Goal: Task Accomplishment & Management: Use online tool/utility

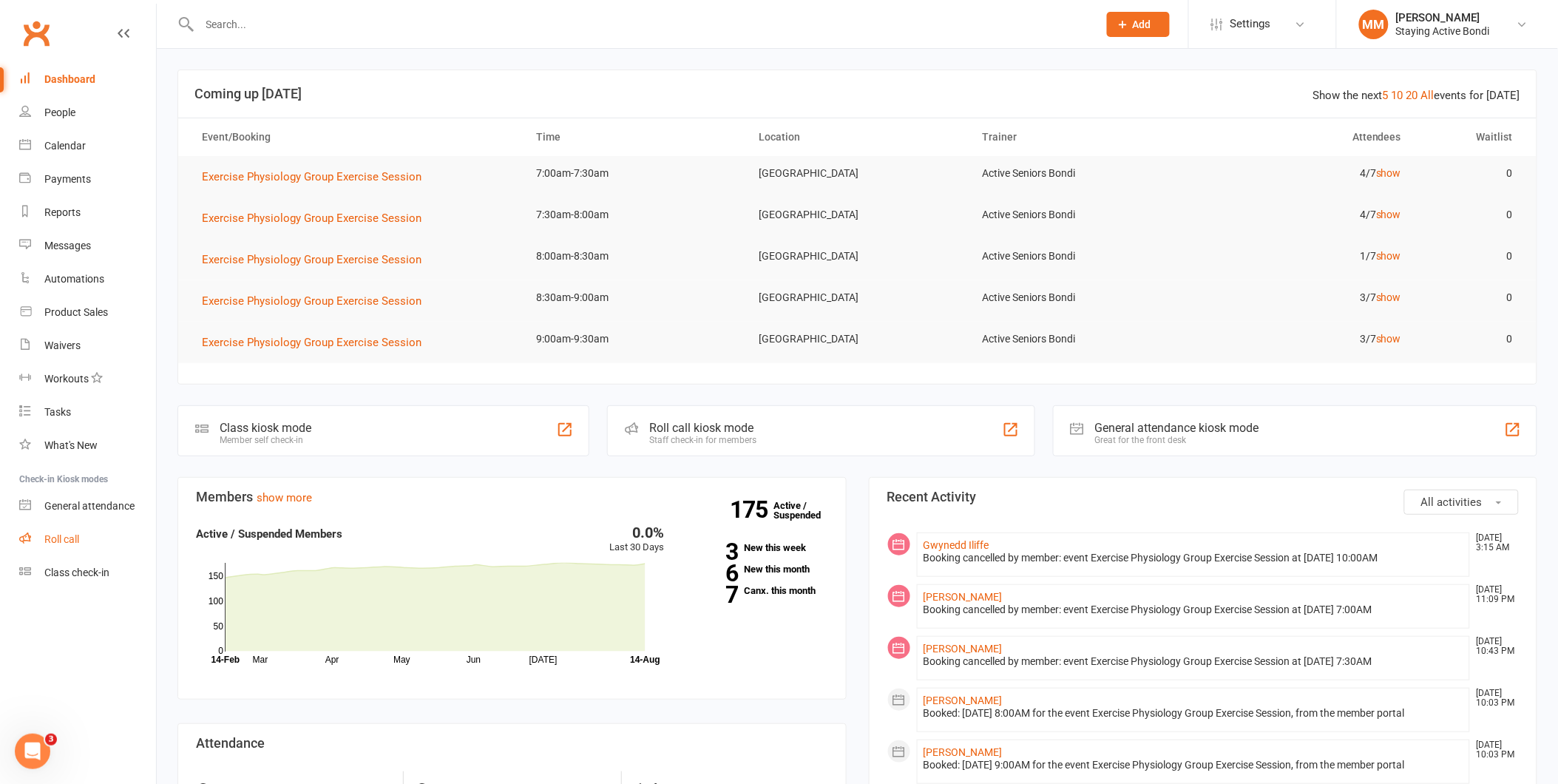
click at [63, 530] on link "Roll call" at bounding box center [87, 539] width 137 height 33
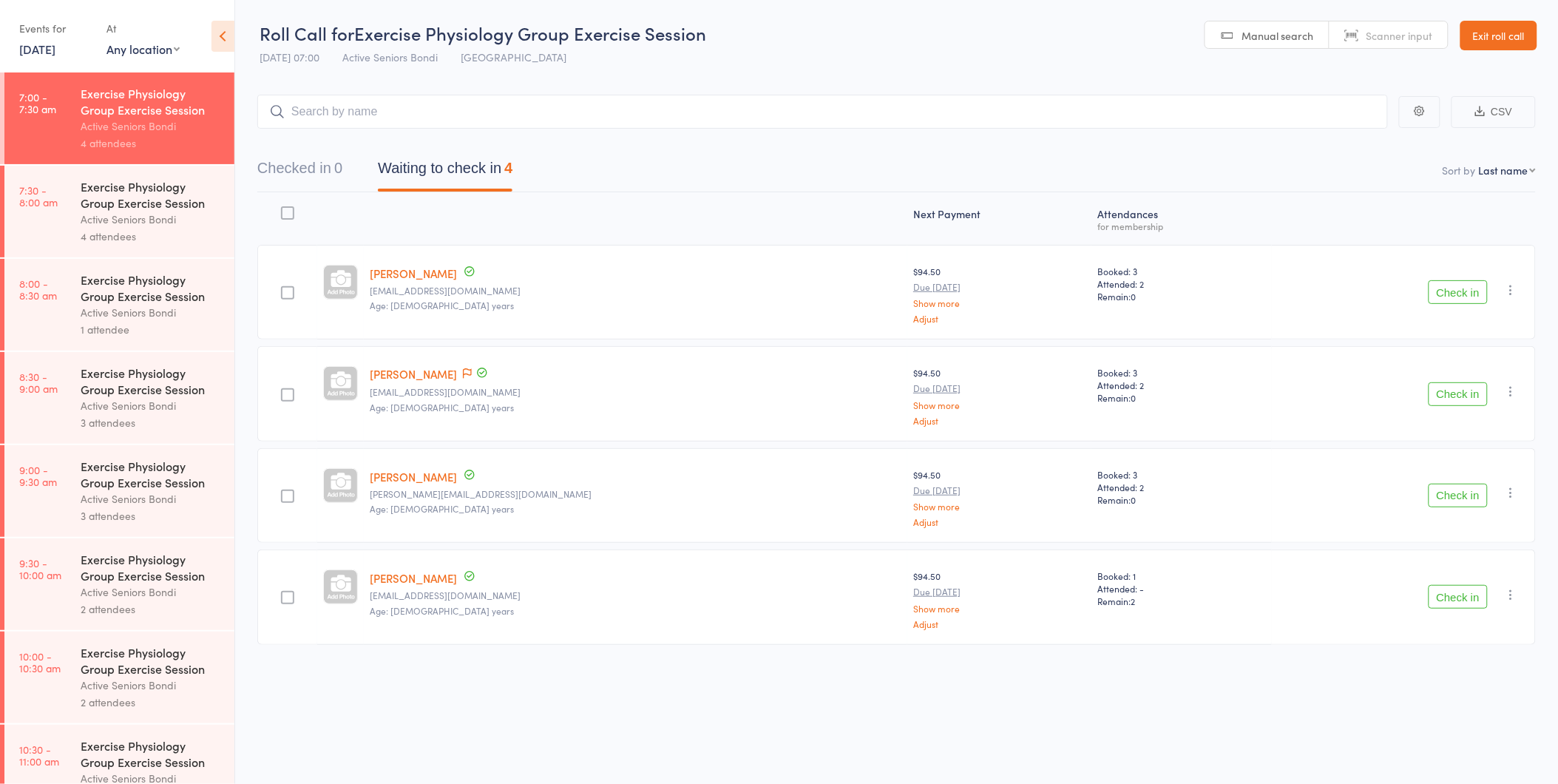
click at [1453, 498] on button "Check in" at bounding box center [1458, 495] width 59 height 23
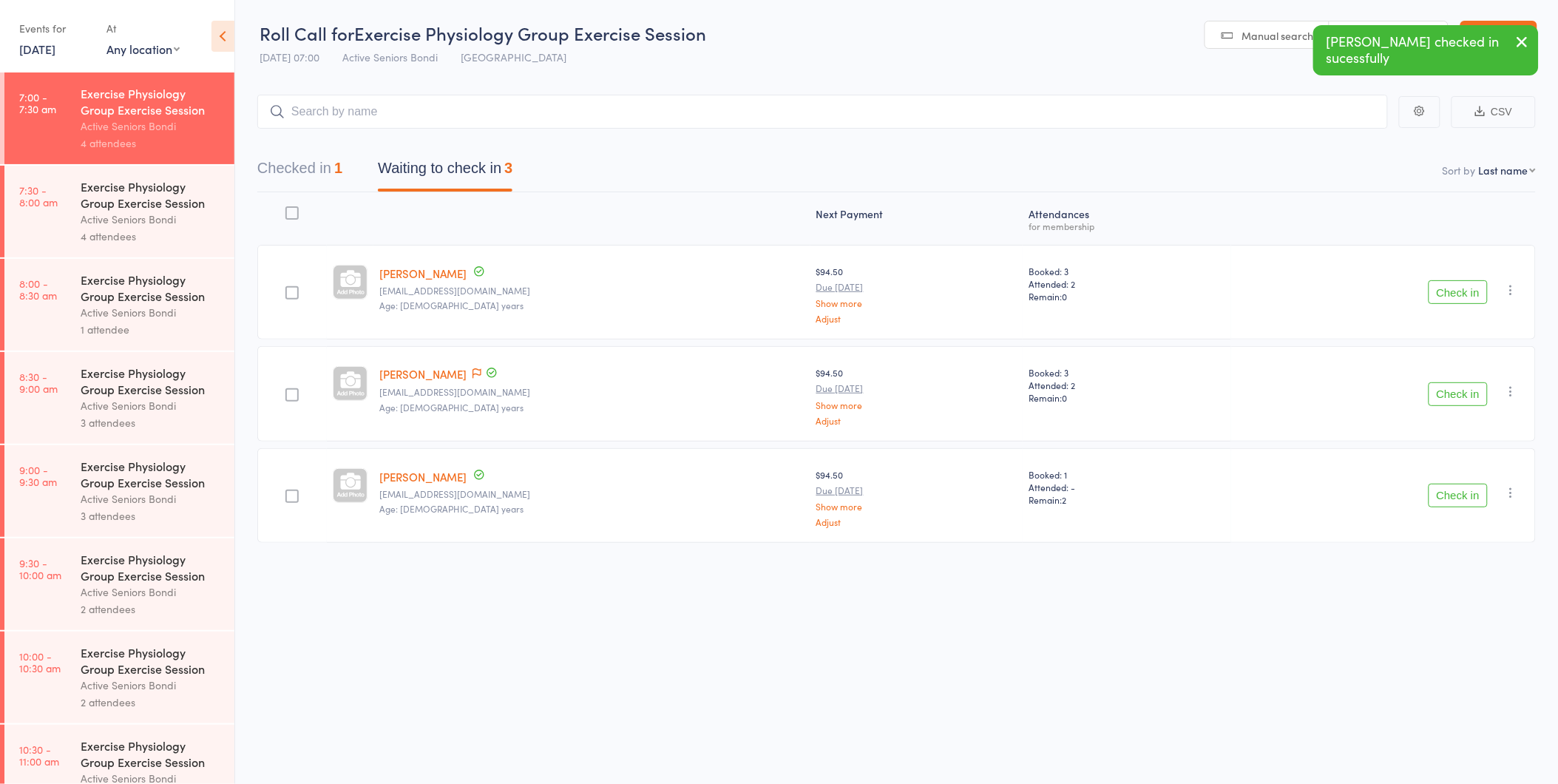
click at [1454, 389] on button "Check in" at bounding box center [1458, 394] width 59 height 23
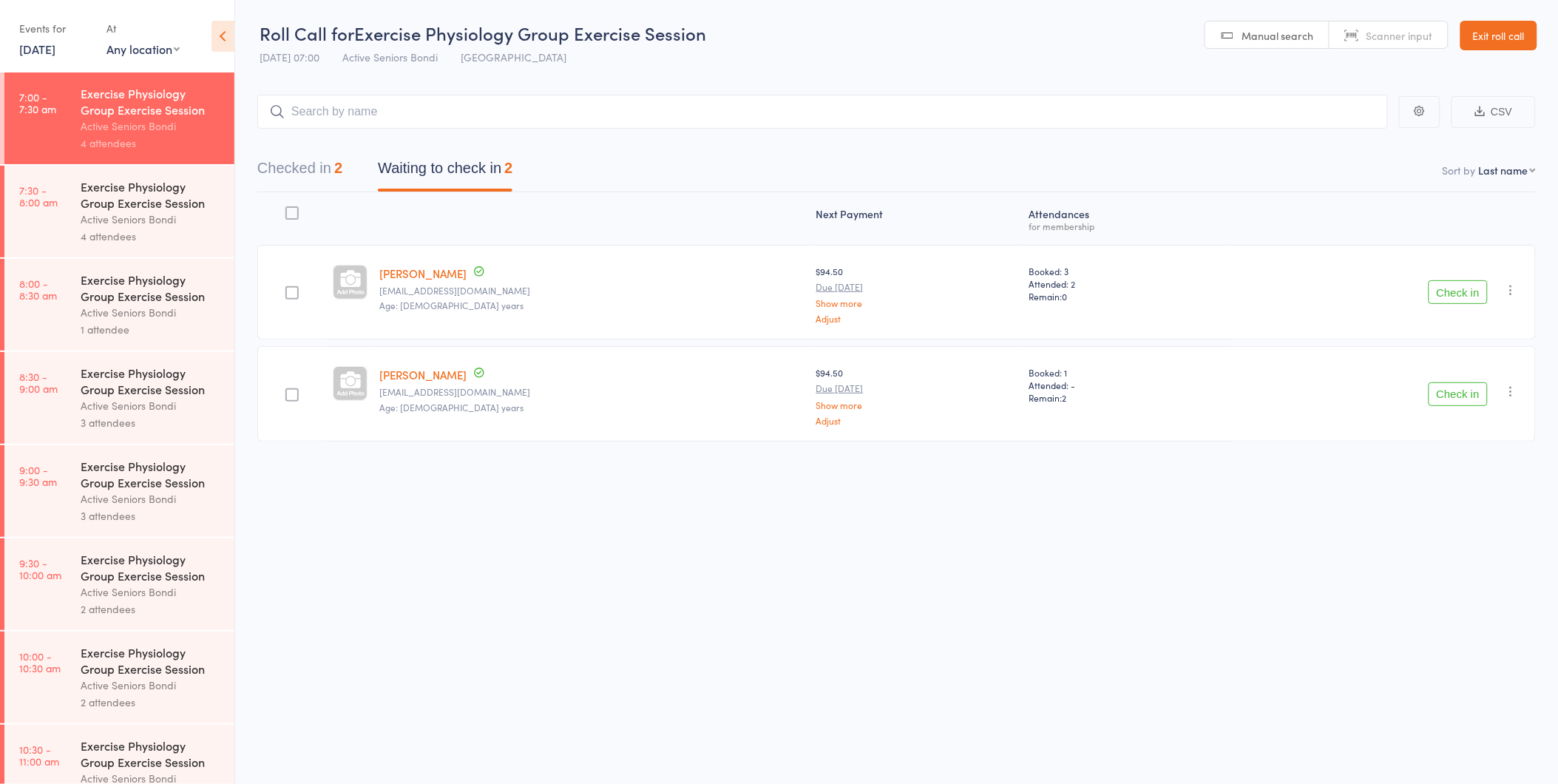
click at [447, 165] on button "Waiting to check in 2" at bounding box center [445, 171] width 134 height 39
click at [447, 161] on button "Waiting to check in 2" at bounding box center [445, 171] width 134 height 39
click at [293, 168] on button "Checked in 2" at bounding box center [299, 171] width 85 height 39
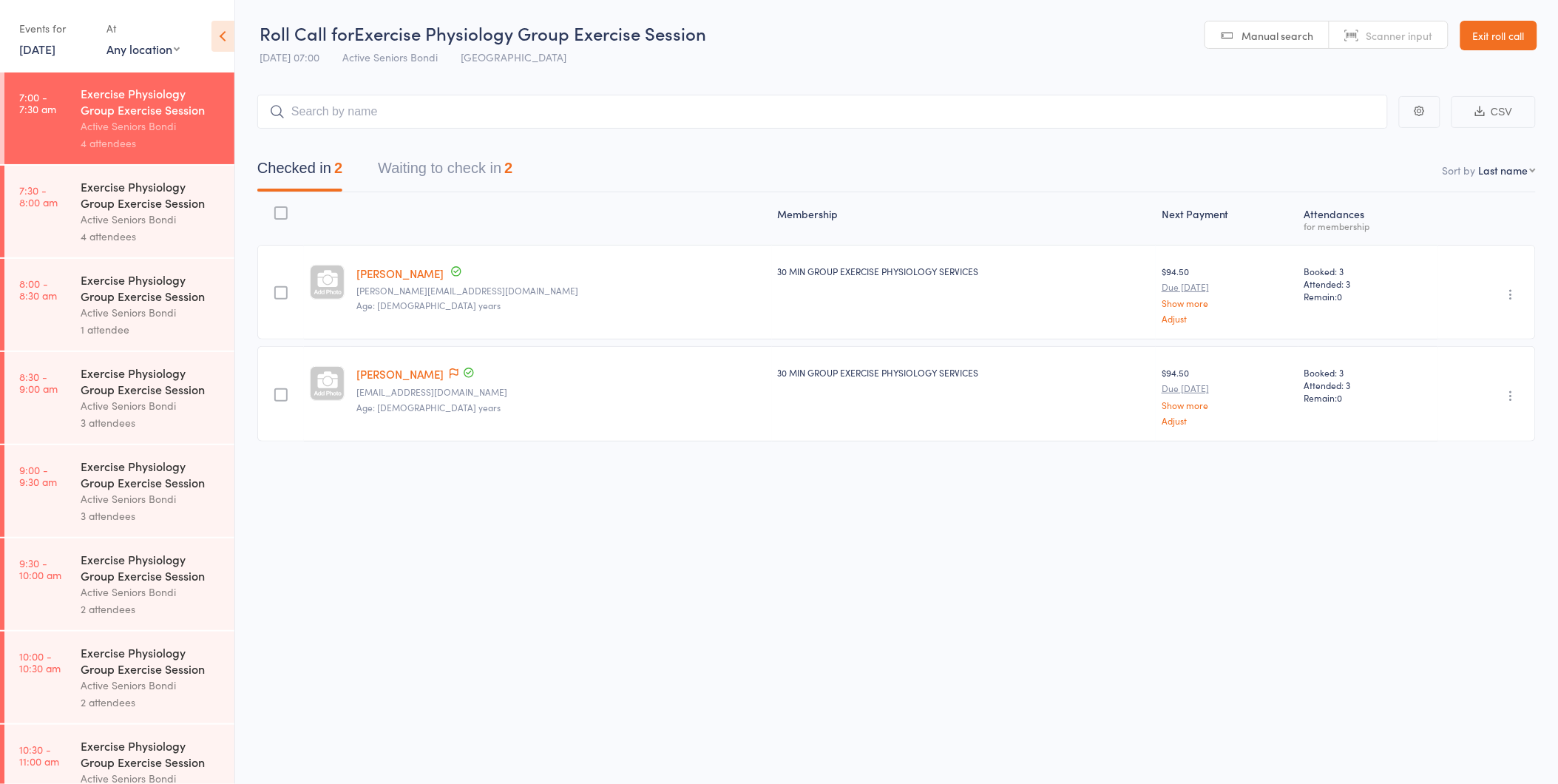
click at [459, 166] on button "Waiting to check in 2" at bounding box center [445, 171] width 134 height 39
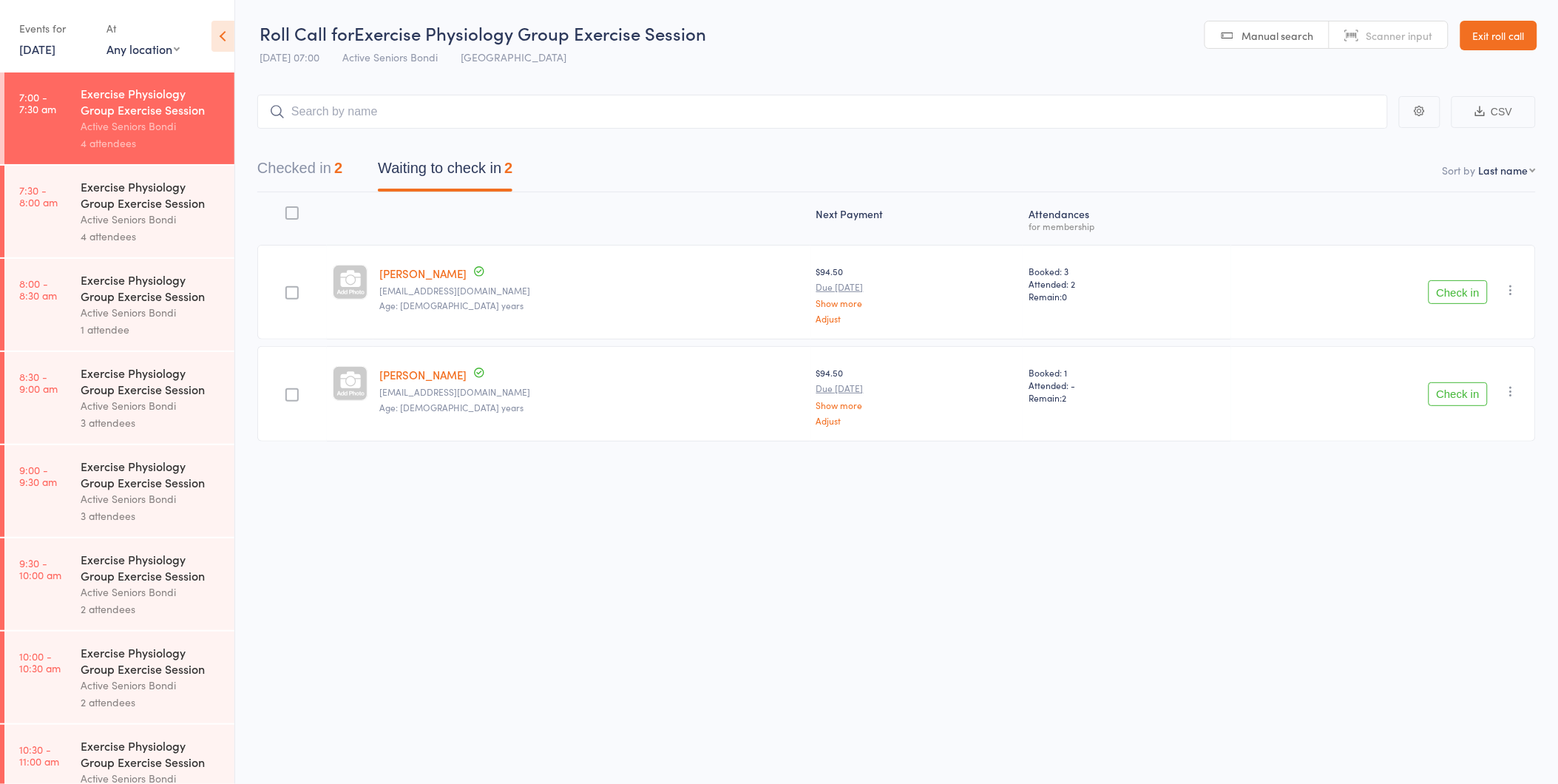
click at [1459, 290] on button "Check in" at bounding box center [1458, 292] width 59 height 23
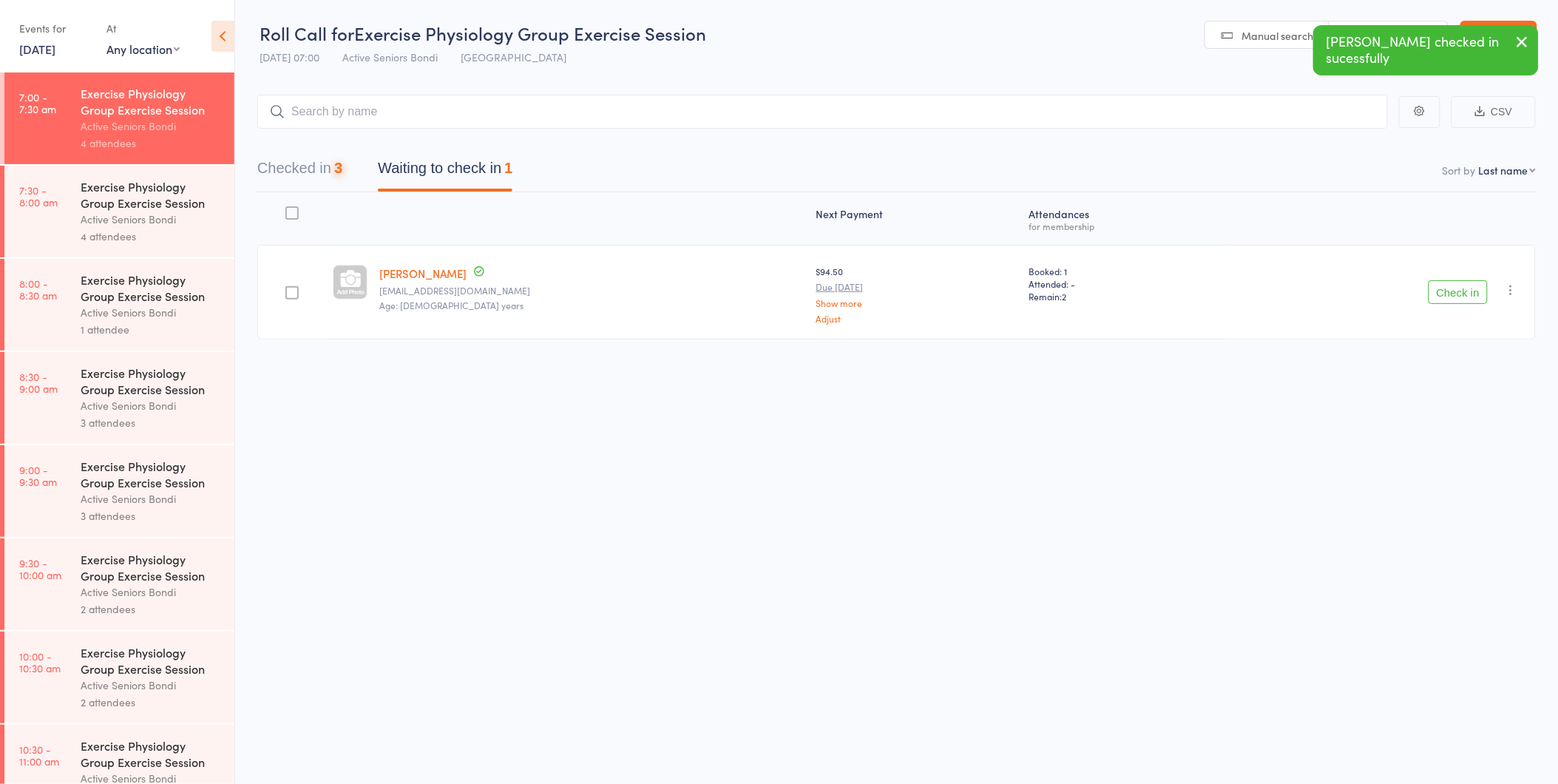
click at [1459, 292] on button "Check in" at bounding box center [1458, 292] width 59 height 23
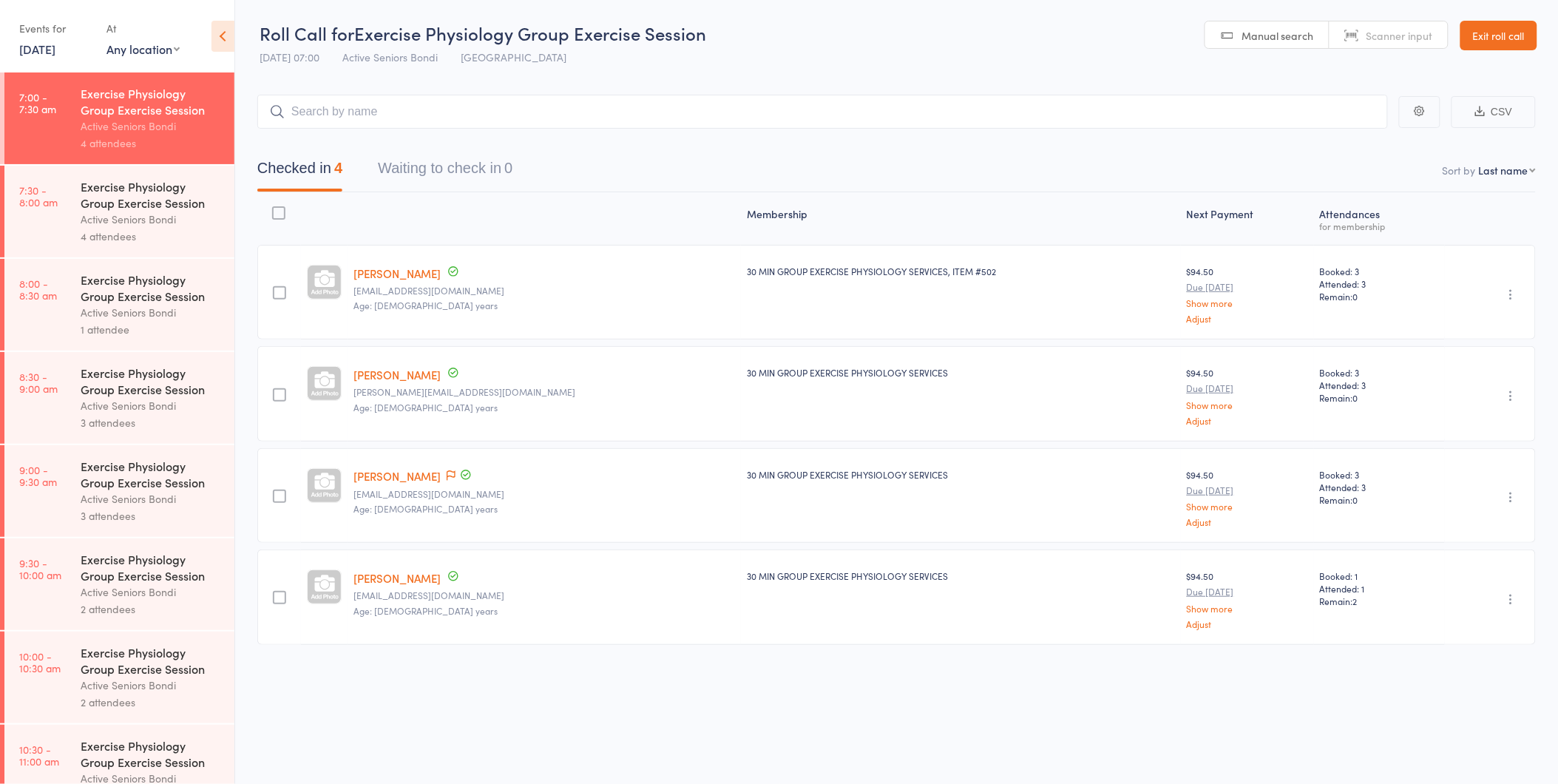
click at [1503, 30] on link "Exit roll call" at bounding box center [1498, 35] width 77 height 29
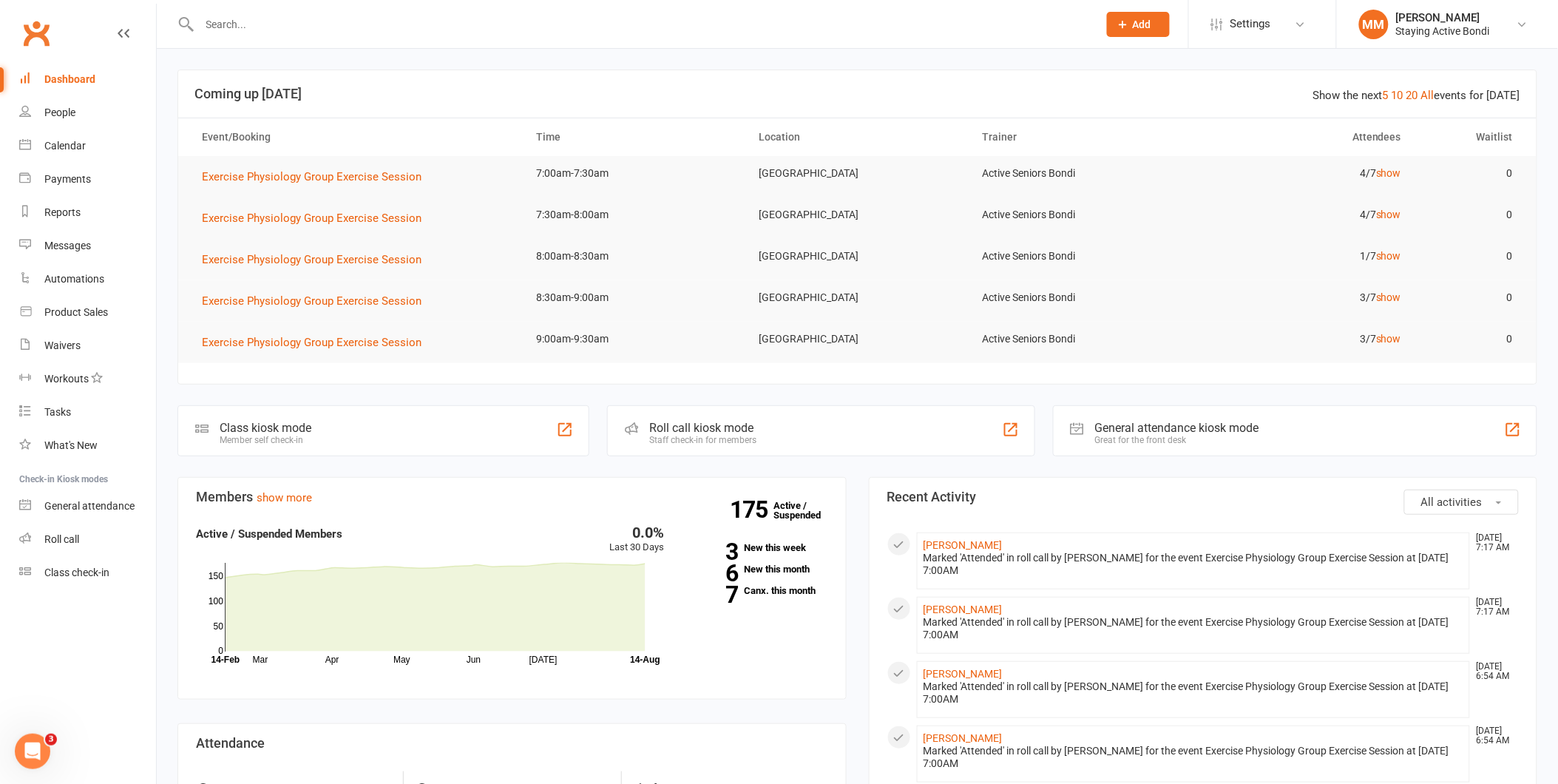
click at [256, 33] on input "text" at bounding box center [641, 24] width 892 height 21
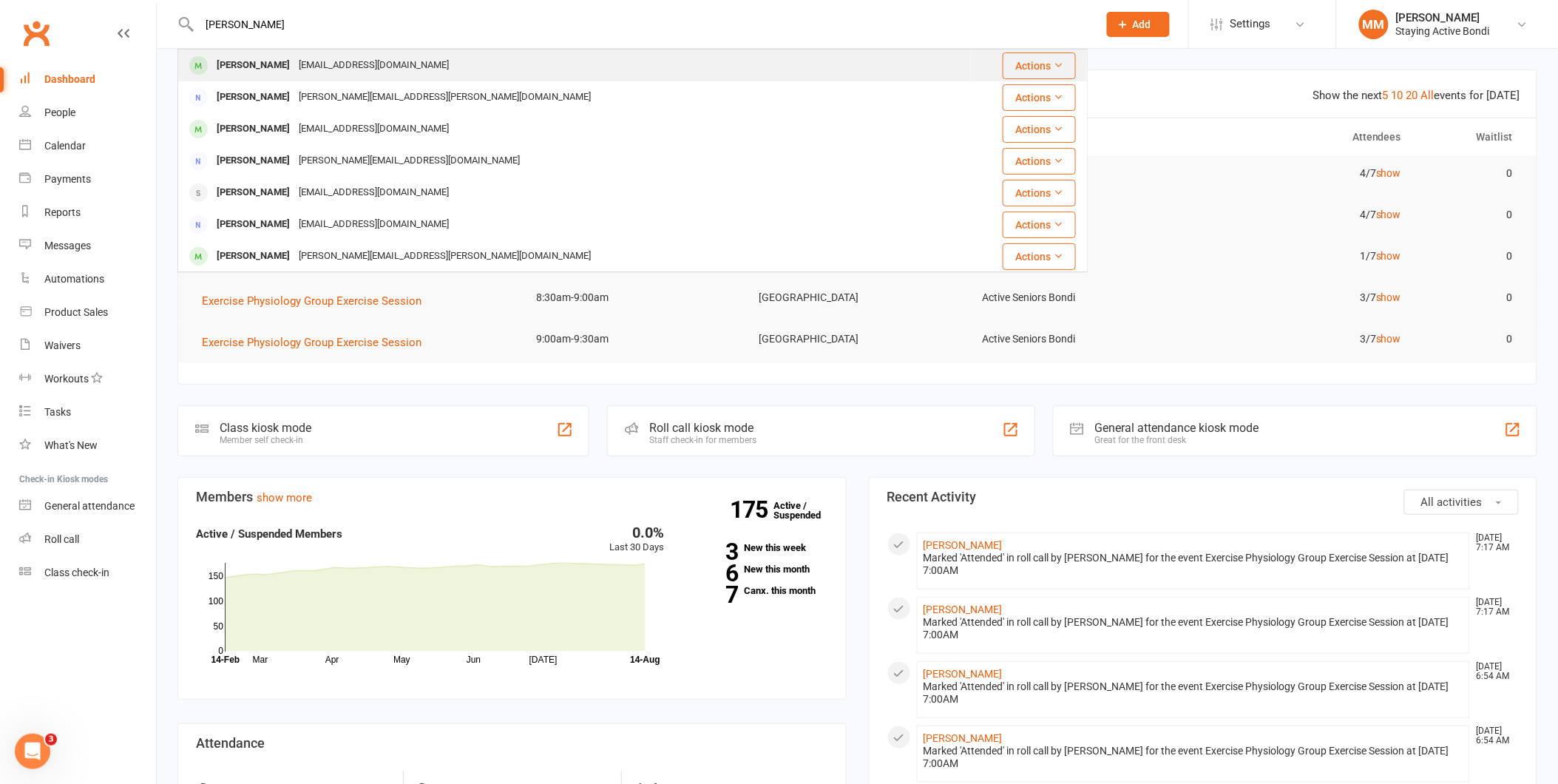
type input "christine carrin"
click at [312, 58] on div "[EMAIL_ADDRESS][DOMAIN_NAME]" at bounding box center [374, 65] width 159 height 22
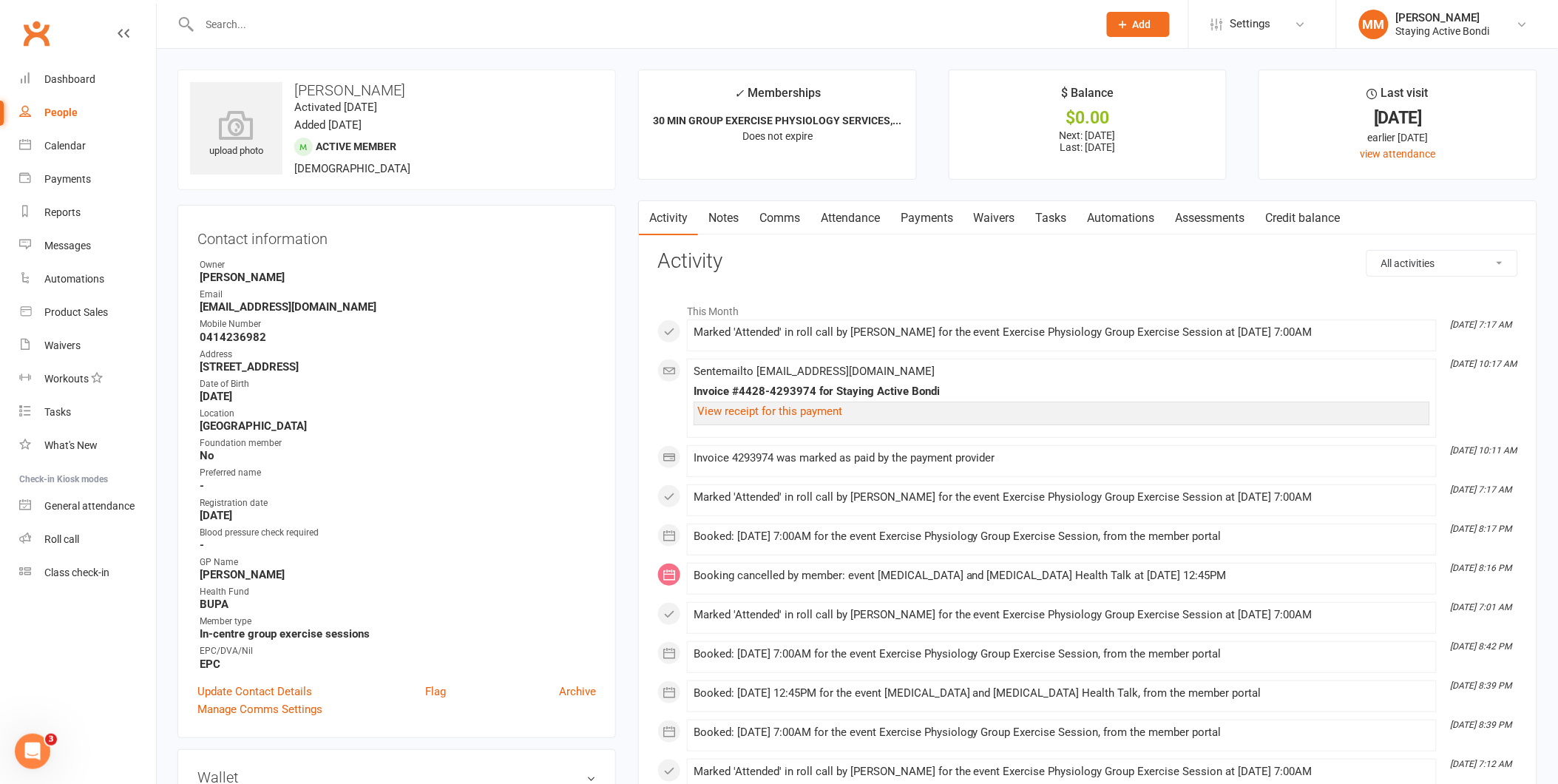
click at [727, 217] on link "Notes" at bounding box center [723, 217] width 51 height 34
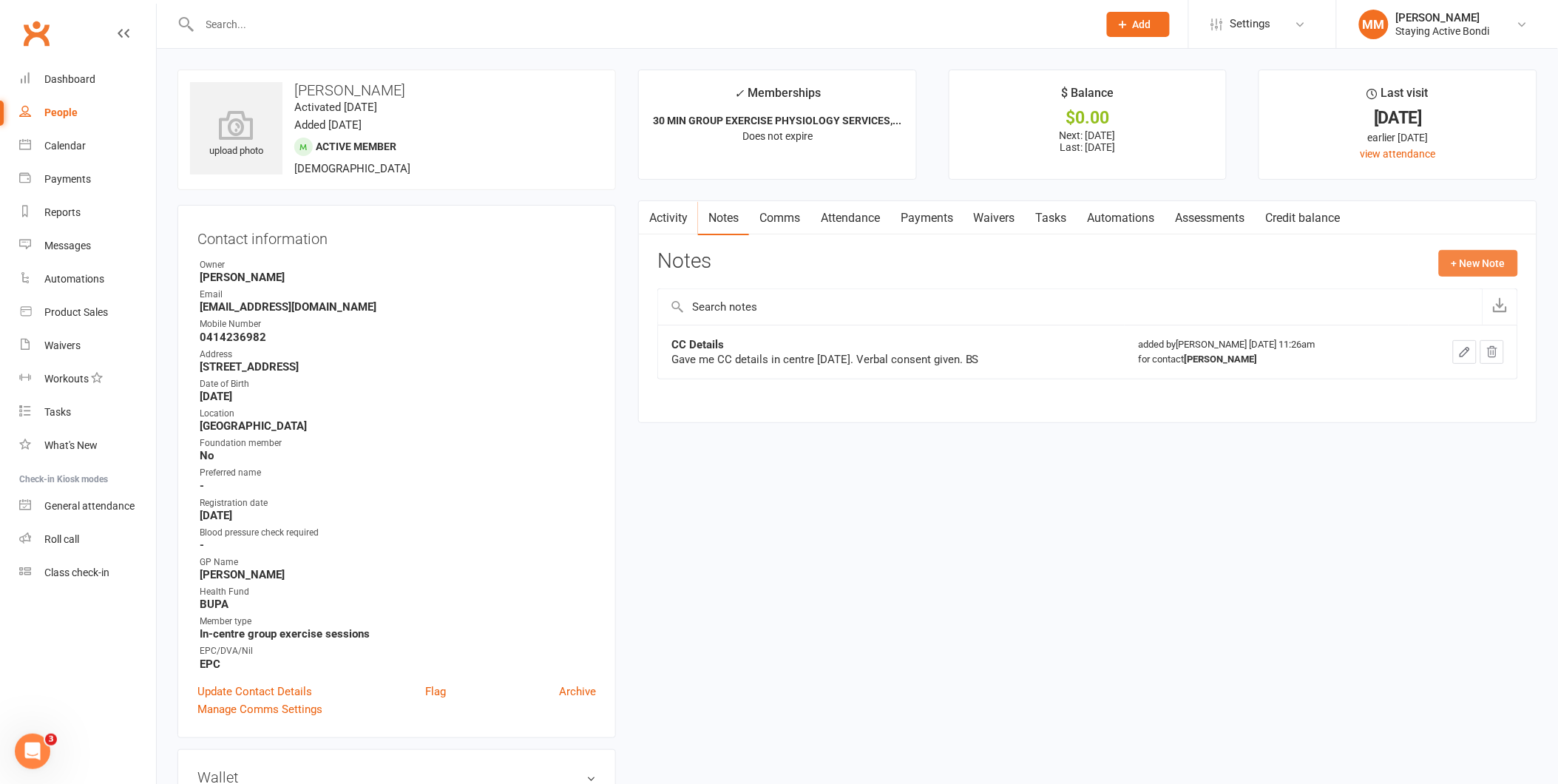
click at [1467, 260] on button "+ New Note" at bounding box center [1478, 263] width 79 height 27
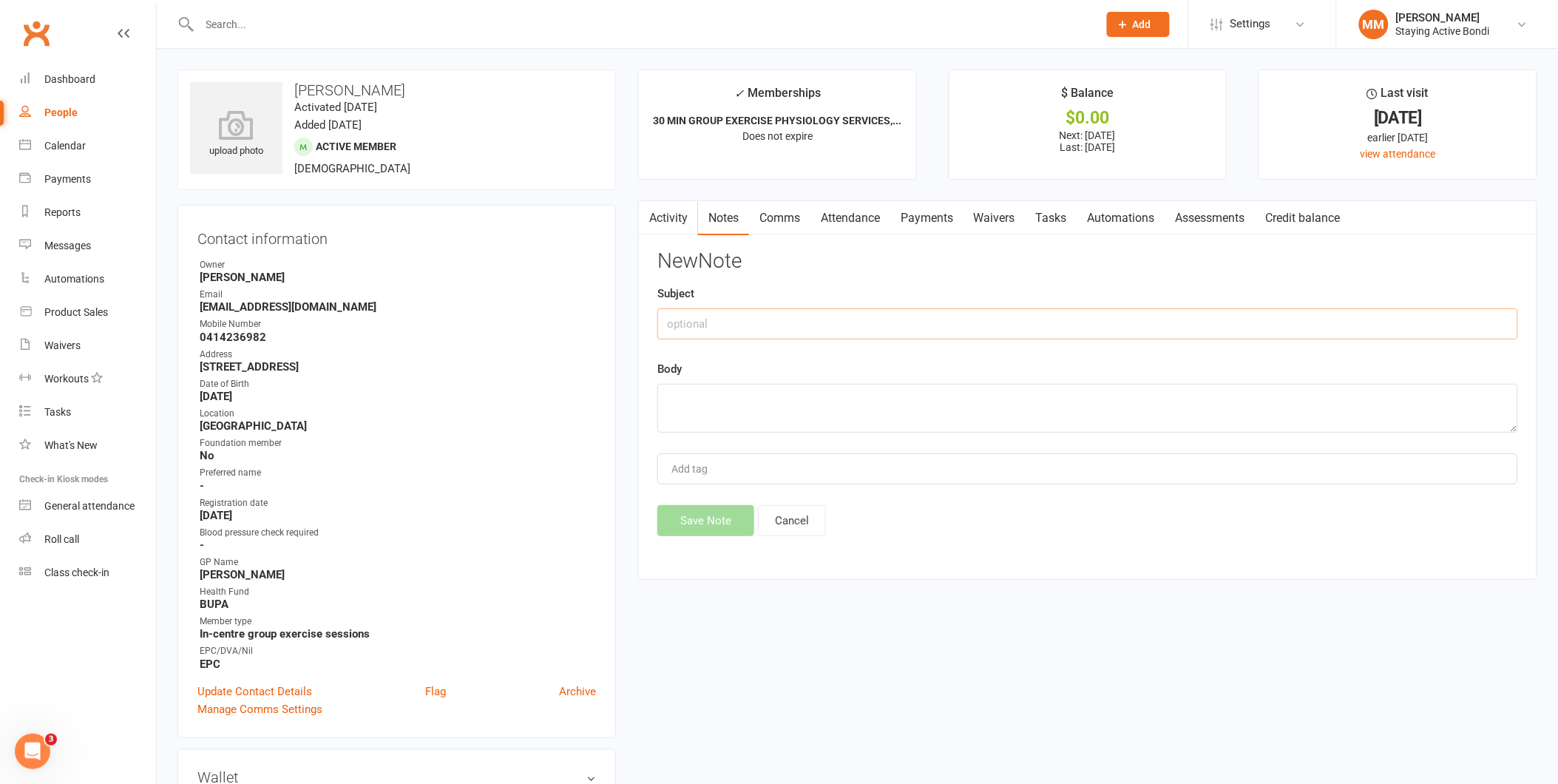
click at [684, 328] on input "text" at bounding box center [1087, 324] width 860 height 31
type input "fall"
click at [679, 384] on textarea at bounding box center [1087, 408] width 860 height 48
type textarea "Had a fall in city's CBD [DATE], tripped over uneven ground. Feels fine, only f…"
click at [713, 522] on button "Save Note" at bounding box center [705, 520] width 97 height 31
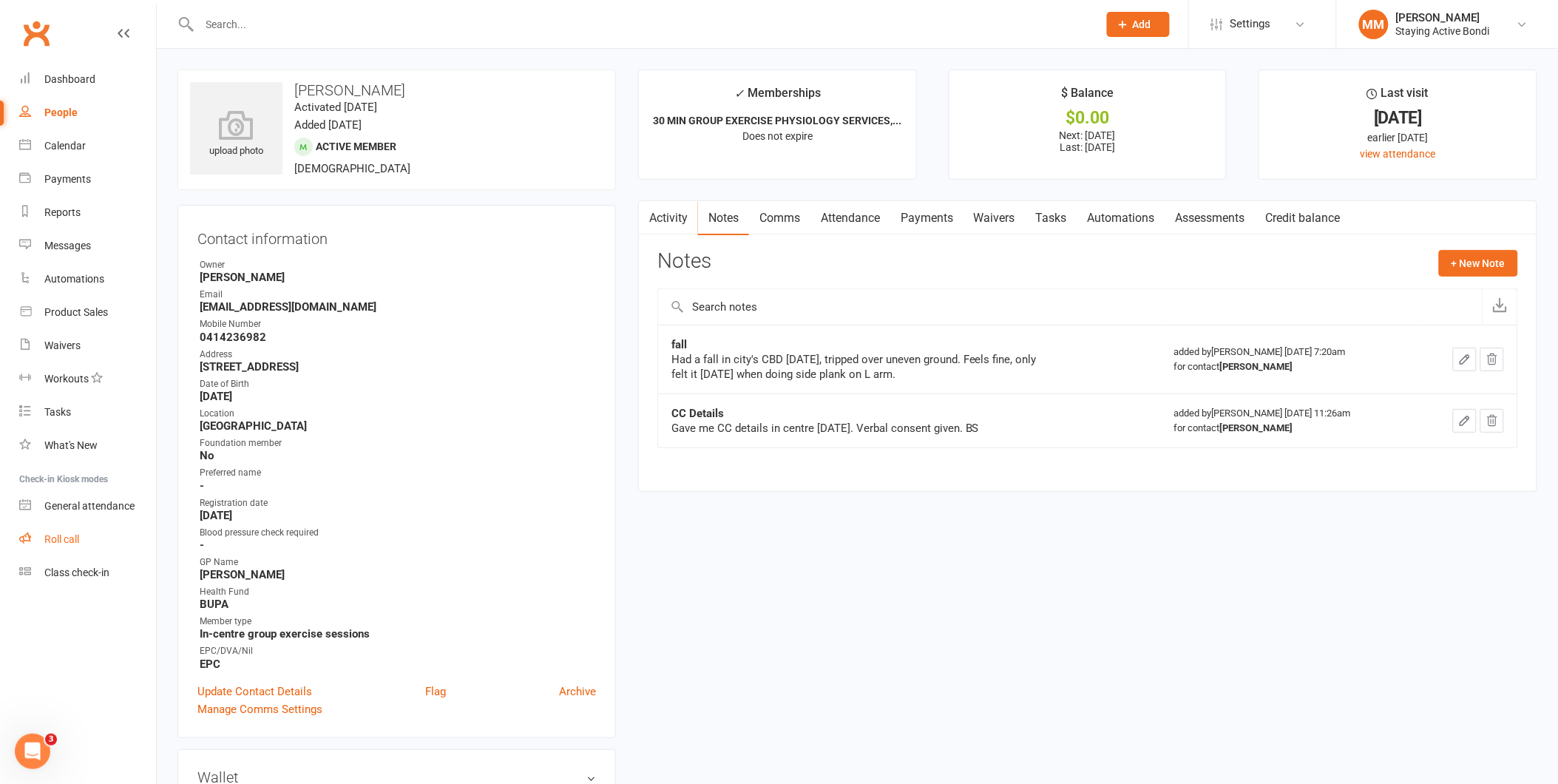
click at [61, 536] on div "Roll call" at bounding box center [61, 539] width 35 height 12
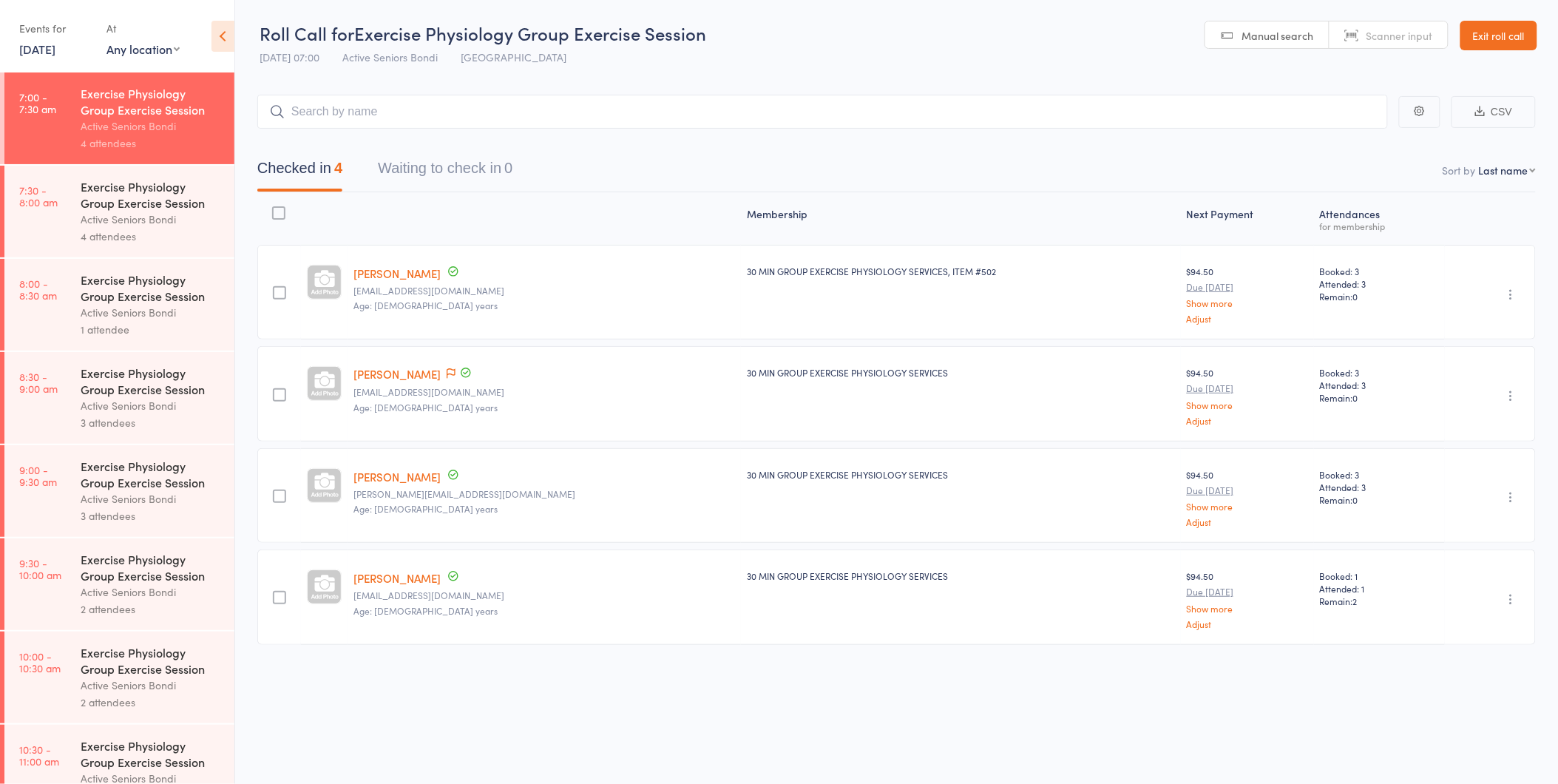
click at [143, 223] on div "Active Seniors Bondi" at bounding box center [151, 219] width 141 height 17
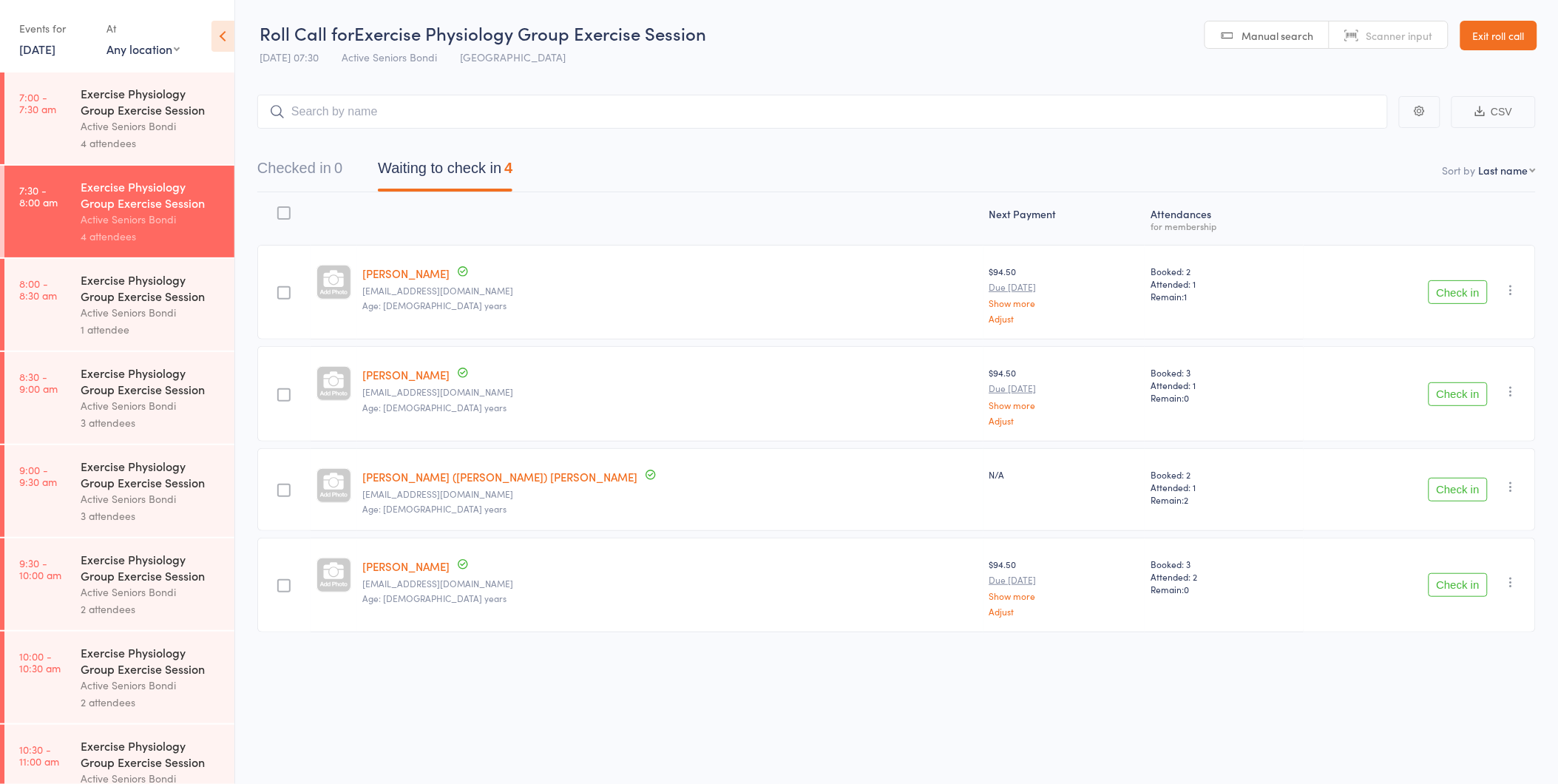
click at [1465, 394] on button "Check in" at bounding box center [1458, 394] width 59 height 23
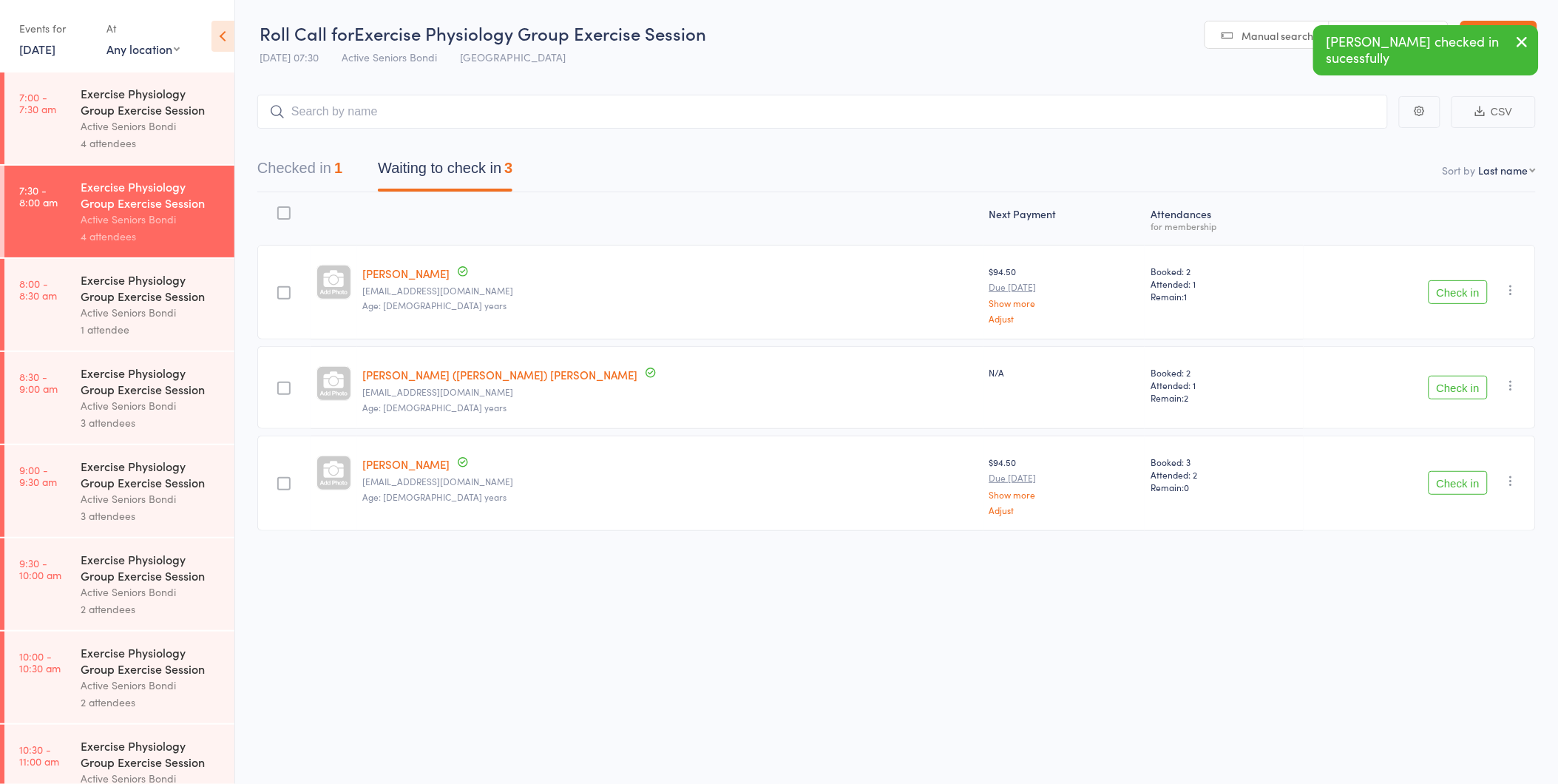
click at [1460, 390] on button "Check in" at bounding box center [1458, 387] width 59 height 23
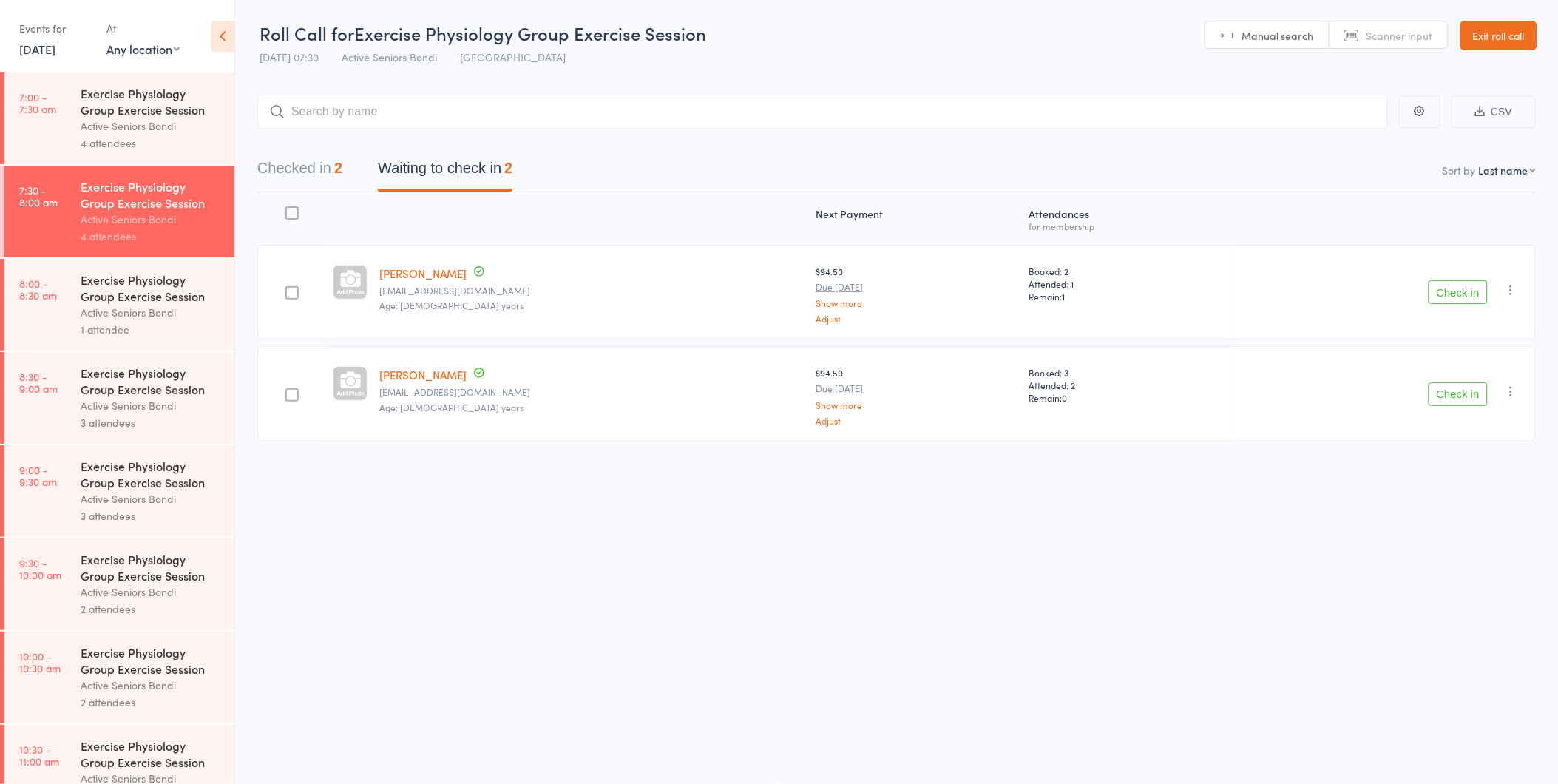
click at [1449, 288] on button "Check in" at bounding box center [1458, 292] width 59 height 23
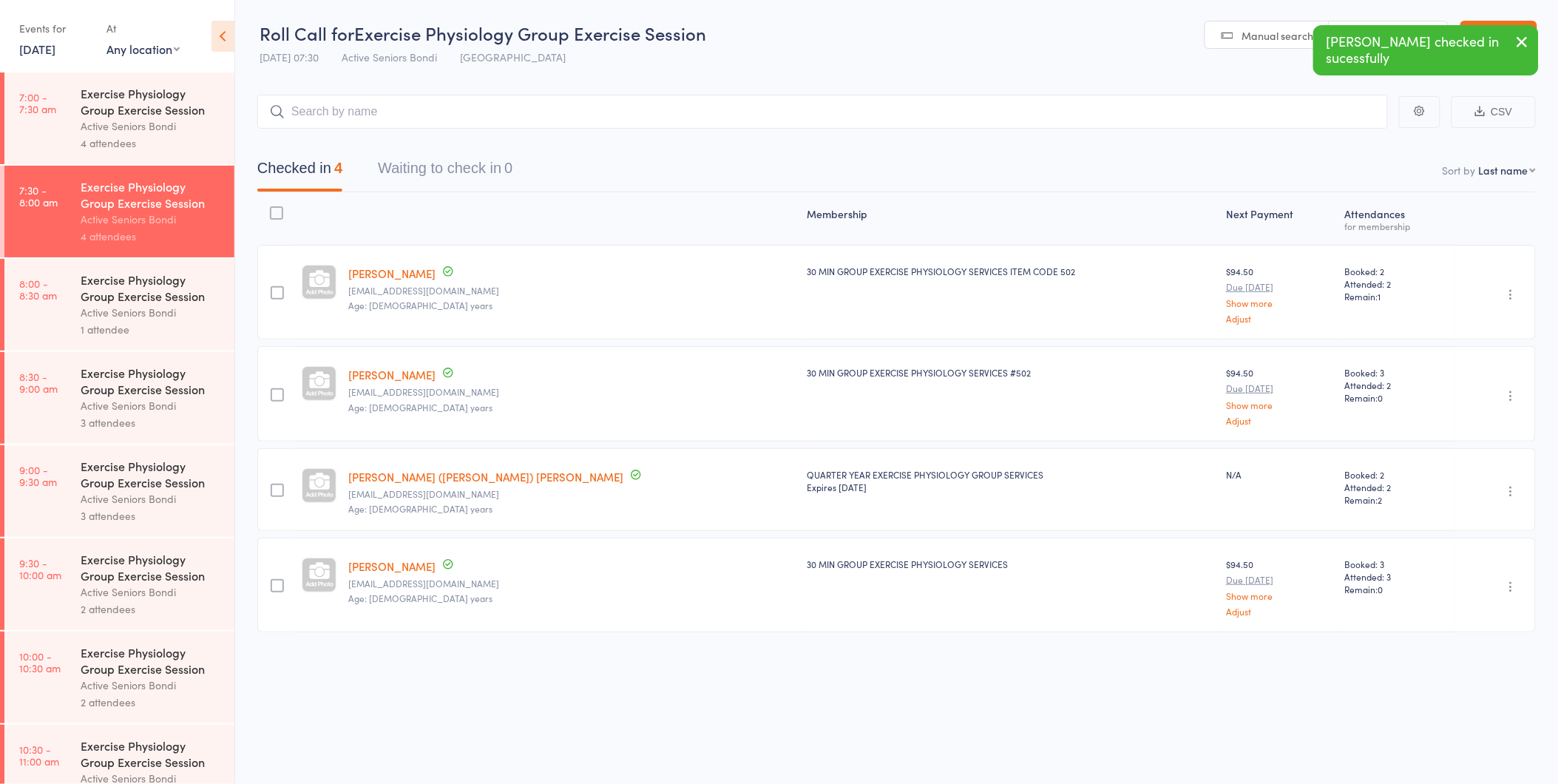
click at [138, 316] on div "Active Seniors Bondi" at bounding box center [151, 312] width 141 height 17
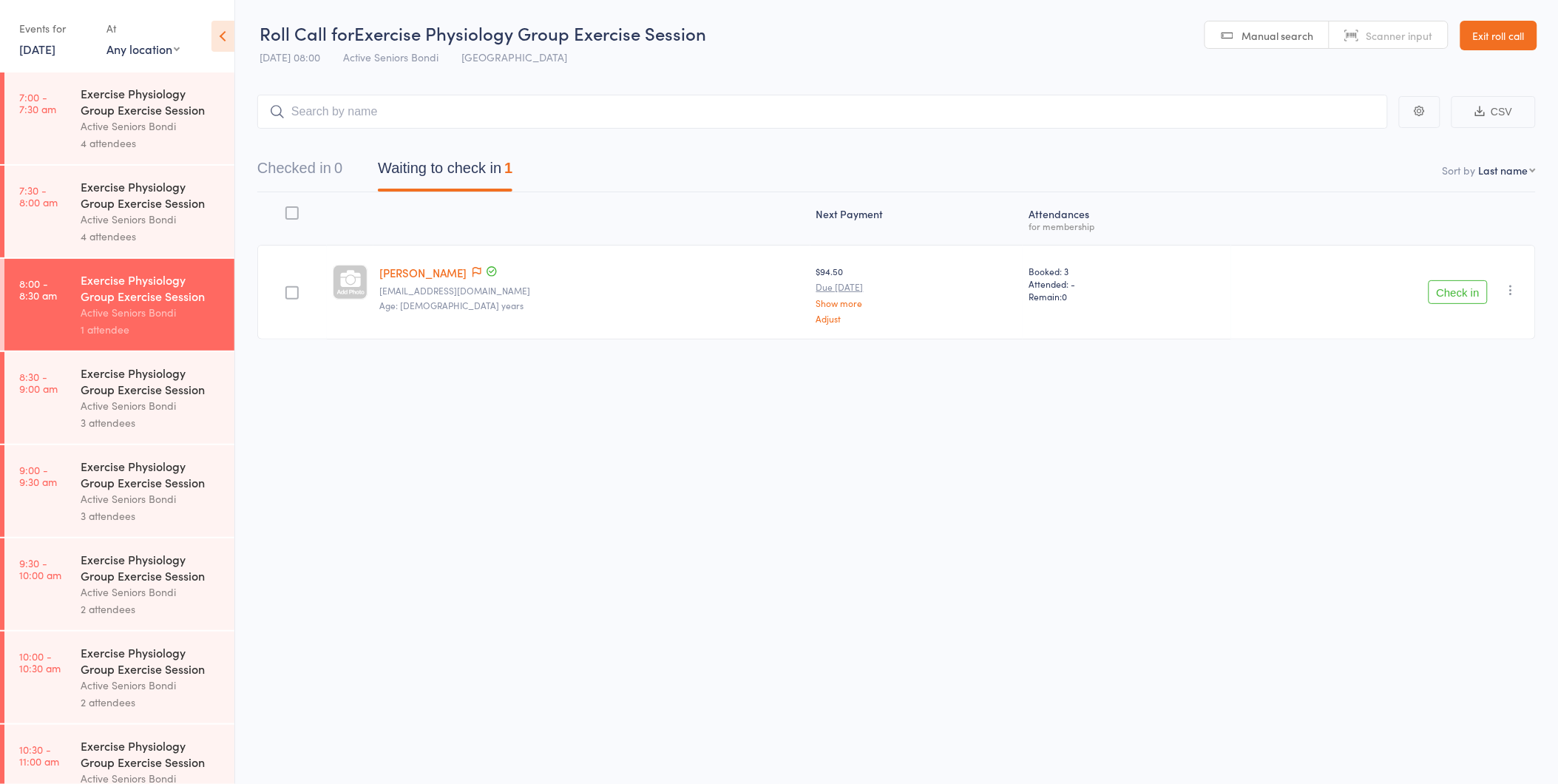
click at [141, 228] on div "4 attendees" at bounding box center [151, 236] width 141 height 17
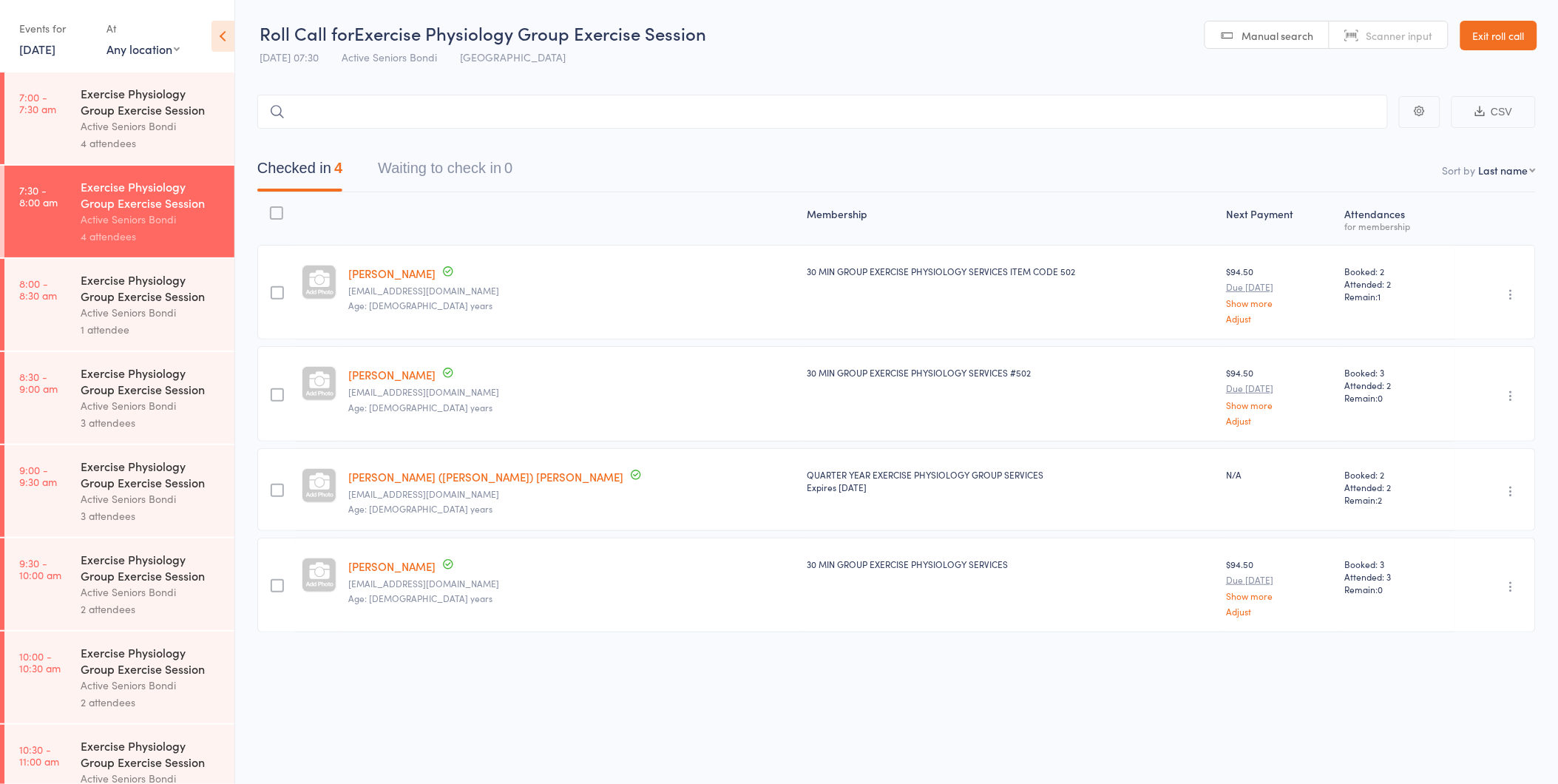
click at [135, 400] on div "Active Seniors Bondi" at bounding box center [151, 406] width 141 height 17
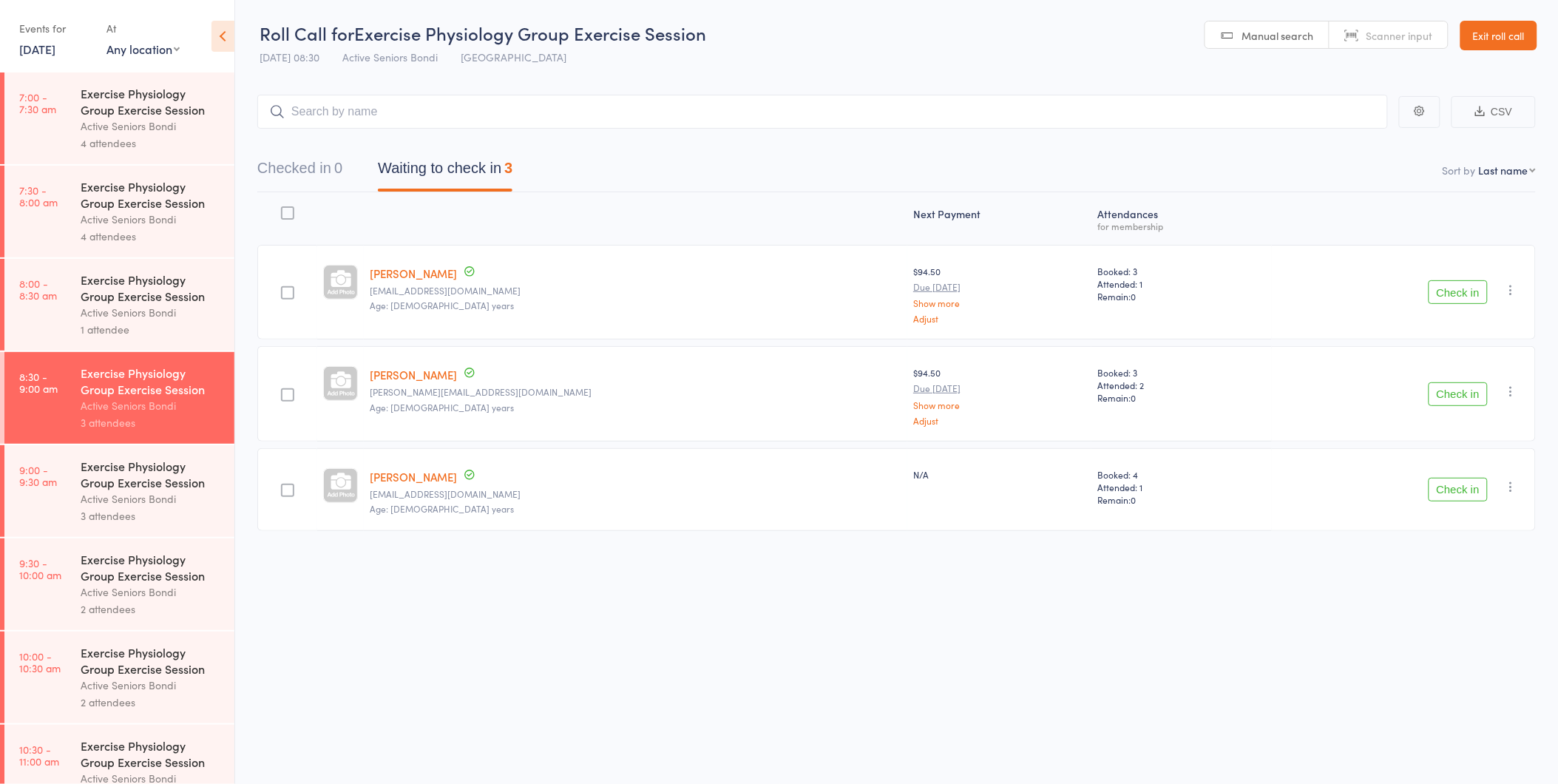
click at [1509, 286] on icon "button" at bounding box center [1511, 289] width 15 height 15
click at [1458, 415] on li "Remove" at bounding box center [1458, 418] width 122 height 20
click at [79, 312] on link "8:00 - 8:30 am Exercise Physiology Group Exercise Session Active Seniors Bondi …" at bounding box center [119, 305] width 230 height 92
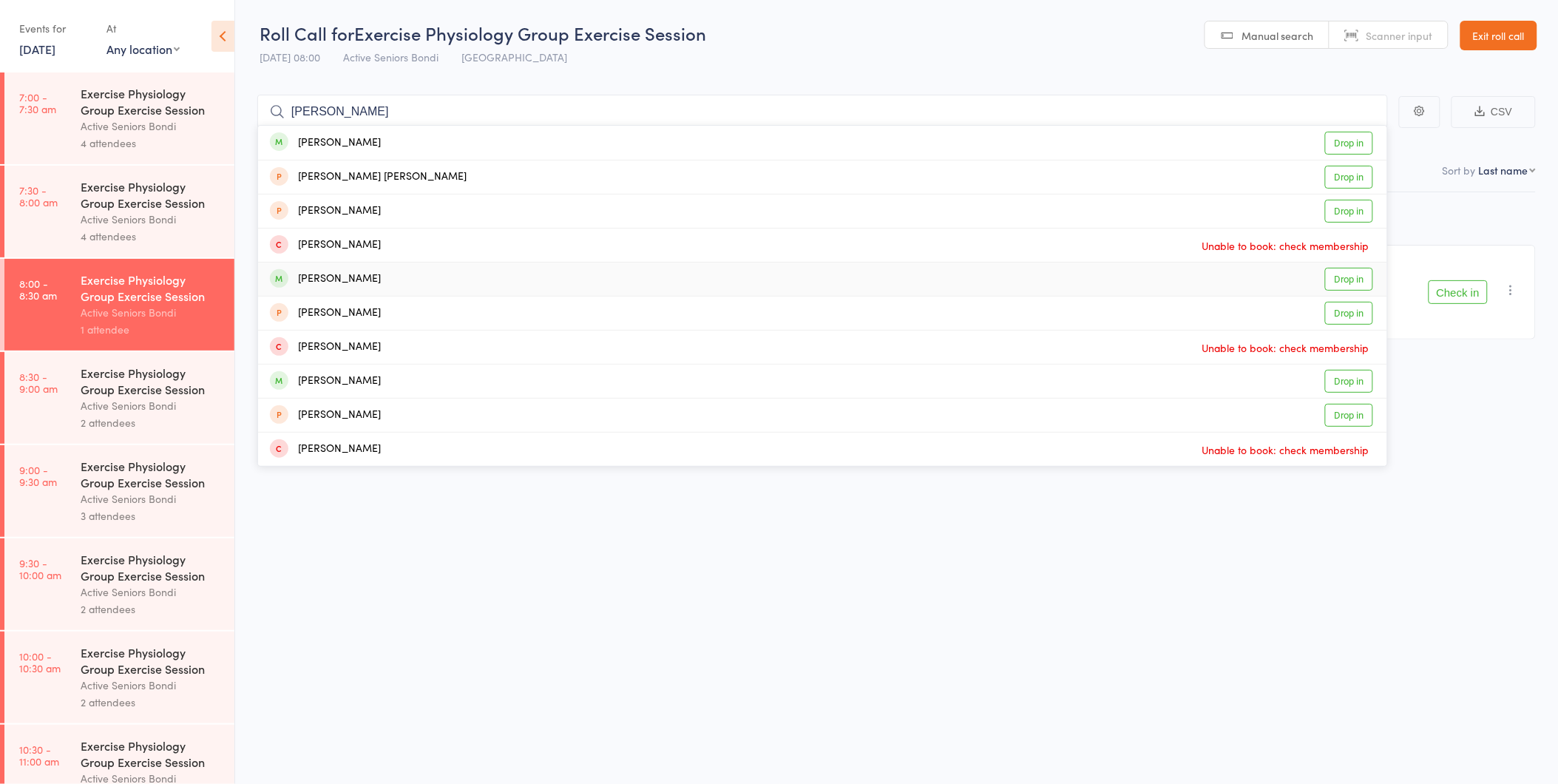
type input "dianne"
click at [1353, 281] on link "Drop in" at bounding box center [1349, 279] width 48 height 22
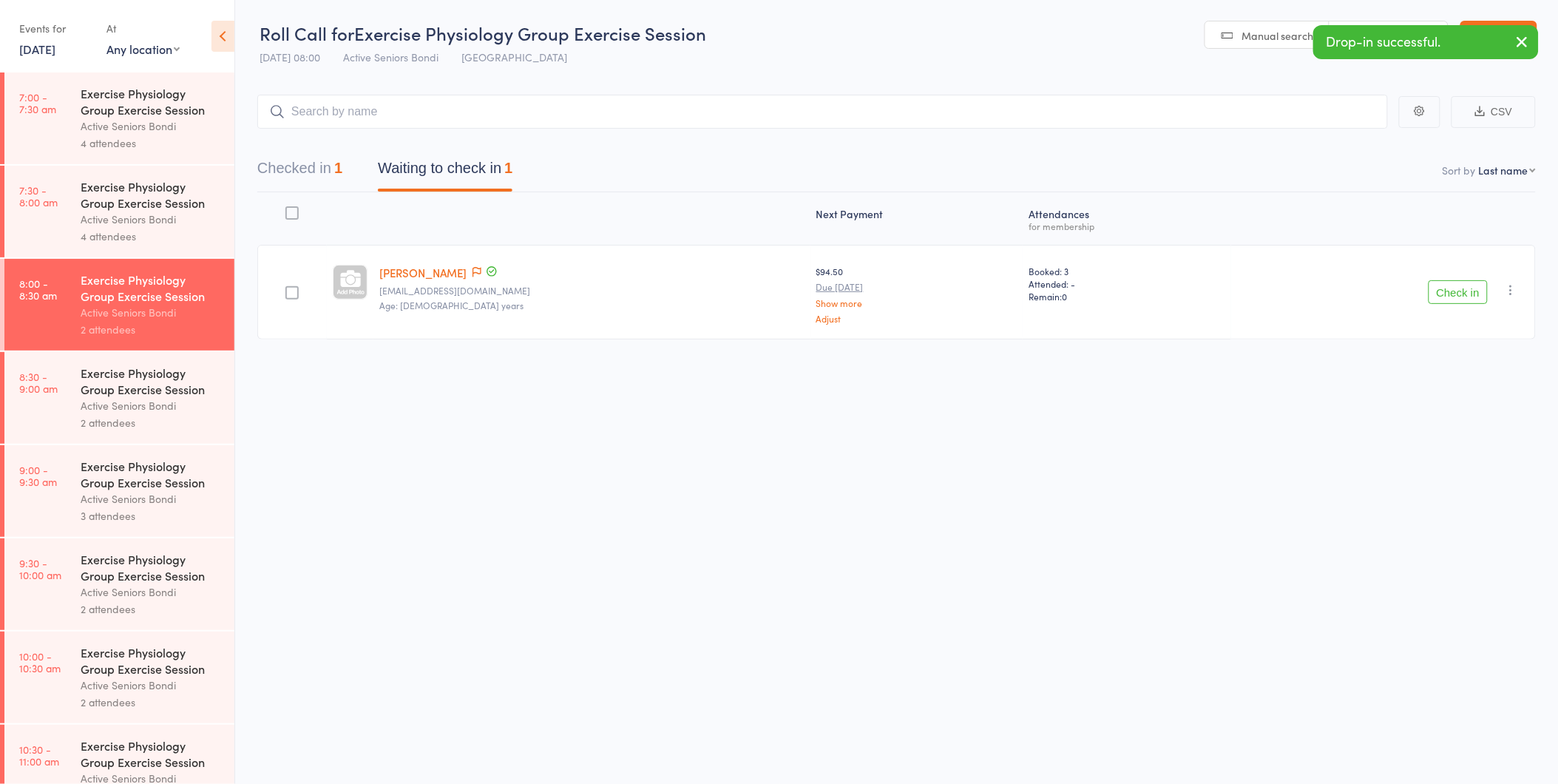
click at [130, 203] on div "Exercise Physiology Group Exercise Session" at bounding box center [151, 195] width 141 height 33
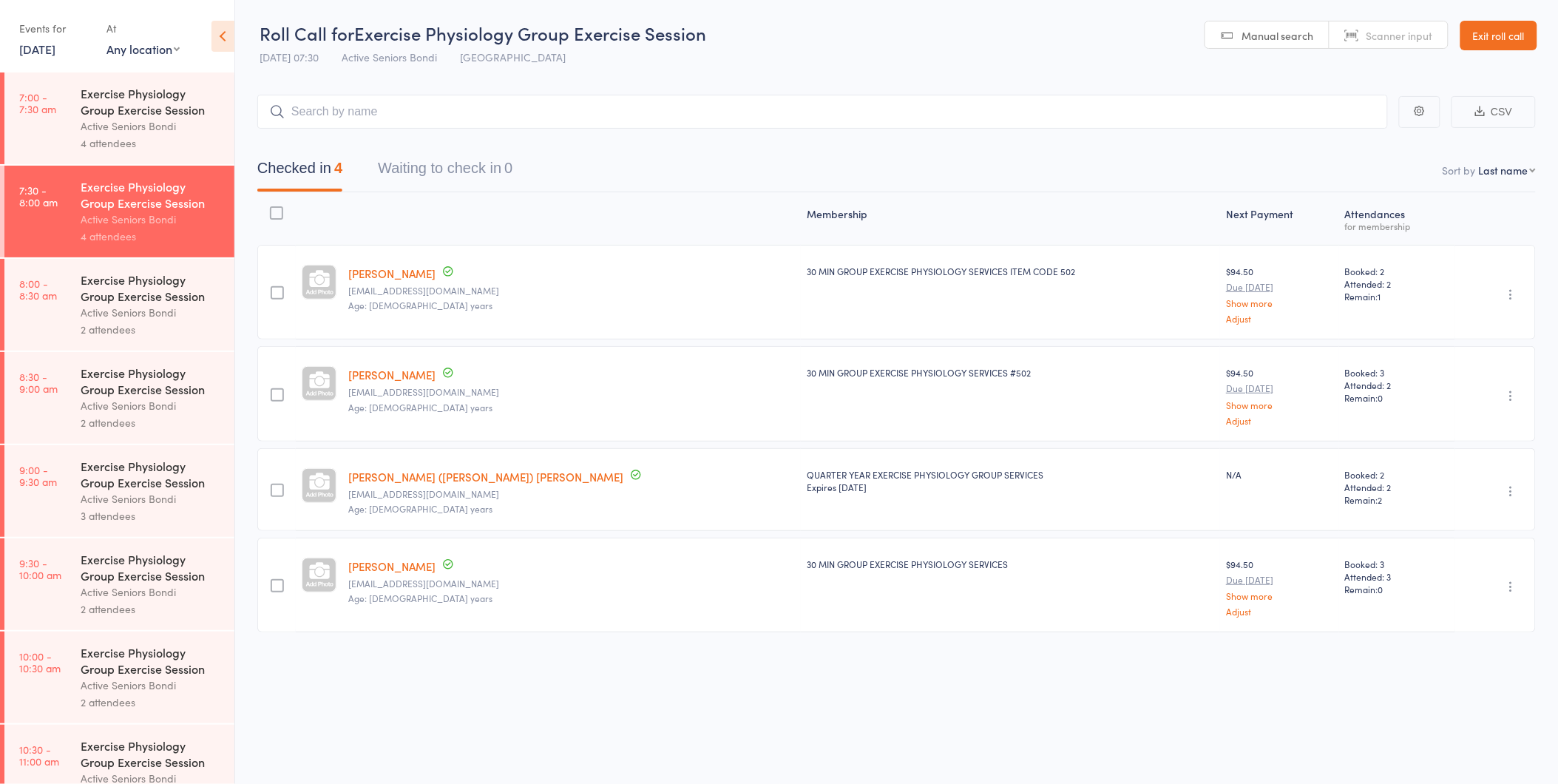
click at [113, 319] on div "Active Seniors Bondi" at bounding box center [151, 312] width 141 height 17
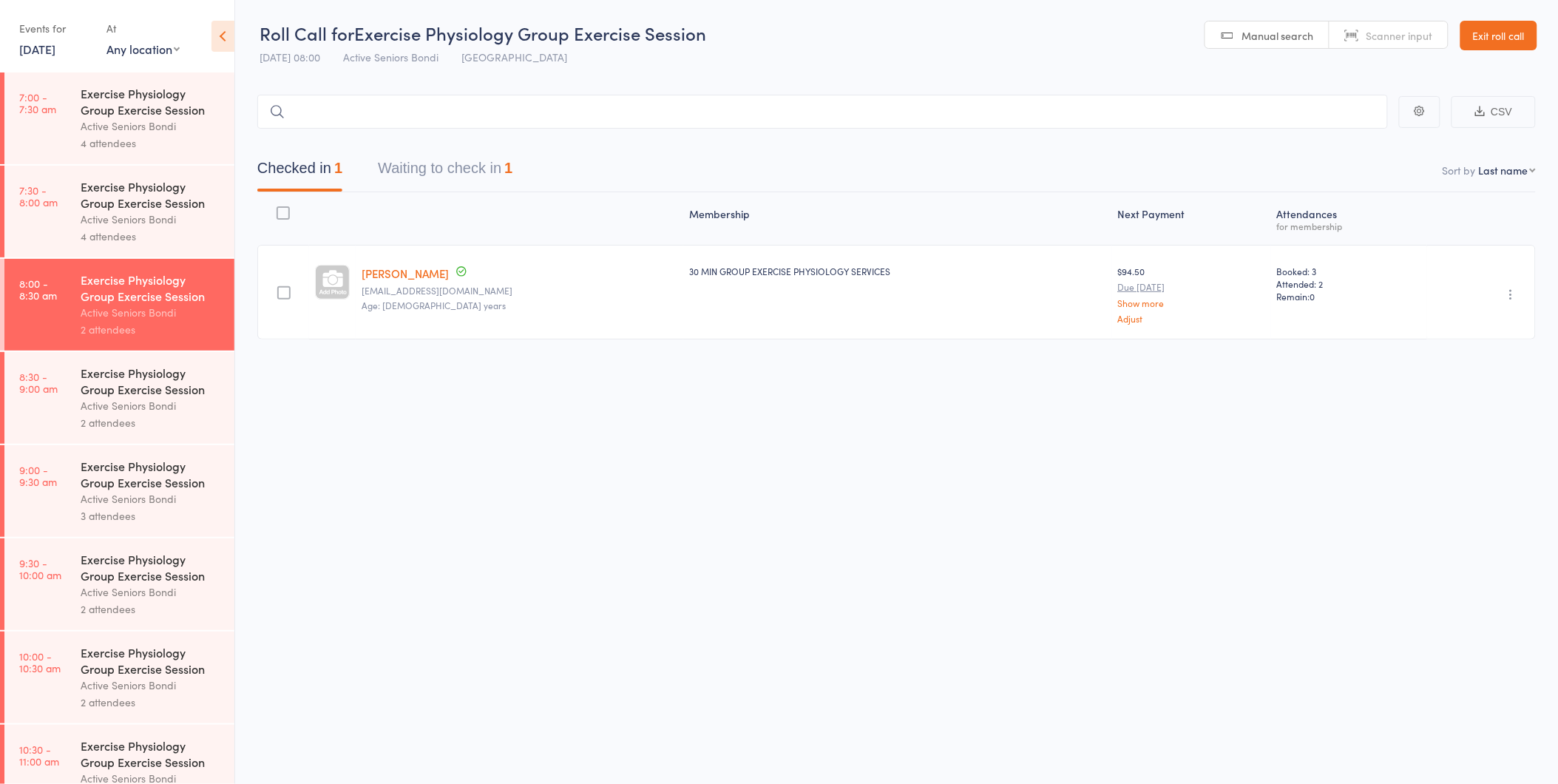
click at [418, 160] on button "Waiting to check in 1" at bounding box center [445, 171] width 134 height 39
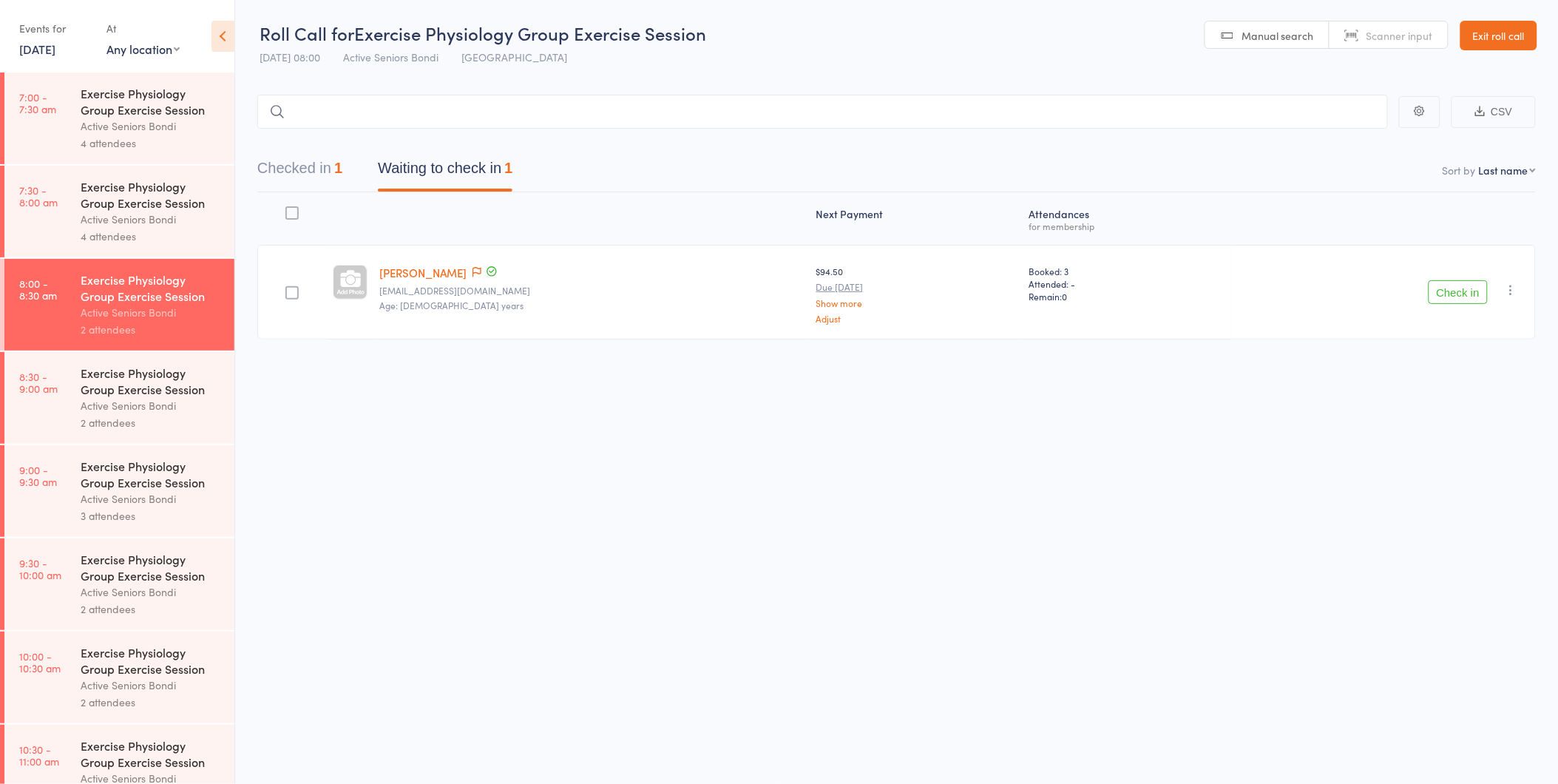
click at [1473, 296] on button "Check in" at bounding box center [1458, 292] width 59 height 23
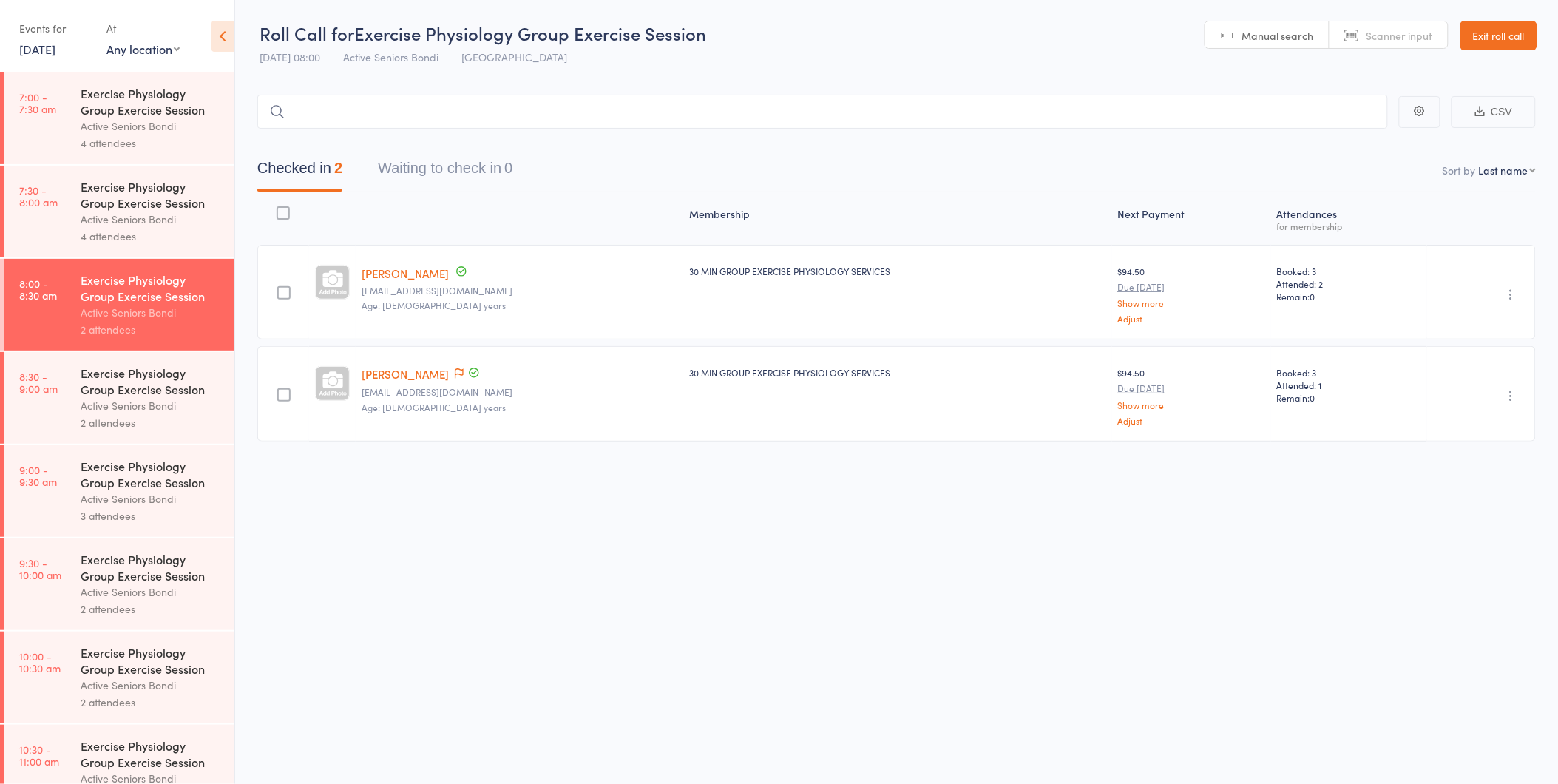
click at [127, 389] on div "Exercise Physiology Group Exercise Session" at bounding box center [151, 381] width 141 height 33
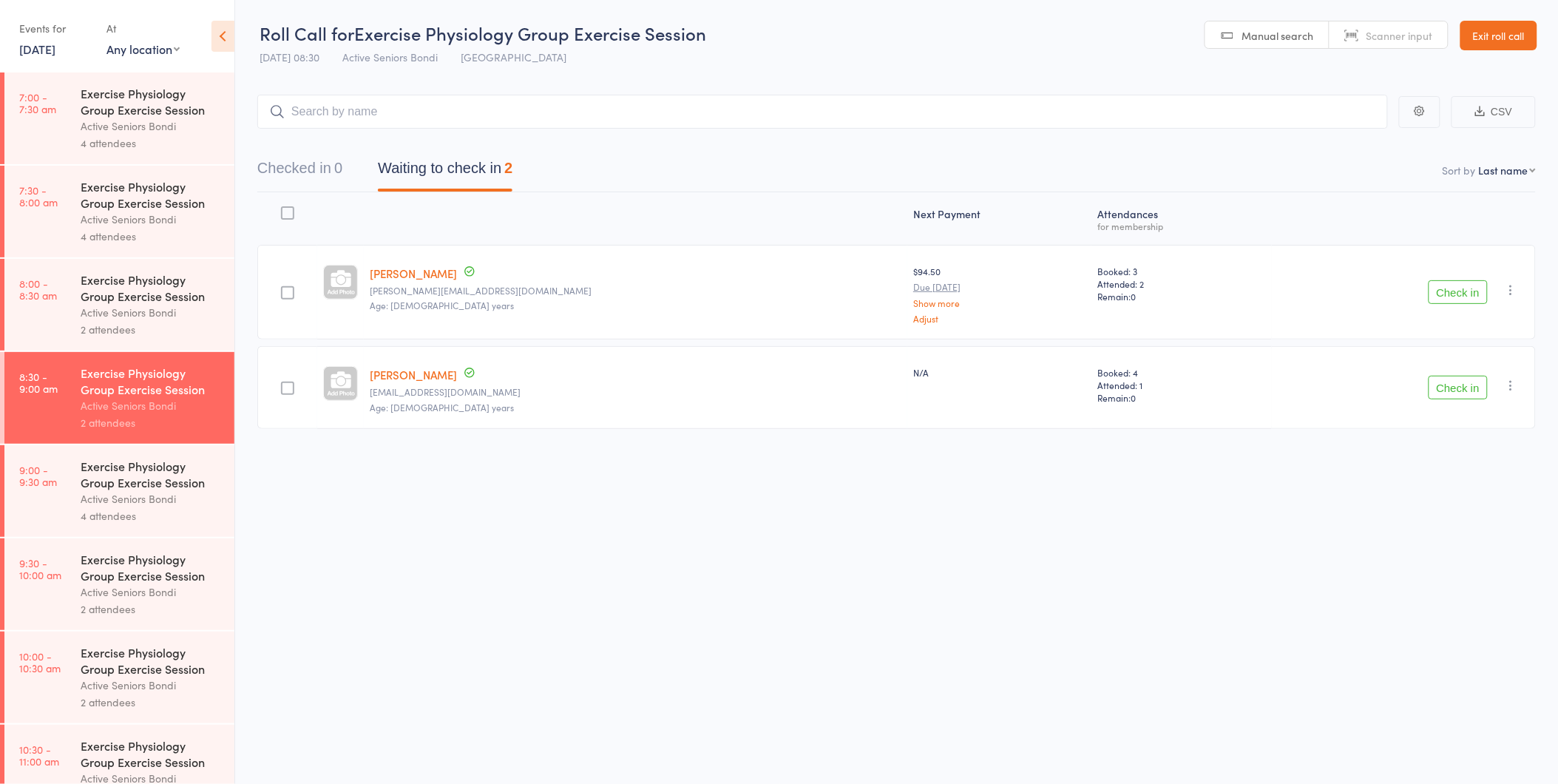
click at [148, 304] on div "Exercise Physiology Group Exercise Session" at bounding box center [151, 288] width 141 height 33
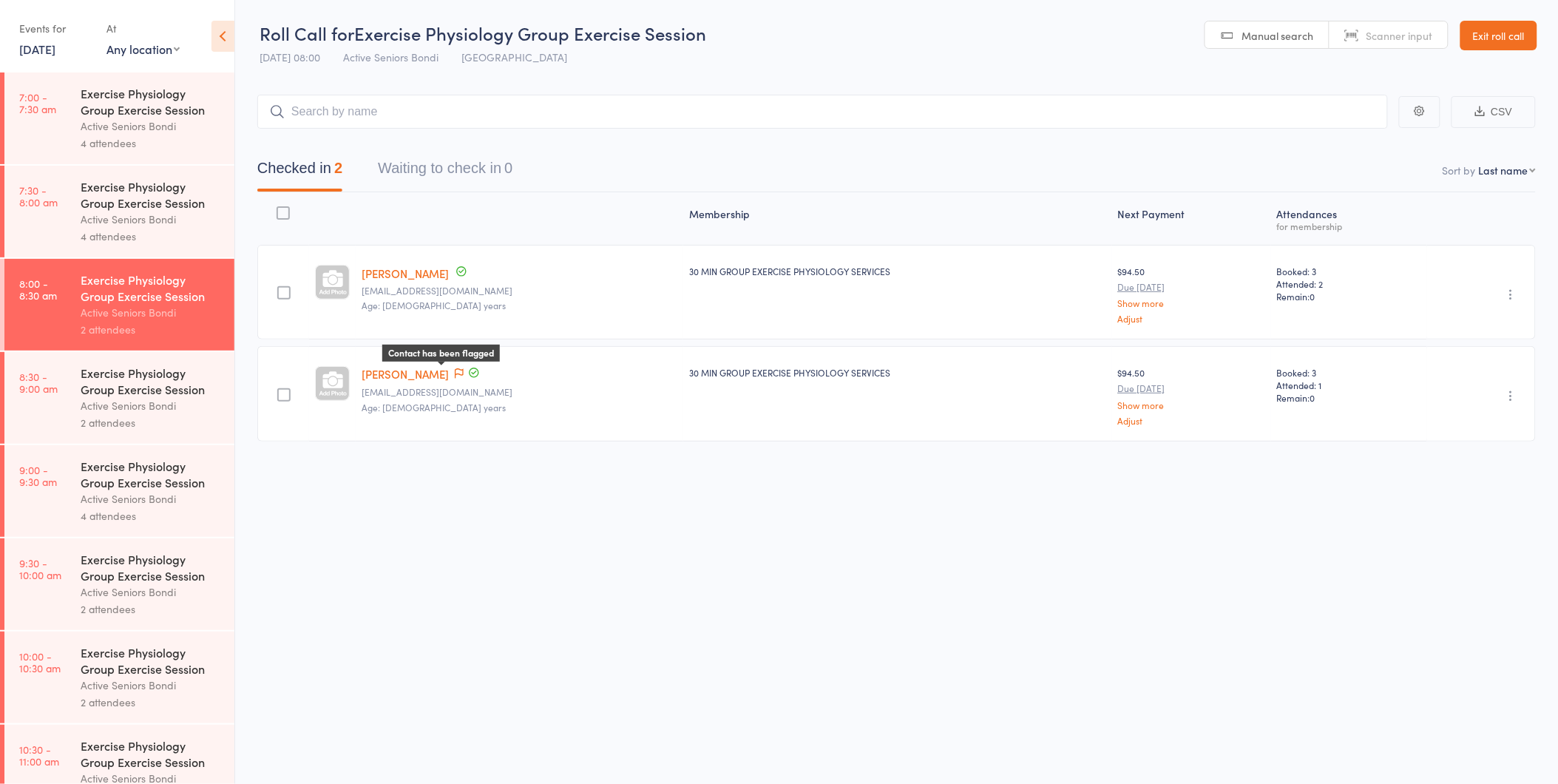
click at [454, 371] on icon at bounding box center [459, 373] width 9 height 10
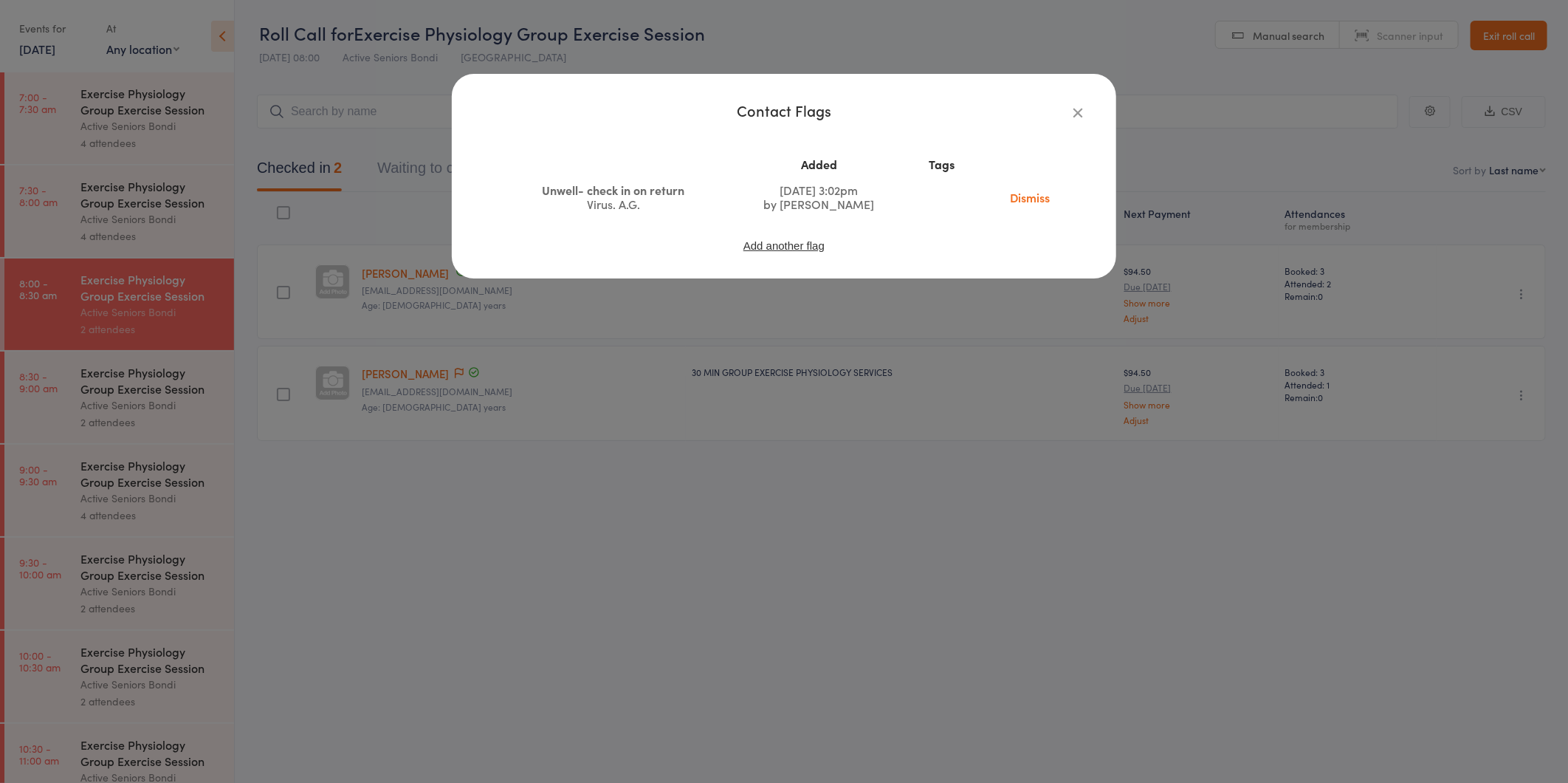
click at [1082, 111] on icon "button" at bounding box center [1077, 111] width 16 height 16
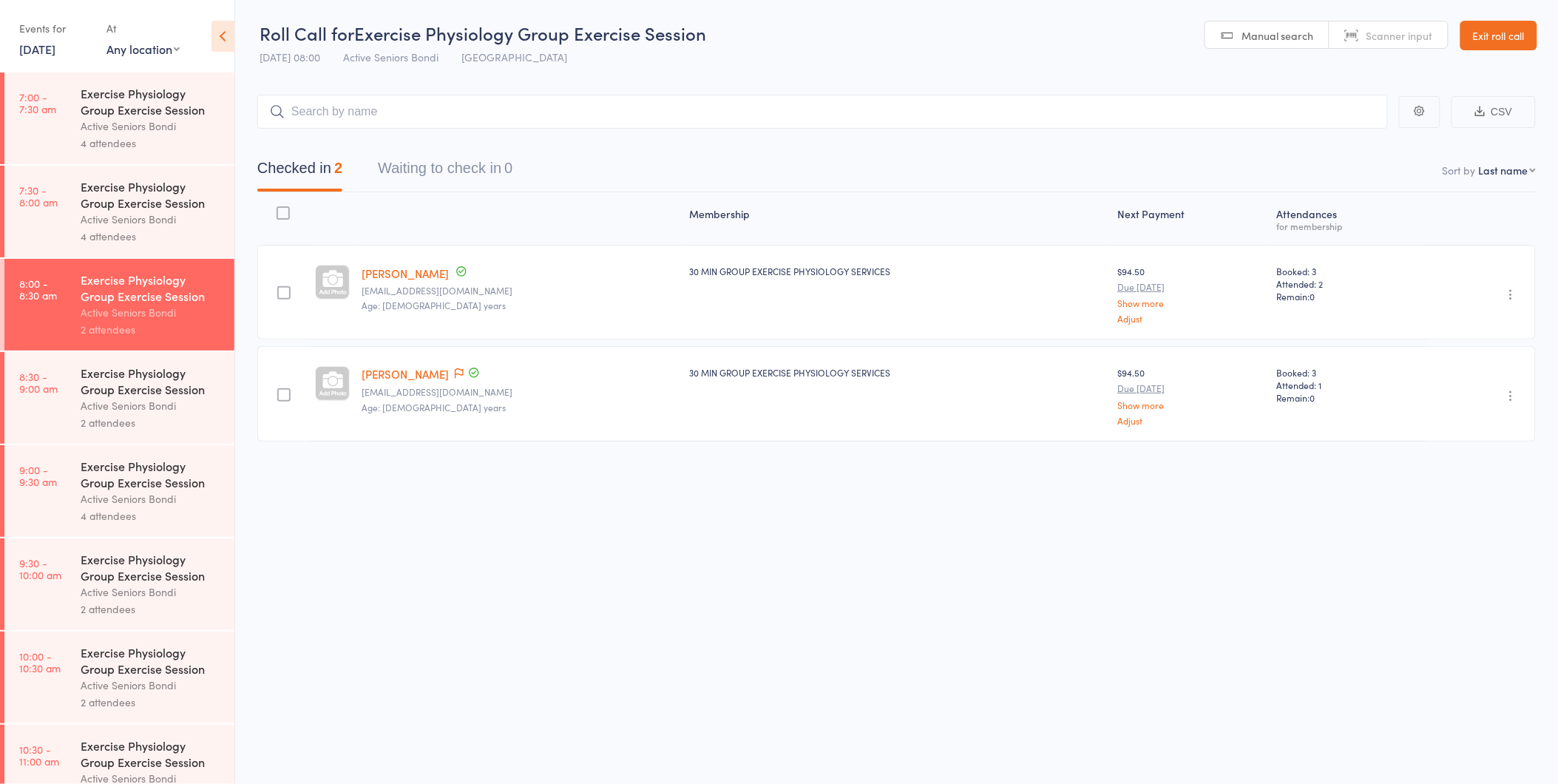
click at [107, 411] on div "Active Seniors Bondi" at bounding box center [151, 406] width 141 height 17
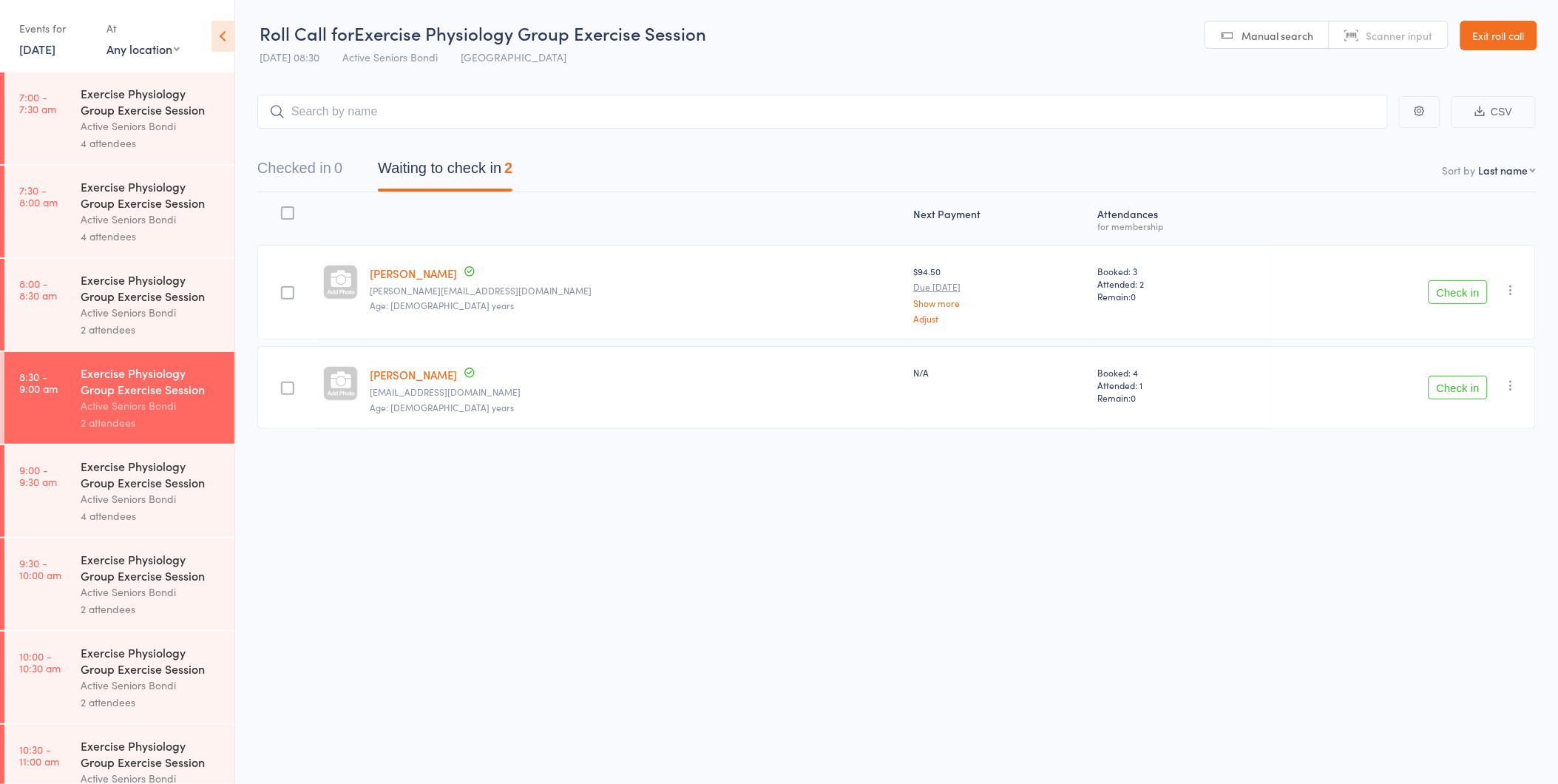
click at [1486, 39] on link "Exit roll call" at bounding box center [1498, 35] width 77 height 29
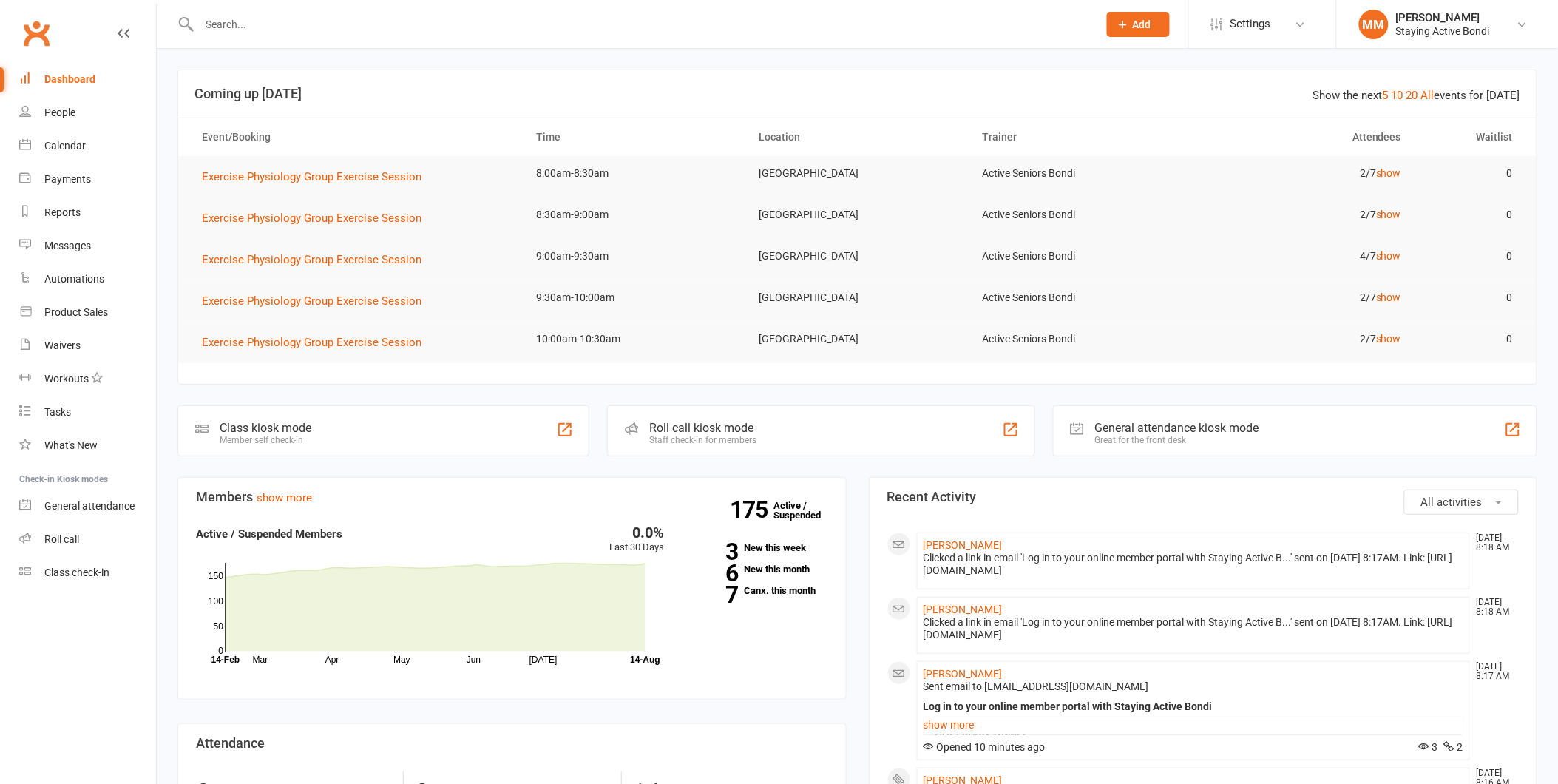
click at [274, 27] on input "text" at bounding box center [641, 24] width 892 height 21
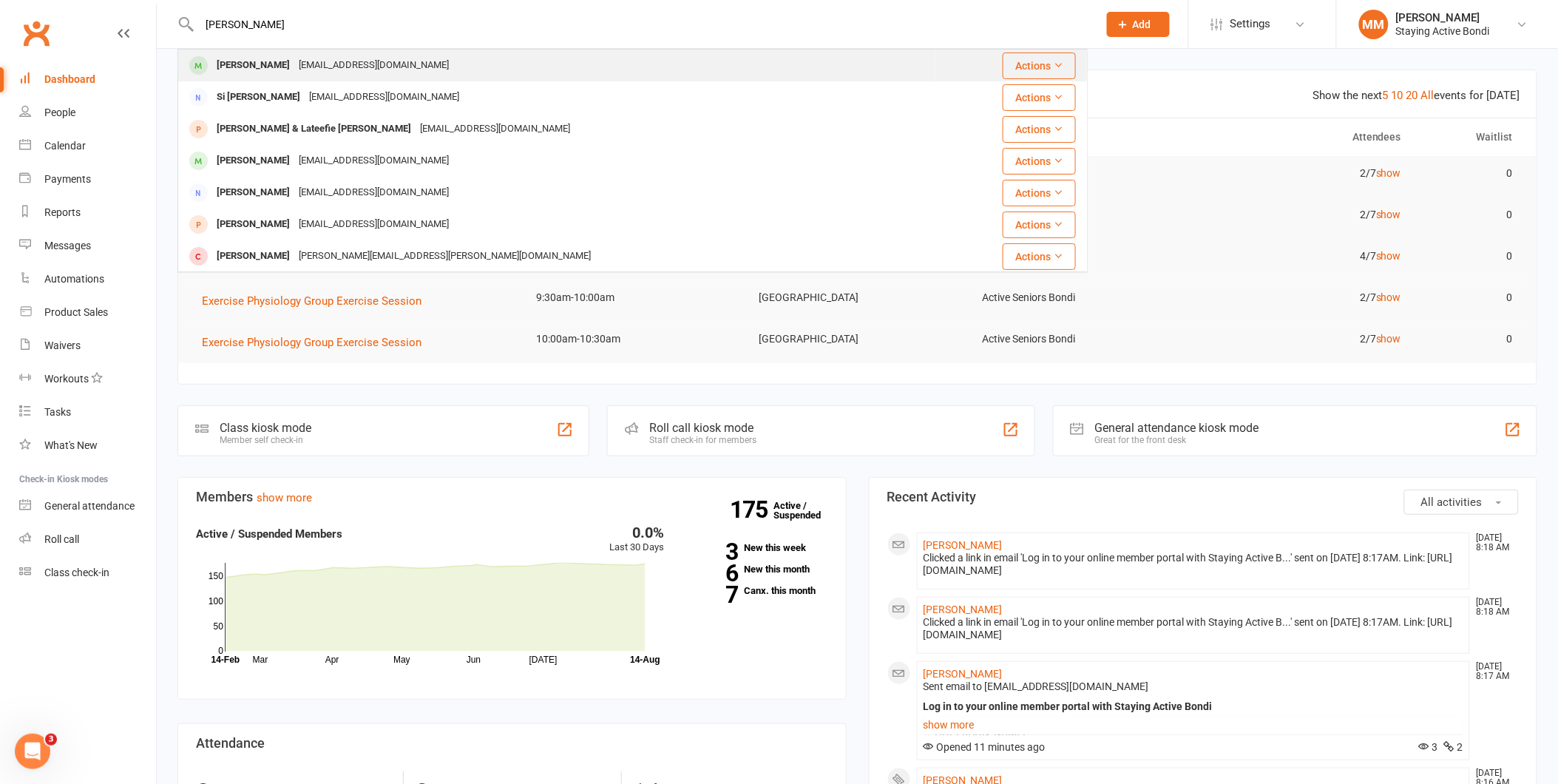
type input "[PERSON_NAME]"
click at [285, 62] on div "[PERSON_NAME]" at bounding box center [253, 65] width 82 height 22
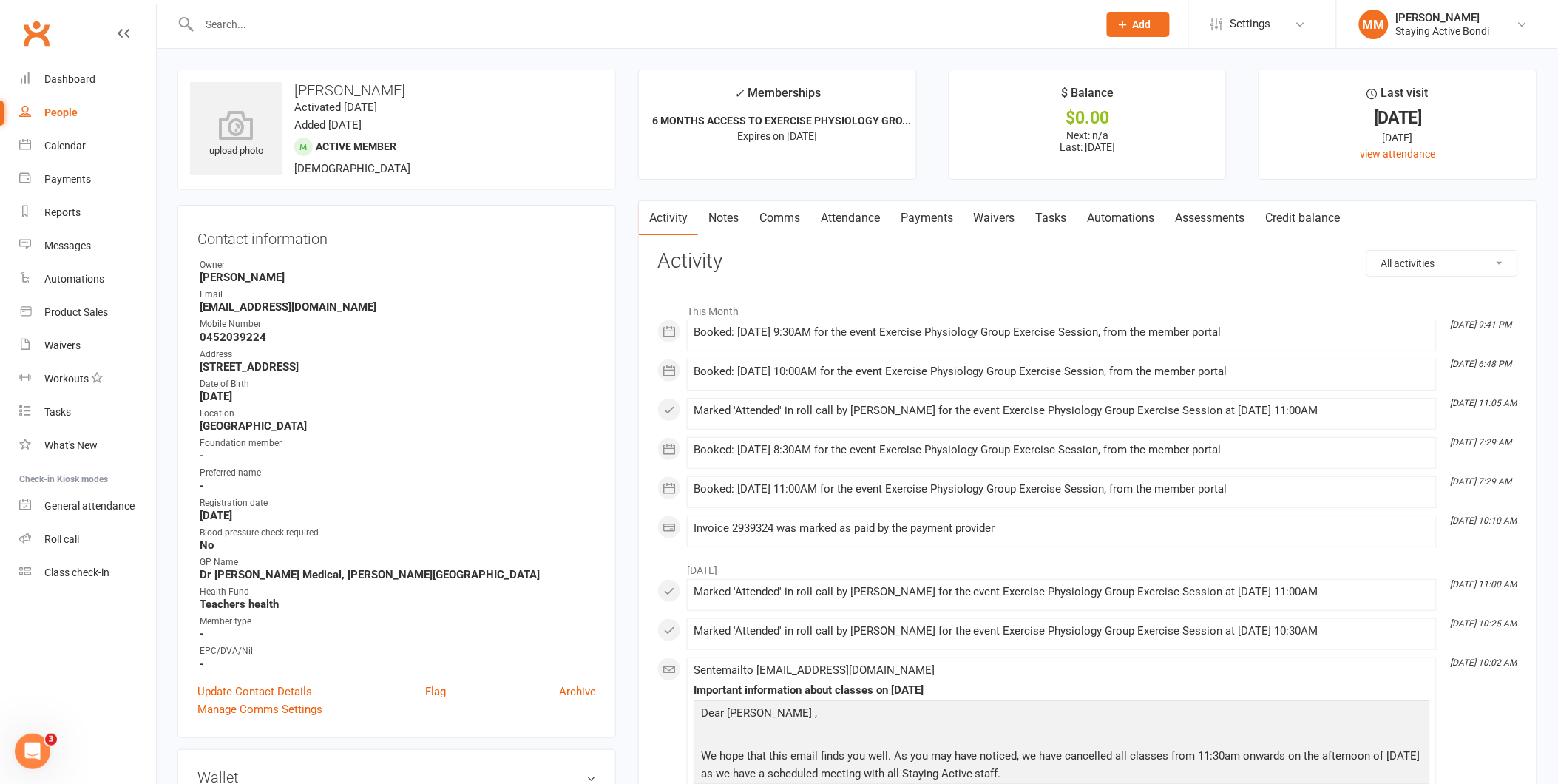
click at [722, 210] on link "Notes" at bounding box center [723, 217] width 51 height 34
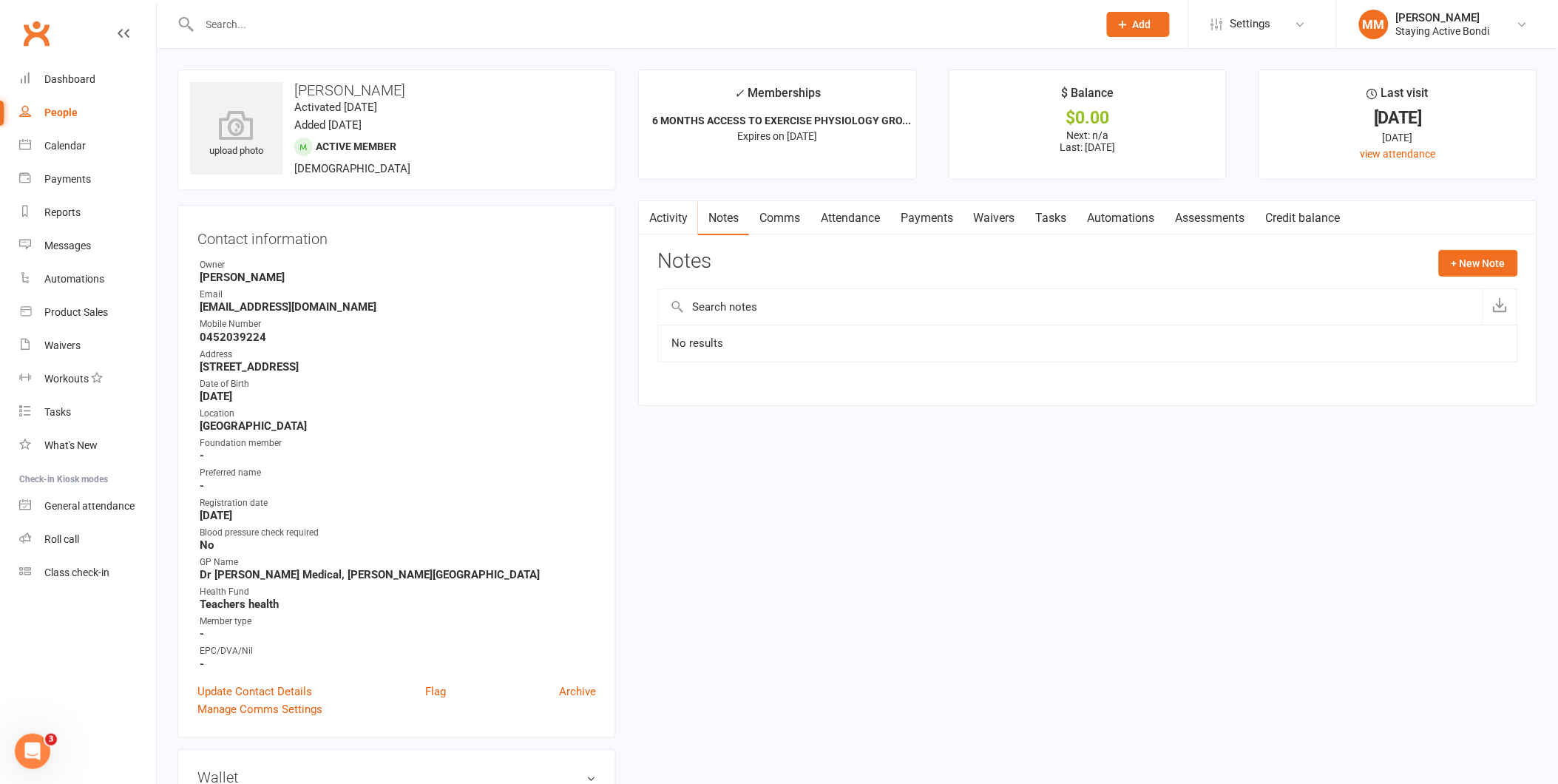
click at [706, 315] on input "text" at bounding box center [1070, 306] width 825 height 35
type input "knee swelling"
click at [1451, 257] on button "+ New Note" at bounding box center [1478, 263] width 79 height 27
click at [698, 319] on input "text" at bounding box center [1087, 324] width 860 height 31
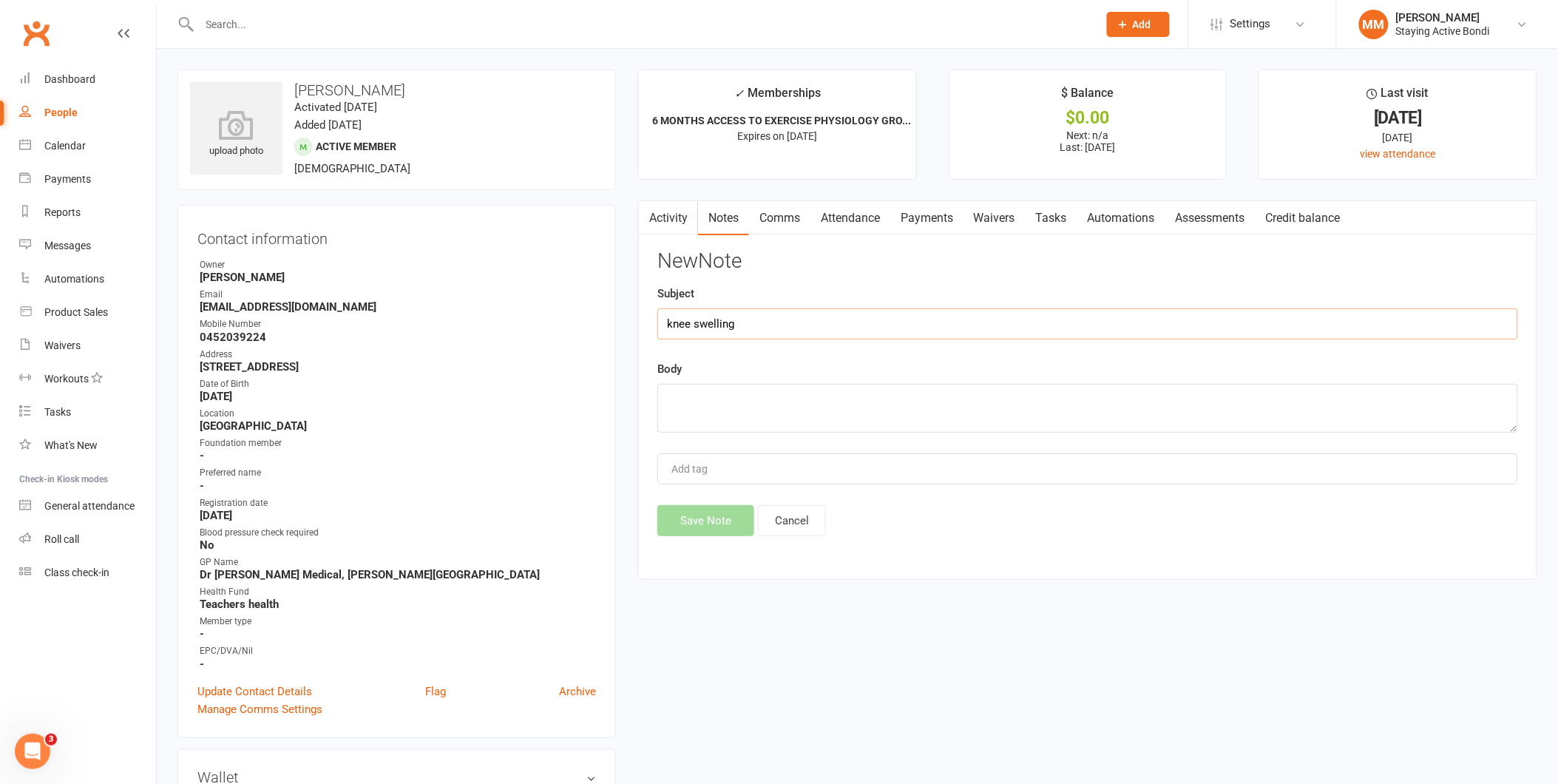
type input "knee swelling"
click at [680, 408] on textarea at bounding box center [1087, 408] width 860 height 48
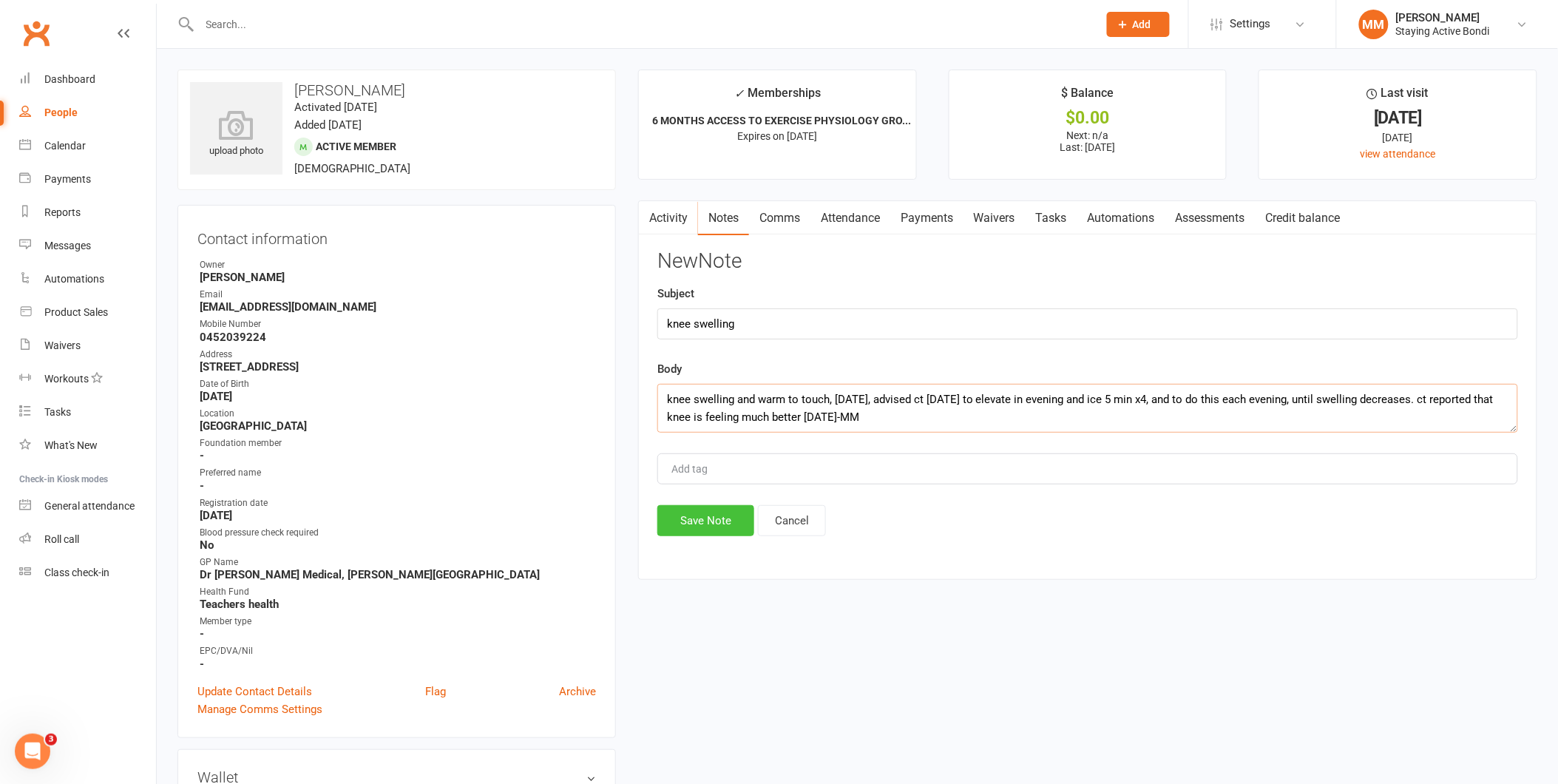
type textarea "knee swelling and warm to touch, [DATE], advised ct [DATE] to elevate in evenin…"
click at [703, 520] on button "Save Note" at bounding box center [705, 520] width 97 height 31
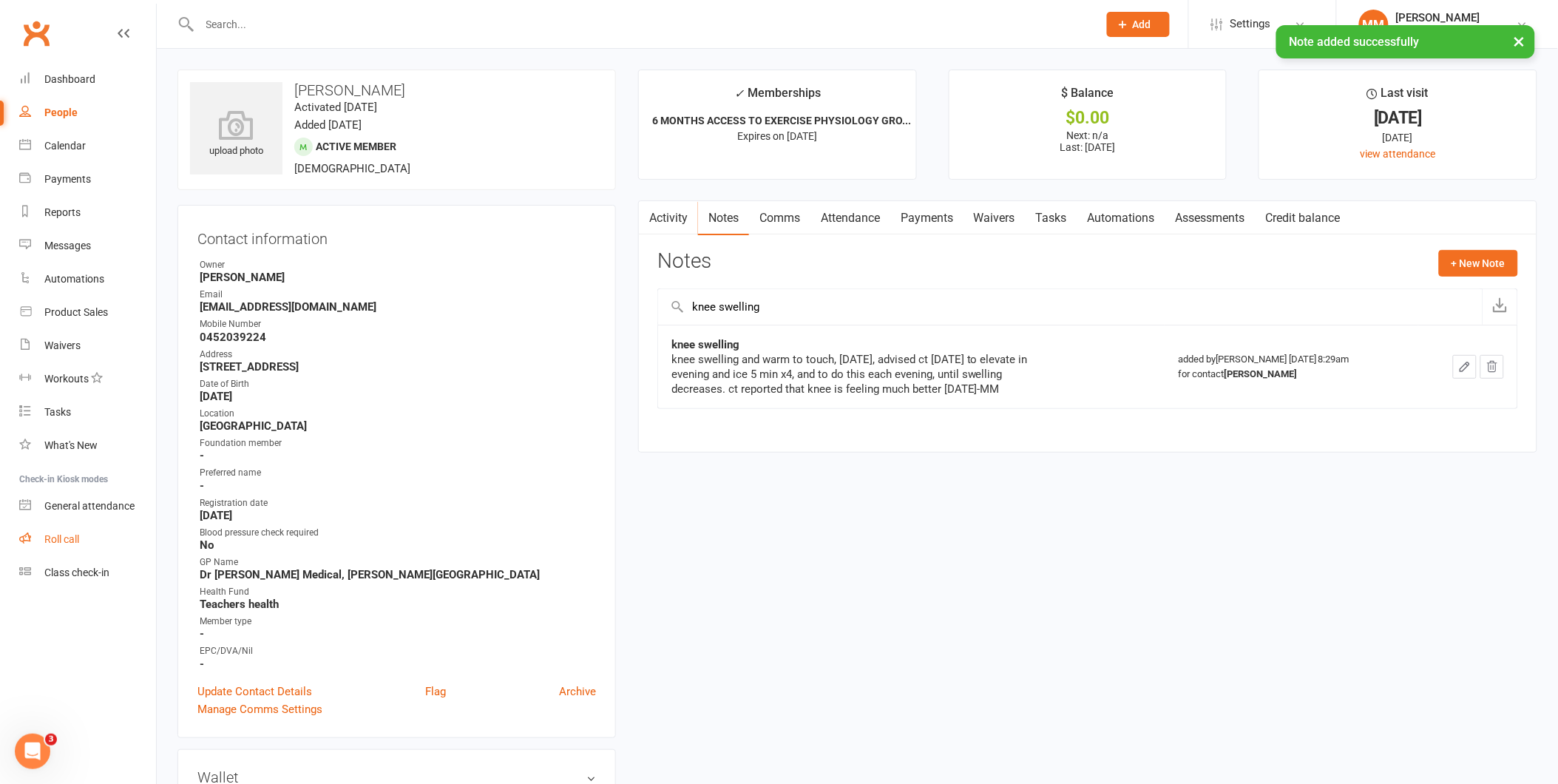
click at [64, 535] on div "Roll call" at bounding box center [61, 539] width 35 height 12
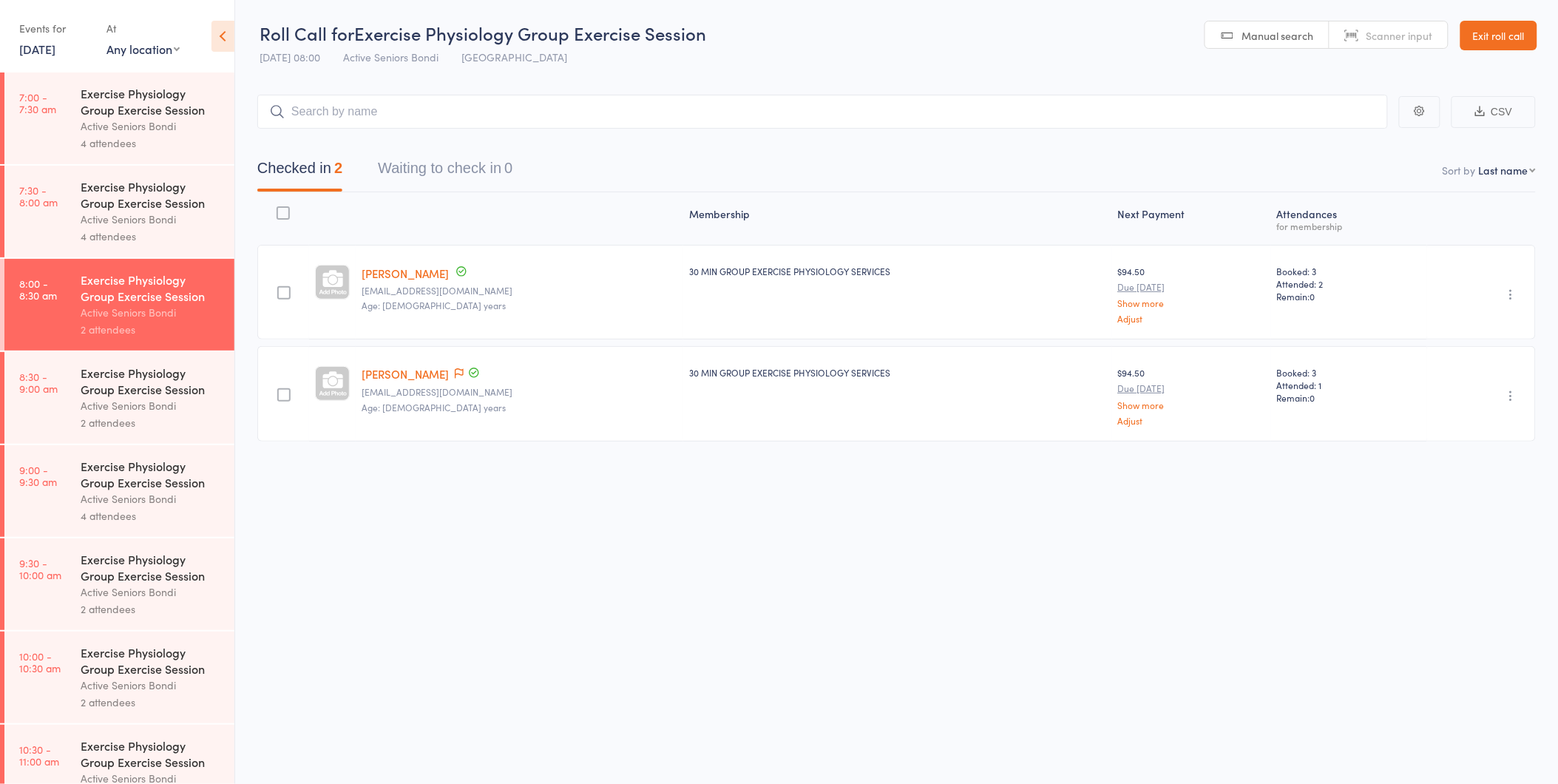
click at [158, 410] on div "Active Seniors Bondi" at bounding box center [151, 406] width 141 height 17
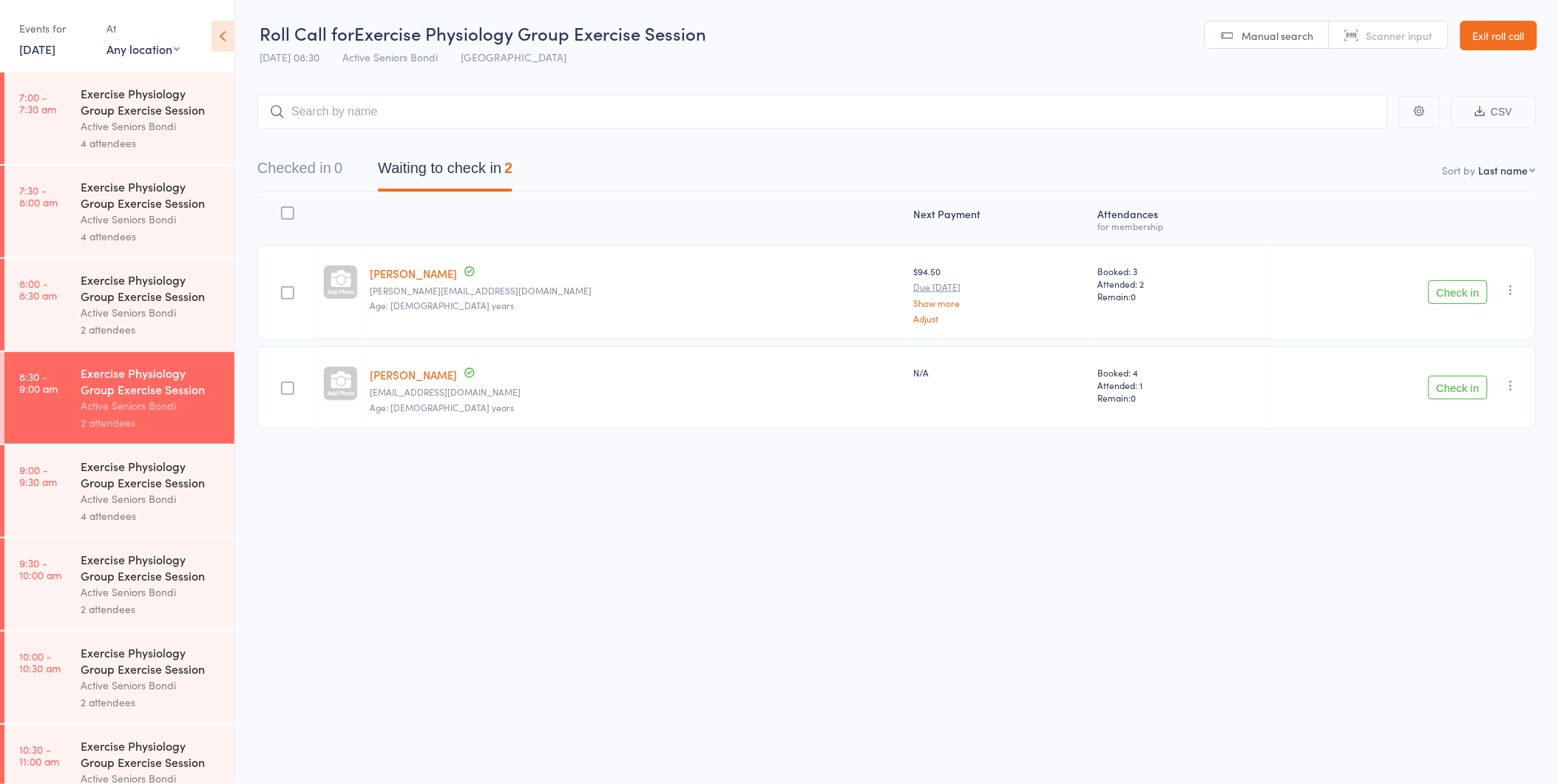
click at [1458, 388] on button "Check in" at bounding box center [1458, 387] width 59 height 23
click at [124, 503] on div "Active Seniors Bondi" at bounding box center [151, 498] width 141 height 17
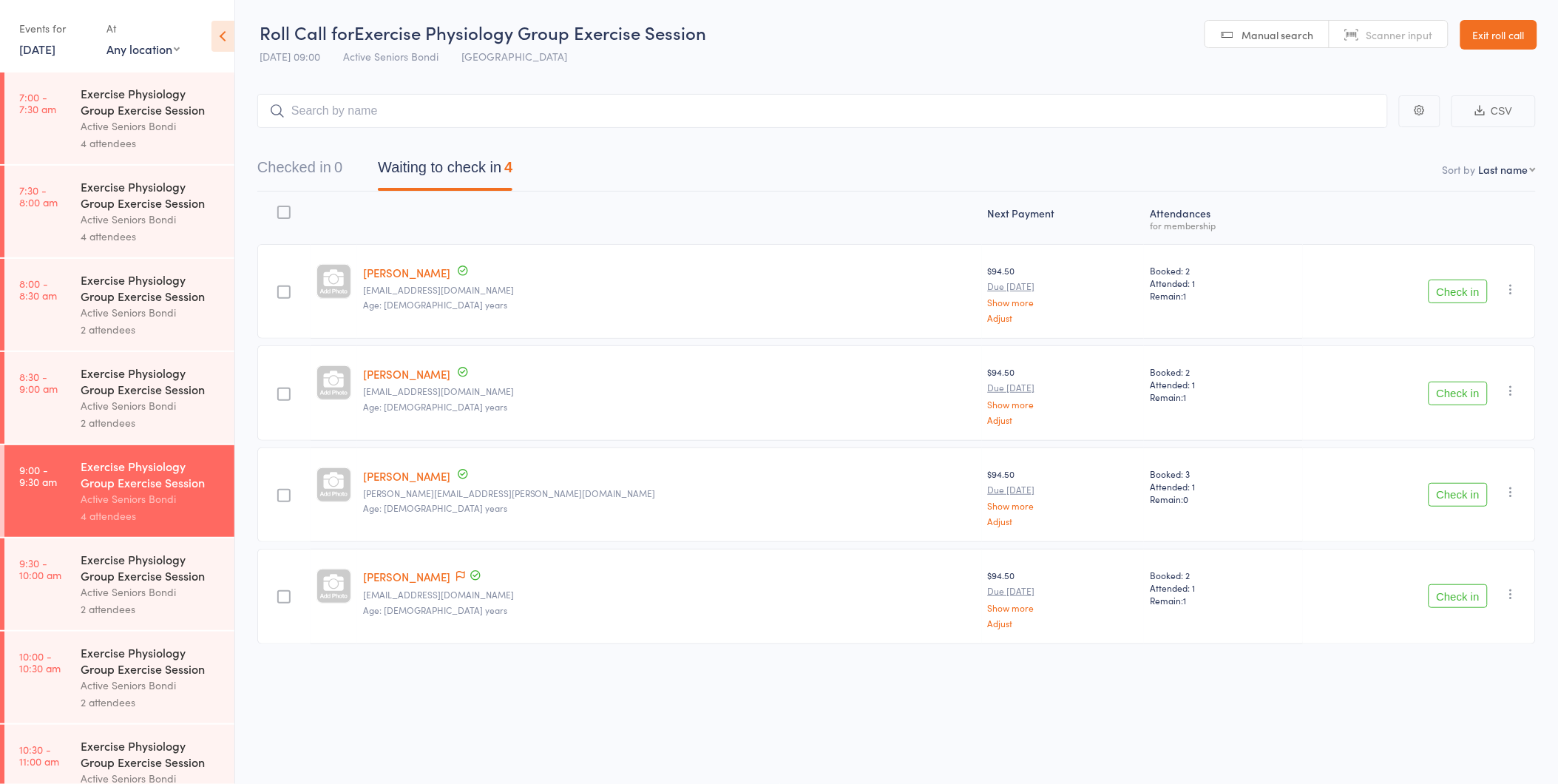
click at [1458, 492] on button "Check in" at bounding box center [1458, 494] width 59 height 23
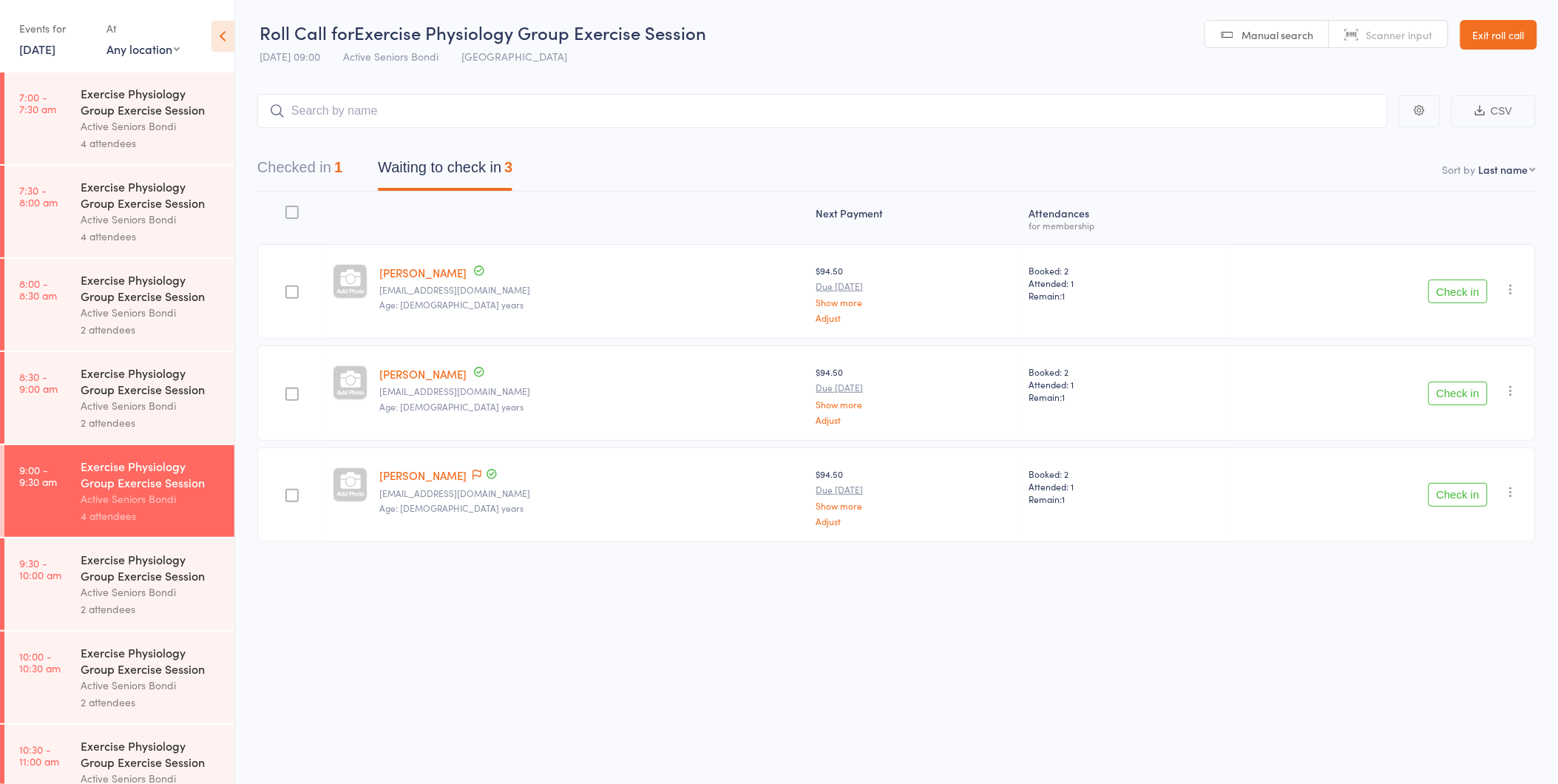
click at [1463, 393] on button "Check in" at bounding box center [1458, 393] width 59 height 23
click at [1453, 294] on button "Check in" at bounding box center [1458, 291] width 59 height 23
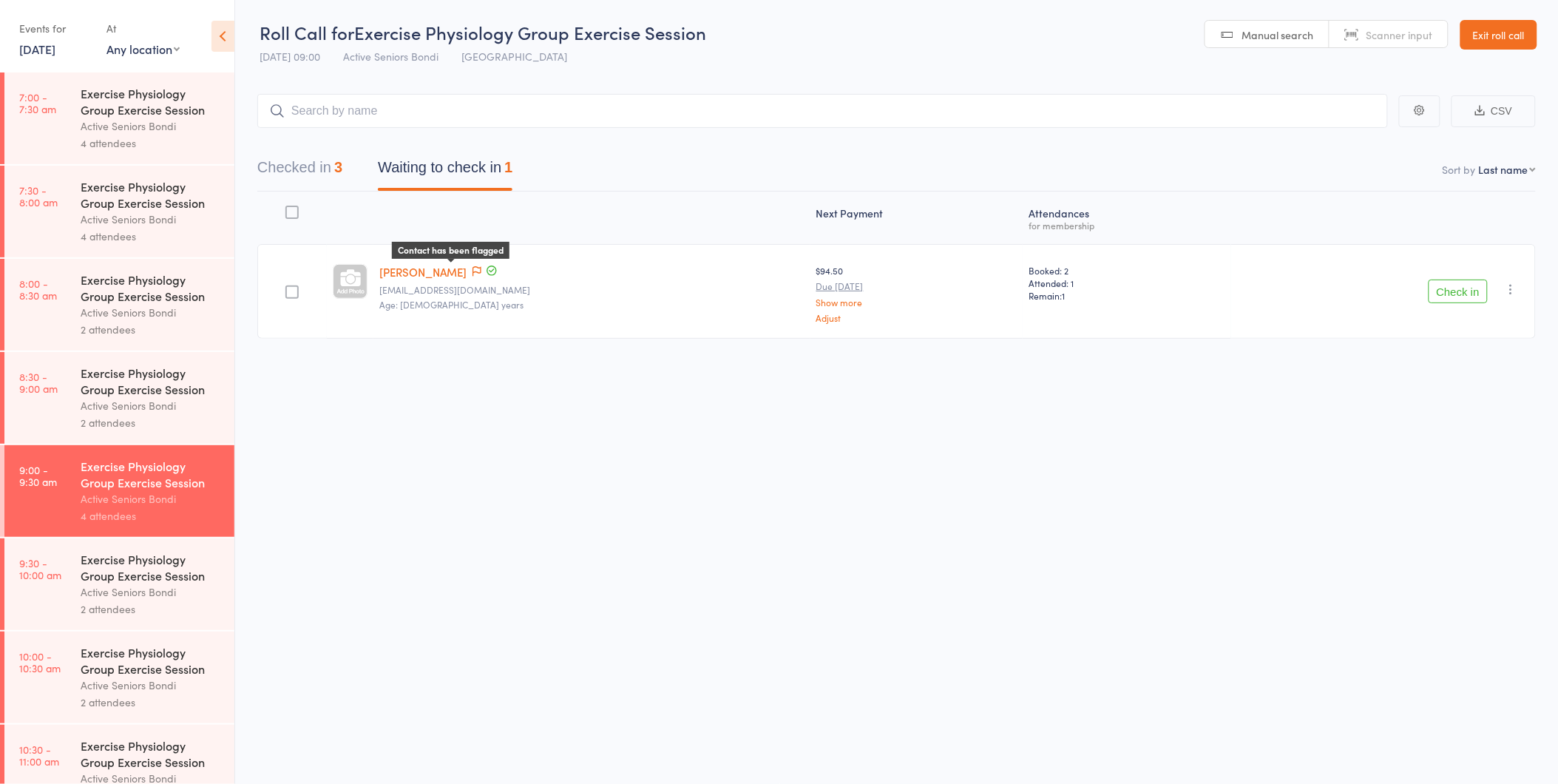
click at [473, 272] on icon at bounding box center [477, 272] width 9 height 10
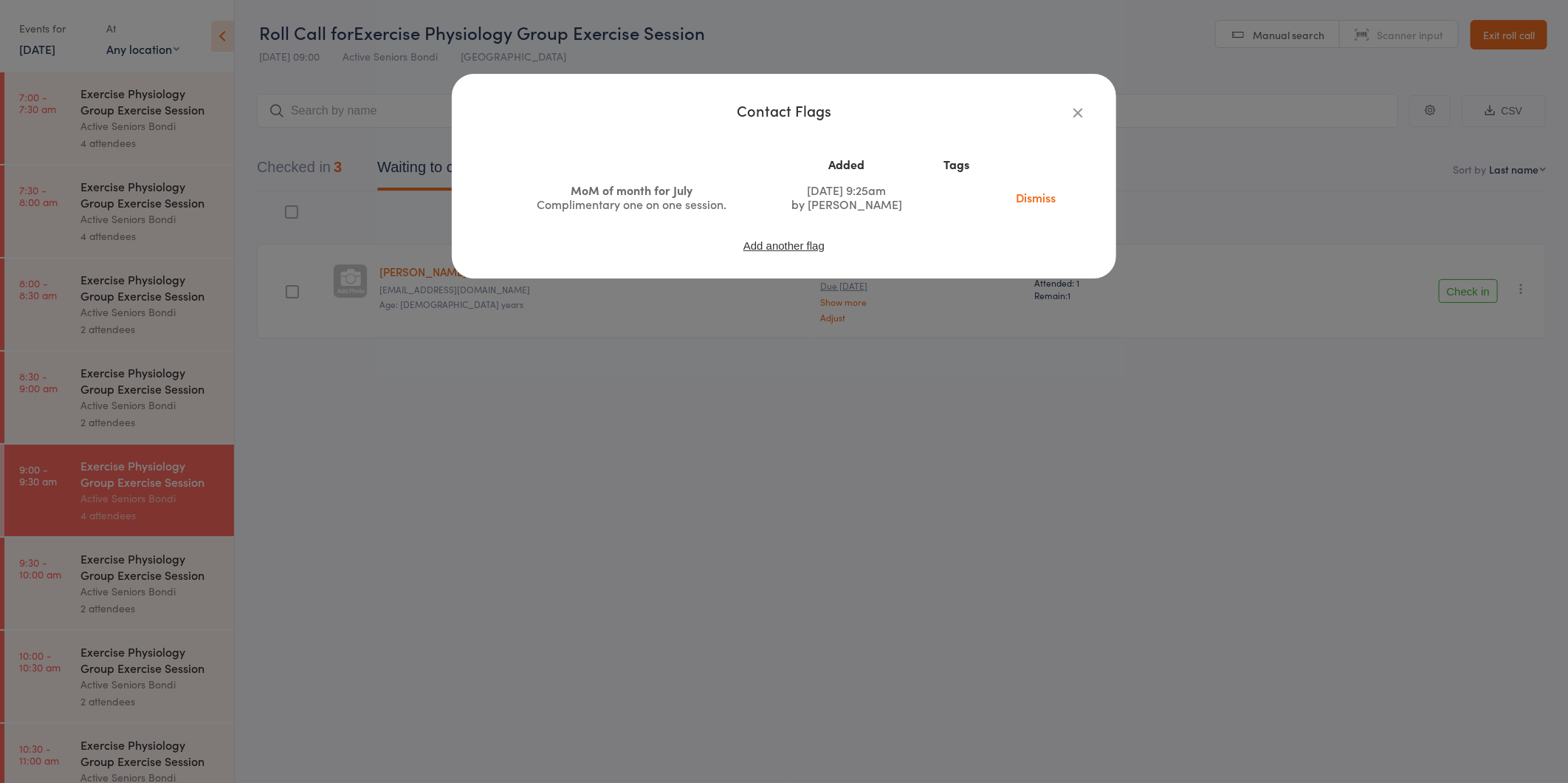
click at [1080, 115] on icon "button" at bounding box center [1077, 111] width 16 height 16
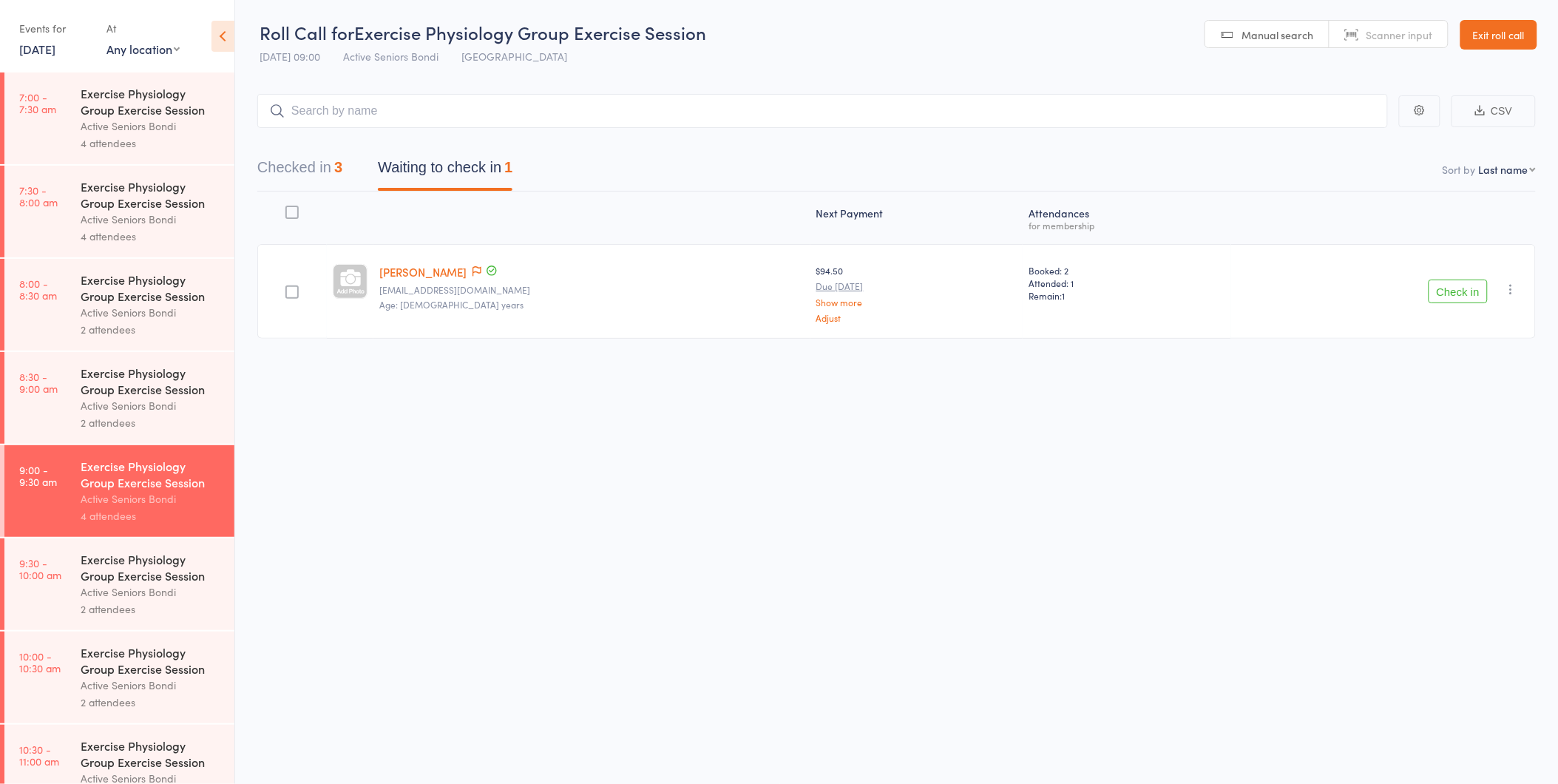
click at [1458, 290] on button "Check in" at bounding box center [1458, 291] width 59 height 23
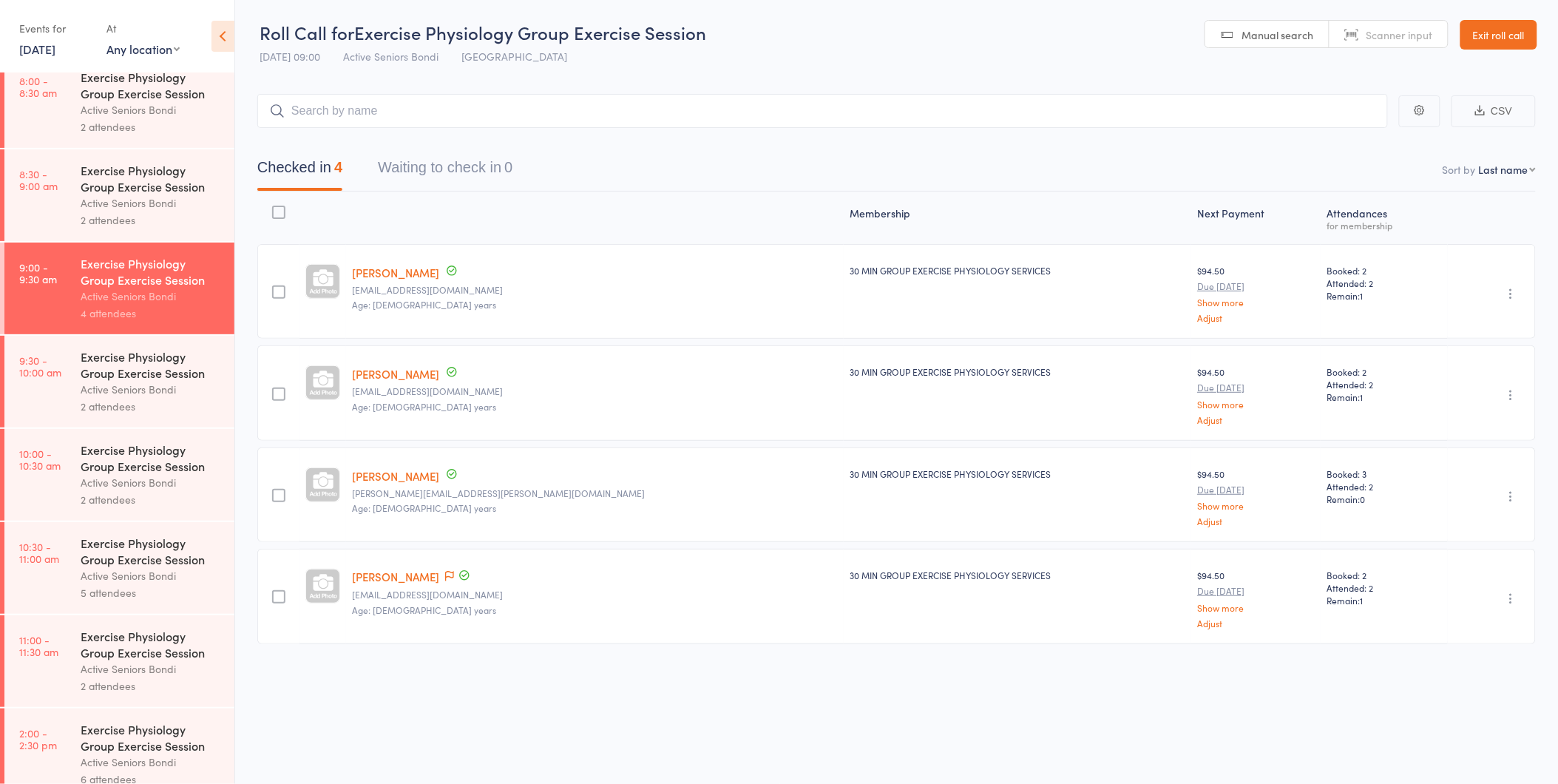
scroll to position [195, 0]
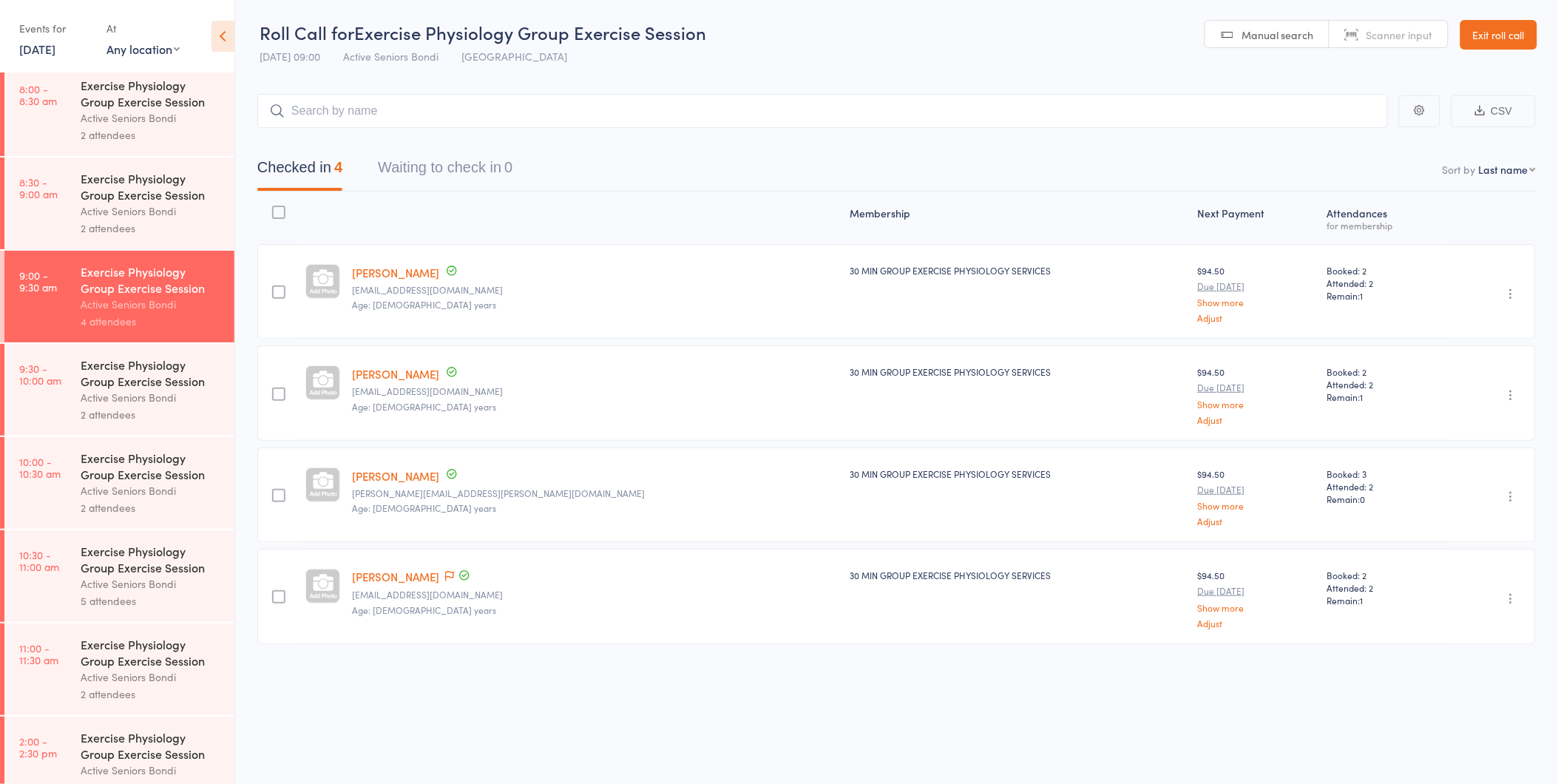
click at [117, 398] on div "Active Seniors Bondi" at bounding box center [151, 397] width 141 height 17
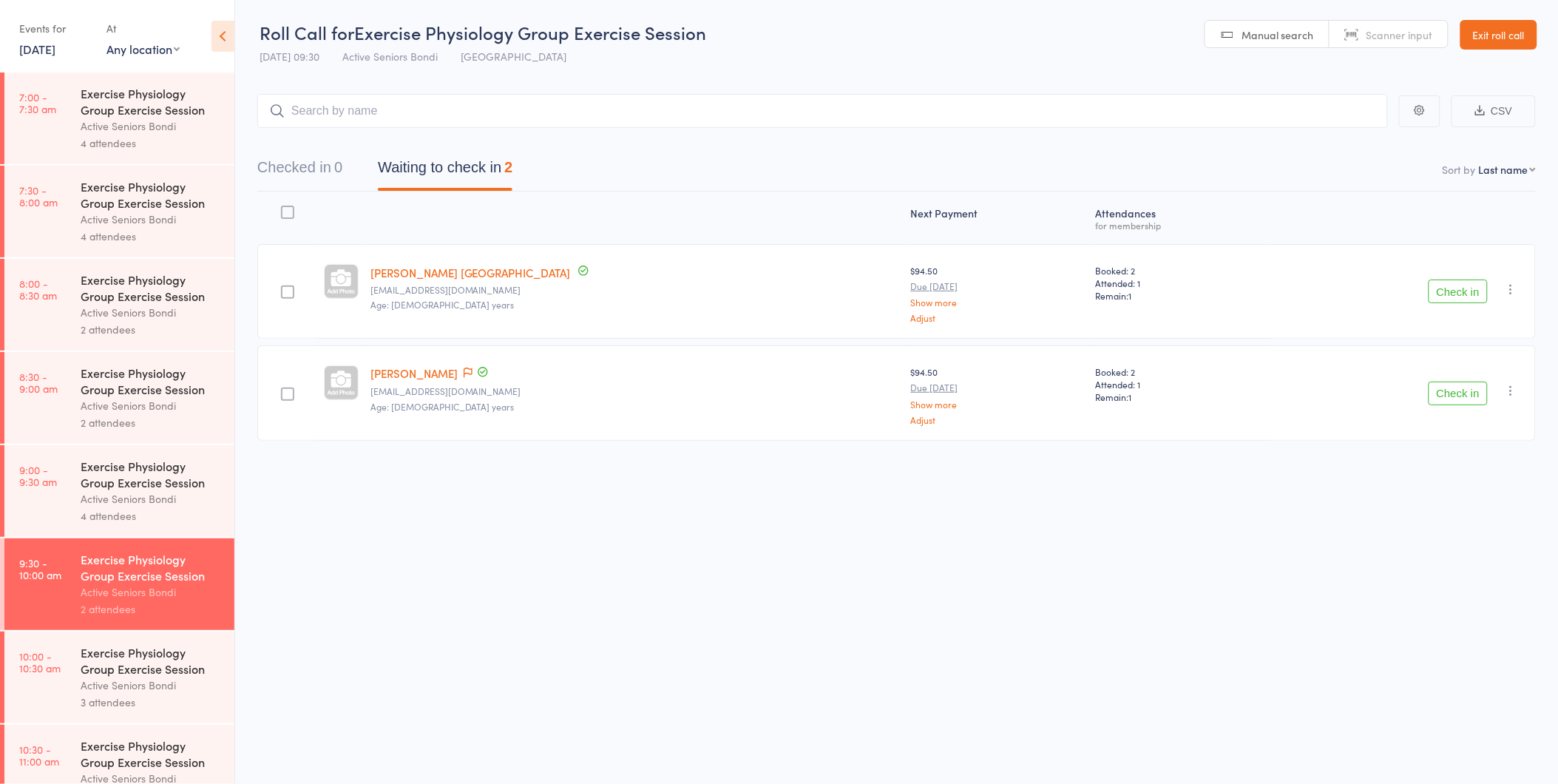
click at [1461, 297] on button "Check in" at bounding box center [1458, 291] width 59 height 23
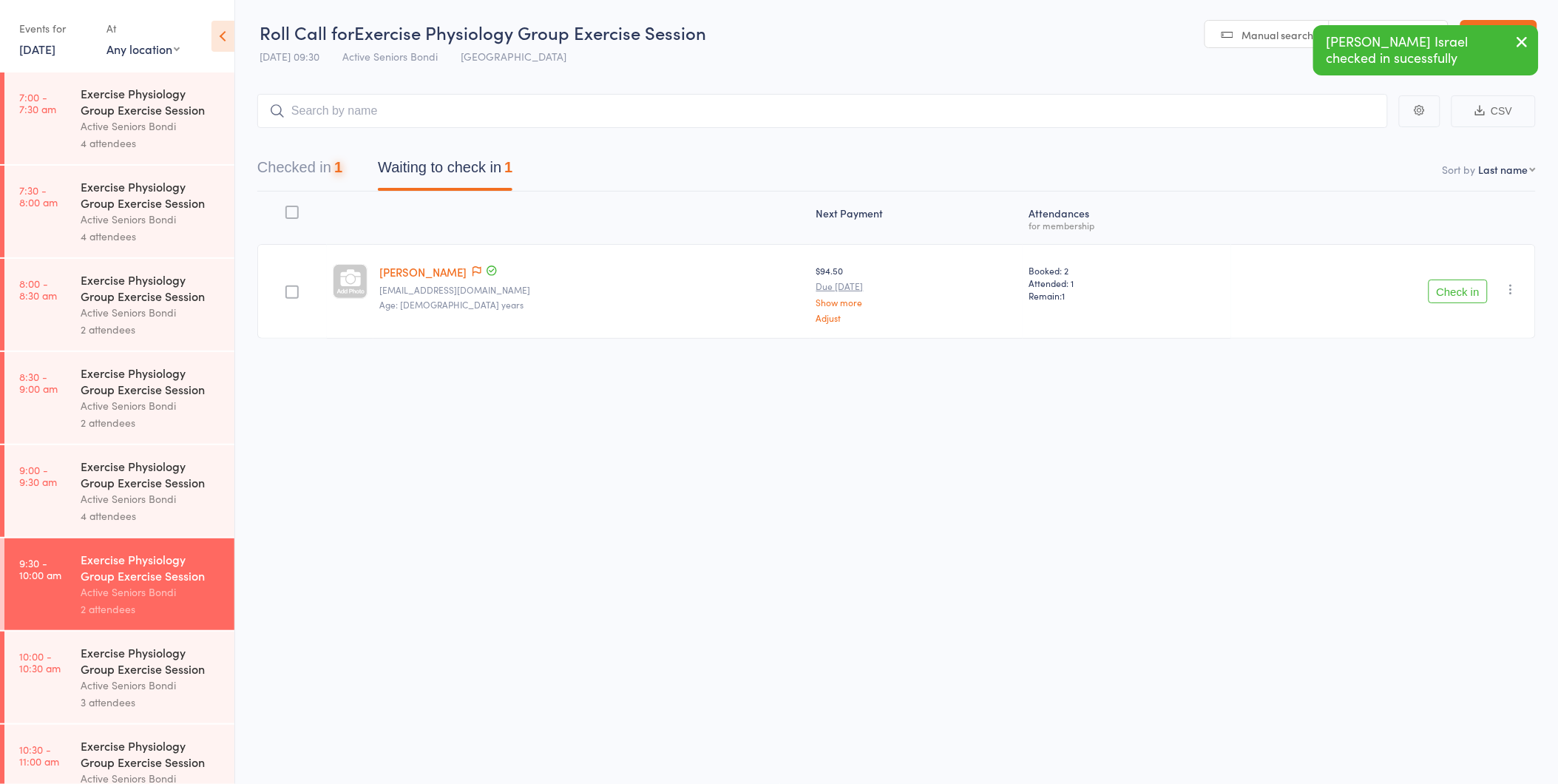
click at [1461, 297] on button "Check in" at bounding box center [1458, 291] width 59 height 23
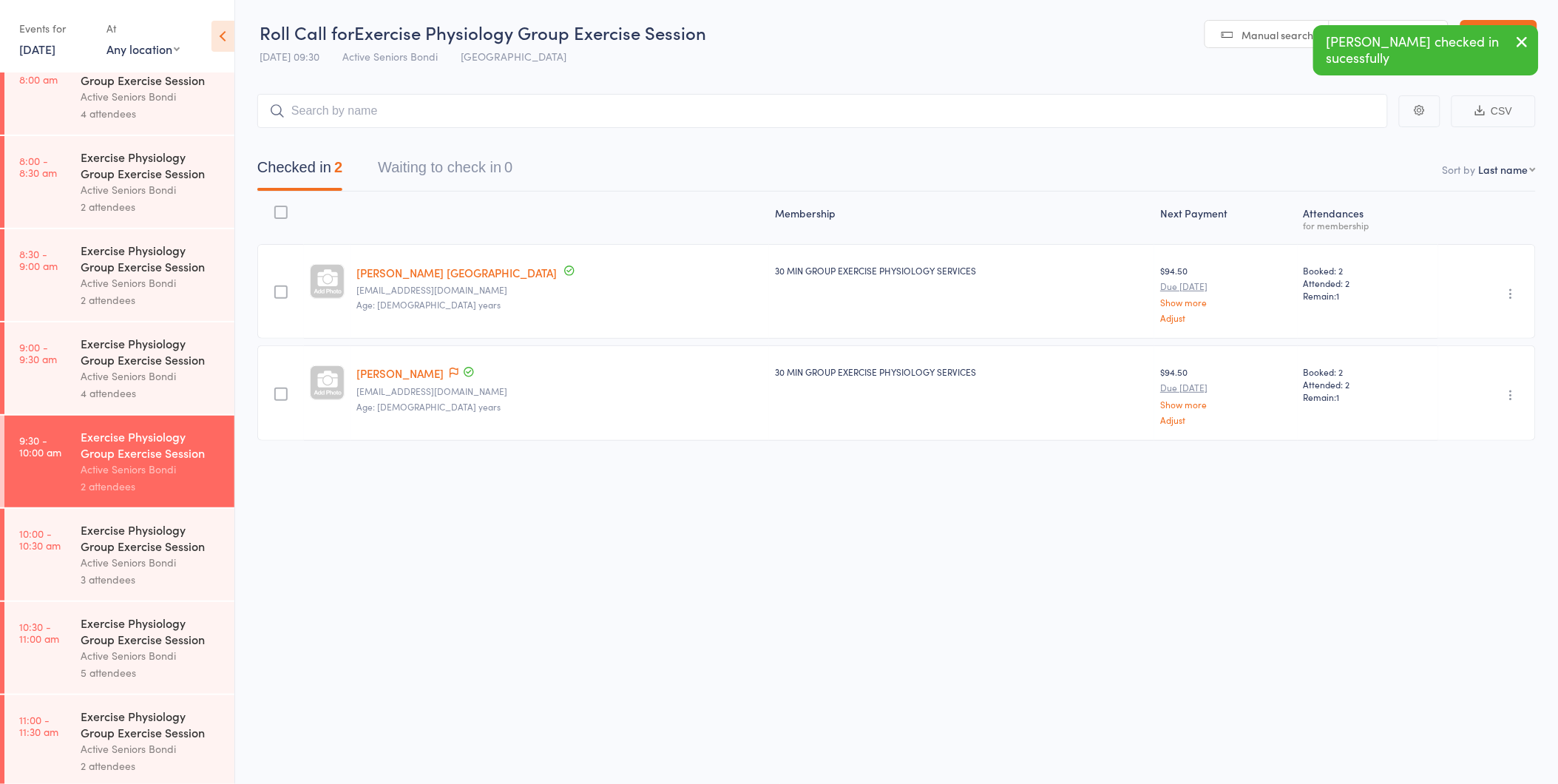
scroll to position [135, 0]
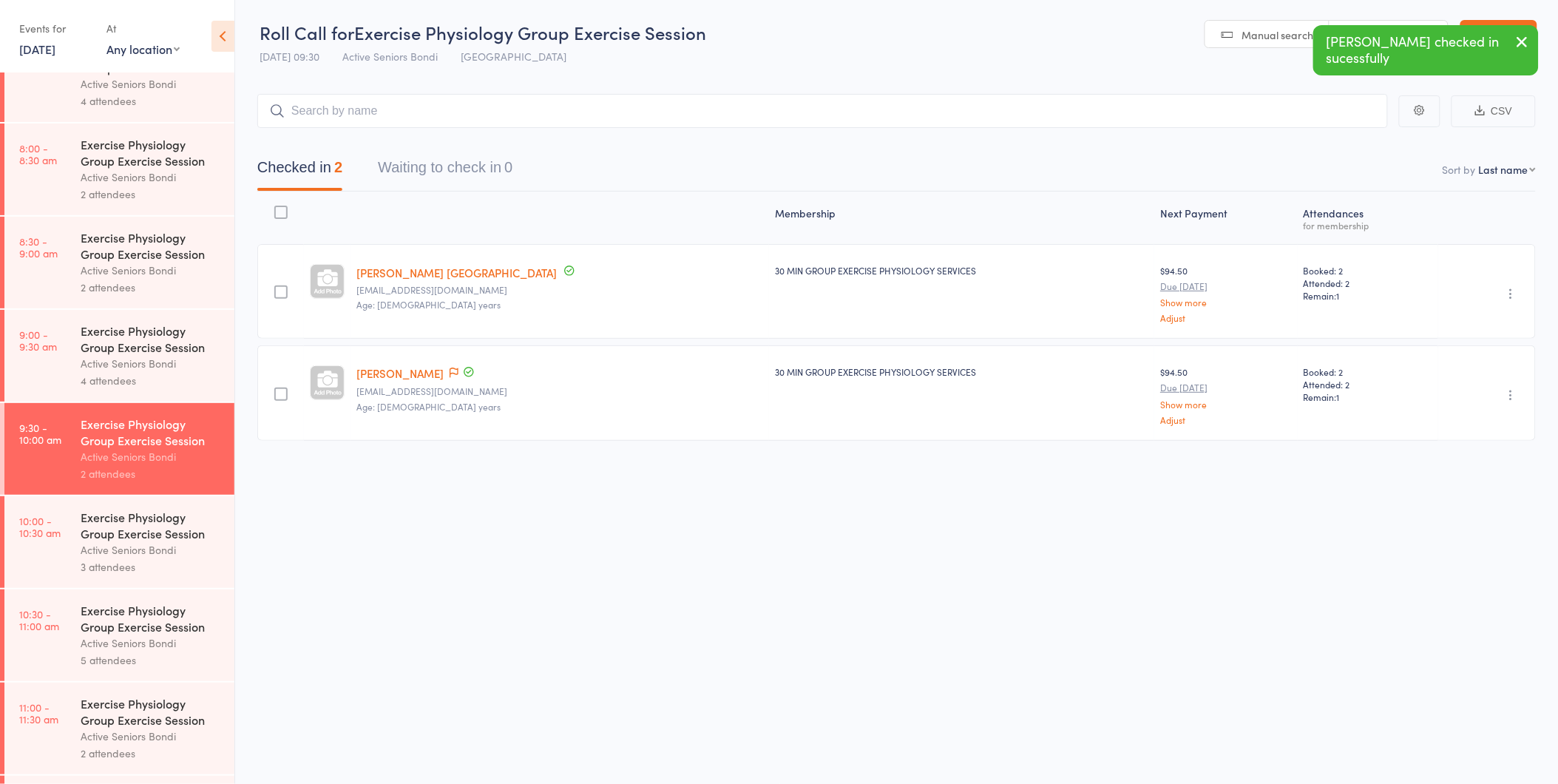
click at [165, 363] on div "Active Seniors Bondi" at bounding box center [151, 363] width 141 height 17
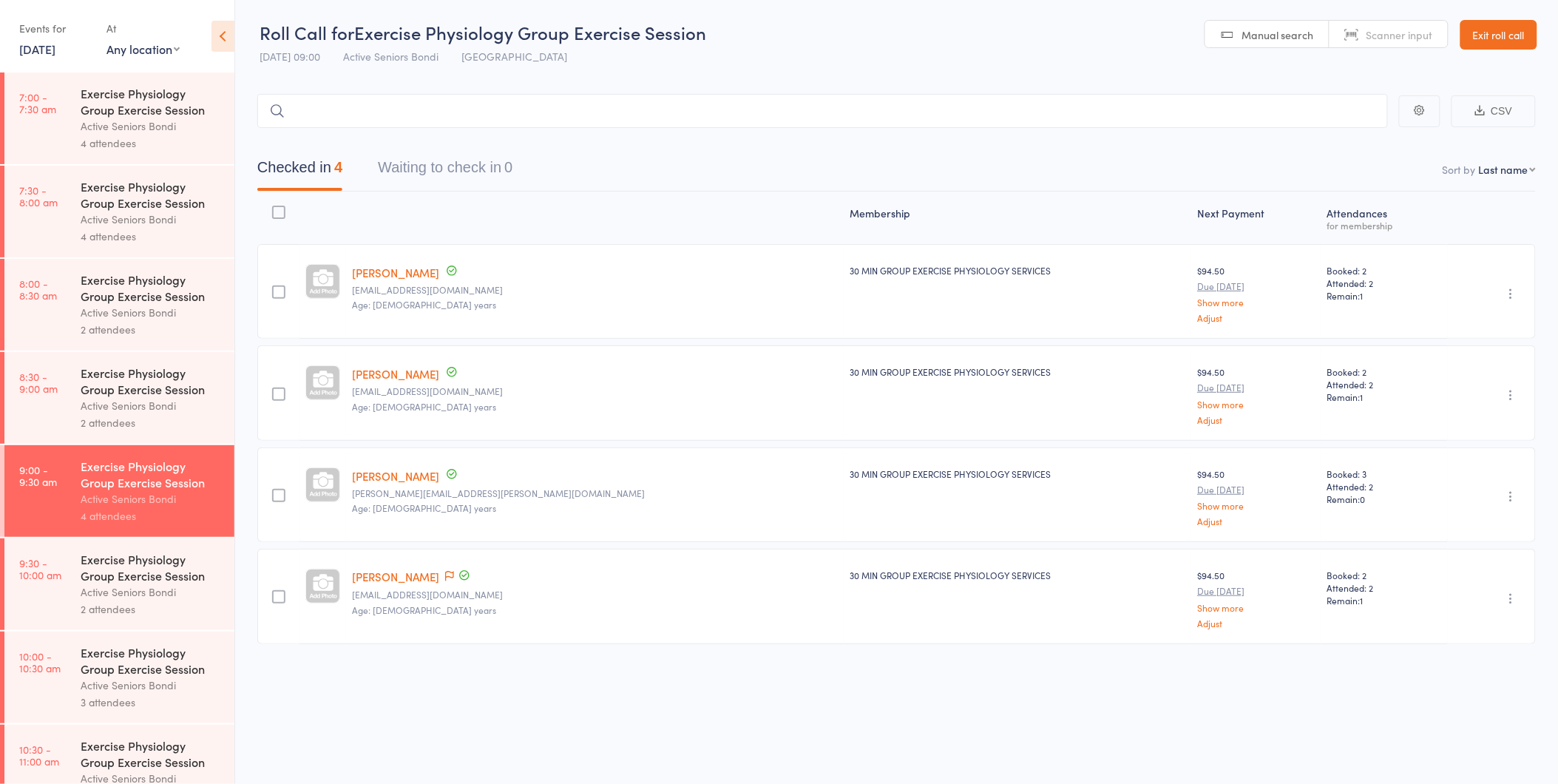
click at [100, 592] on div "Active Seniors Bondi" at bounding box center [151, 592] width 141 height 17
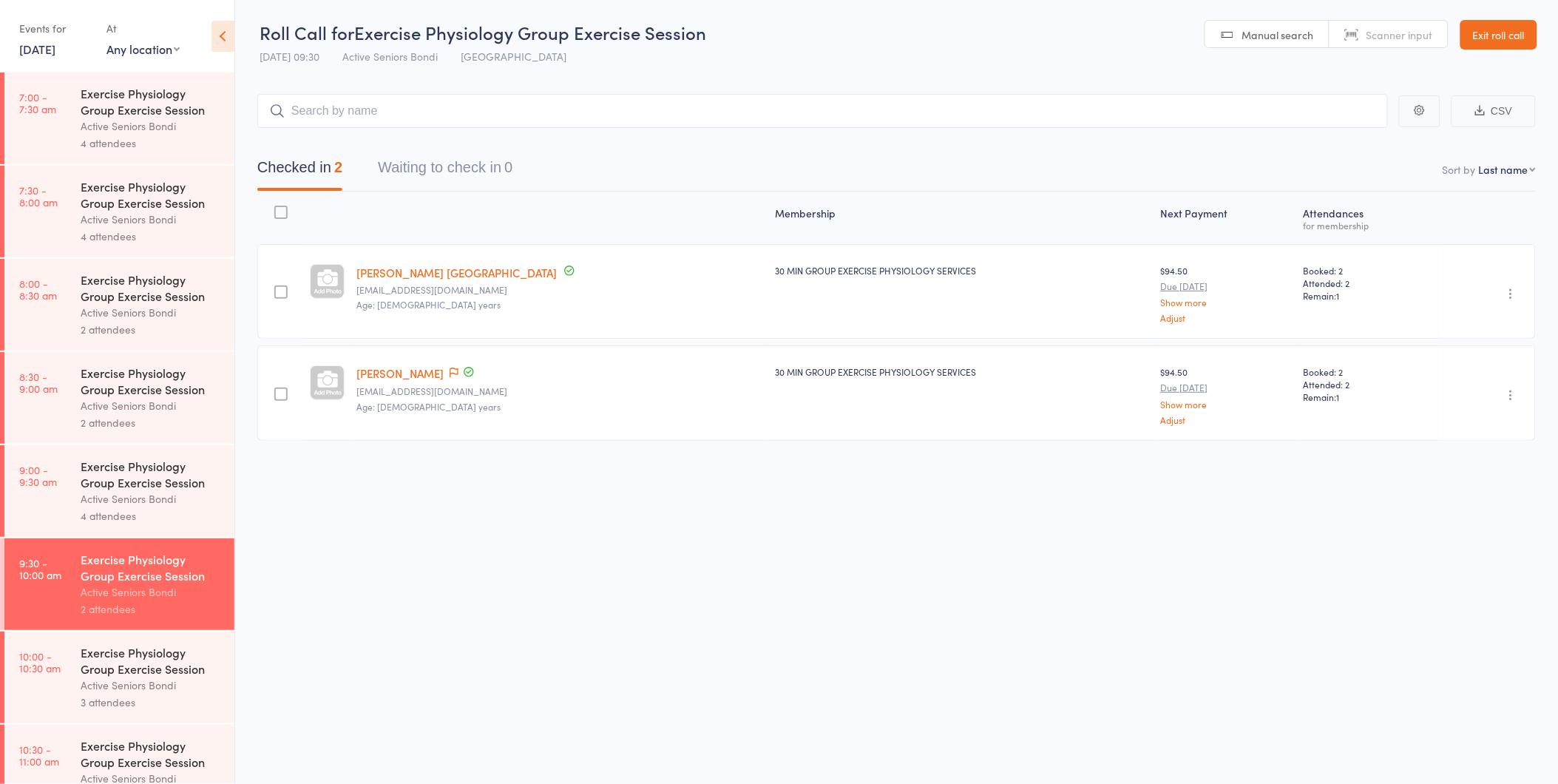
click at [140, 697] on div "3 attendees" at bounding box center [151, 702] width 141 height 17
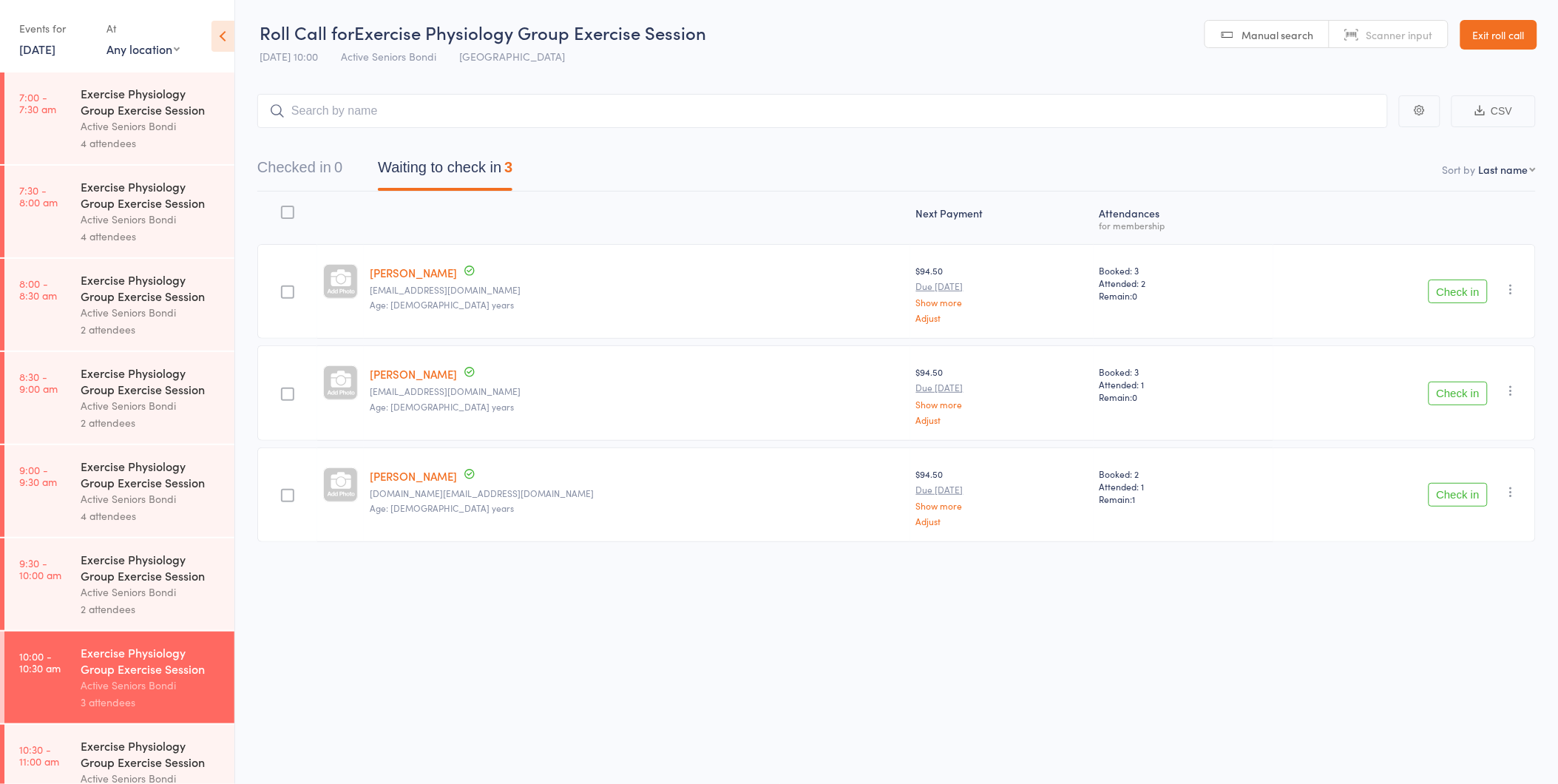
click at [164, 579] on div "Exercise Physiology Group Exercise Session" at bounding box center [151, 567] width 141 height 33
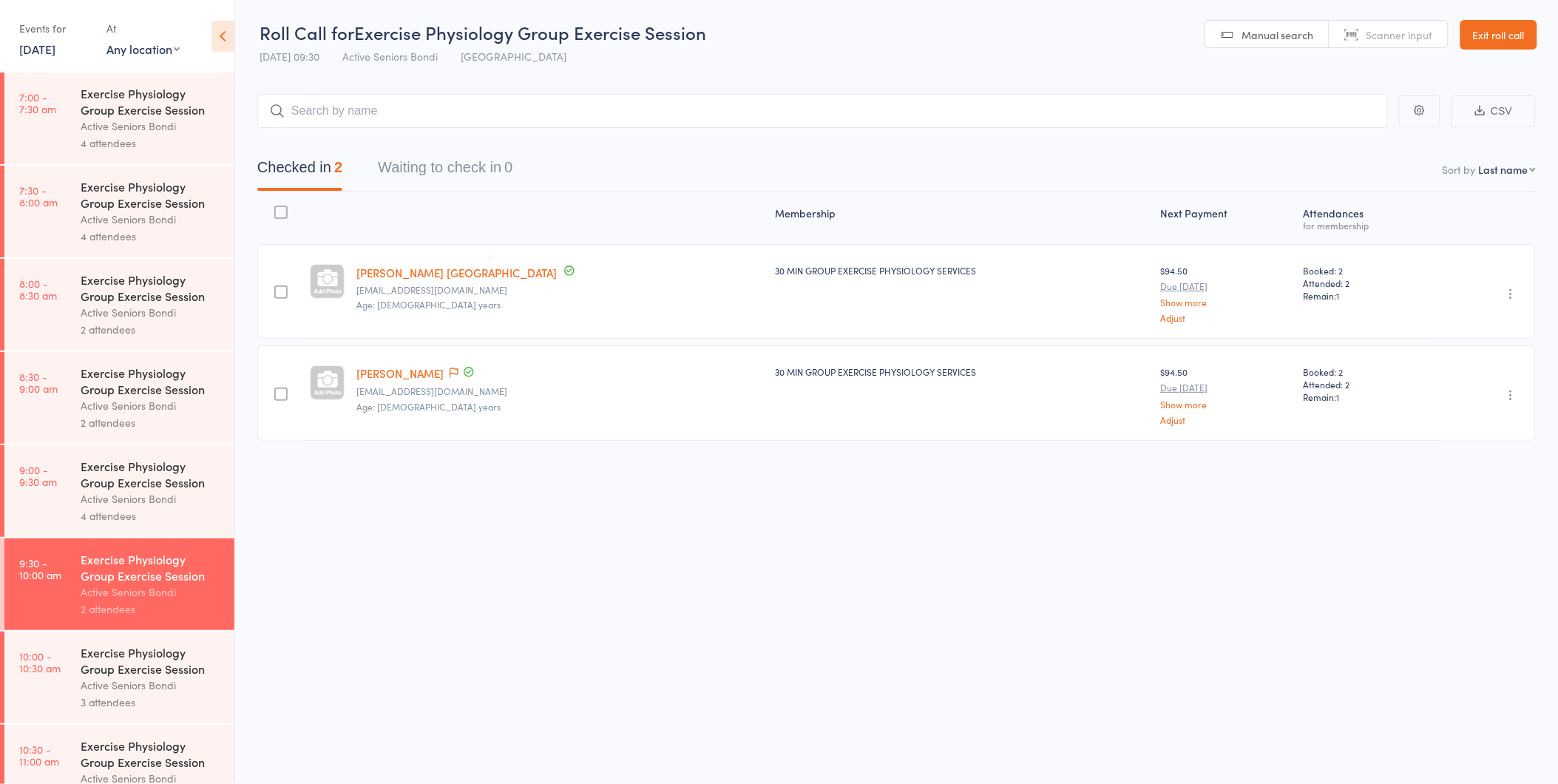
click at [145, 688] on div "Active Seniors Bondi" at bounding box center [151, 685] width 141 height 17
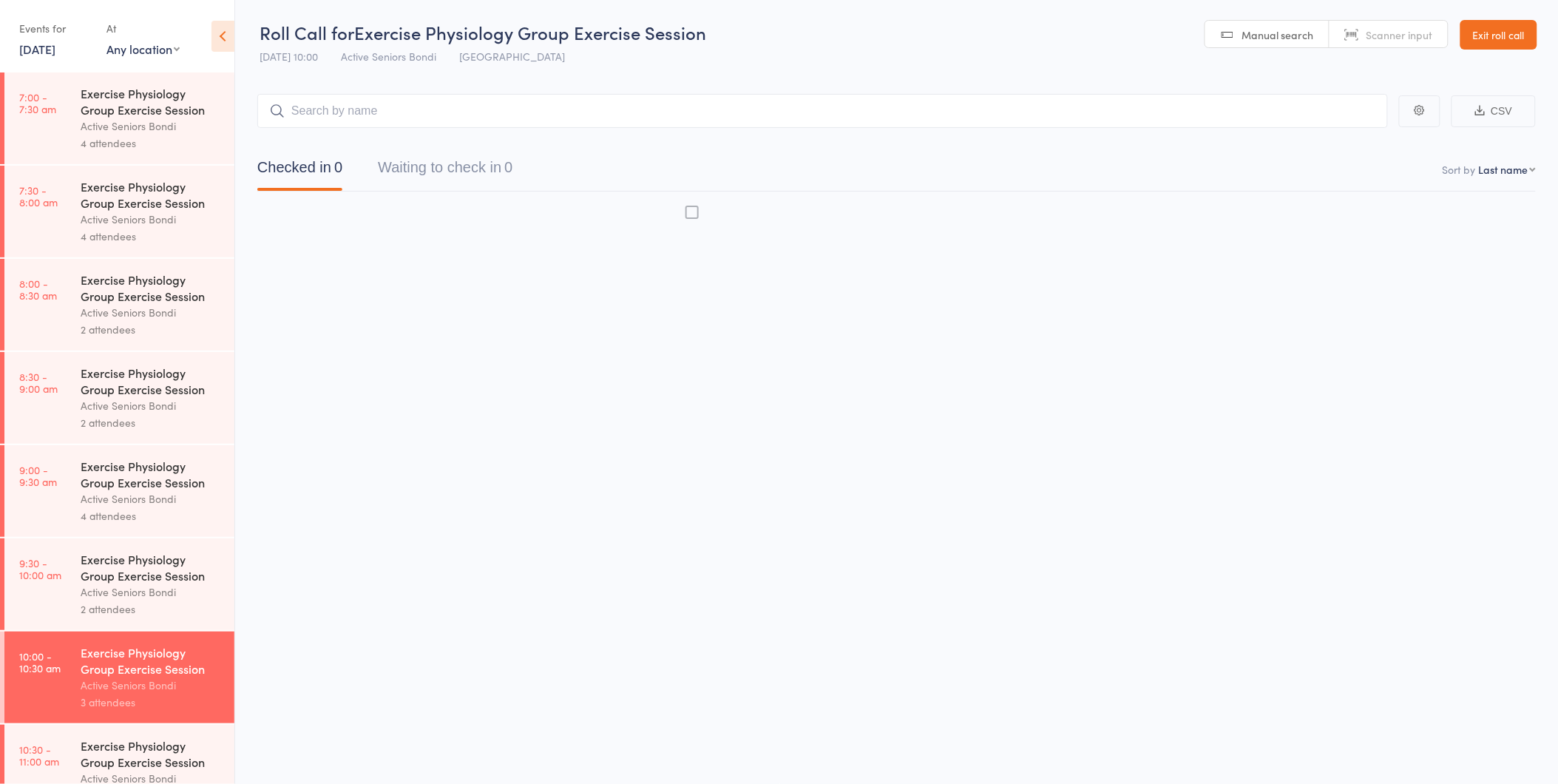
click at [97, 662] on div "Exercise Physiology Group Exercise Session" at bounding box center [151, 660] width 141 height 33
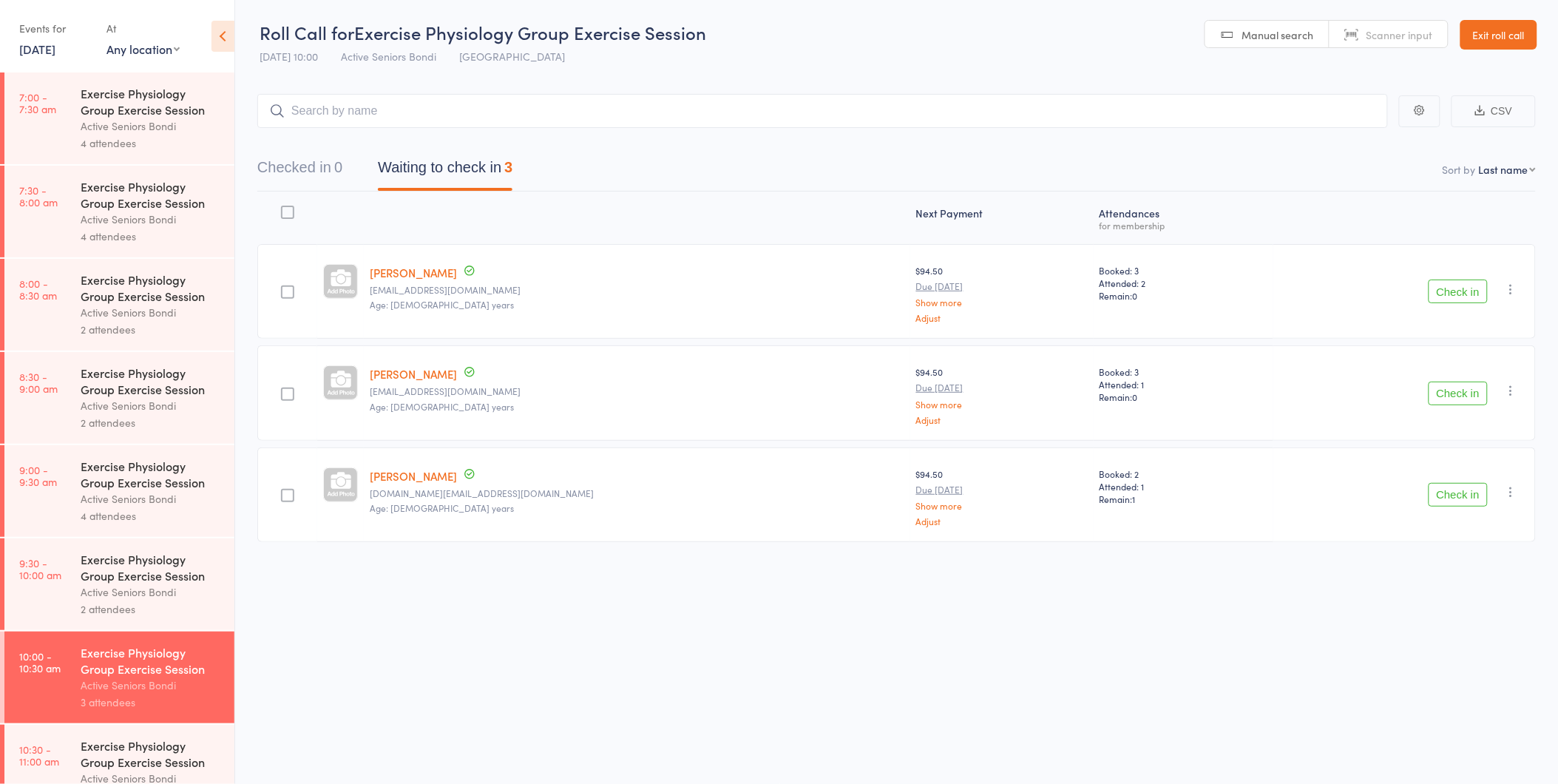
click at [1510, 386] on icon "button" at bounding box center [1511, 390] width 15 height 15
click at [1459, 519] on li "Remove" at bounding box center [1458, 518] width 122 height 20
click at [145, 593] on div "Active Seniors Bondi" at bounding box center [151, 592] width 141 height 17
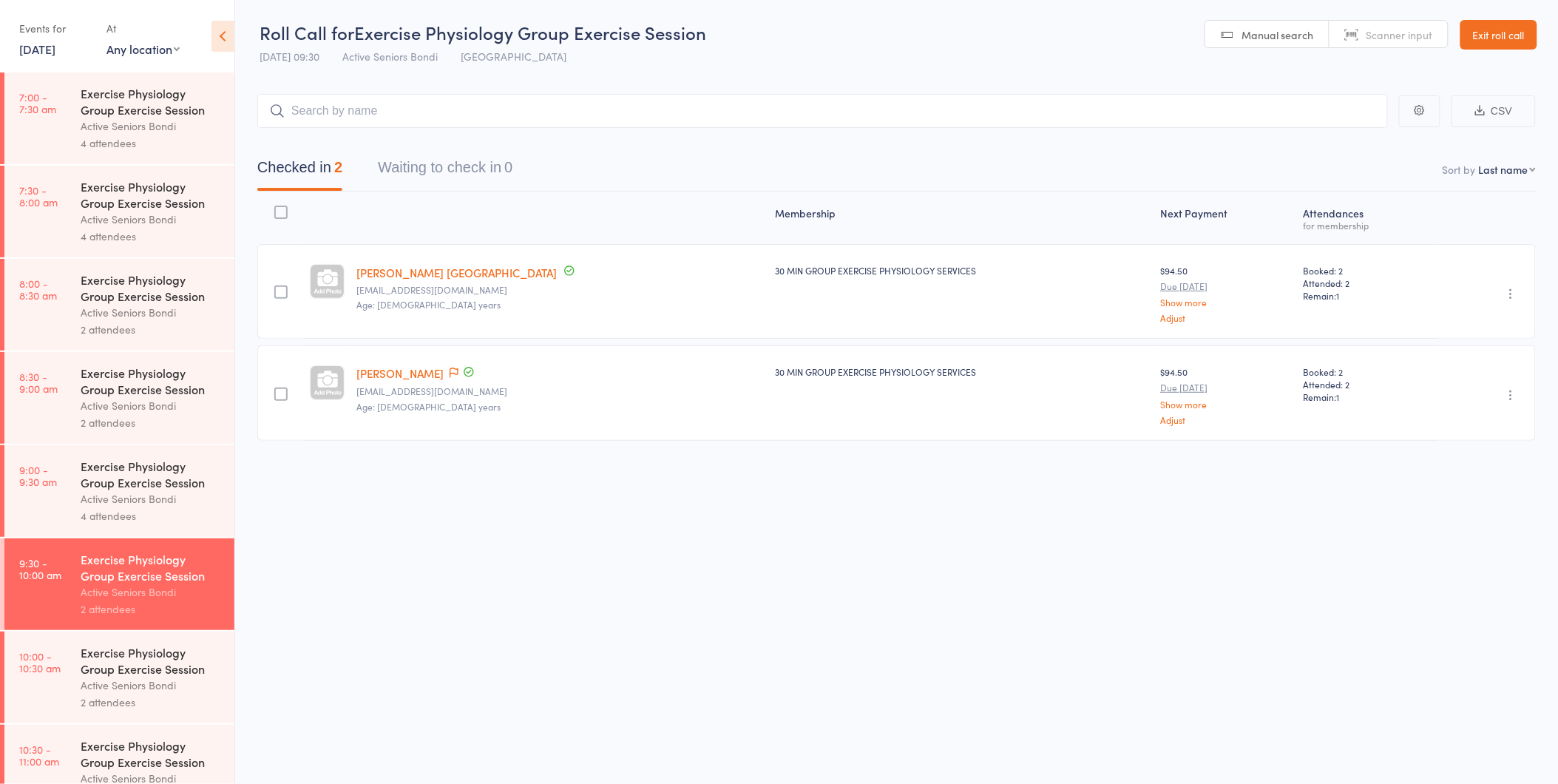
click at [289, 109] on input "search" at bounding box center [822, 110] width 1130 height 34
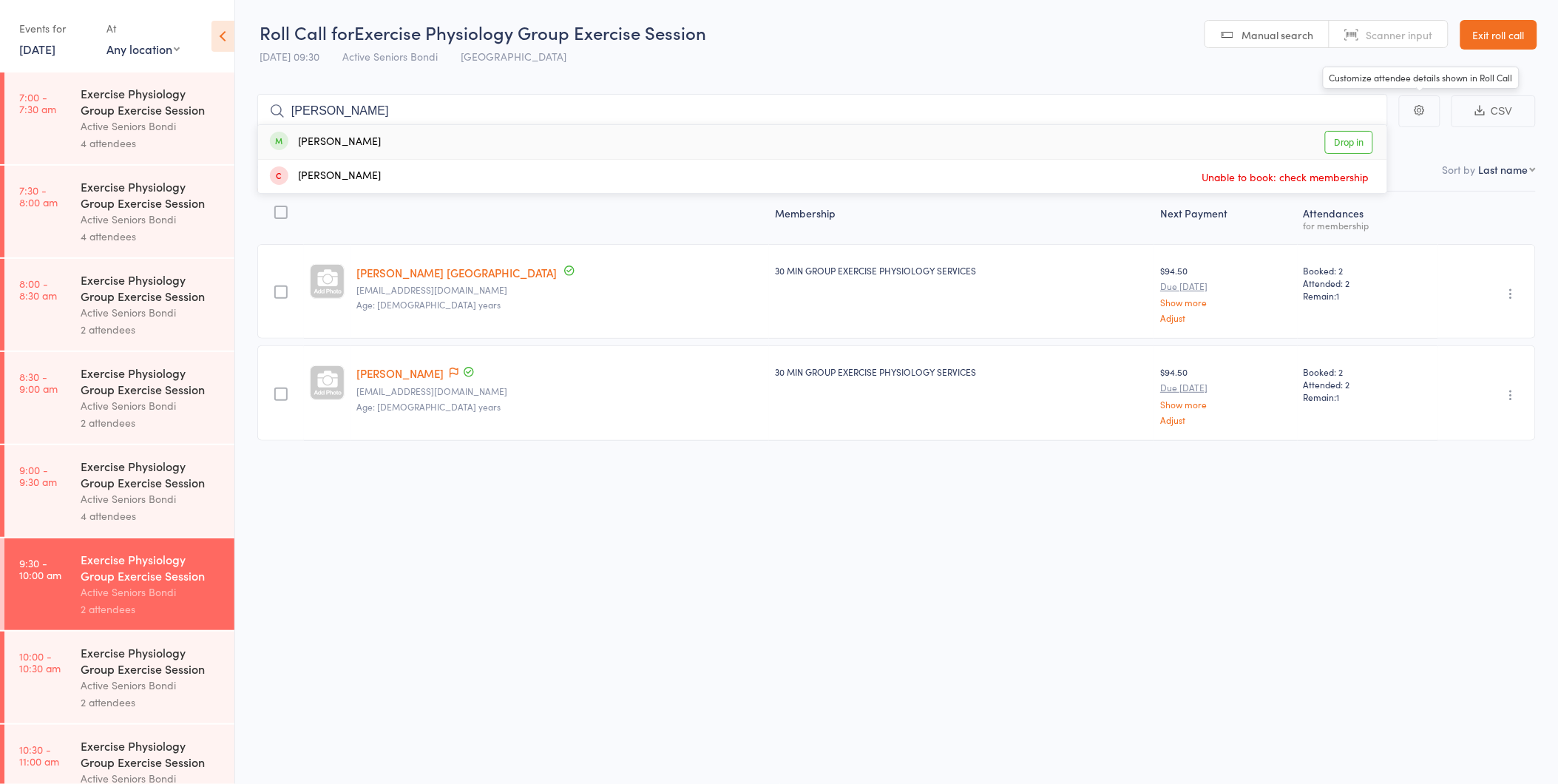
type input "gail b"
click at [1341, 143] on link "Drop in" at bounding box center [1349, 142] width 48 height 22
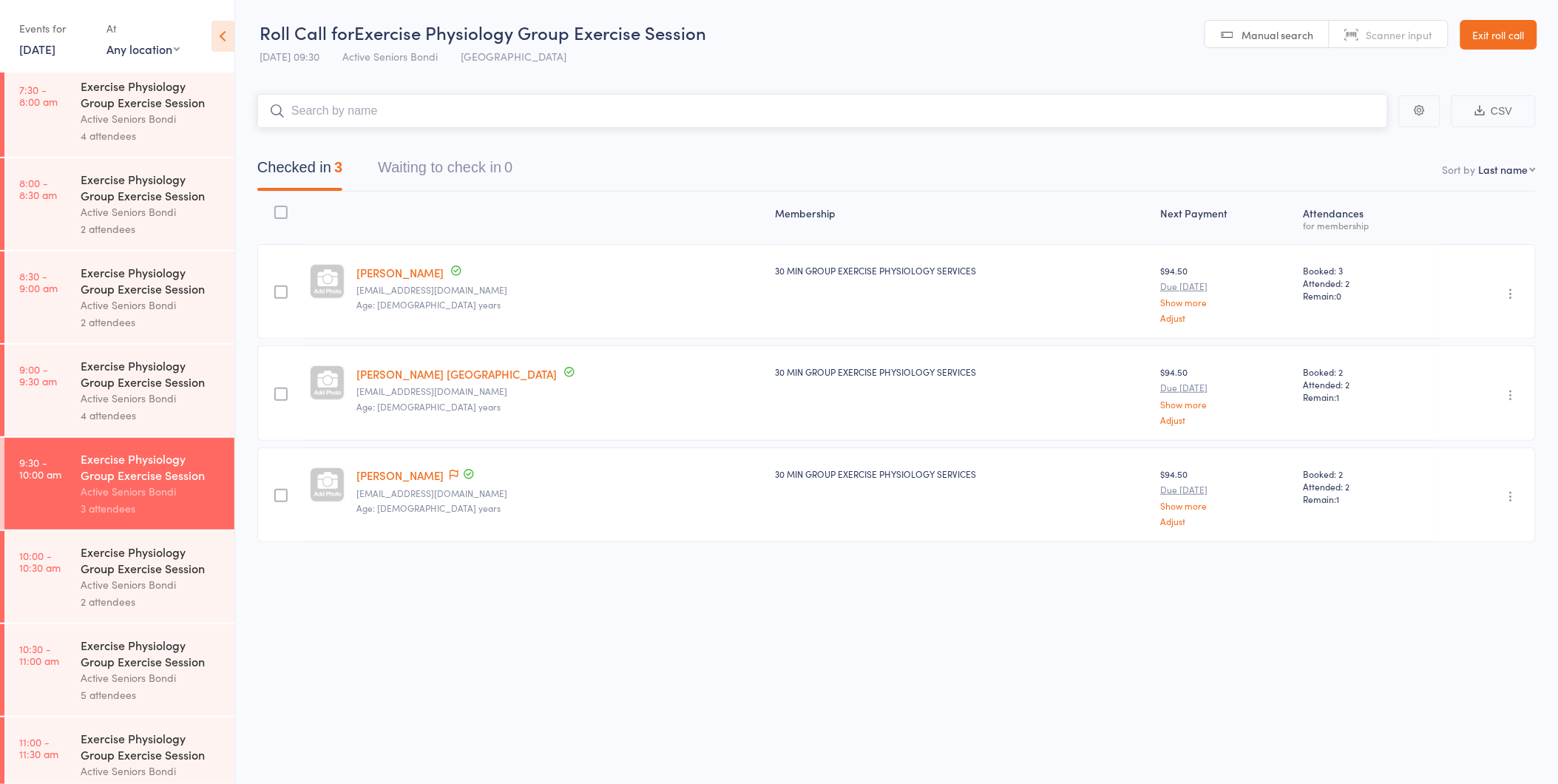
scroll to position [104, 0]
click at [126, 585] on div "Active Seniors Bondi" at bounding box center [151, 581] width 141 height 17
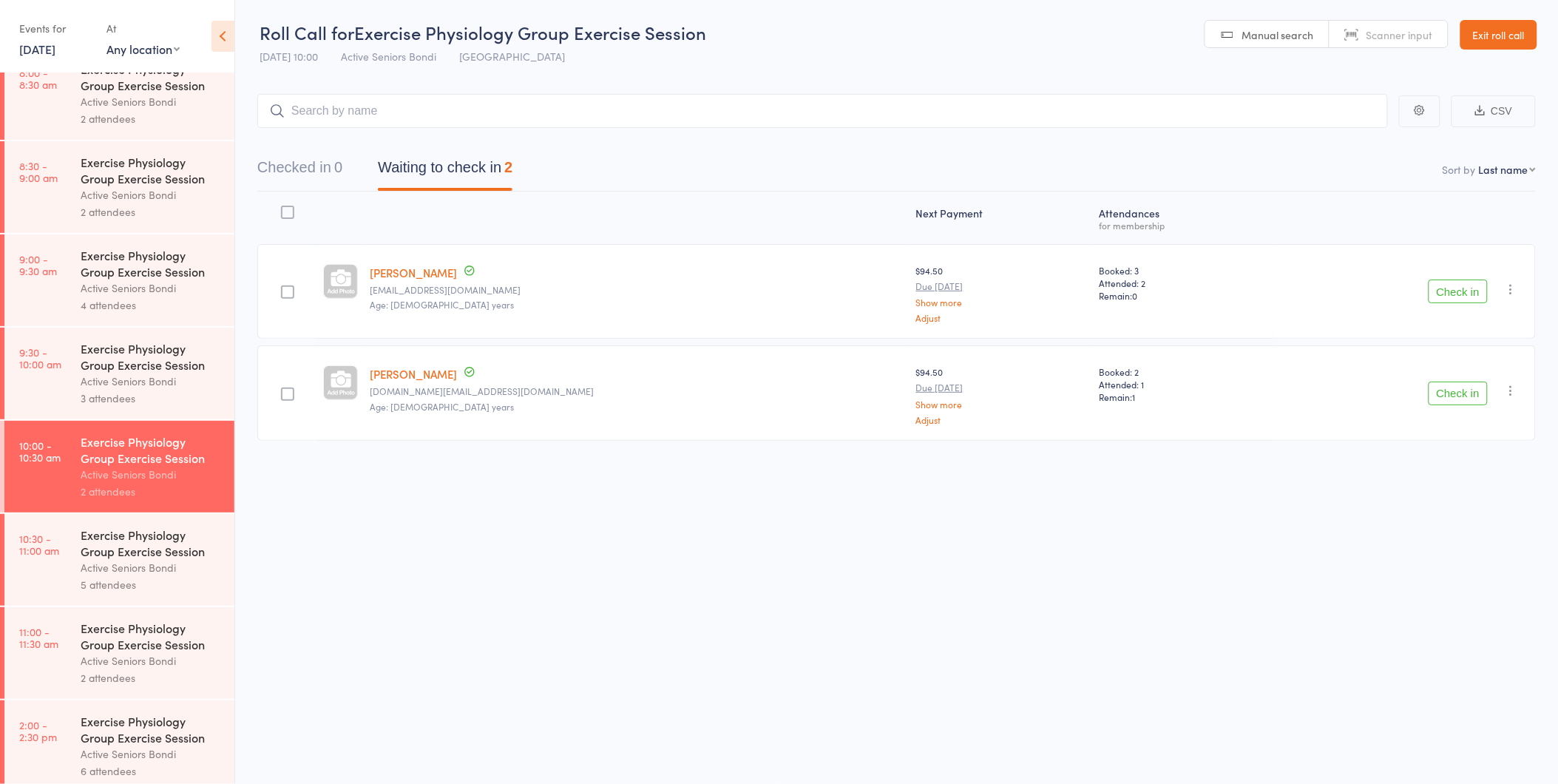
scroll to position [205, 0]
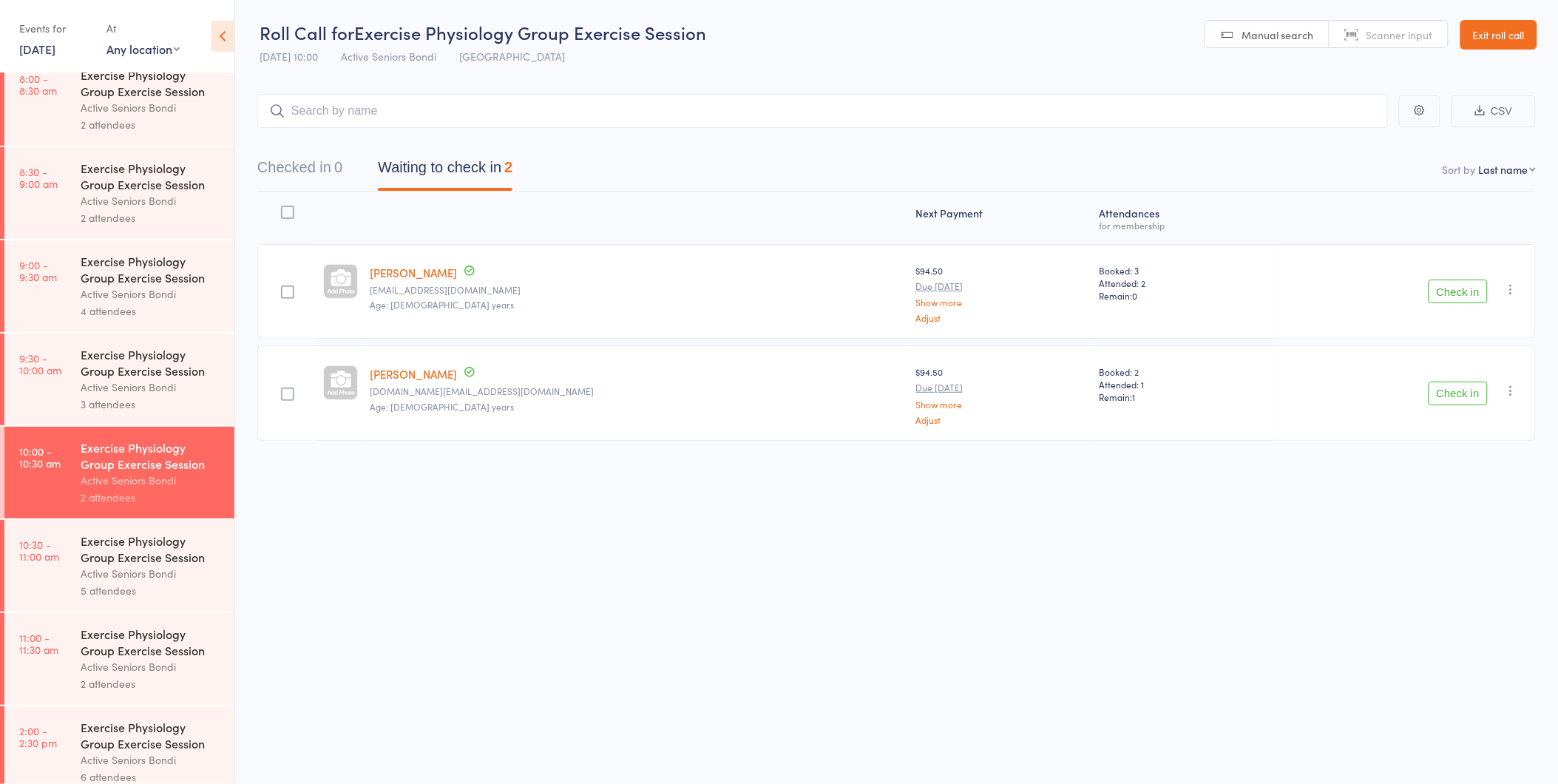
click at [126, 370] on div "Exercise Physiology Group Exercise Session" at bounding box center [151, 363] width 141 height 33
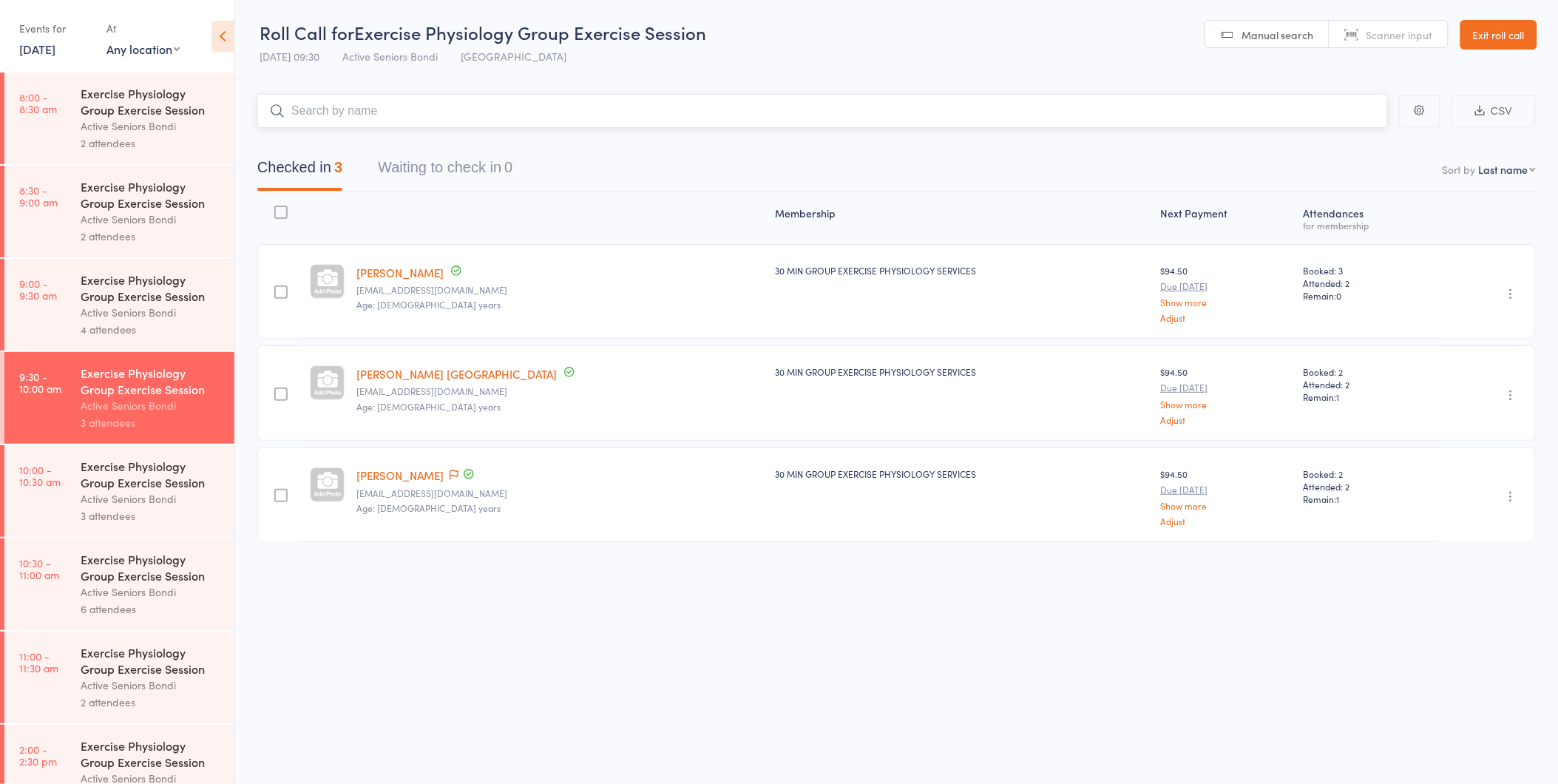
scroll to position [187, 0]
click at [155, 494] on div "Active Seniors Bondi" at bounding box center [151, 498] width 141 height 17
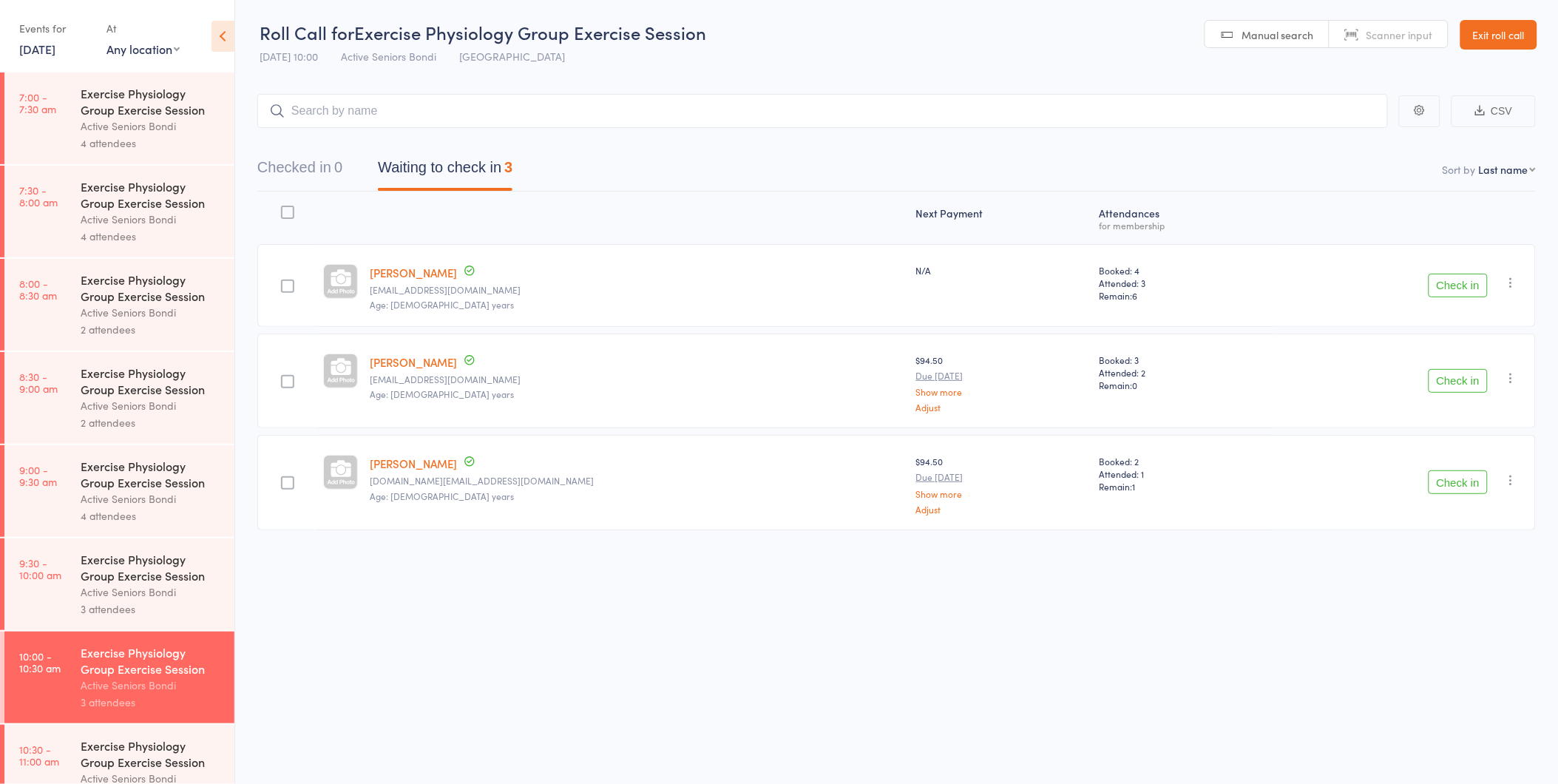
click at [1449, 482] on button "Check in" at bounding box center [1458, 481] width 59 height 23
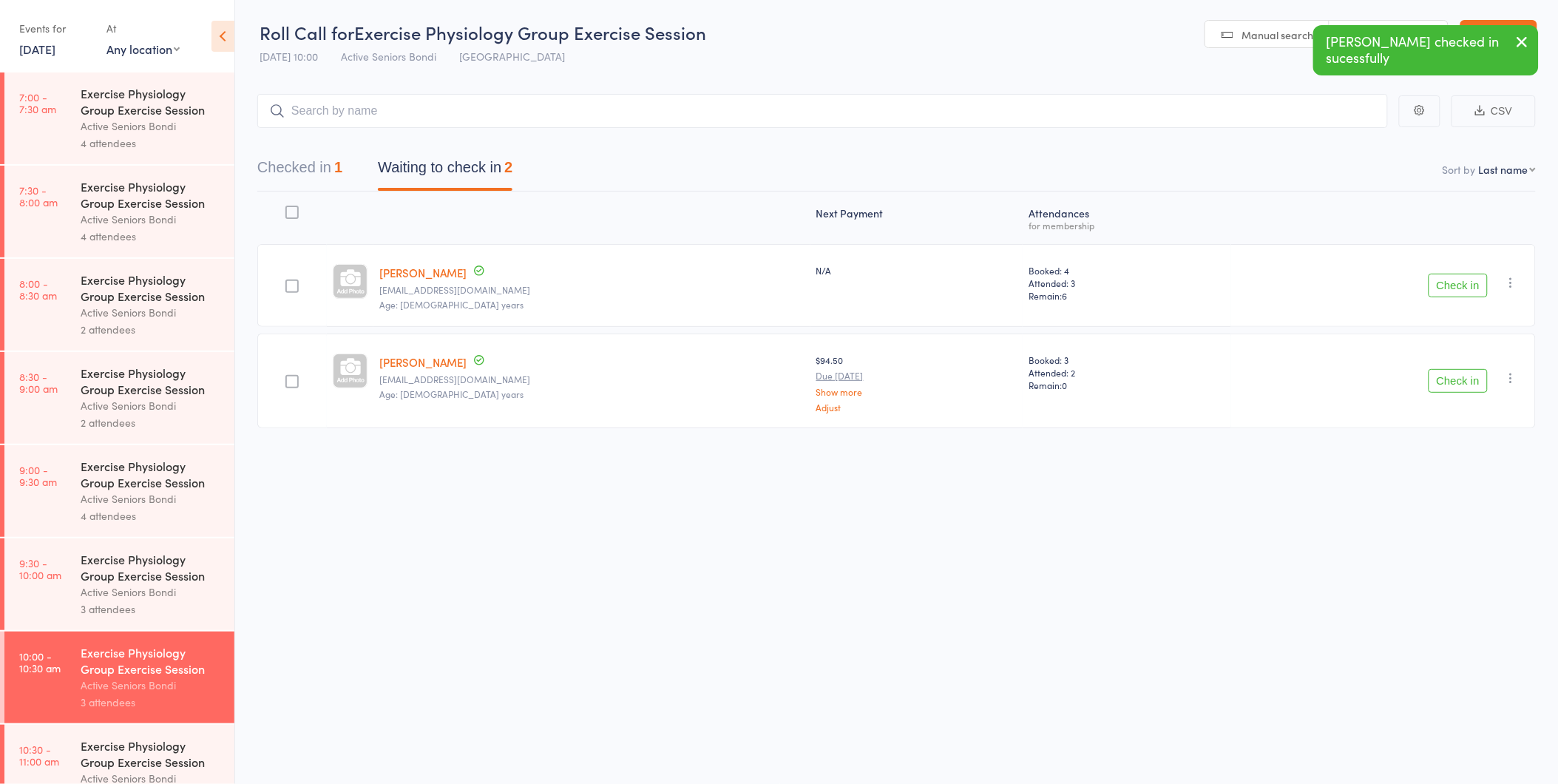
click at [1443, 383] on button "Check in" at bounding box center [1458, 380] width 59 height 23
click at [1458, 281] on button "Check in" at bounding box center [1458, 285] width 59 height 23
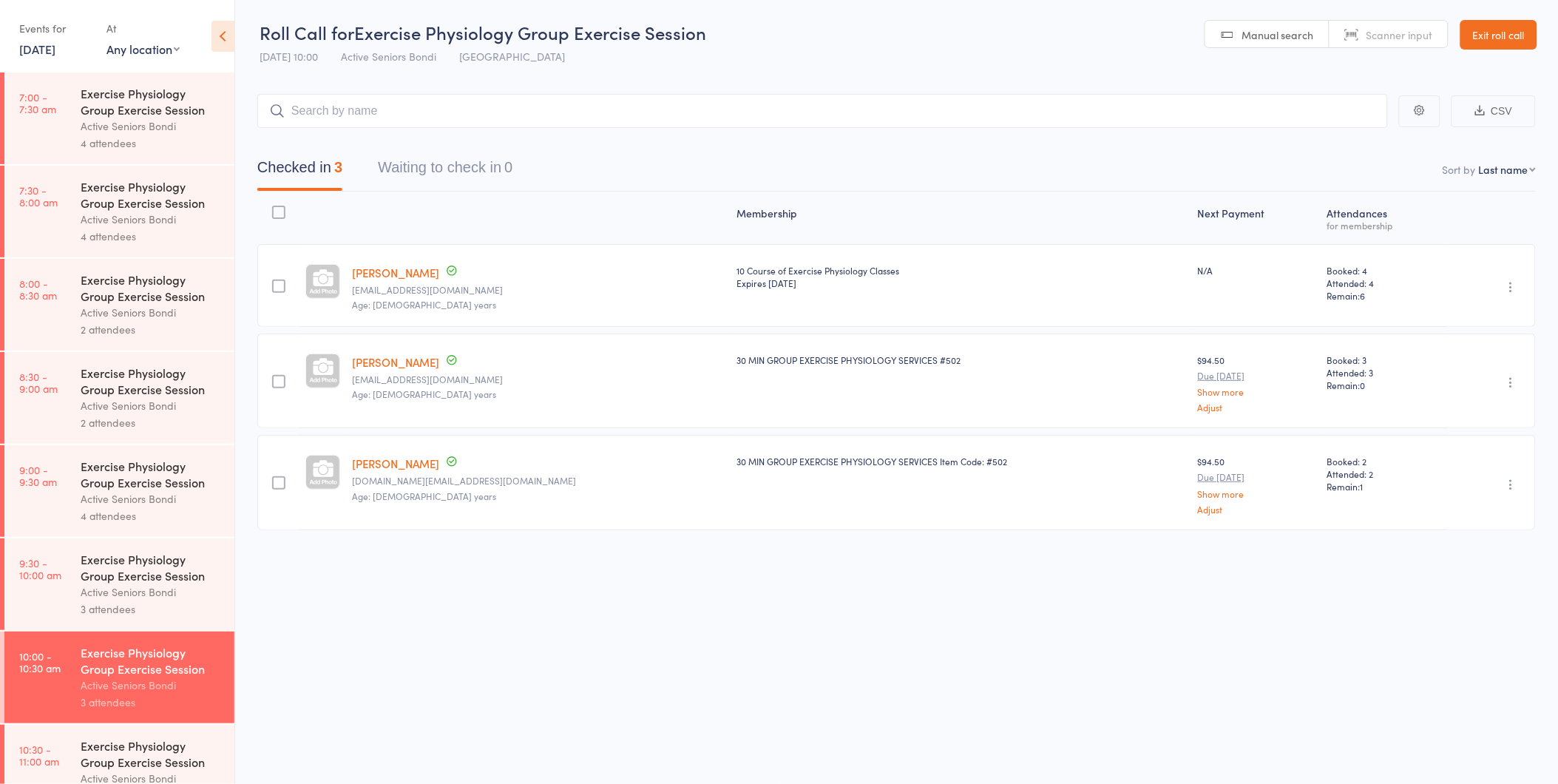
click at [1502, 26] on link "Exit roll call" at bounding box center [1498, 35] width 77 height 29
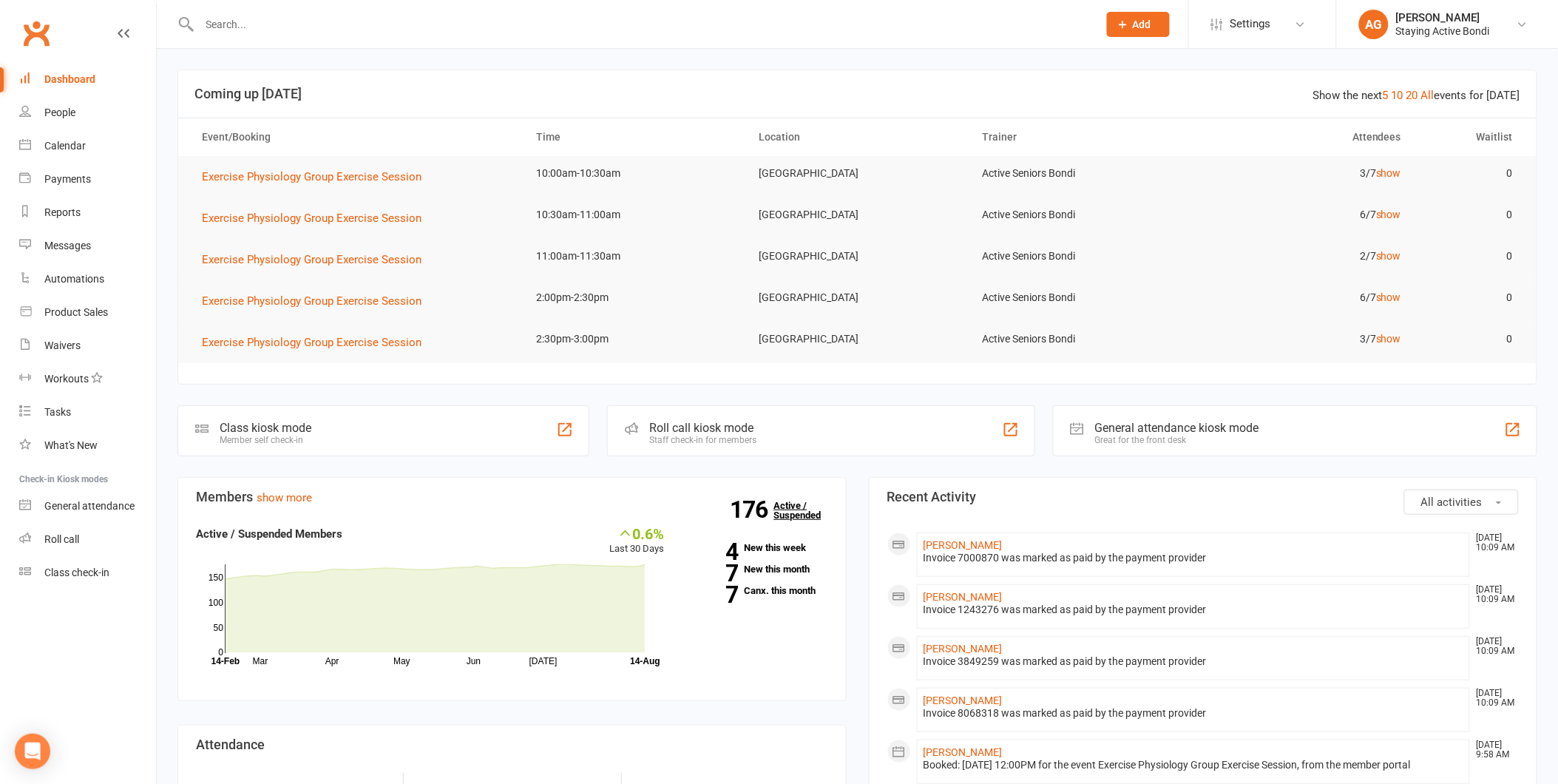
click at [814, 508] on link "176 Active / Suspended" at bounding box center [806, 511] width 65 height 42
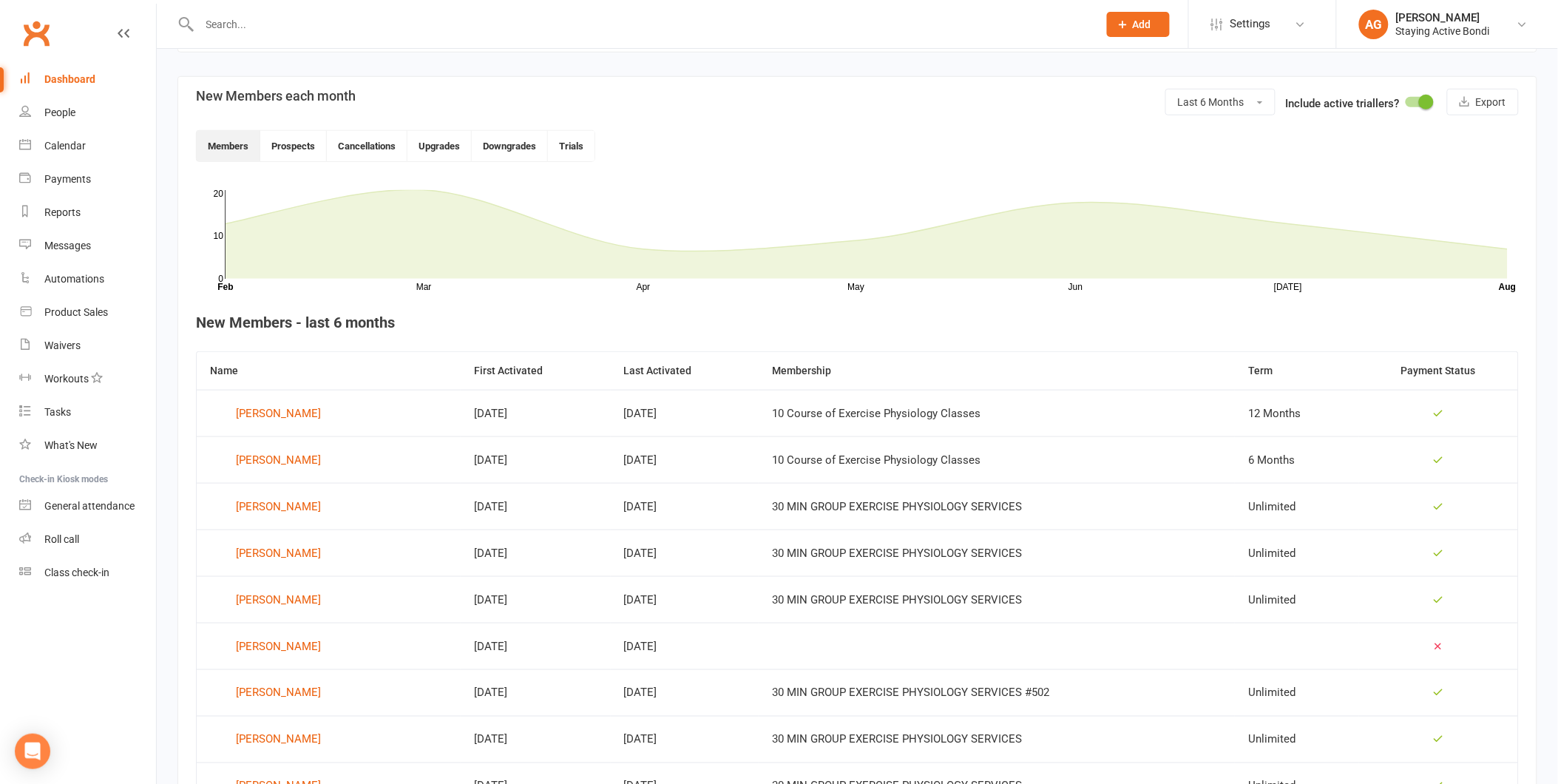
scroll to position [328, 0]
click at [76, 534] on div "Roll call" at bounding box center [61, 539] width 35 height 12
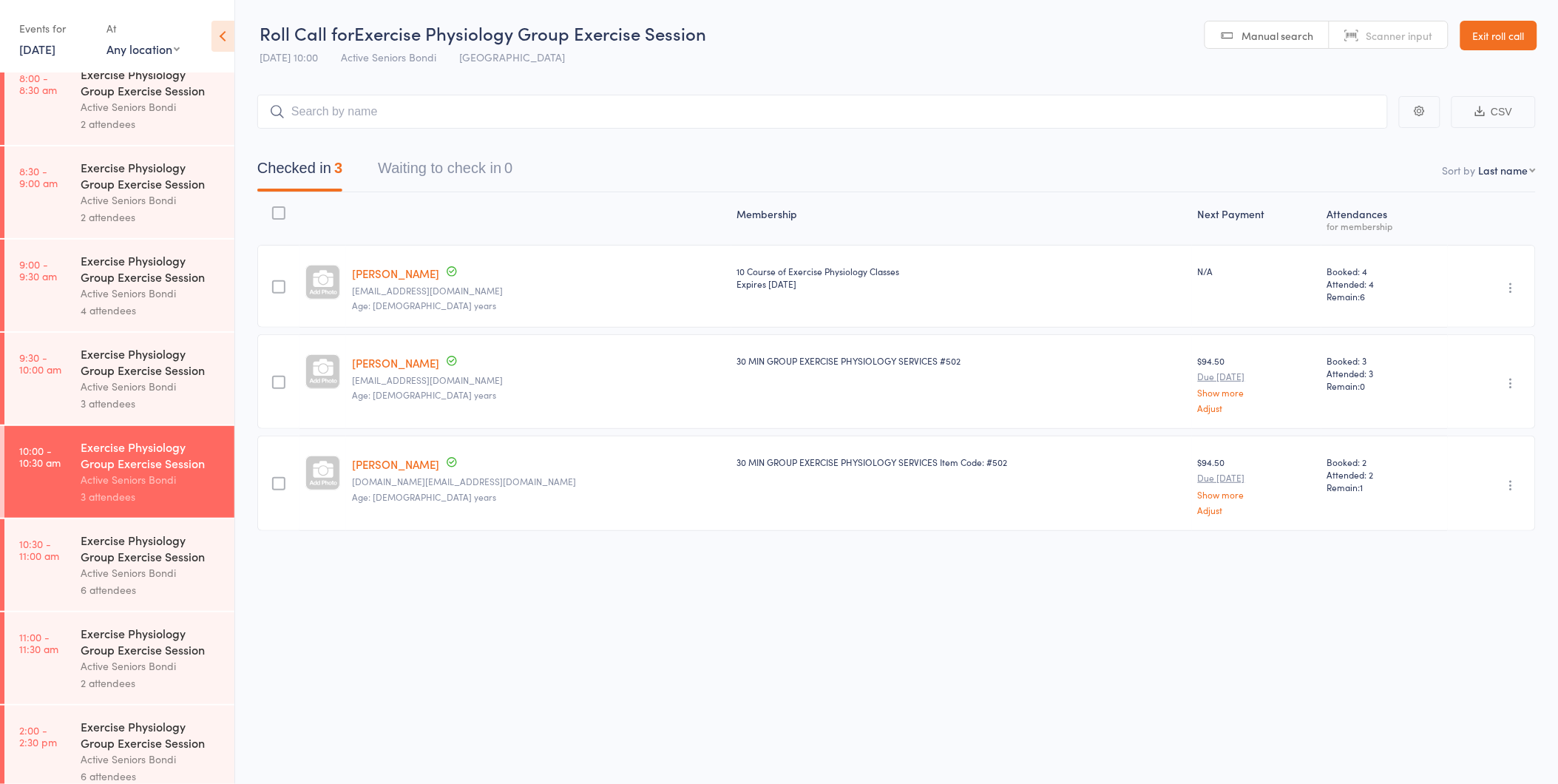
scroll to position [246, 0]
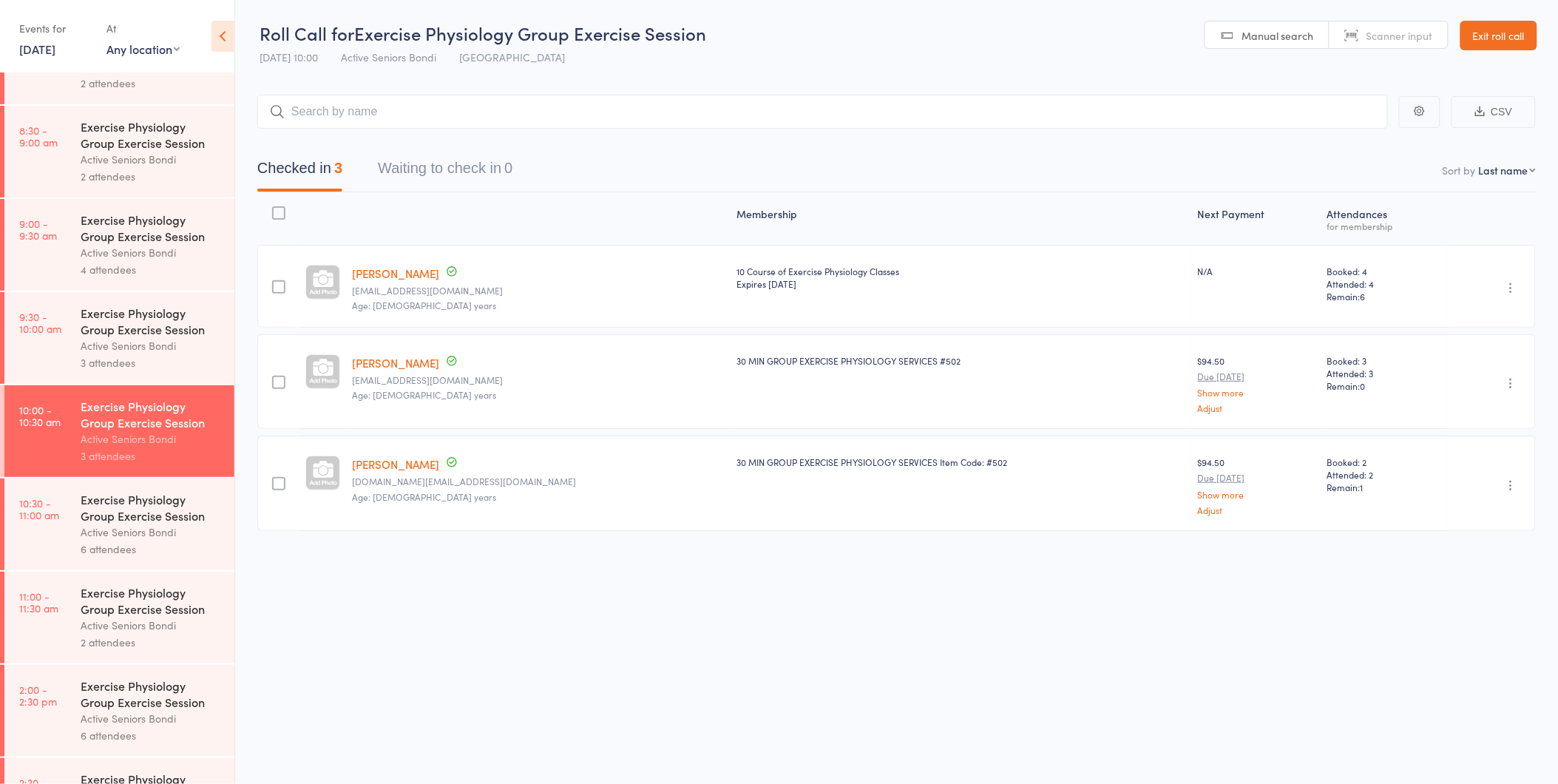
click at [165, 550] on div "6 attendees" at bounding box center [151, 549] width 141 height 17
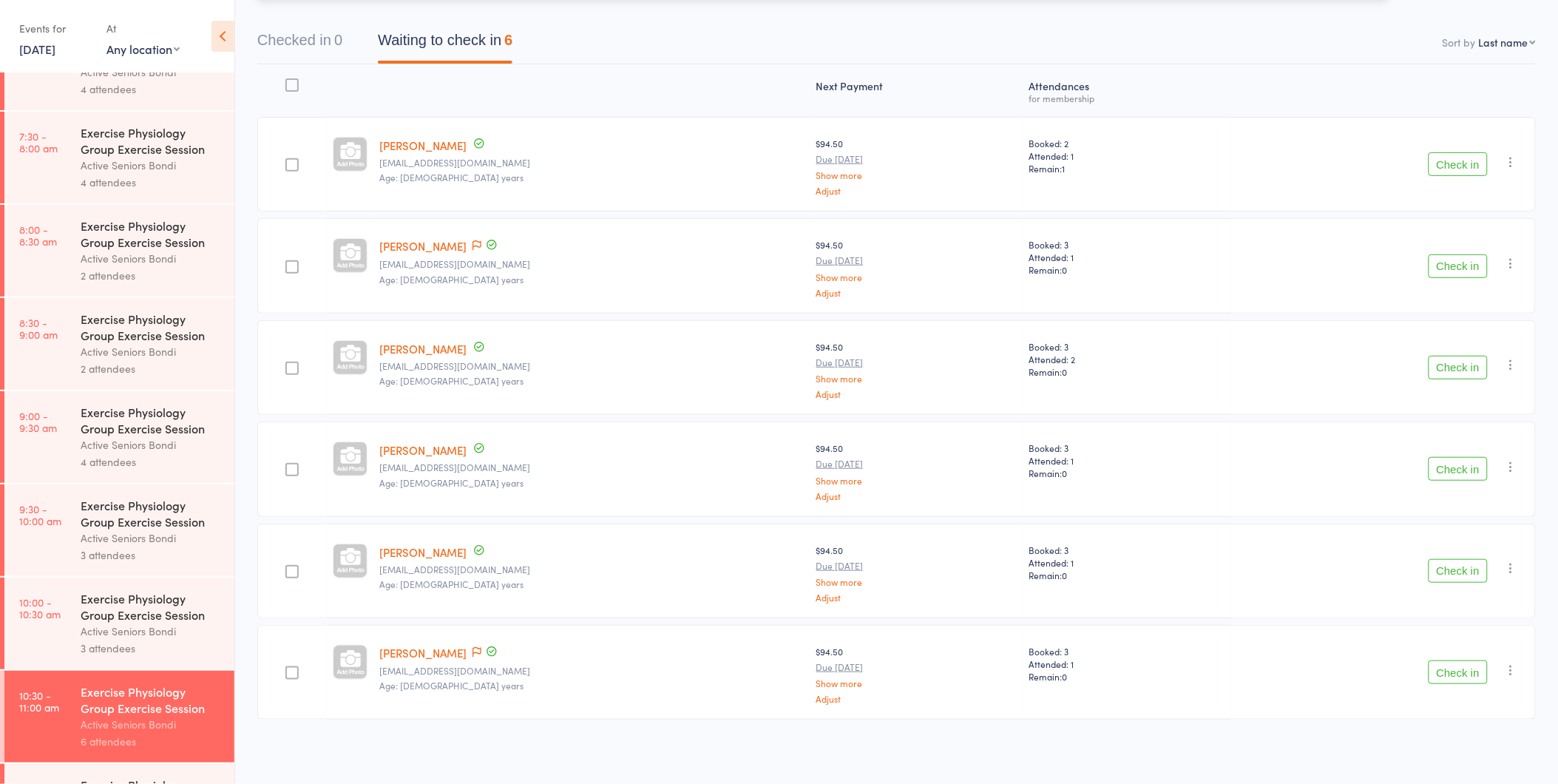
scroll to position [82, 0]
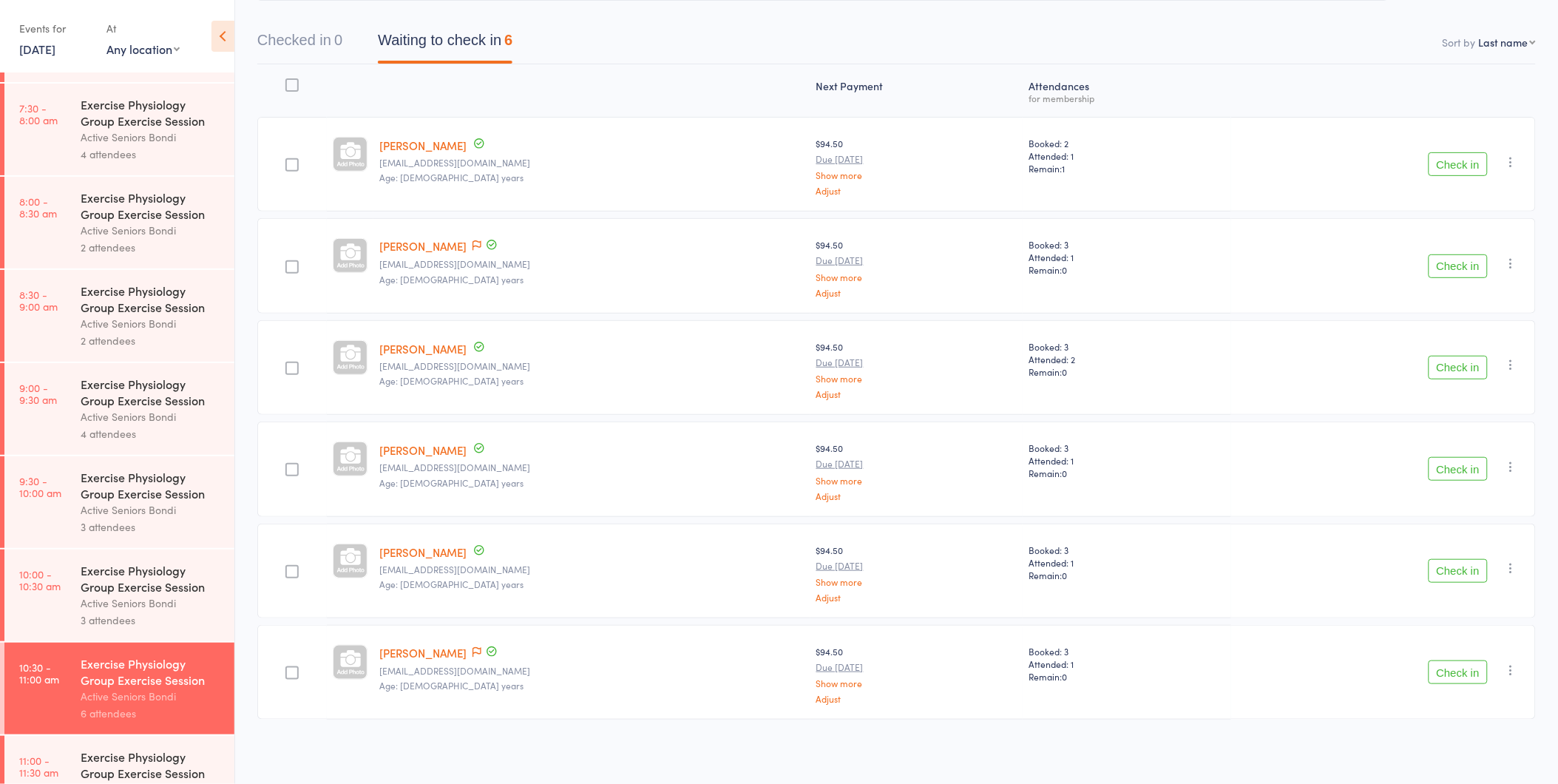
click at [1453, 271] on button "Check in" at bounding box center [1458, 266] width 59 height 23
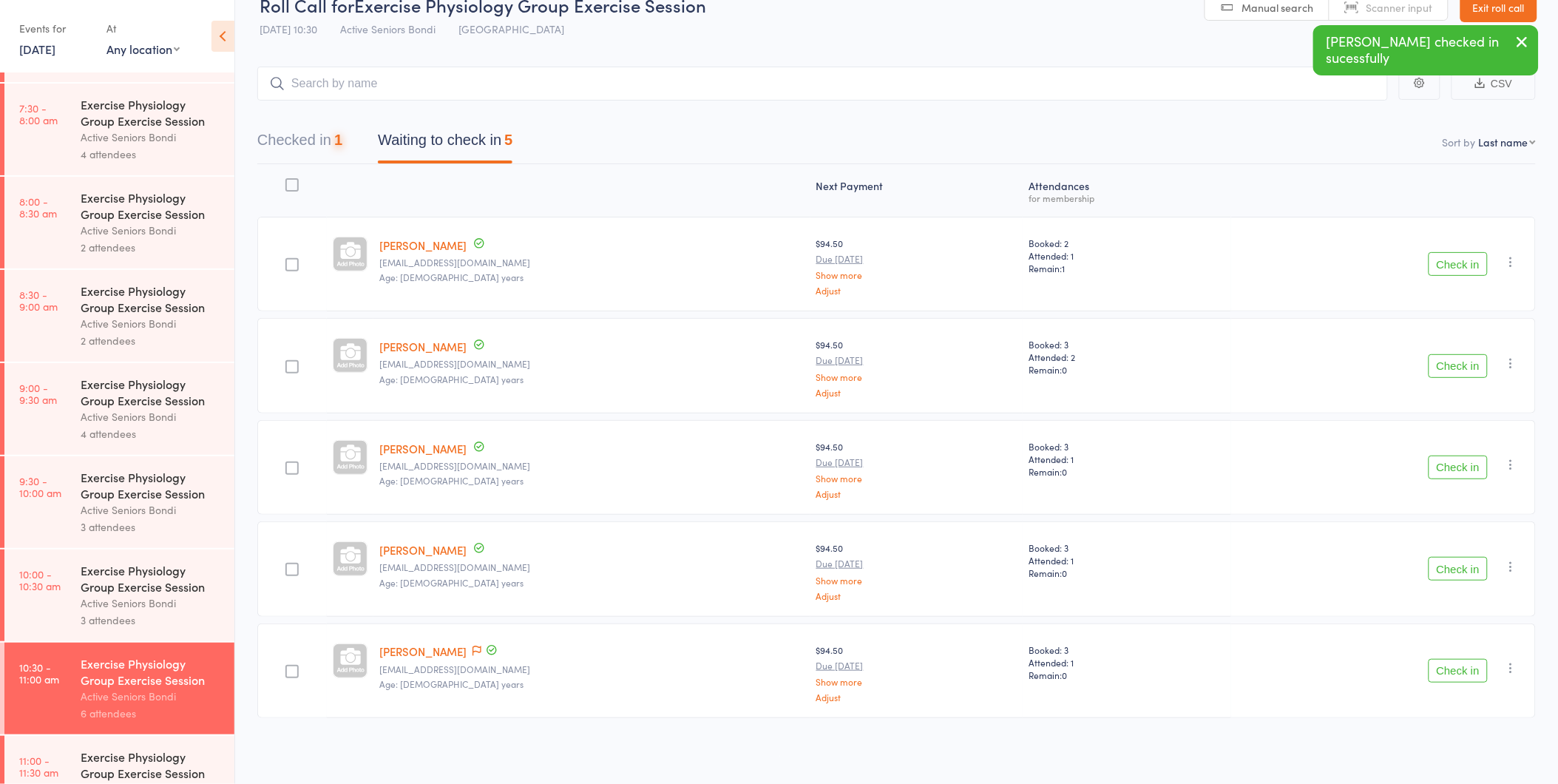
scroll to position [27, 0]
click at [1453, 271] on button "Check in" at bounding box center [1458, 265] width 59 height 23
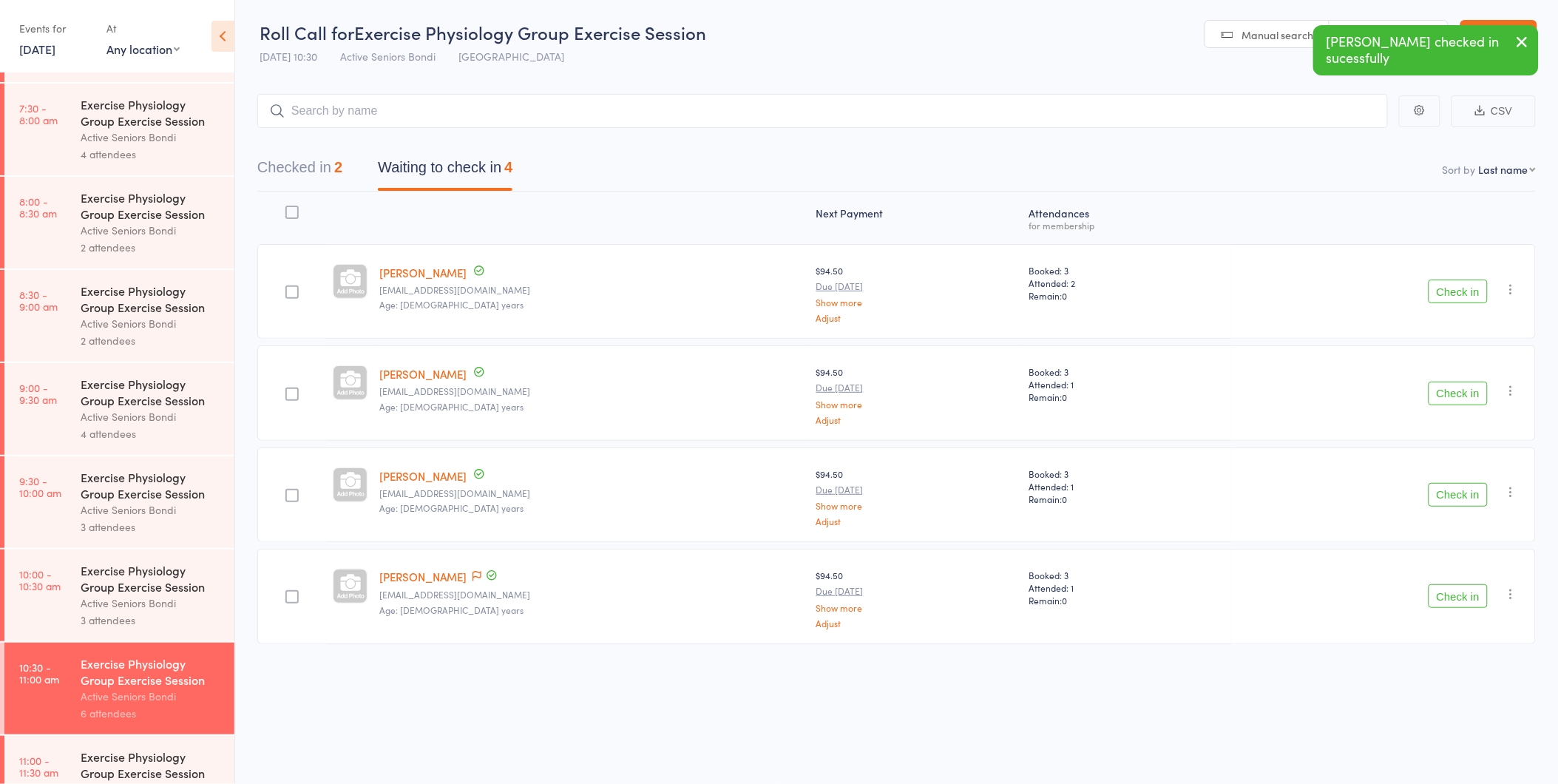
click at [69, 578] on link "10:00 - 10:30 am Exercise Physiology Group Exercise Session Active Seniors Bond…" at bounding box center [119, 595] width 230 height 92
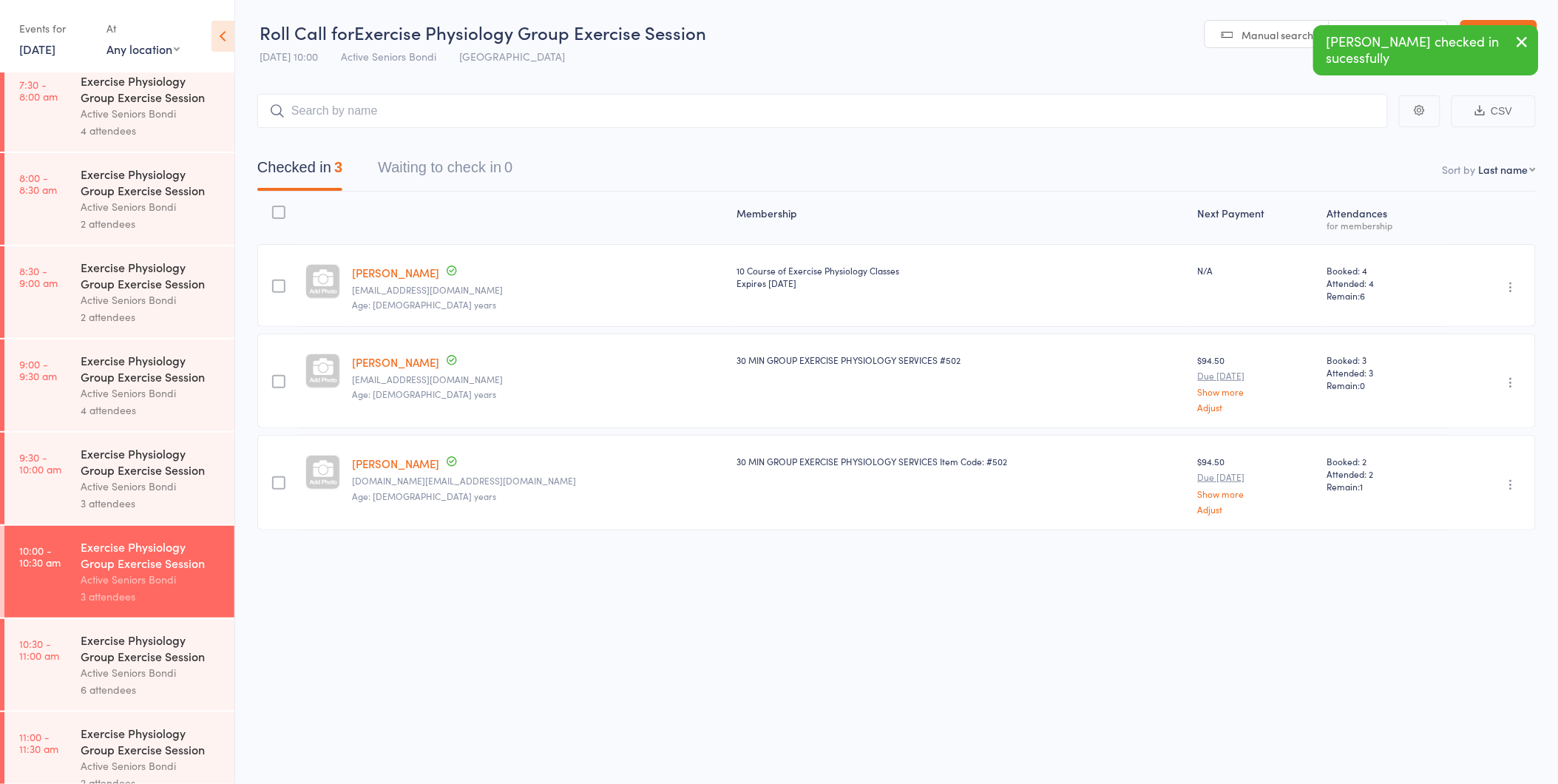
scroll to position [164, 0]
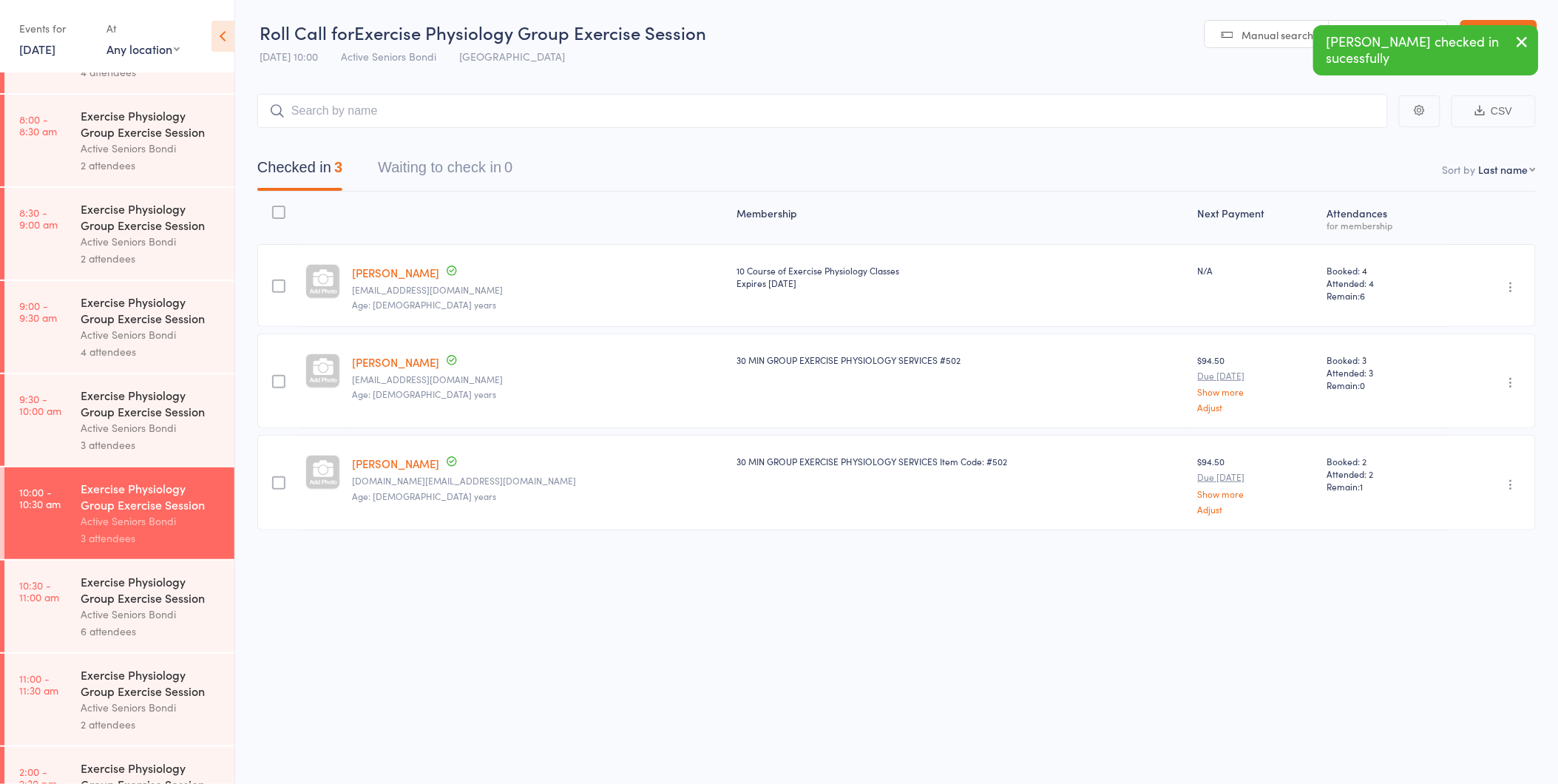
click at [116, 629] on div "6 attendees" at bounding box center [151, 631] width 141 height 17
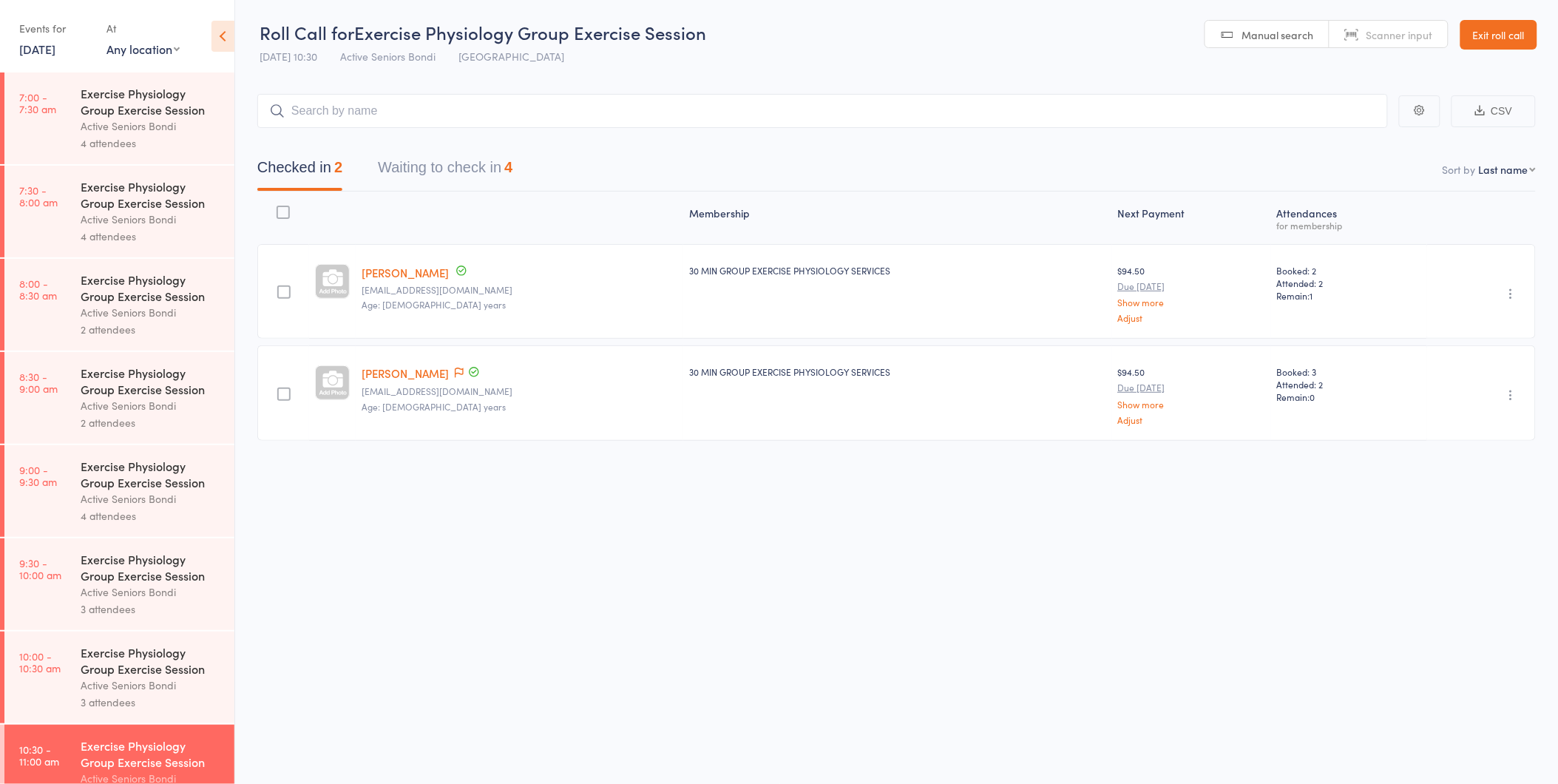
click at [475, 175] on button "Waiting to check in 4" at bounding box center [445, 170] width 134 height 39
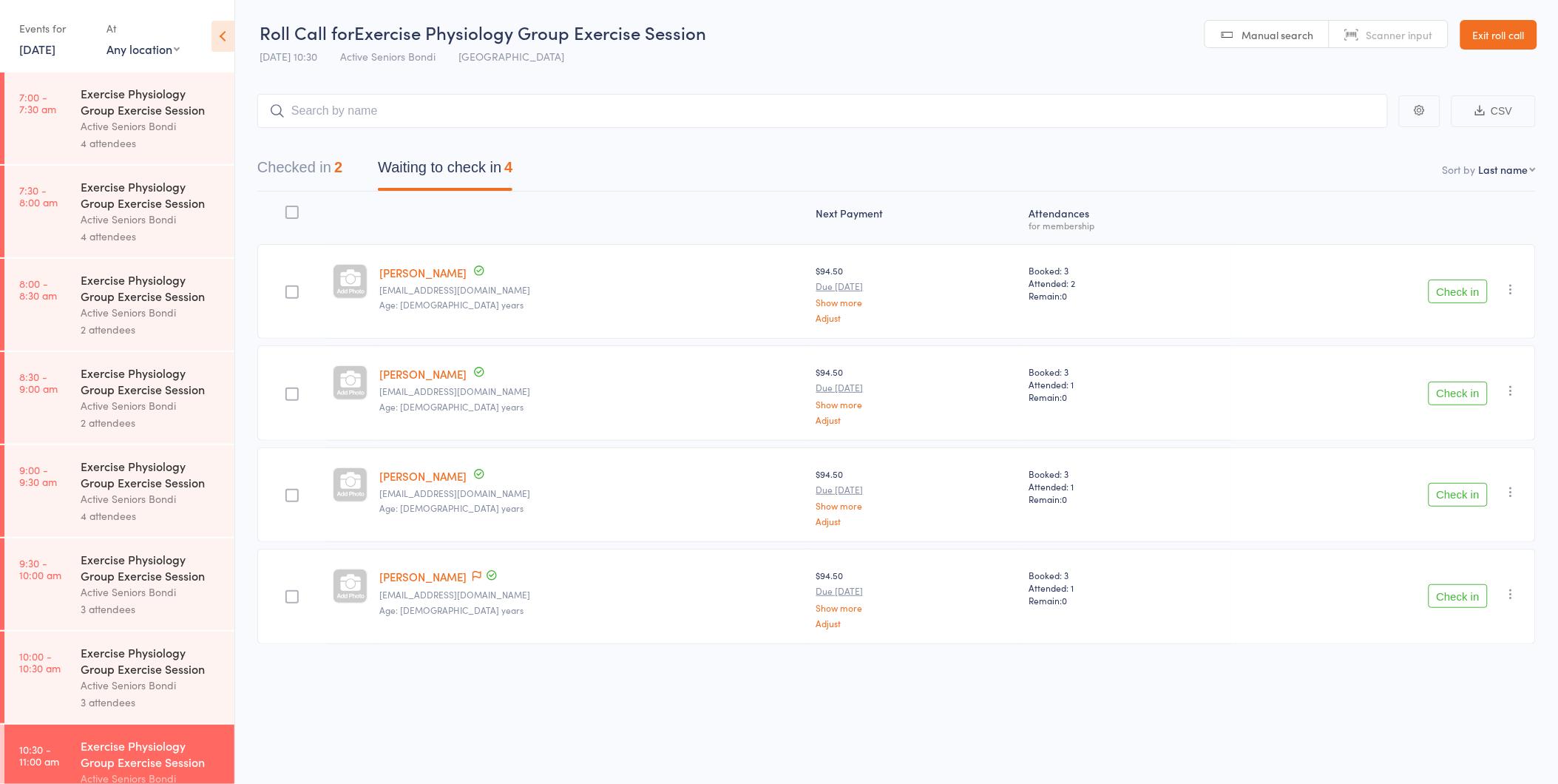
click at [1510, 588] on icon "button" at bounding box center [1511, 593] width 15 height 15
click at [1458, 725] on li "Remove" at bounding box center [1458, 722] width 122 height 20
click at [134, 651] on div "Exercise Physiology Group Exercise Session" at bounding box center [151, 660] width 141 height 33
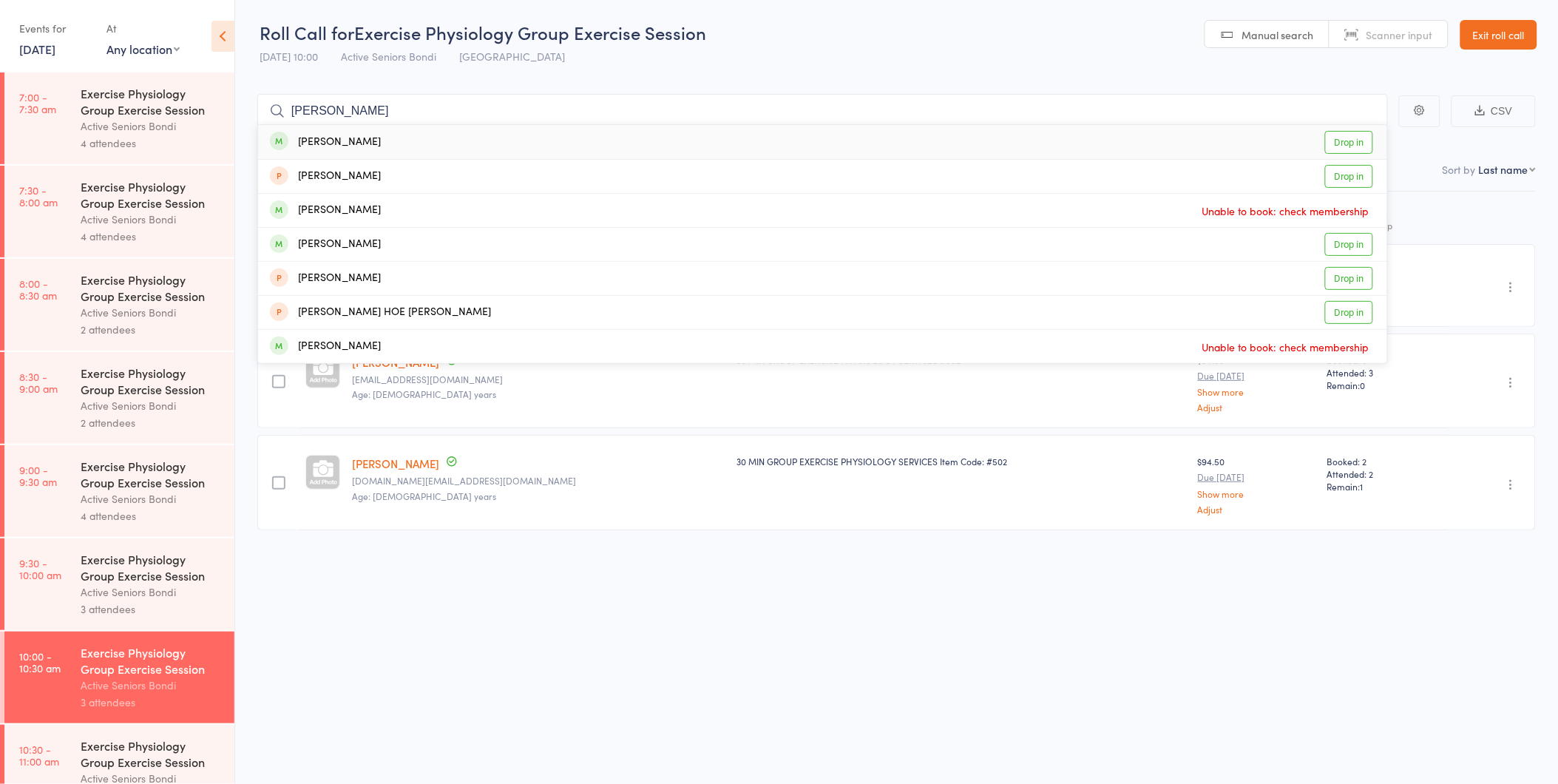
type input "lind"
click at [1352, 146] on link "Drop in" at bounding box center [1349, 142] width 48 height 22
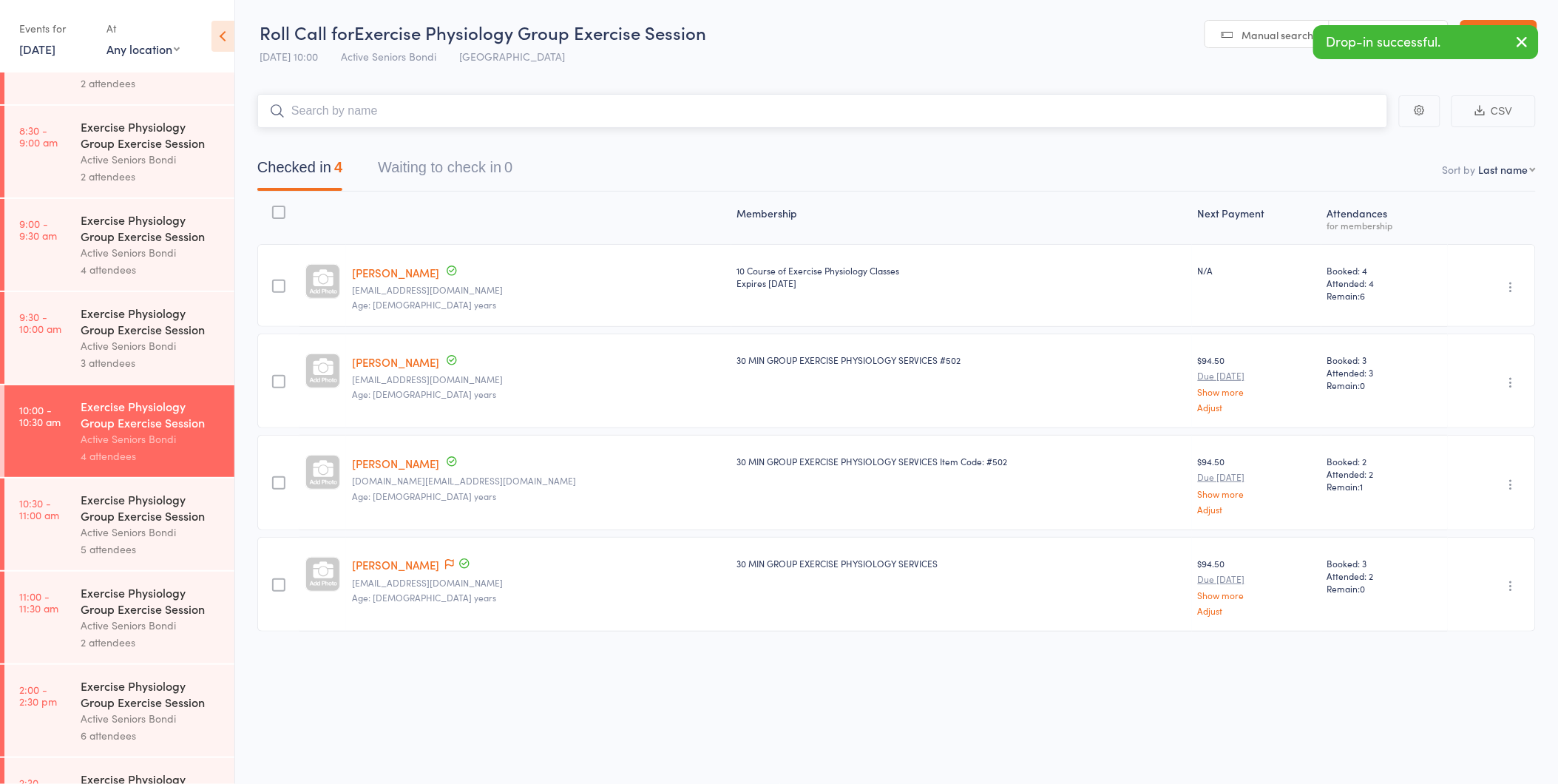
scroll to position [328, 0]
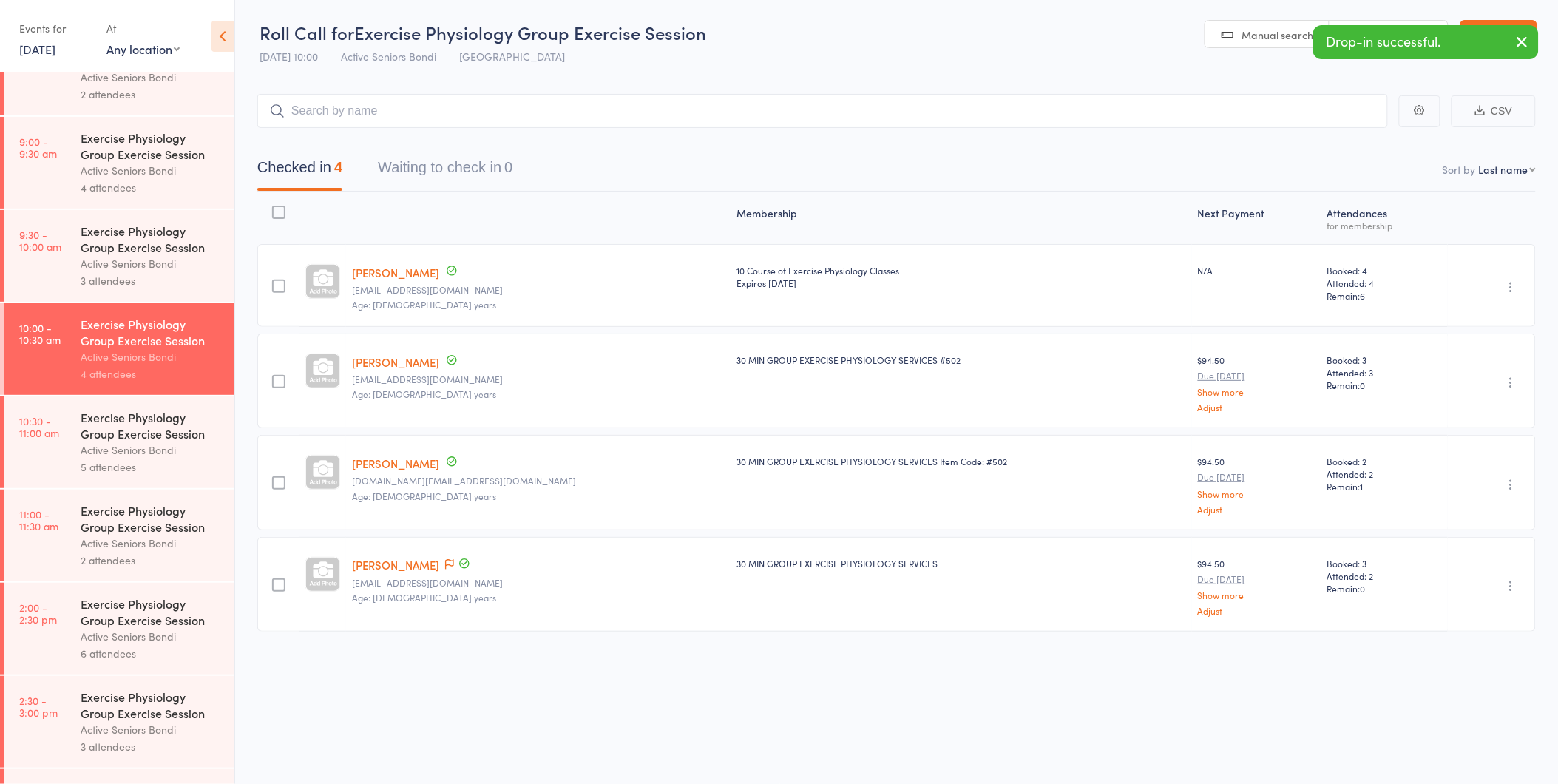
click at [133, 434] on div "Exercise Physiology Group Exercise Session" at bounding box center [151, 425] width 141 height 33
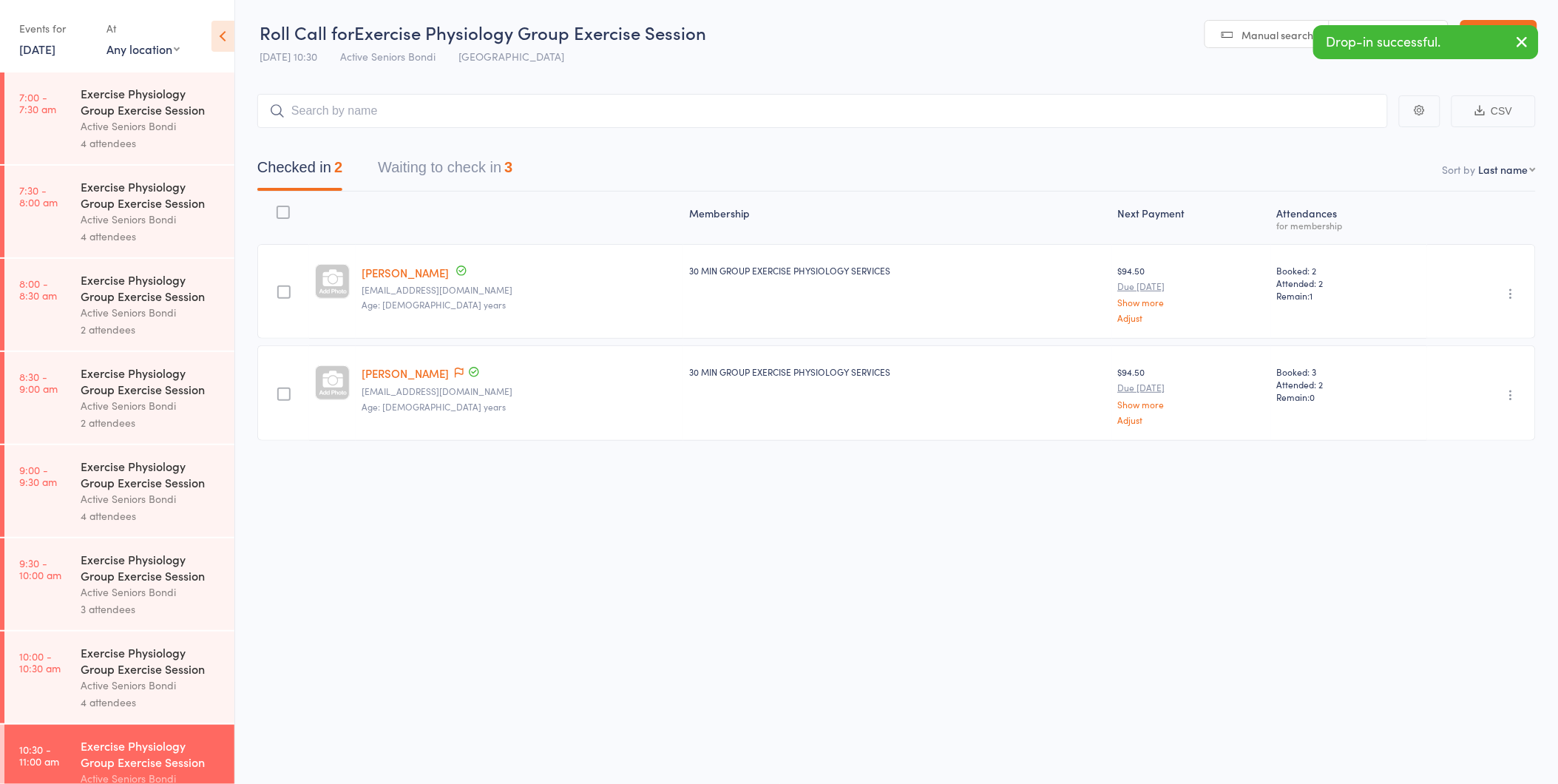
click at [469, 140] on div "Checked in 2 Waiting to check in 3" at bounding box center [896, 159] width 1278 height 63
click at [463, 163] on button "Waiting to check in 3" at bounding box center [445, 170] width 134 height 39
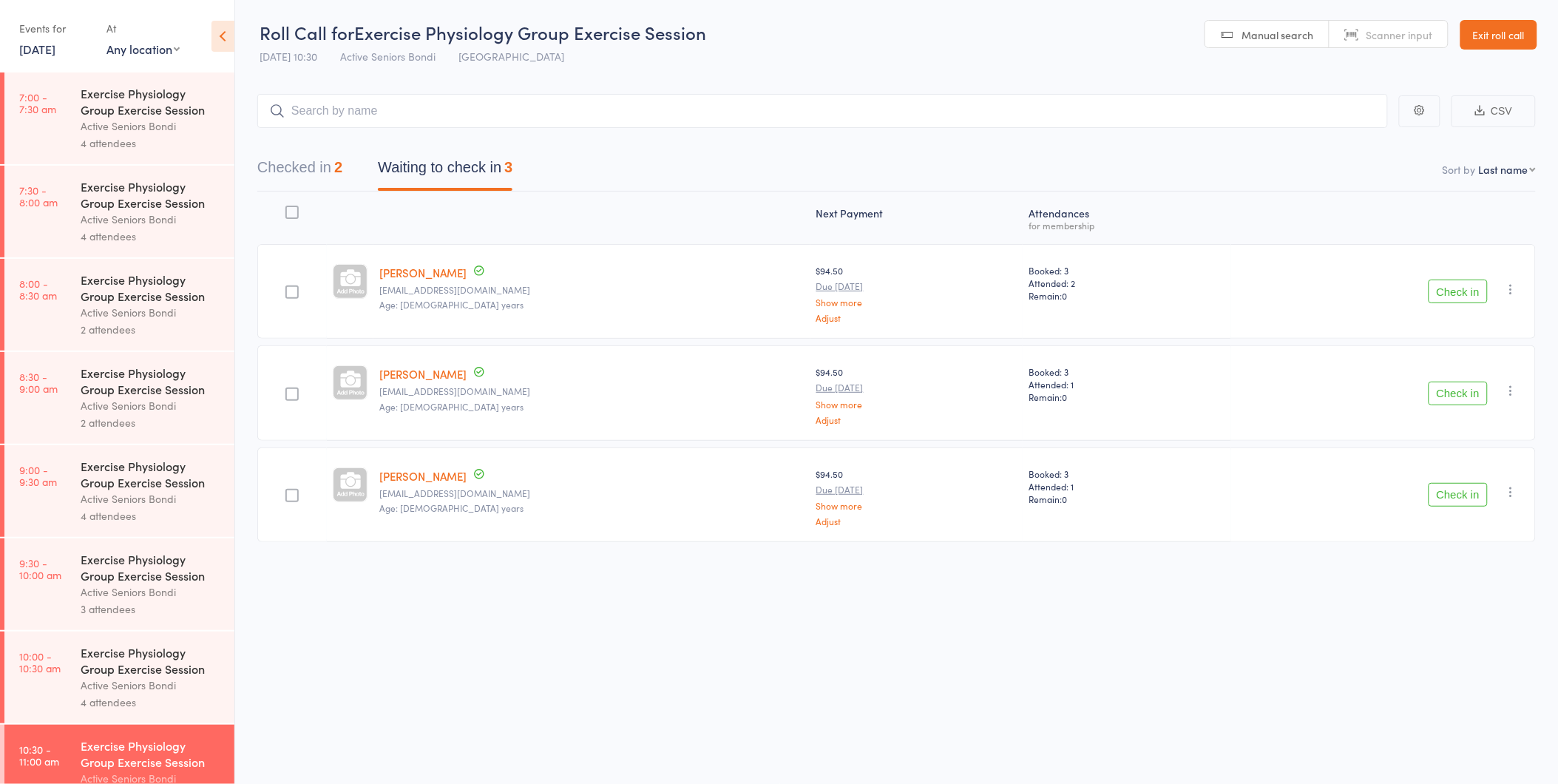
click at [1472, 292] on button "Check in" at bounding box center [1458, 291] width 59 height 23
click at [1498, 42] on link "Exit roll call" at bounding box center [1498, 35] width 77 height 29
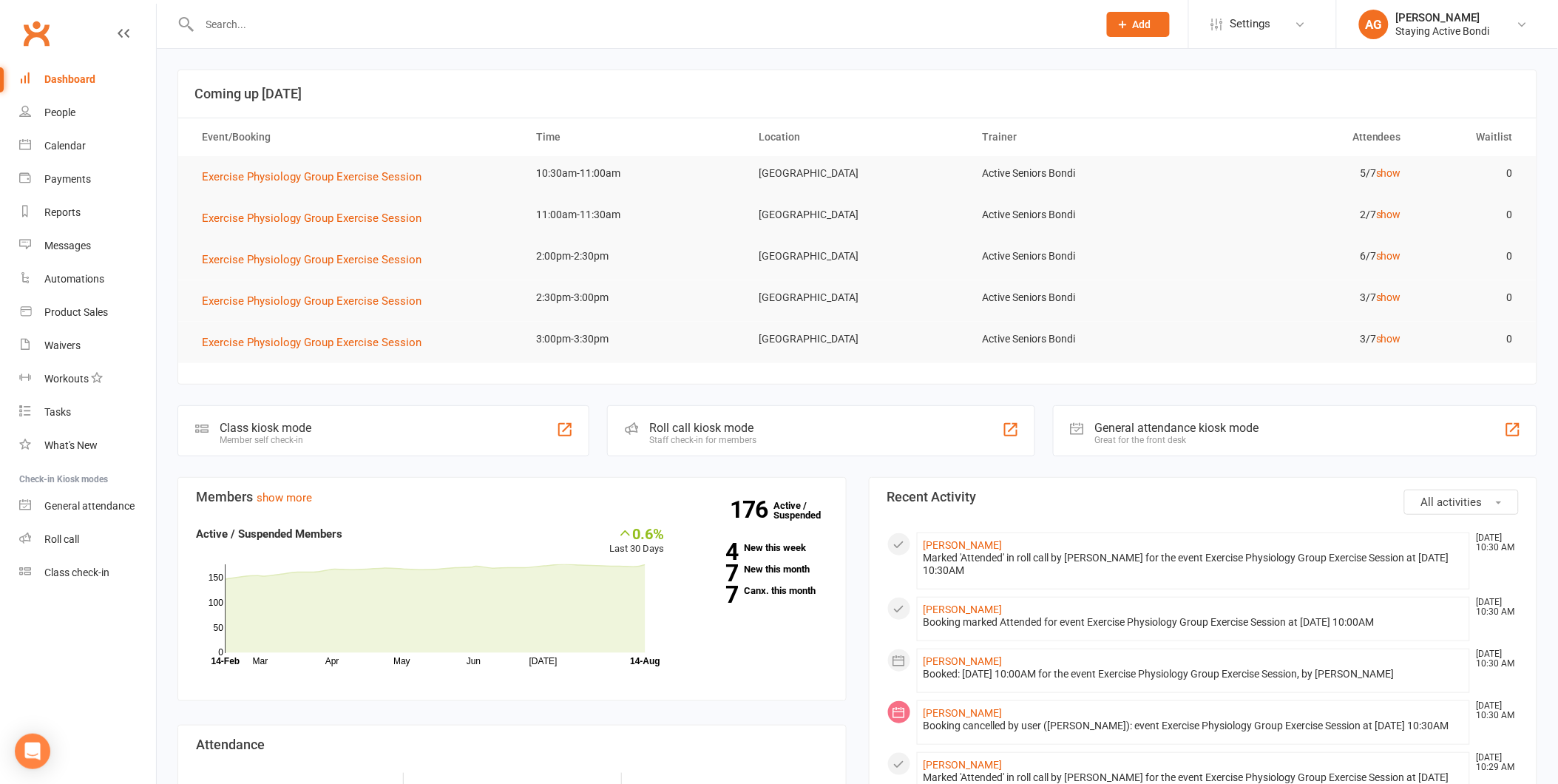
click at [689, 24] on input "text" at bounding box center [641, 24] width 892 height 21
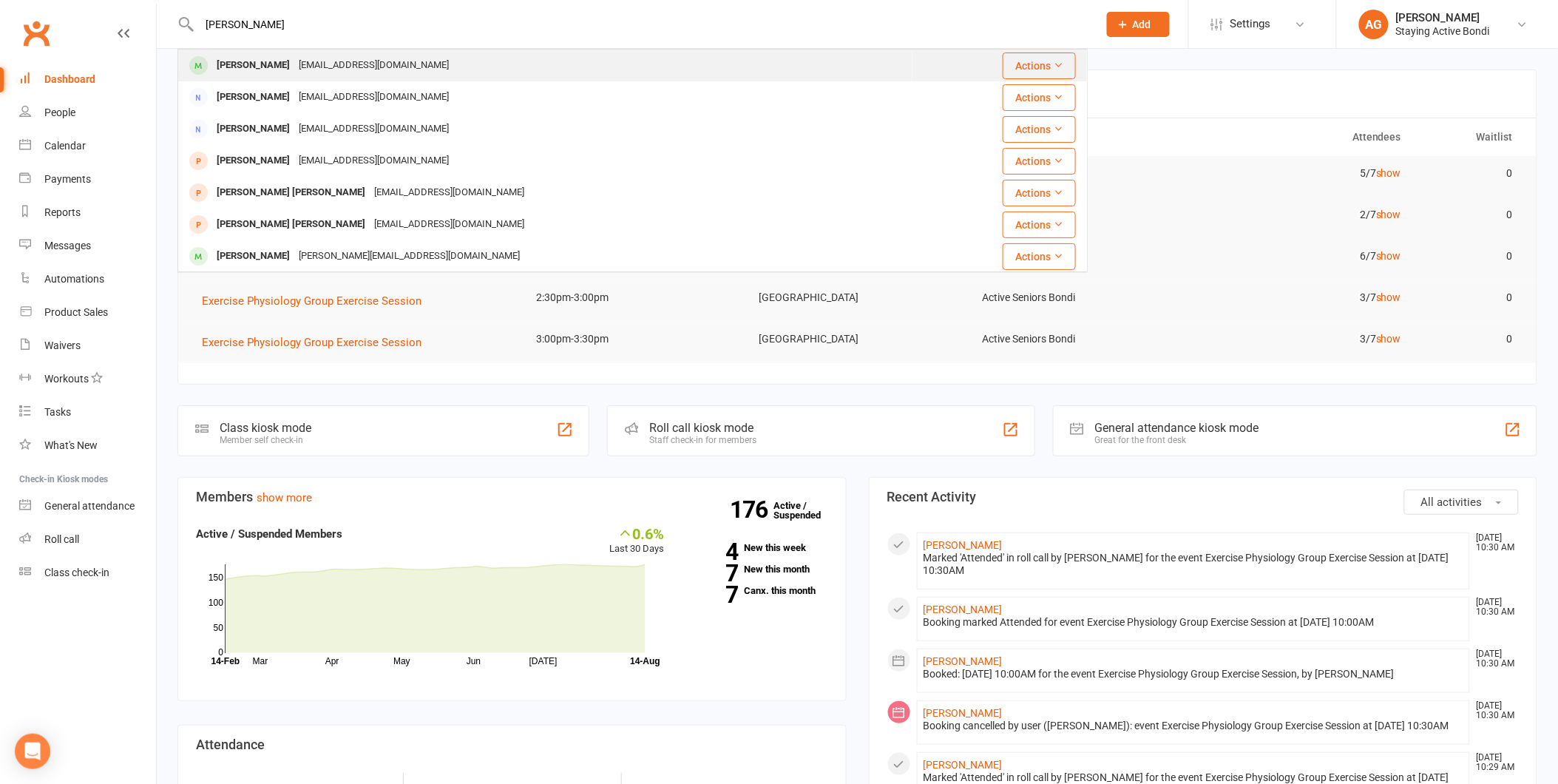
type input "bev"
click at [474, 72] on div "Bev Martin bevmartin247@gmail.com" at bounding box center [545, 65] width 733 height 30
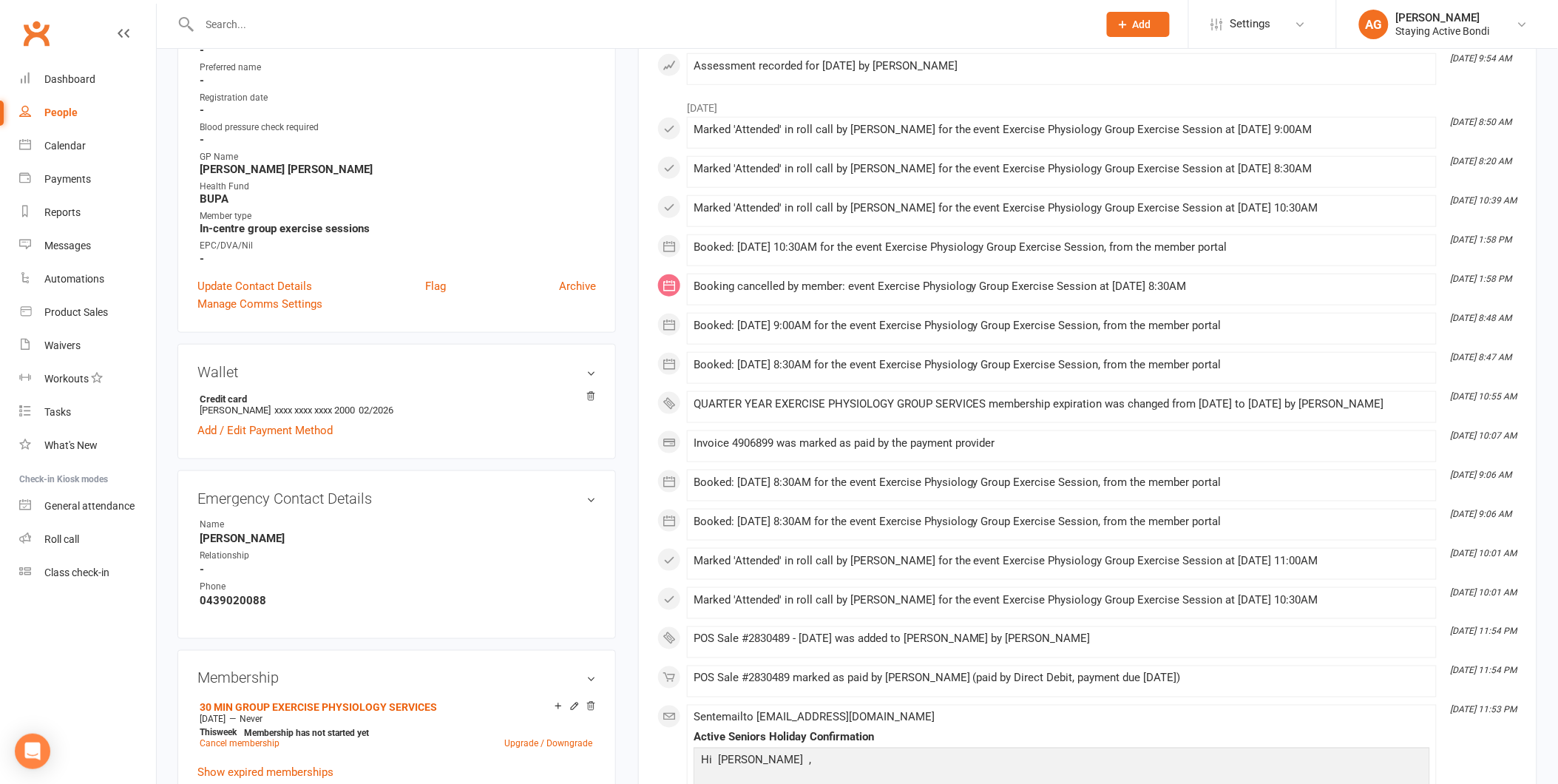
scroll to position [575, 0]
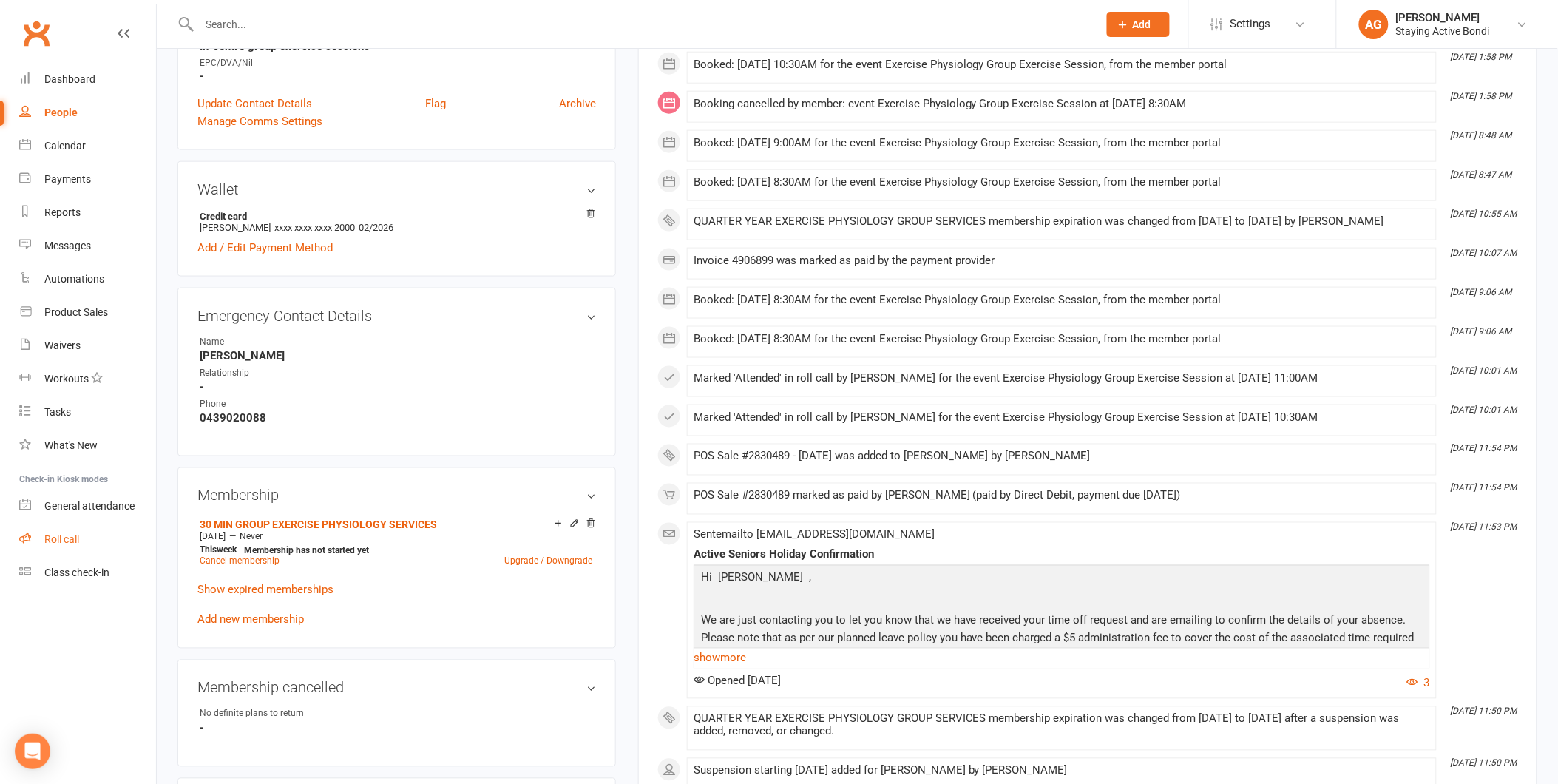
click at [108, 537] on link "Roll call" at bounding box center [87, 539] width 137 height 33
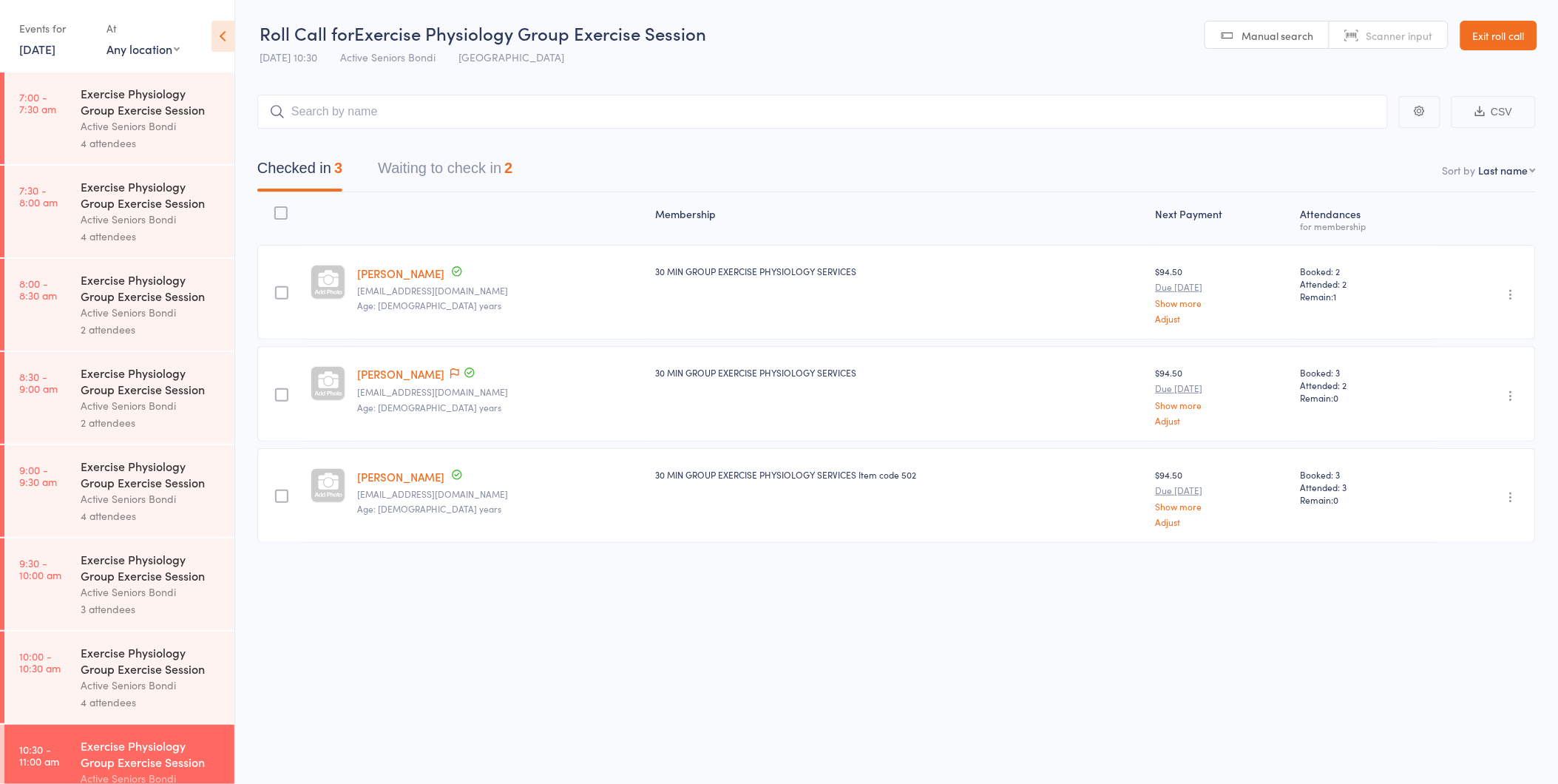
click at [55, 48] on link "14 Aug, 2025" at bounding box center [37, 48] width 36 height 16
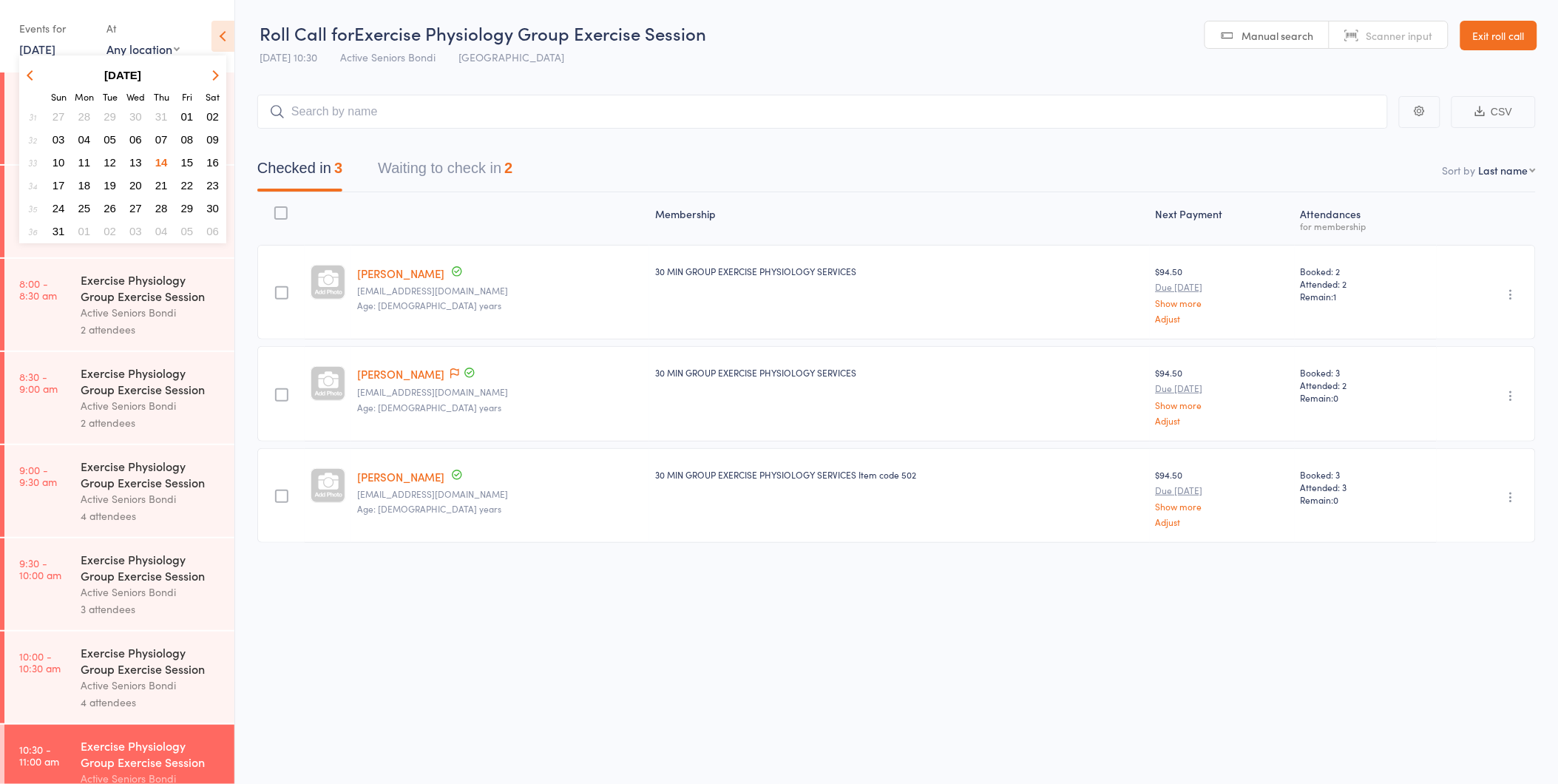
click at [112, 179] on span "19" at bounding box center [110, 185] width 13 height 13
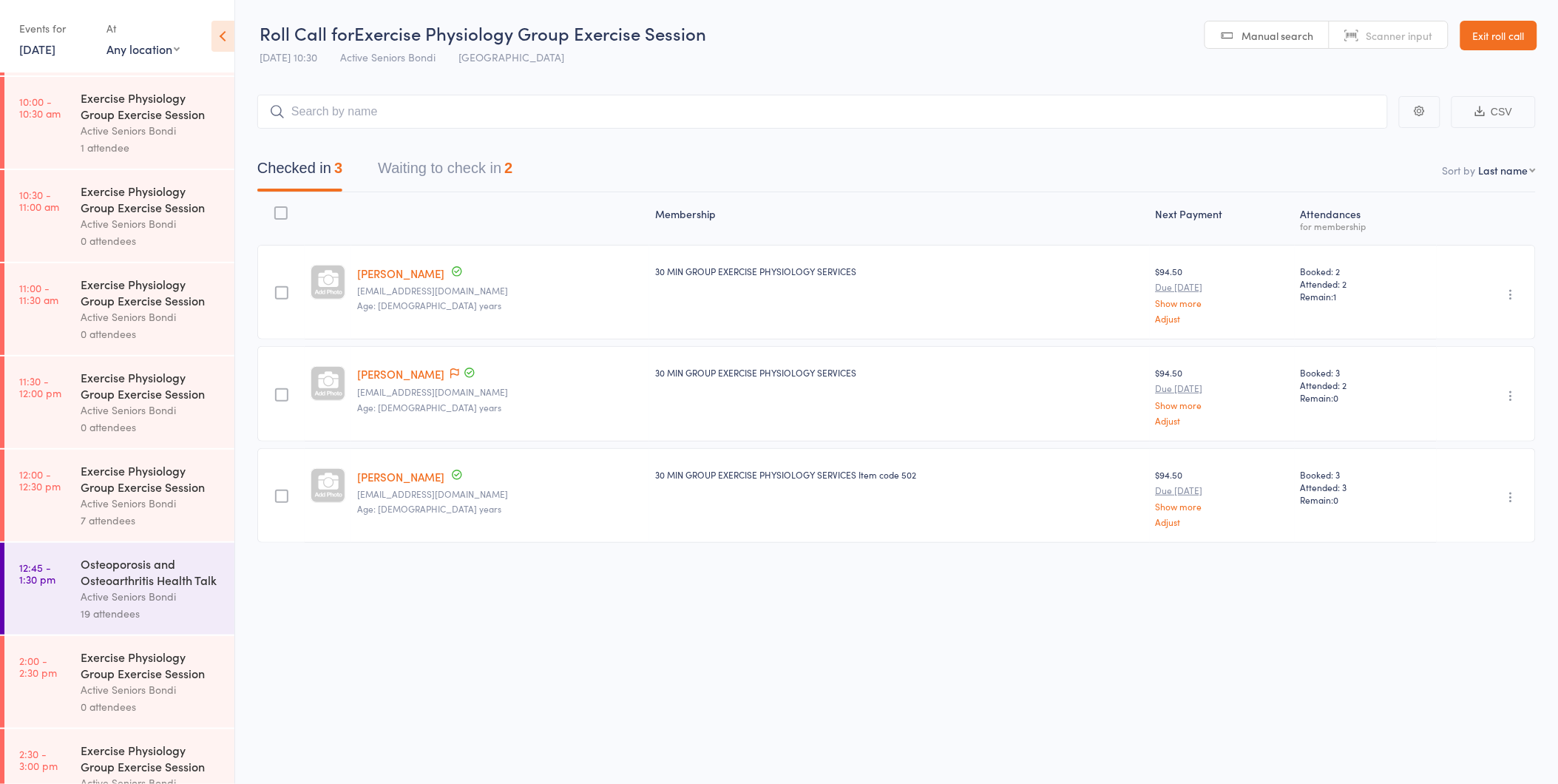
scroll to position [693, 0]
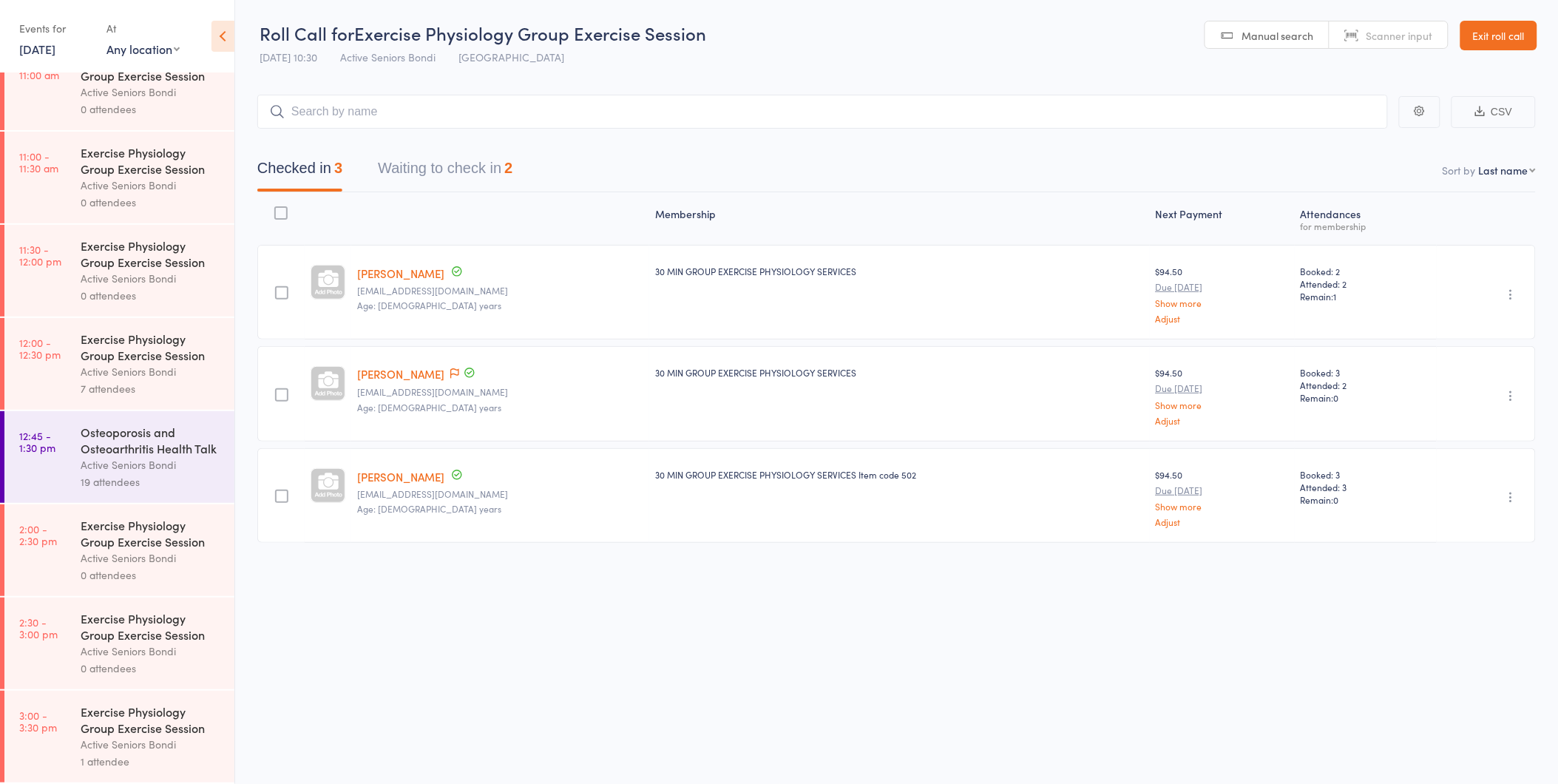
click at [188, 445] on div "Osteoporosis and Osteoarthritis Health Talk" at bounding box center [151, 440] width 141 height 33
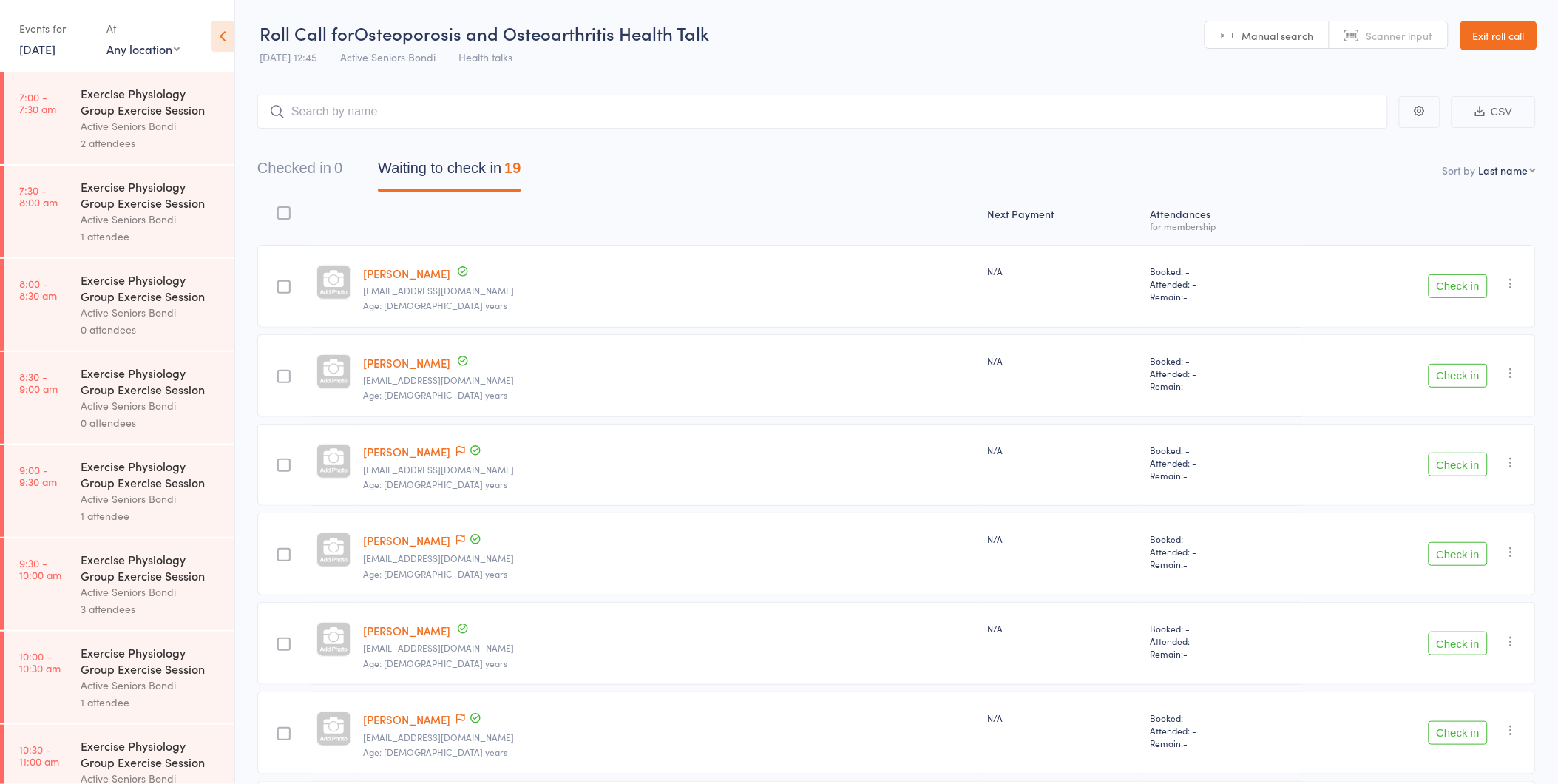
click at [1509, 37] on link "Exit roll call" at bounding box center [1498, 35] width 77 height 29
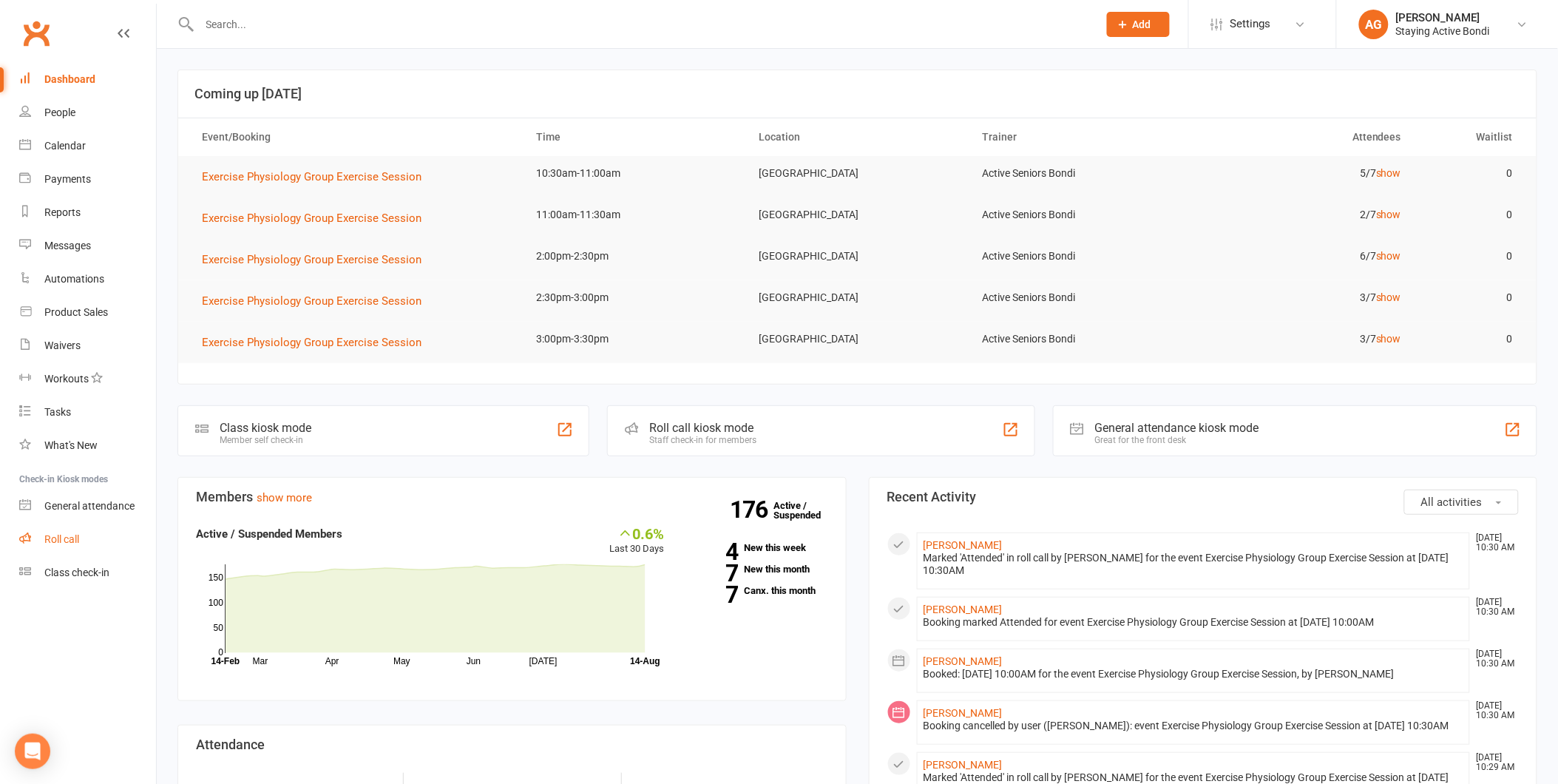
click at [74, 551] on link "Roll call" at bounding box center [87, 539] width 137 height 33
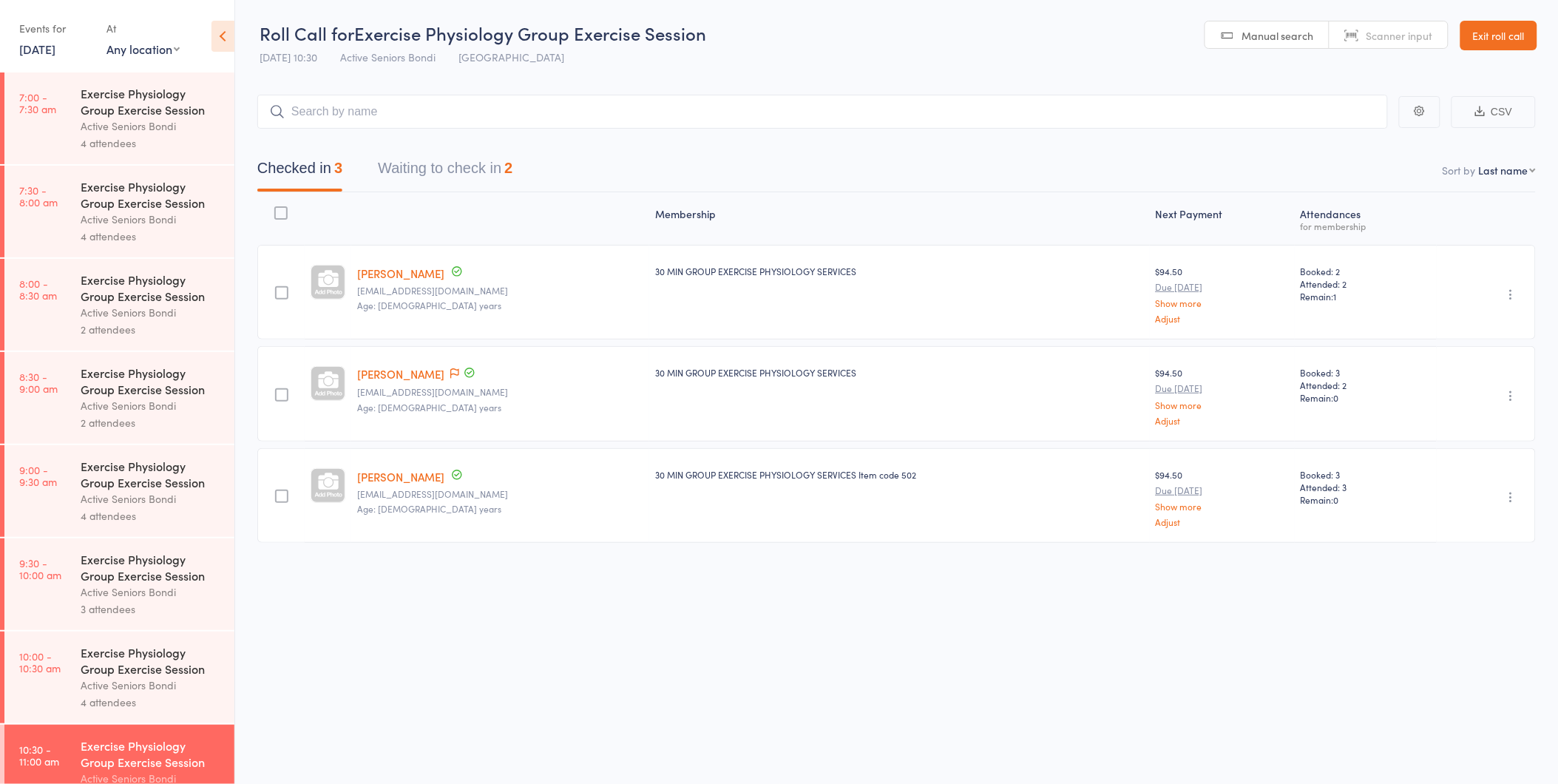
click at [74, 59] on div "Events for [DATE] [DATE] [DATE] Sun Mon Tue Wed Thu Fri Sat 31 27 28 29 30 31 0…" at bounding box center [55, 38] width 73 height 43
click at [55, 56] on link "[DATE]" at bounding box center [37, 48] width 36 height 16
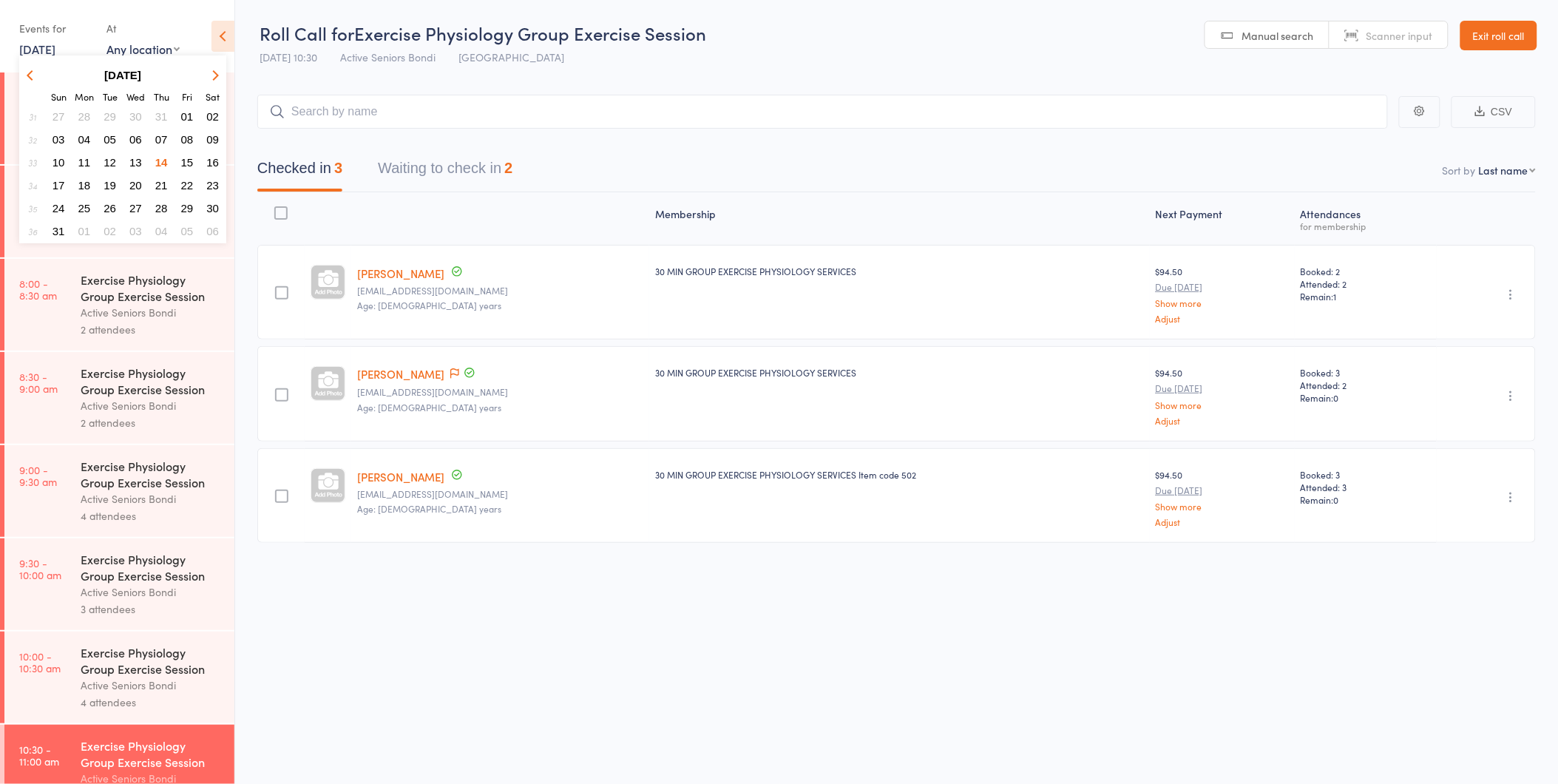
click at [115, 179] on span "19" at bounding box center [110, 185] width 13 height 13
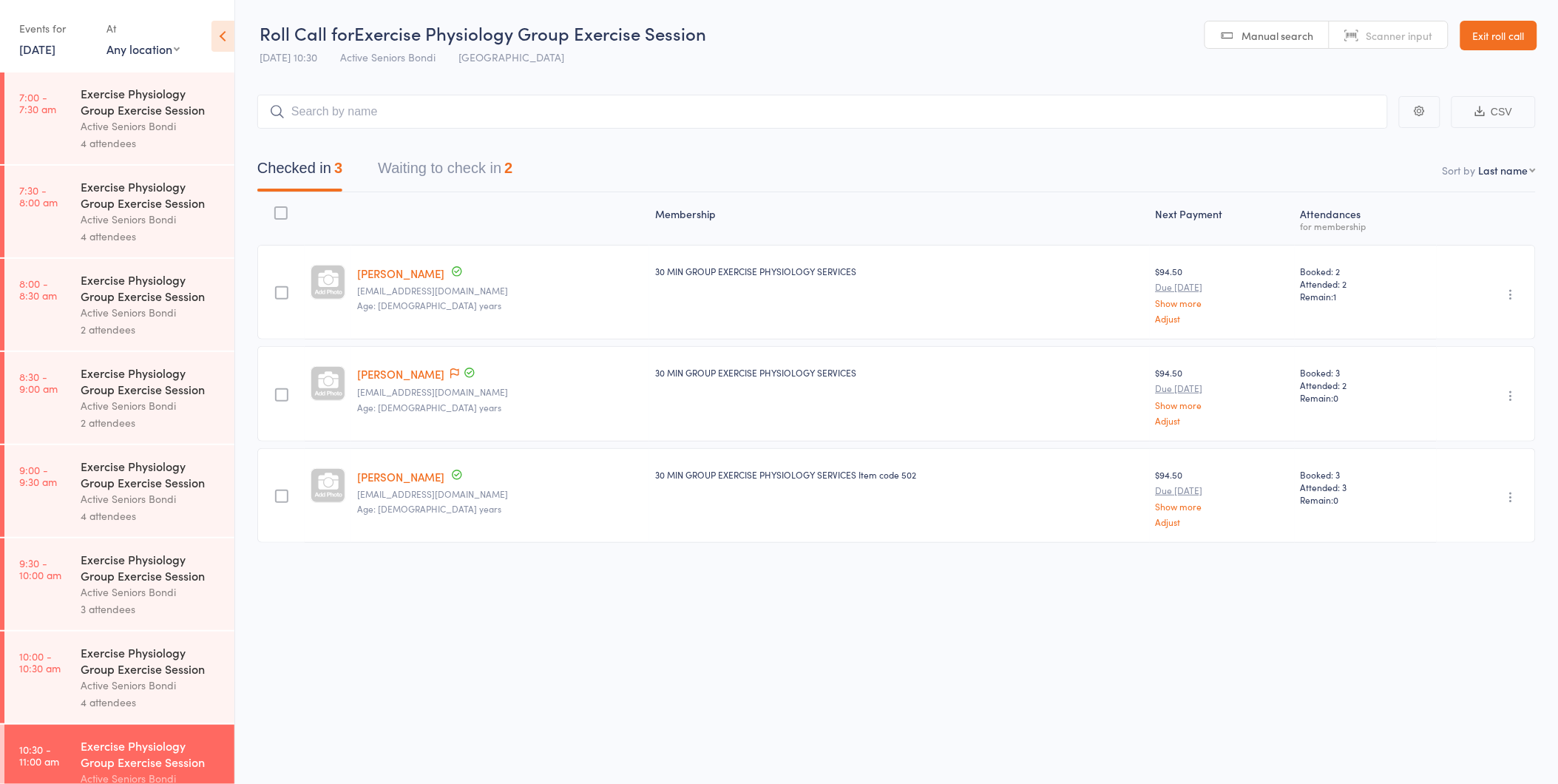
scroll to position [410, 0]
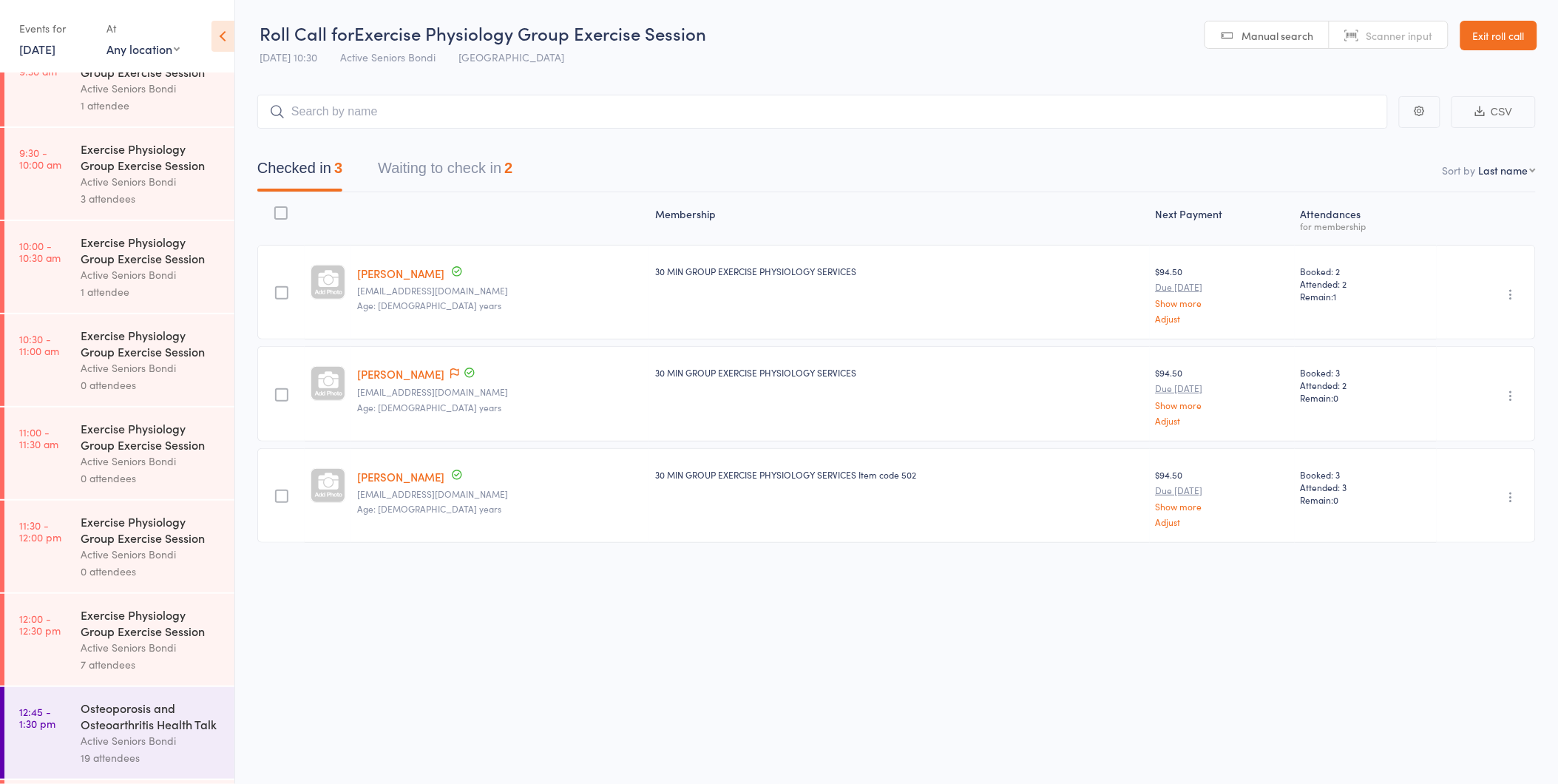
drag, startPoint x: 126, startPoint y: 582, endPoint x: 127, endPoint y: 633, distance: 51.0
drag, startPoint x: 127, startPoint y: 633, endPoint x: 167, endPoint y: 721, distance: 96.7
click at [165, 721] on div "Osteoporosis and Osteoarthritis Health Talk" at bounding box center [151, 716] width 141 height 33
click at [171, 721] on div "Osteoporosis and Osteoarthritis Health Talk" at bounding box center [151, 716] width 141 height 33
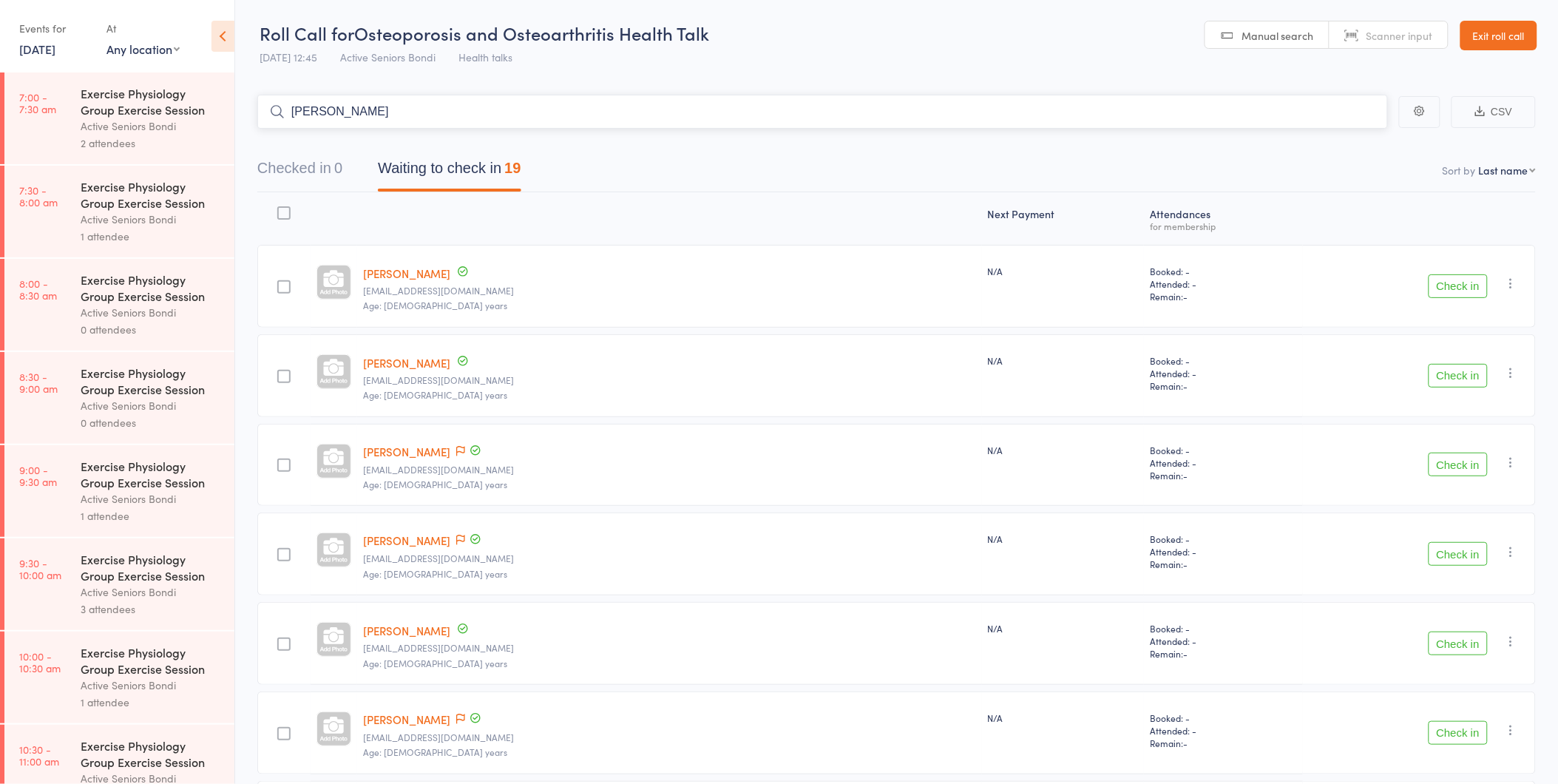
click at [358, 116] on input "judy" at bounding box center [822, 111] width 1130 height 34
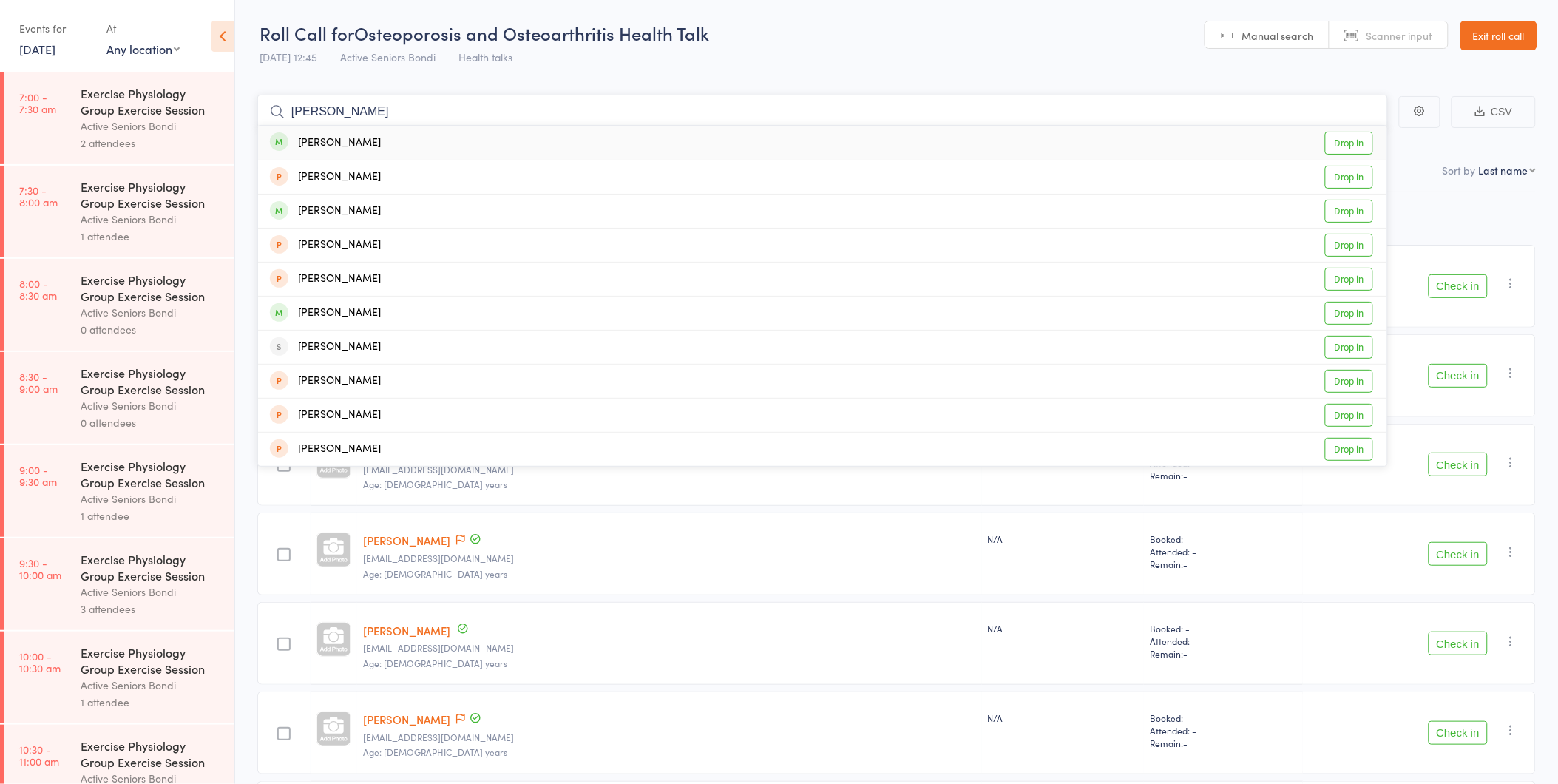
type input "judy Za"
click at [1335, 134] on link "Drop in" at bounding box center [1349, 143] width 48 height 22
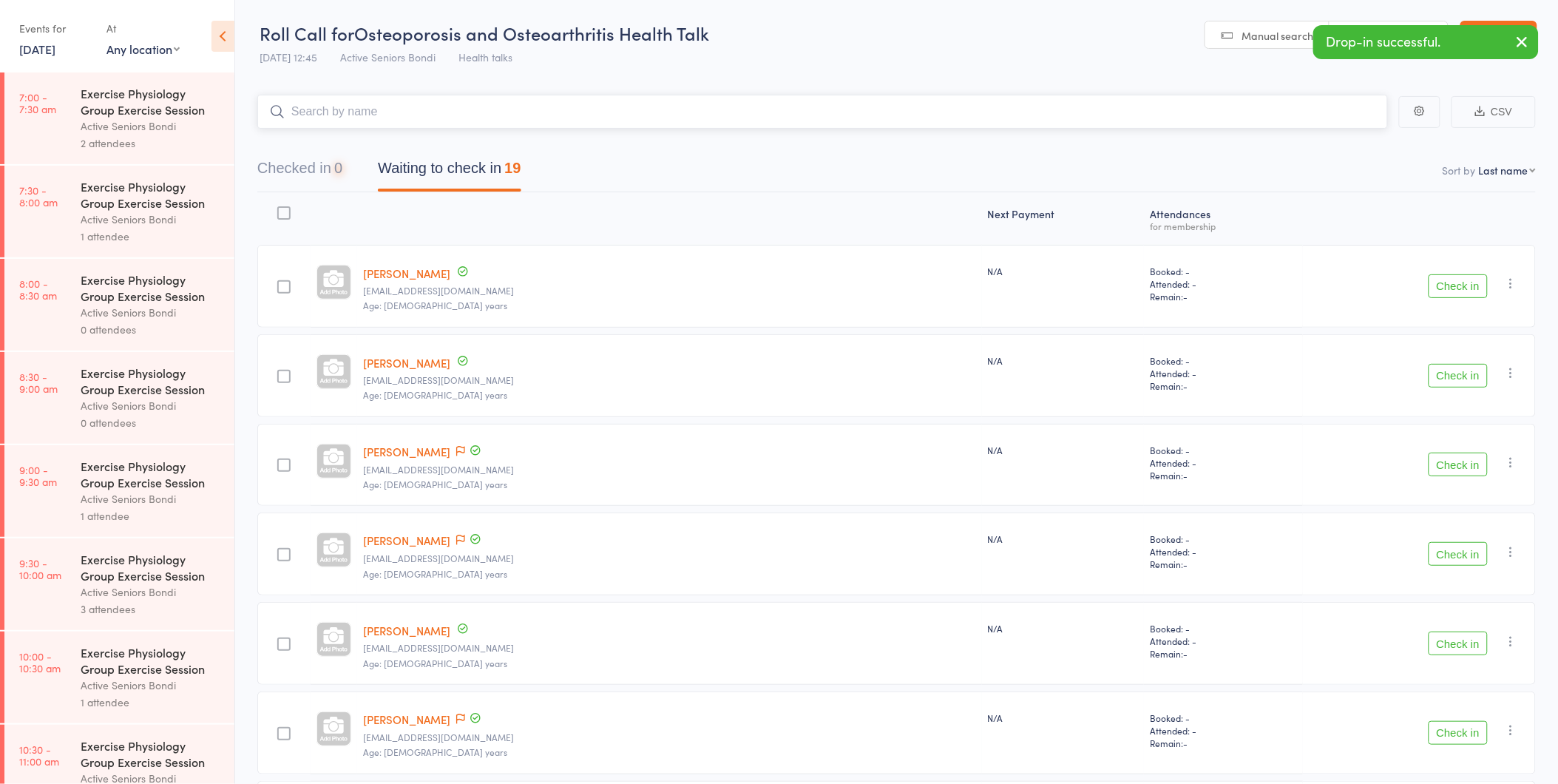
click at [325, 170] on button "Checked in 0" at bounding box center [299, 171] width 85 height 39
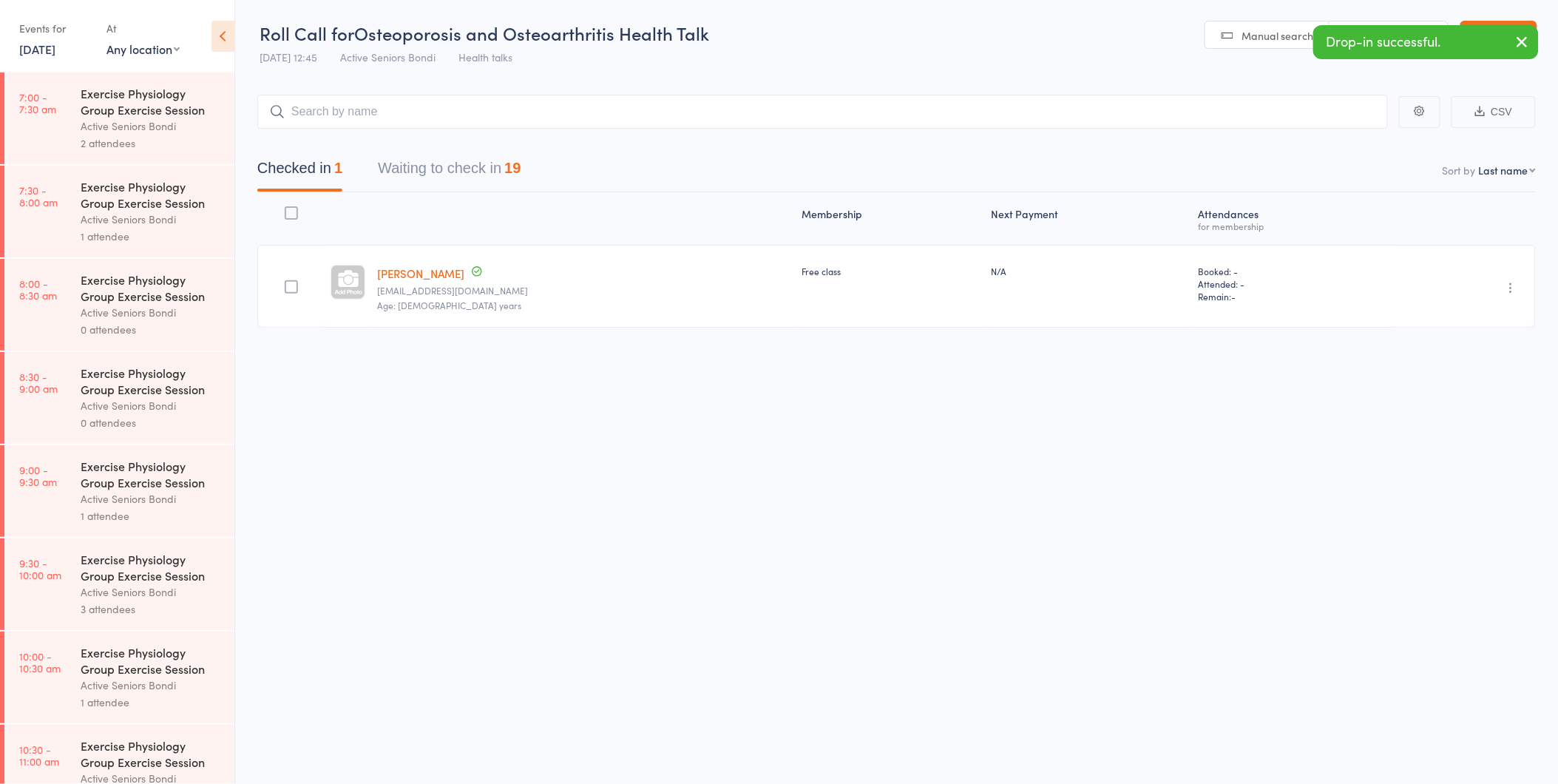
click at [1511, 292] on icon "button" at bounding box center [1511, 287] width 15 height 15
click at [1504, 312] on li "Undo check-in" at bounding box center [1458, 316] width 122 height 18
click at [1514, 41] on icon "button" at bounding box center [1523, 42] width 18 height 18
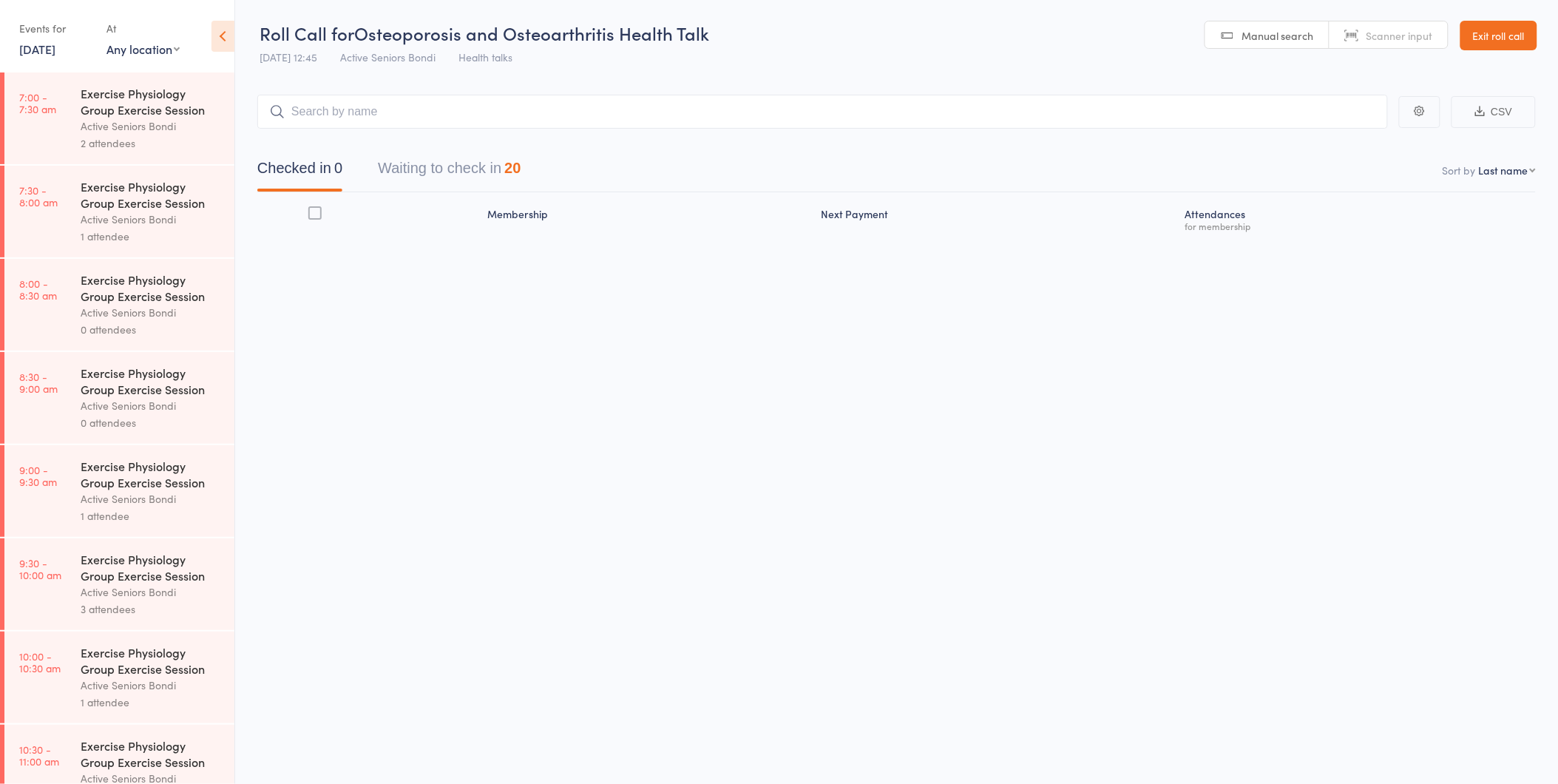
click at [1514, 41] on link "Exit roll call" at bounding box center [1498, 35] width 77 height 29
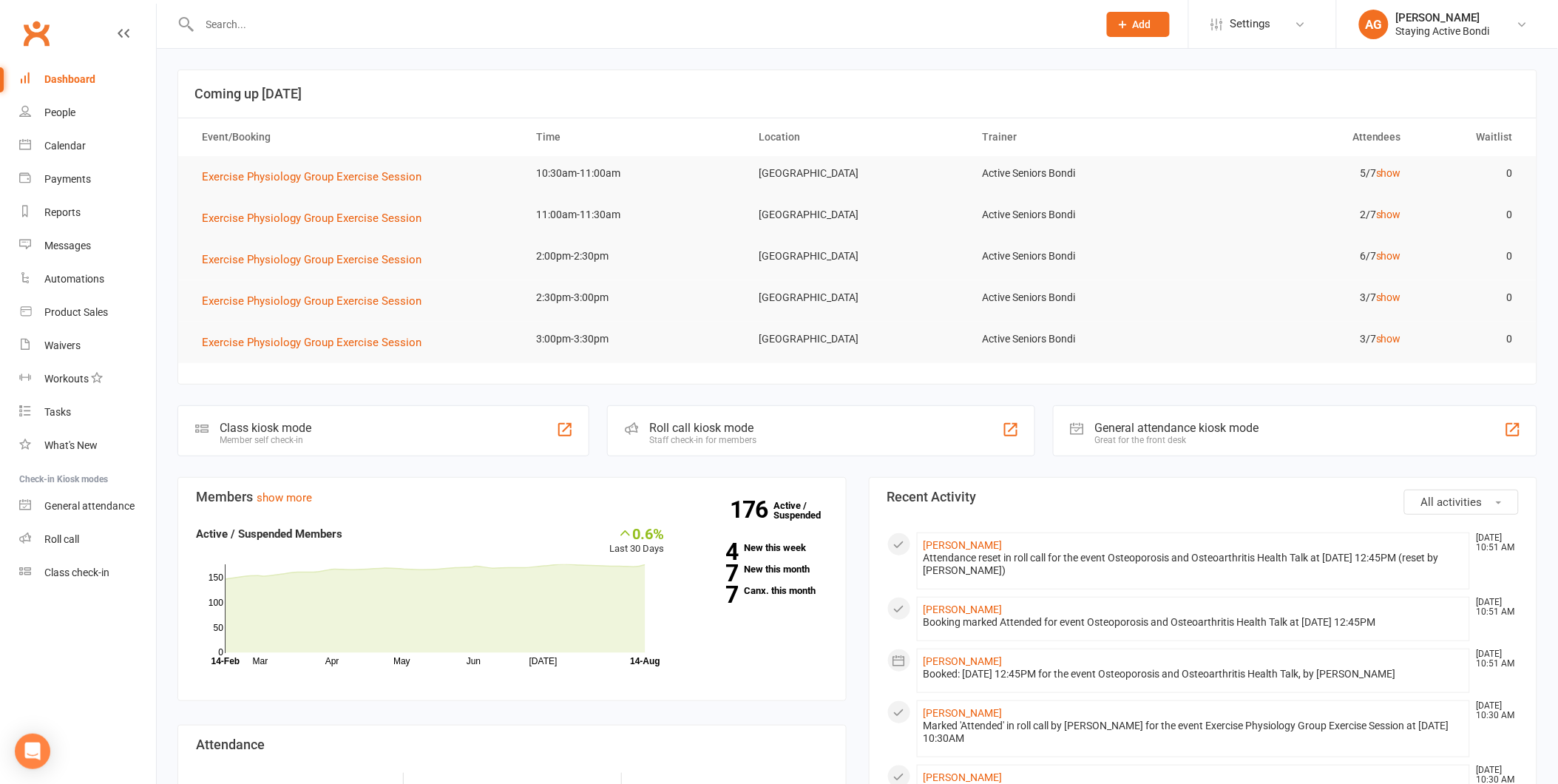
click at [387, 33] on input "text" at bounding box center [641, 24] width 892 height 21
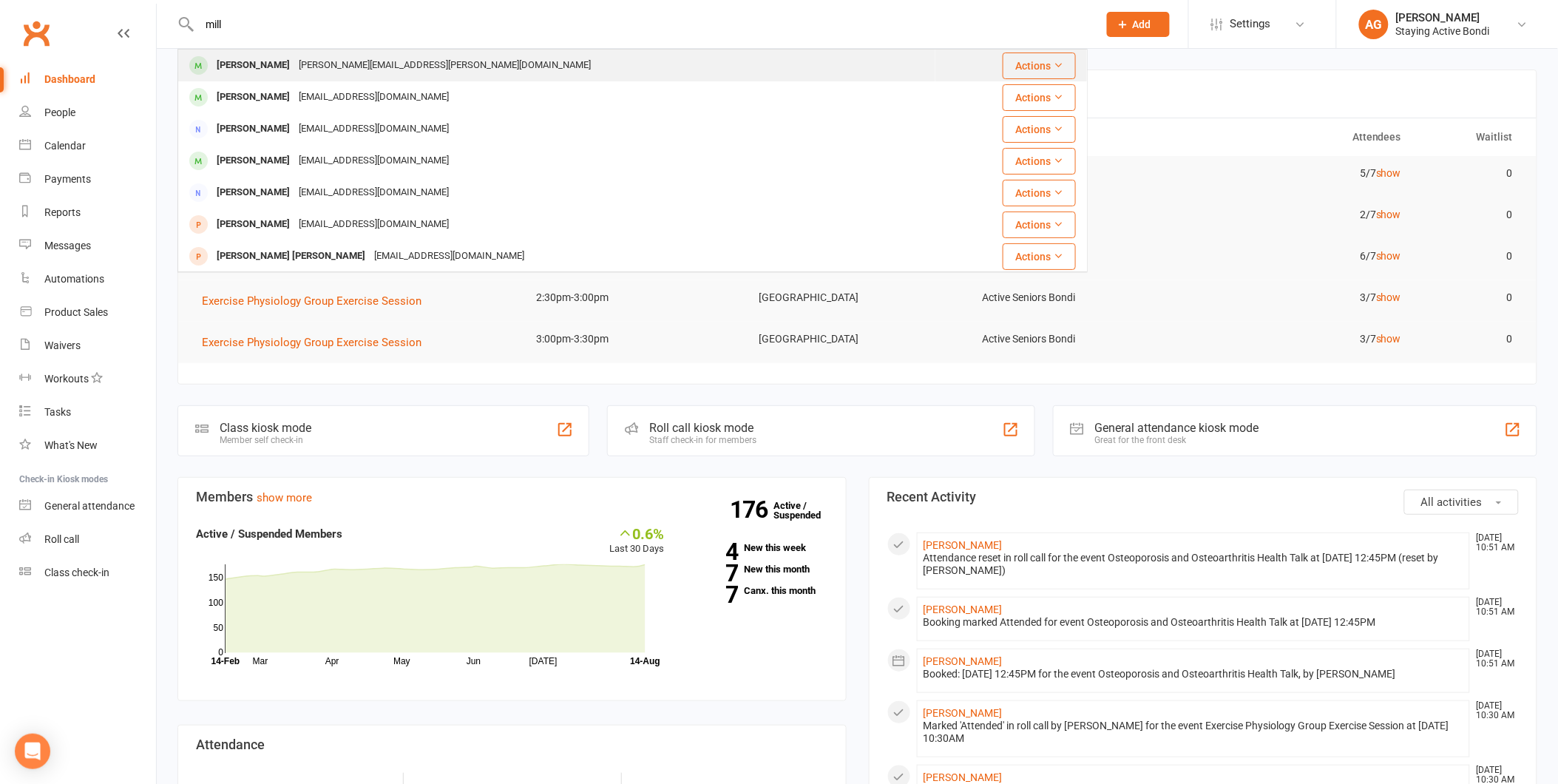
type input "mill"
click at [373, 67] on div "Renecia.miller@gmail.com" at bounding box center [445, 65] width 301 height 22
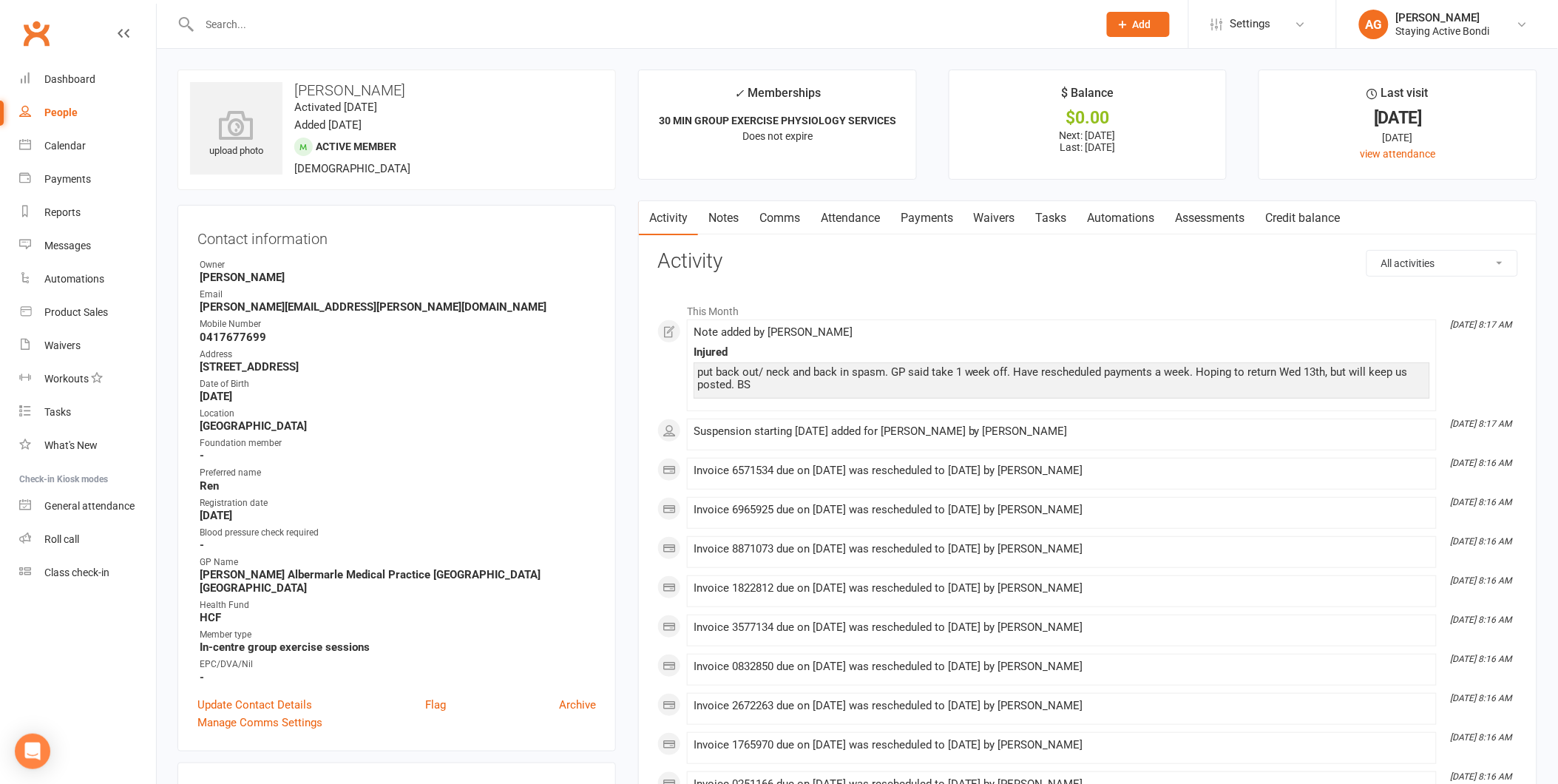
click at [912, 210] on link "Payments" at bounding box center [927, 217] width 74 height 34
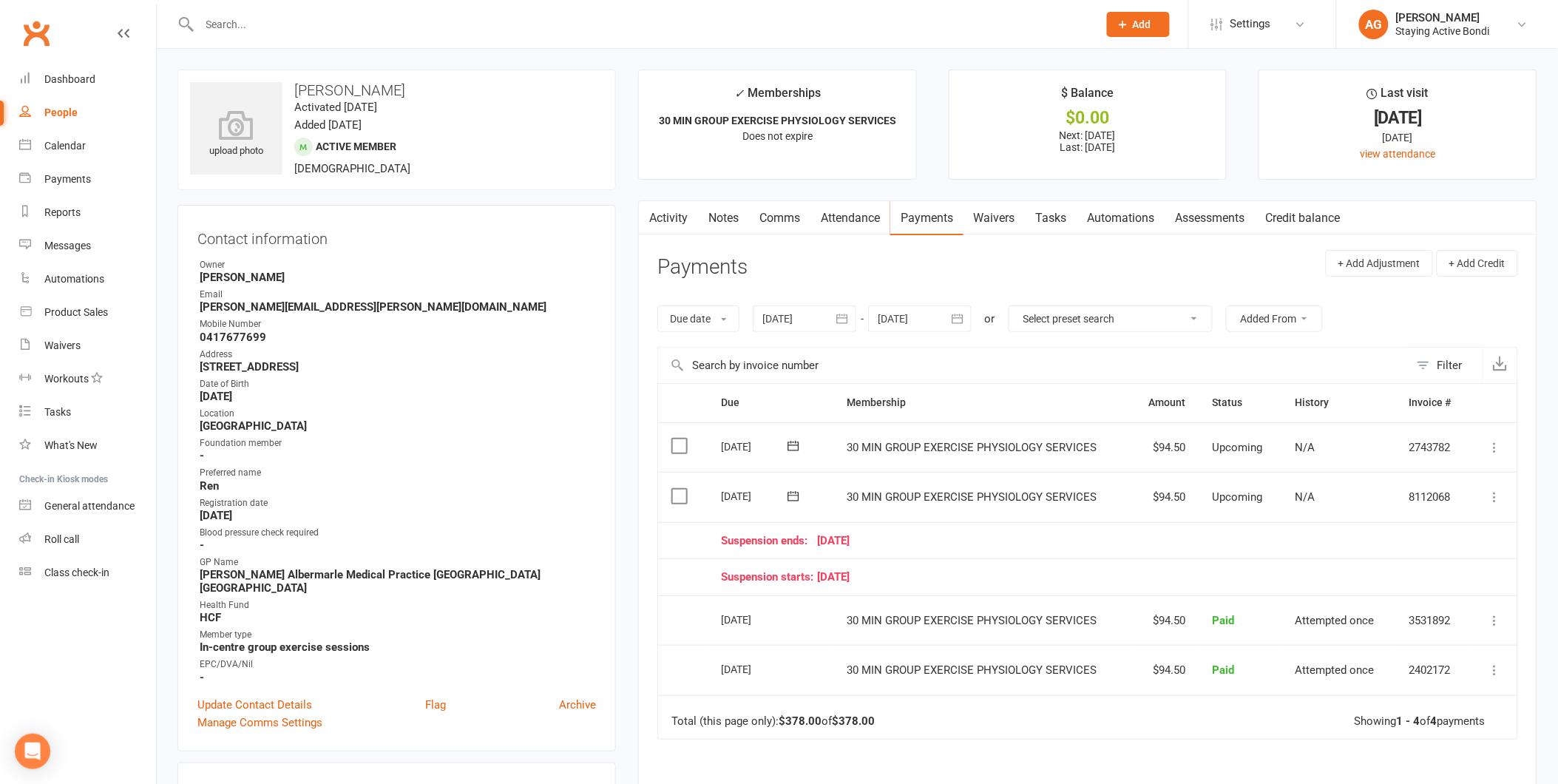
click at [673, 219] on link "Activity" at bounding box center [668, 217] width 59 height 34
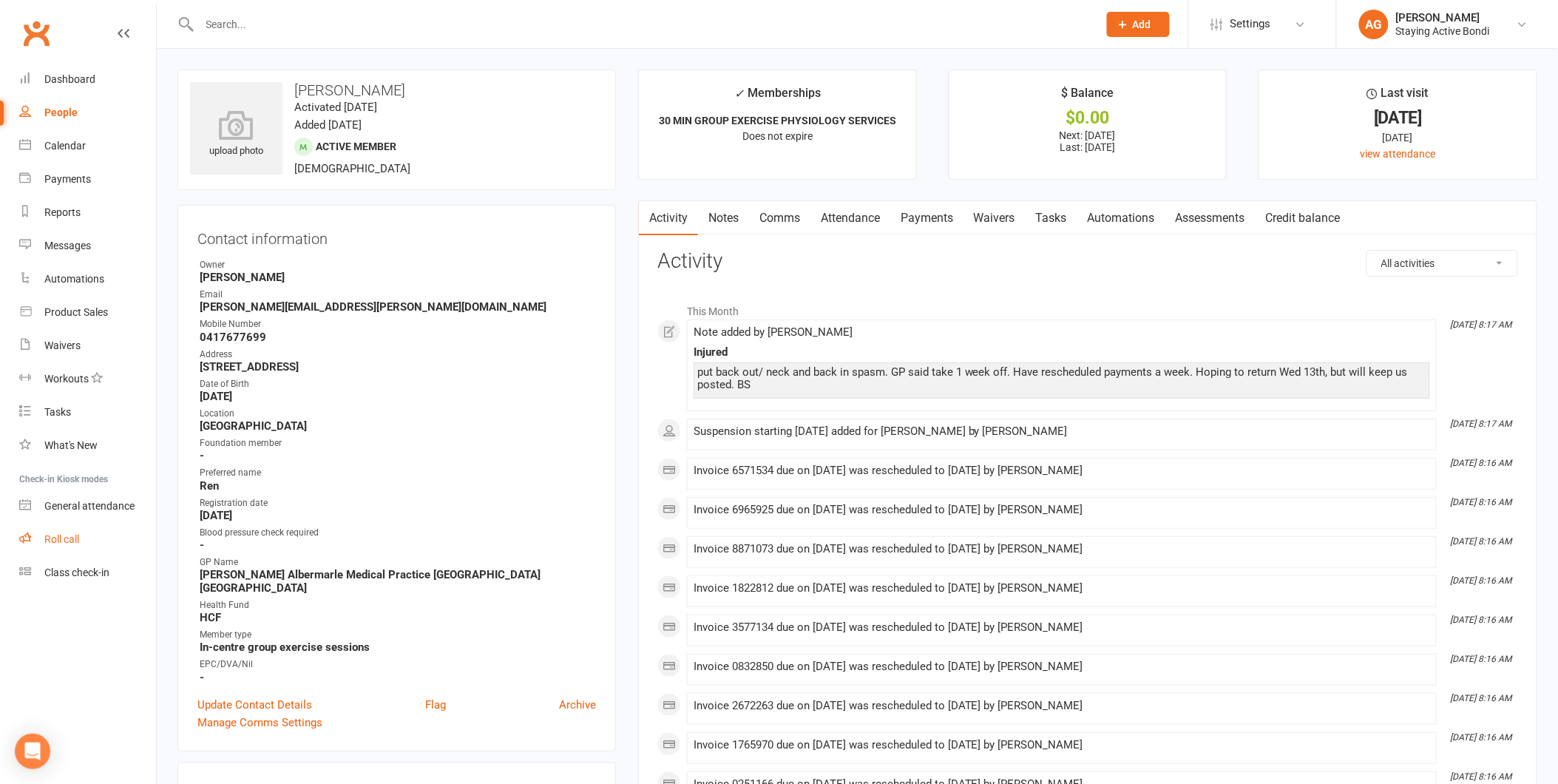
click at [99, 534] on link "Roll call" at bounding box center [87, 539] width 137 height 33
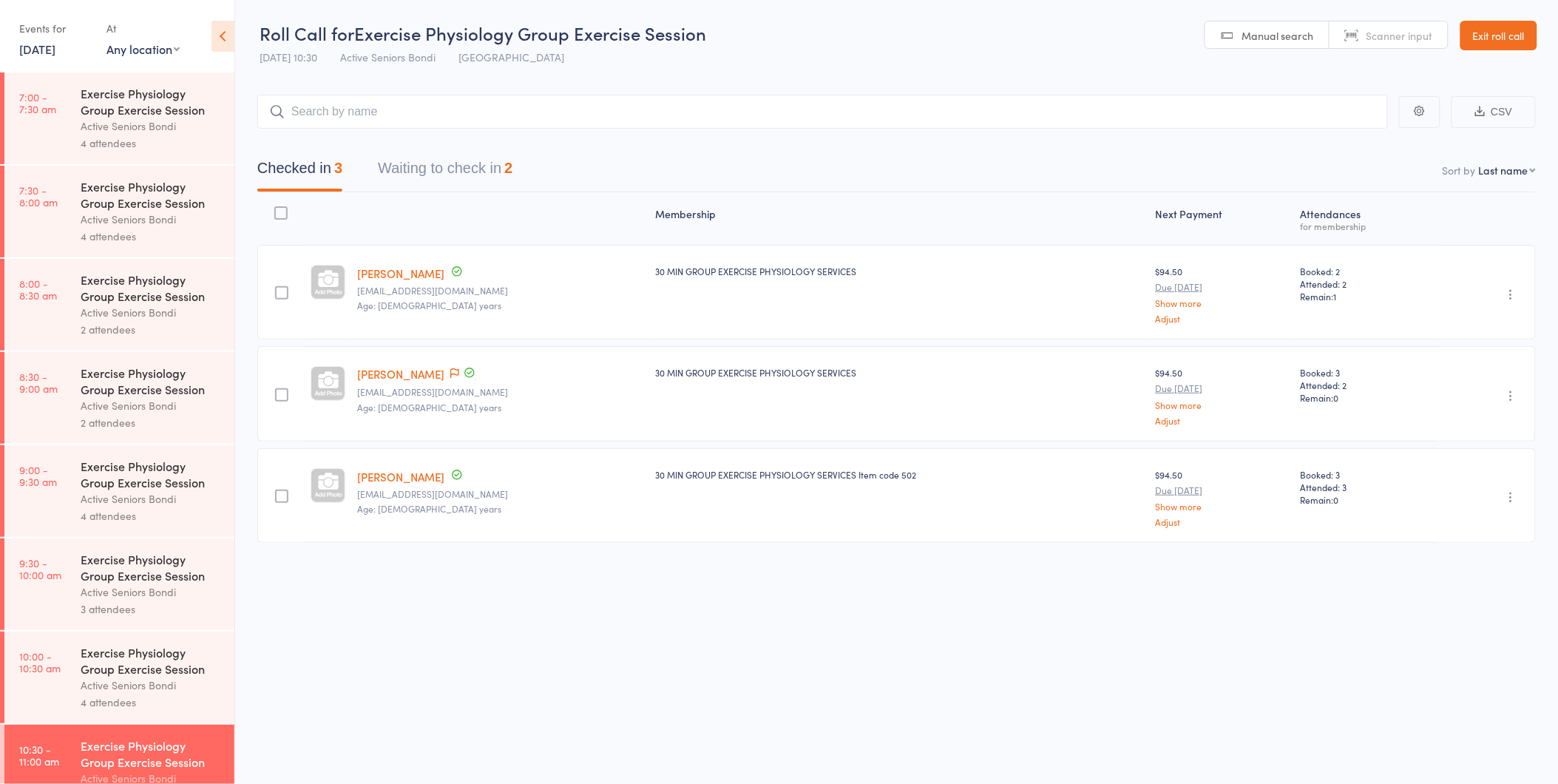
click at [454, 165] on button "Waiting to check in 2" at bounding box center [445, 171] width 134 height 39
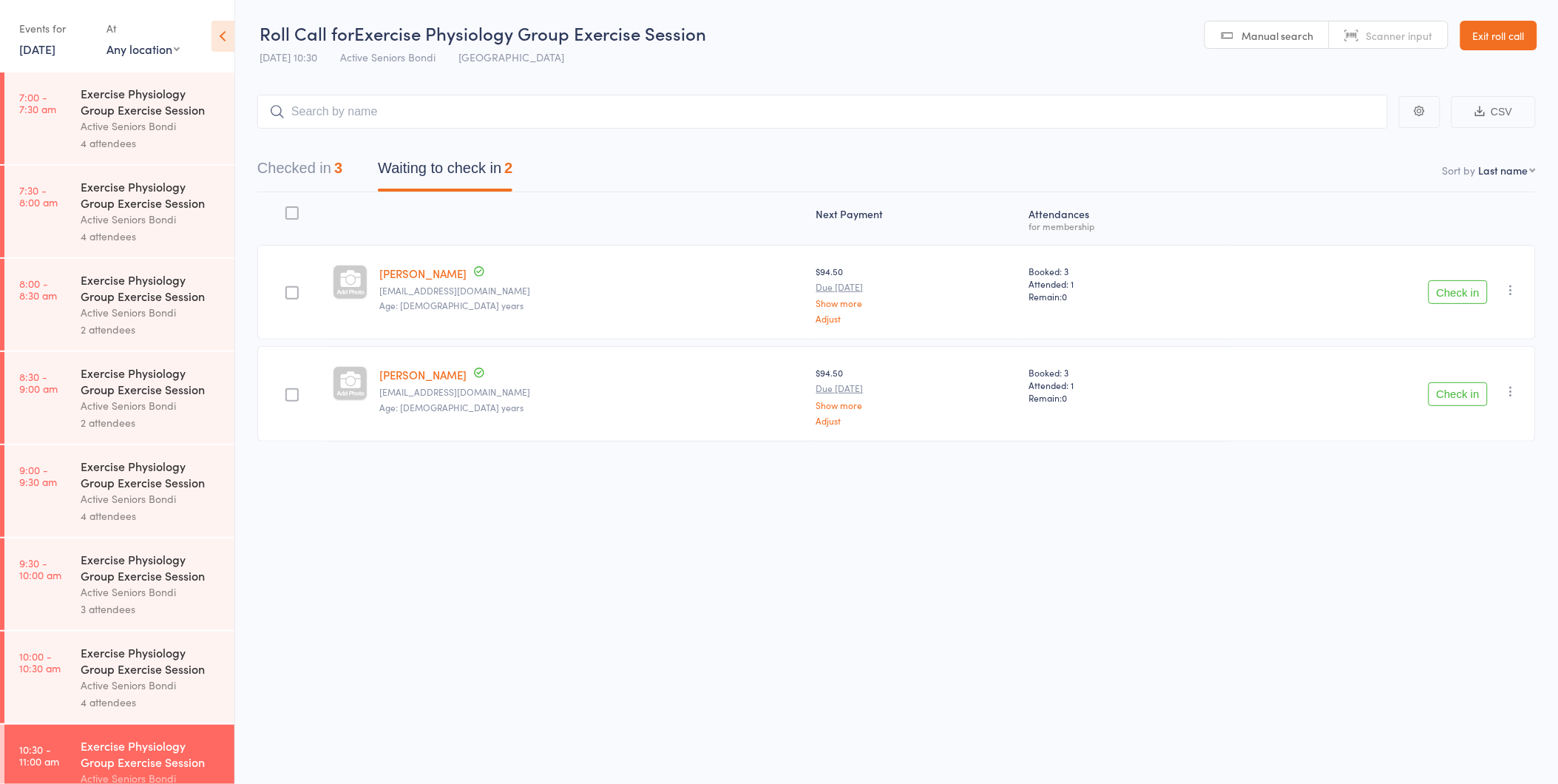
click at [1465, 284] on button "Check in" at bounding box center [1458, 292] width 59 height 23
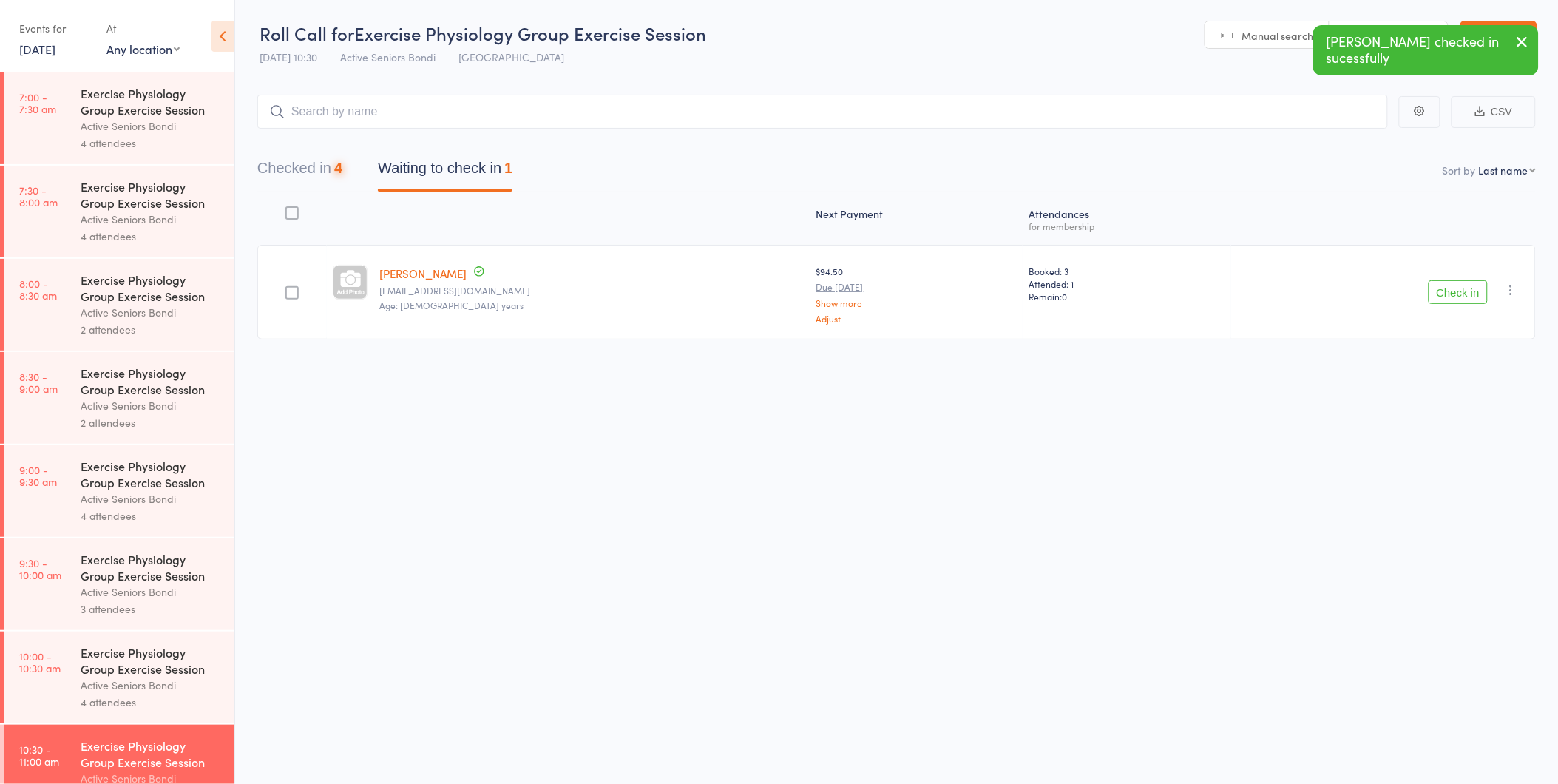
click at [1465, 284] on button "Check in" at bounding box center [1458, 292] width 59 height 23
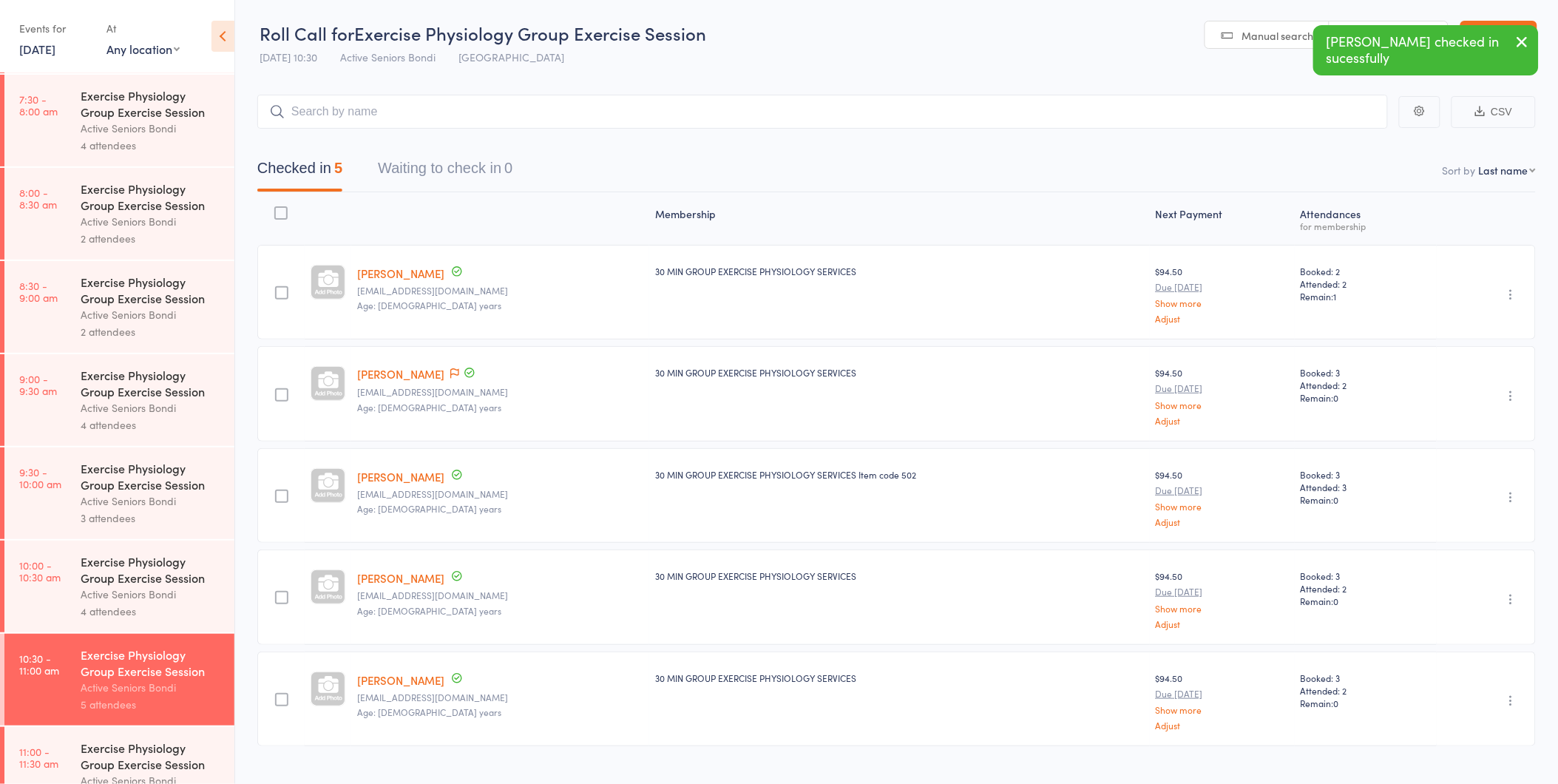
scroll to position [410, 0]
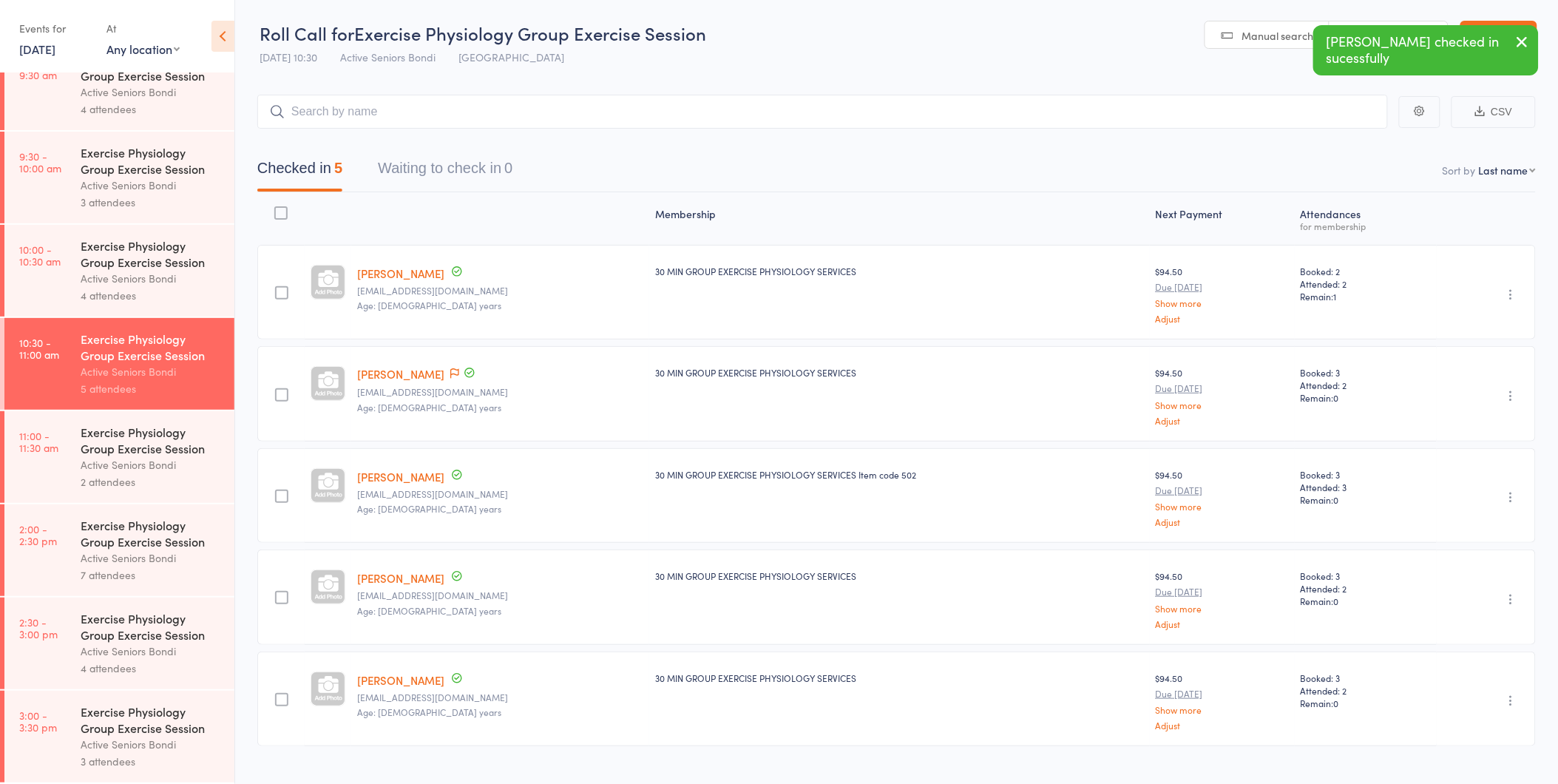
click at [119, 478] on div "2 attendees" at bounding box center [151, 482] width 141 height 17
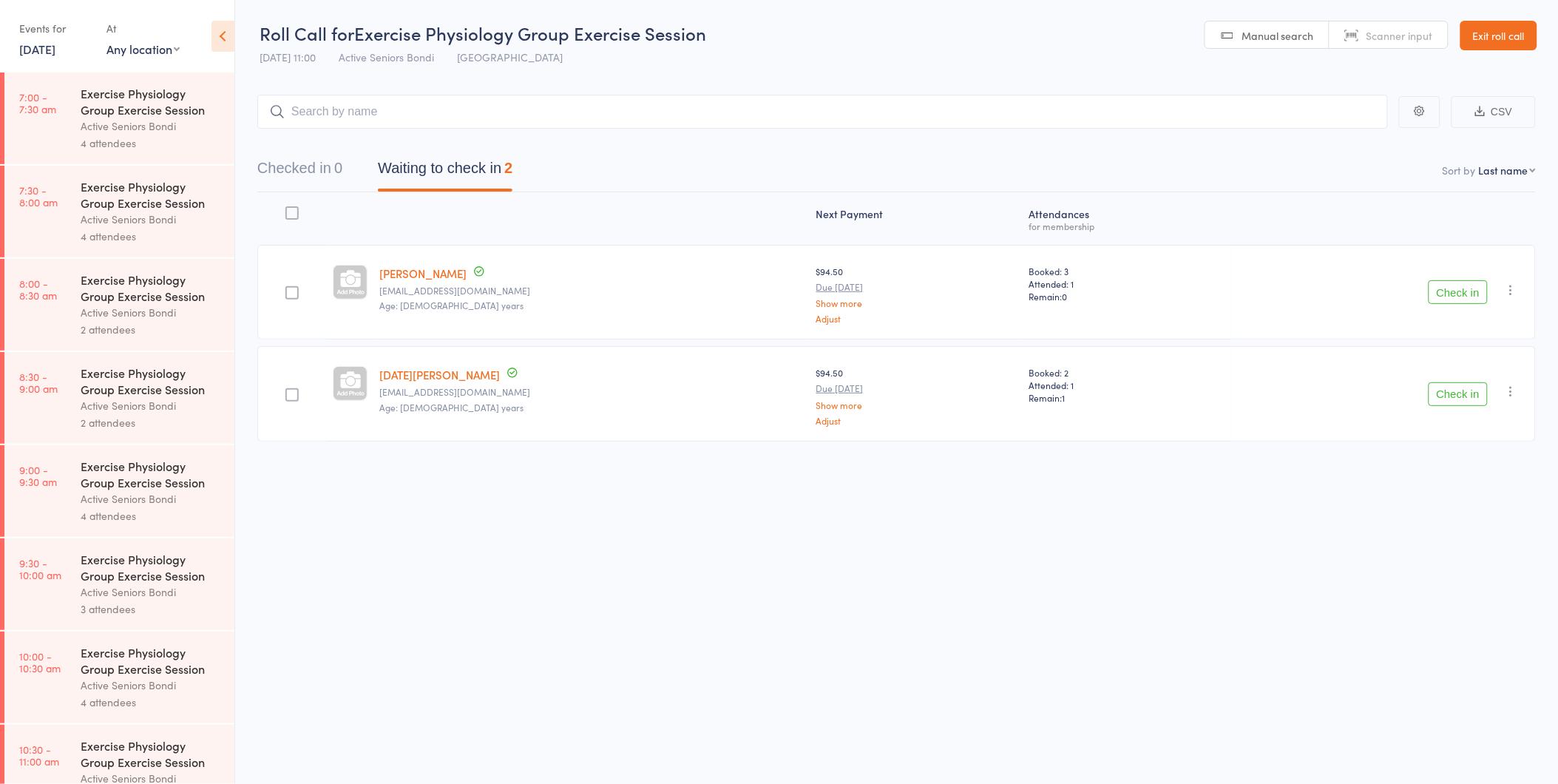
click at [1465, 23] on link "Exit roll call" at bounding box center [1498, 35] width 77 height 29
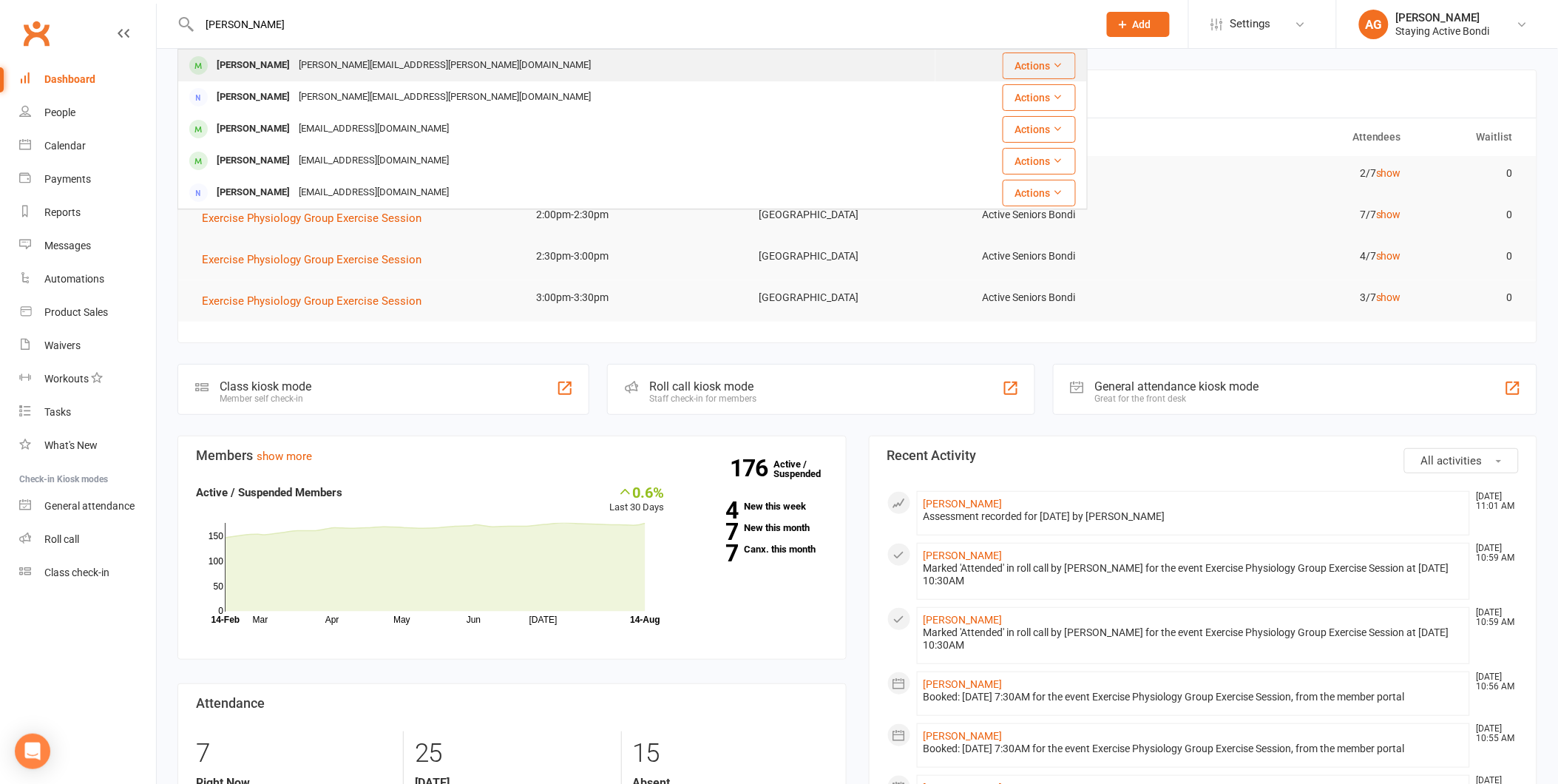
type input "[PERSON_NAME]"
click at [319, 64] on div "[PERSON_NAME][EMAIL_ADDRESS][PERSON_NAME][DOMAIN_NAME]" at bounding box center [445, 65] width 301 height 22
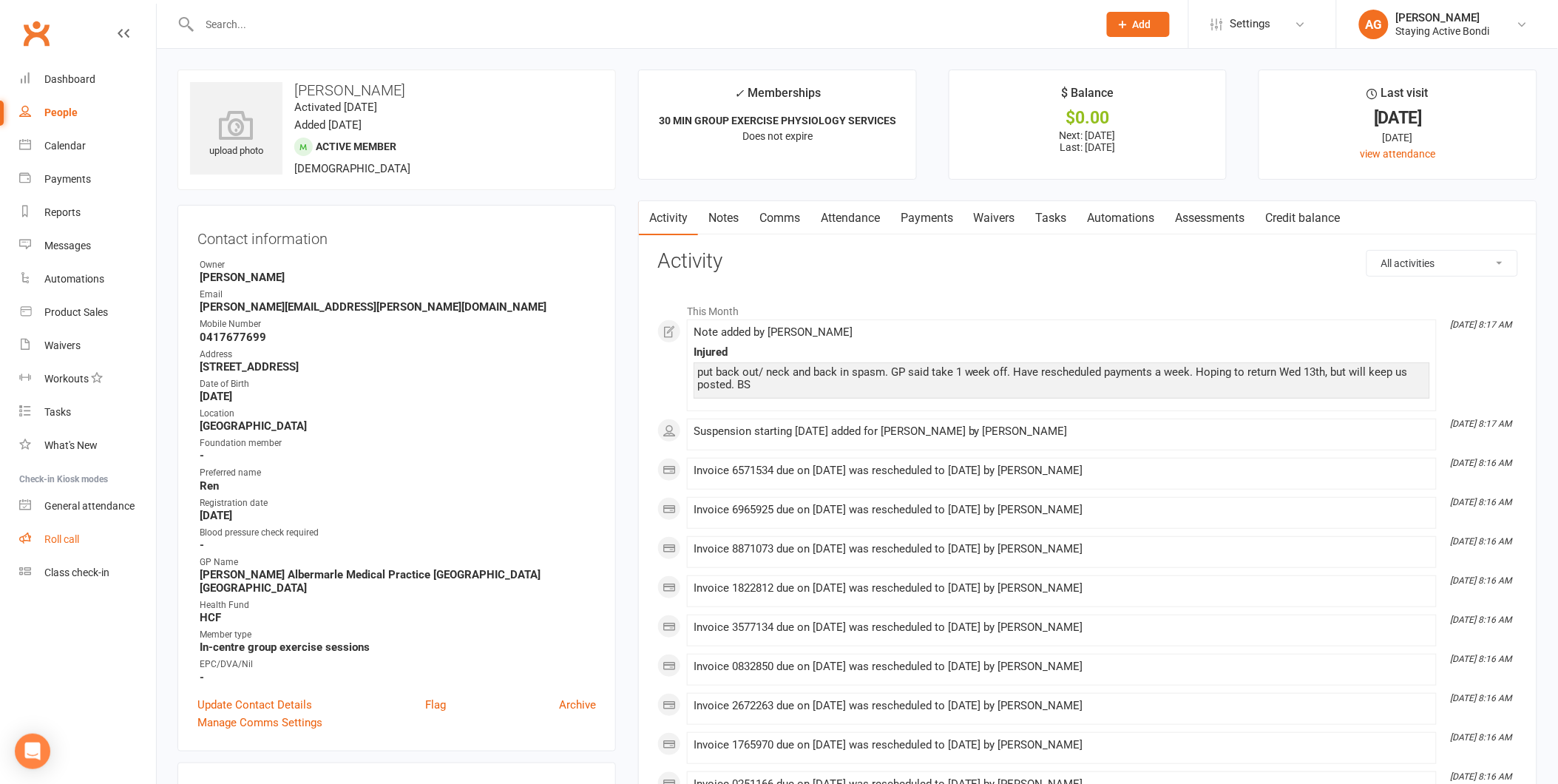
click at [55, 542] on div "Roll call" at bounding box center [61, 539] width 35 height 12
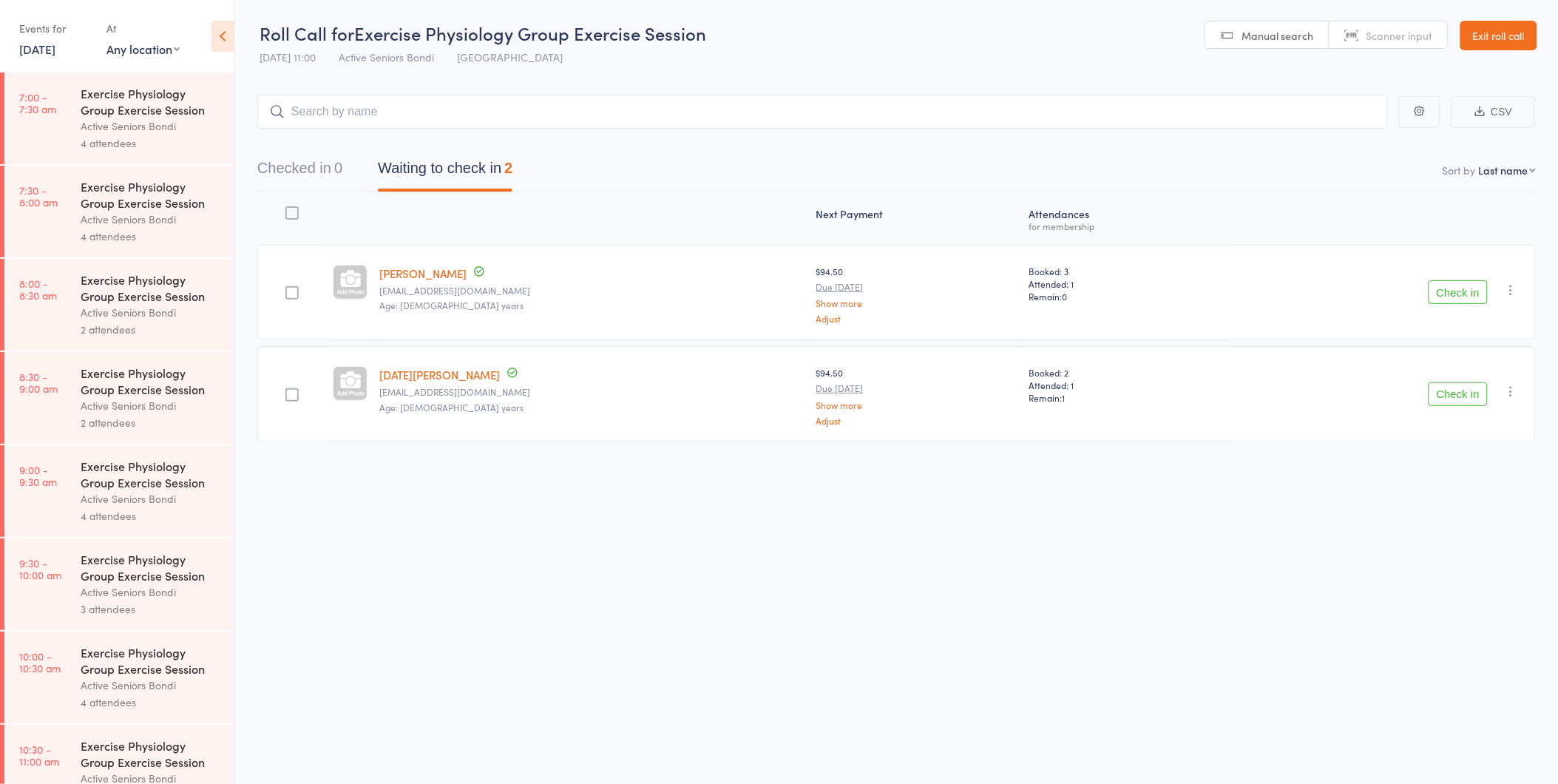
click at [1484, 299] on button "Check in" at bounding box center [1458, 292] width 59 height 23
click at [1469, 288] on button "Check in" at bounding box center [1458, 292] width 59 height 23
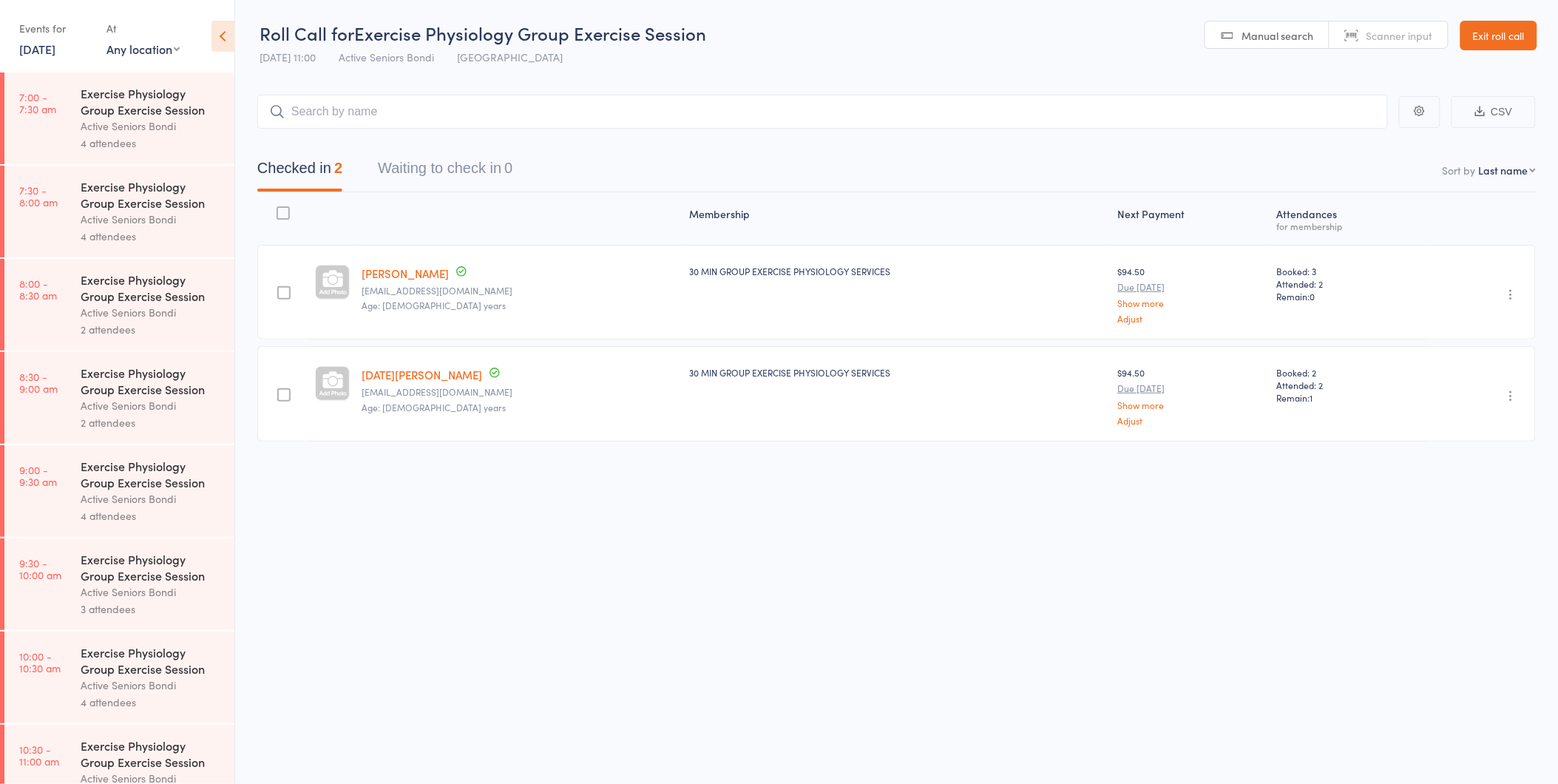
click at [1518, 35] on link "Exit roll call" at bounding box center [1498, 35] width 77 height 29
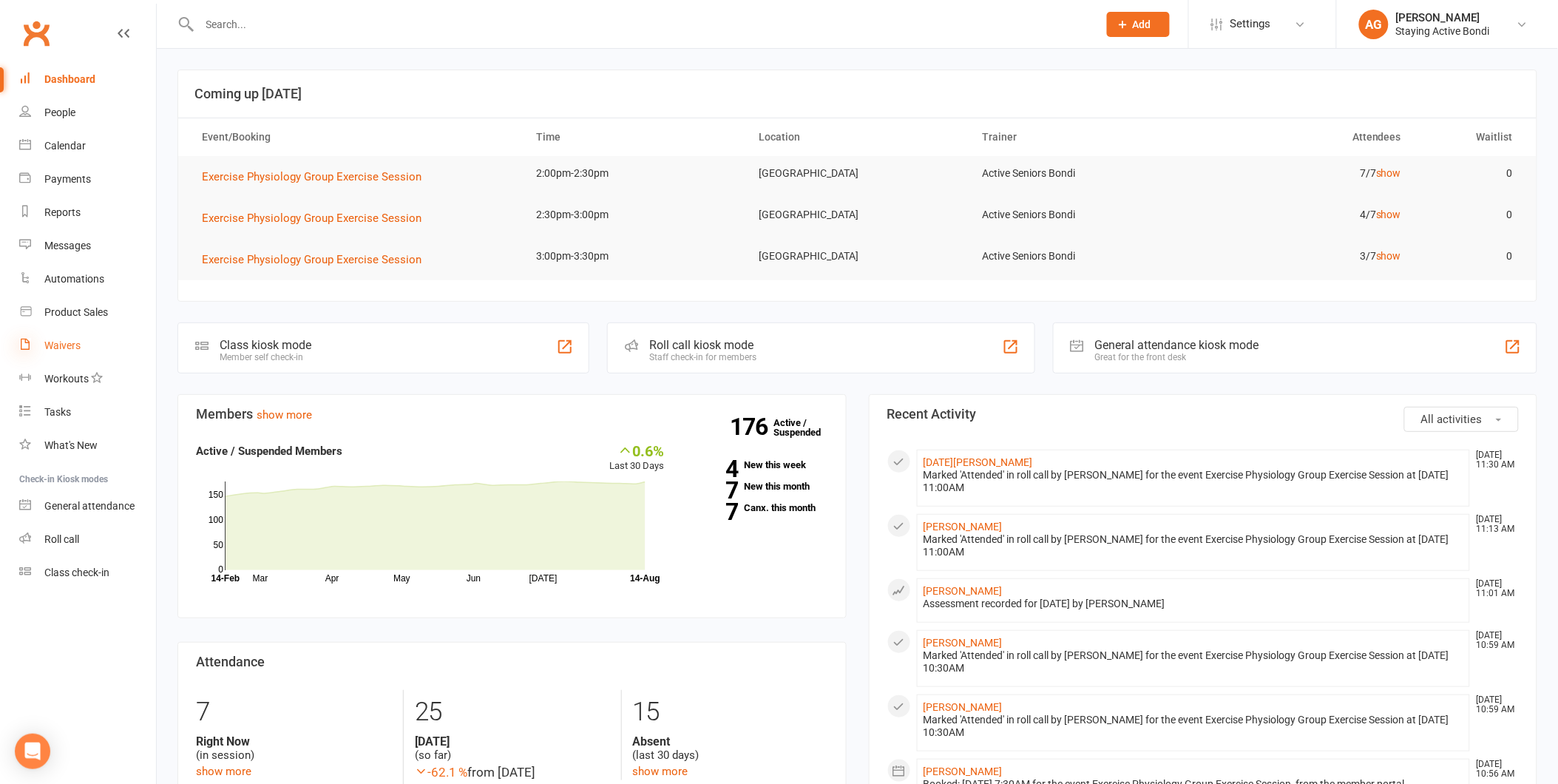
click at [28, 345] on icon at bounding box center [25, 344] width 12 height 12
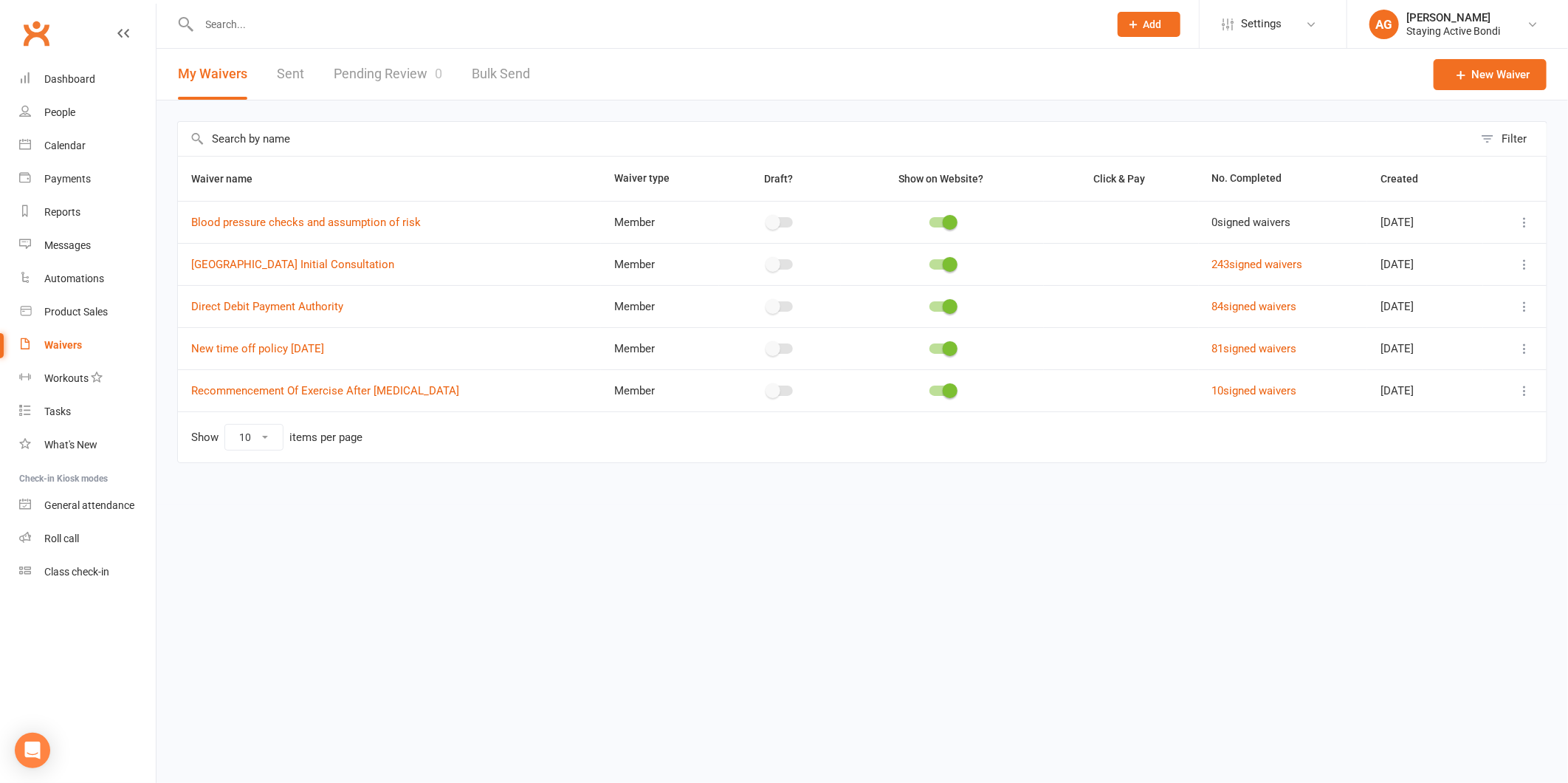
click at [341, 48] on div at bounding box center [638, 24] width 921 height 48
click at [317, 28] on input "text" at bounding box center [647, 24] width 904 height 21
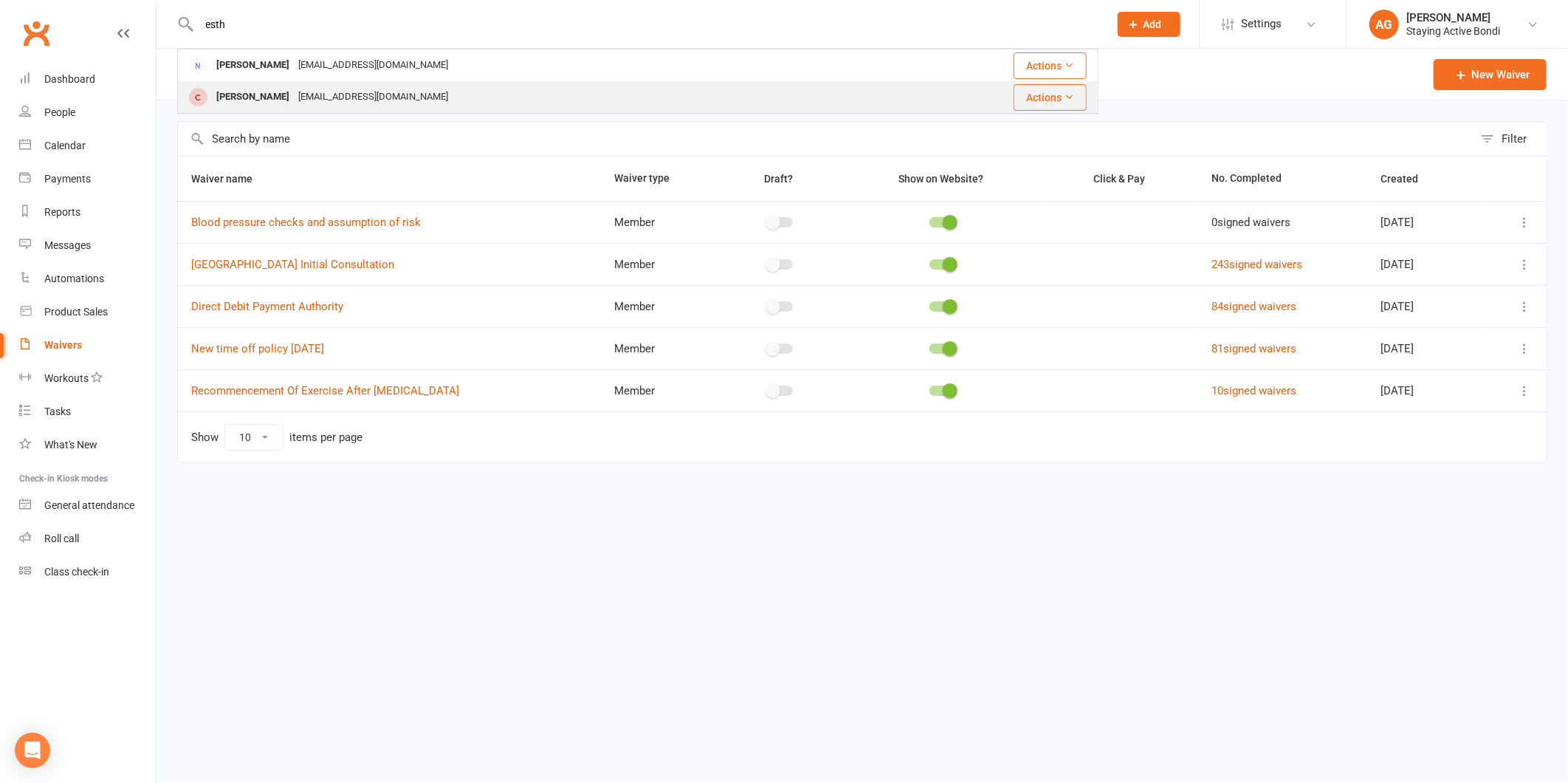
type input "esth"
click at [294, 86] on div "[EMAIL_ADDRESS][DOMAIN_NAME]" at bounding box center [373, 97] width 159 height 22
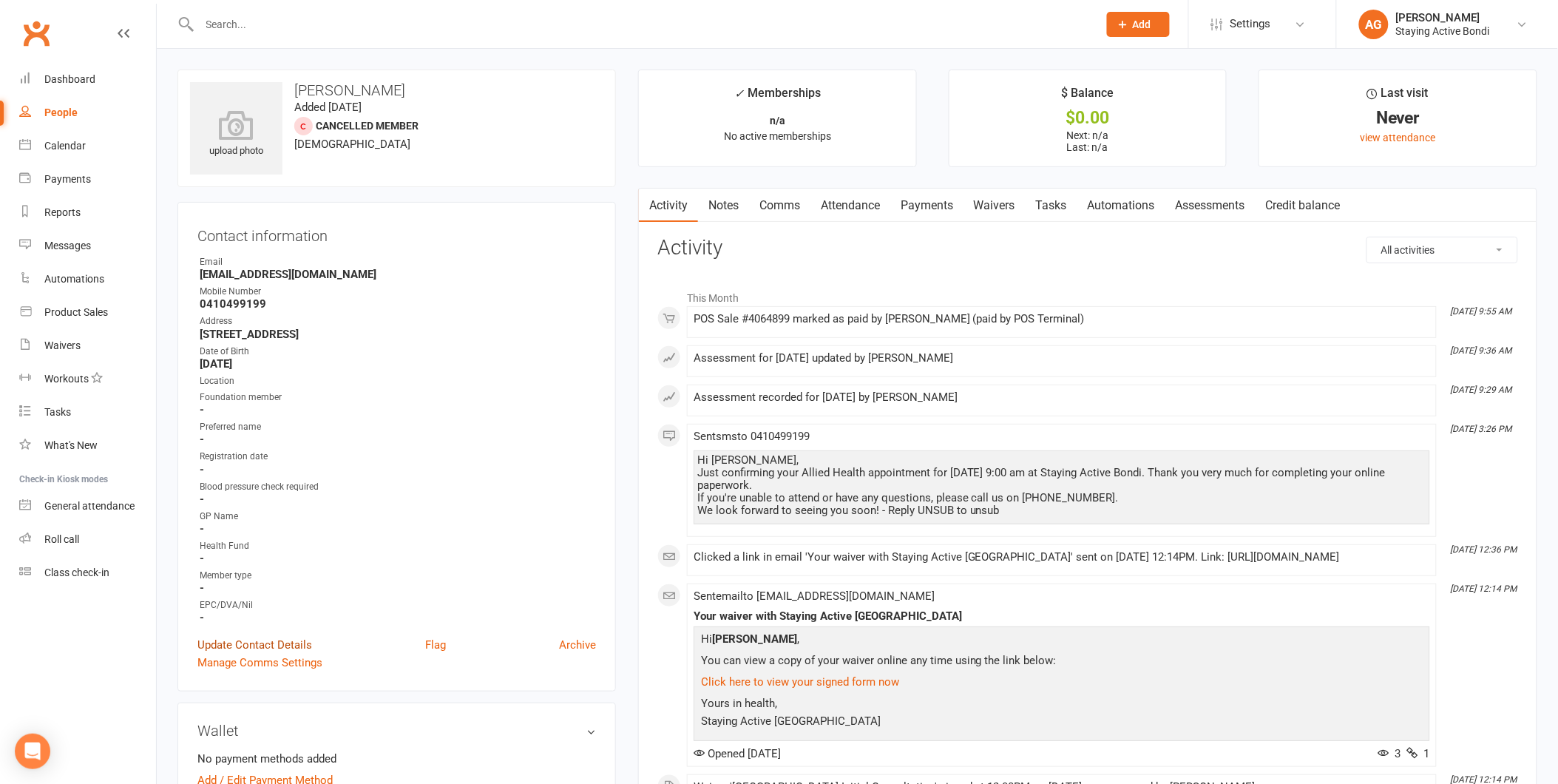
click at [256, 638] on link "Update Contact Details" at bounding box center [254, 645] width 114 height 18
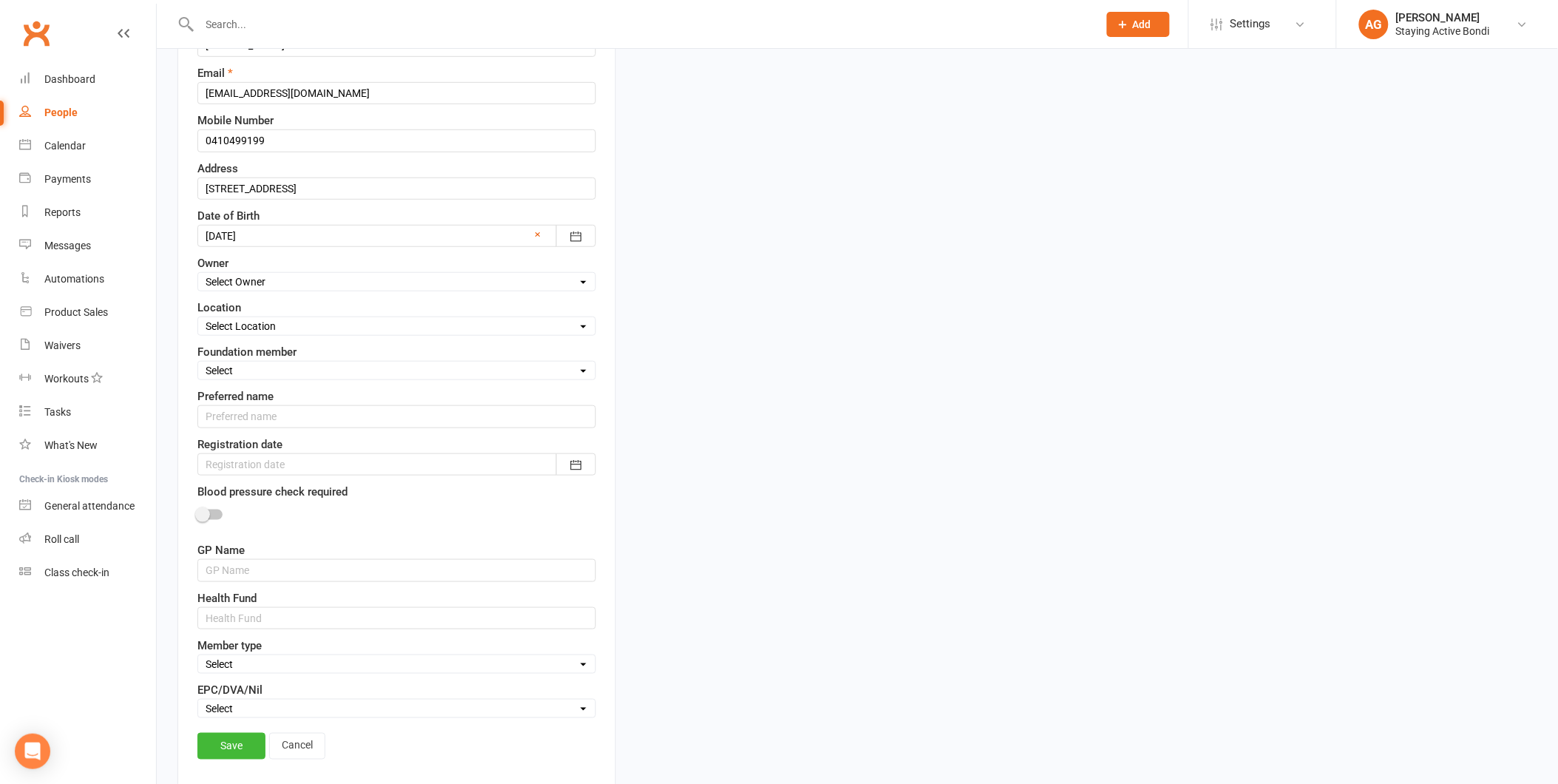
scroll to position [480, 0]
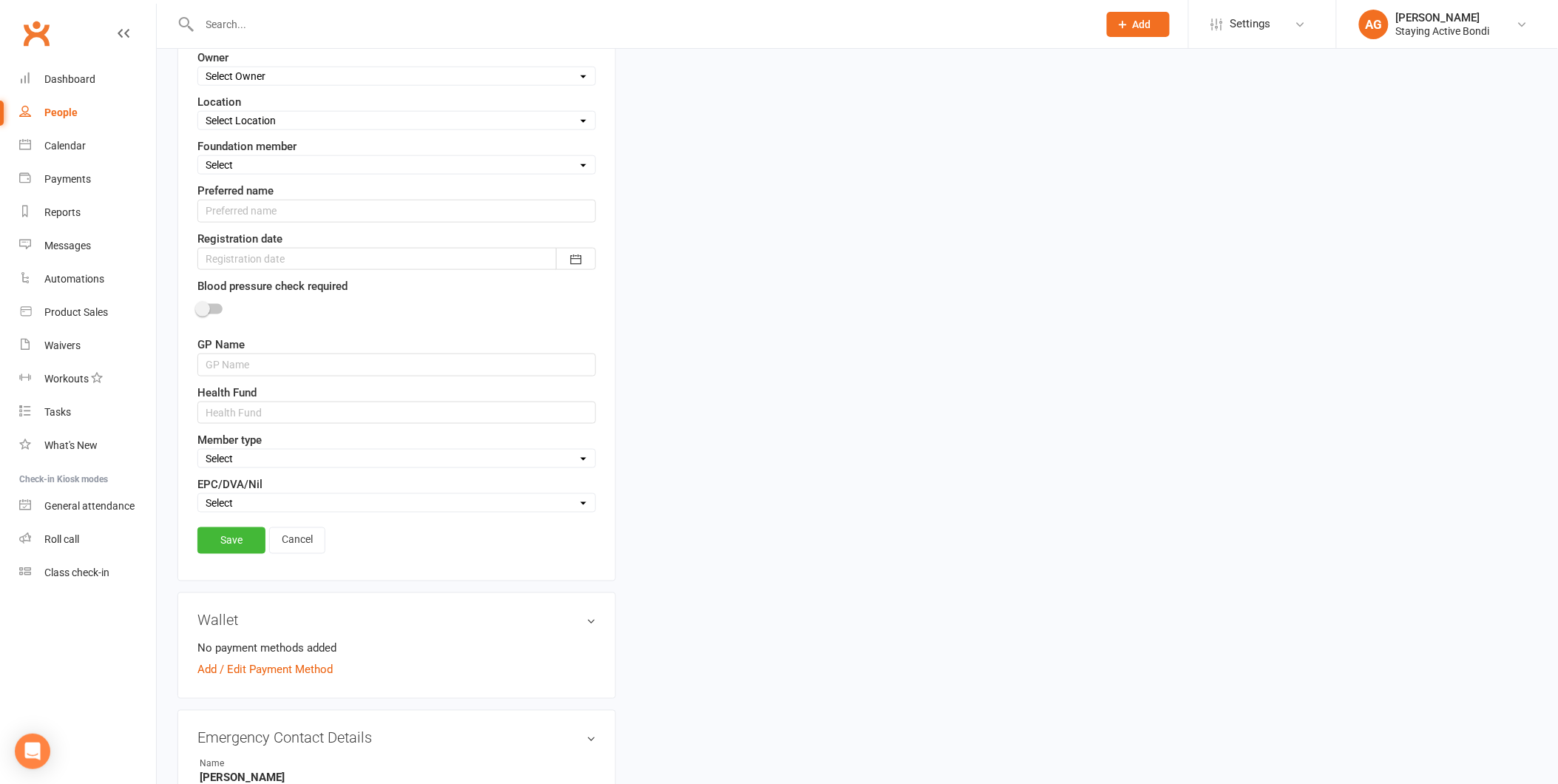
click at [297, 500] on select "Select EPC DVA Nil" at bounding box center [396, 503] width 397 height 16
select select "Nil"
click at [198, 497] on select "Select EPC DVA Nil" at bounding box center [396, 503] width 397 height 16
click at [286, 466] on select "Select In-centre group exercise sessions Home exercise program 1-1's only My Ag…" at bounding box center [396, 458] width 397 height 16
select select "In-centre group exercise sessions"
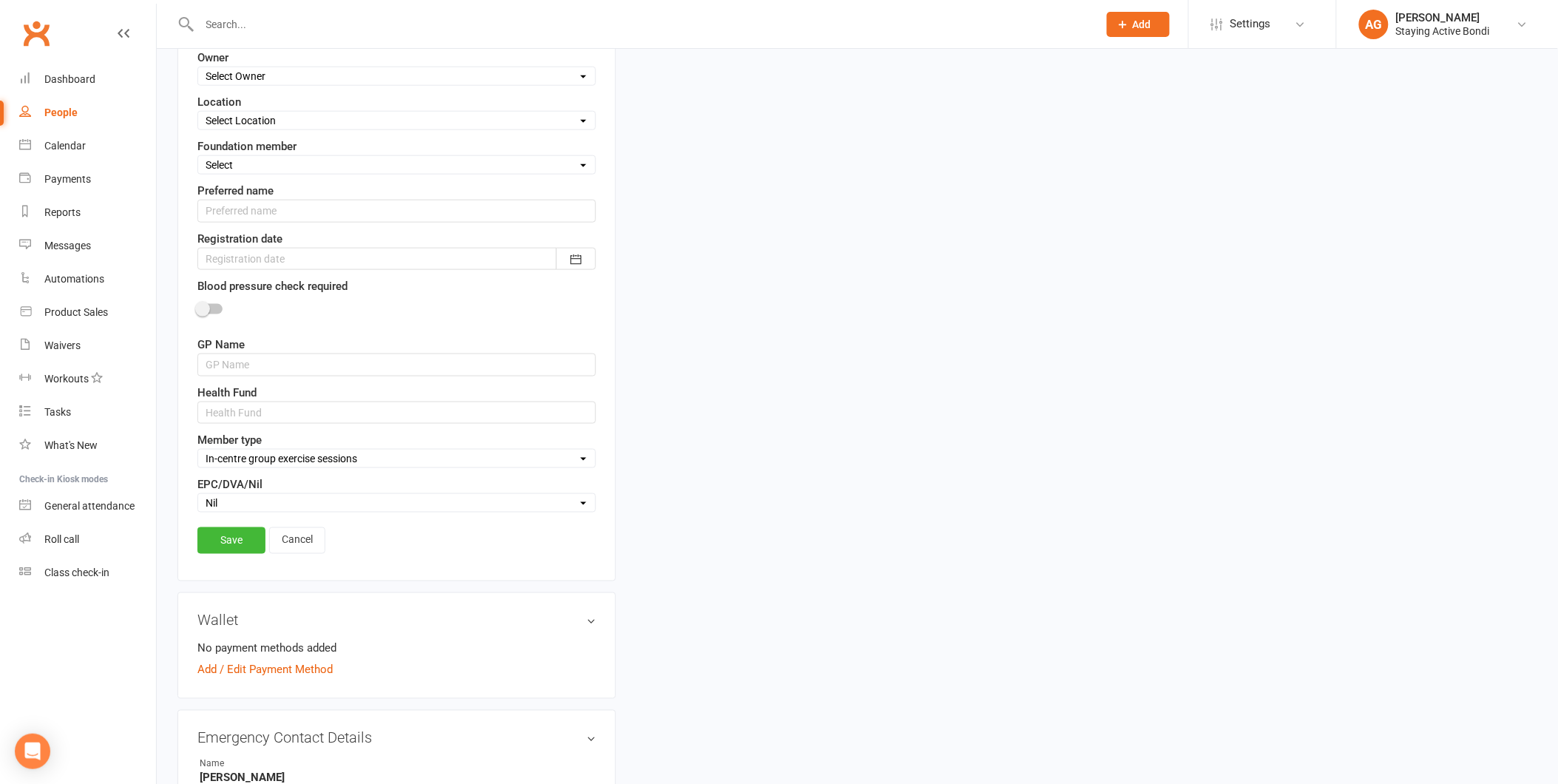
click at [198, 453] on select "Select In-centre group exercise sessions Home exercise program 1-1's only My Ag…" at bounding box center [396, 458] width 397 height 16
click at [276, 416] on input "text" at bounding box center [396, 413] width 398 height 22
type input "Bupa"
click at [297, 357] on input "text" at bounding box center [396, 364] width 398 height 22
type input "Dr M Varady"
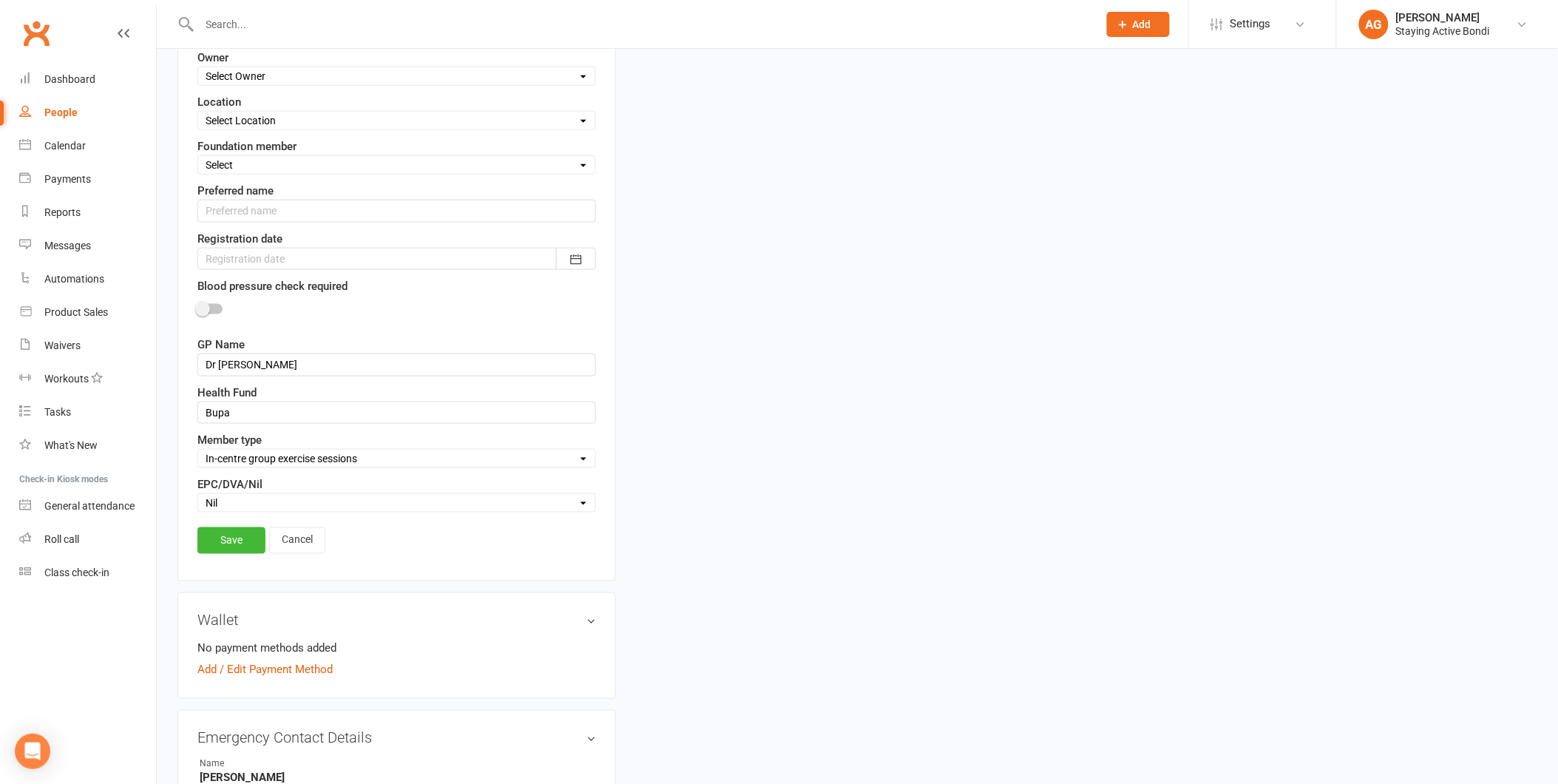
click at [312, 270] on div at bounding box center [396, 259] width 398 height 22
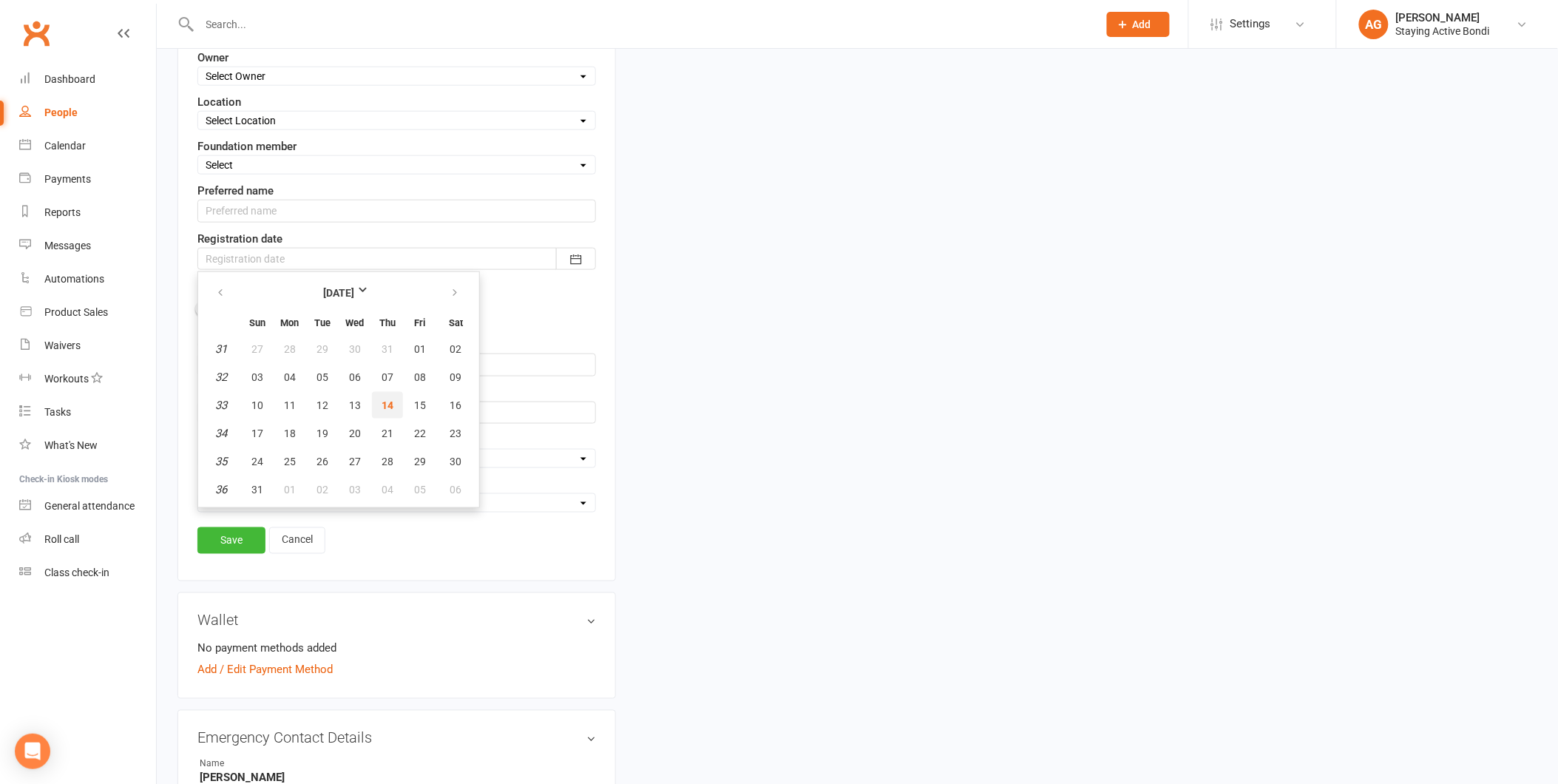
click at [396, 399] on button "14" at bounding box center [388, 405] width 31 height 27
type input "14 Aug 2025"
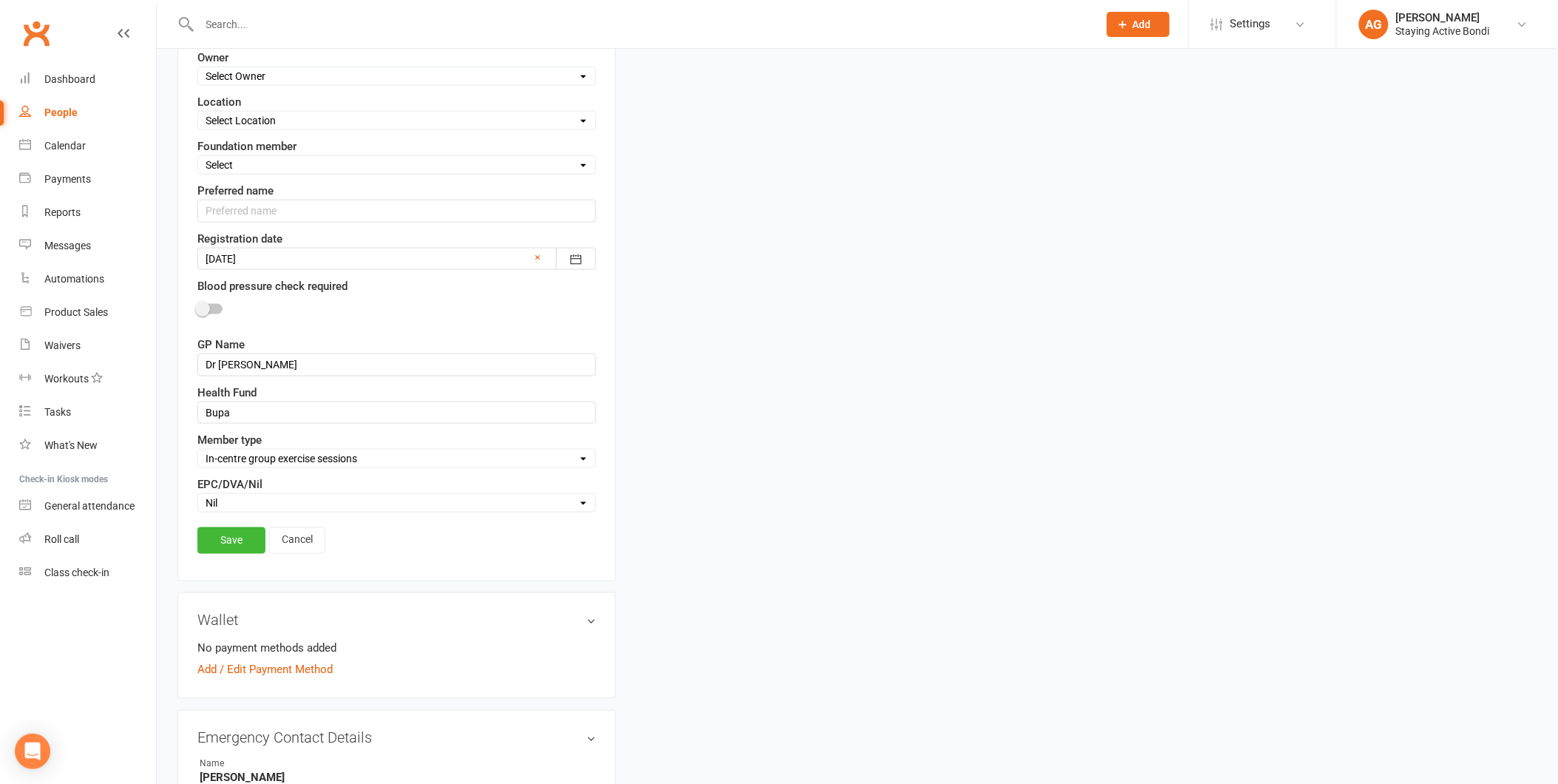
scroll to position [316, 0]
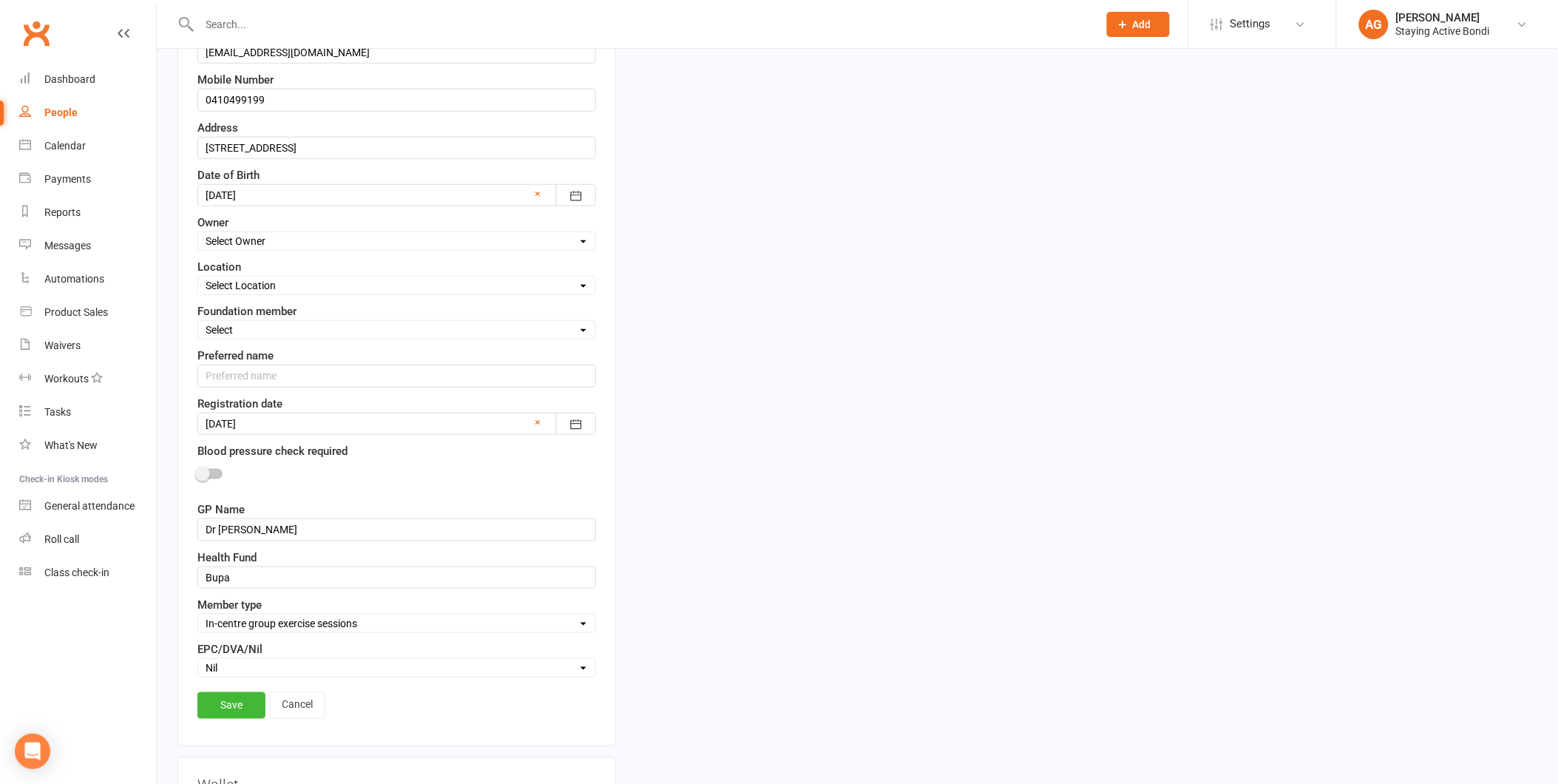
click at [252, 291] on select "Select Location Bondi Junction Bondi Junction Health talks" at bounding box center [396, 285] width 397 height 16
select select "0"
click at [198, 278] on select "Select Location Bondi Junction Bondi Junction Health talks" at bounding box center [396, 285] width 397 height 16
click at [248, 249] on div "Select Owner Active Seniors Bondi Avi Goodman Hassaan Khan Taylor Bridges Ben P…" at bounding box center [396, 241] width 398 height 19
click at [248, 248] on select "Select Owner Active Seniors Bondi Avi Goodman Hassaan Khan Taylor Bridges Ben P…" at bounding box center [396, 241] width 397 height 16
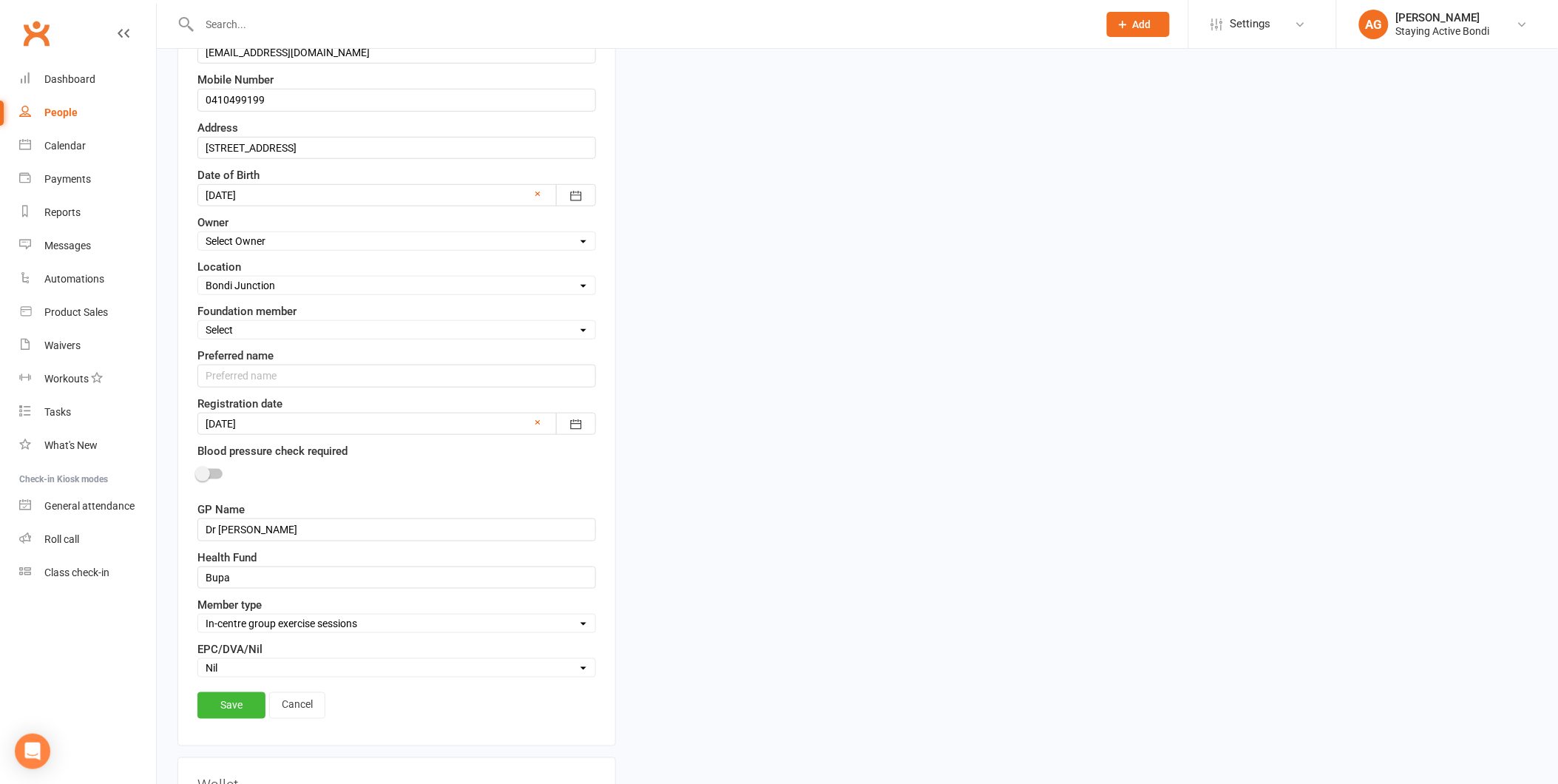
select select "1"
click at [198, 234] on select "Select Owner Active Seniors Bondi Avi Goodman Hassaan Khan Taylor Bridges Ben P…" at bounding box center [396, 241] width 397 height 16
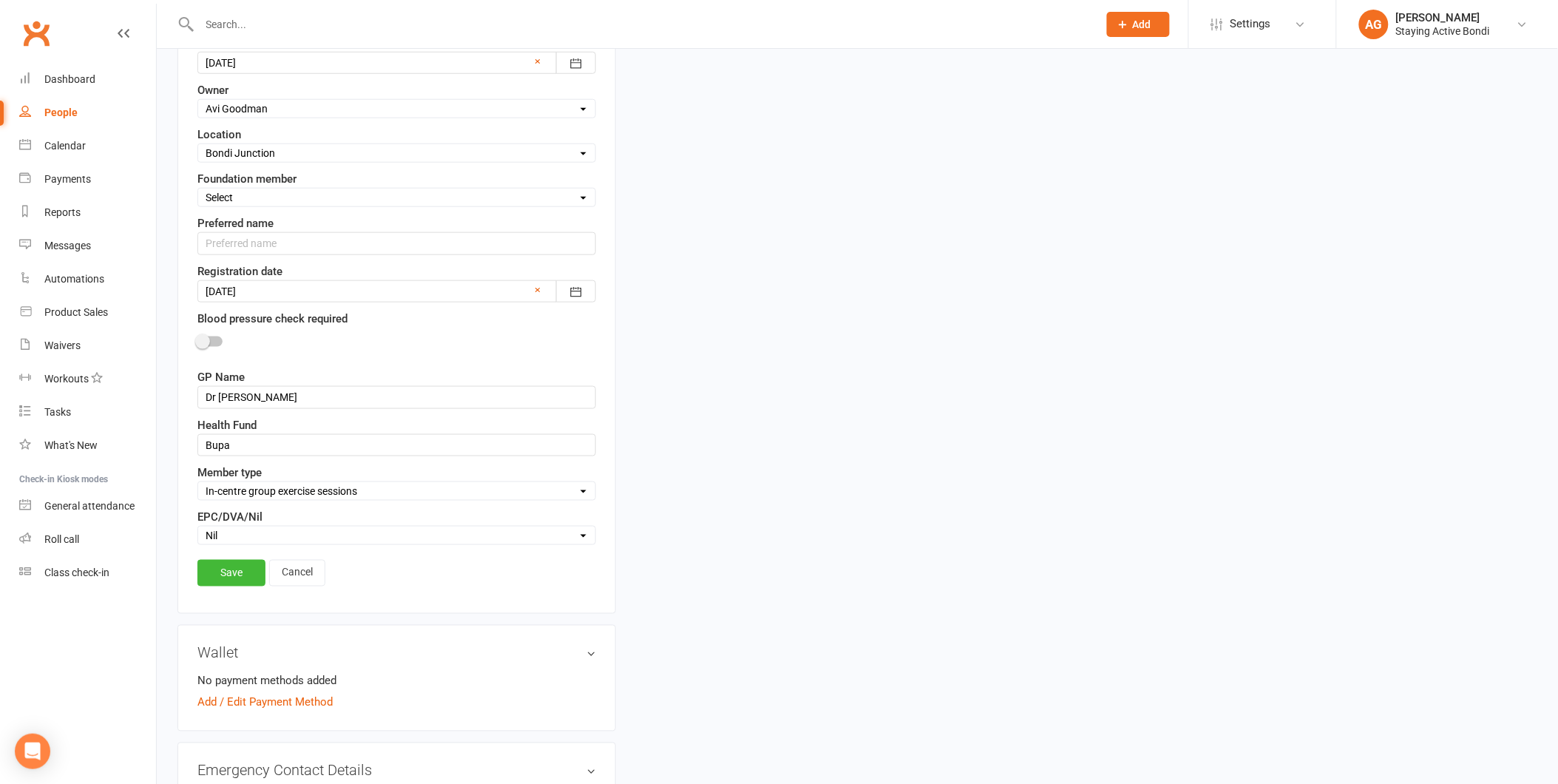
scroll to position [480, 0]
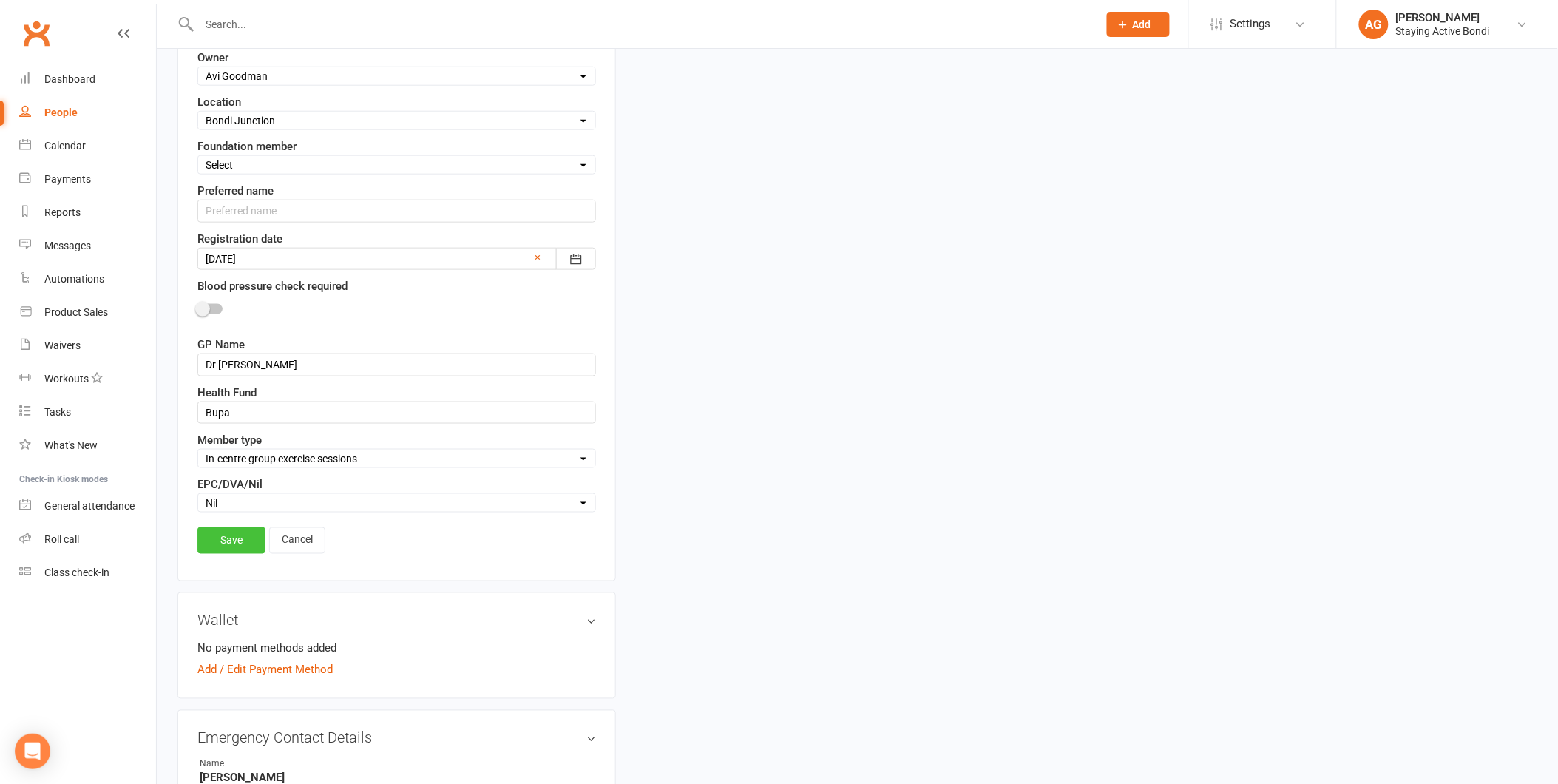
click at [210, 549] on link "Save" at bounding box center [231, 540] width 68 height 27
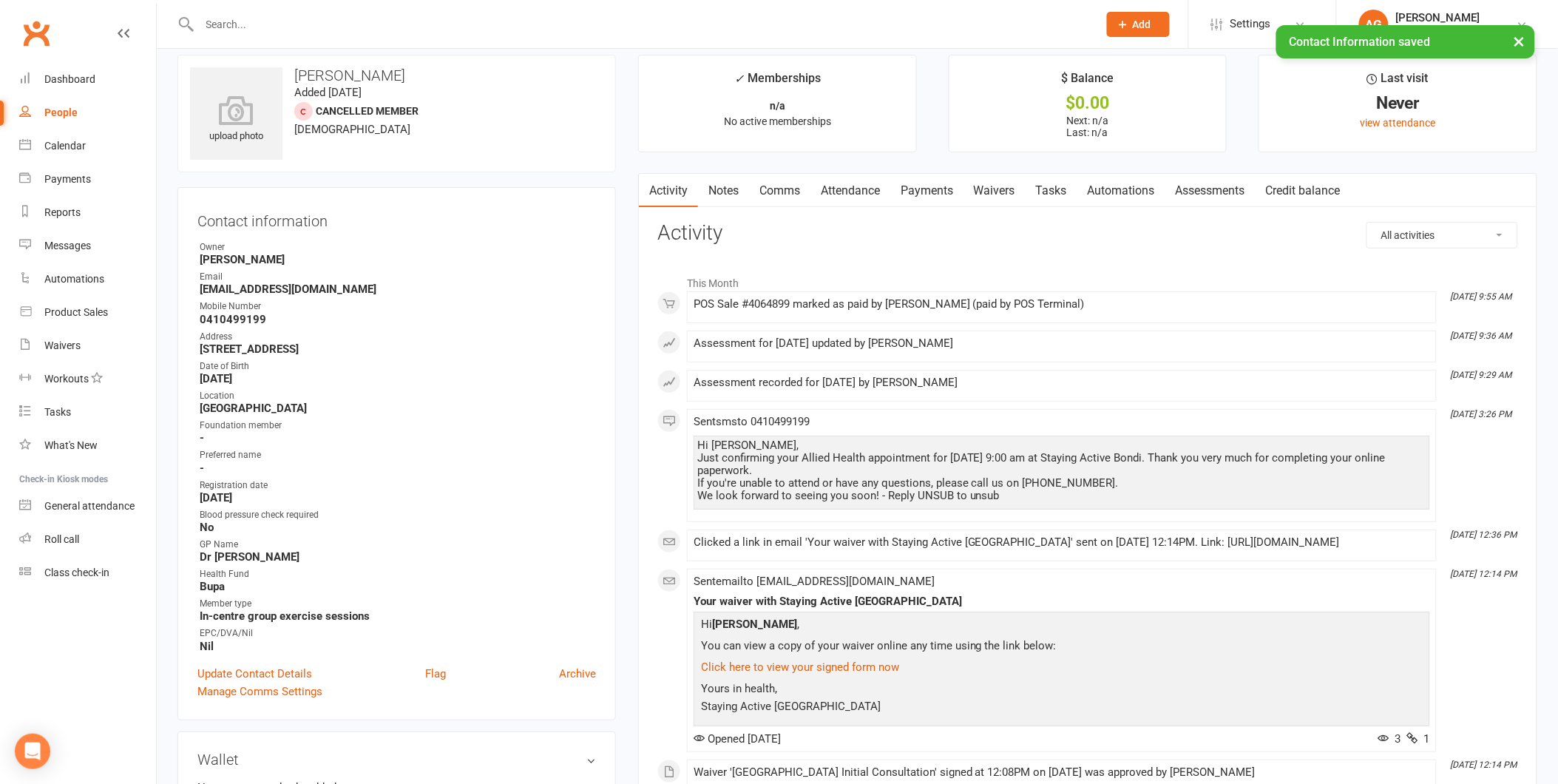
scroll to position [0, 0]
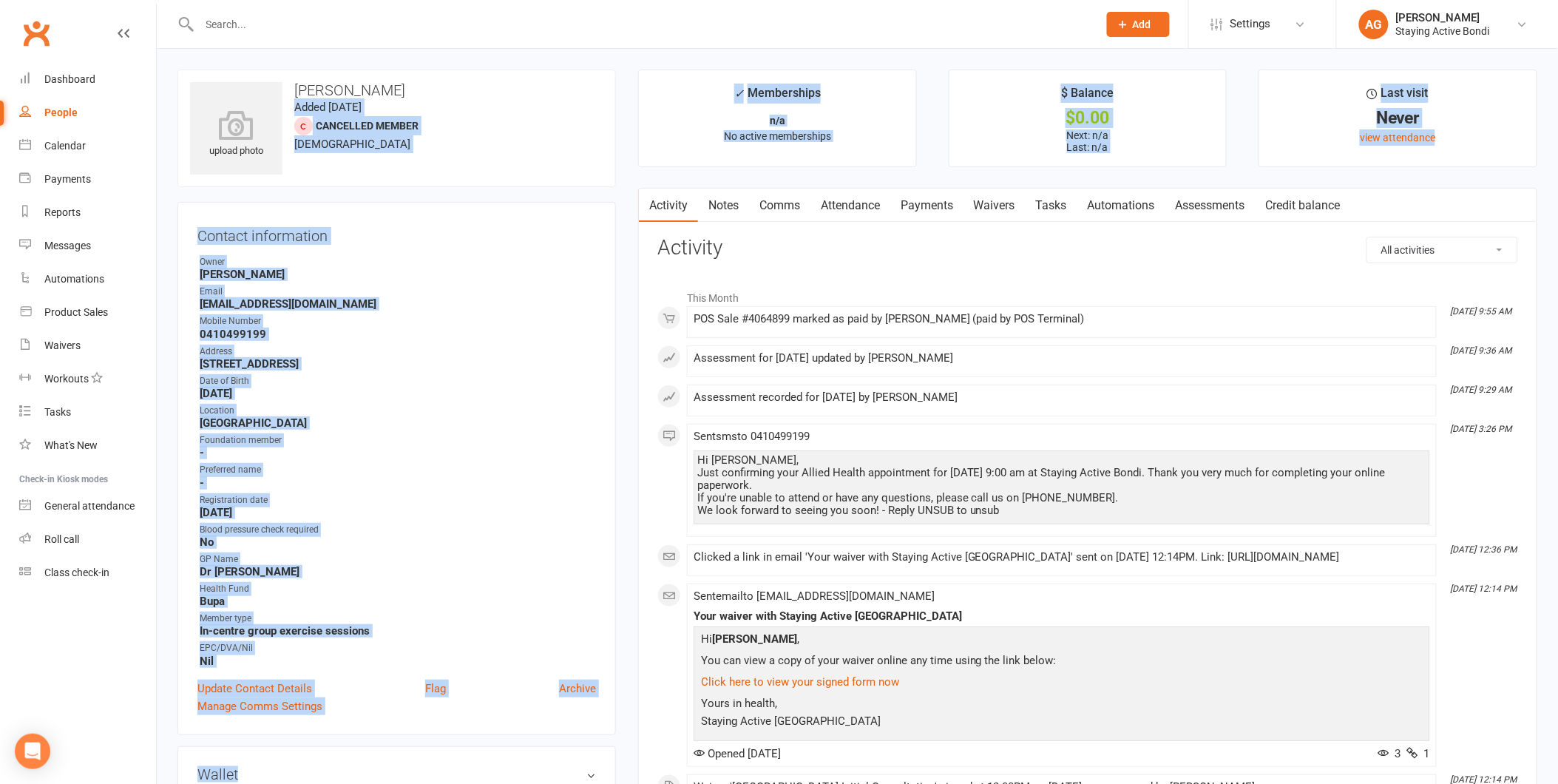
drag, startPoint x: 1450, startPoint y: 148, endPoint x: 602, endPoint y: 83, distance: 850.5
click at [454, 84] on h3 "Esther Meehan" at bounding box center [397, 90] width 414 height 16
drag, startPoint x: 1517, startPoint y: 120, endPoint x: 328, endPoint y: 87, distance: 1189.5
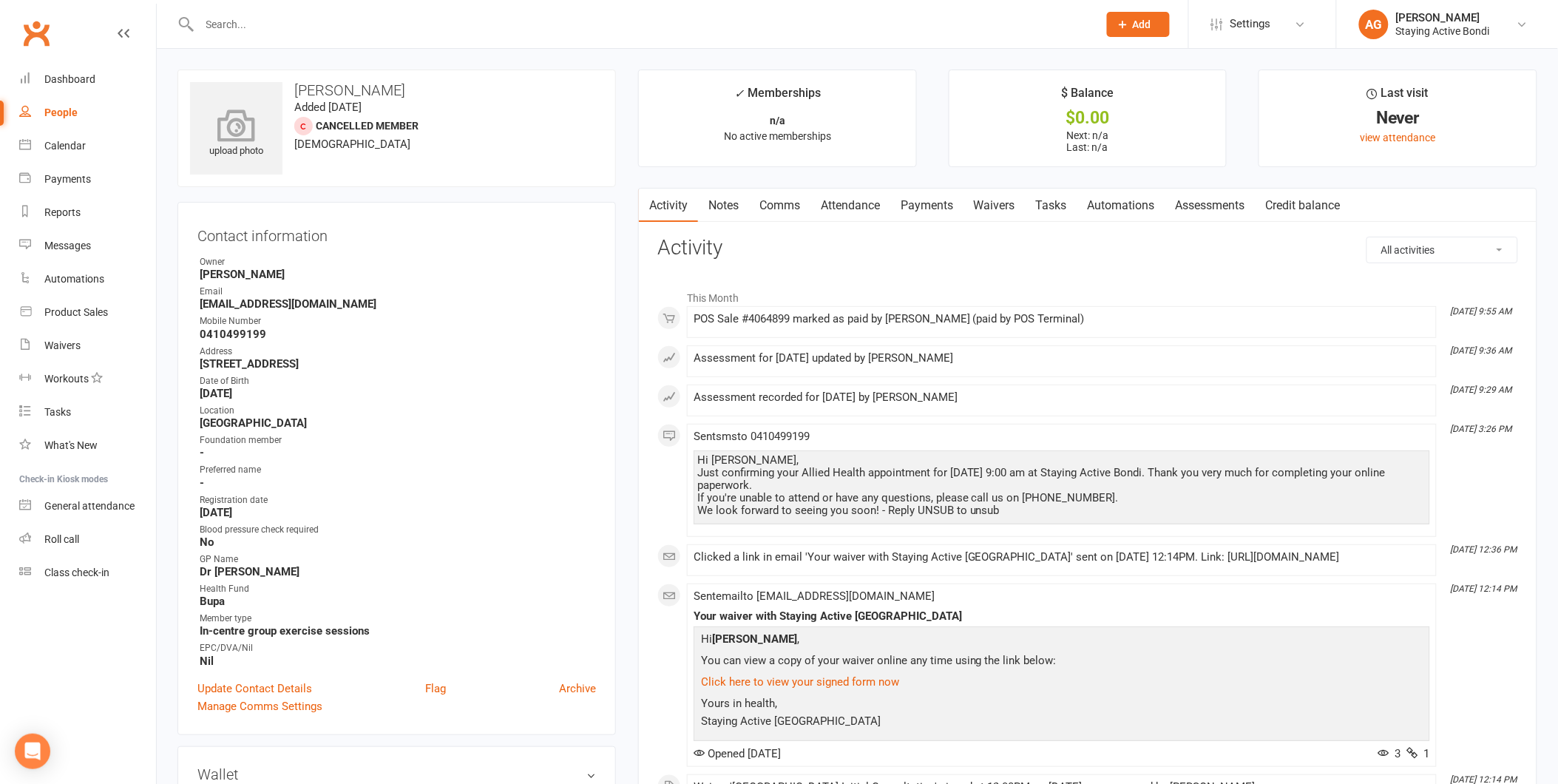
drag, startPoint x: 328, startPoint y: 87, endPoint x: 272, endPoint y: 81, distance: 56.3
click at [272, 82] on div "upload photo" at bounding box center [236, 128] width 93 height 93
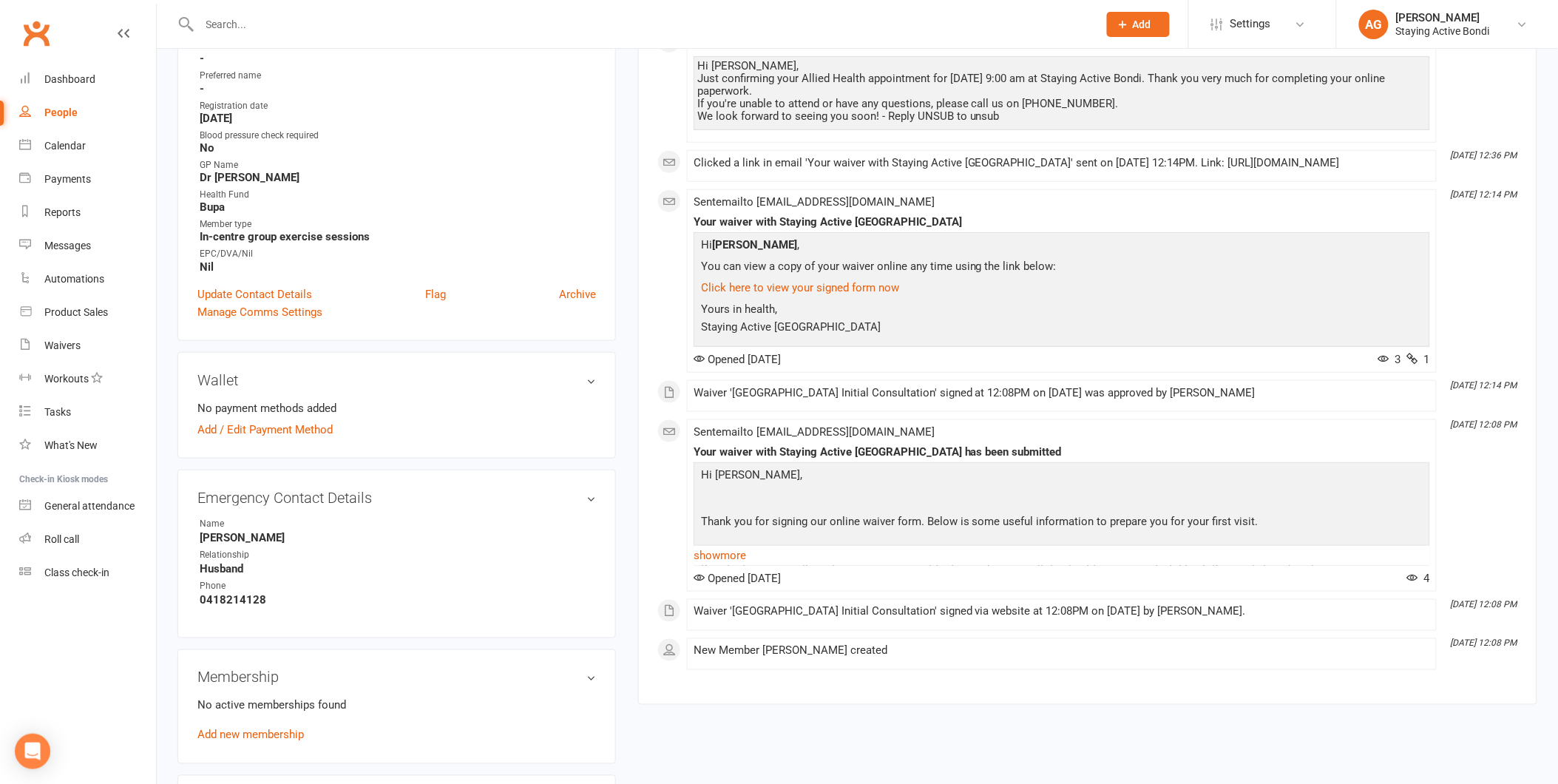
scroll to position [492, 0]
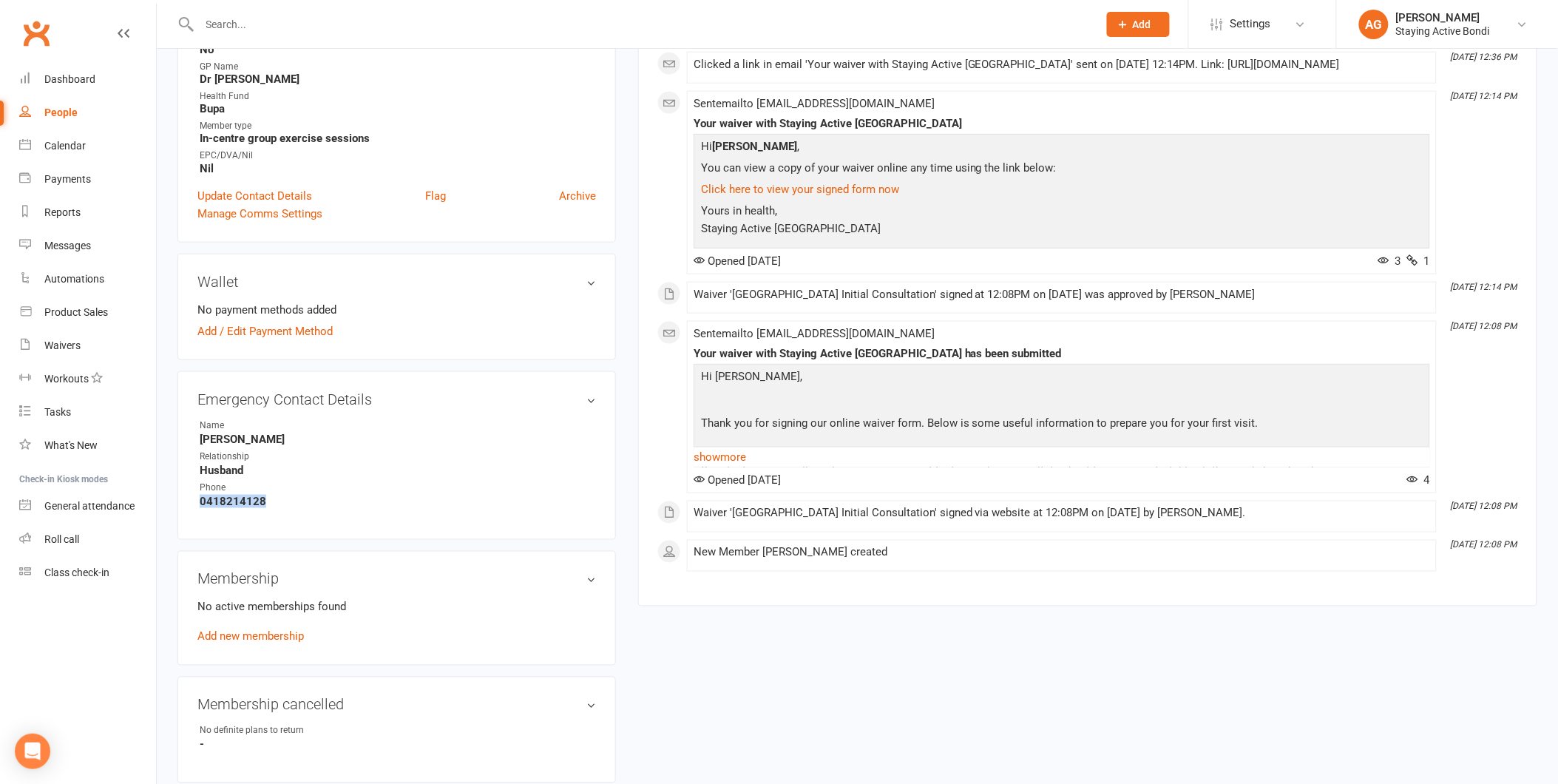
drag, startPoint x: 274, startPoint y: 492, endPoint x: 183, endPoint y: 511, distance: 93.0
click at [183, 511] on div "Emergency Contact Details edit Name Phillip Meehan Relationship Husband Phone 0…" at bounding box center [396, 456] width 439 height 170
copy strong "0418214128"
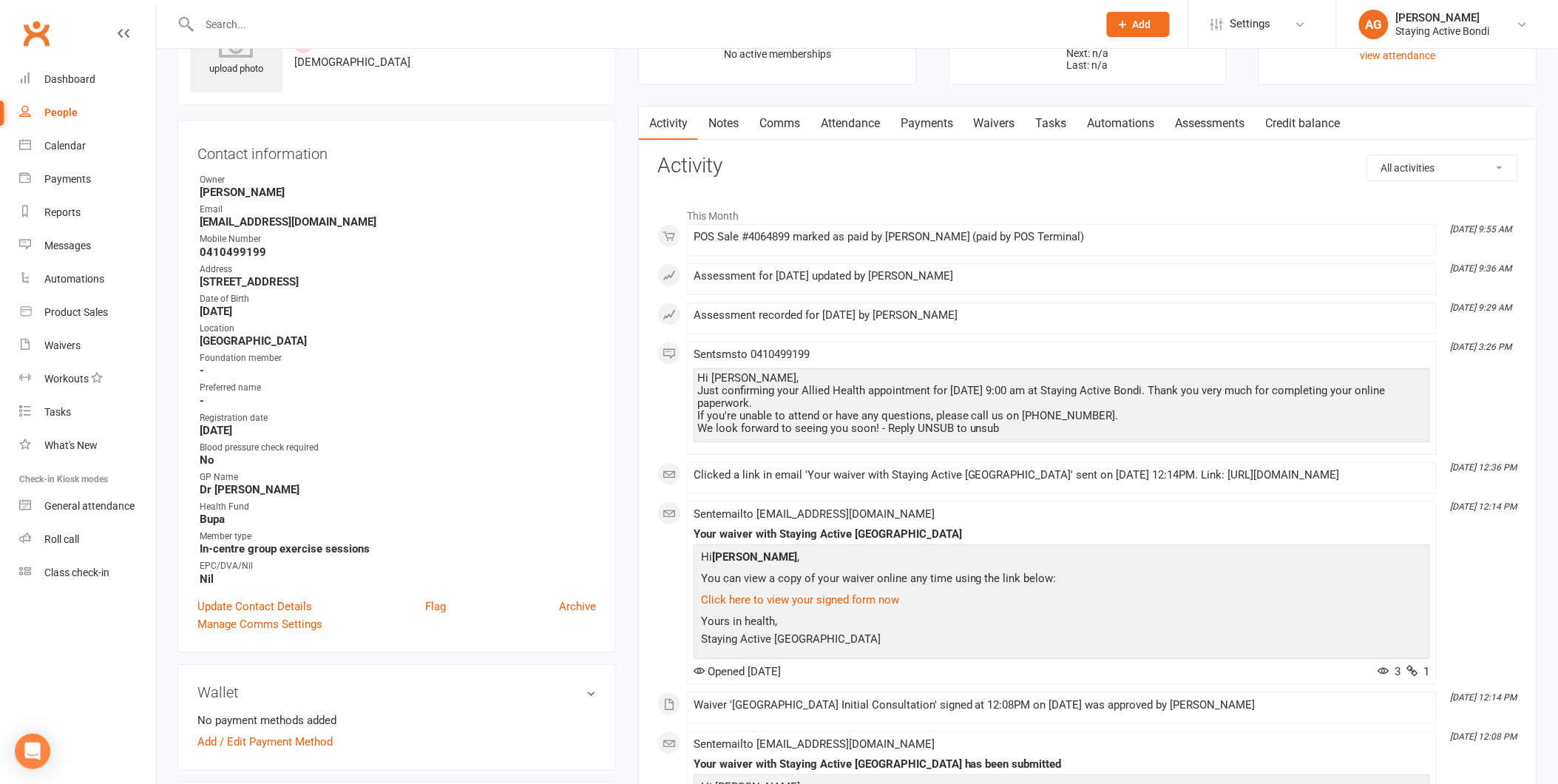
click at [982, 130] on link "Waivers" at bounding box center [995, 123] width 62 height 34
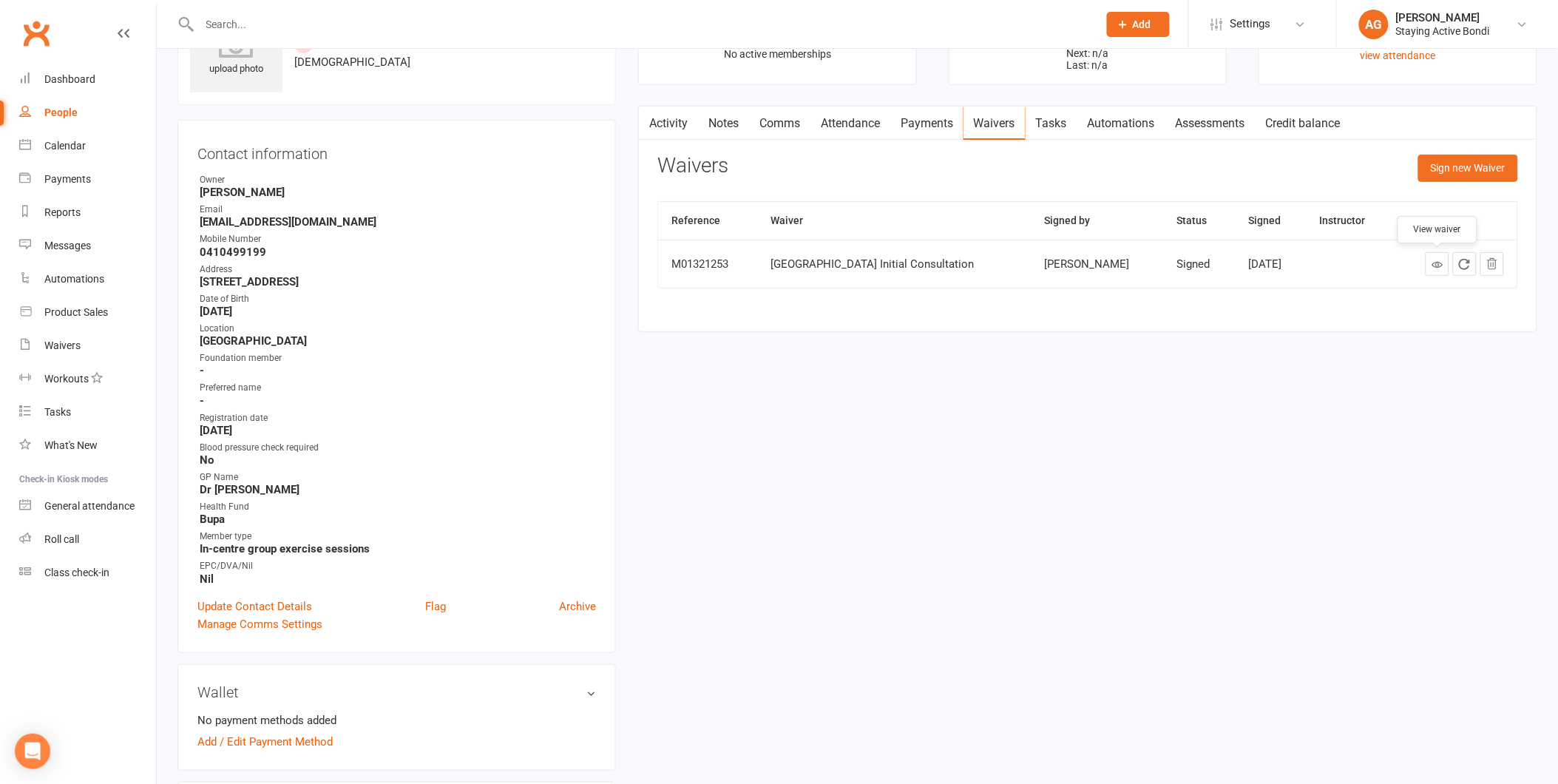
click at [1428, 260] on link at bounding box center [1437, 263] width 23 height 23
click at [932, 129] on link "Payments" at bounding box center [927, 123] width 74 height 34
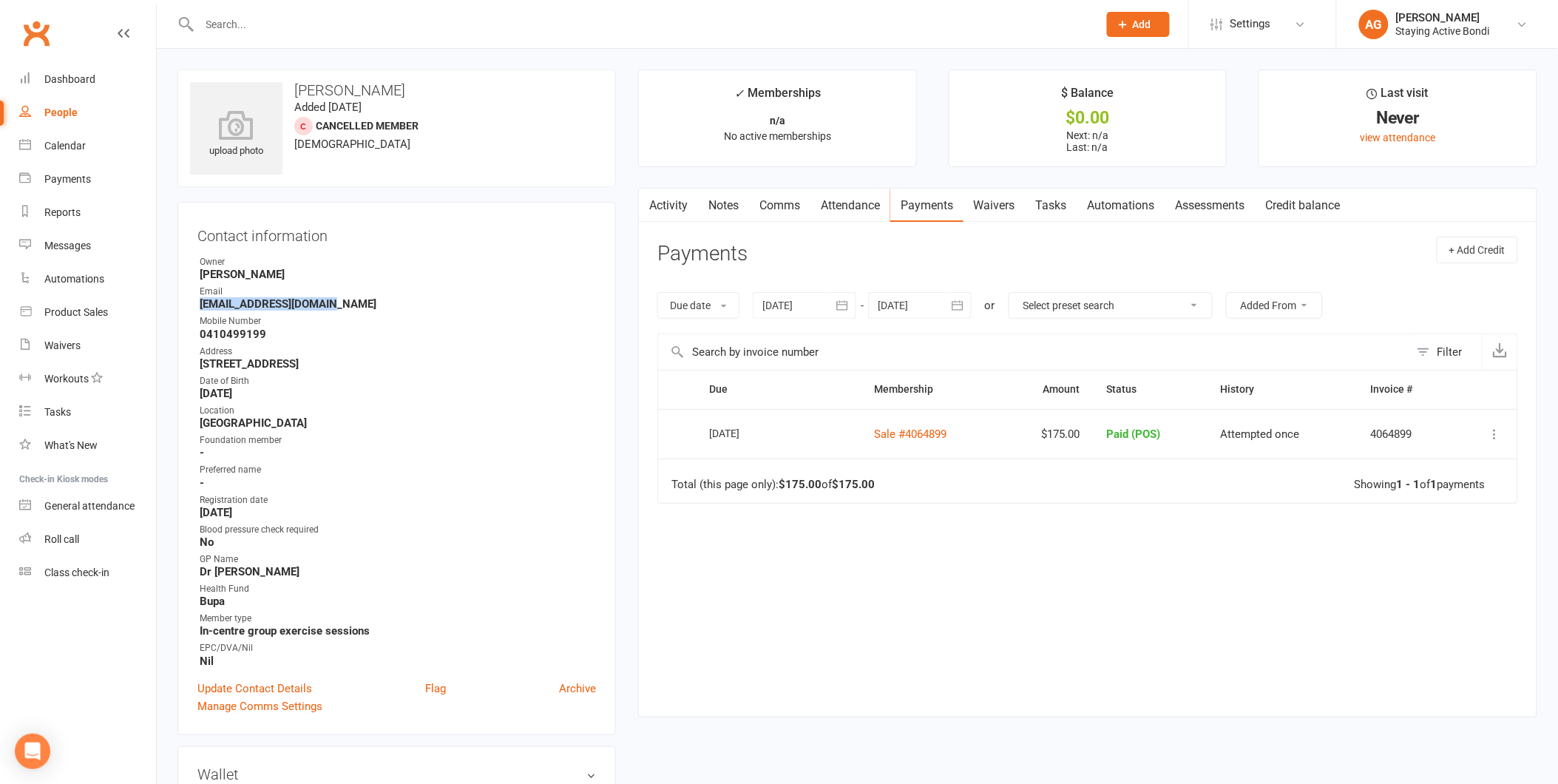
drag, startPoint x: 344, startPoint y: 300, endPoint x: 185, endPoint y: 308, distance: 159.2
click at [185, 308] on div "Contact information Owner Avi Goodman Email pipandesther@gmail.com Mobile Numbe…" at bounding box center [396, 468] width 439 height 533
copy strong "pipandesther@gmail.com"
click at [89, 541] on link "Roll call" at bounding box center [87, 539] width 137 height 33
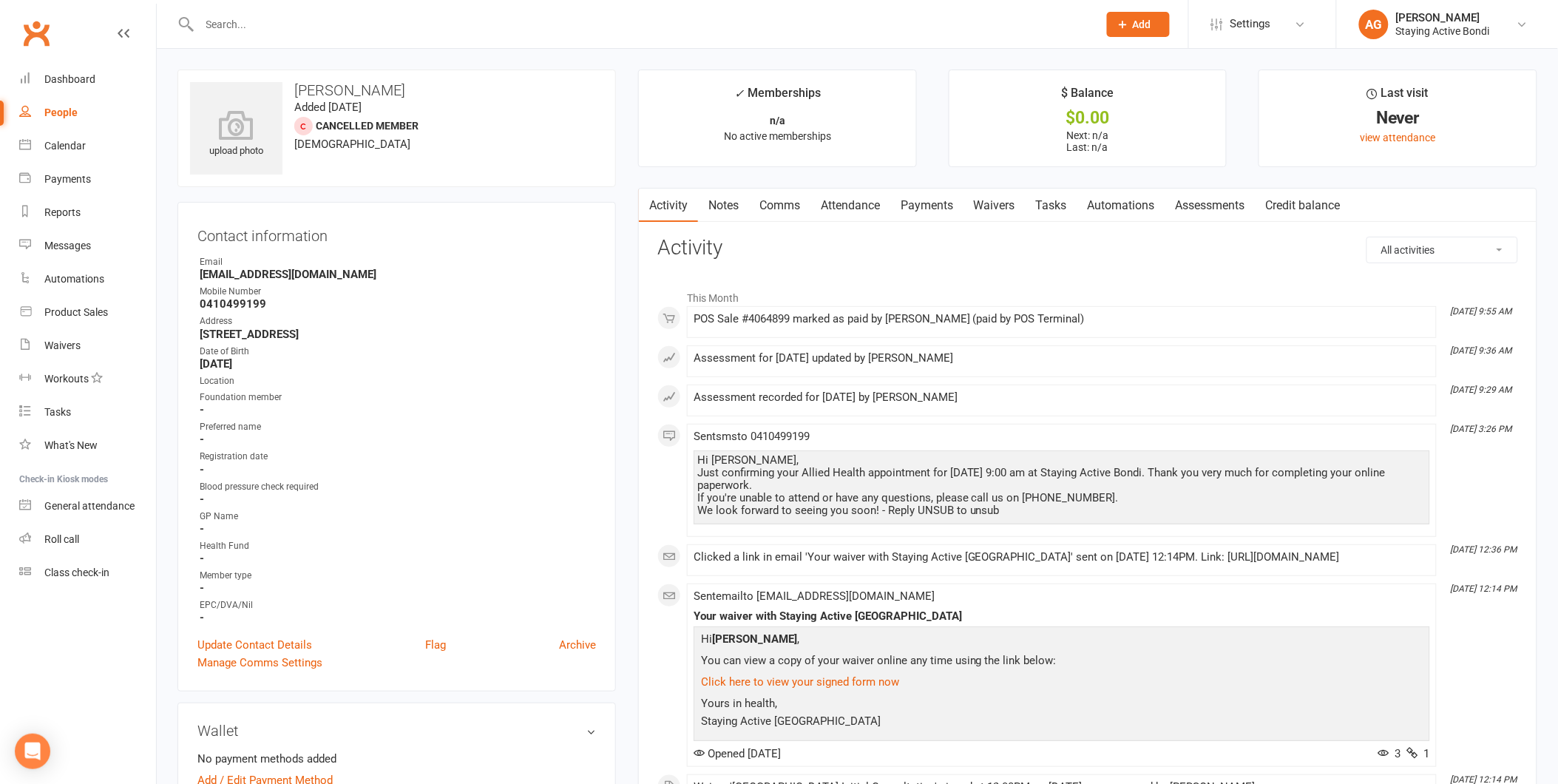
click at [1012, 207] on link "Waivers" at bounding box center [995, 205] width 62 height 34
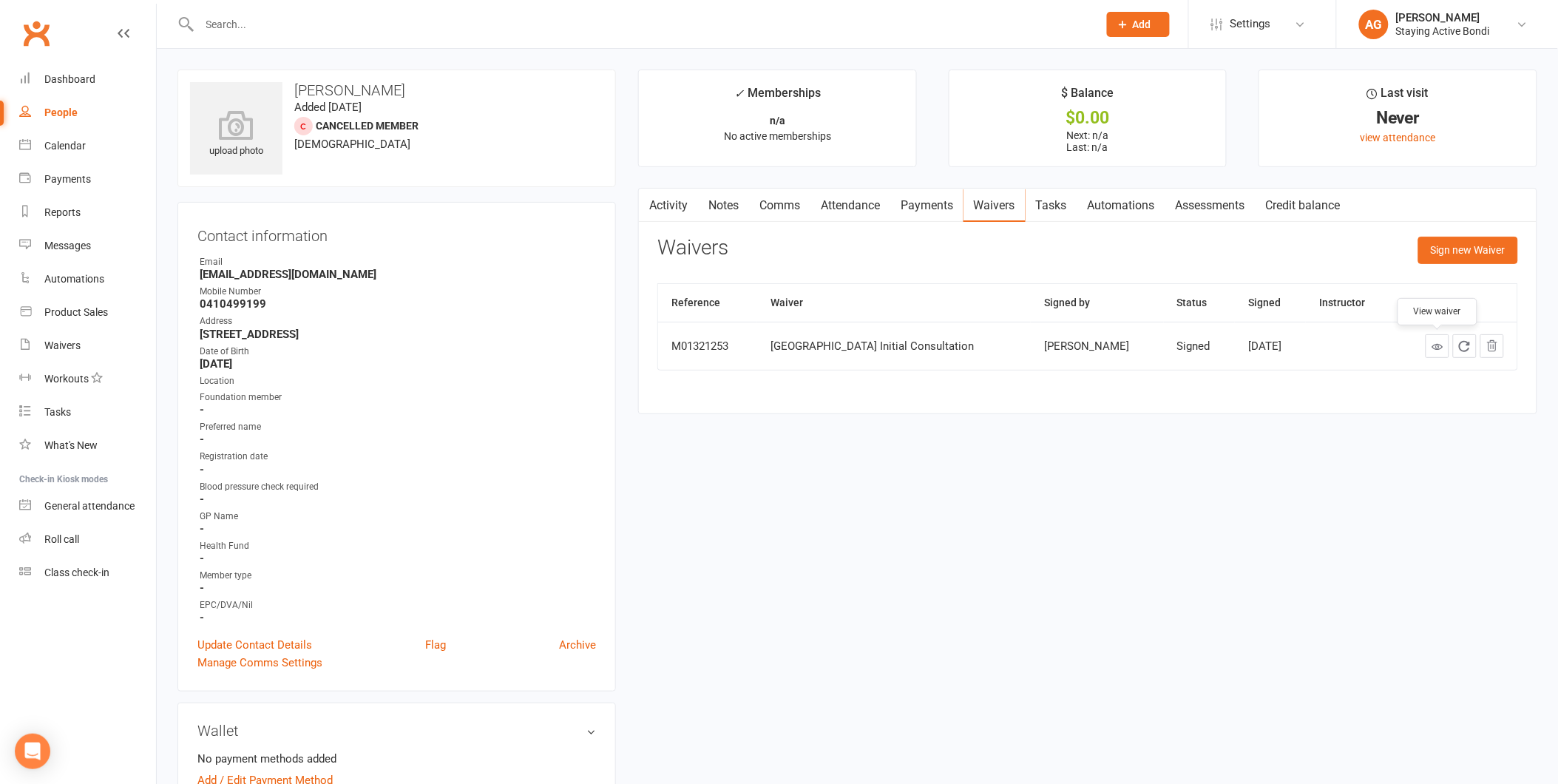
click at [1431, 343] on link at bounding box center [1437, 345] width 23 height 23
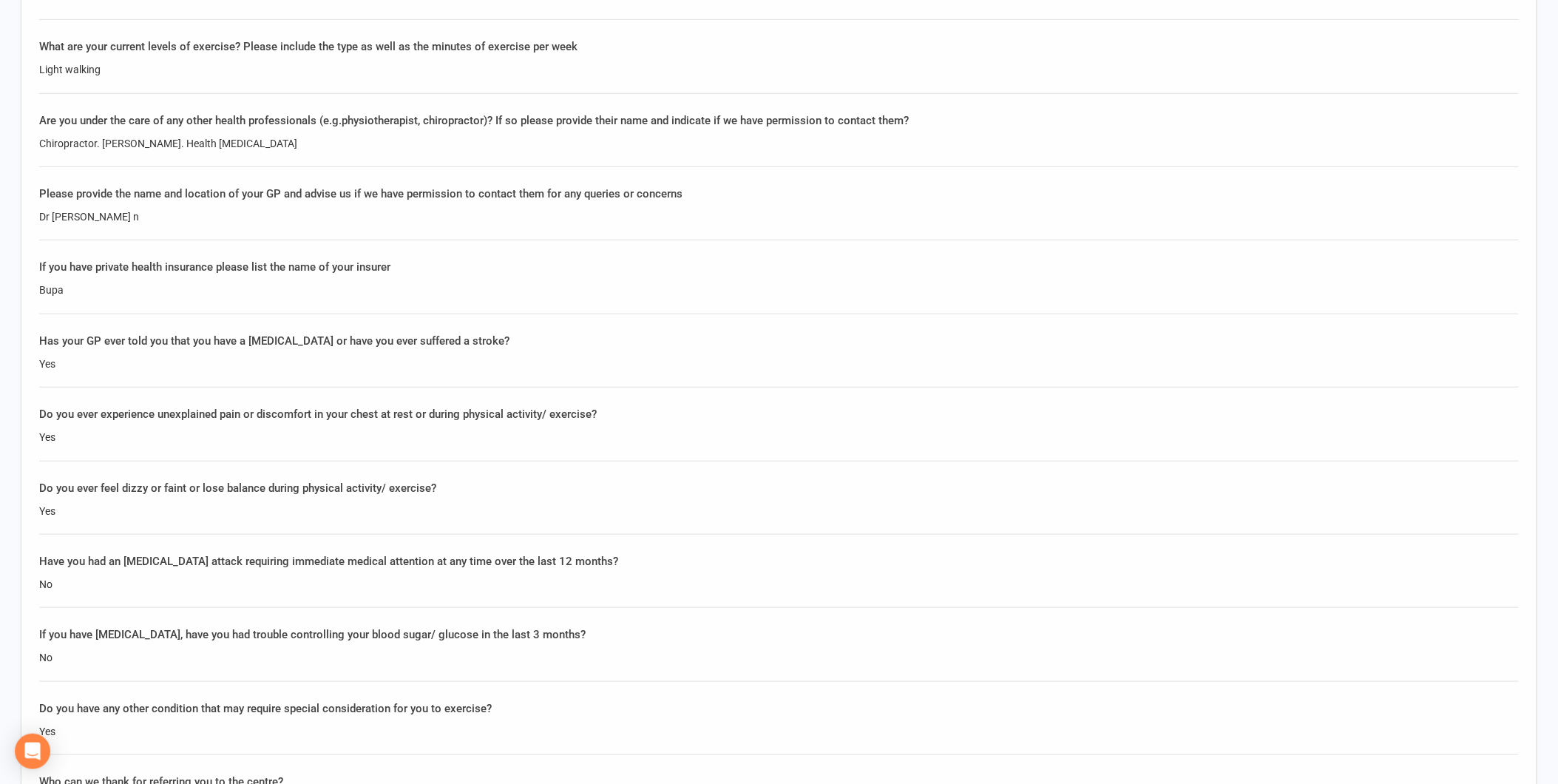
scroll to position [2546, 0]
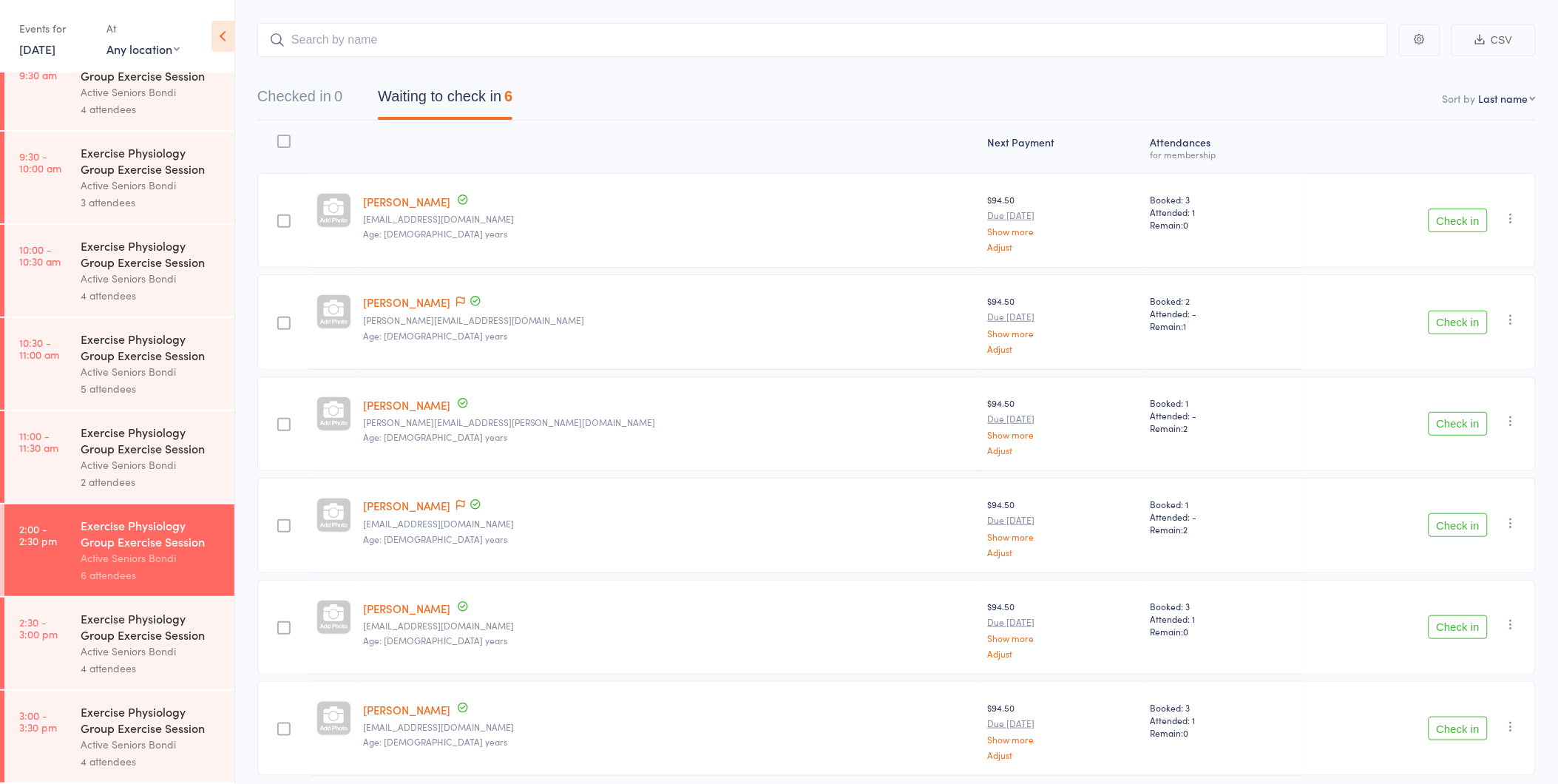
scroll to position [46, 0]
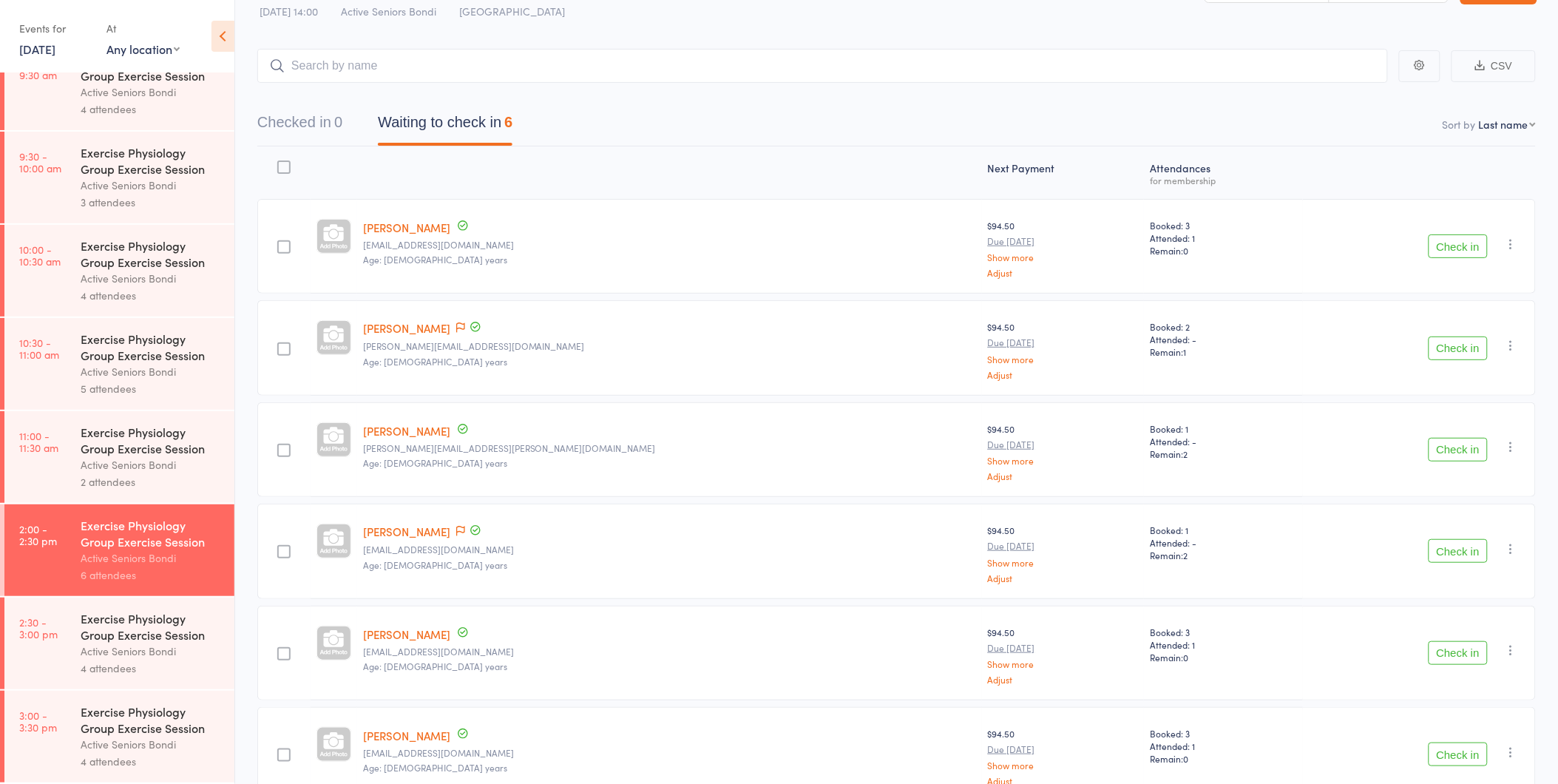
click at [464, 324] on div at bounding box center [467, 328] width 29 height 16
click at [460, 327] on icon at bounding box center [460, 327] width 9 height 10
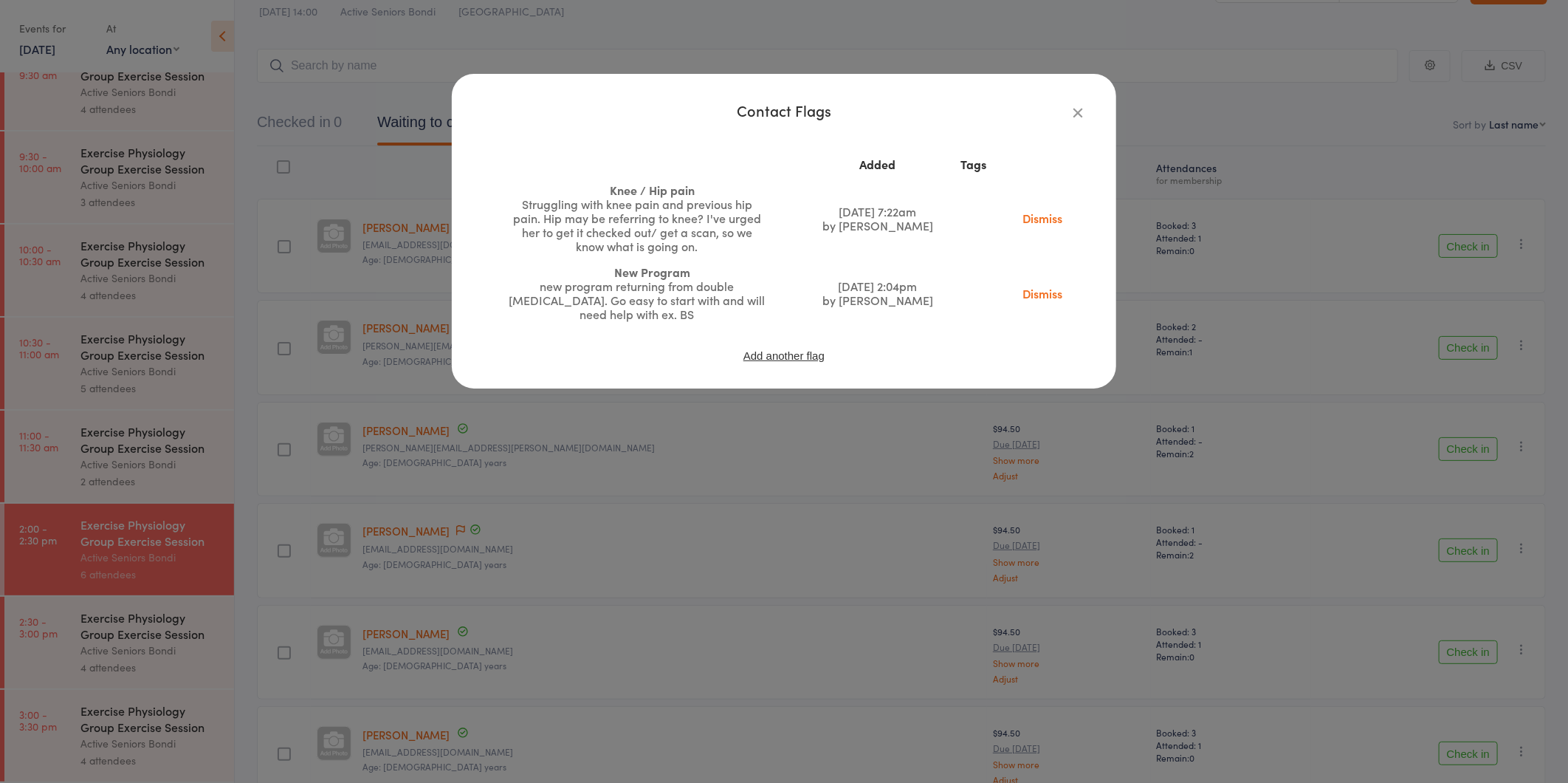
click at [629, 414] on div "Contact Flags Added Tags Knee / Hip pain Struggling with knee pain and previous…" at bounding box center [784, 392] width 1568 height 783
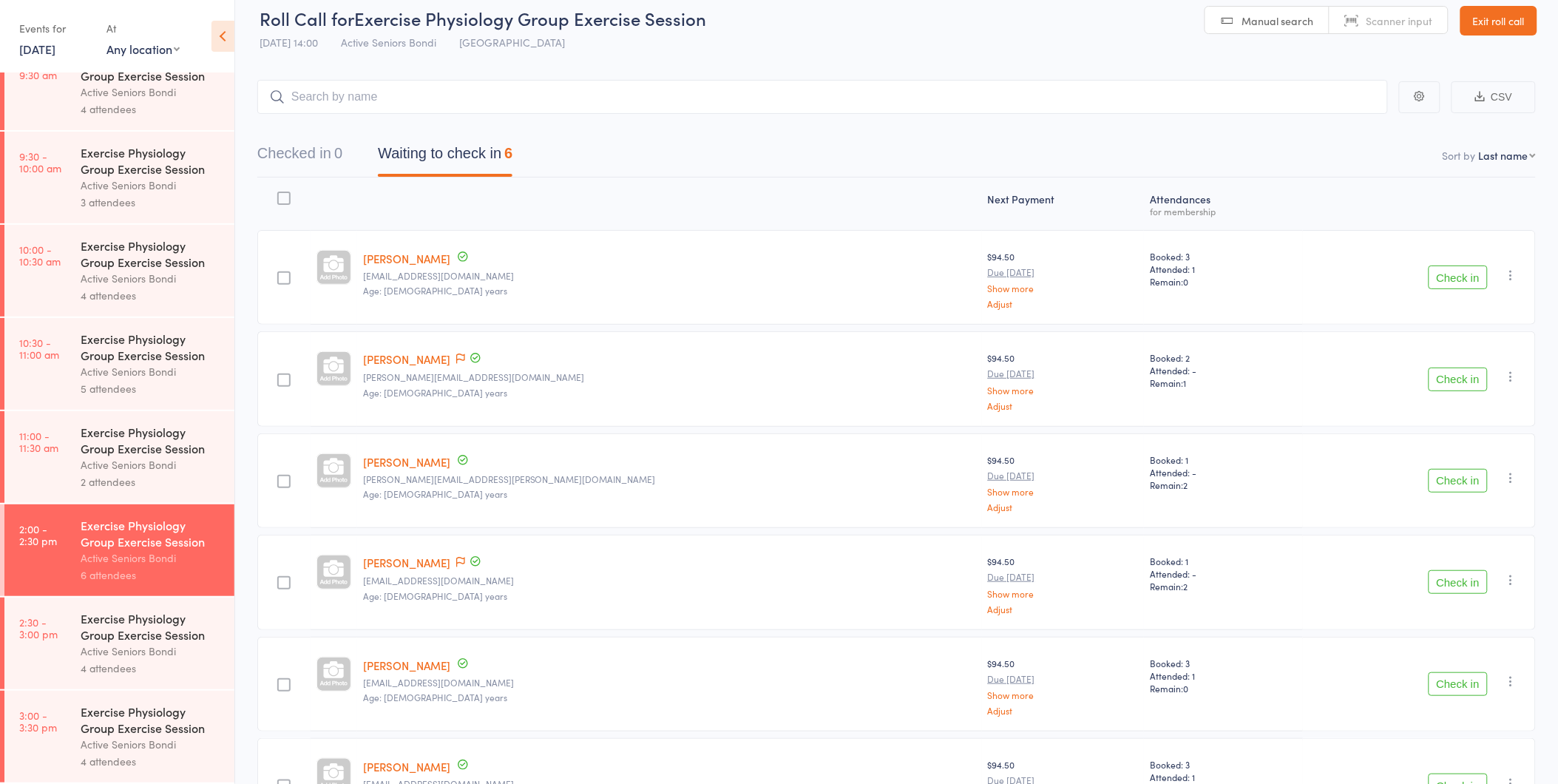
scroll to position [0, 0]
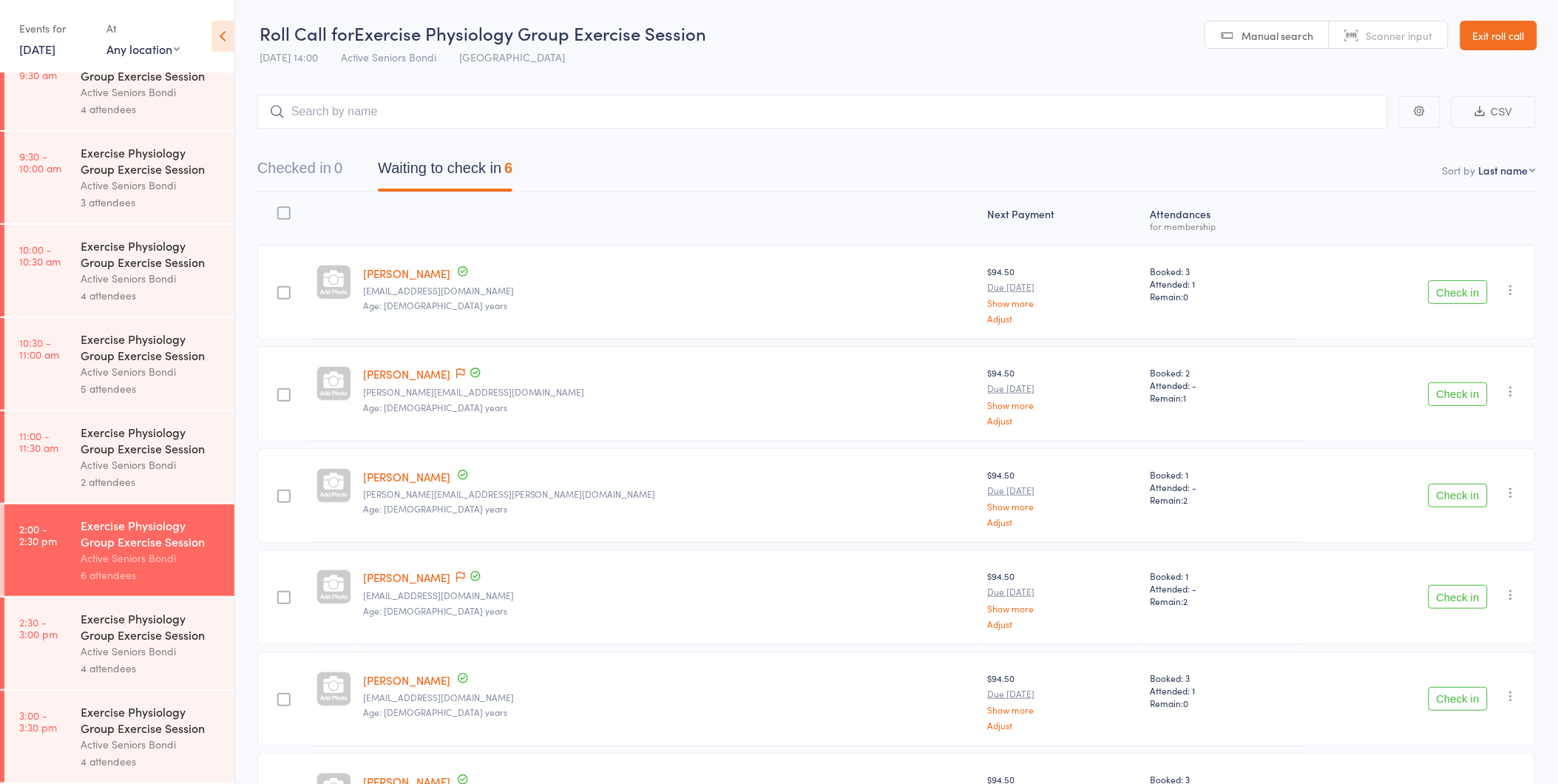
click at [1490, 35] on link "Exit roll call" at bounding box center [1498, 35] width 77 height 29
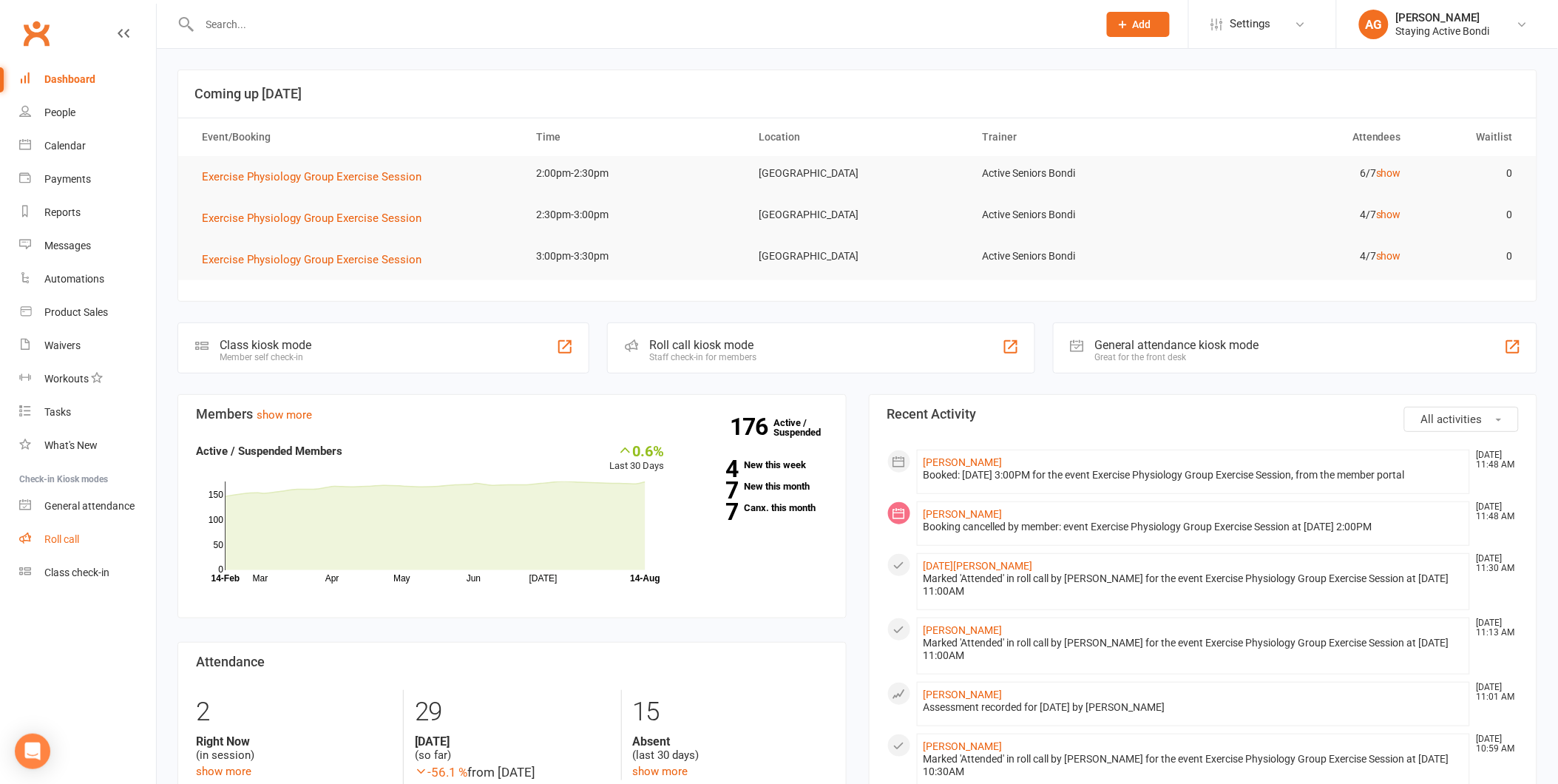
click at [77, 538] on div "Roll call" at bounding box center [61, 539] width 35 height 12
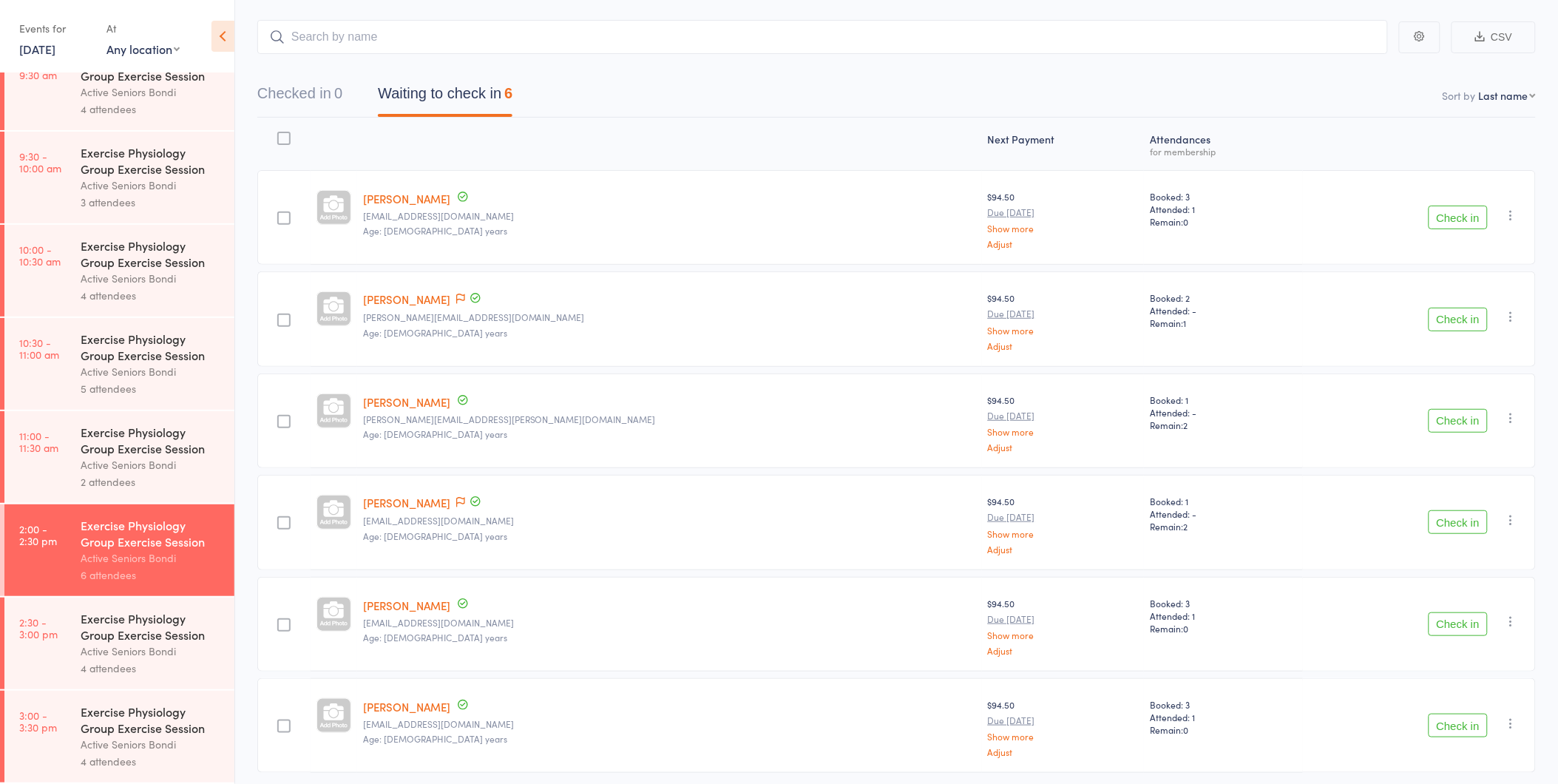
scroll to position [128, 0]
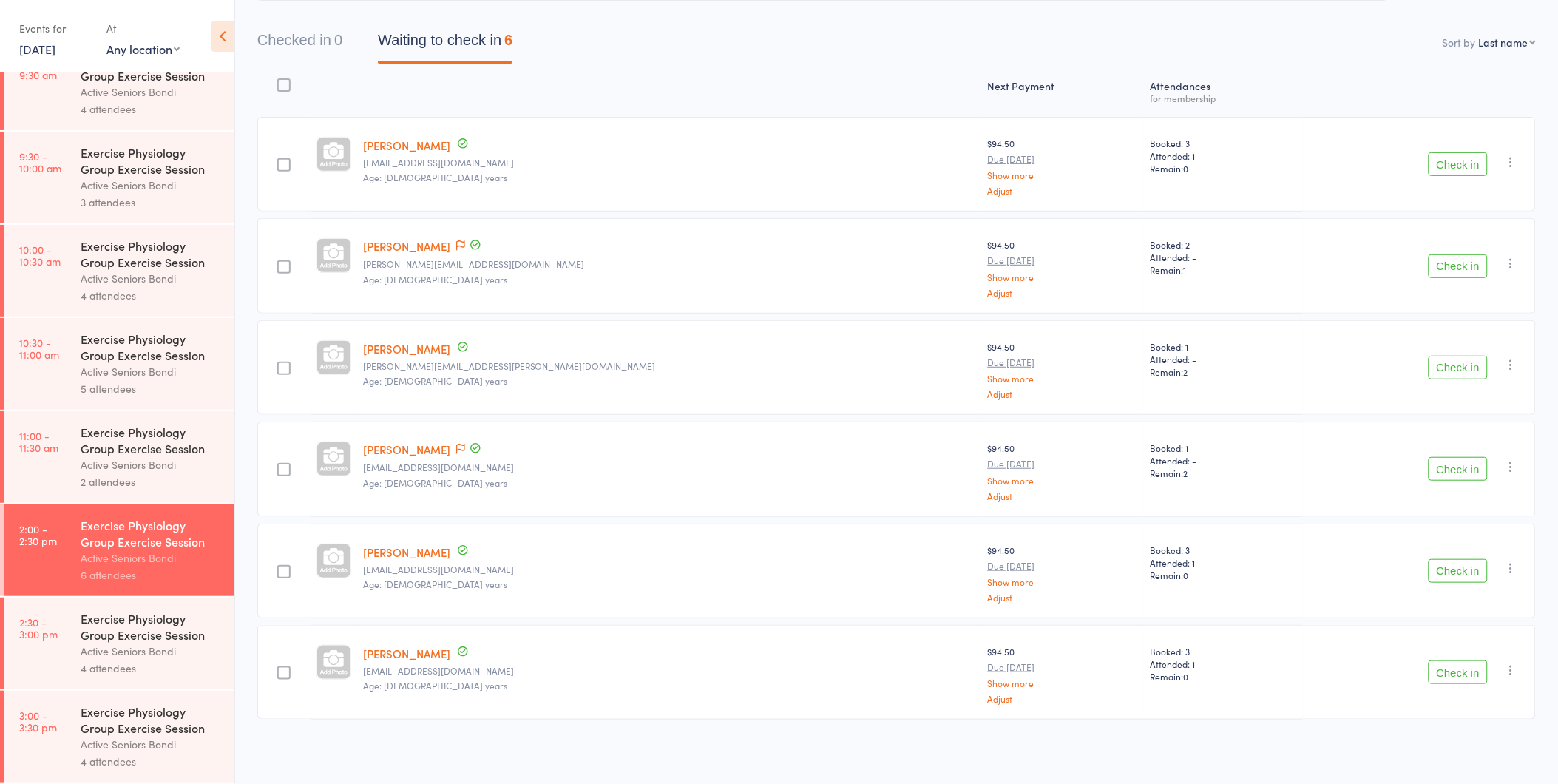
click at [119, 665] on div "4 attendees" at bounding box center [151, 668] width 141 height 17
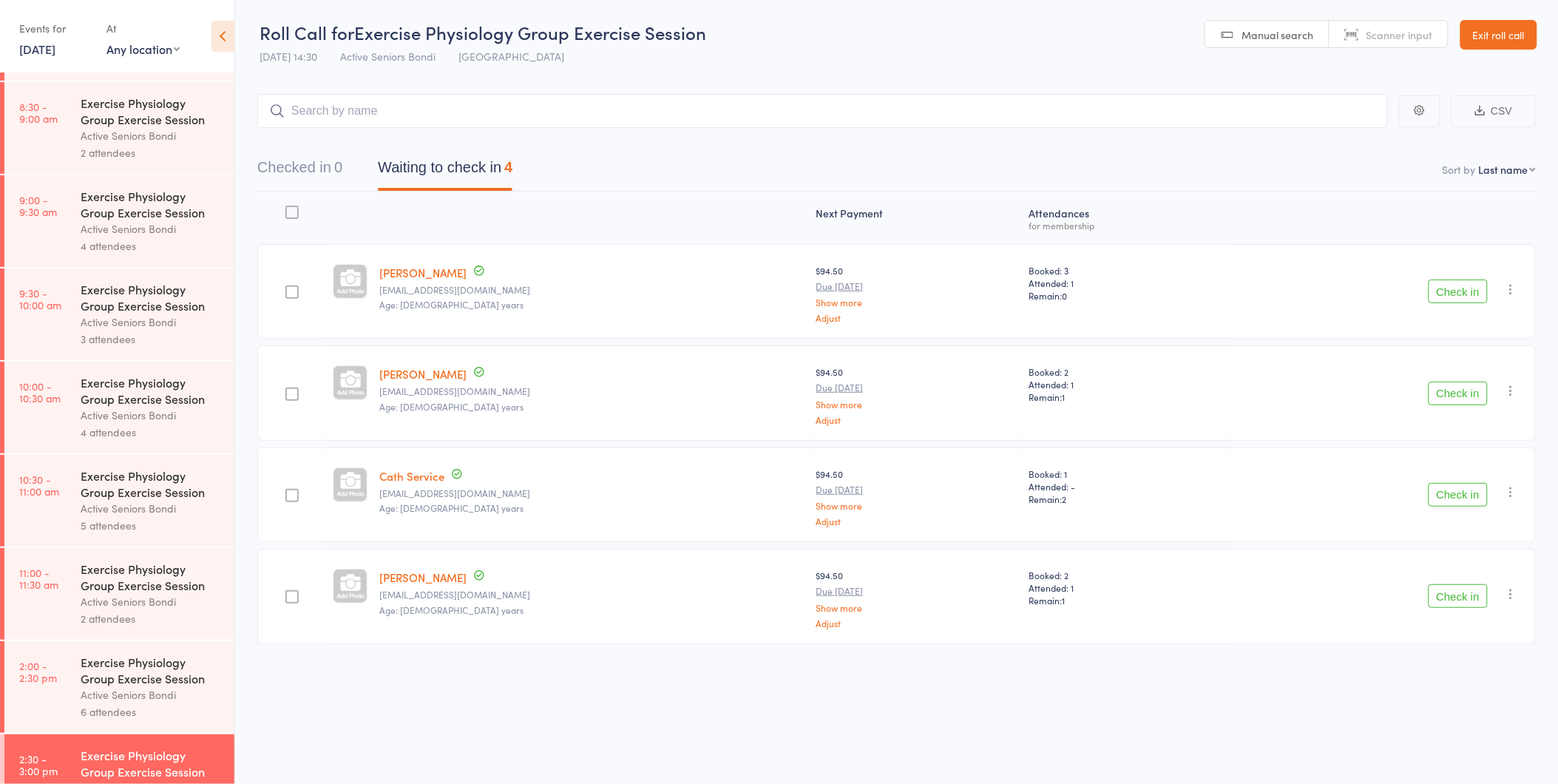
scroll to position [410, 0]
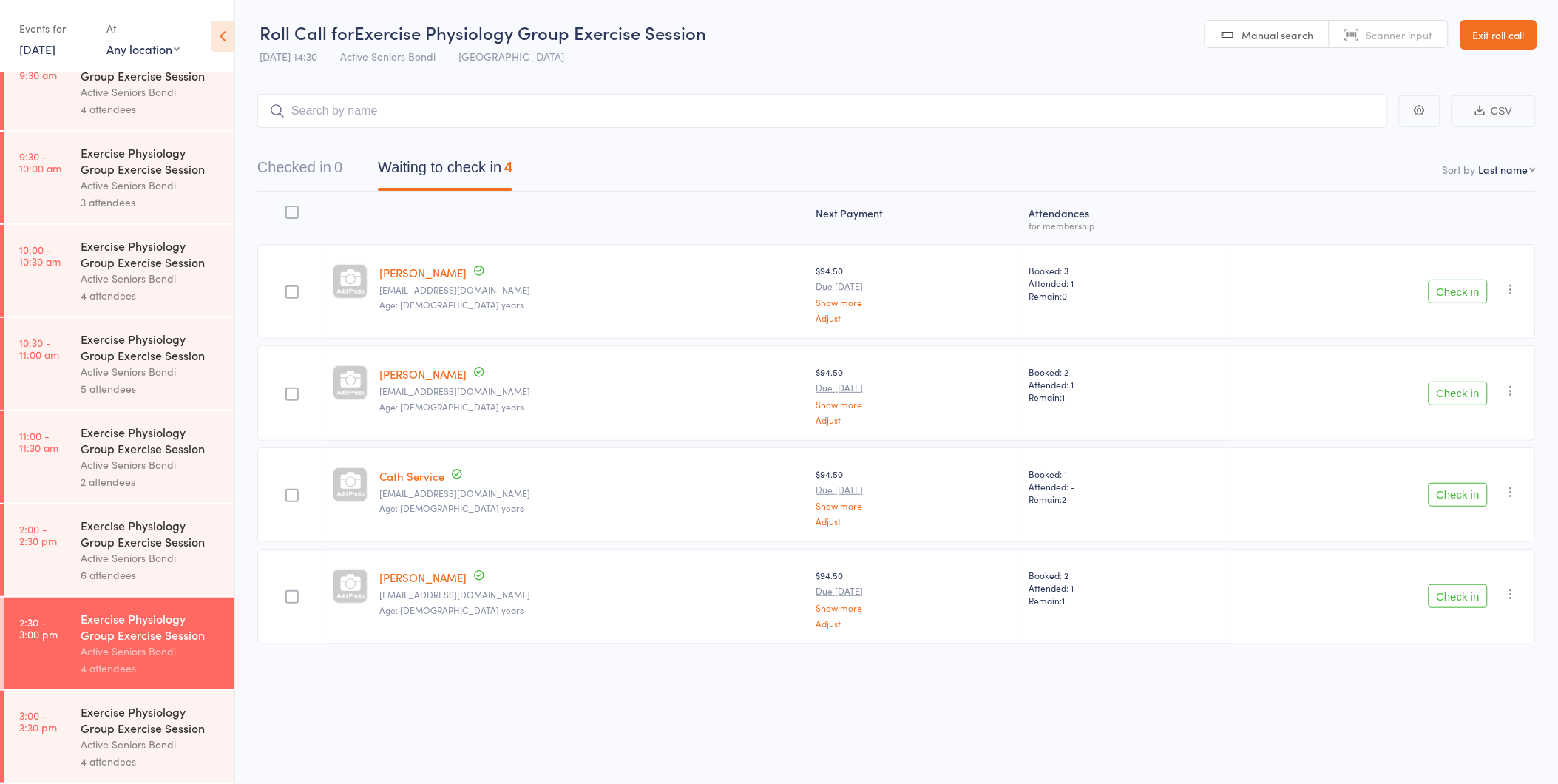
click at [189, 524] on div "Exercise Physiology Group Exercise Session" at bounding box center [151, 533] width 141 height 33
click at [198, 507] on div "Exercise Physiology Group Exercise Session Active Seniors Bondi 6 attendees" at bounding box center [158, 550] width 154 height 92
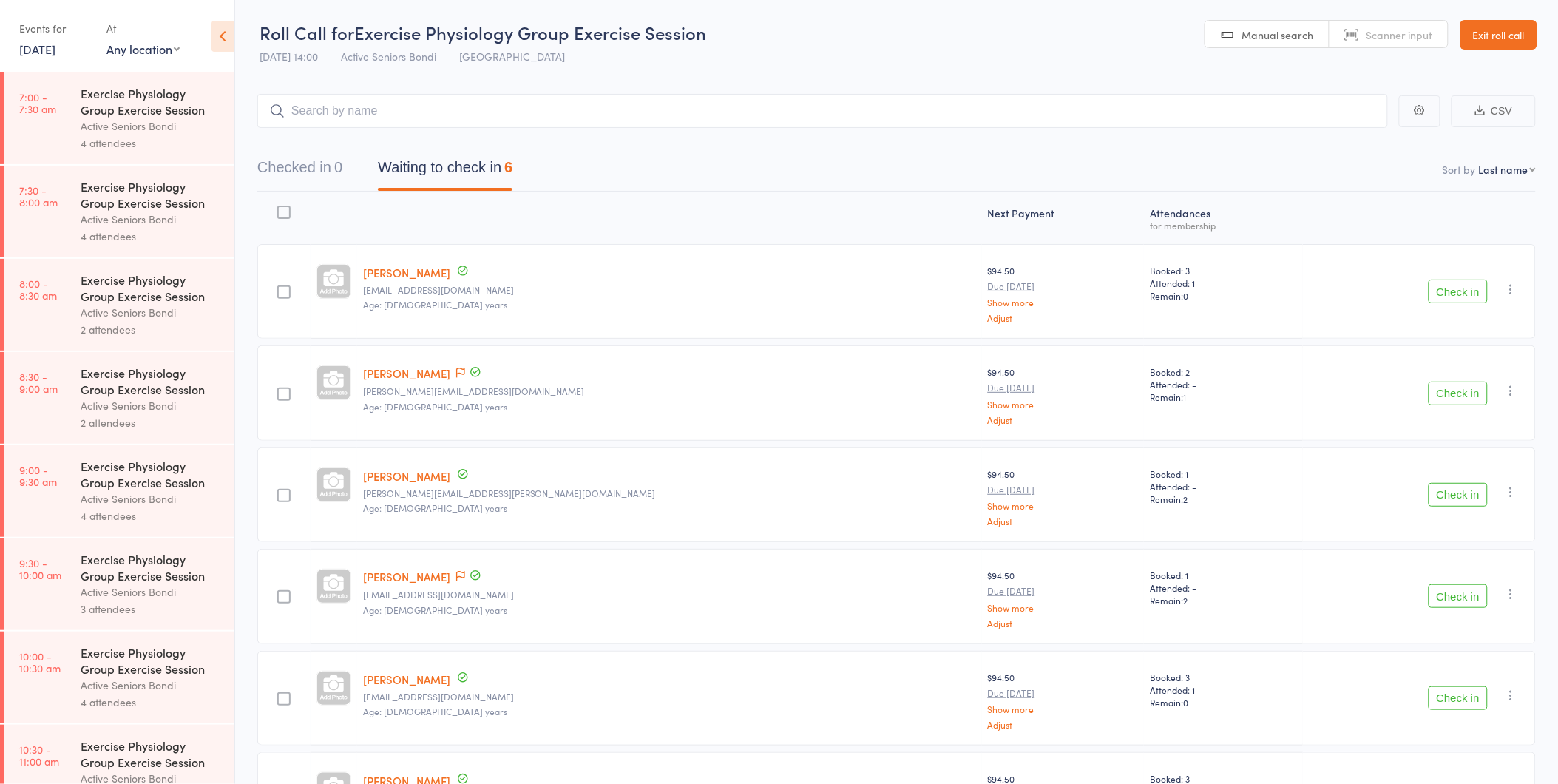
click at [1466, 32] on link "Exit roll call" at bounding box center [1498, 35] width 77 height 29
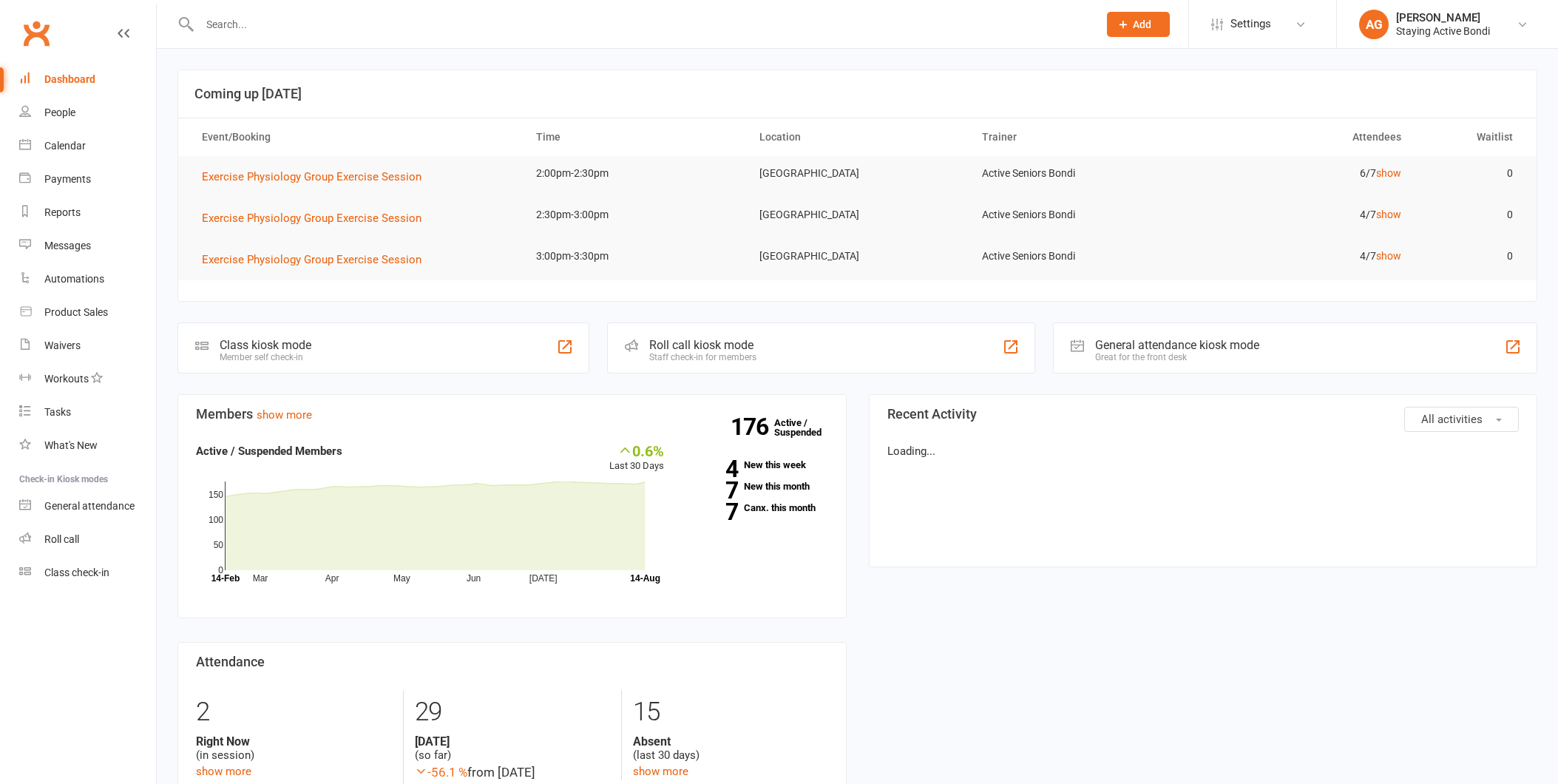
click at [300, 29] on input "text" at bounding box center [641, 24] width 892 height 21
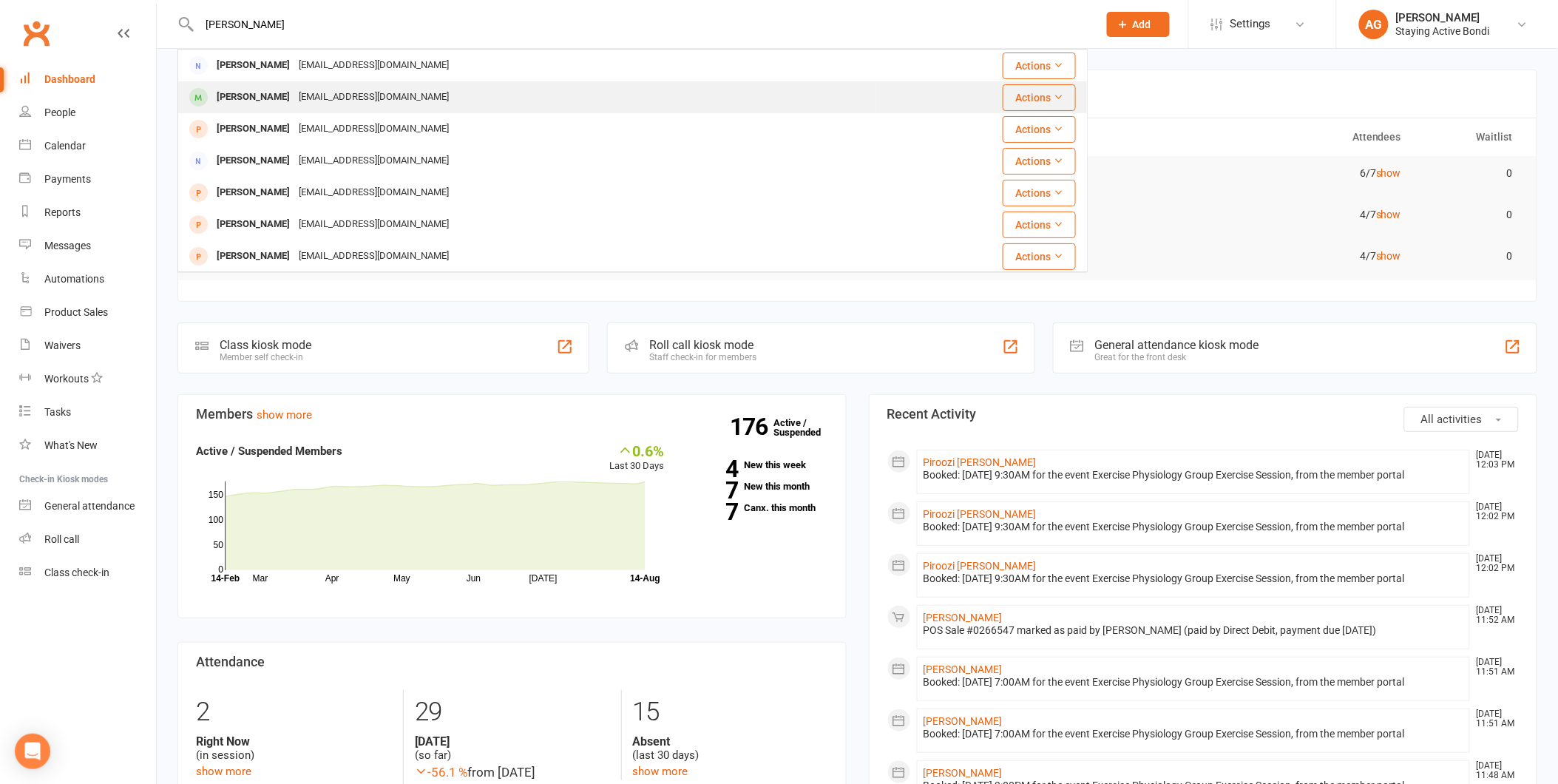
type input "wilson"
click at [267, 87] on div "Joanna Wilson" at bounding box center [253, 97] width 82 height 22
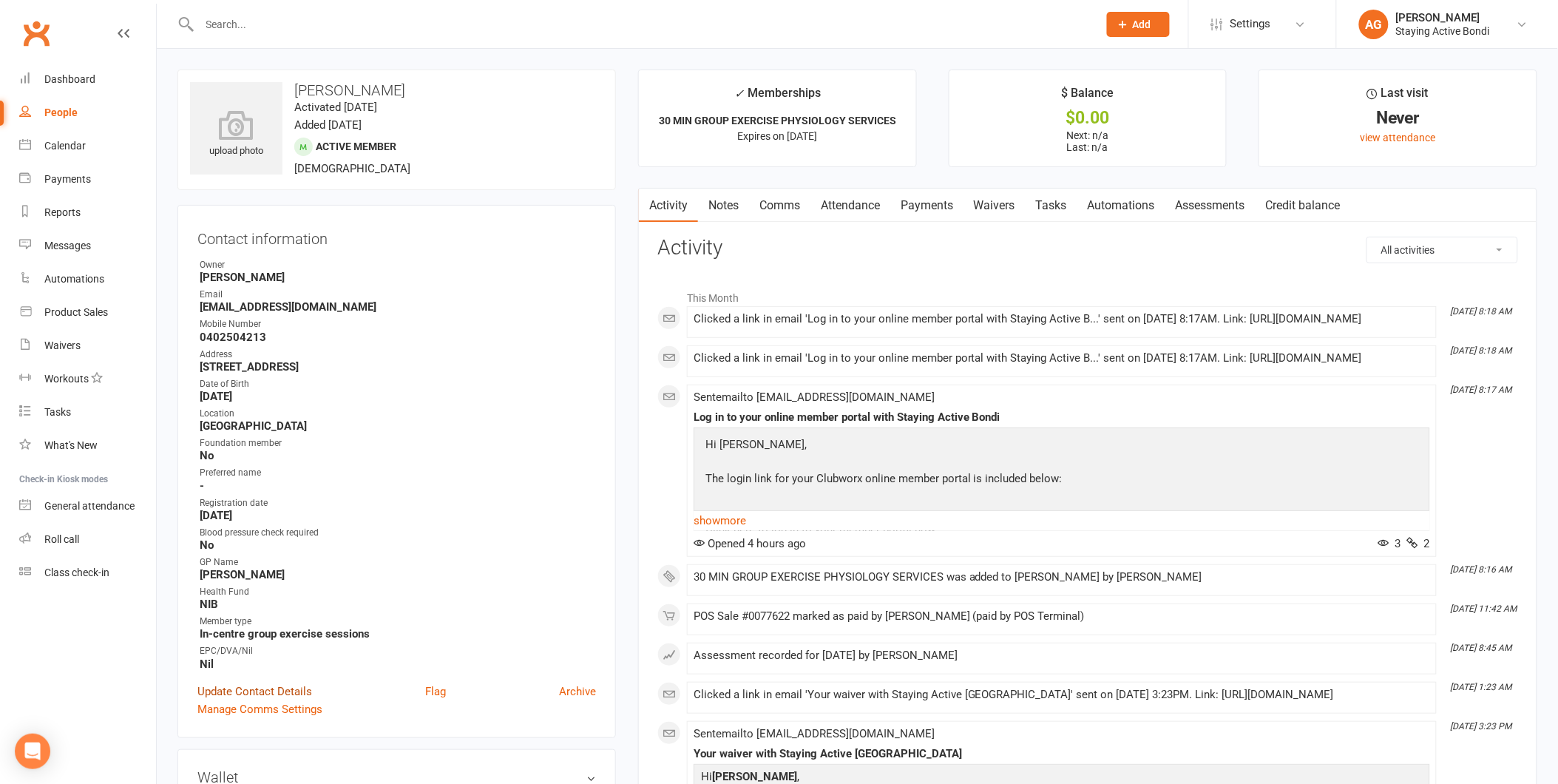
click at [277, 686] on link "Update Contact Details" at bounding box center [254, 691] width 114 height 18
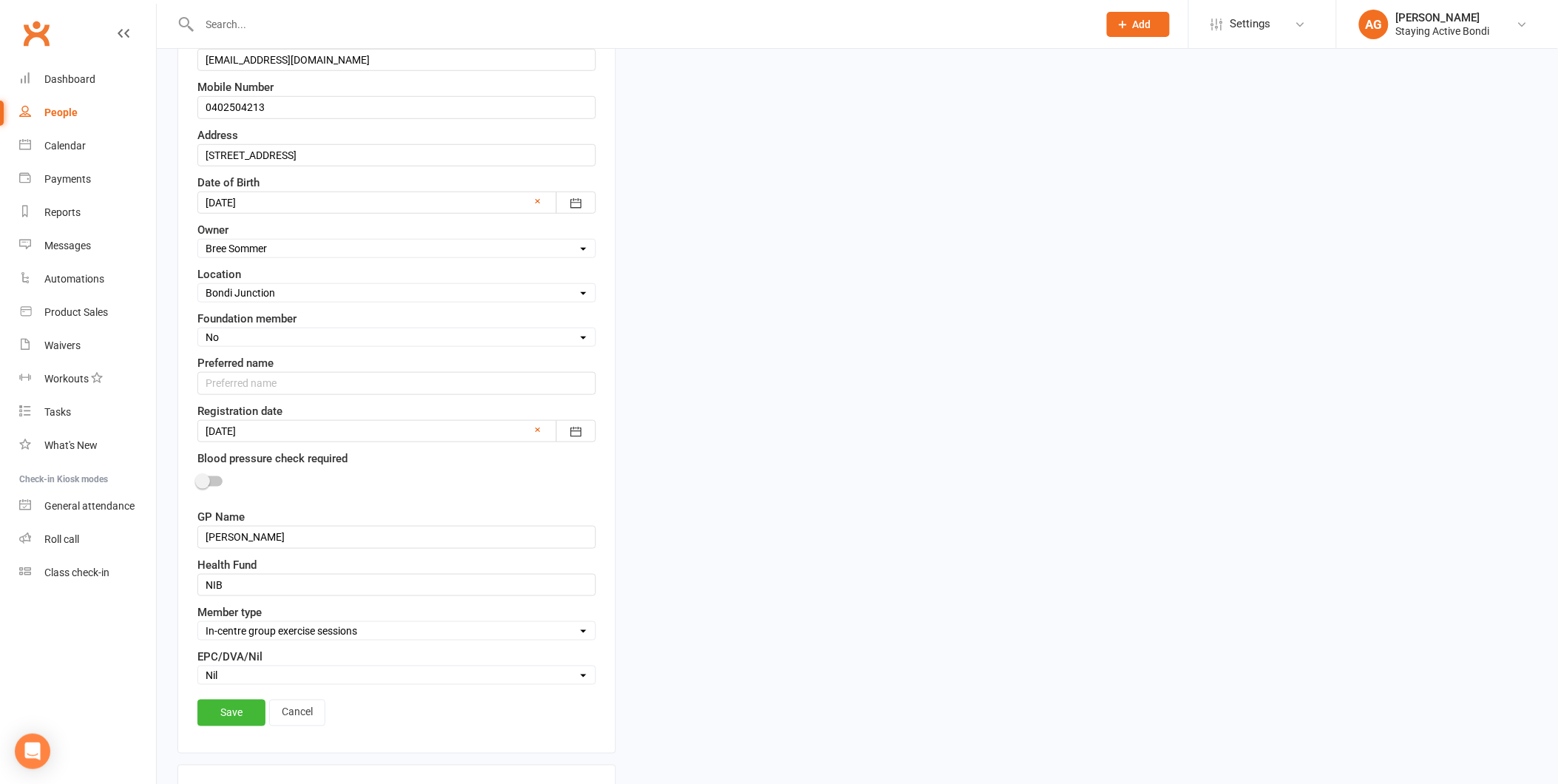
scroll to position [316, 0]
click at [259, 551] on div "Health Fund NIB" at bounding box center [396, 571] width 398 height 40
click at [256, 542] on input "Dr Blaine" at bounding box center [396, 532] width 398 height 22
type input "Dr Chris Blainey"
click at [230, 707] on link "Save" at bounding box center [231, 708] width 68 height 27
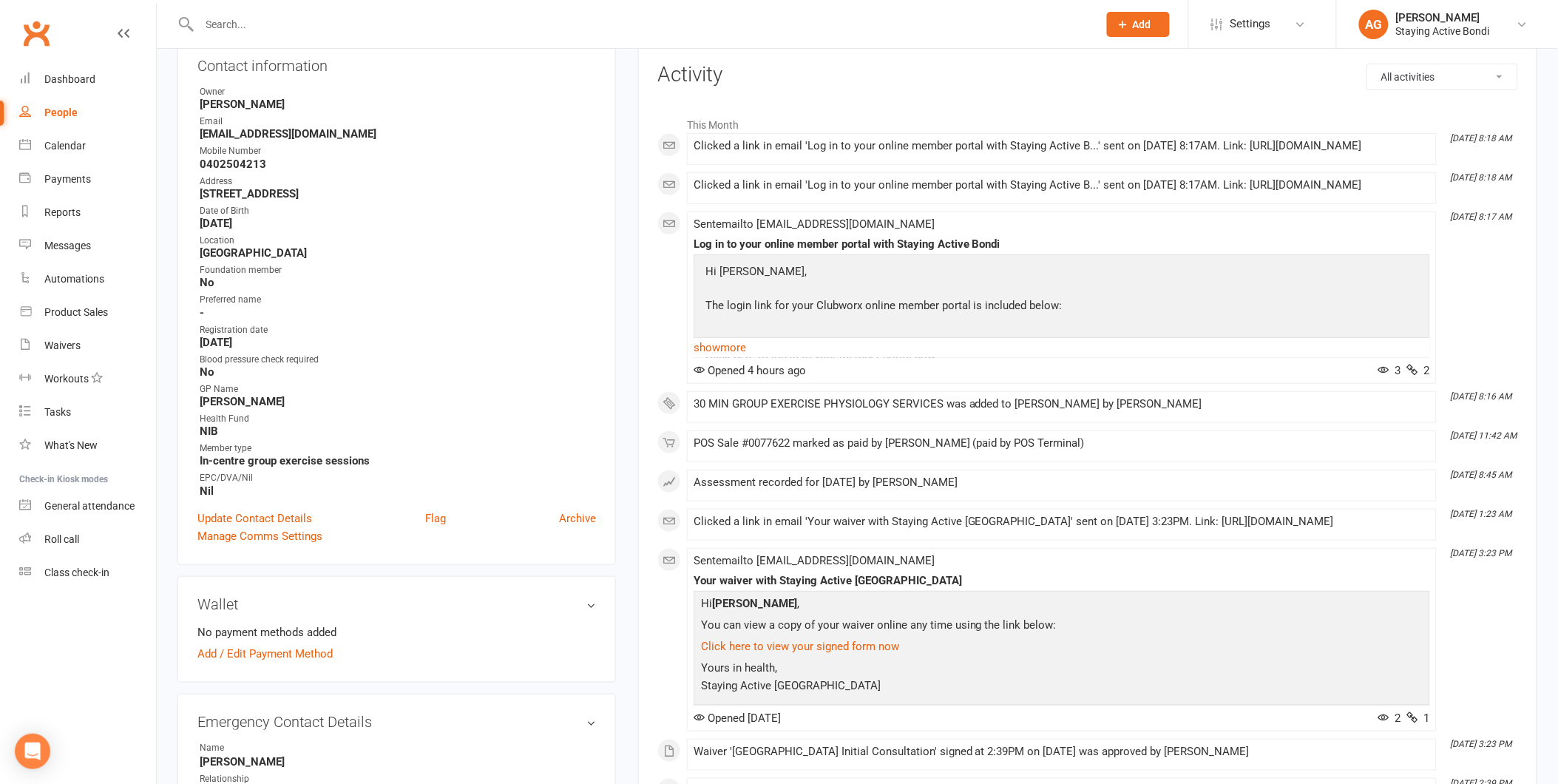
scroll to position [0, 0]
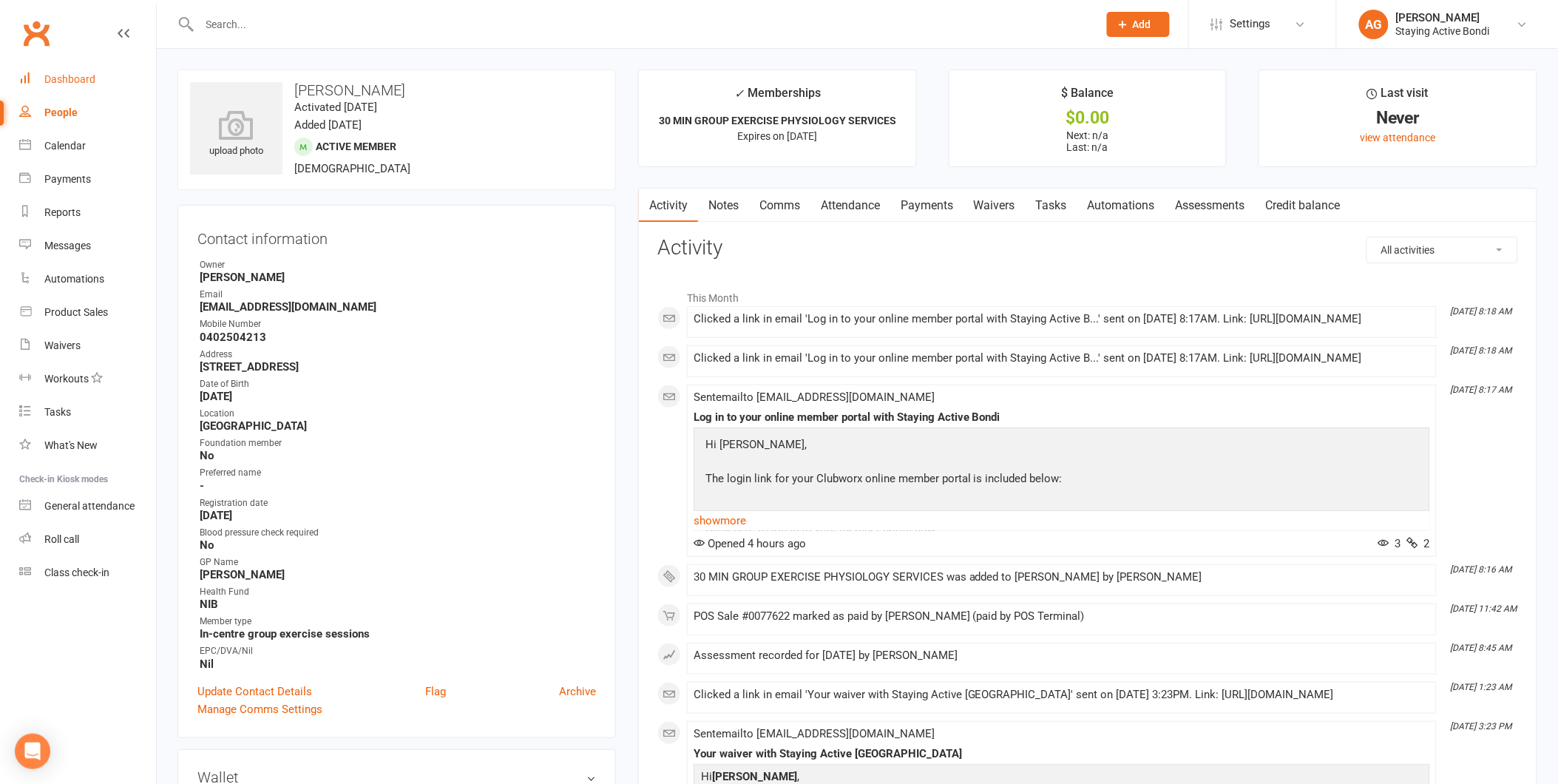
click at [49, 82] on div "Dashboard" at bounding box center [69, 80] width 51 height 12
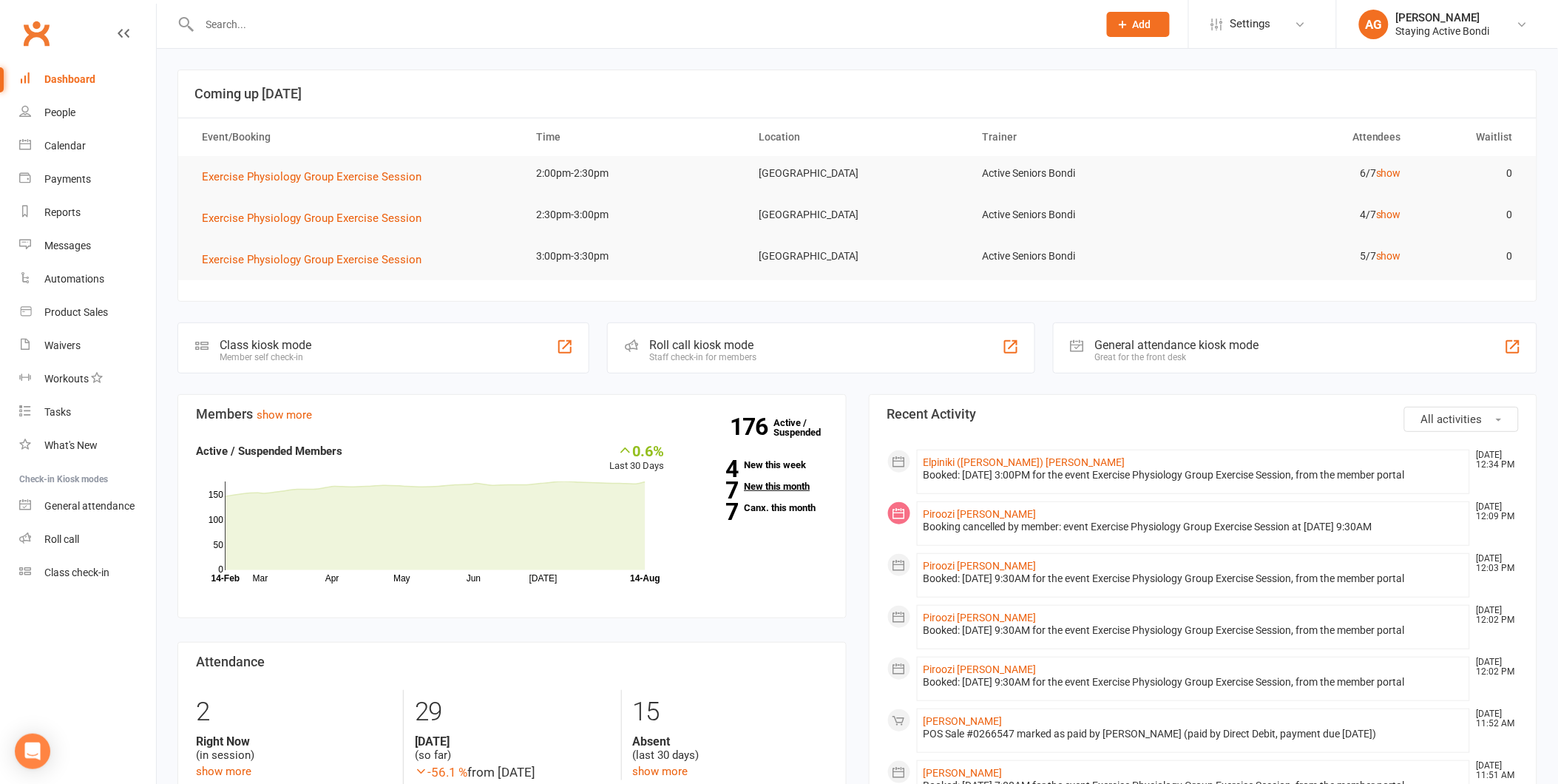
click at [772, 482] on link "7 New this month" at bounding box center [756, 485] width 141 height 10
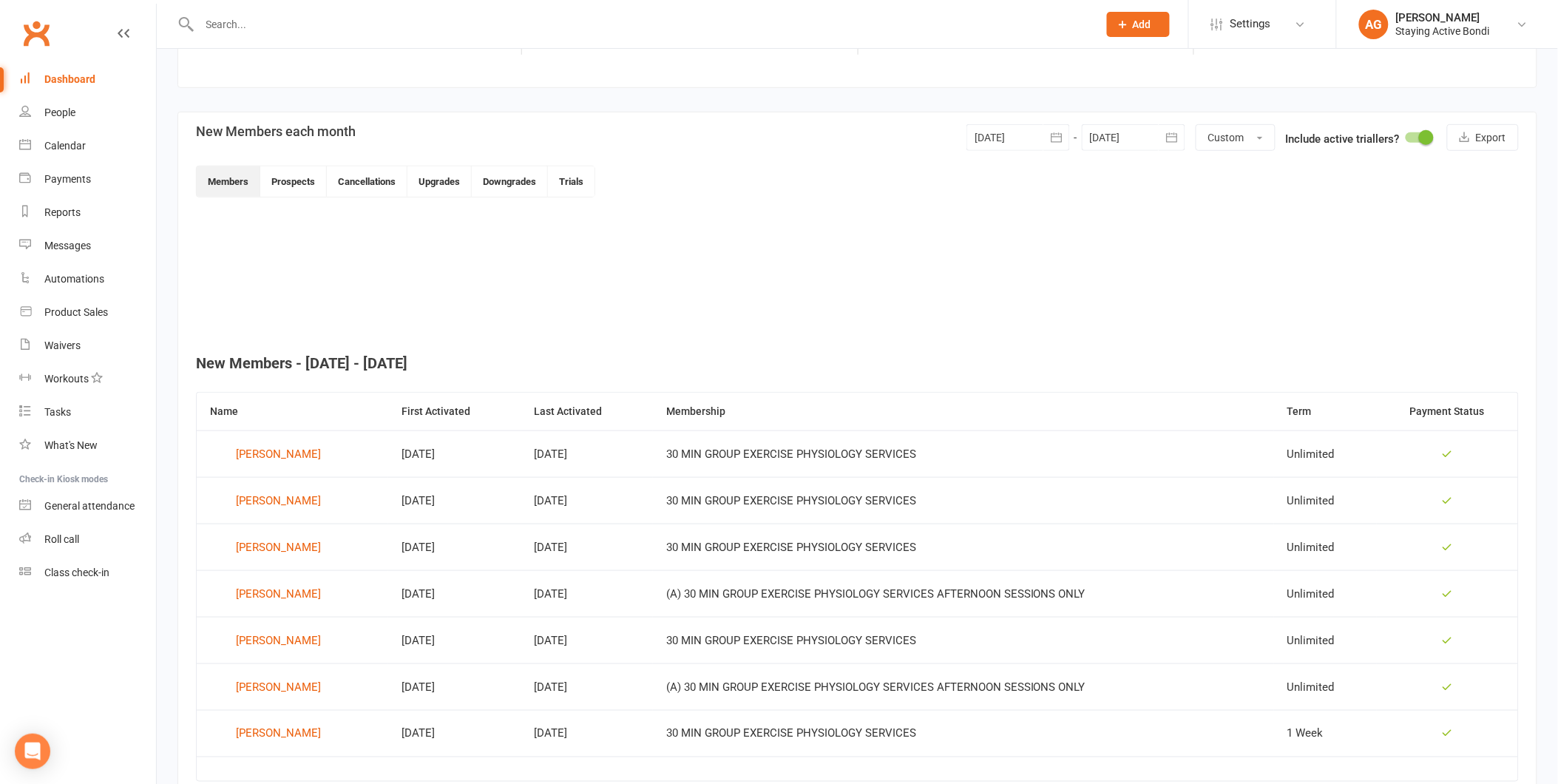
scroll to position [350, 0]
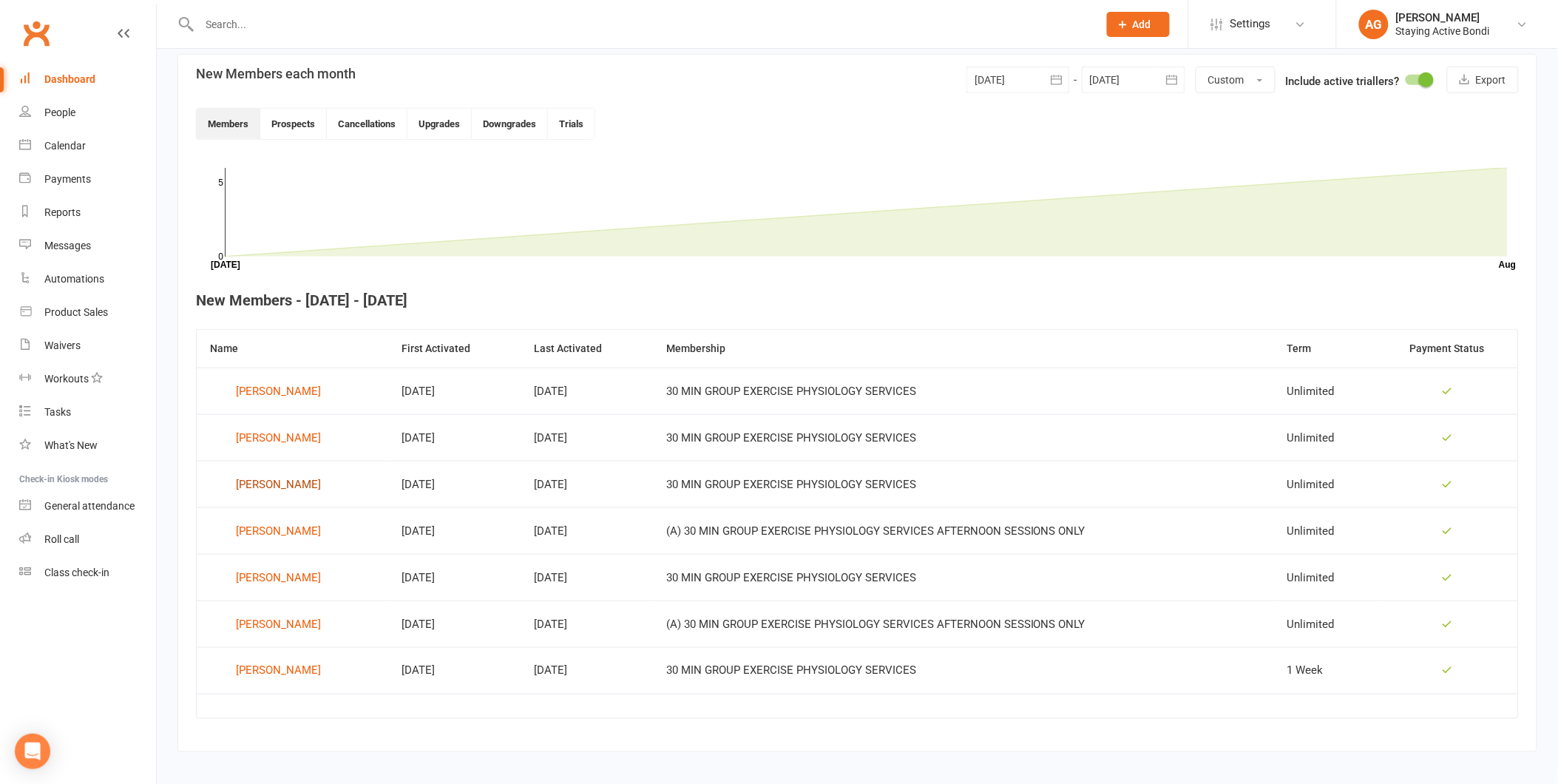
click at [251, 485] on div "[PERSON_NAME]" at bounding box center [279, 485] width 85 height 22
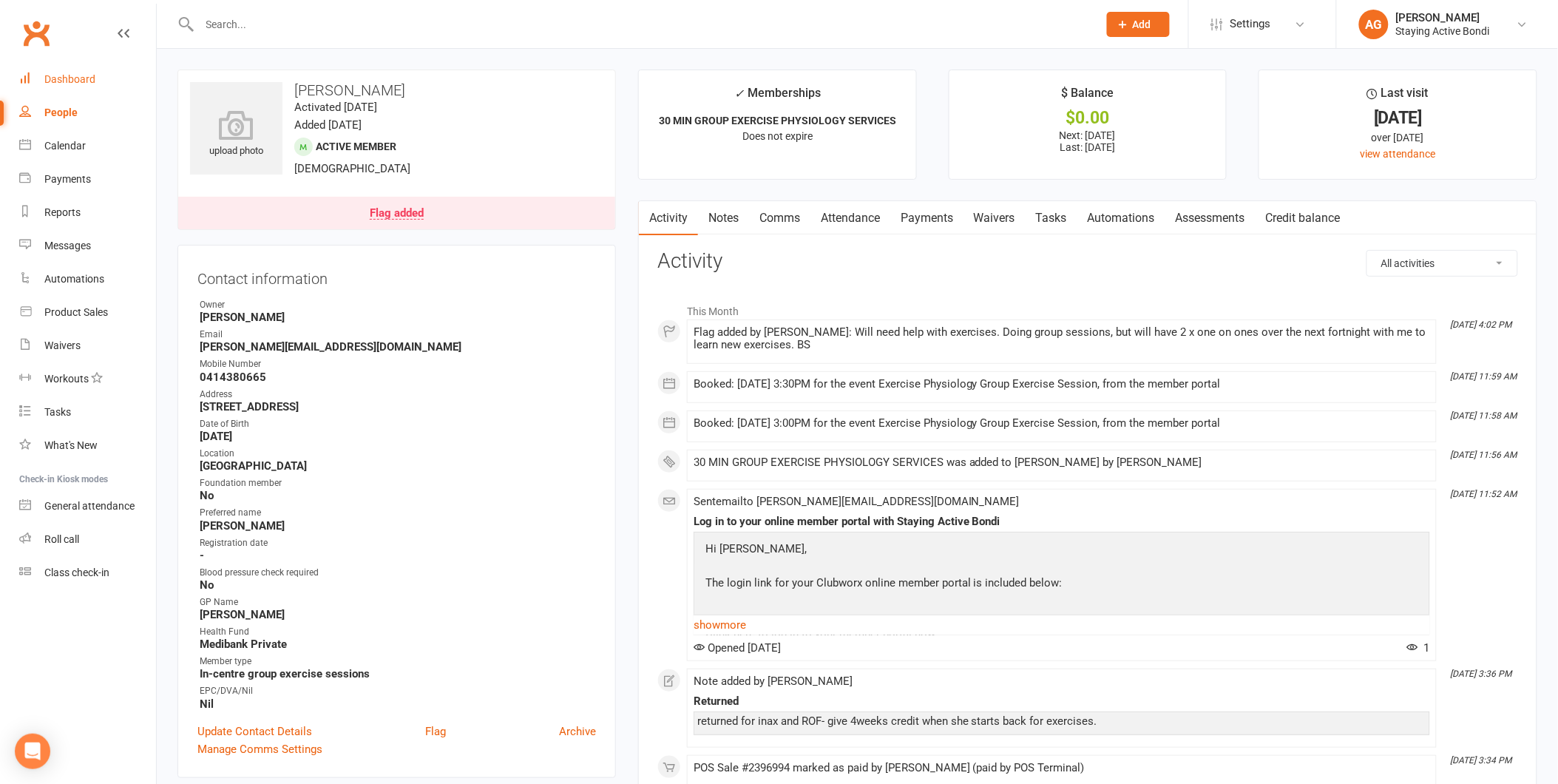
click at [84, 91] on link "Dashboard" at bounding box center [87, 80] width 137 height 33
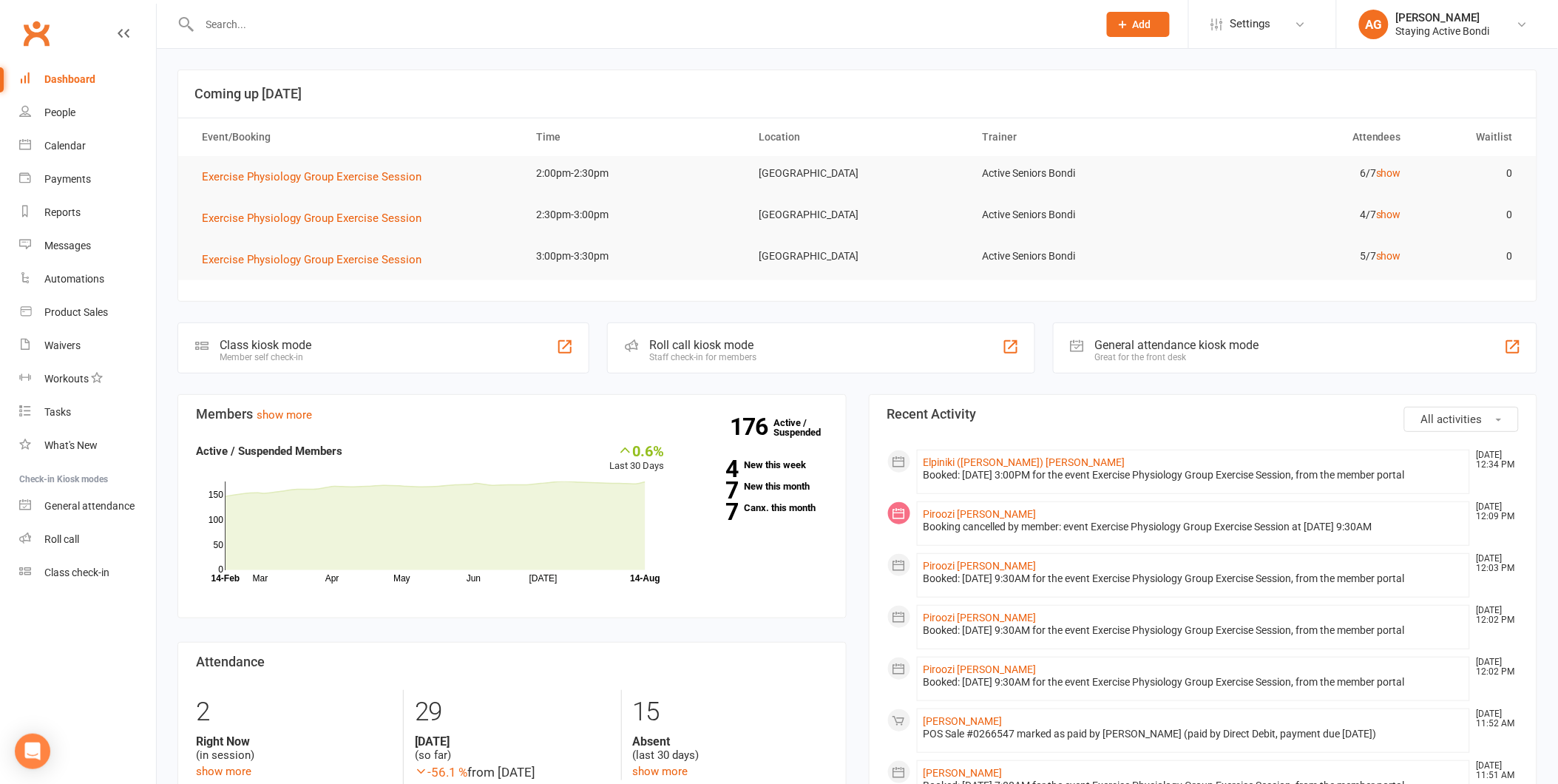
click at [373, 27] on input "text" at bounding box center [641, 24] width 892 height 21
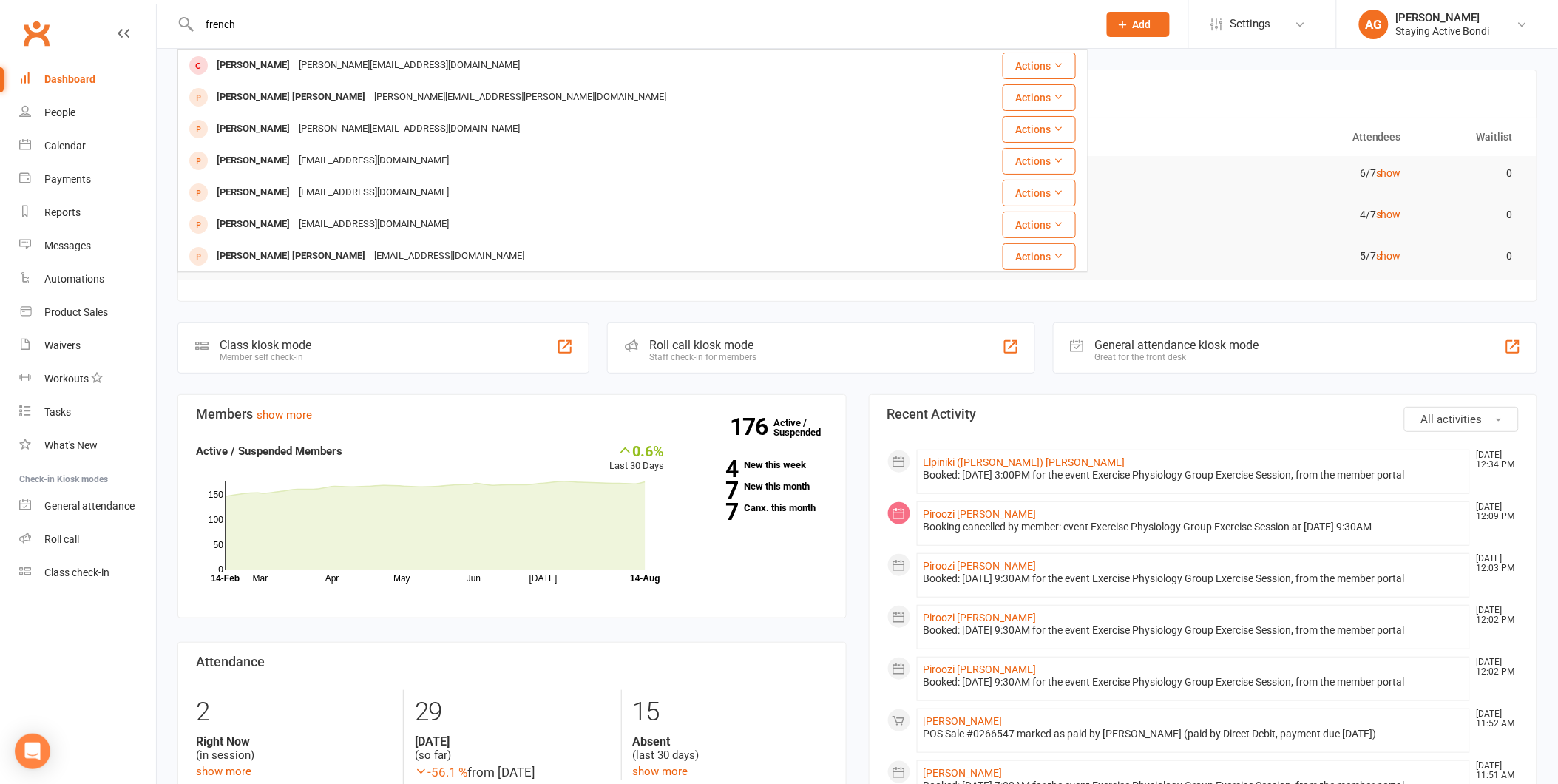
type input "french"
click at [368, 73] on div "katherine.french@gmail.com" at bounding box center [409, 65] width 230 height 22
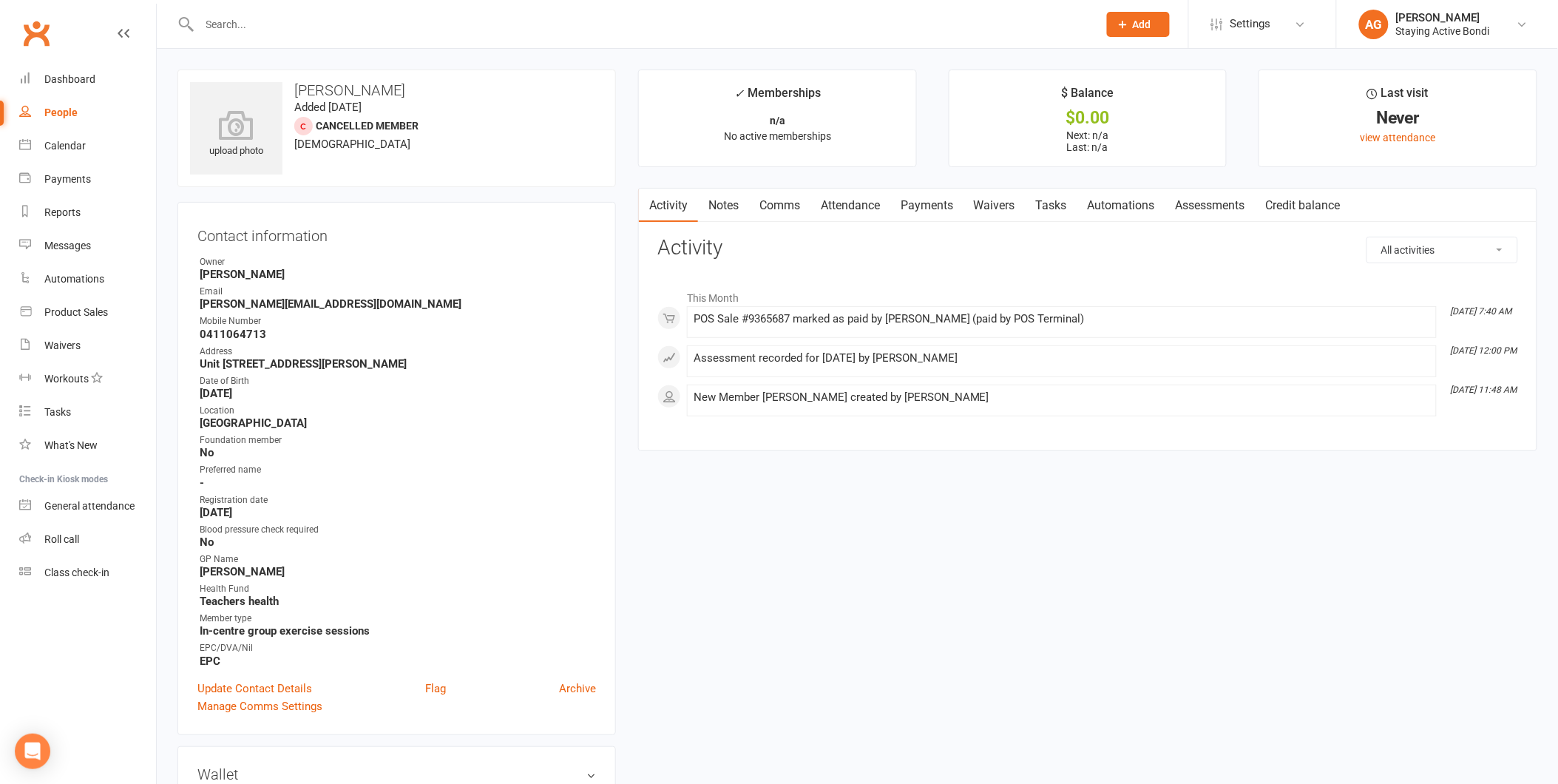
click at [1233, 196] on link "Assessments" at bounding box center [1210, 205] width 90 height 34
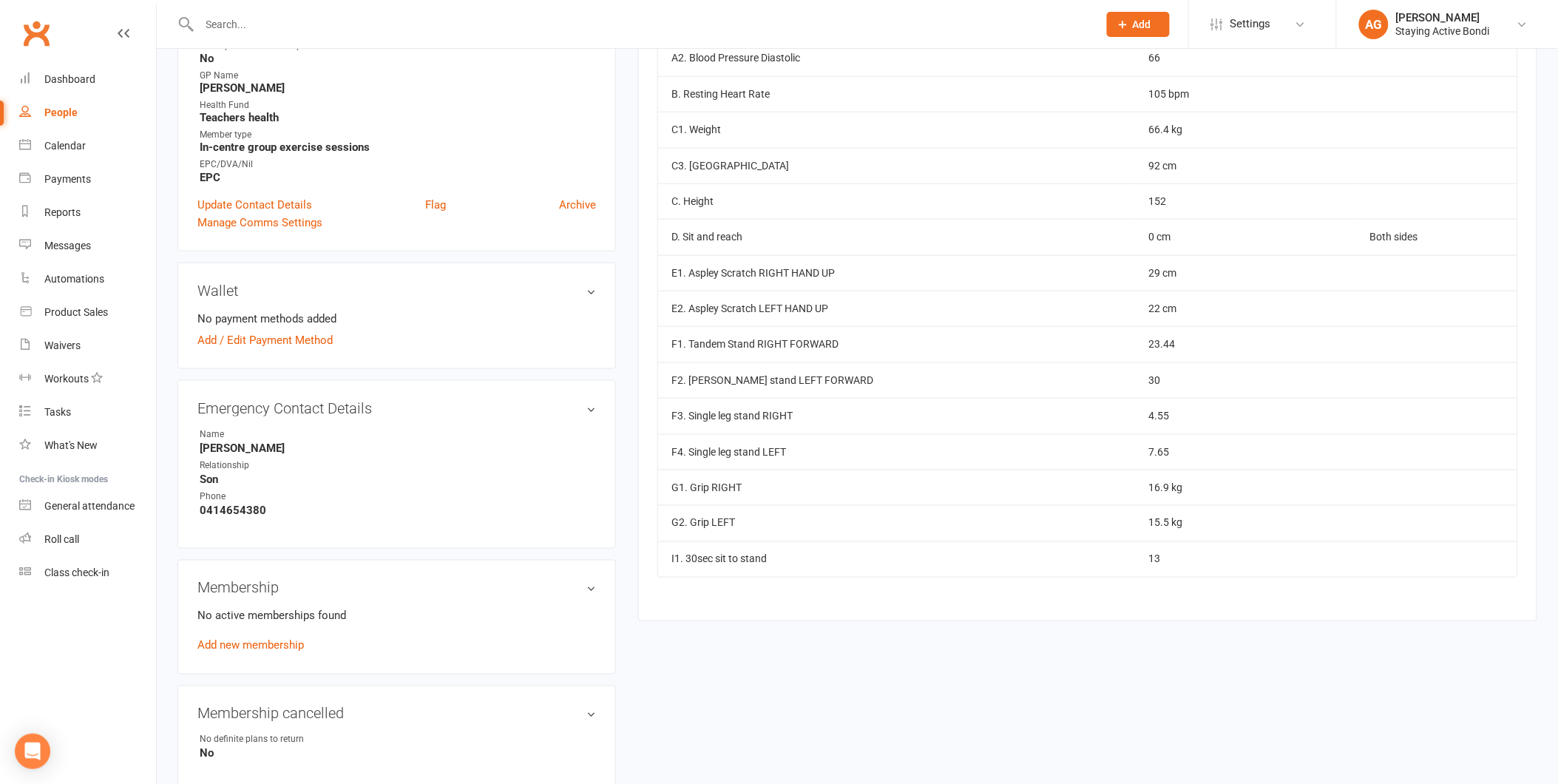
scroll to position [492, 0]
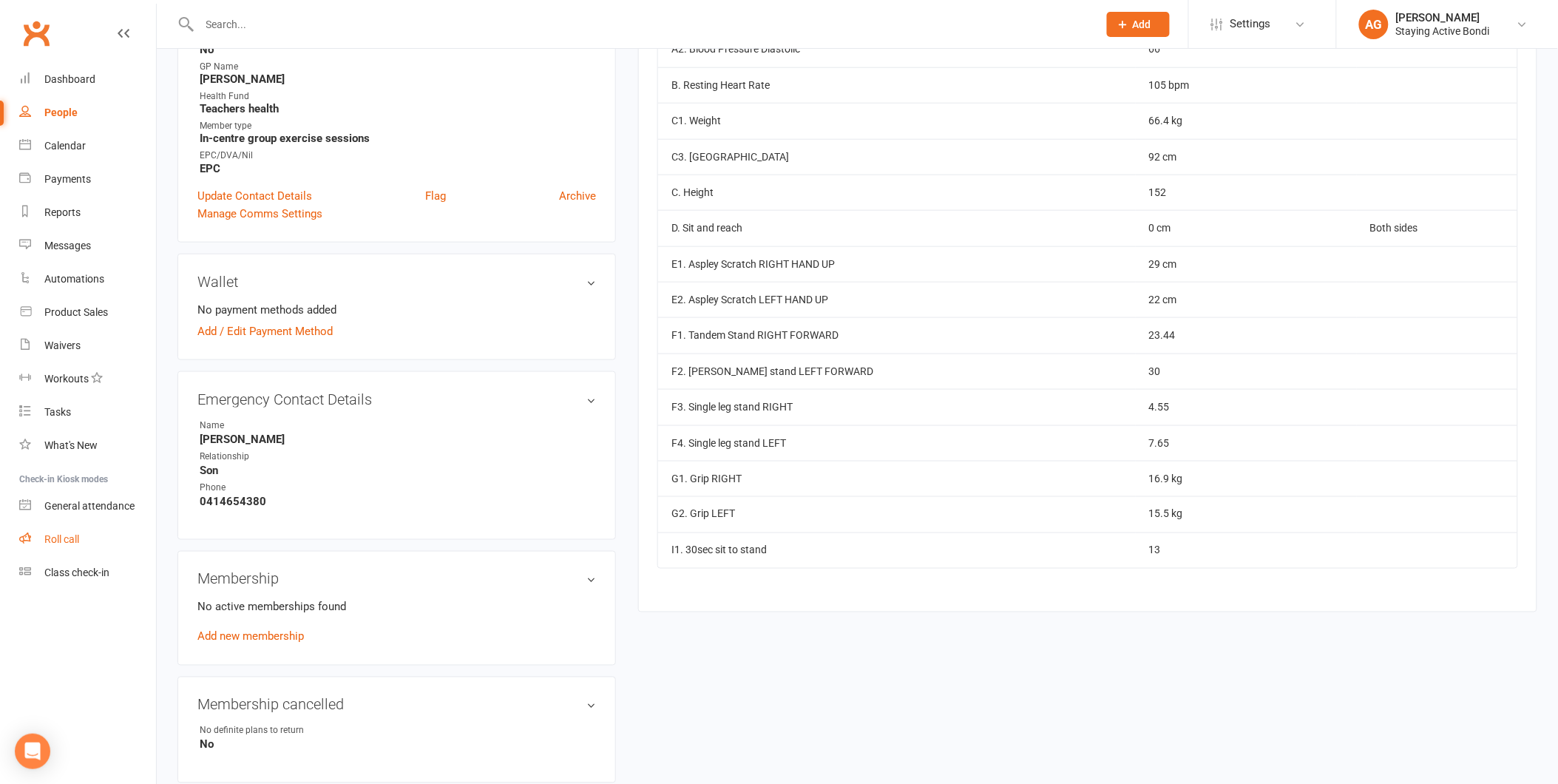
click at [63, 525] on link "Roll call" at bounding box center [87, 539] width 137 height 33
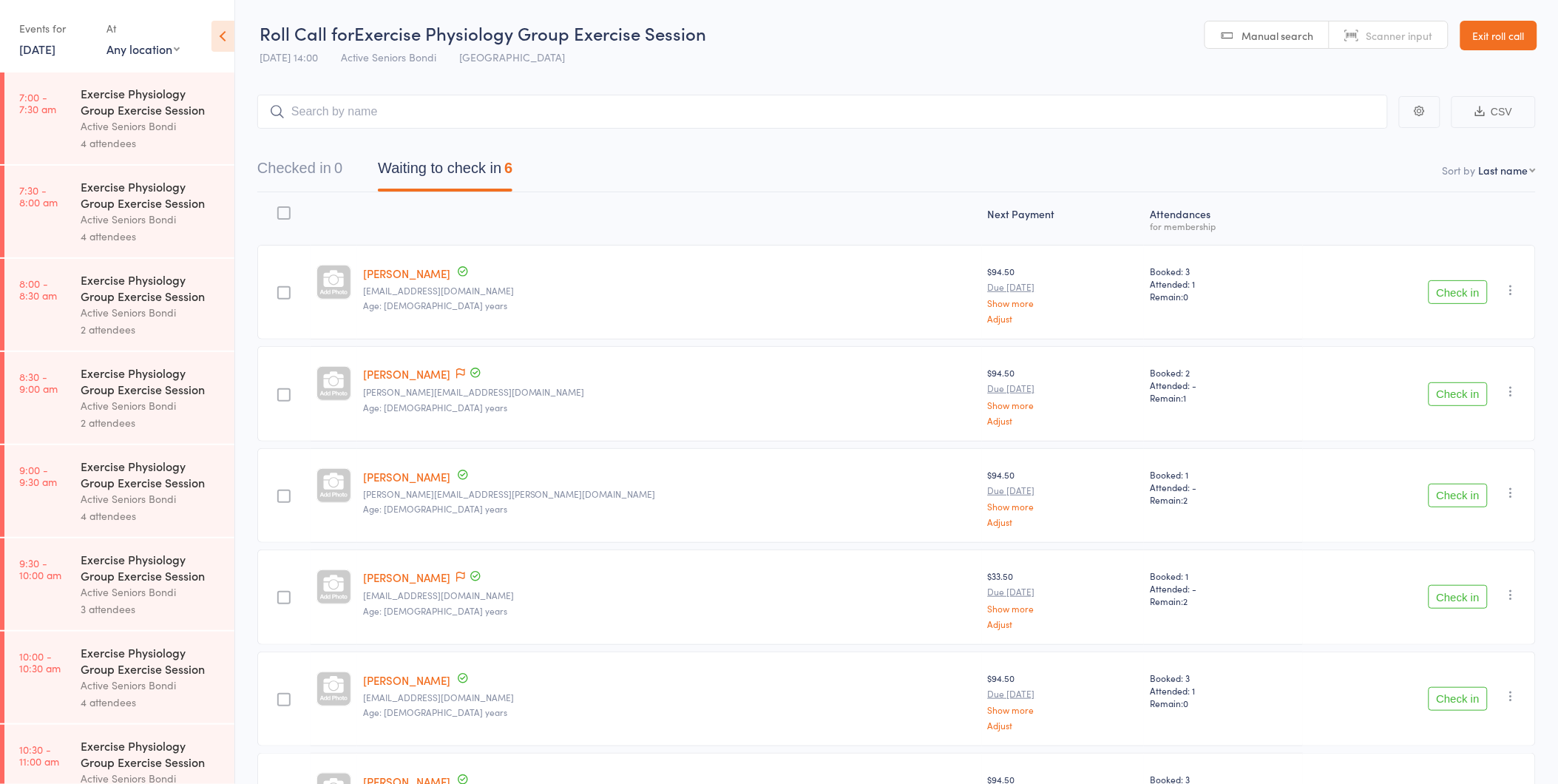
click at [41, 52] on link "14 Aug, 2025" at bounding box center [37, 48] width 36 height 16
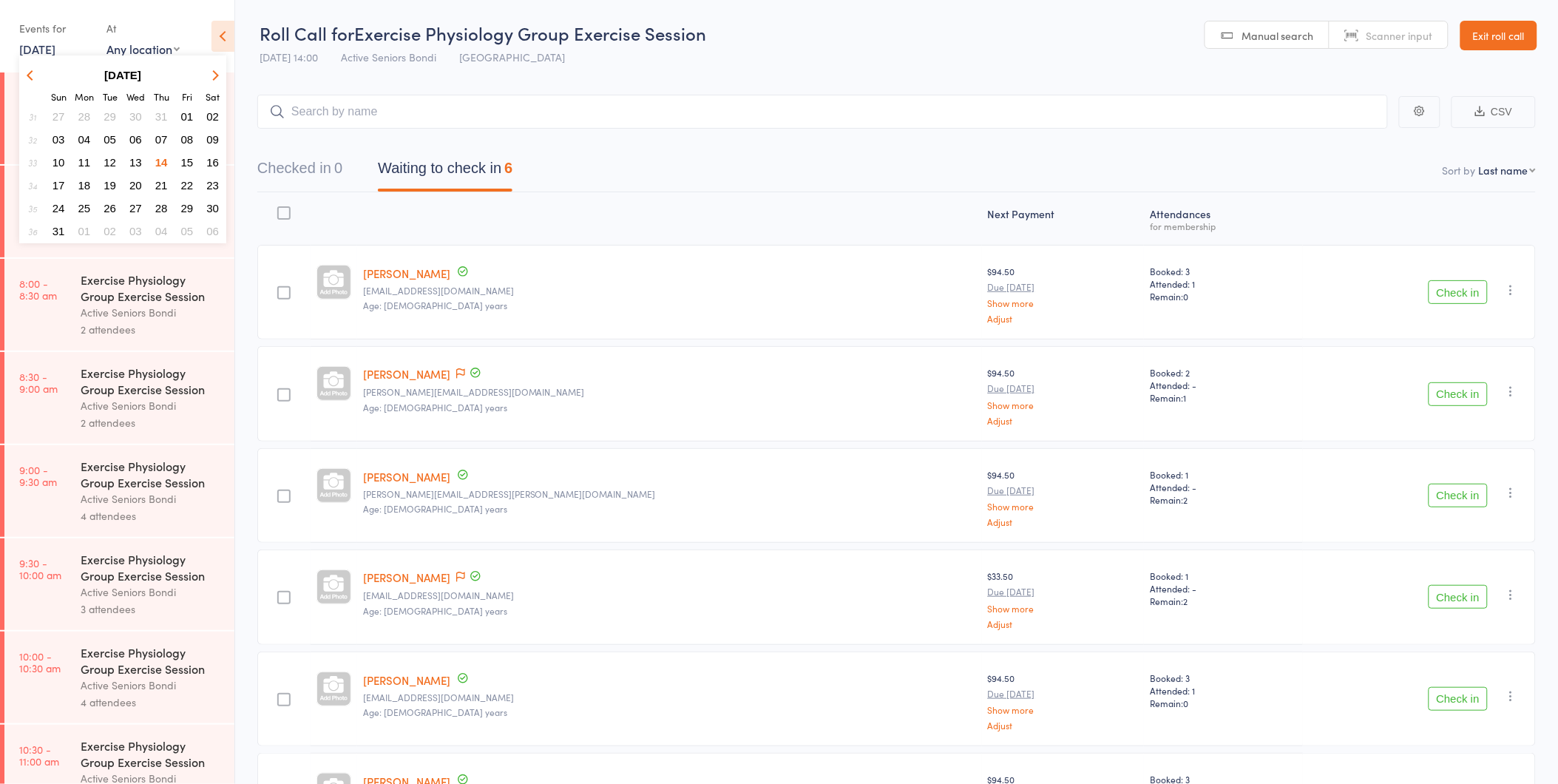
click at [164, 160] on span "14" at bounding box center [161, 162] width 13 height 13
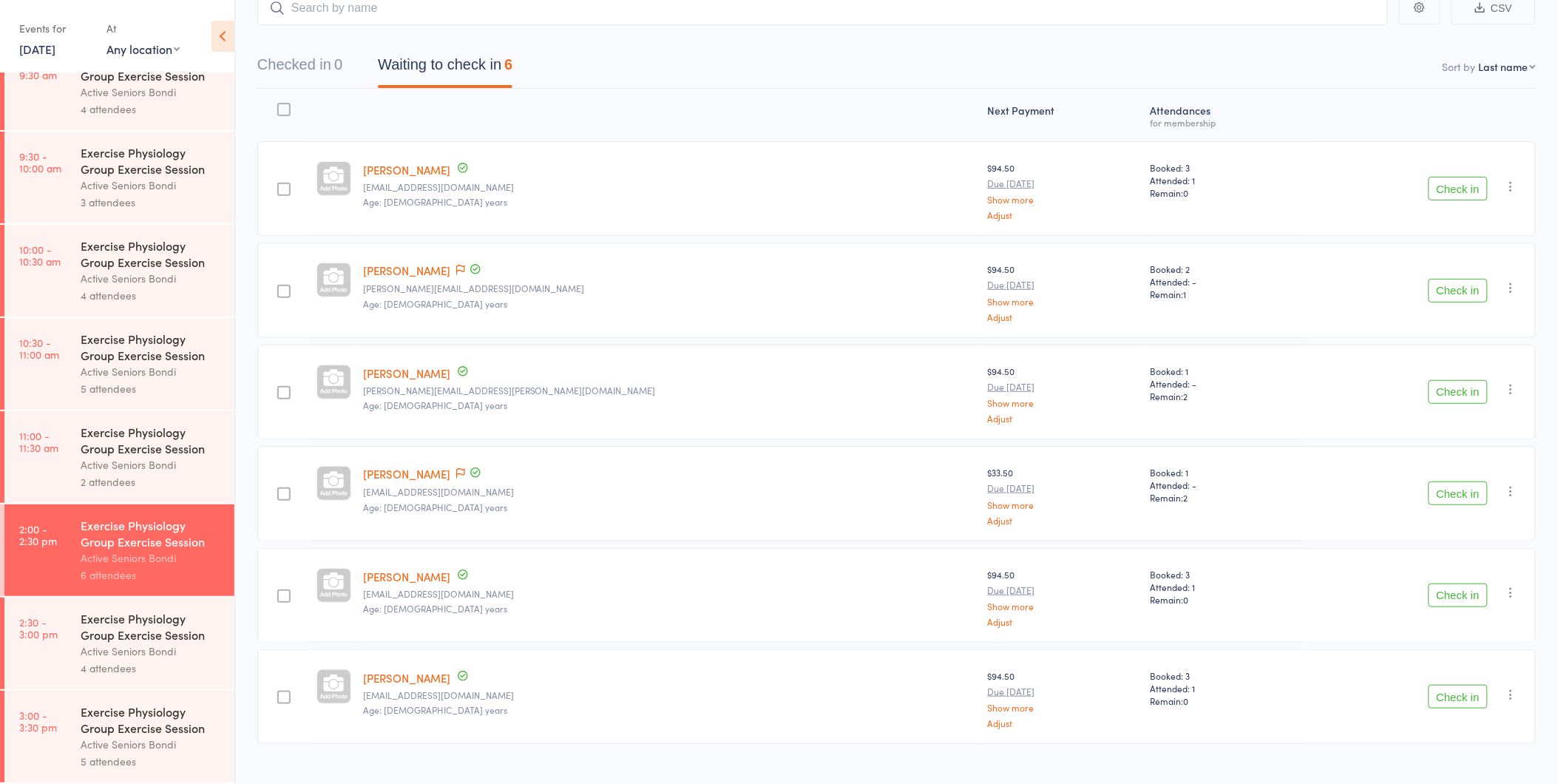
scroll to position [128, 0]
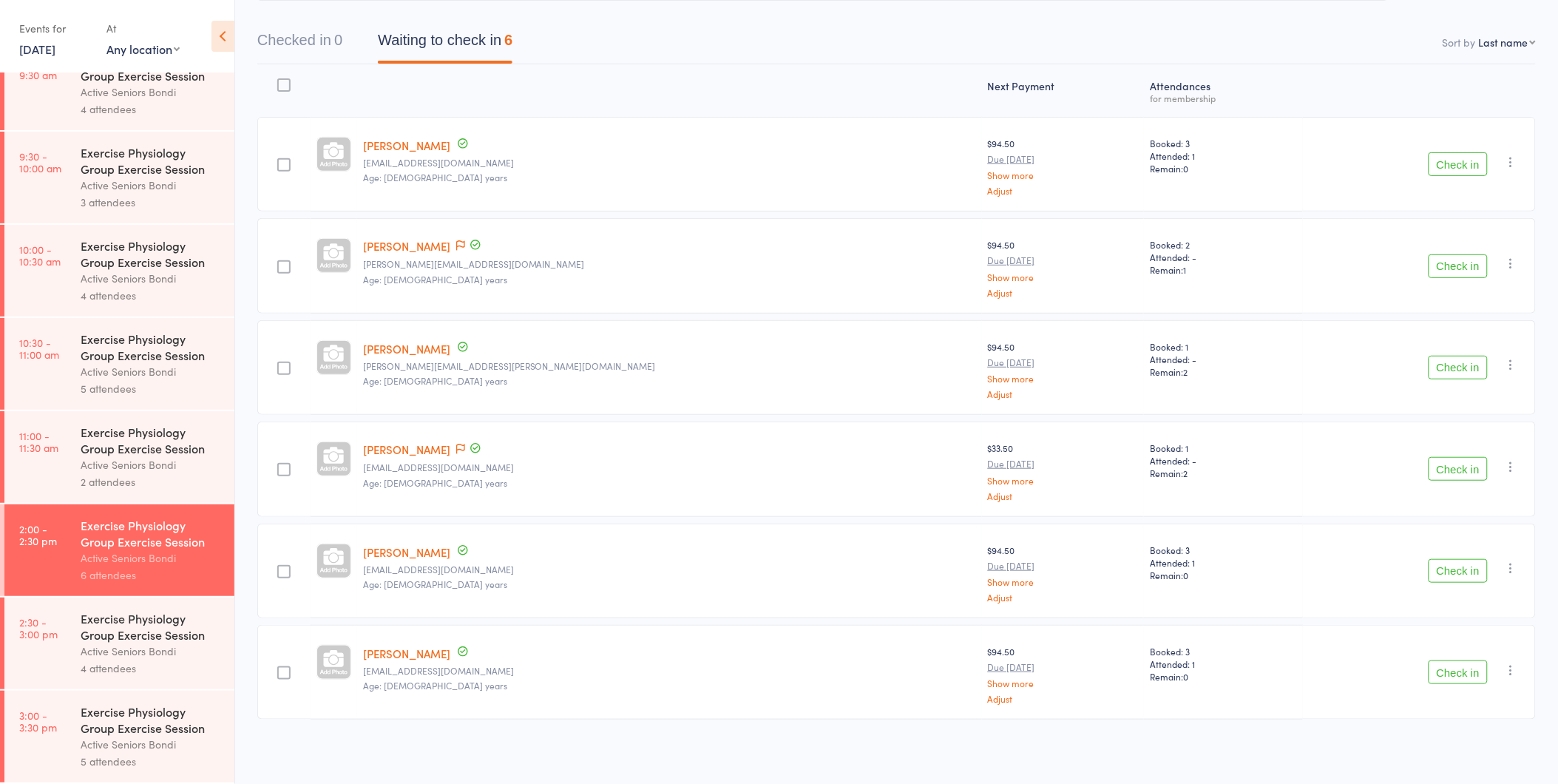
click at [454, 247] on div "Contact has been flagged Up to date" at bounding box center [467, 246] width 29 height 16
click at [456, 247] on icon at bounding box center [460, 247] width 9 height 10
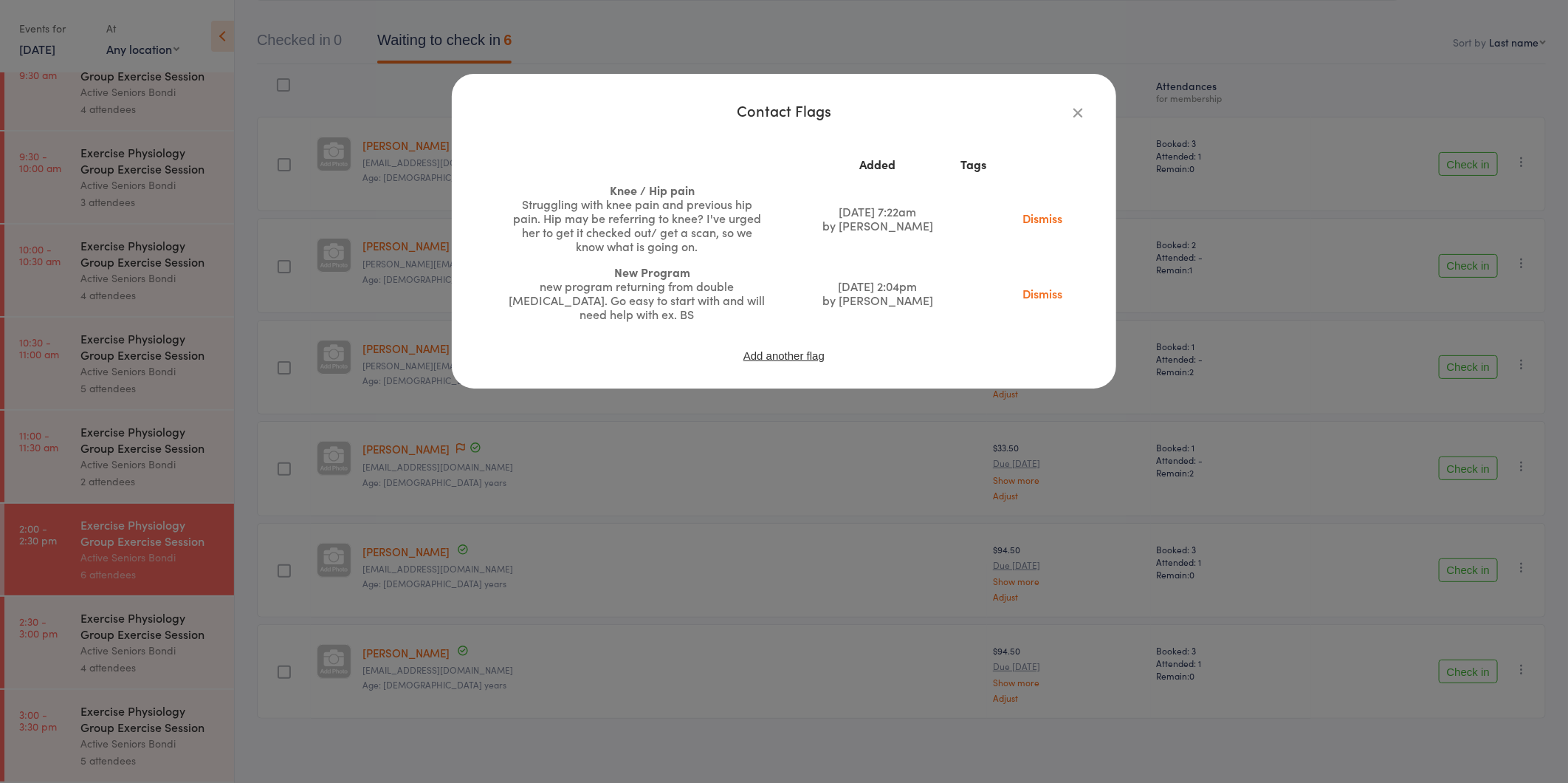
click at [573, 310] on div "new program returning from double hip replacement. Go easy to start with and wi…" at bounding box center [637, 300] width 258 height 42
click at [633, 476] on div "Contact Flags Added Tags Knee / Hip pain Struggling with knee pain and previous…" at bounding box center [784, 392] width 1568 height 783
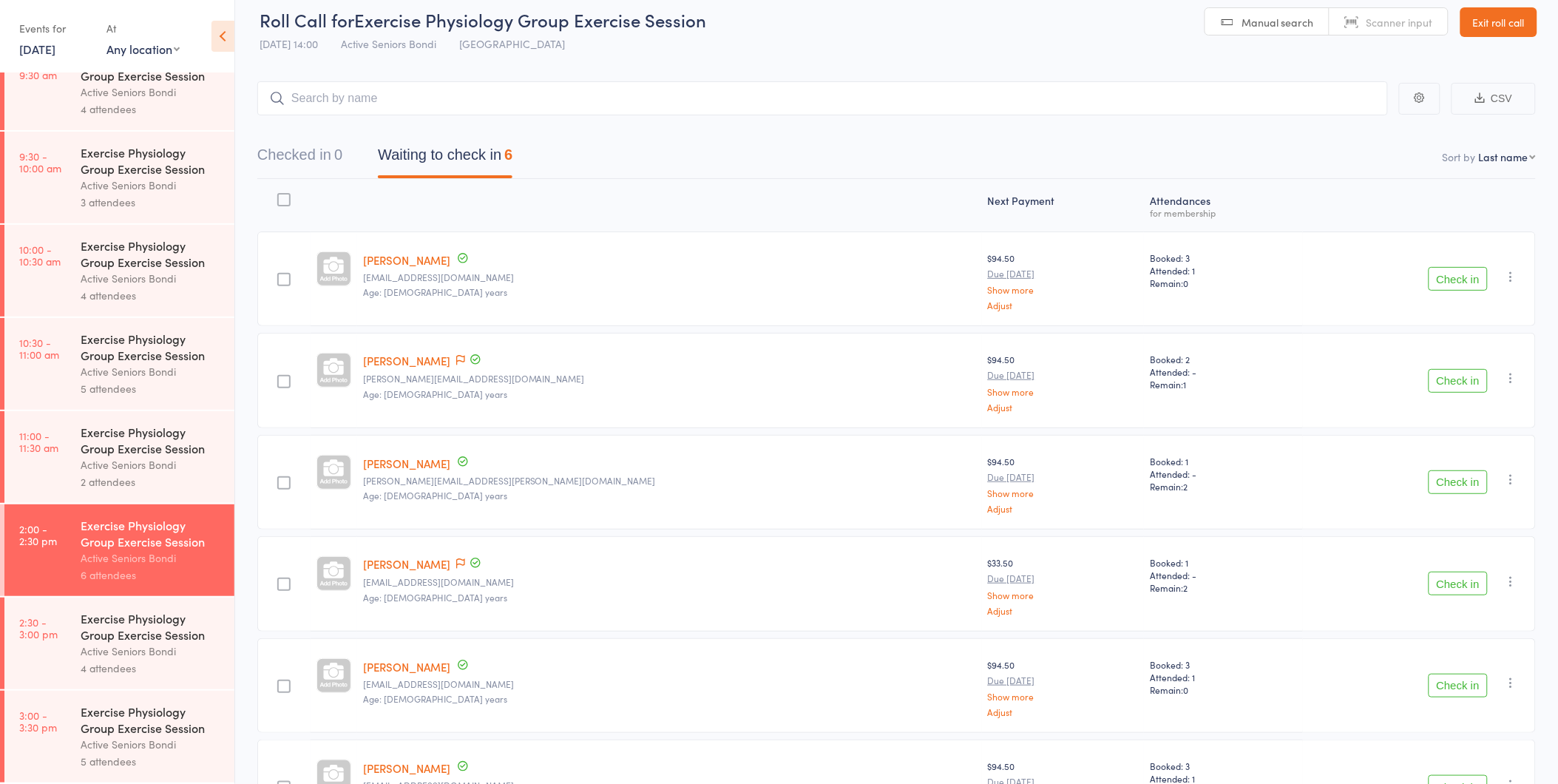
scroll to position [0, 0]
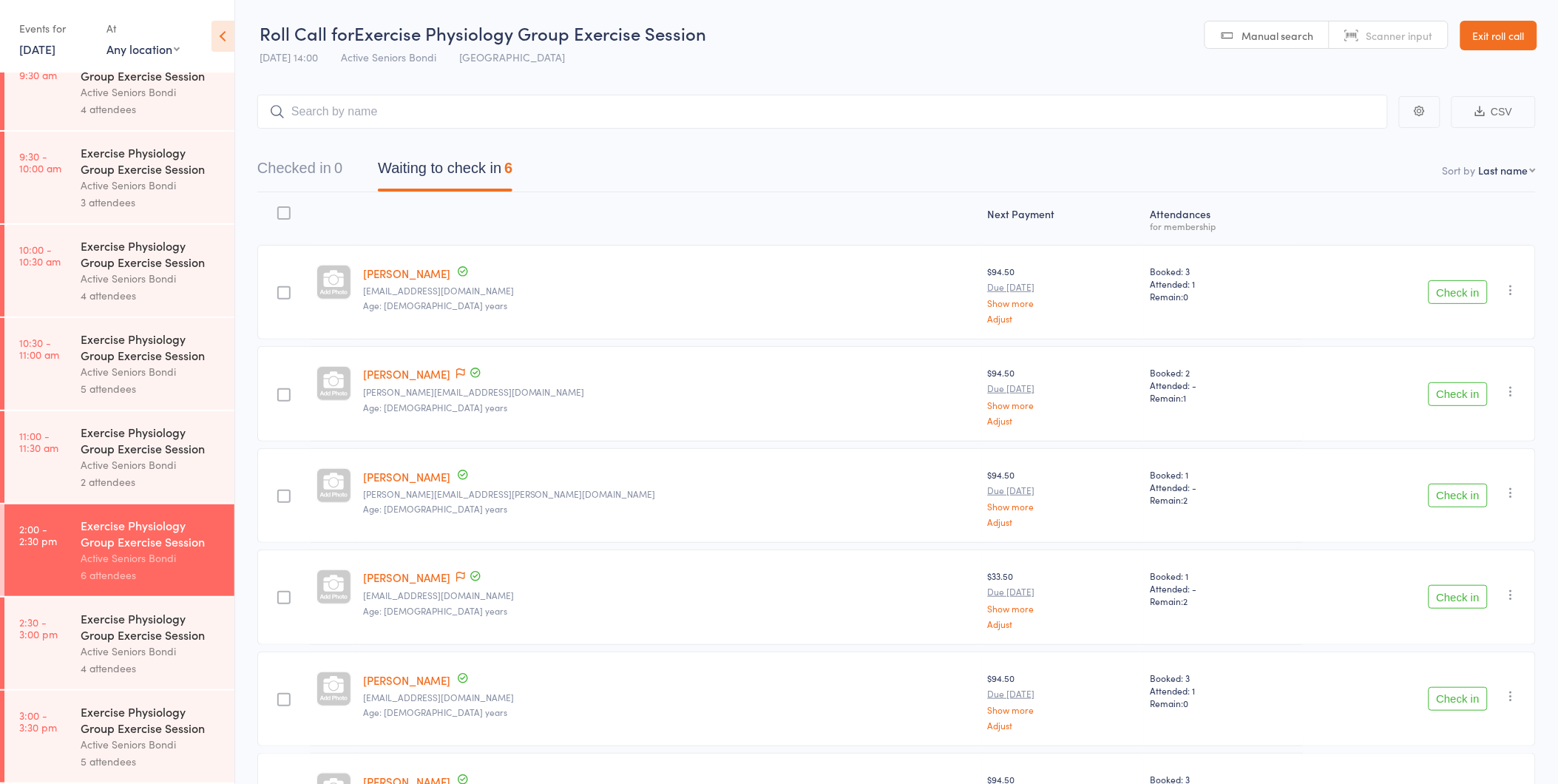
click at [1496, 35] on link "Exit roll call" at bounding box center [1498, 35] width 77 height 29
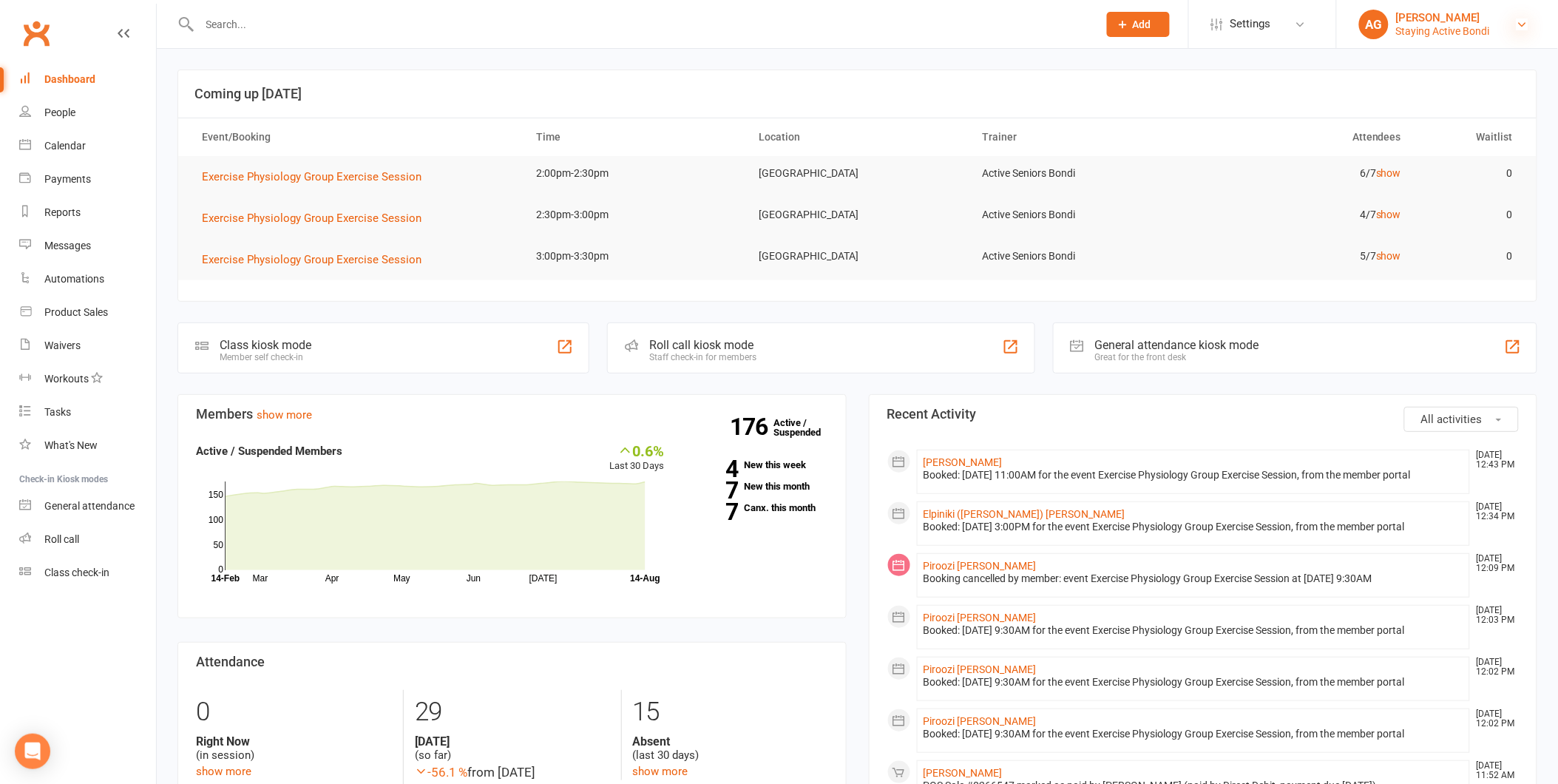
click at [1521, 21] on icon at bounding box center [1523, 24] width 12 height 12
click at [1395, 201] on link "Sign out" at bounding box center [1447, 204] width 221 height 34
click at [314, 15] on input "text" at bounding box center [641, 24] width 892 height 21
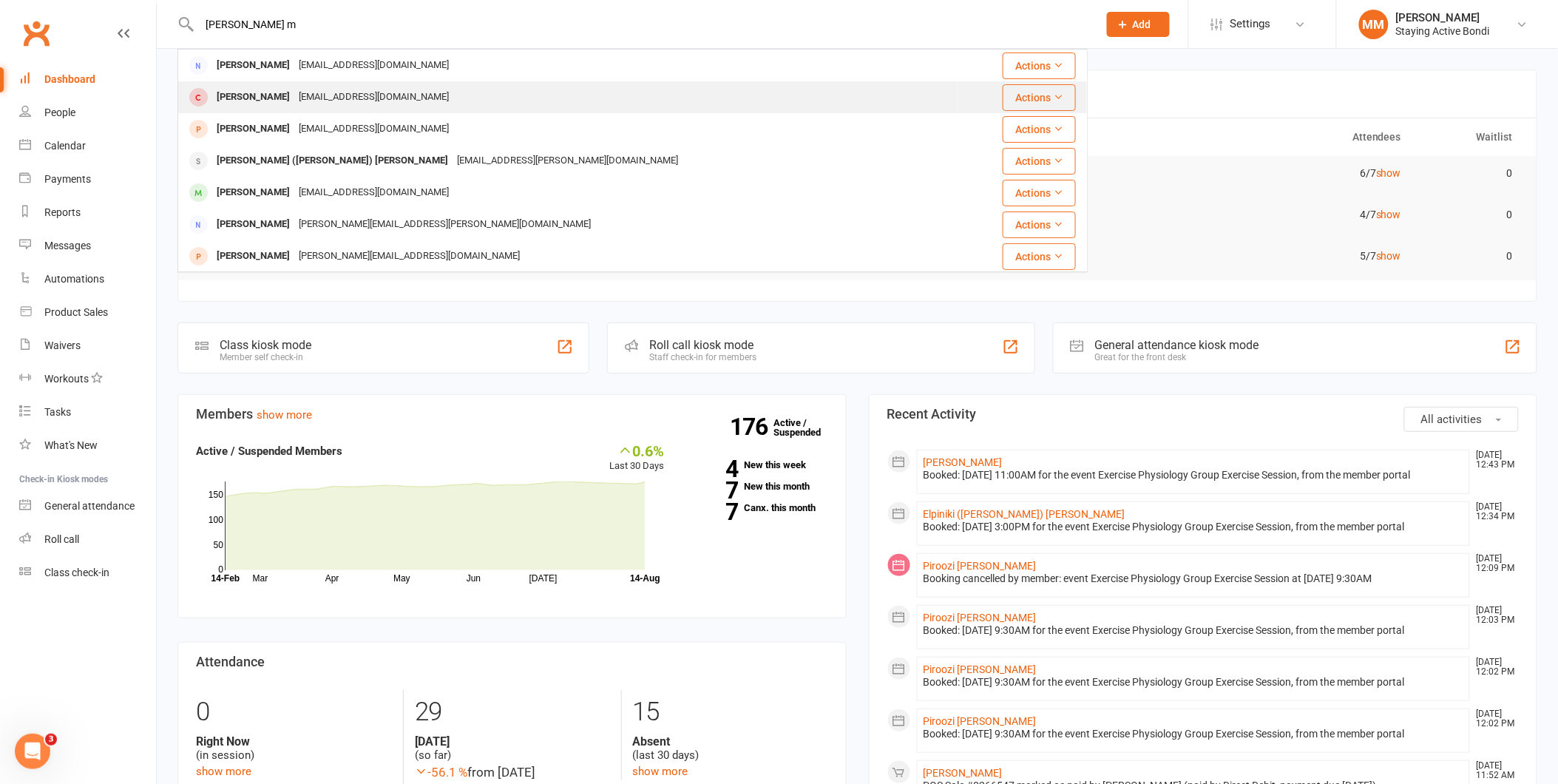
type input "[PERSON_NAME] m"
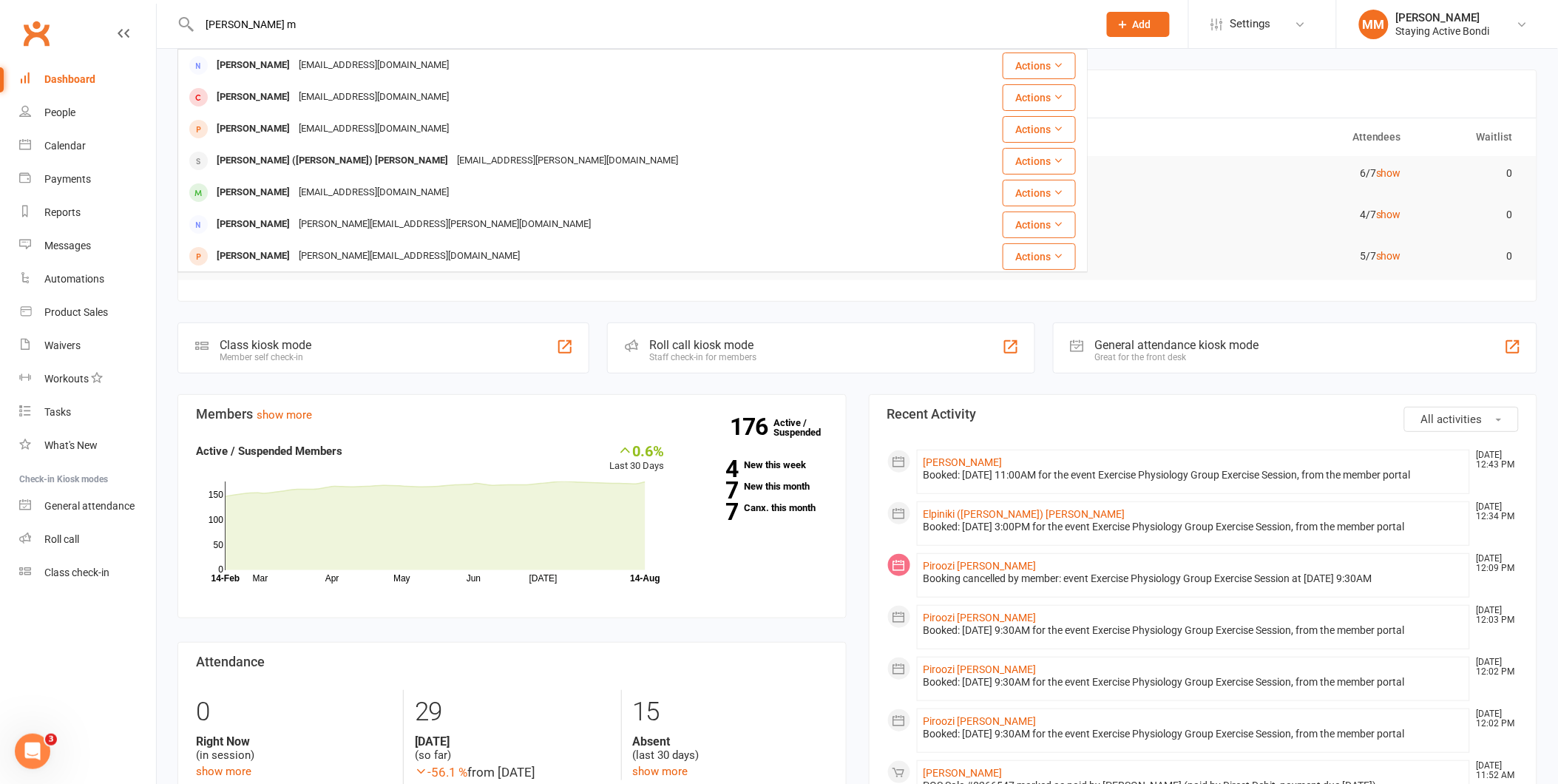
click at [311, 94] on div "[EMAIL_ADDRESS][DOMAIN_NAME]" at bounding box center [374, 97] width 159 height 22
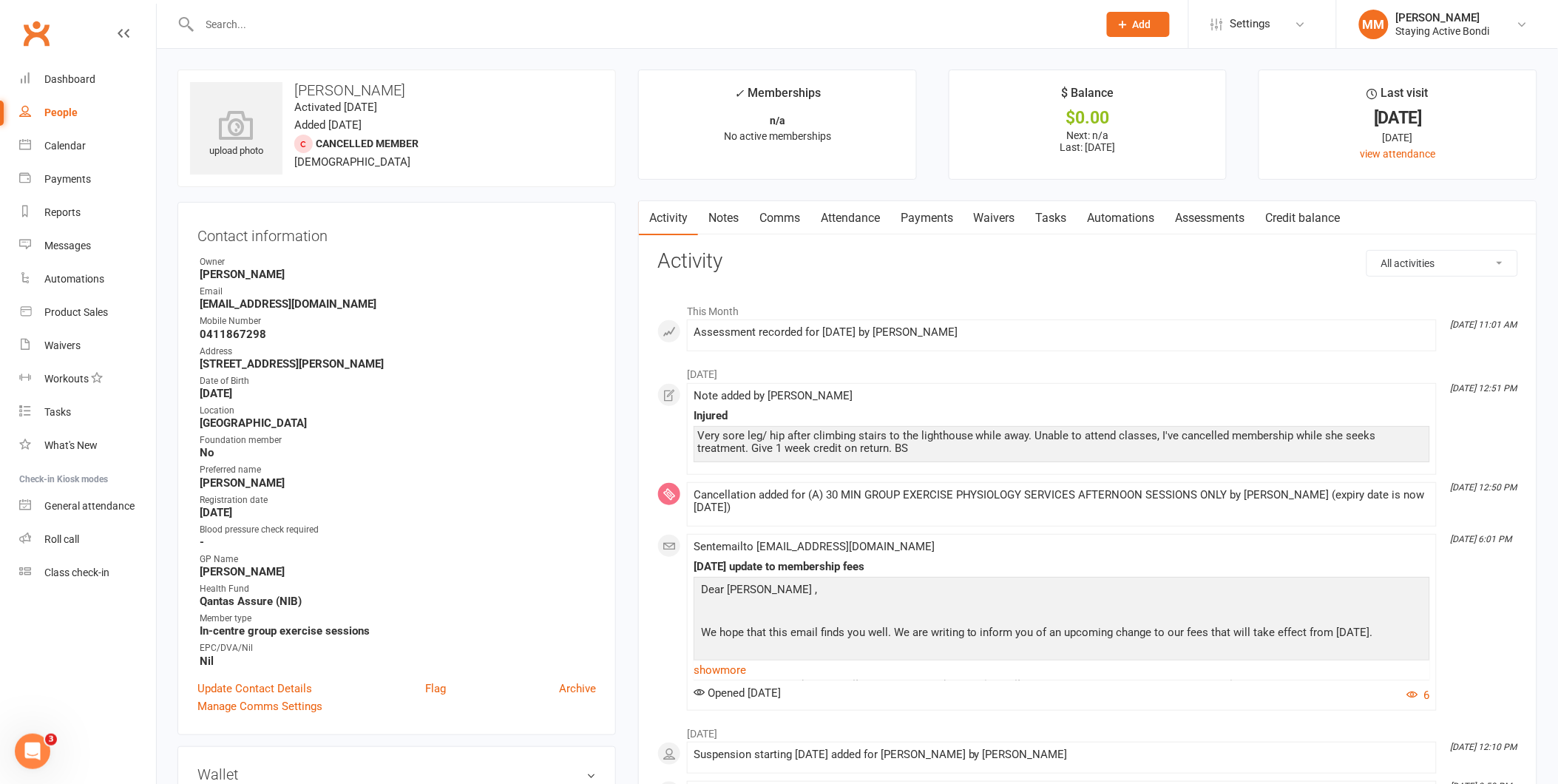
click at [1215, 210] on link "Assessments" at bounding box center [1210, 217] width 90 height 34
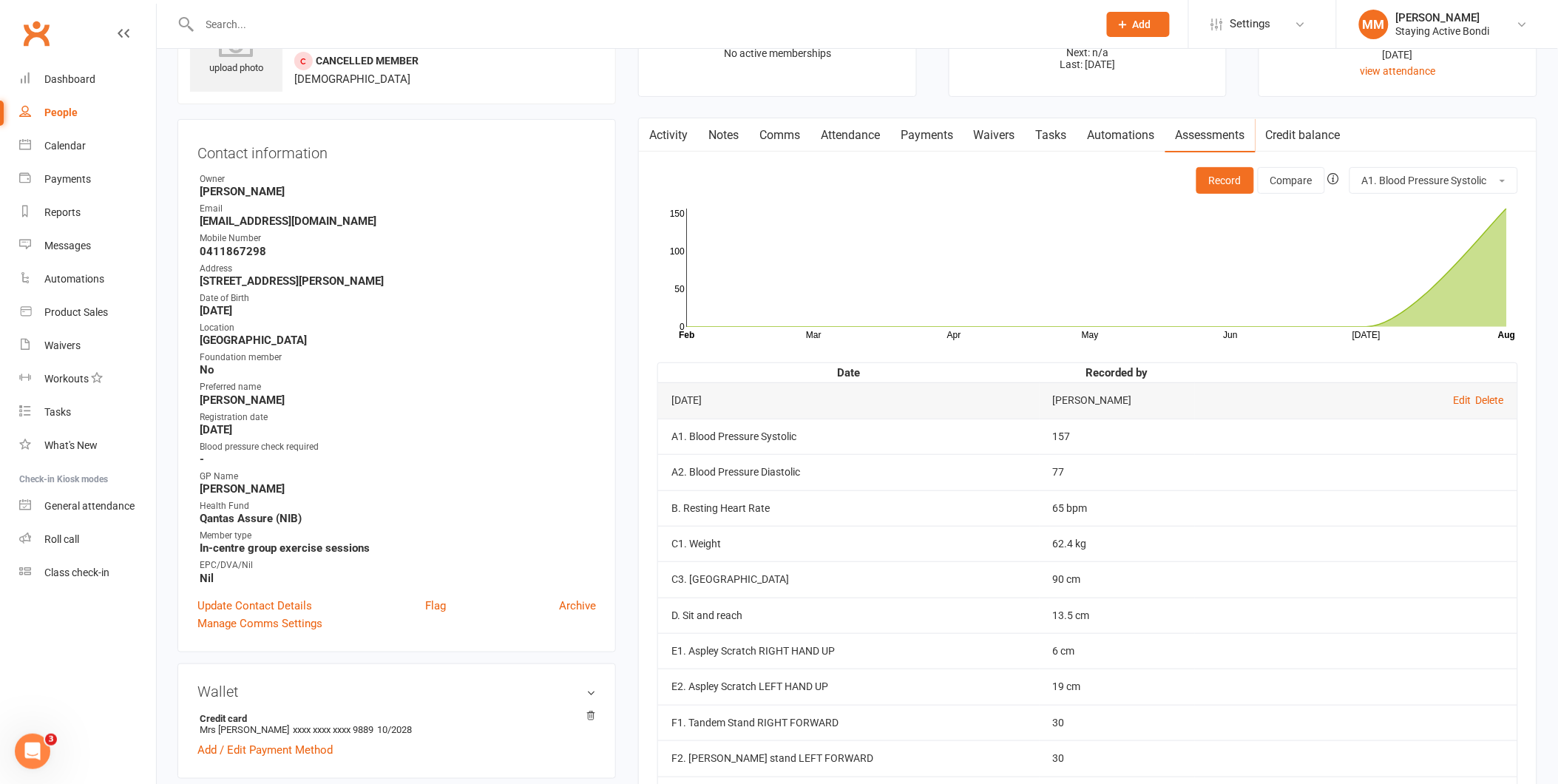
scroll to position [82, 0]
click at [232, 23] on input "text" at bounding box center [641, 24] width 892 height 21
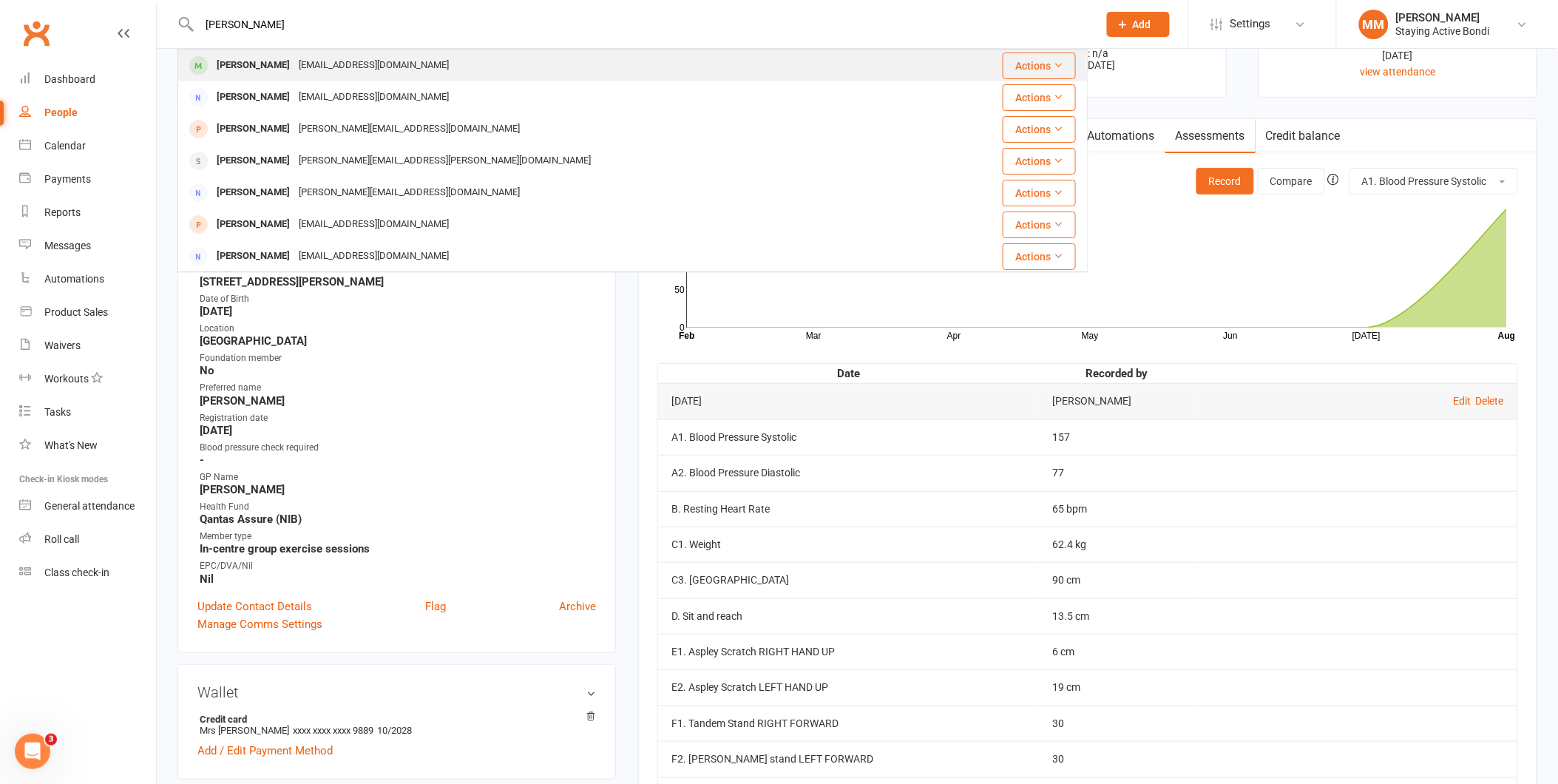
type input "gail boot"
click at [294, 59] on div "gailbooth@ozemail.com.au" at bounding box center [374, 65] width 159 height 22
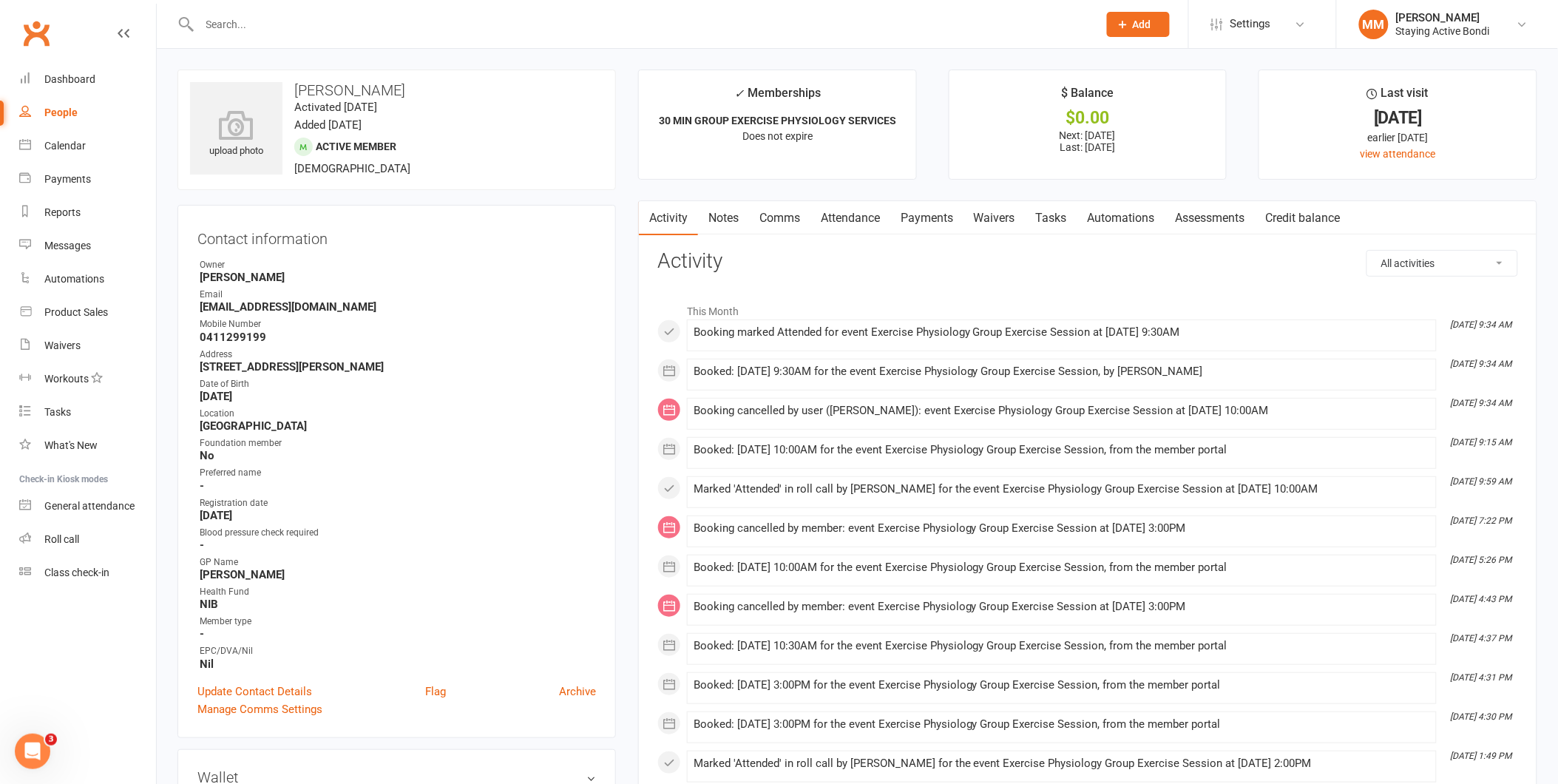
click at [723, 212] on link "Notes" at bounding box center [723, 217] width 51 height 34
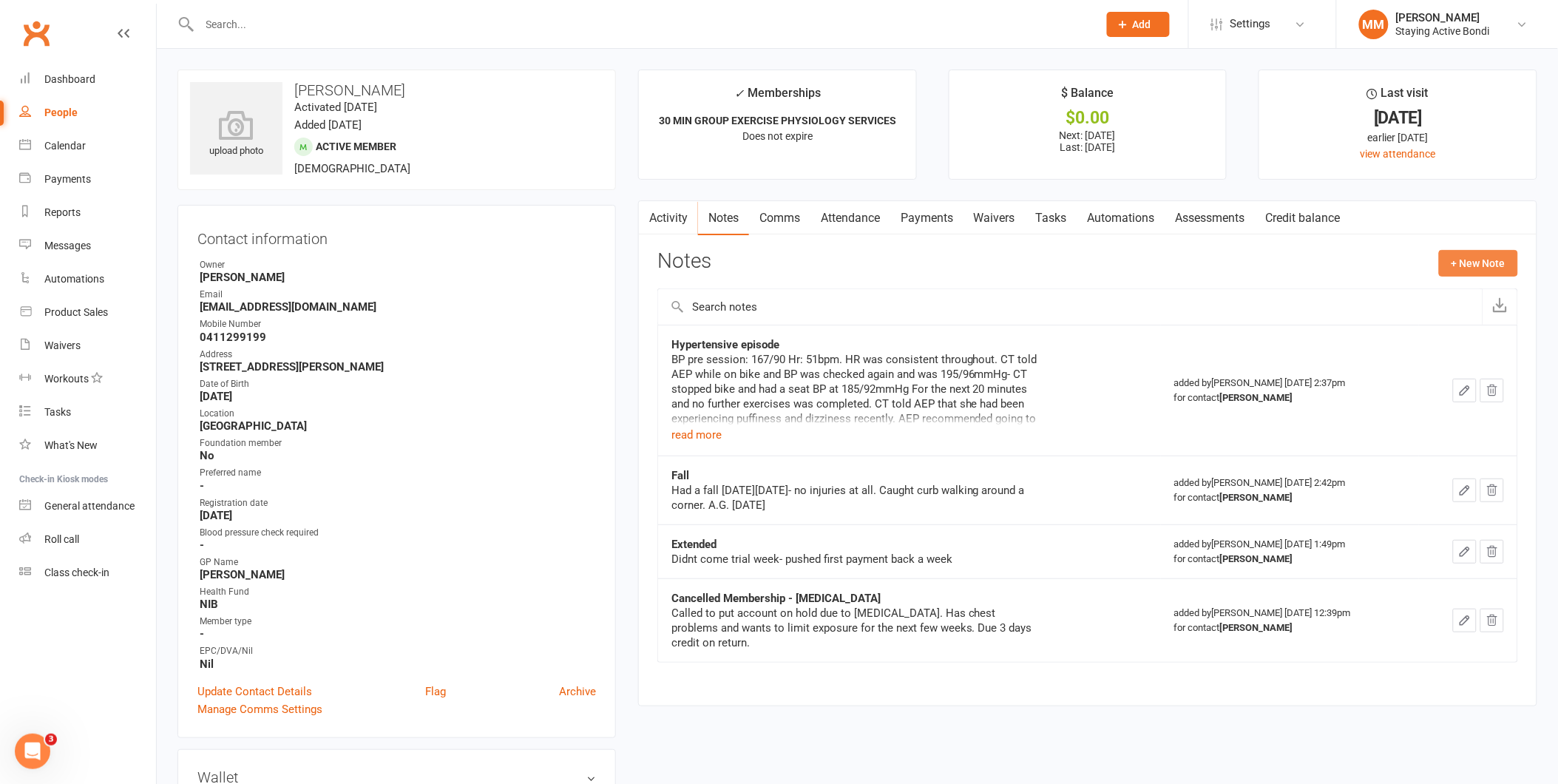
click at [1473, 259] on button "+ New Note" at bounding box center [1478, 263] width 79 height 27
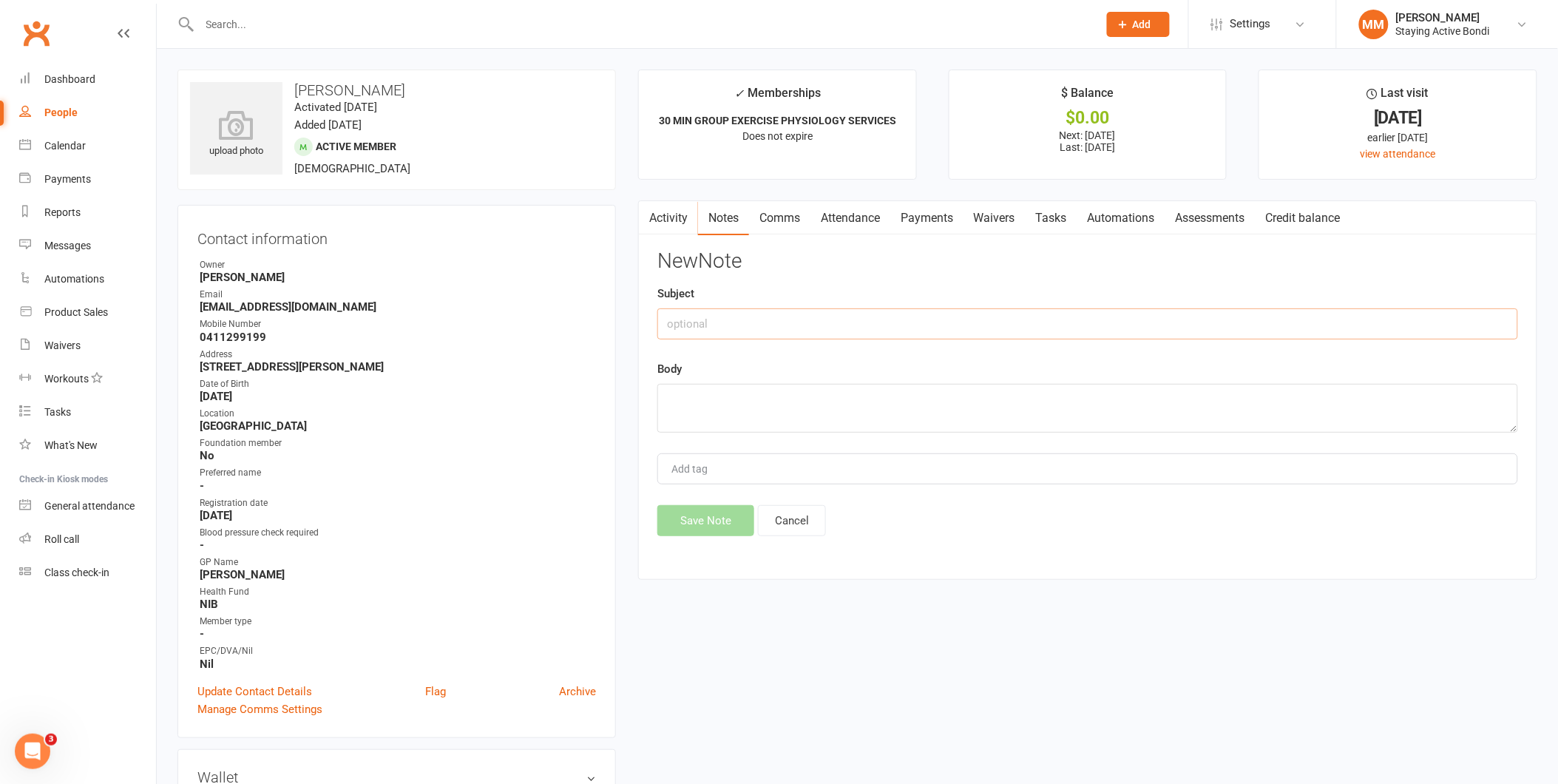
click at [689, 314] on input "text" at bounding box center [1087, 324] width 860 height 31
type input "wheeze upon exertion"
click at [676, 397] on textarea at bounding box center [1087, 408] width 860 height 48
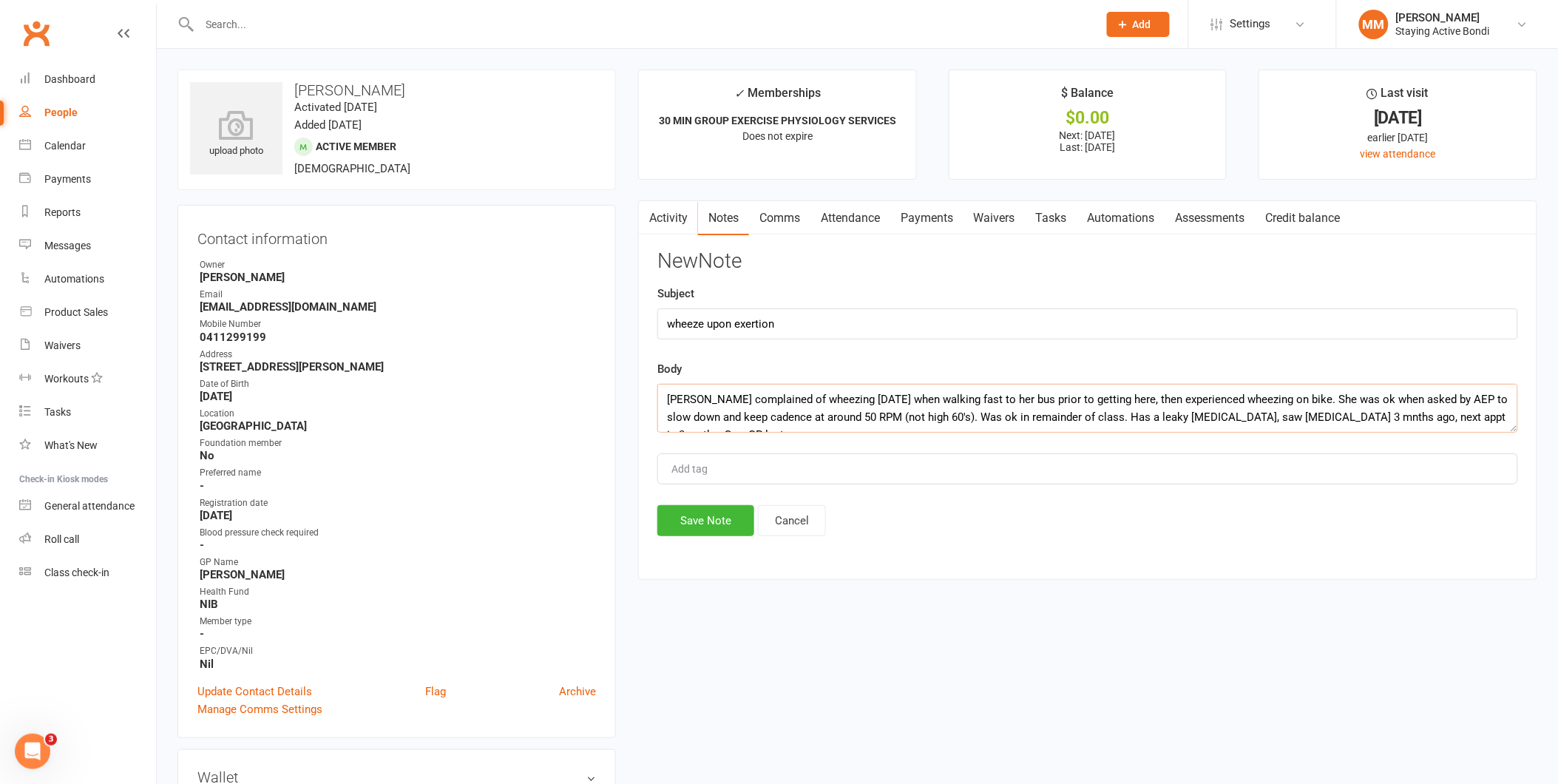
scroll to position [9, 0]
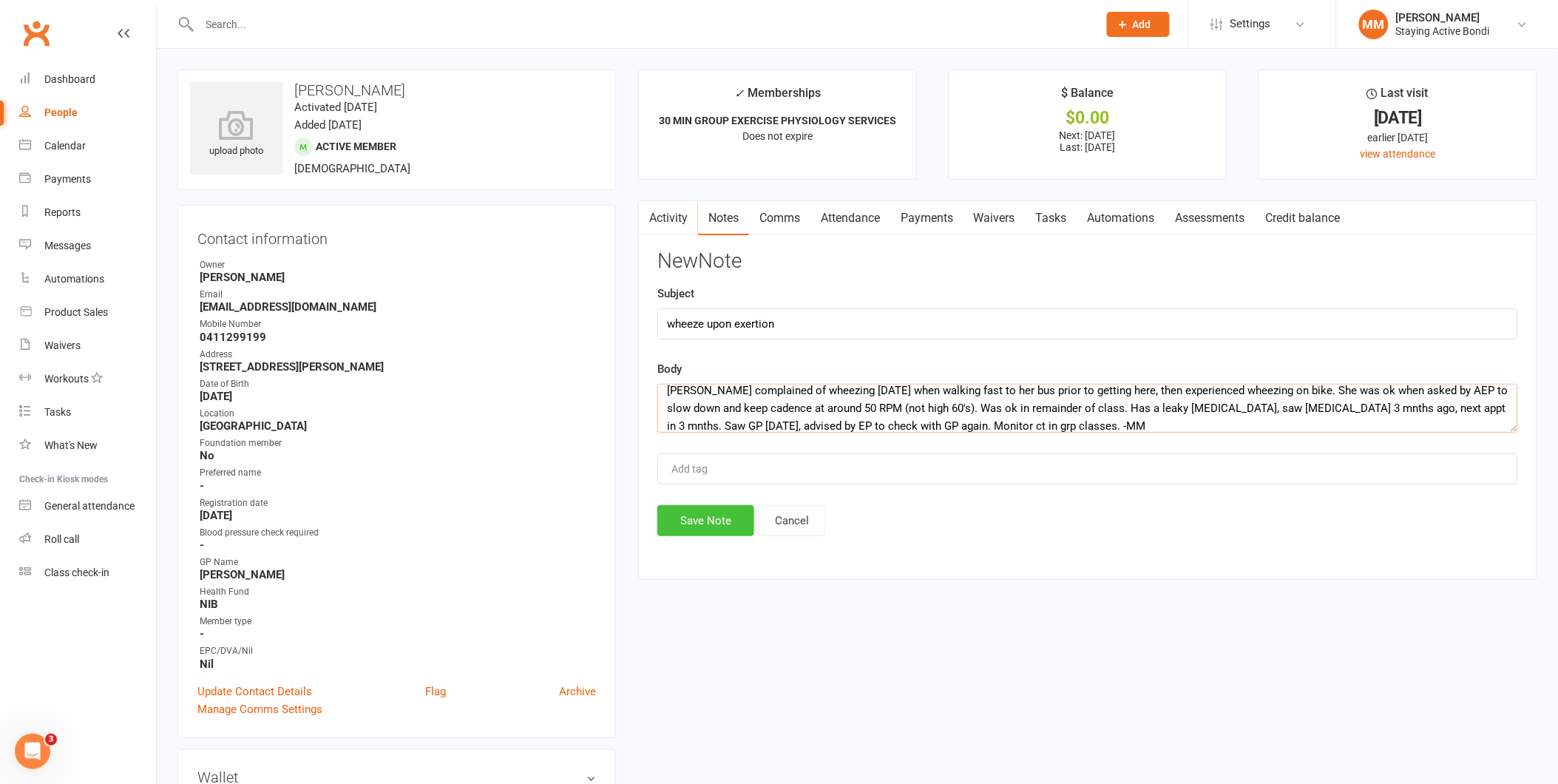
type textarea "[PERSON_NAME] complained of wheezing [DATE] when walking fast to her bus prior …"
click at [703, 524] on button "Save Note" at bounding box center [705, 520] width 97 height 31
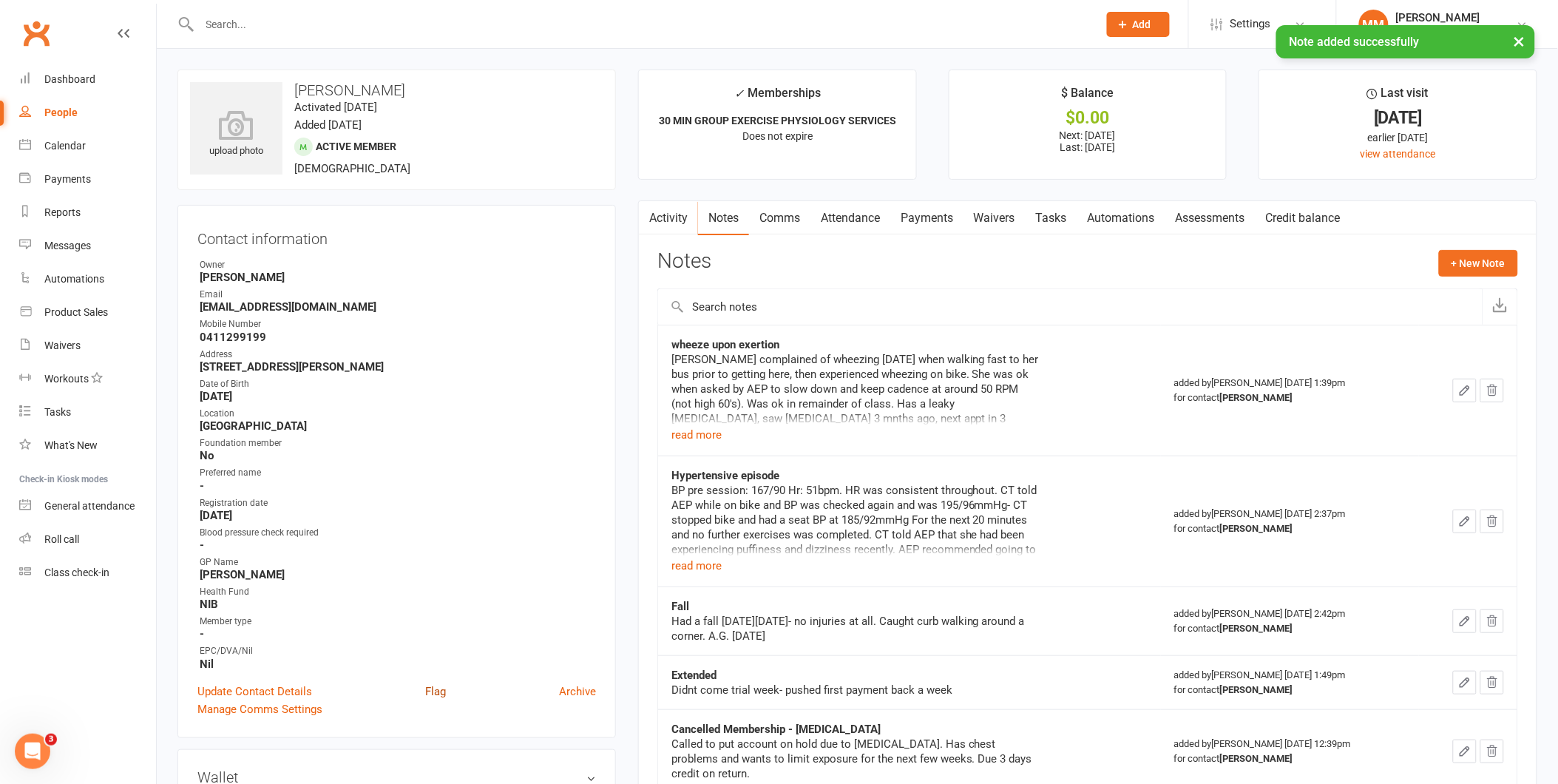
click at [434, 683] on link "Flag" at bounding box center [435, 691] width 21 height 18
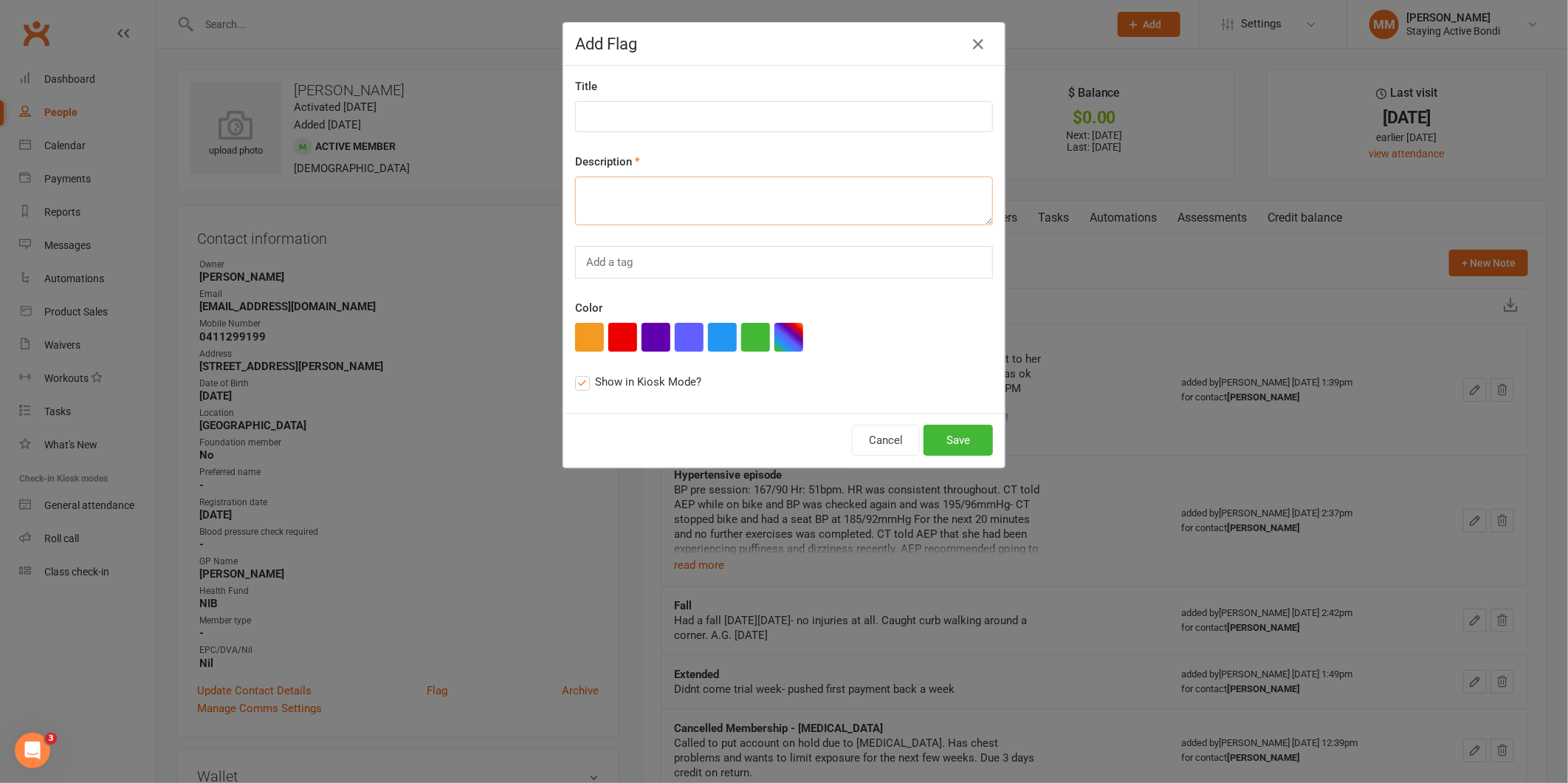
click at [596, 210] on textarea at bounding box center [784, 201] width 418 height 48
type textarea "see note - MM"
click at [958, 438] on button "Save" at bounding box center [958, 440] width 69 height 31
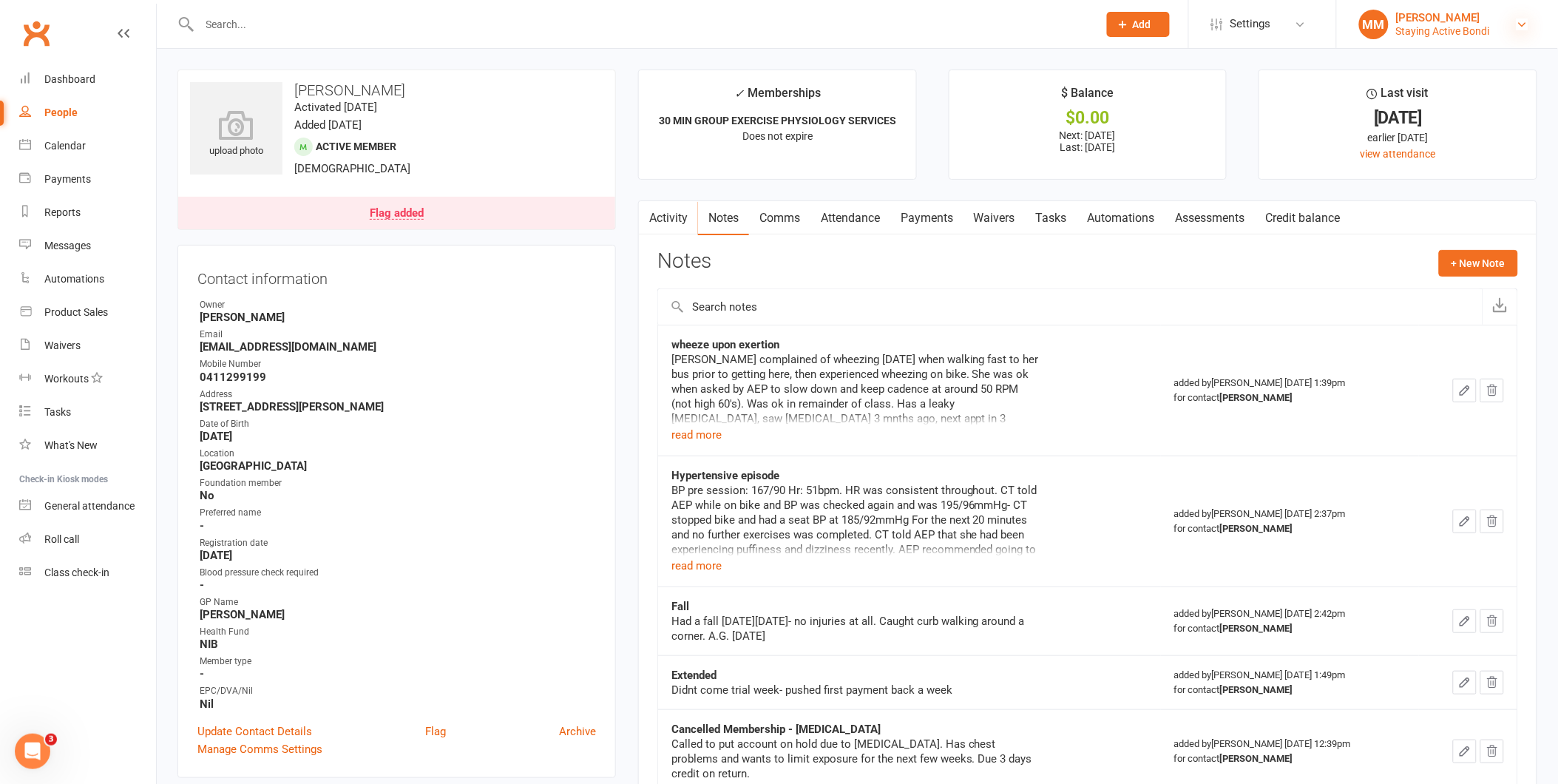
click at [1520, 22] on icon at bounding box center [1523, 24] width 12 height 12
click at [54, 533] on div "Roll call" at bounding box center [61, 539] width 35 height 12
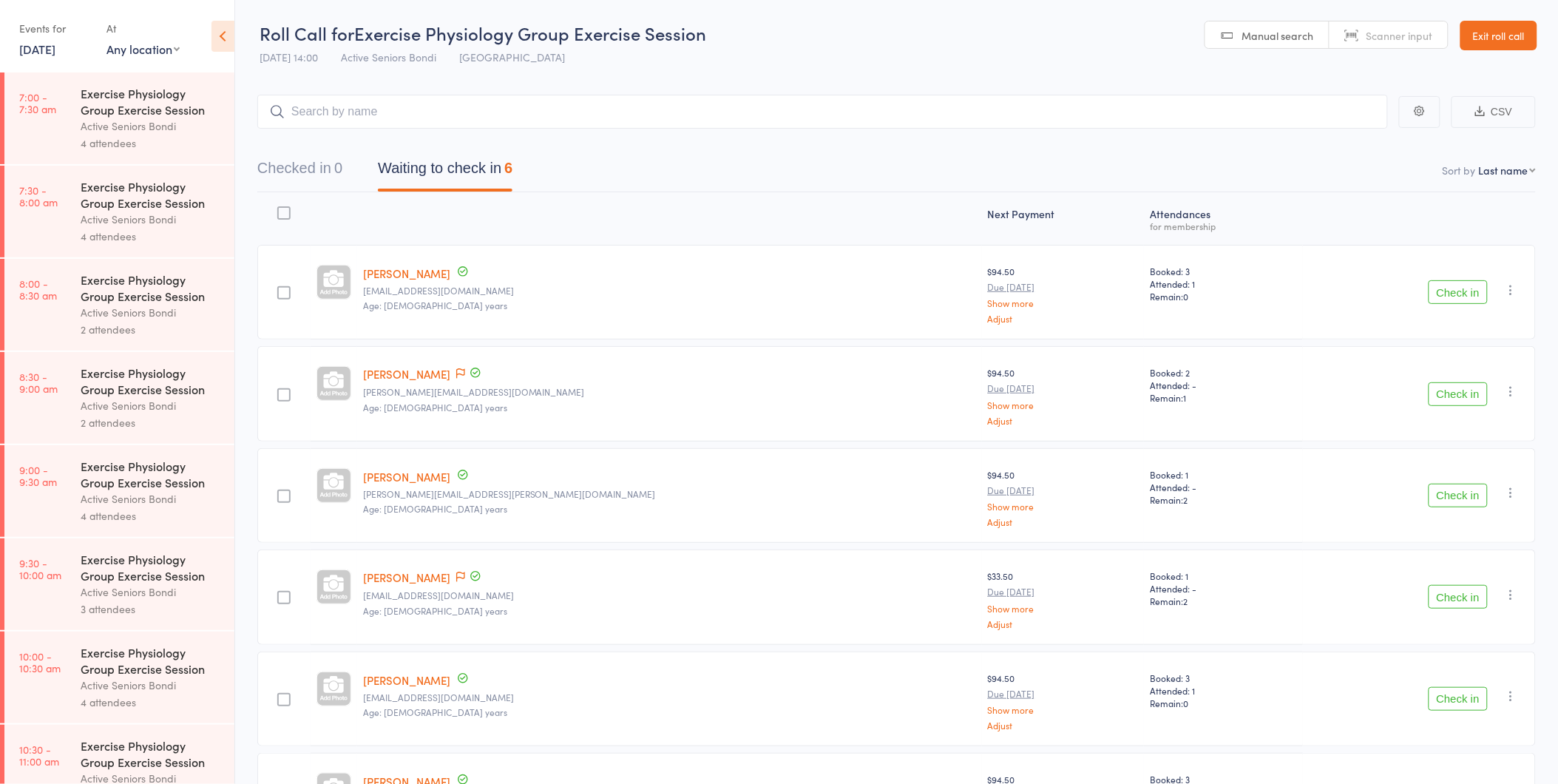
click at [1504, 34] on link "Exit roll call" at bounding box center [1498, 35] width 77 height 29
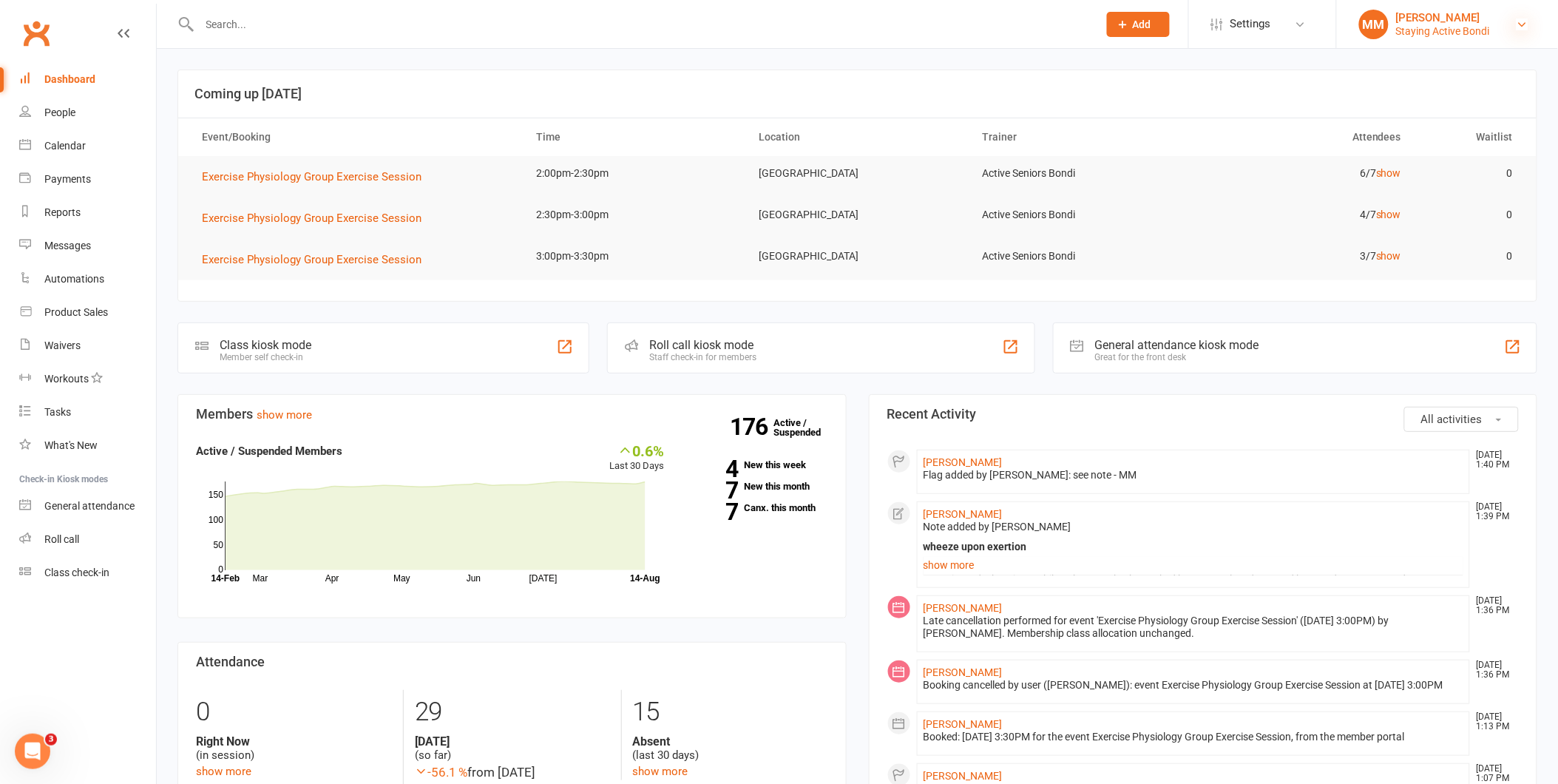
click at [1520, 19] on icon at bounding box center [1523, 24] width 12 height 12
click at [1371, 204] on link "Sign out" at bounding box center [1447, 204] width 221 height 34
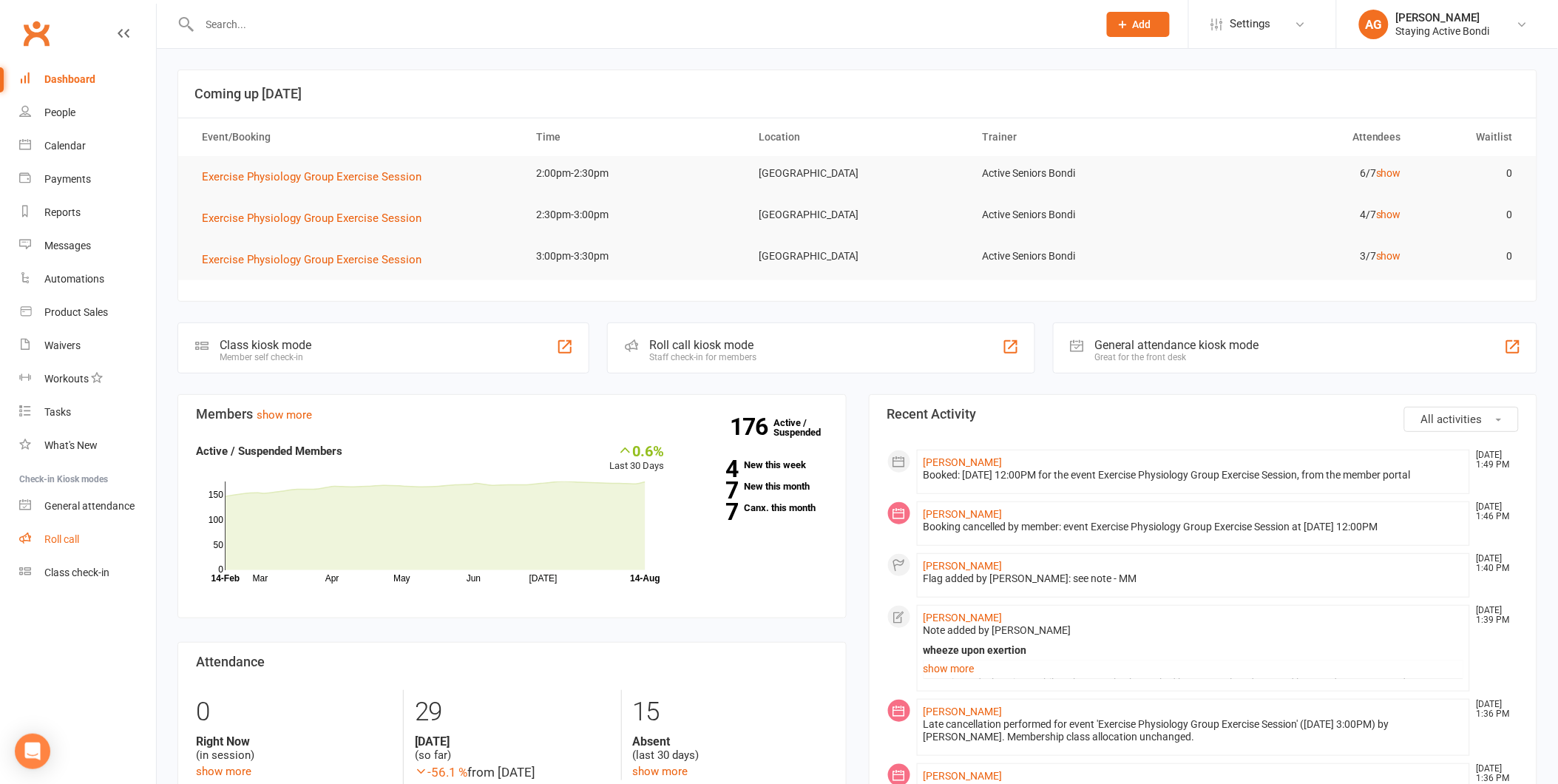
click at [53, 541] on div "Roll call" at bounding box center [61, 539] width 35 height 12
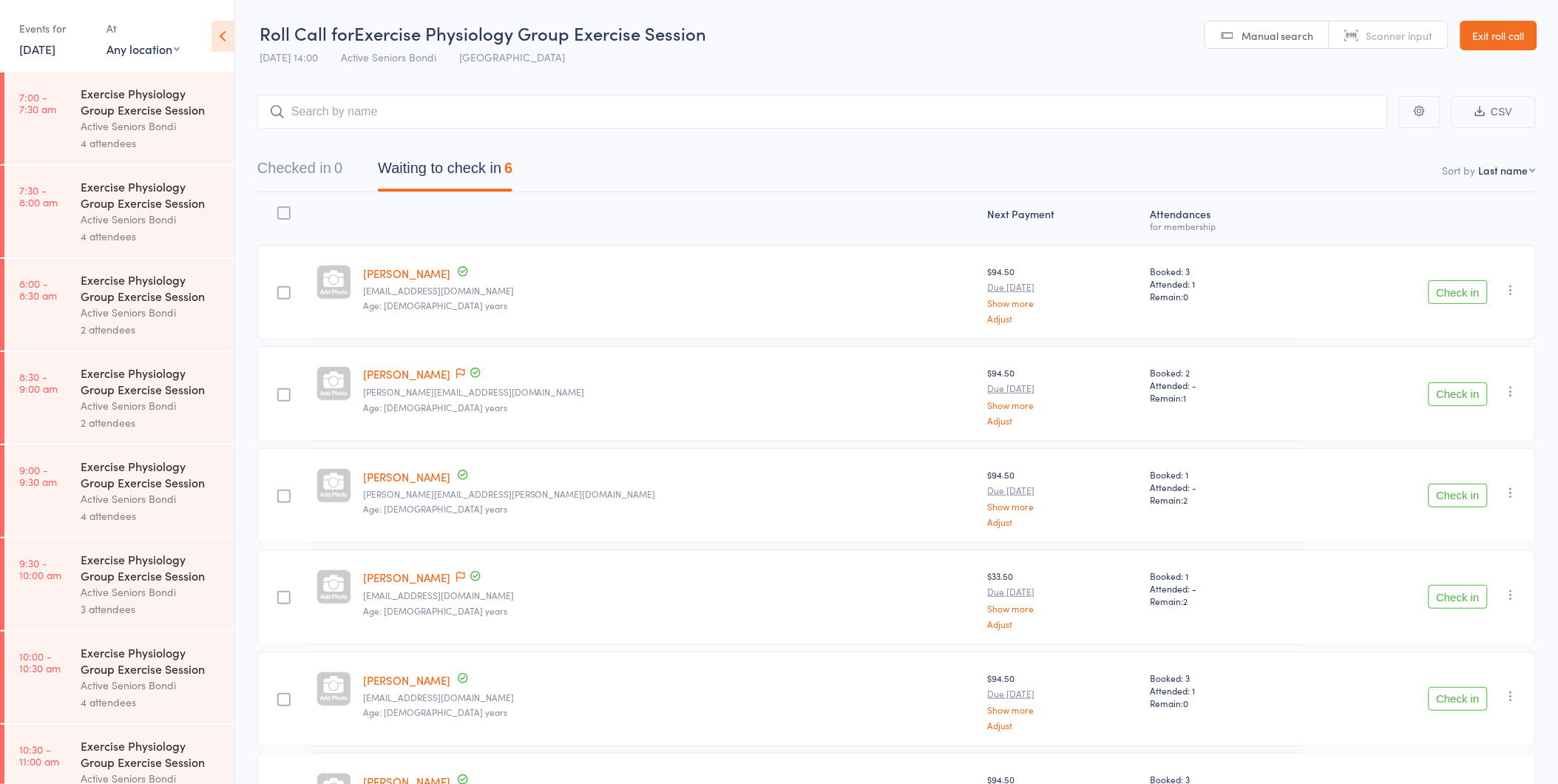
click at [55, 55] on link "[DATE]" at bounding box center [37, 48] width 36 height 16
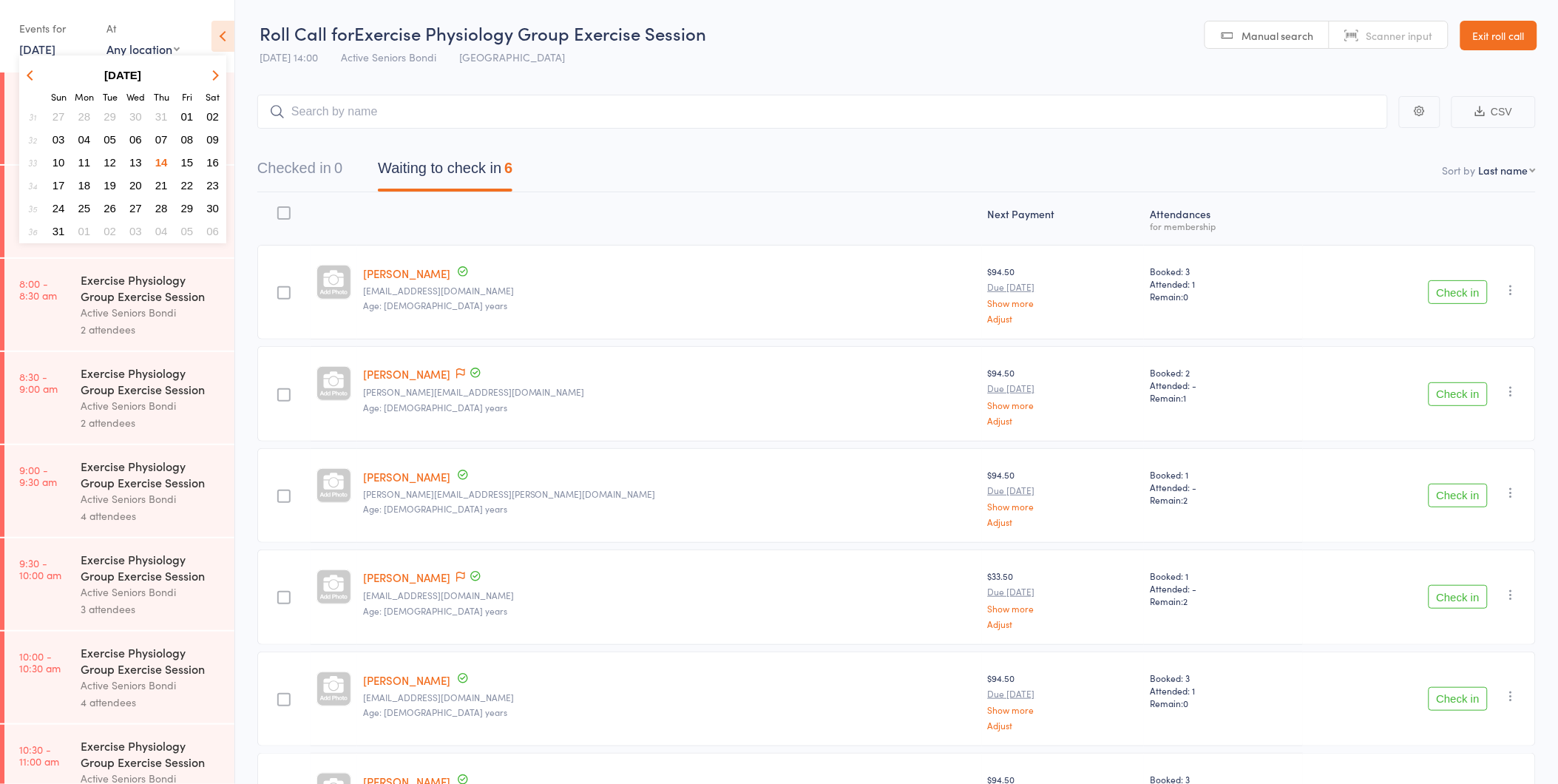
click at [109, 179] on span "19" at bounding box center [110, 185] width 13 height 13
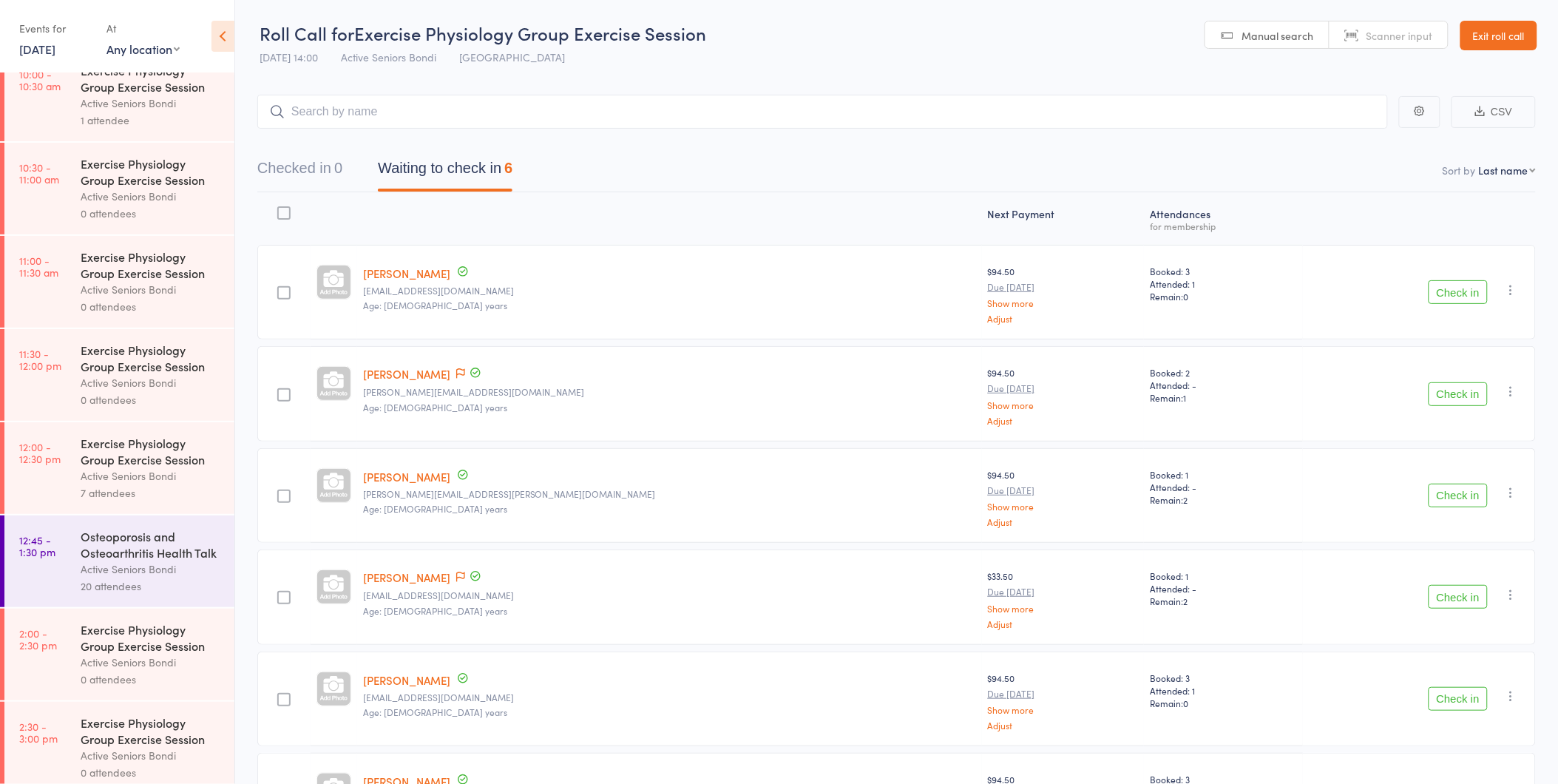
scroll to position [693, 0]
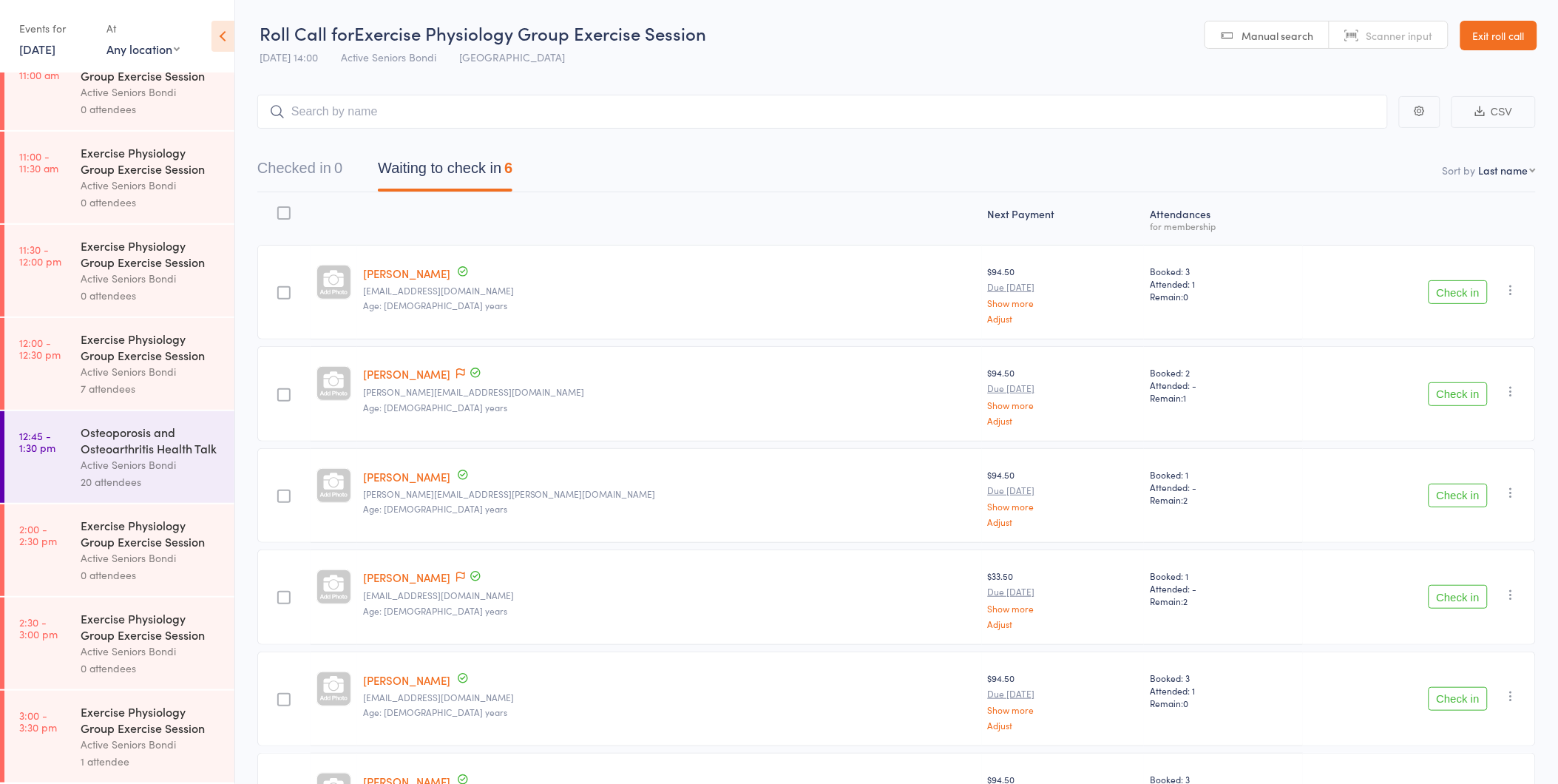
click at [144, 432] on div "Osteoporosis and Osteoarthritis Health Talk" at bounding box center [151, 440] width 141 height 33
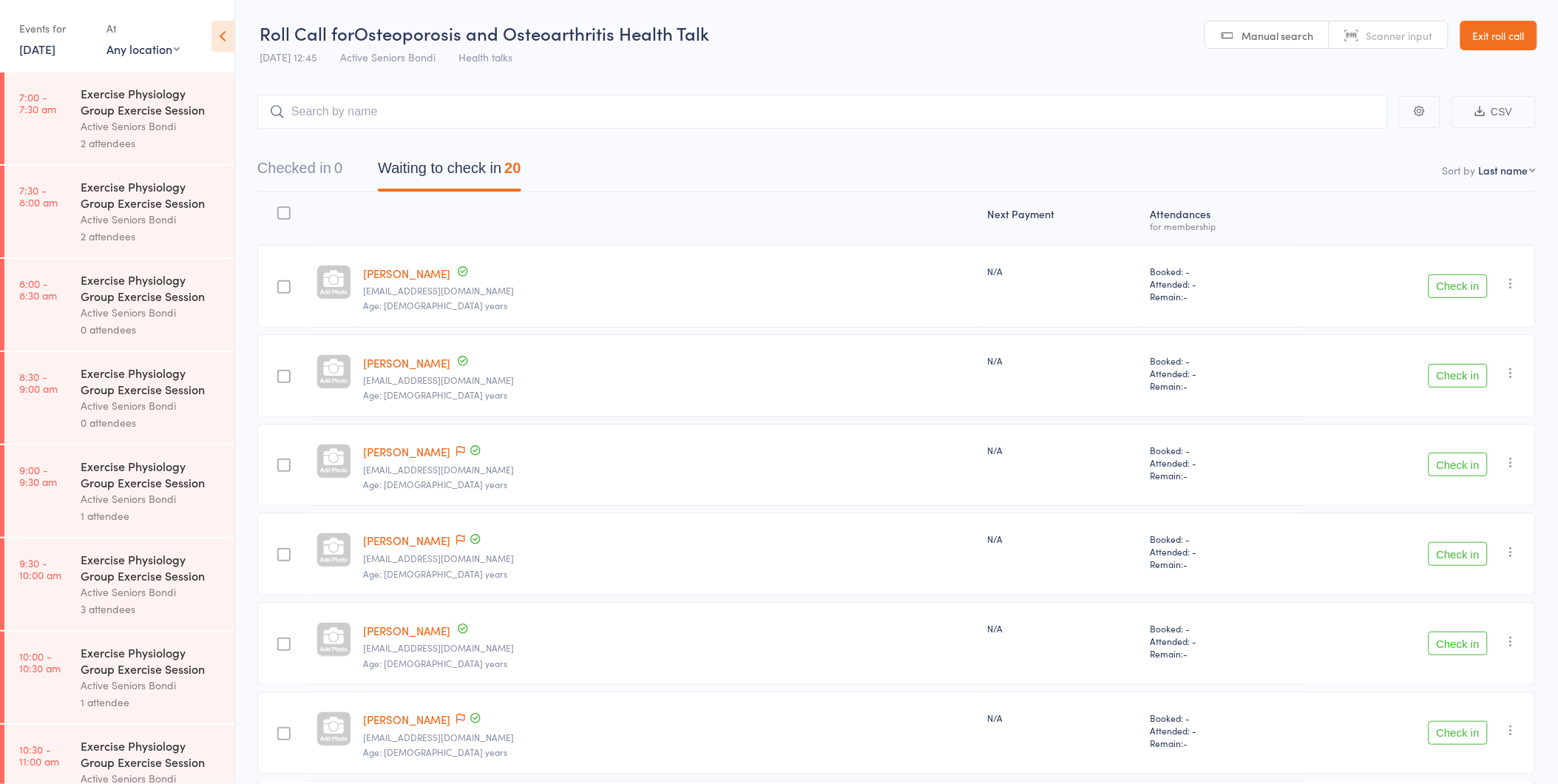
click at [1506, 38] on link "Exit roll call" at bounding box center [1498, 35] width 77 height 29
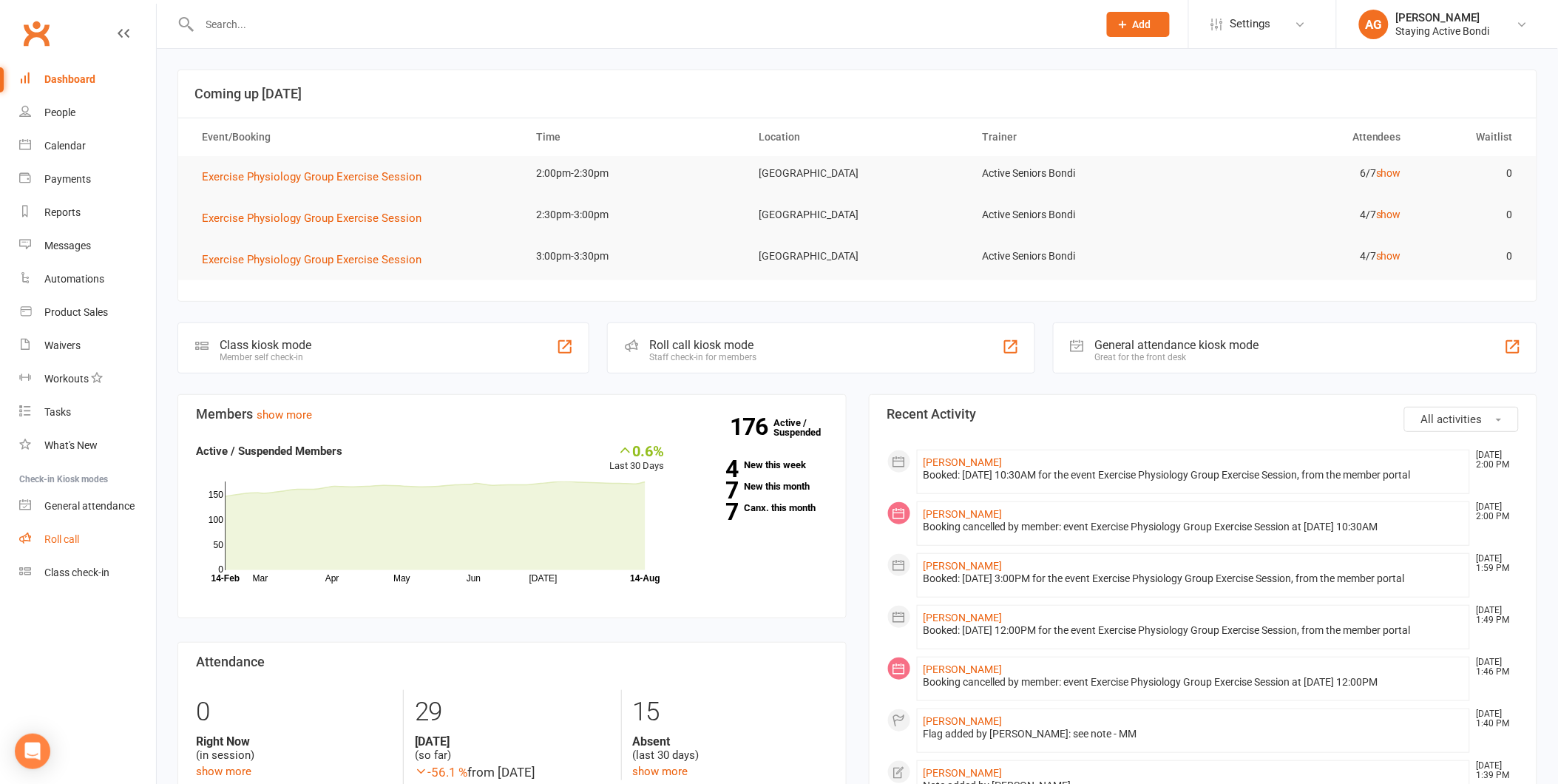
click at [57, 545] on link "Roll call" at bounding box center [87, 539] width 137 height 33
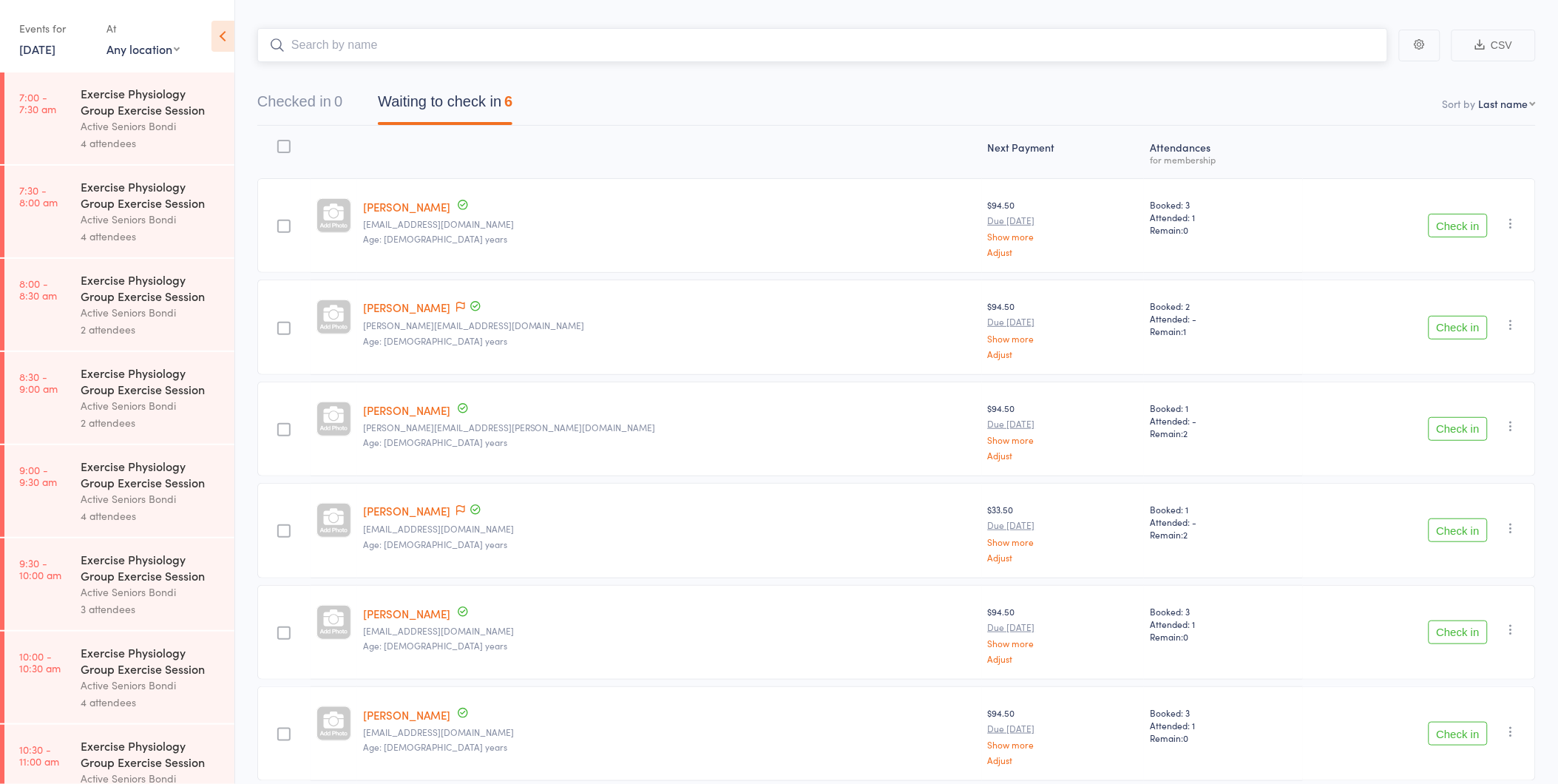
scroll to position [128, 0]
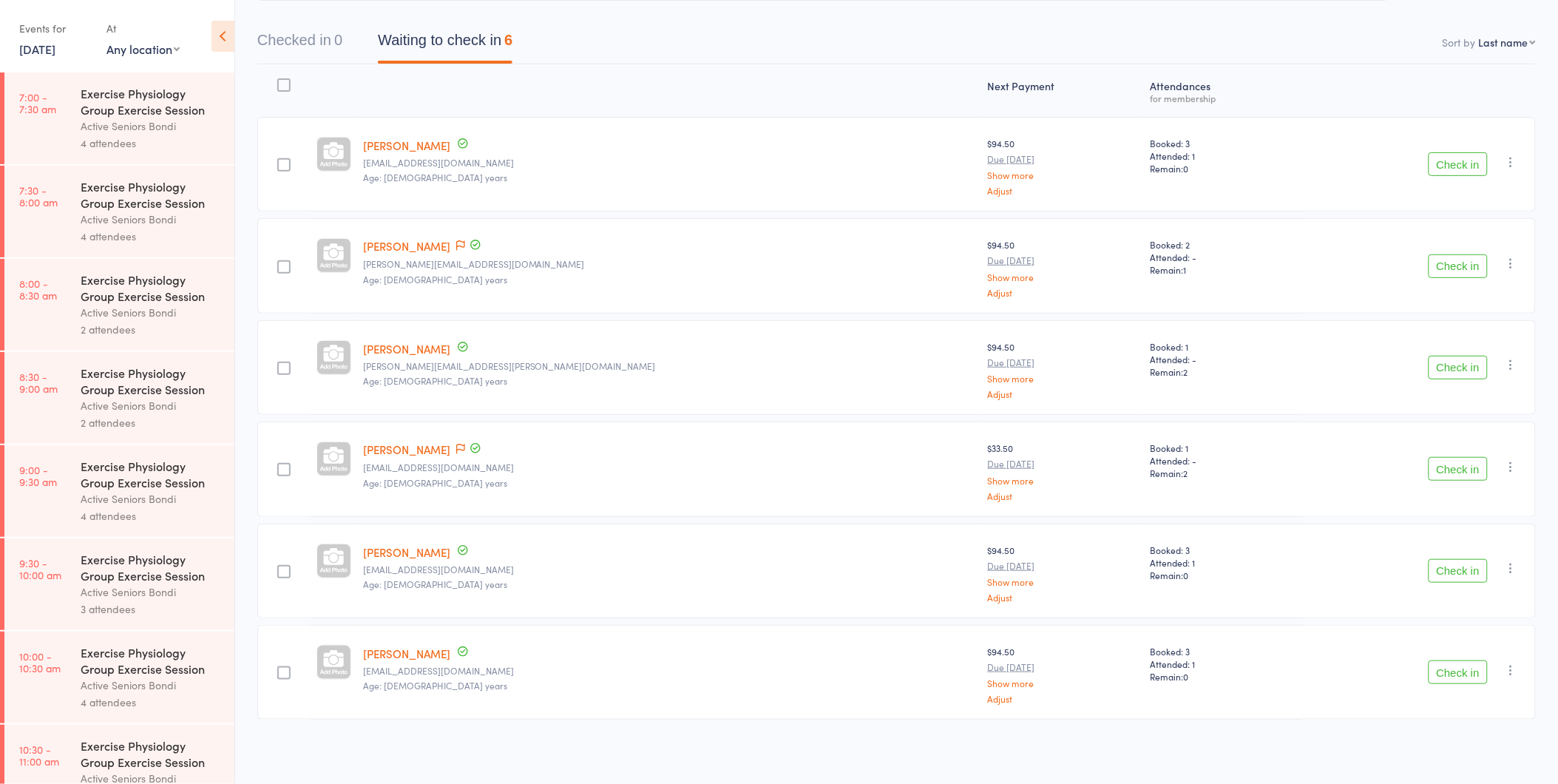
click at [1454, 157] on button "Check in" at bounding box center [1458, 164] width 59 height 23
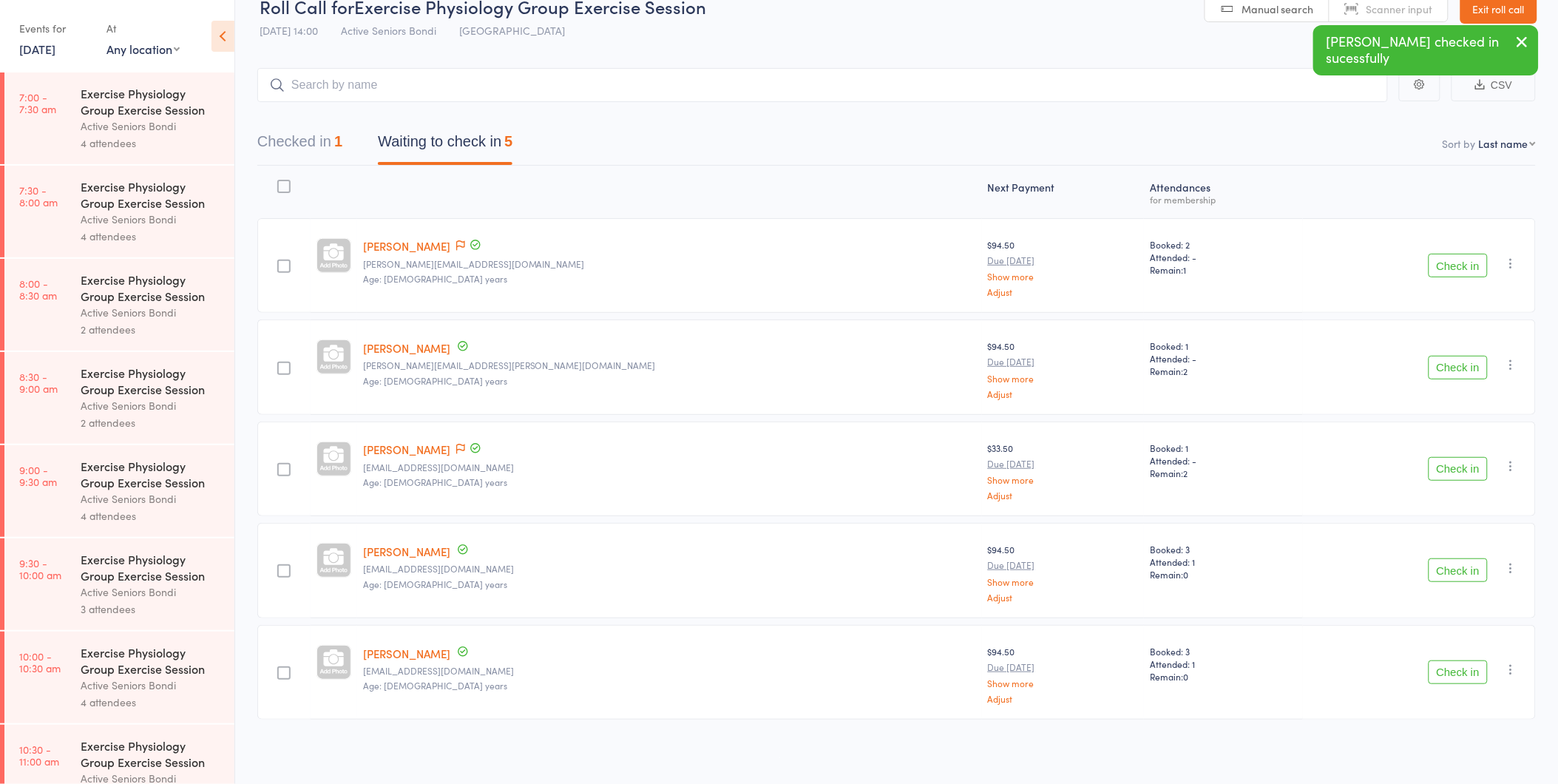
click at [1512, 268] on icon "button" at bounding box center [1511, 263] width 15 height 15
click at [1452, 394] on li "Remove" at bounding box center [1458, 391] width 122 height 20
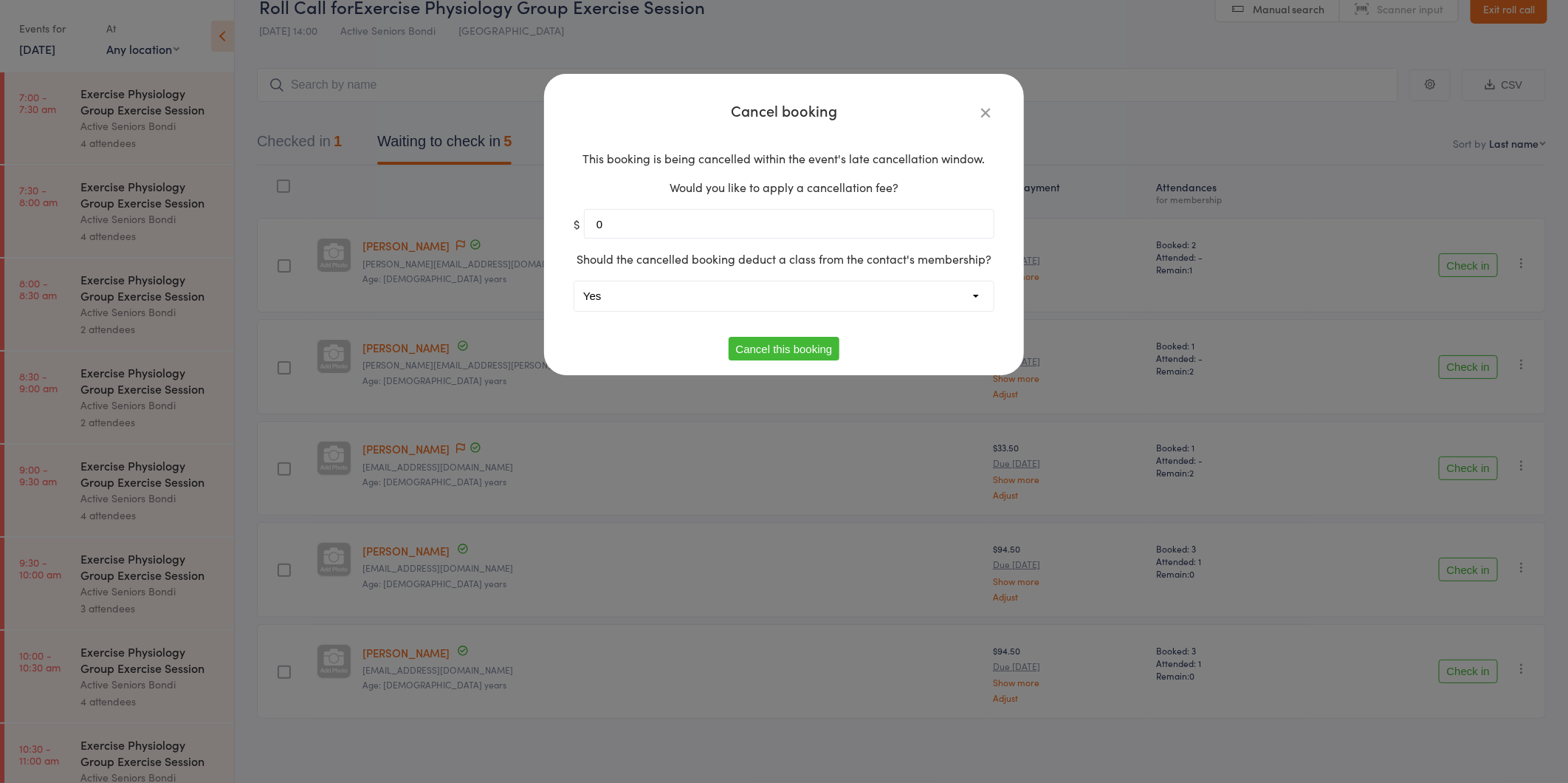
click at [735, 306] on select "Yes No" at bounding box center [784, 296] width 419 height 29
select select "1"
click at [575, 281] on select "Yes No" at bounding box center [784, 296] width 419 height 29
click at [764, 349] on button "Cancel this booking" at bounding box center [784, 348] width 111 height 23
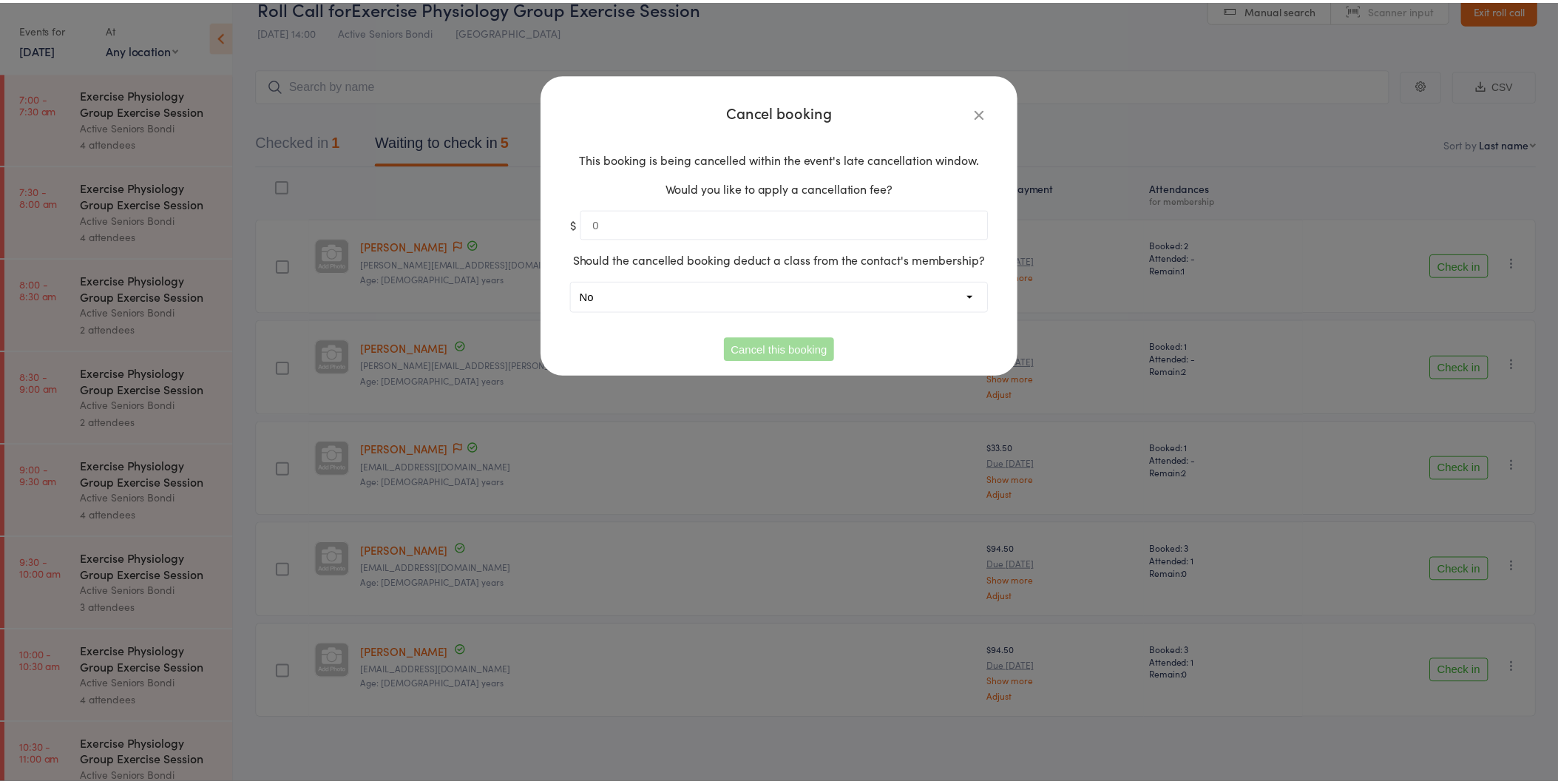
scroll to position [1, 0]
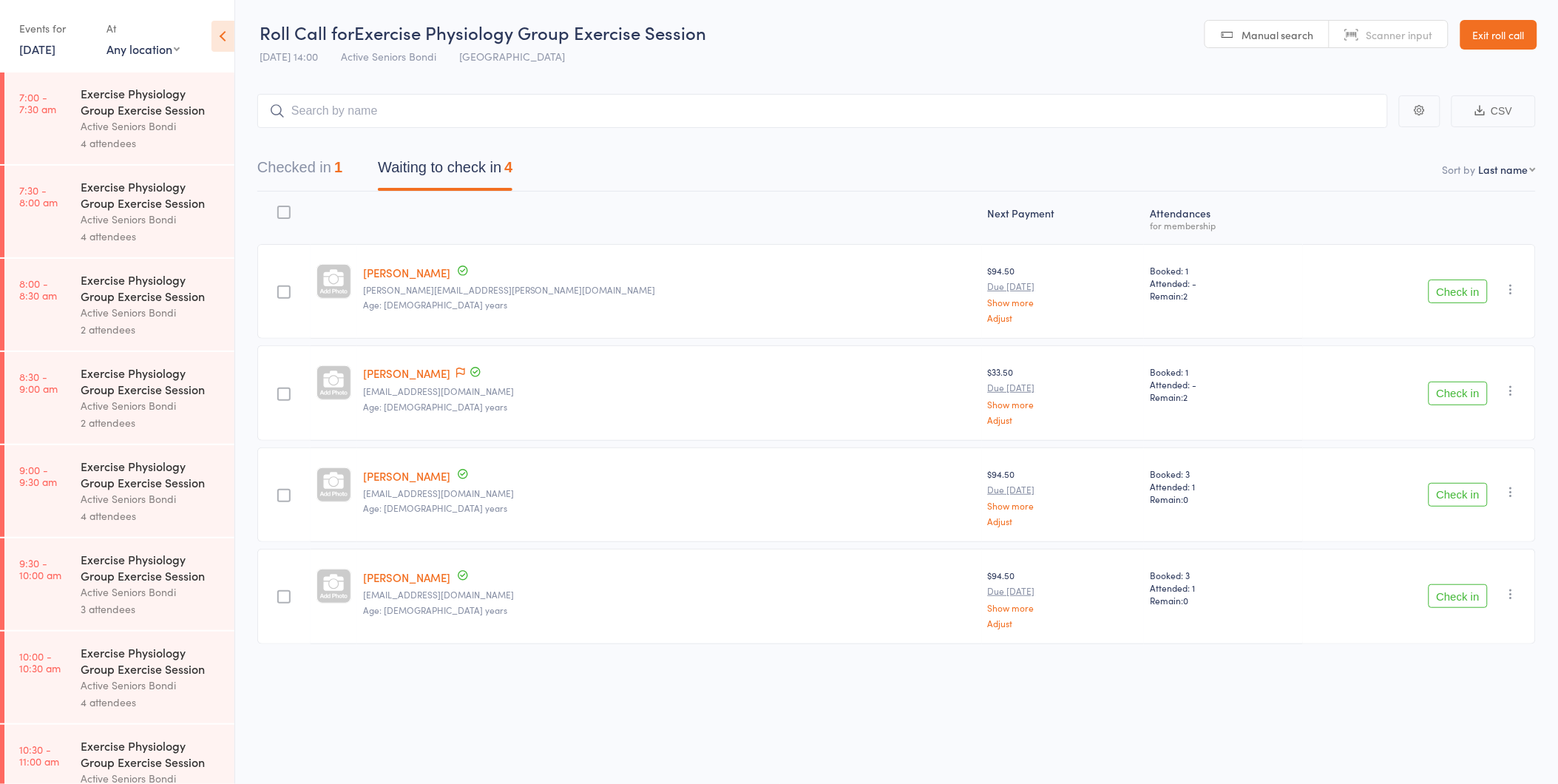
click at [1439, 292] on button "Check in" at bounding box center [1458, 291] width 59 height 23
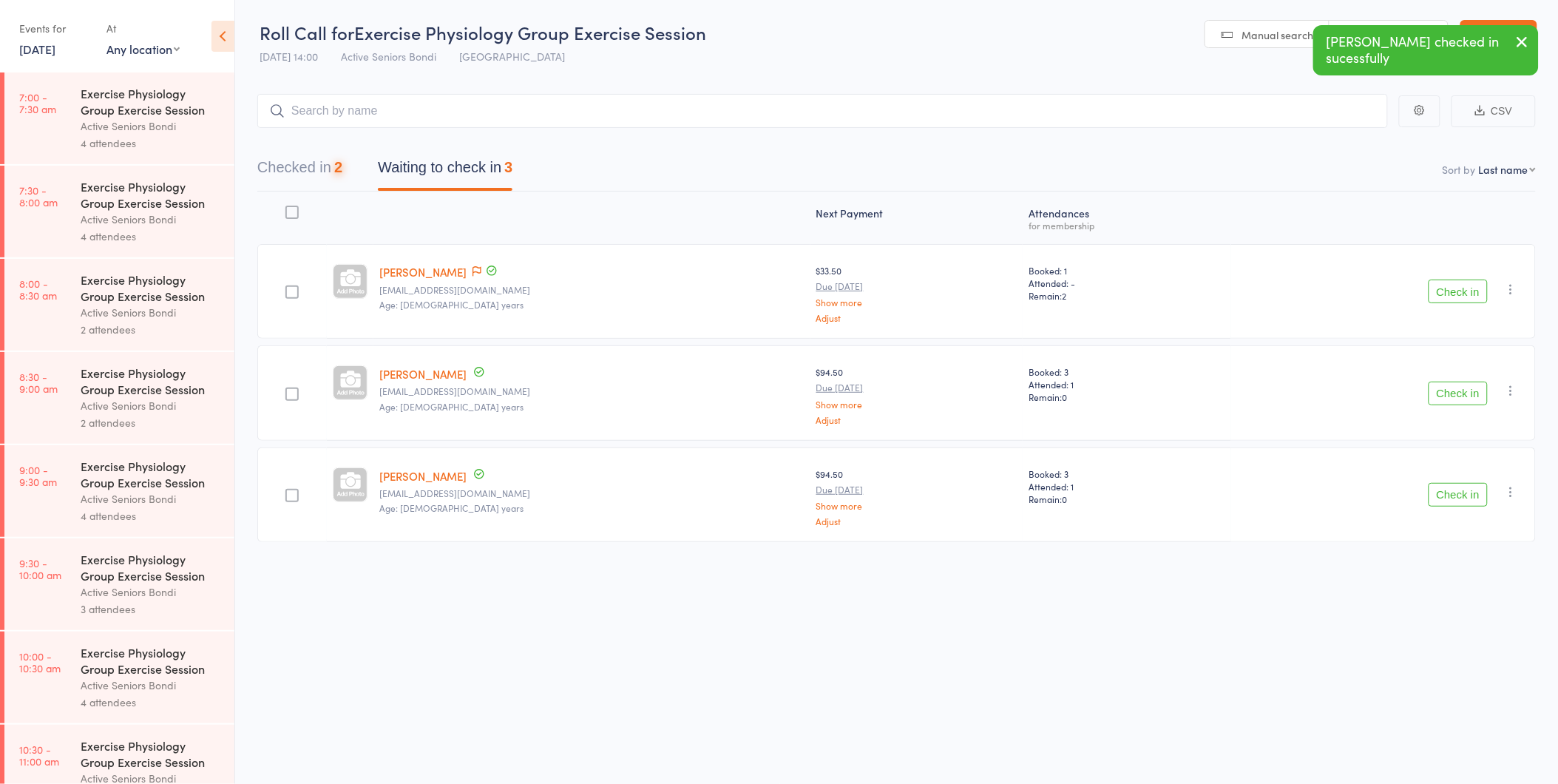
click at [1439, 292] on button "Check in" at bounding box center [1458, 291] width 59 height 23
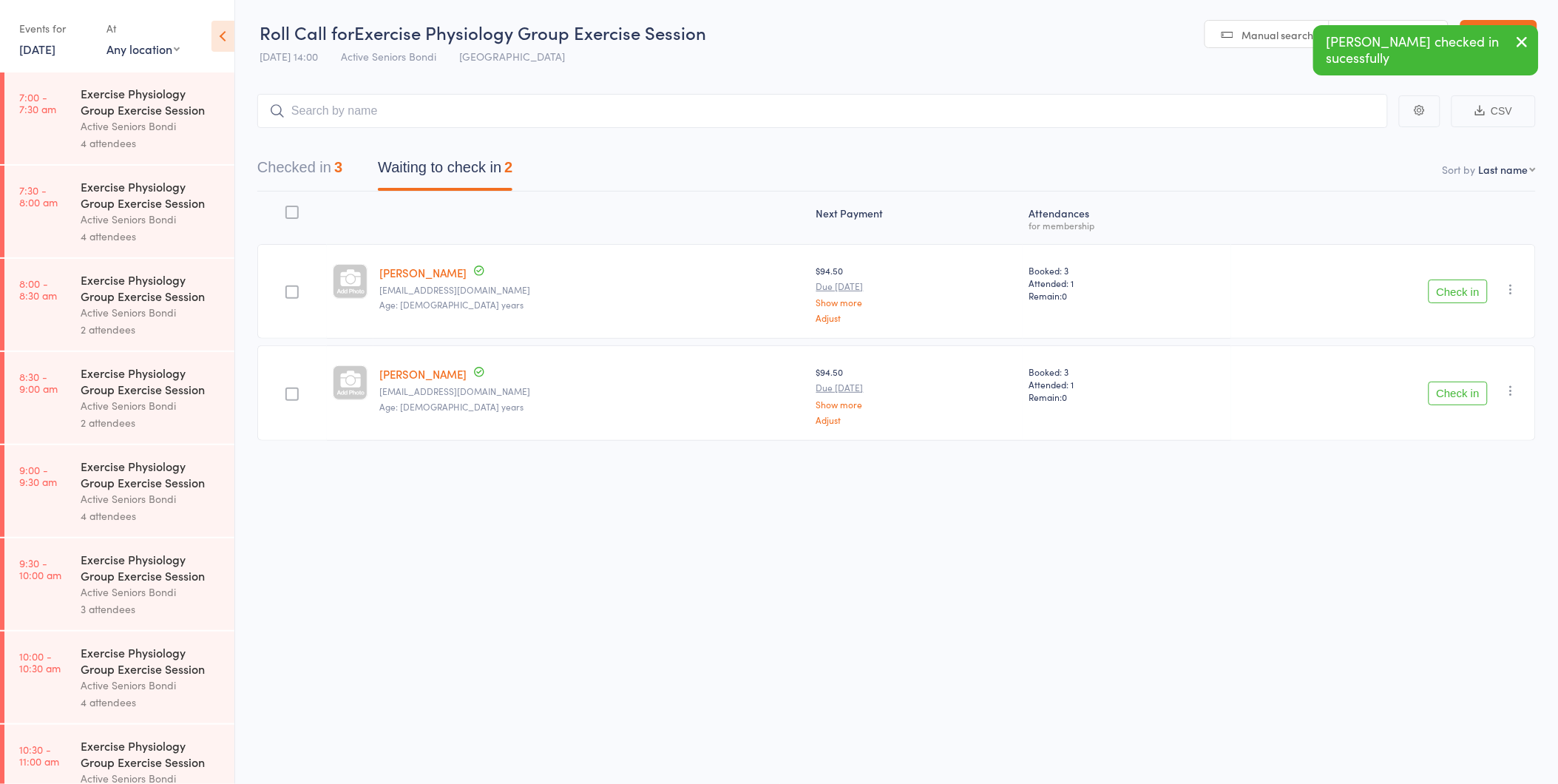
click at [1439, 292] on button "Check in" at bounding box center [1458, 291] width 59 height 23
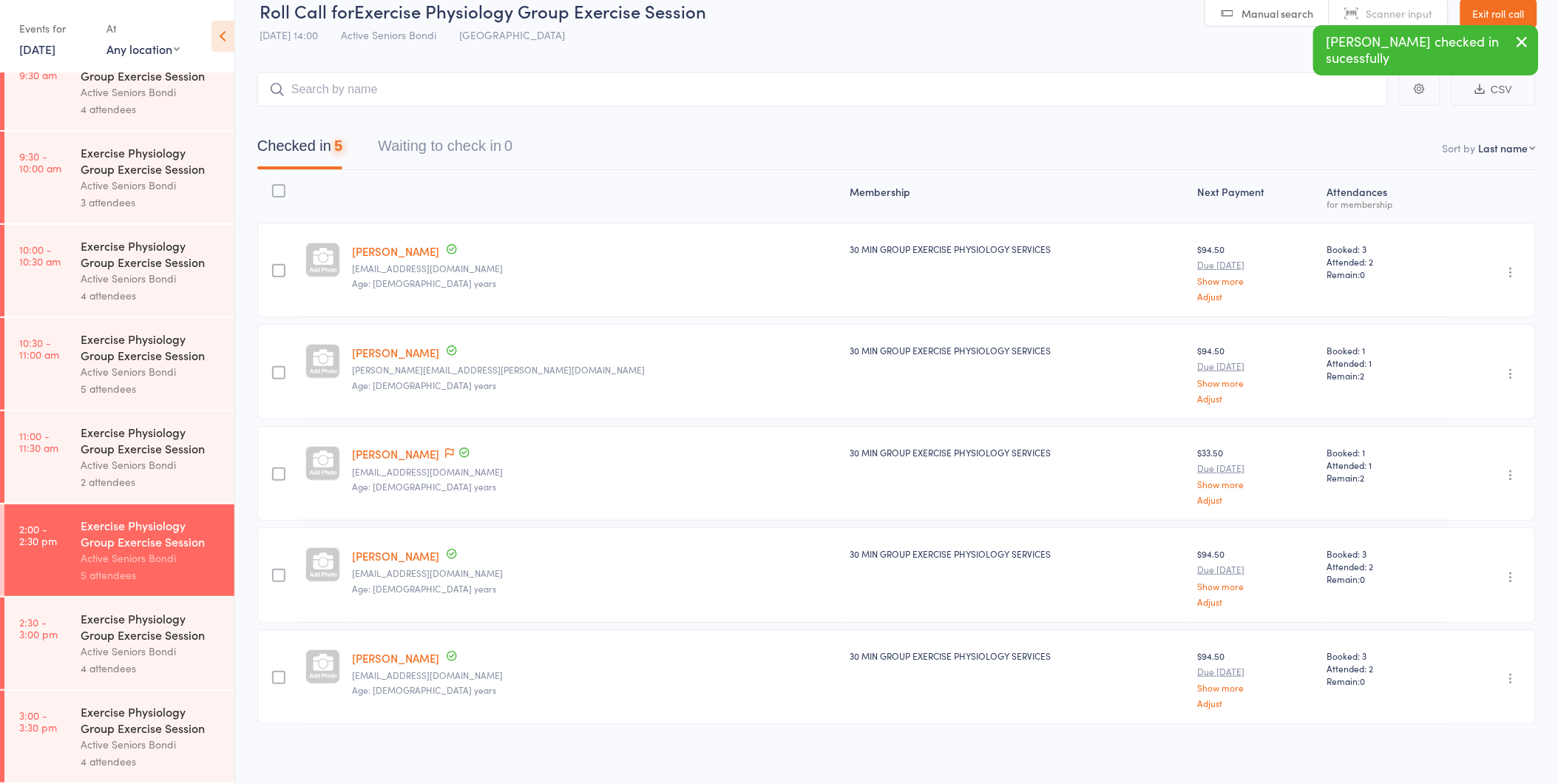
scroll to position [27, 0]
click at [32, 645] on link "2:30 - 3:00 pm Exercise Physiology Group Exercise Session Active Seniors Bondi …" at bounding box center [119, 643] width 230 height 92
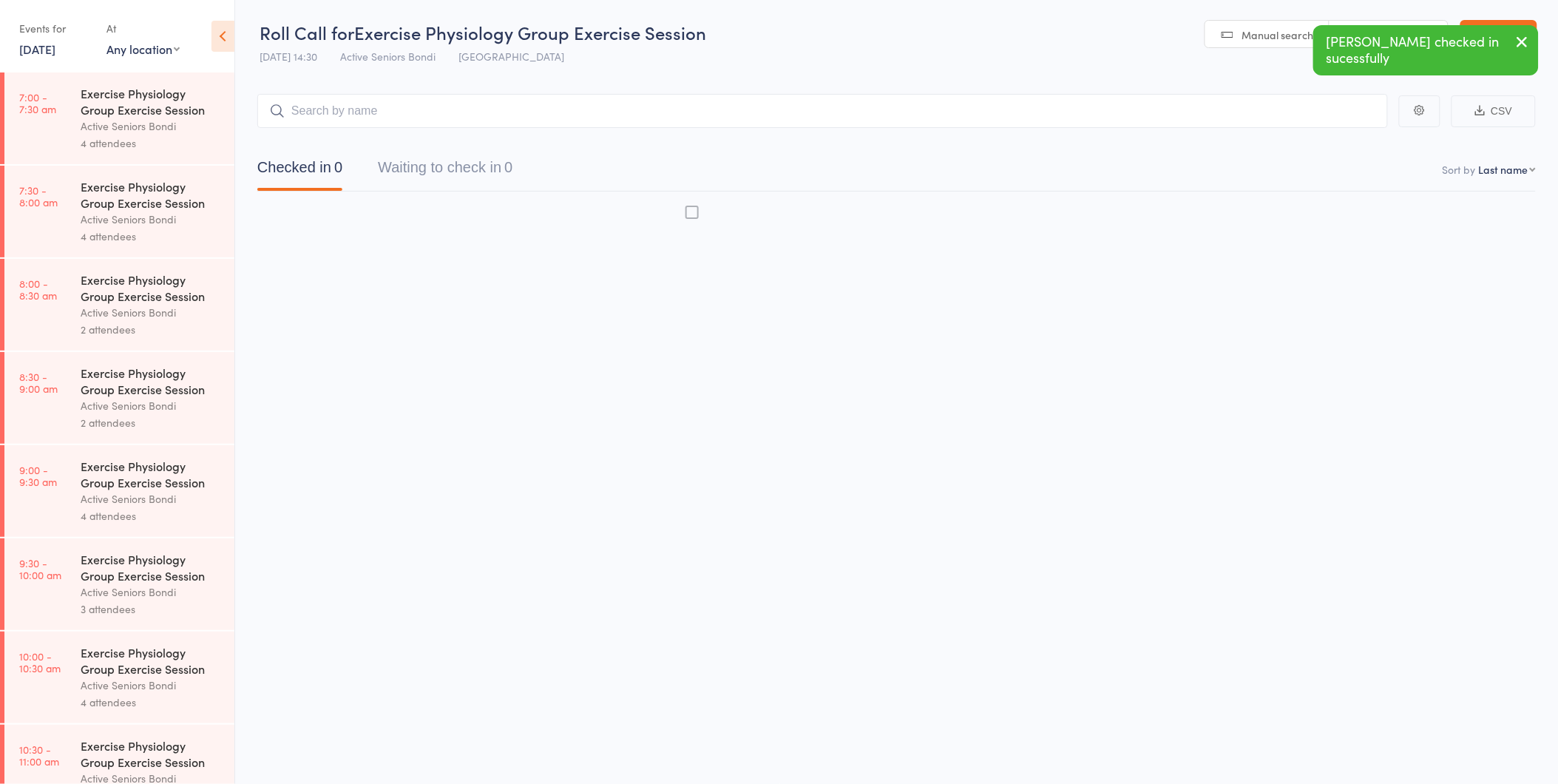
scroll to position [1, 0]
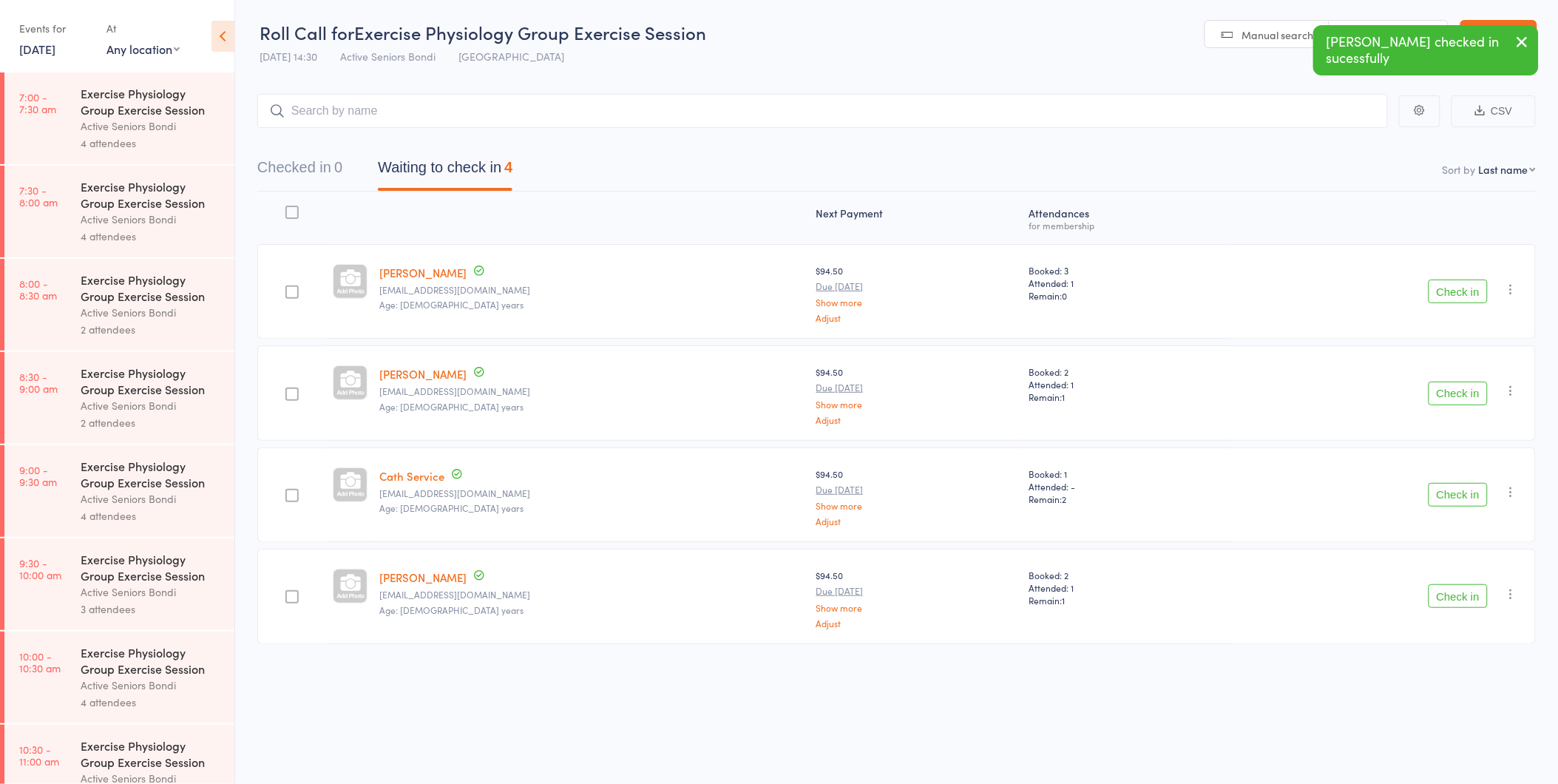
click at [1454, 293] on button "Check in" at bounding box center [1458, 291] width 59 height 23
click at [296, 150] on div "Checked in 1 Waiting to check in 3" at bounding box center [896, 159] width 1278 height 63
click at [298, 164] on button "Checked in 1" at bounding box center [299, 170] width 85 height 39
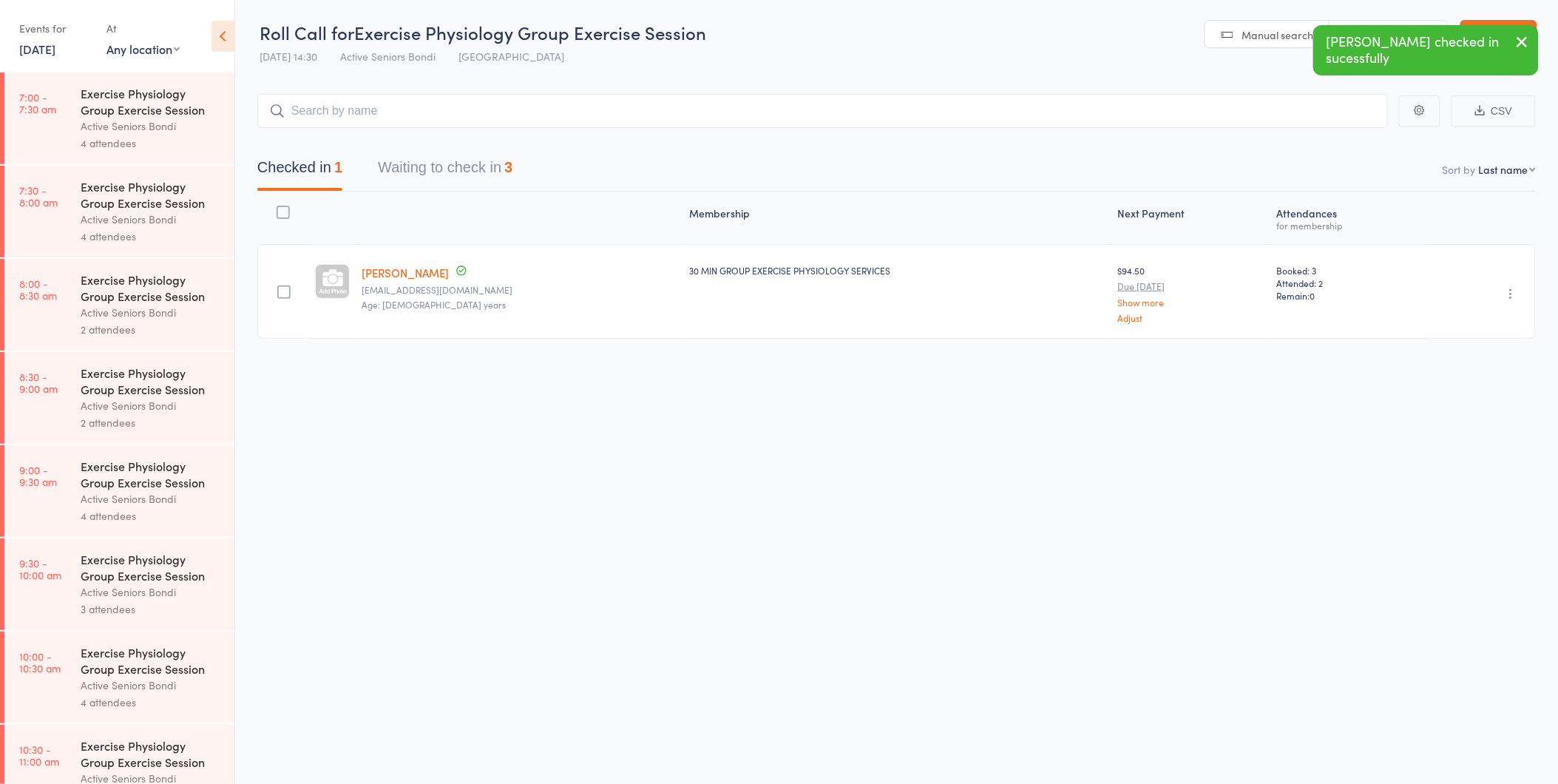
click at [397, 267] on link "Susan Devlin" at bounding box center [405, 273] width 87 height 16
click at [462, 179] on button "Waiting to check in 3" at bounding box center [445, 170] width 134 height 39
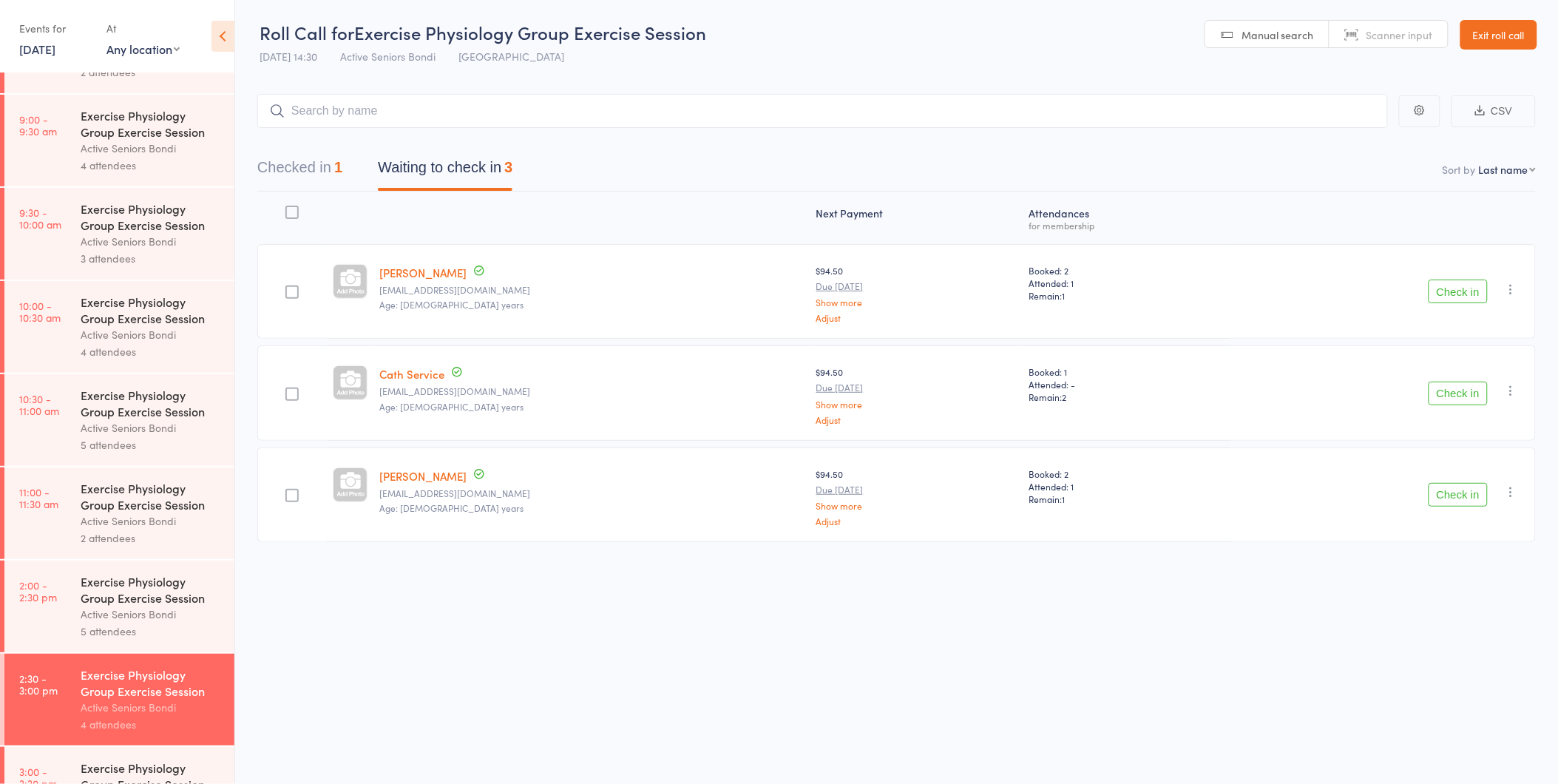
scroll to position [410, 0]
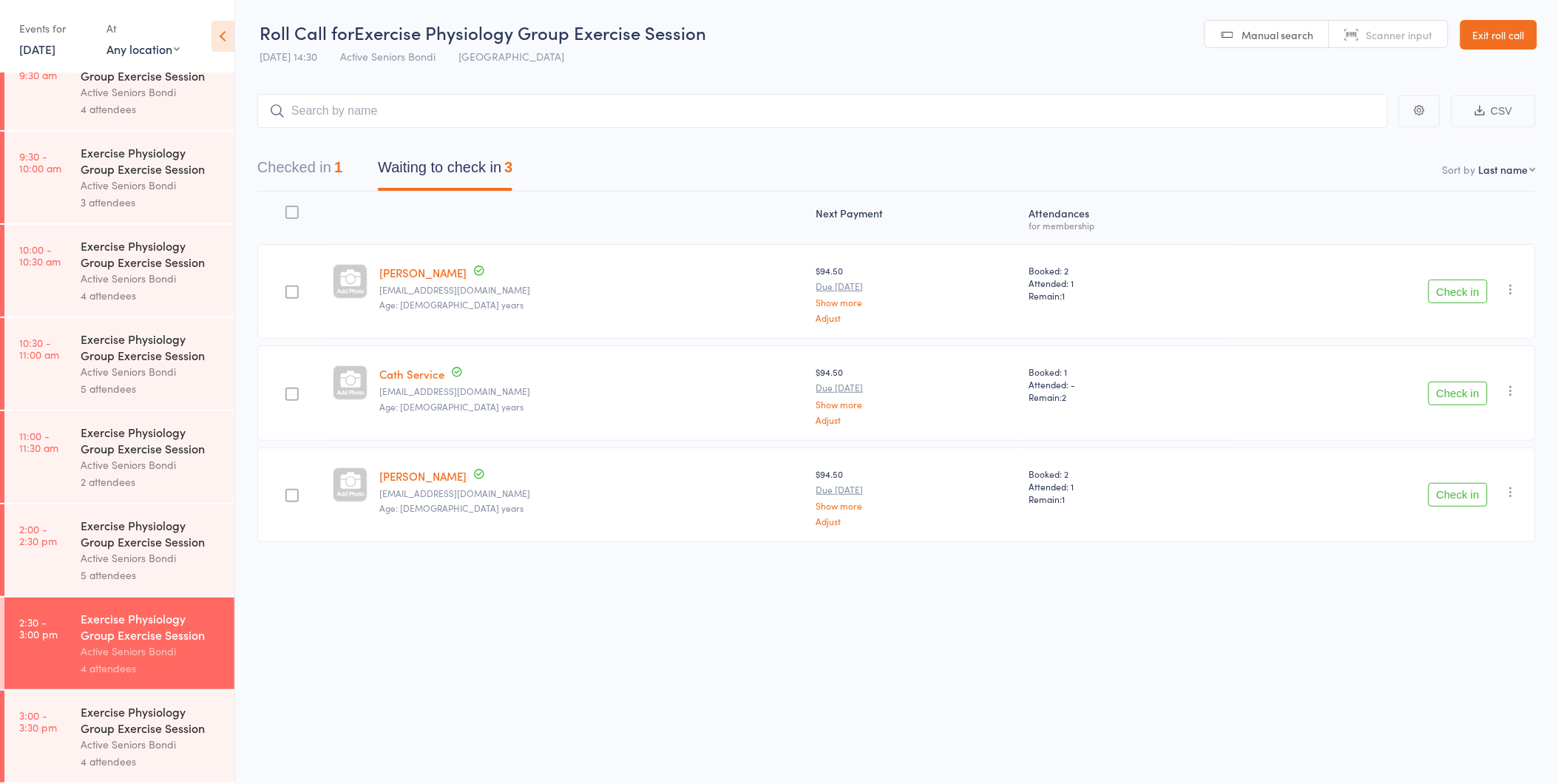
click at [1440, 297] on button "Check in" at bounding box center [1458, 291] width 59 height 23
click at [384, 106] on input "search" at bounding box center [822, 110] width 1130 height 34
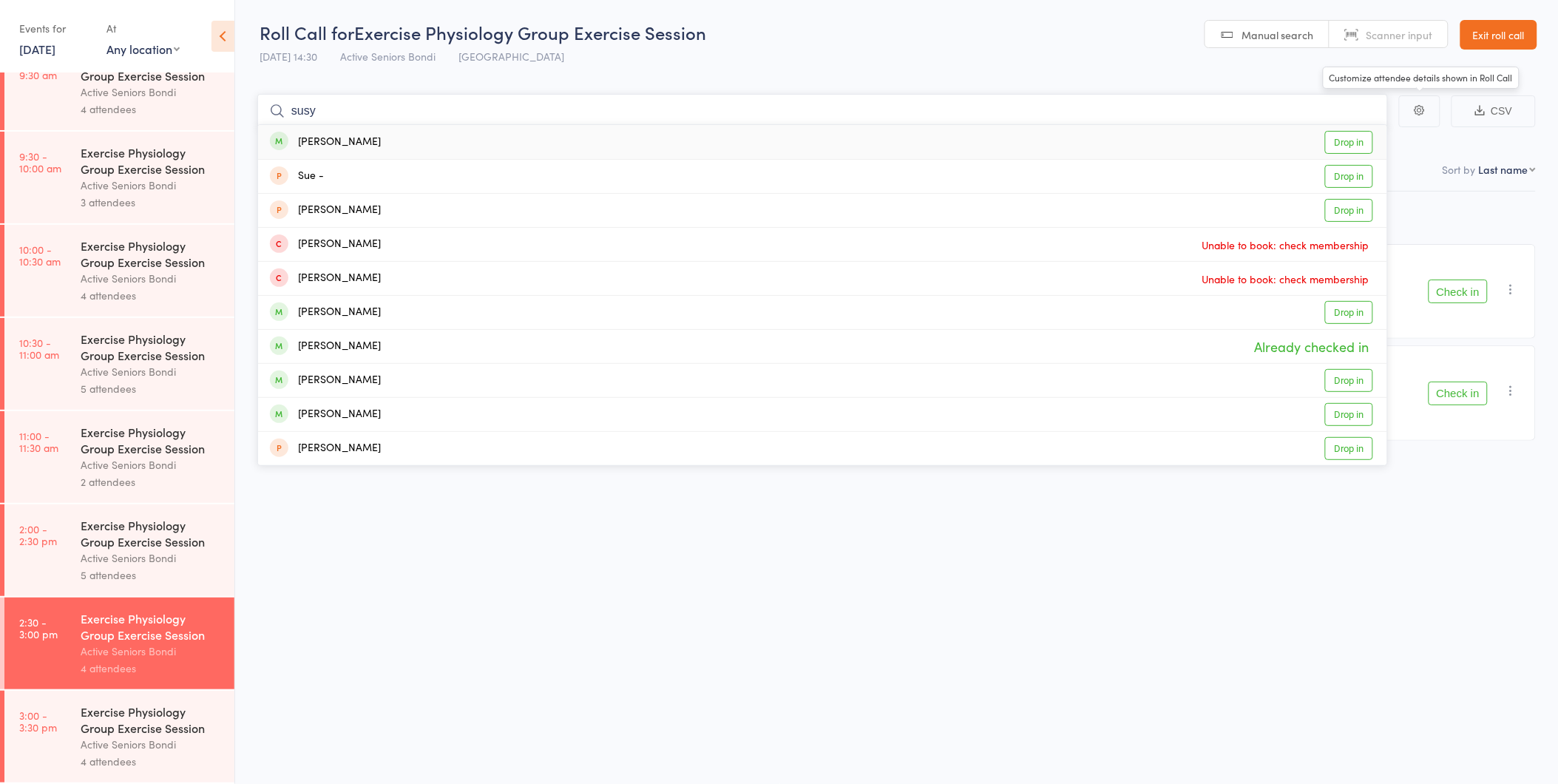
type input "susy"
click at [1369, 138] on link "Drop in" at bounding box center [1349, 142] width 48 height 22
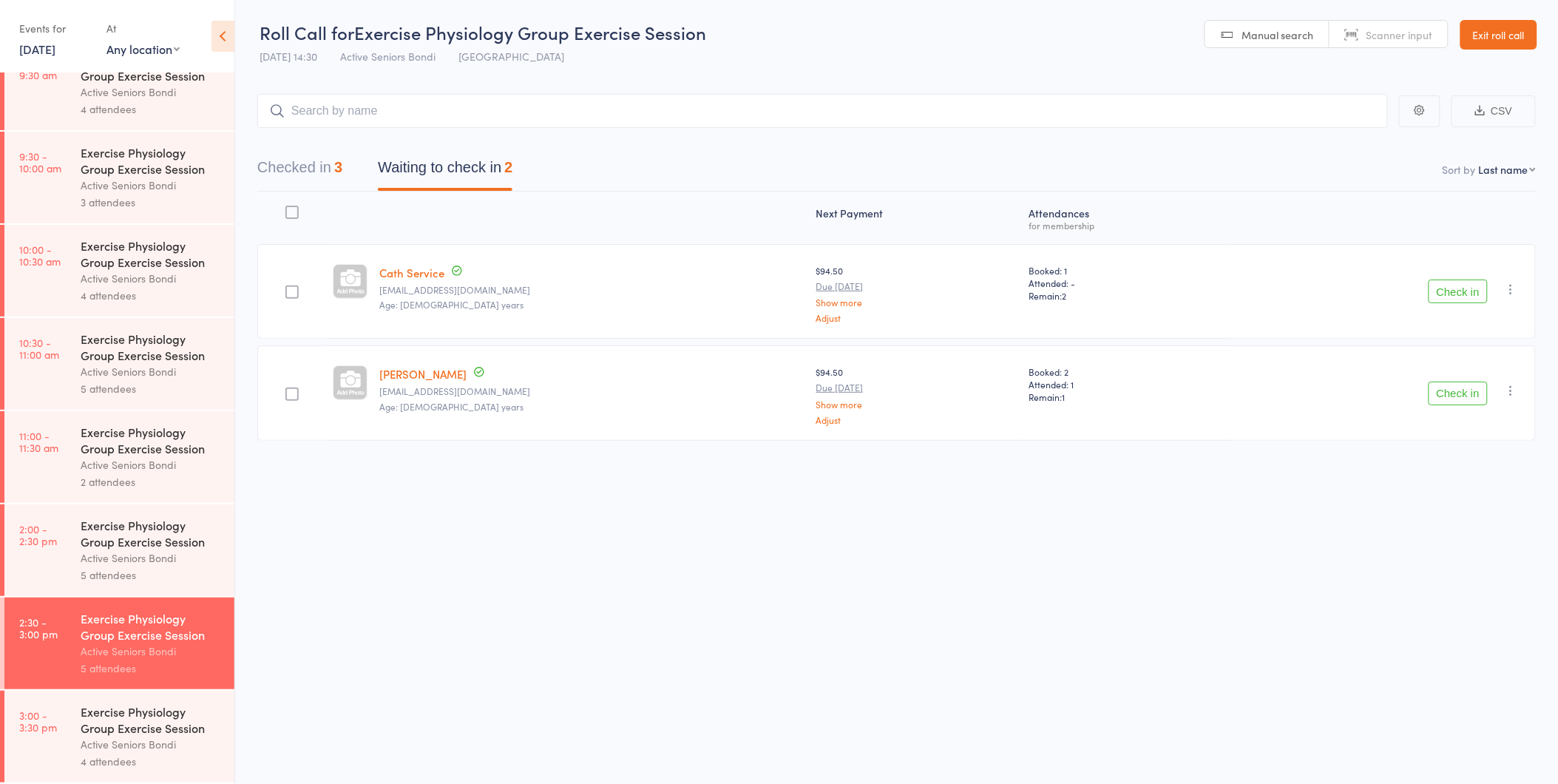
click at [1463, 299] on button "Check in" at bounding box center [1458, 291] width 59 height 23
click at [1469, 292] on button "Check in" at bounding box center [1458, 291] width 59 height 23
click at [195, 706] on div "Exercise Physiology Group Exercise Session" at bounding box center [151, 719] width 141 height 33
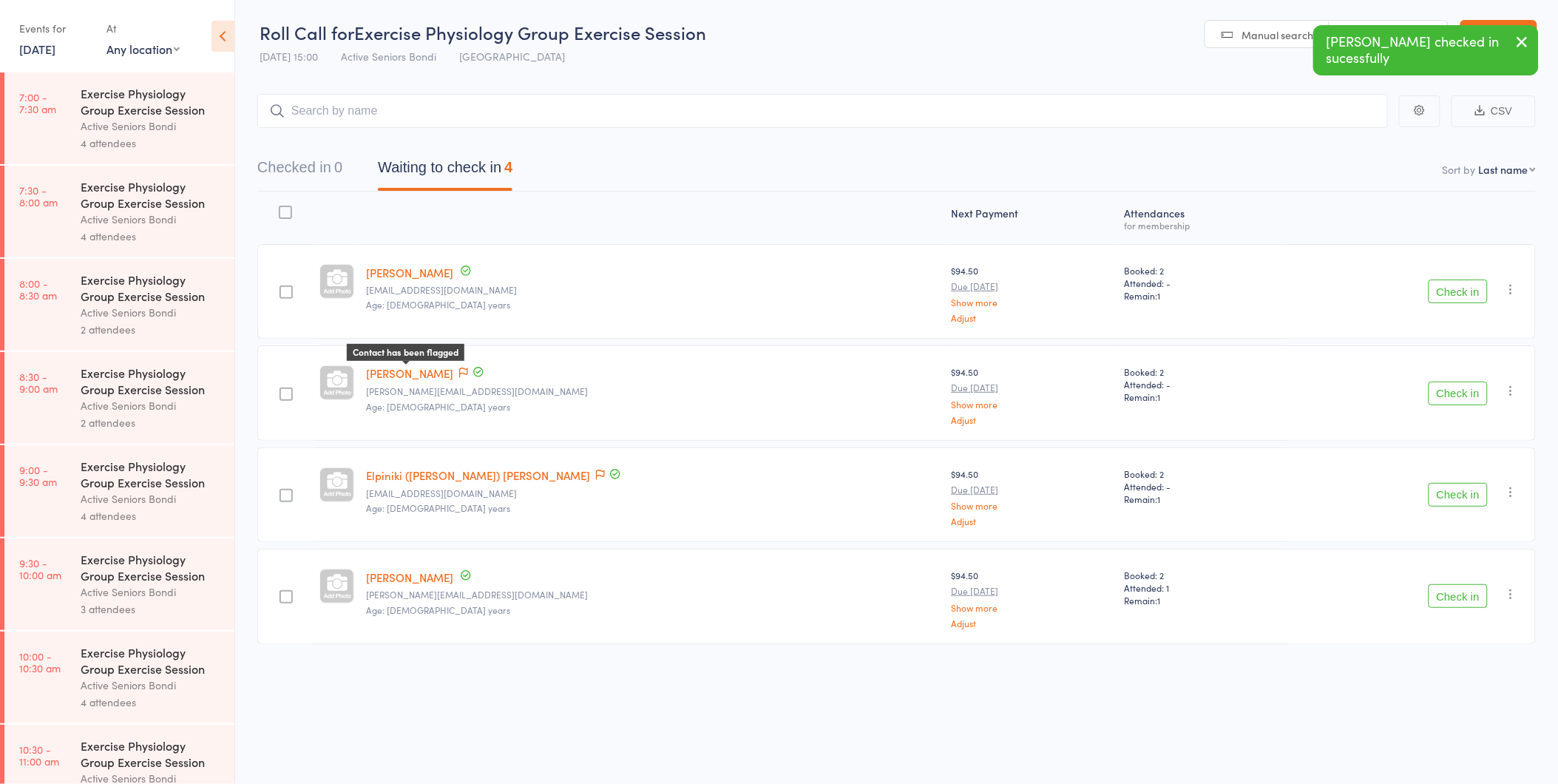
click at [460, 368] on icon at bounding box center [464, 373] width 9 height 10
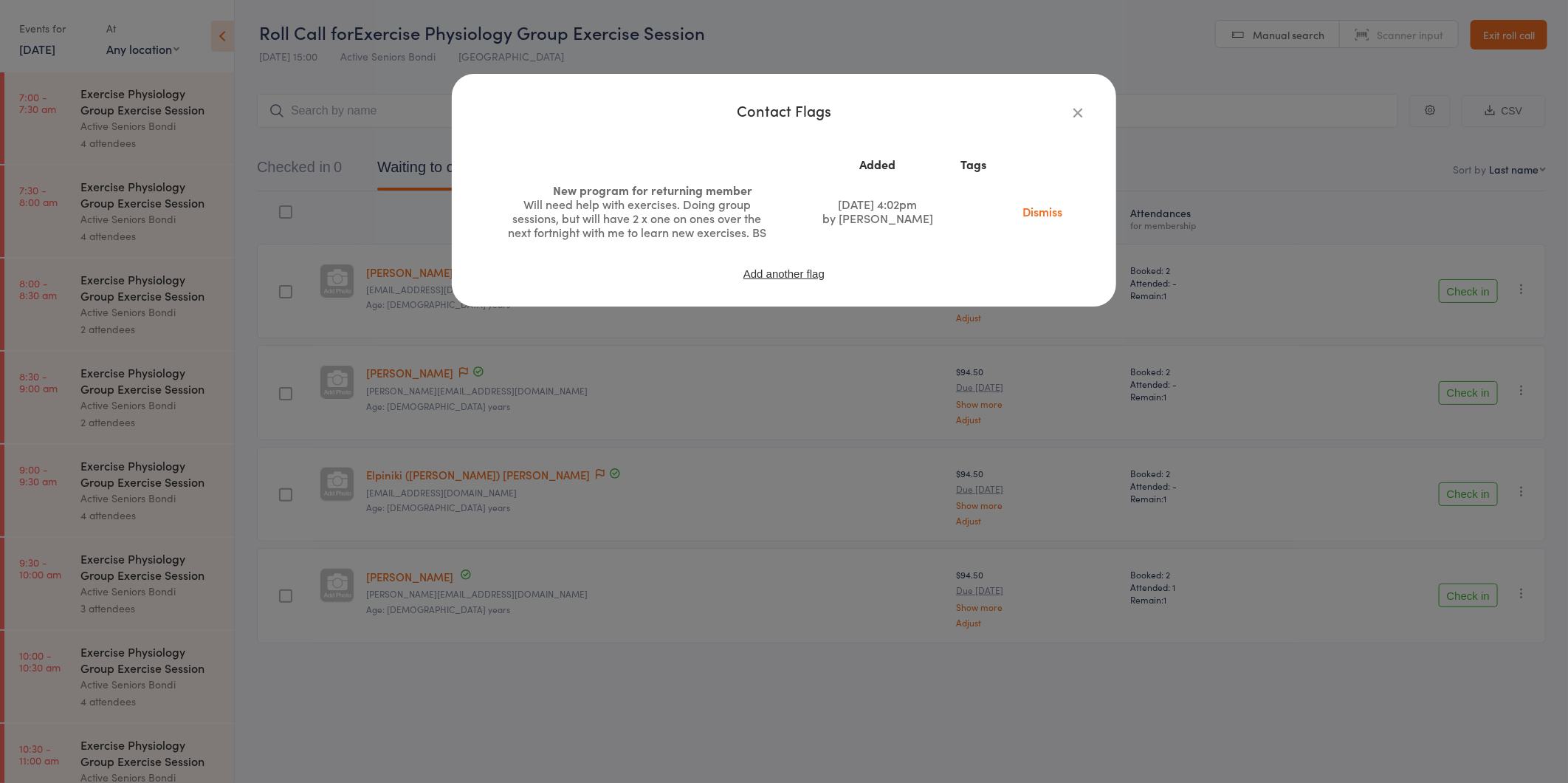
click at [418, 367] on div "Contact Flags Added Tags New program for returning member Will need help with e…" at bounding box center [784, 392] width 1568 height 783
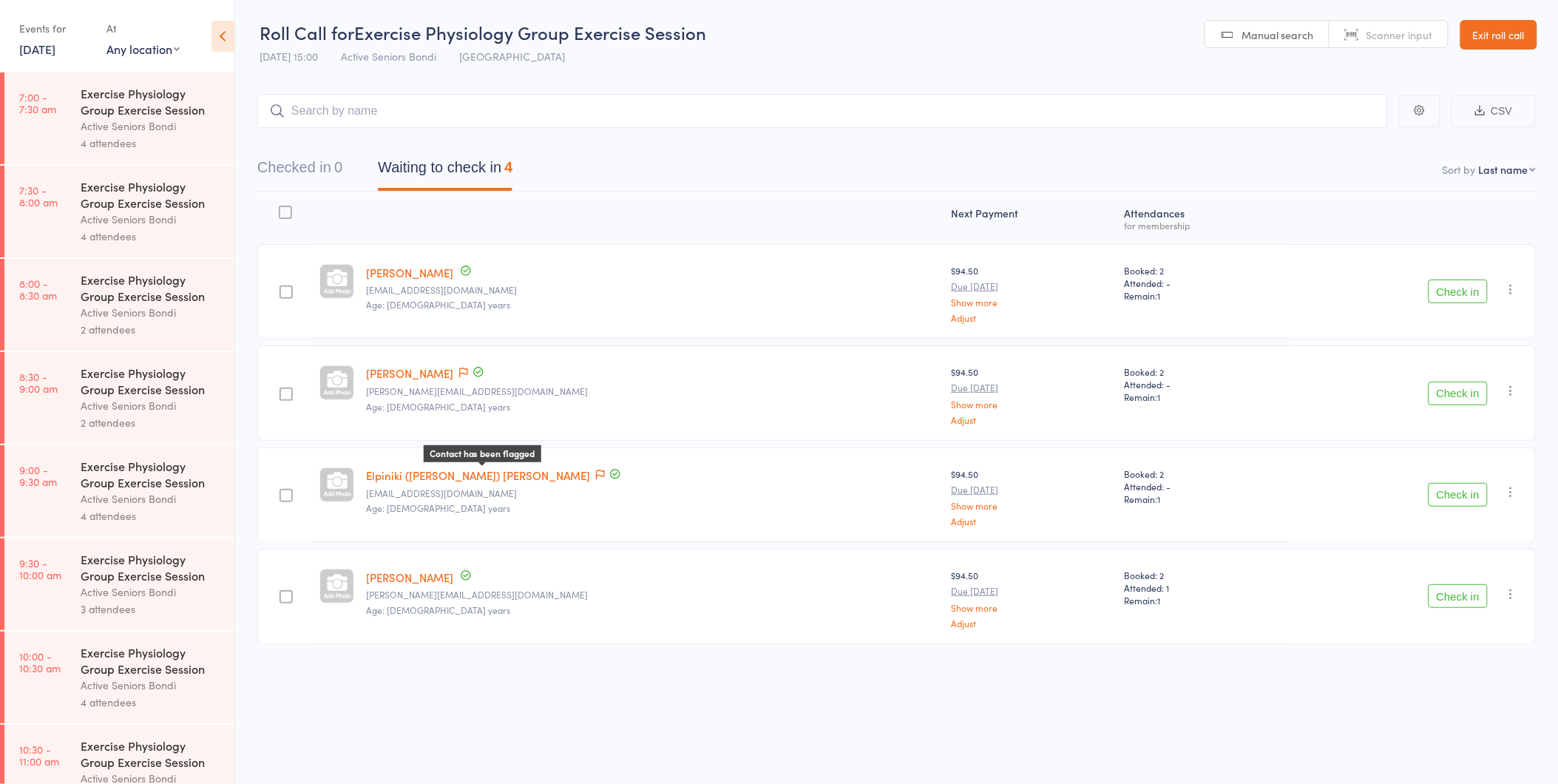
click at [596, 469] on icon at bounding box center [601, 474] width 9 height 10
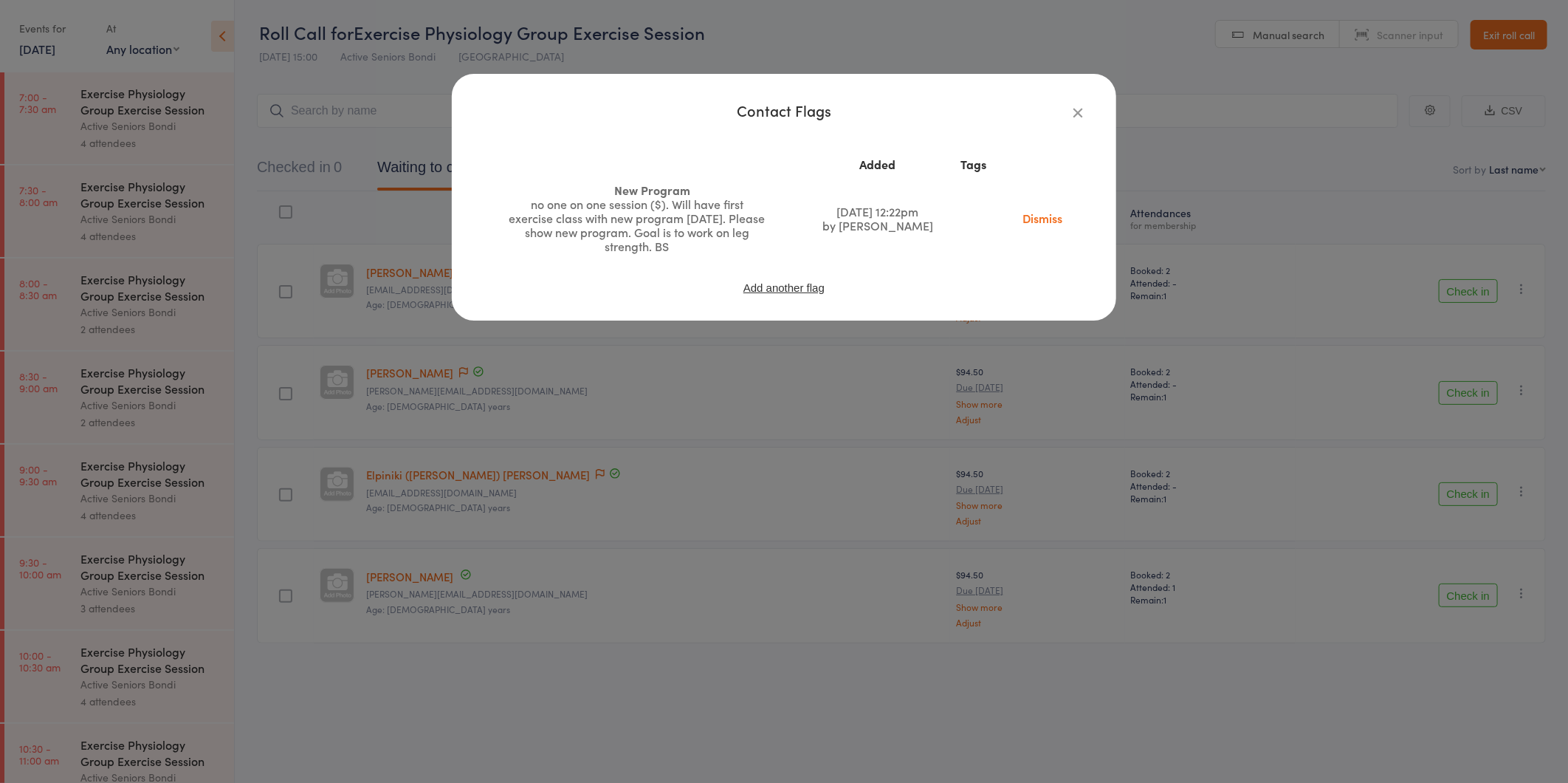
click at [499, 468] on div "Contact Flags Added Tags New Program no one on one session ($). Will have first…" at bounding box center [784, 392] width 1568 height 783
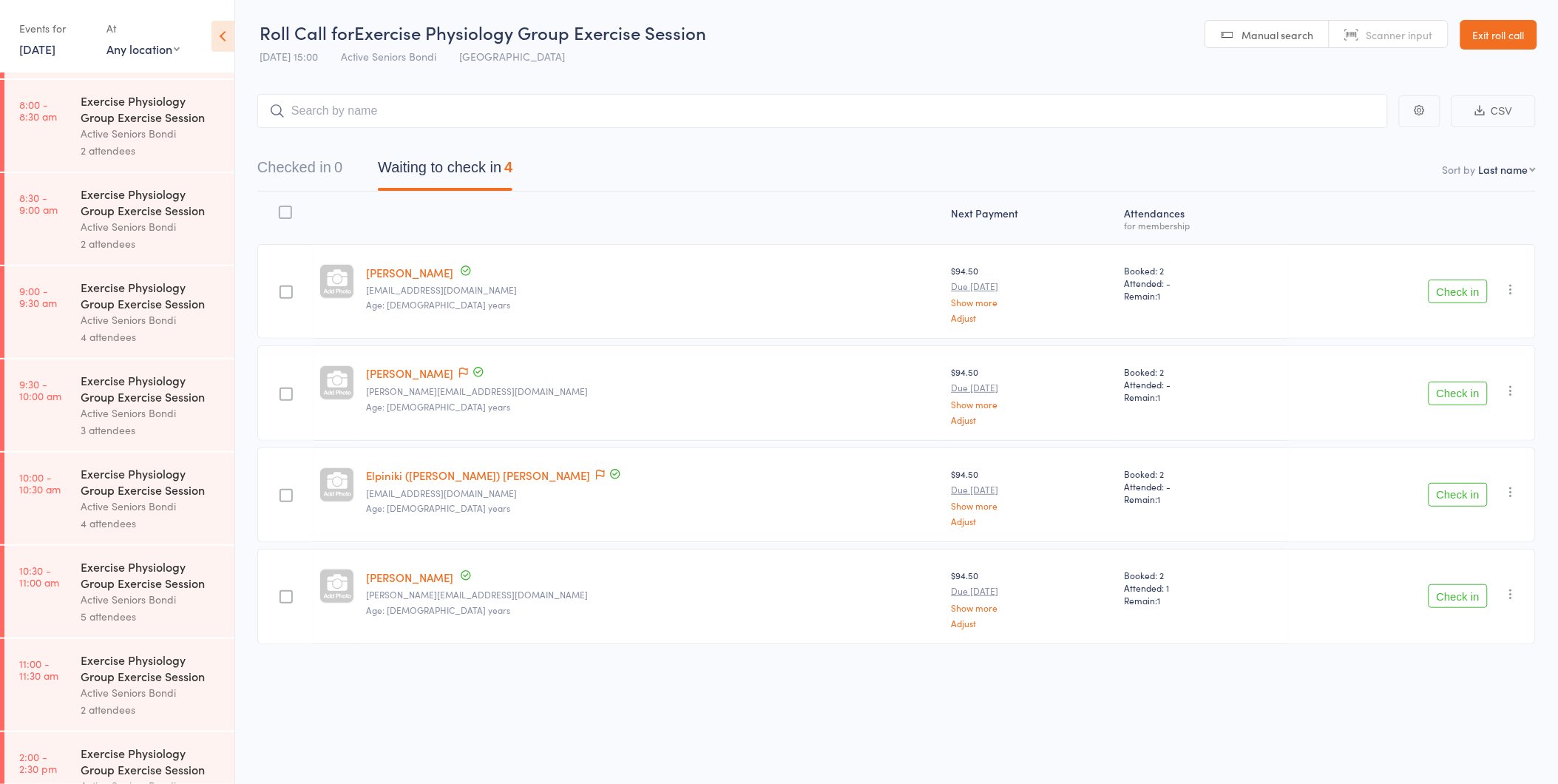
scroll to position [410, 0]
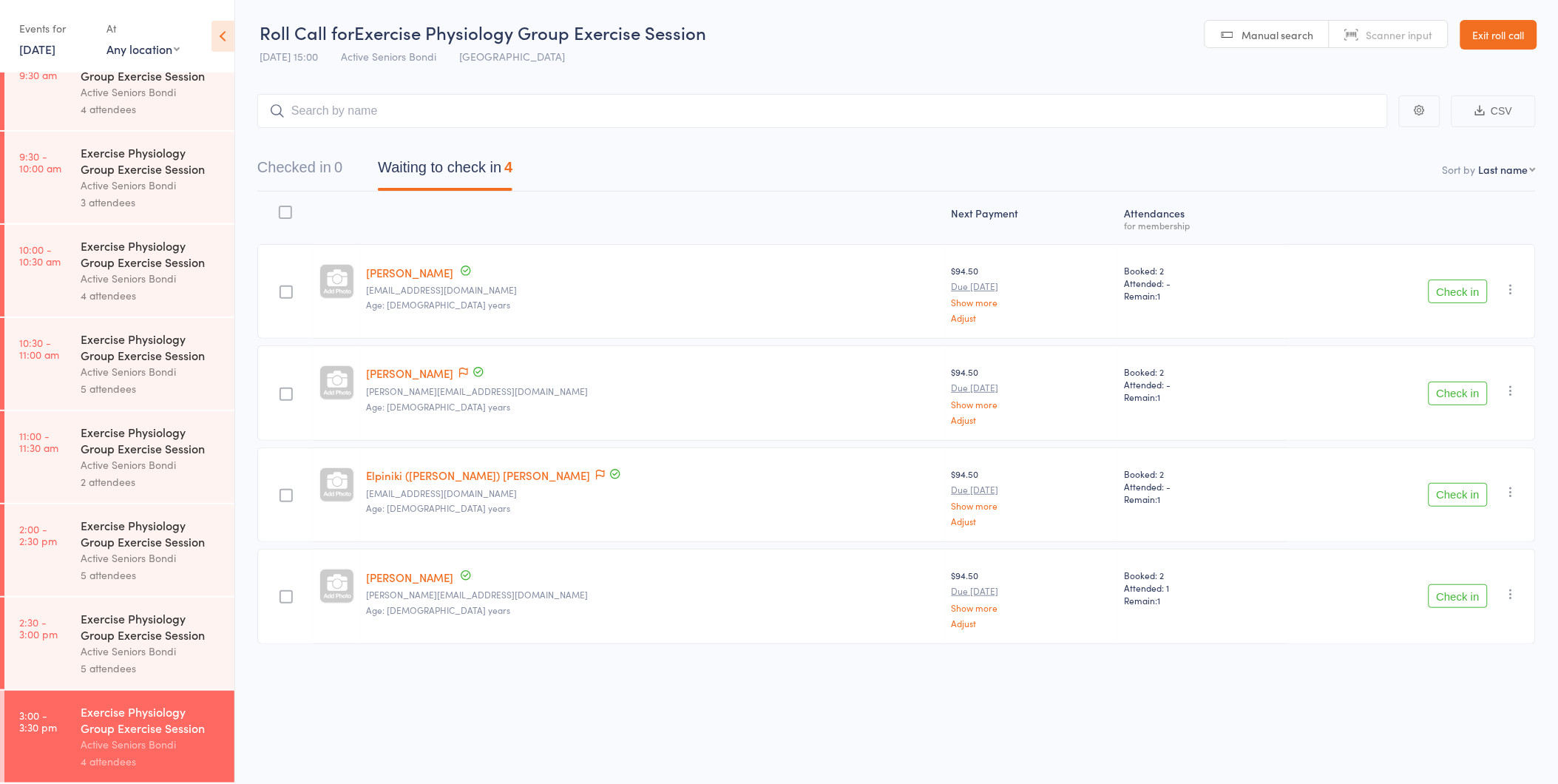
click at [1495, 42] on link "Exit roll call" at bounding box center [1498, 35] width 77 height 29
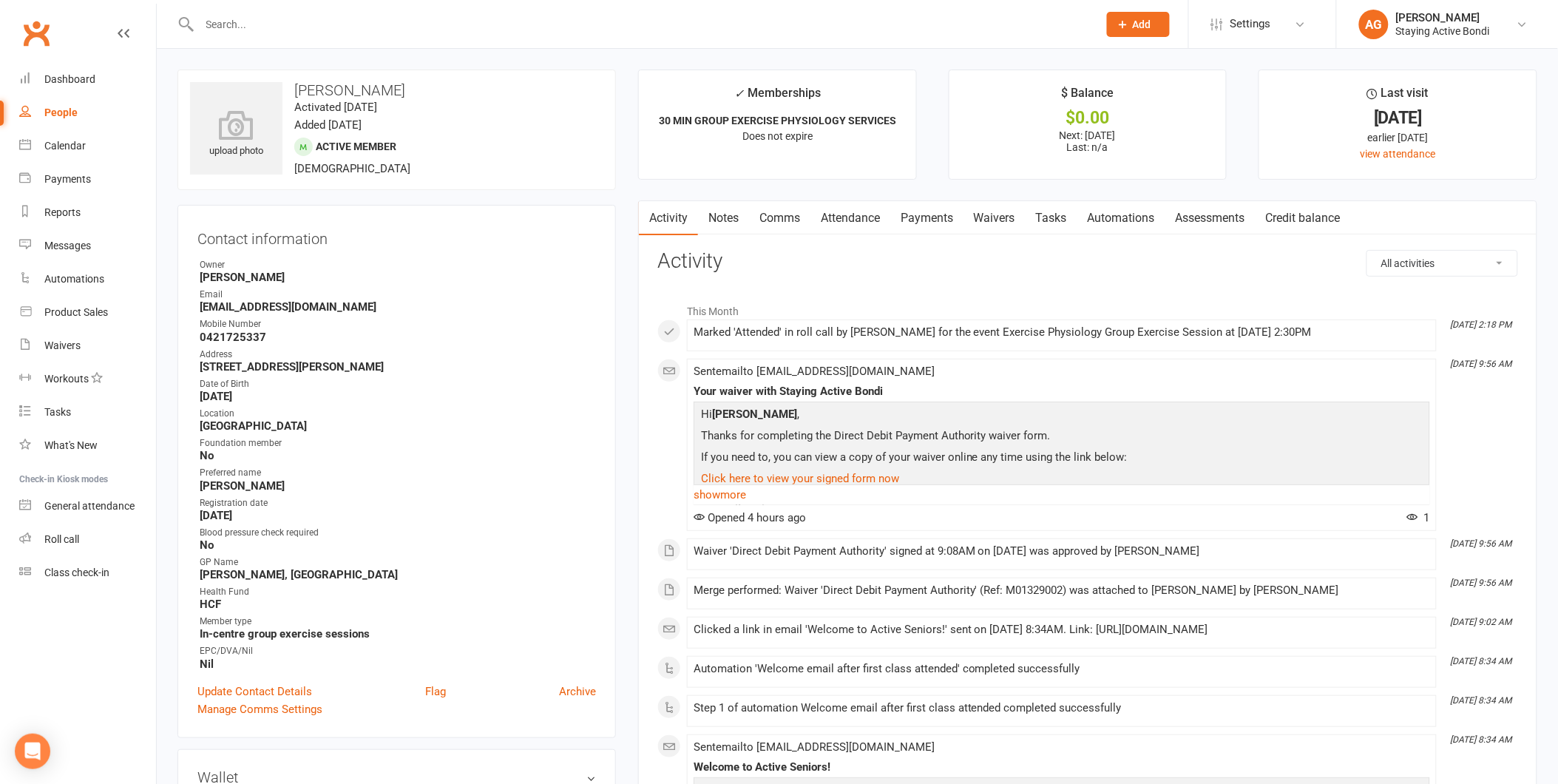
click at [854, 215] on link "Attendance" at bounding box center [850, 217] width 80 height 34
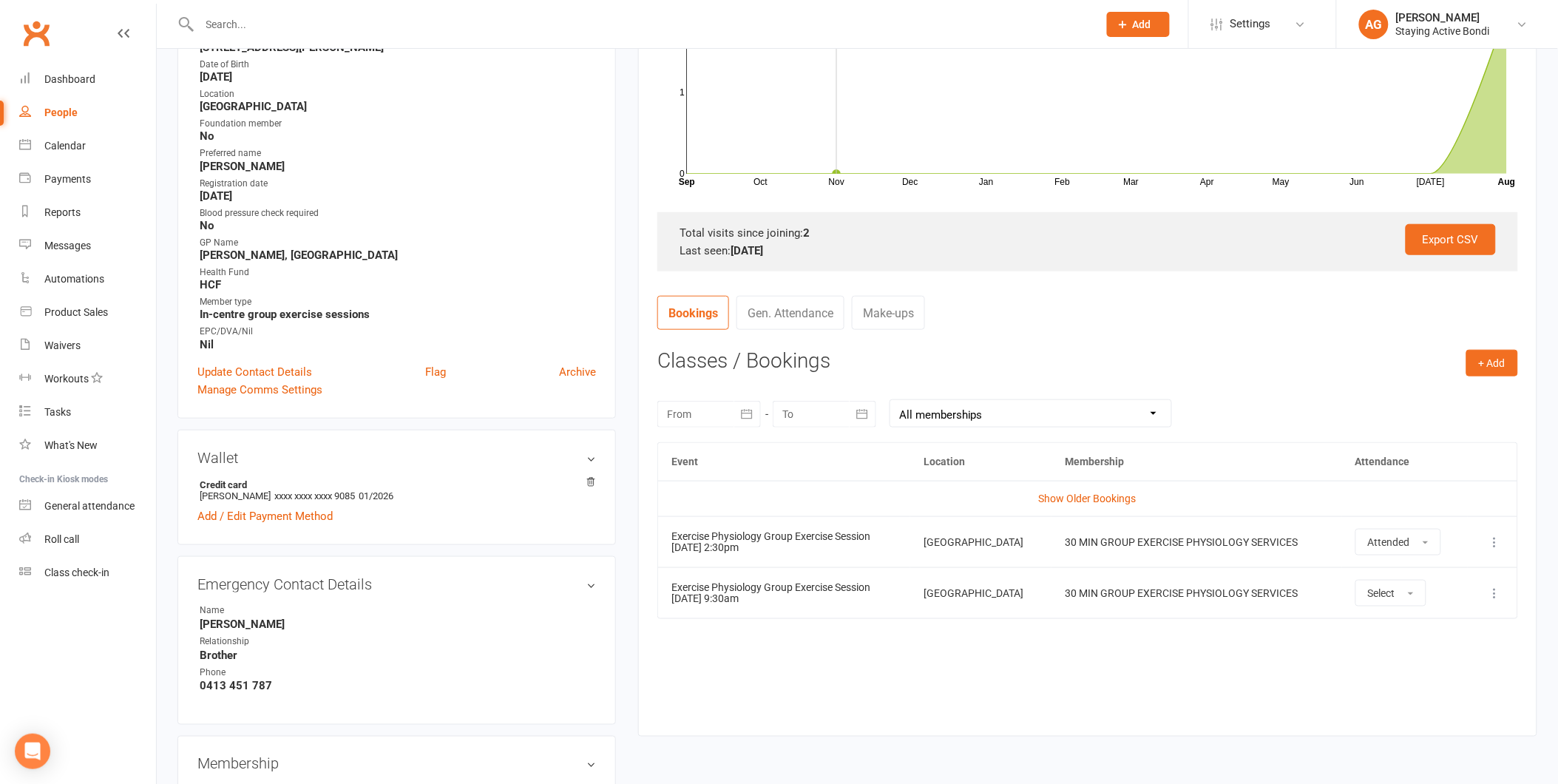
scroll to position [328, 0]
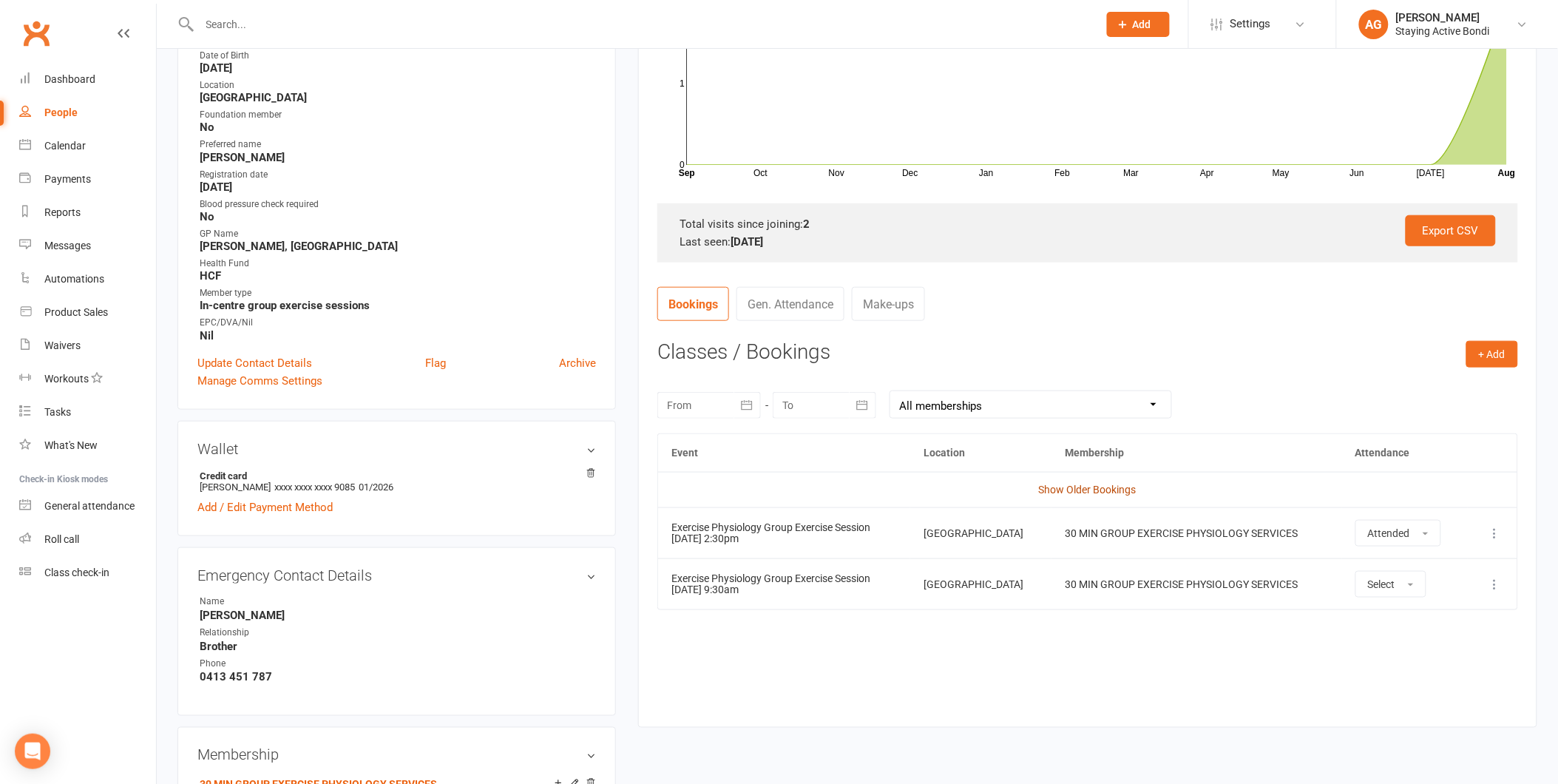
click at [1052, 488] on link "Show Older Bookings" at bounding box center [1087, 490] width 98 height 12
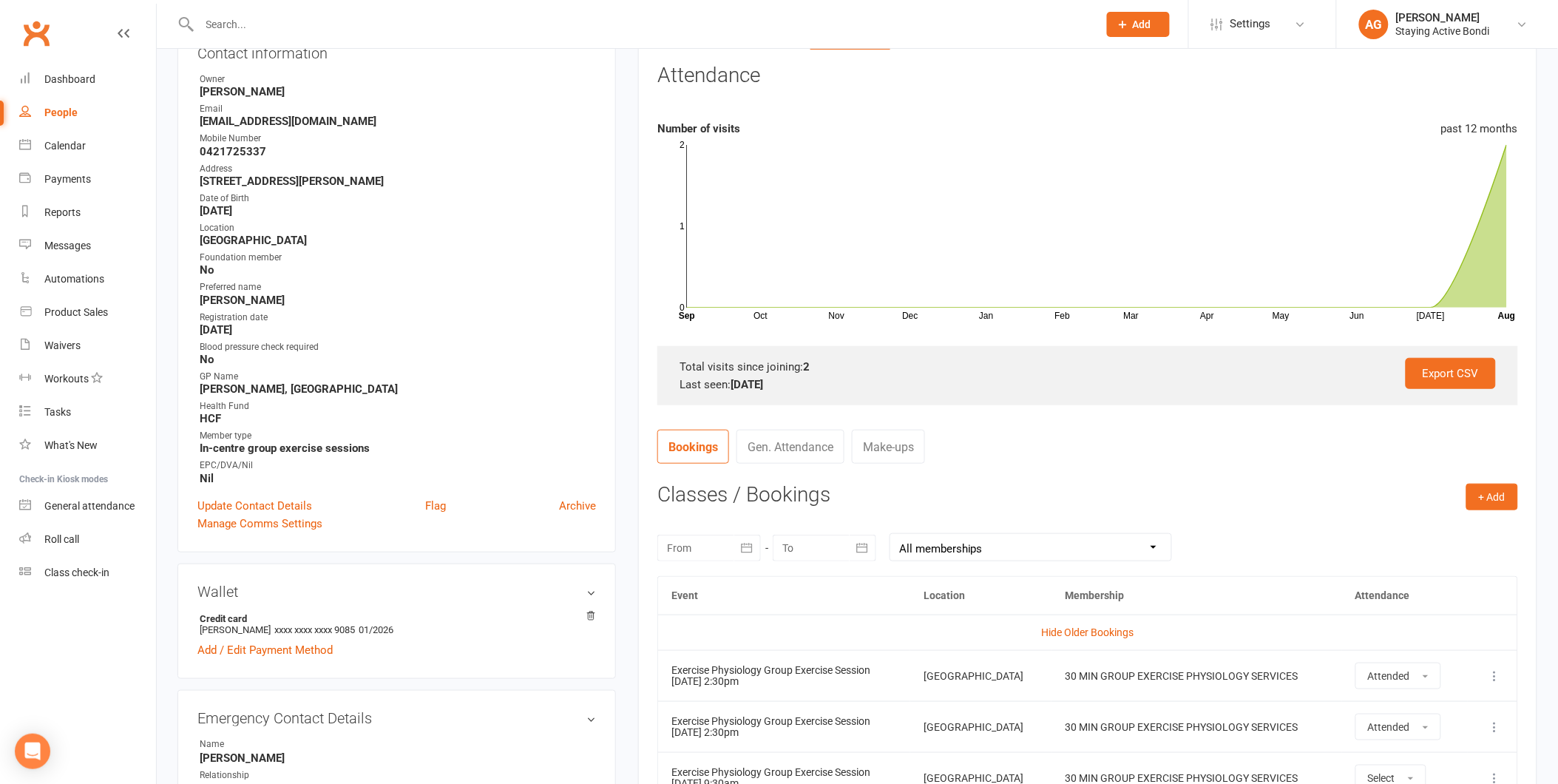
scroll to position [164, 0]
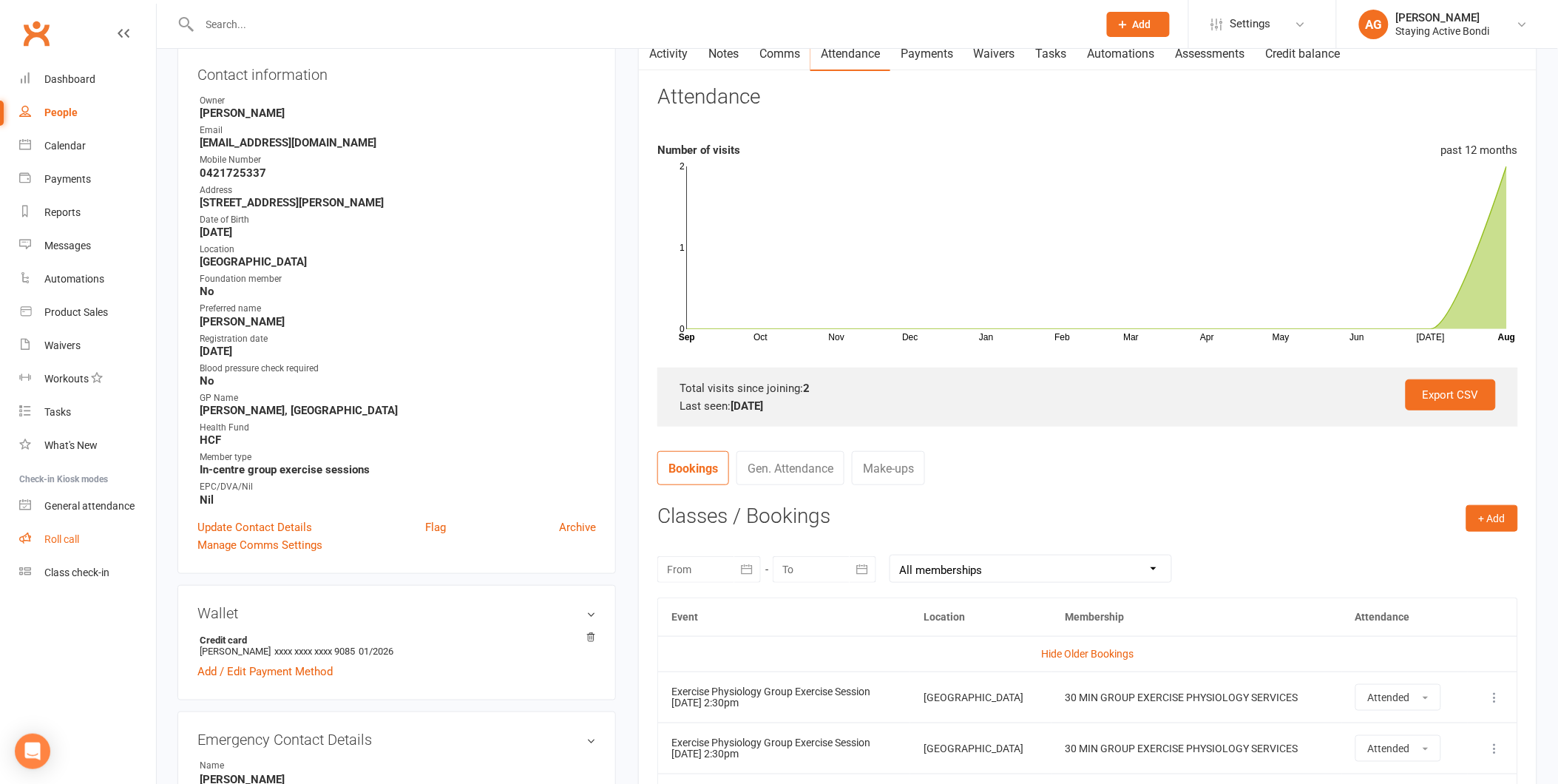
click at [39, 549] on link "Roll call" at bounding box center [87, 539] width 137 height 33
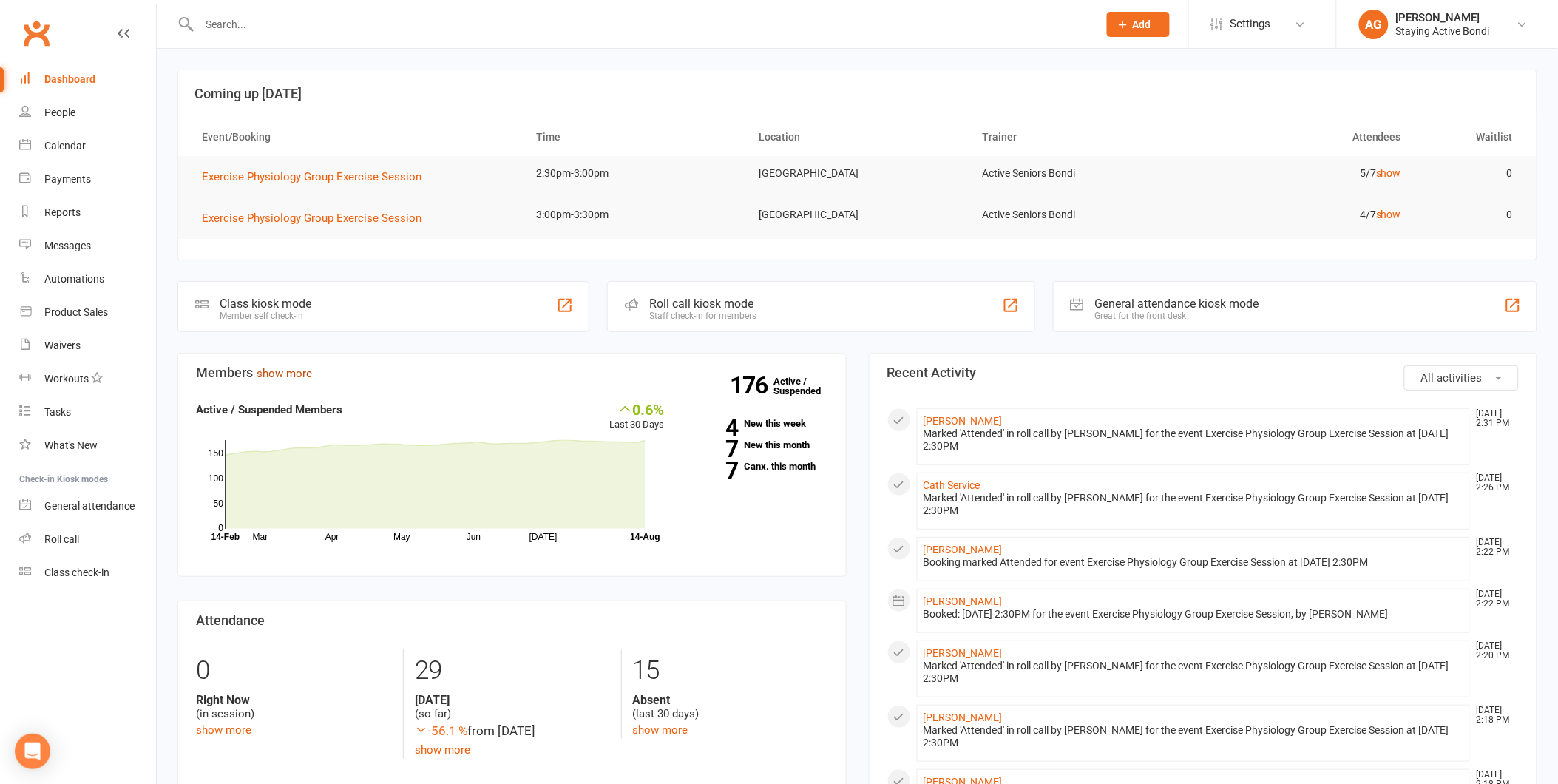
click at [274, 376] on link "show more" at bounding box center [284, 373] width 55 height 13
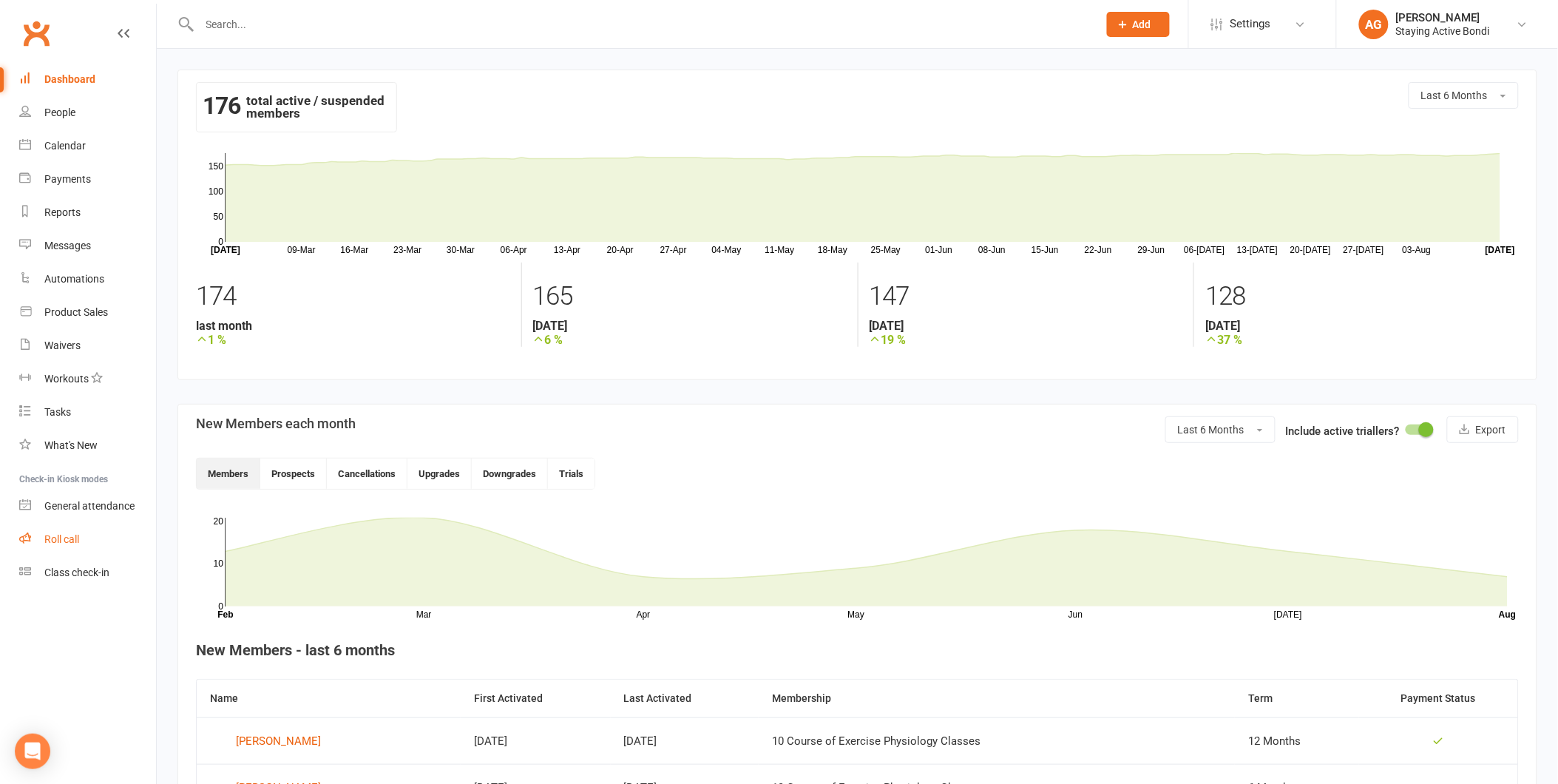
click at [93, 537] on link "Roll call" at bounding box center [87, 539] width 137 height 33
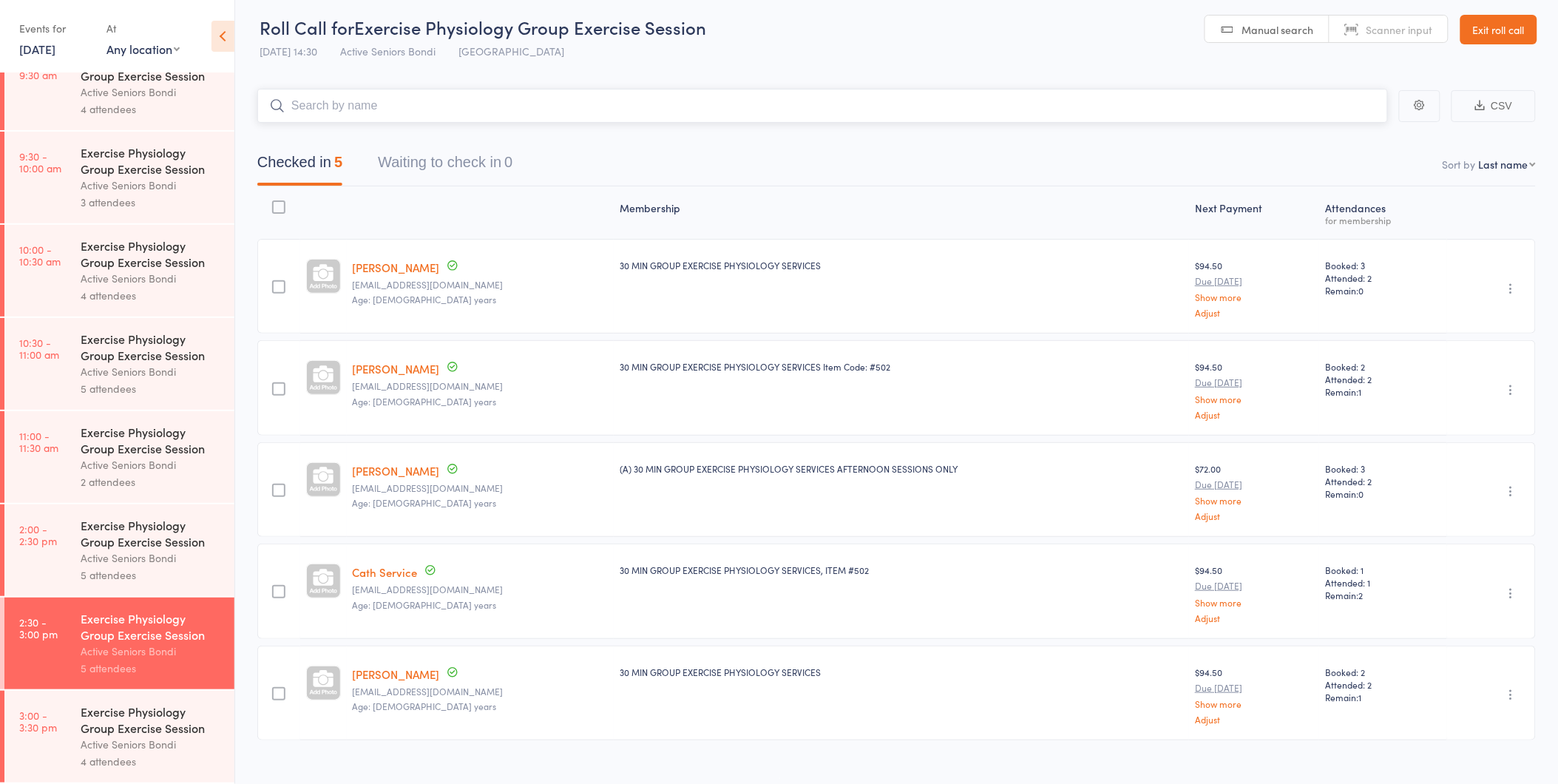
scroll to position [27, 0]
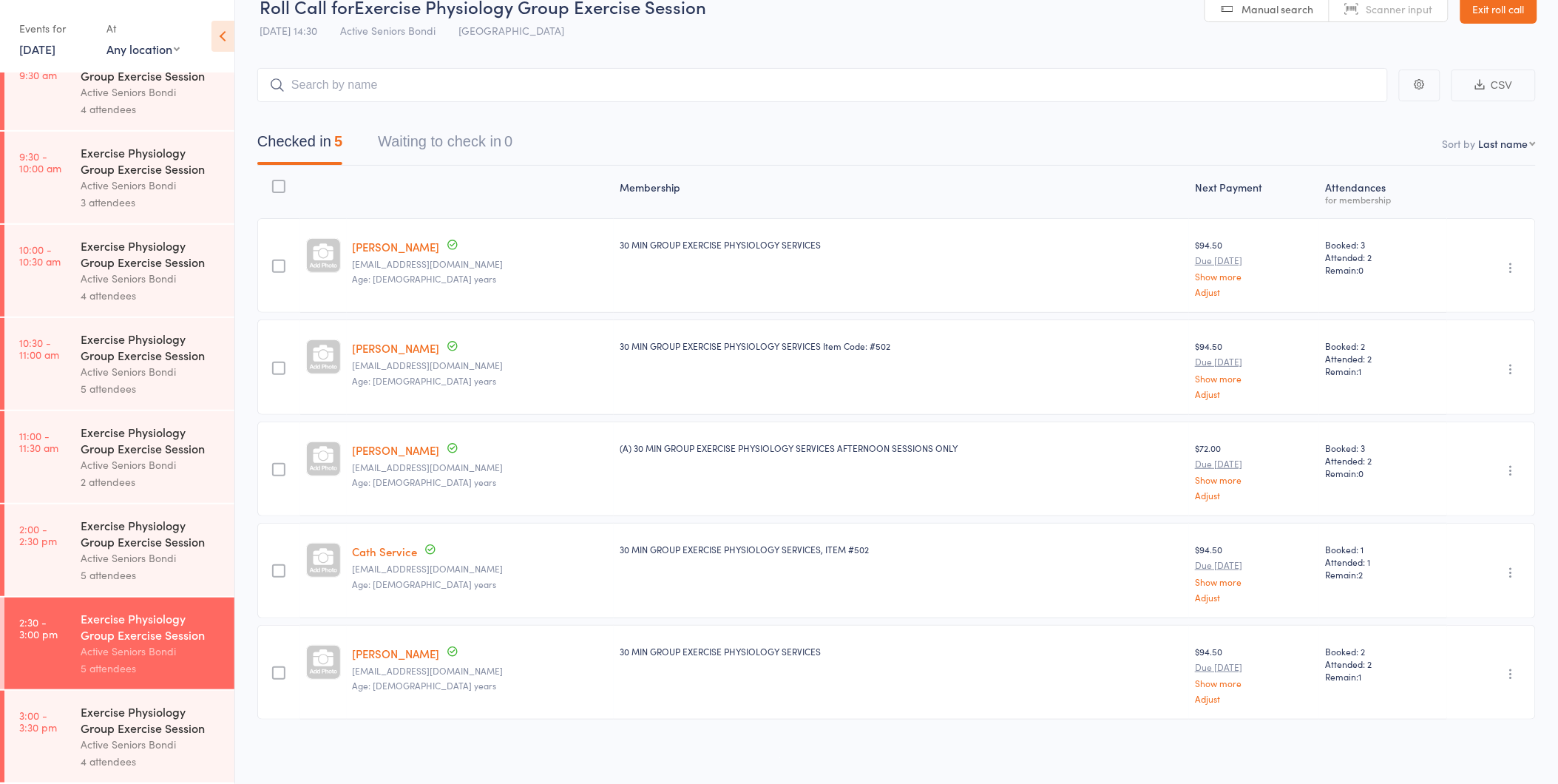
click at [157, 691] on div "Exercise Physiology Group Exercise Session Active Seniors Bondi 4 attendees" at bounding box center [158, 736] width 154 height 92
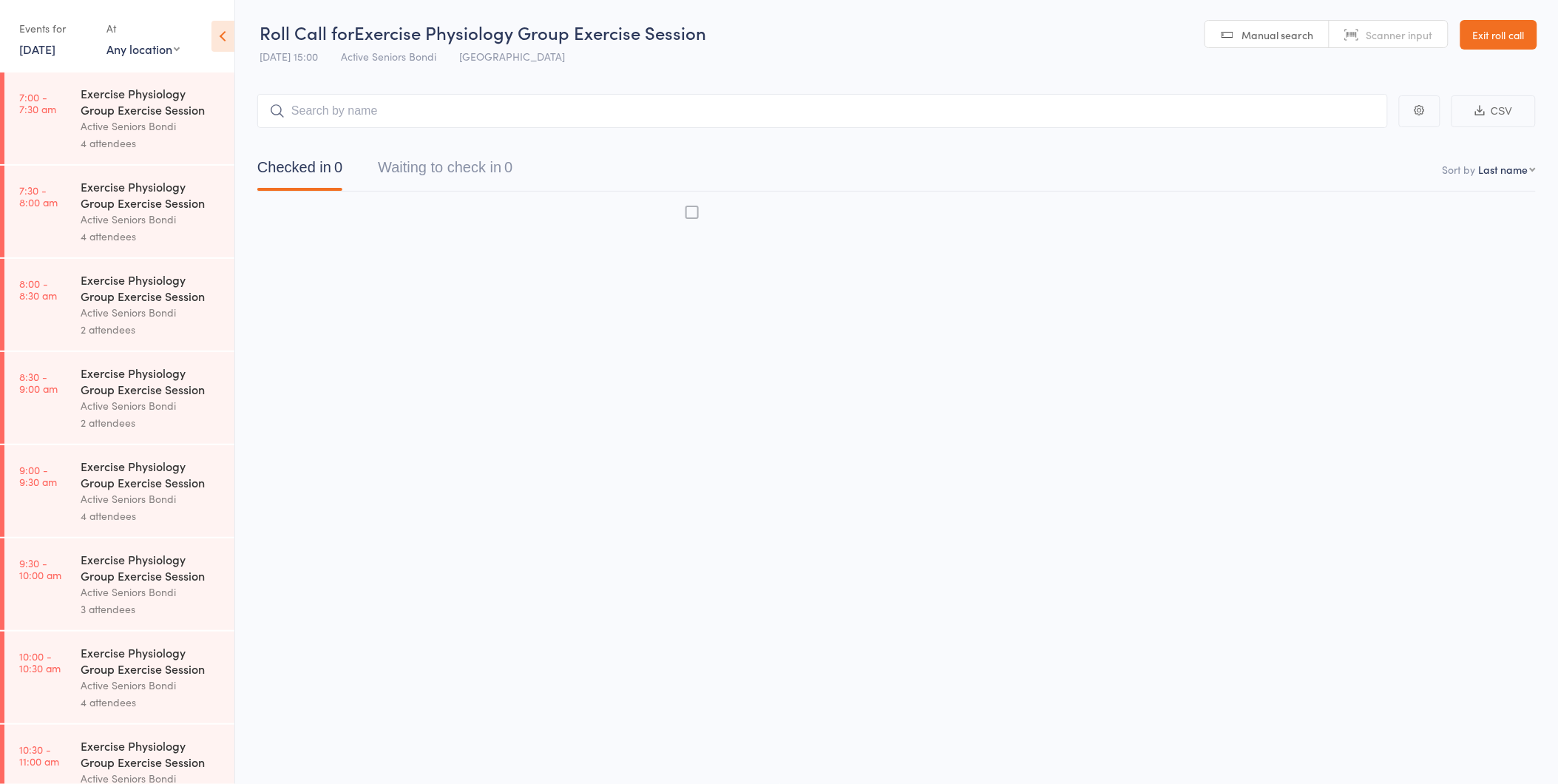
scroll to position [1, 0]
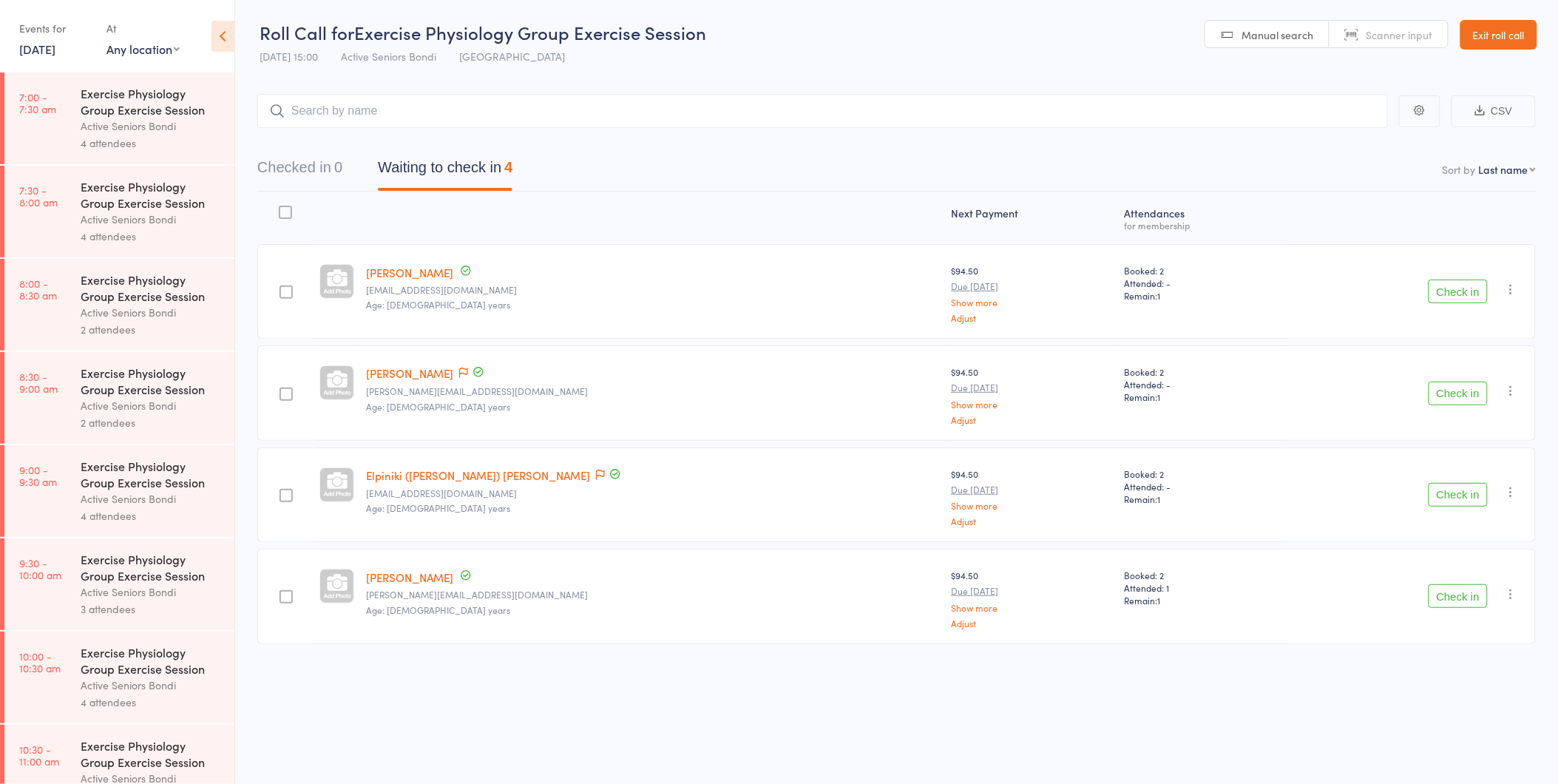
click at [1461, 292] on button "Check in" at bounding box center [1458, 291] width 59 height 23
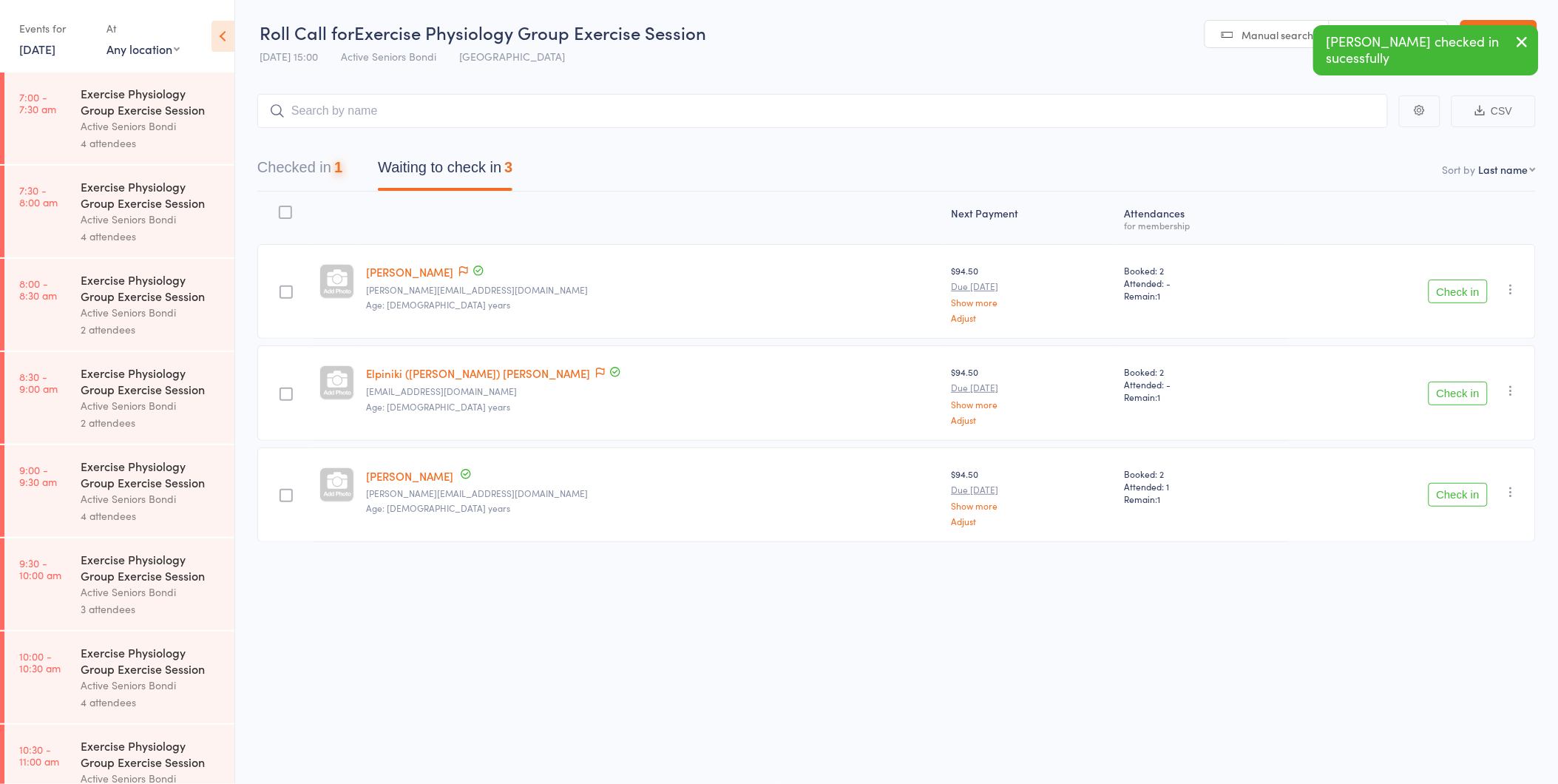
click at [285, 178] on button "Checked in 1" at bounding box center [299, 170] width 85 height 39
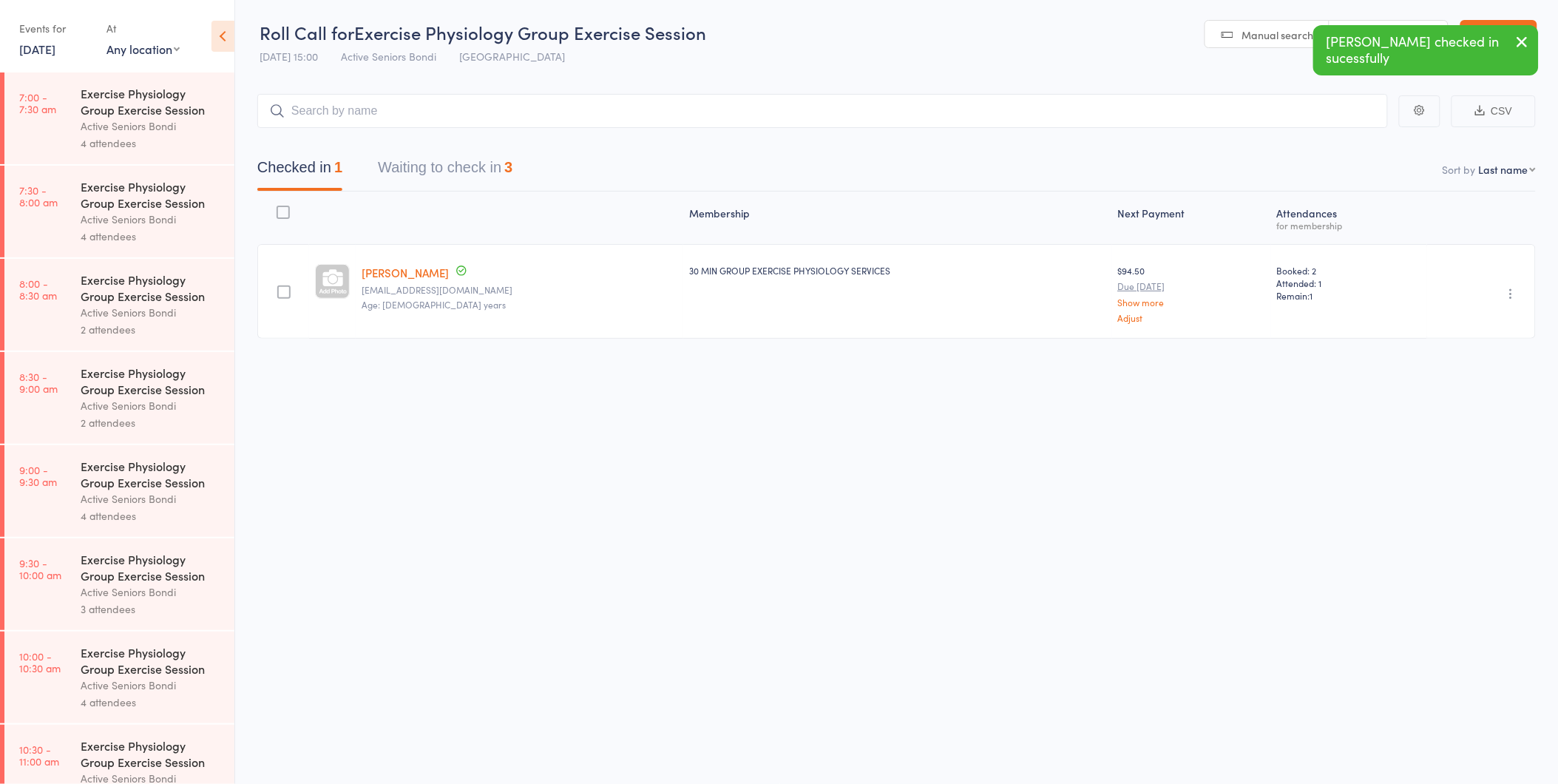
click at [409, 268] on link "Stanley Jacobson" at bounding box center [405, 273] width 87 height 16
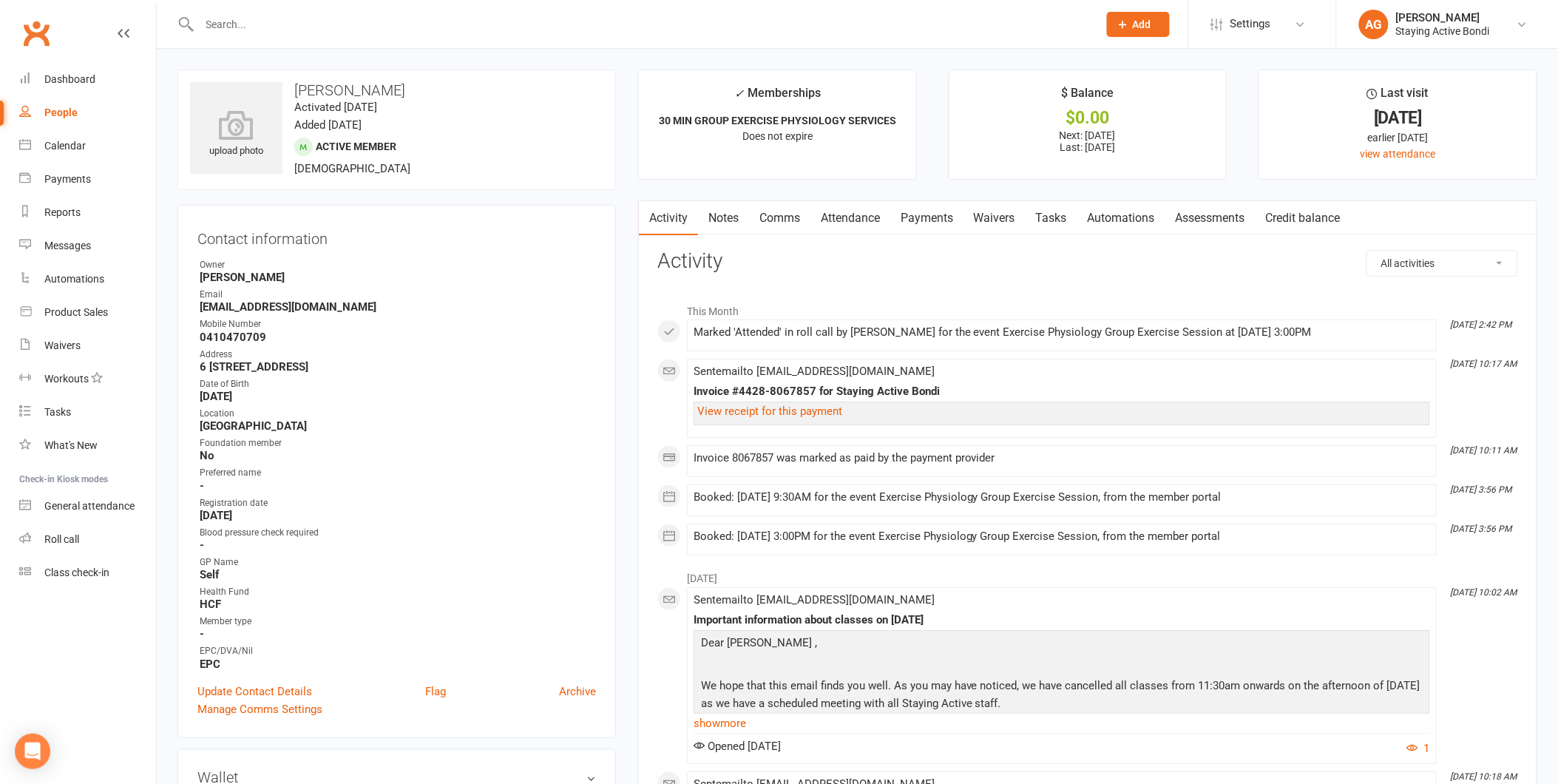
click at [870, 228] on link "Attendance" at bounding box center [850, 217] width 80 height 34
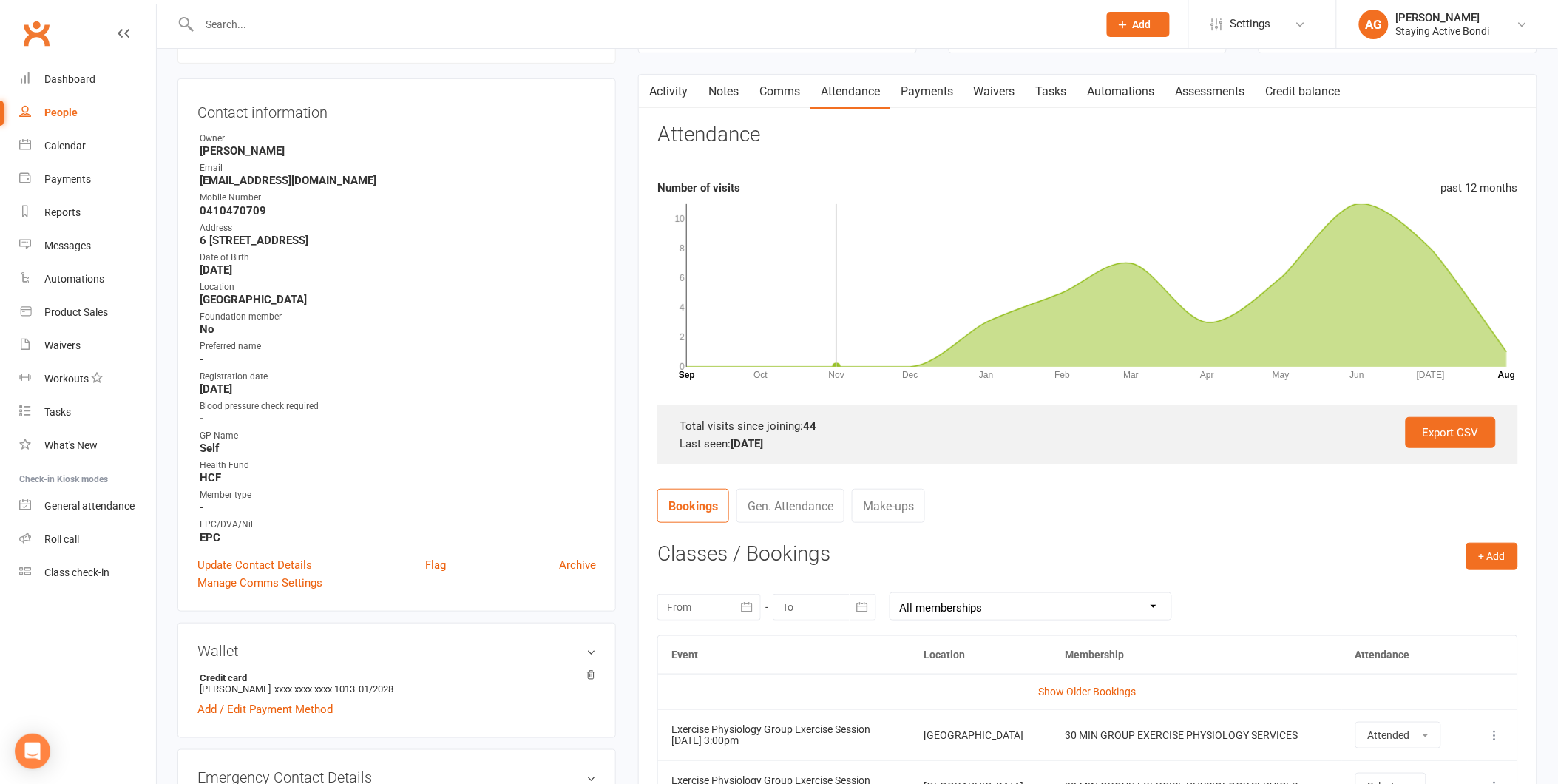
scroll to position [410, 0]
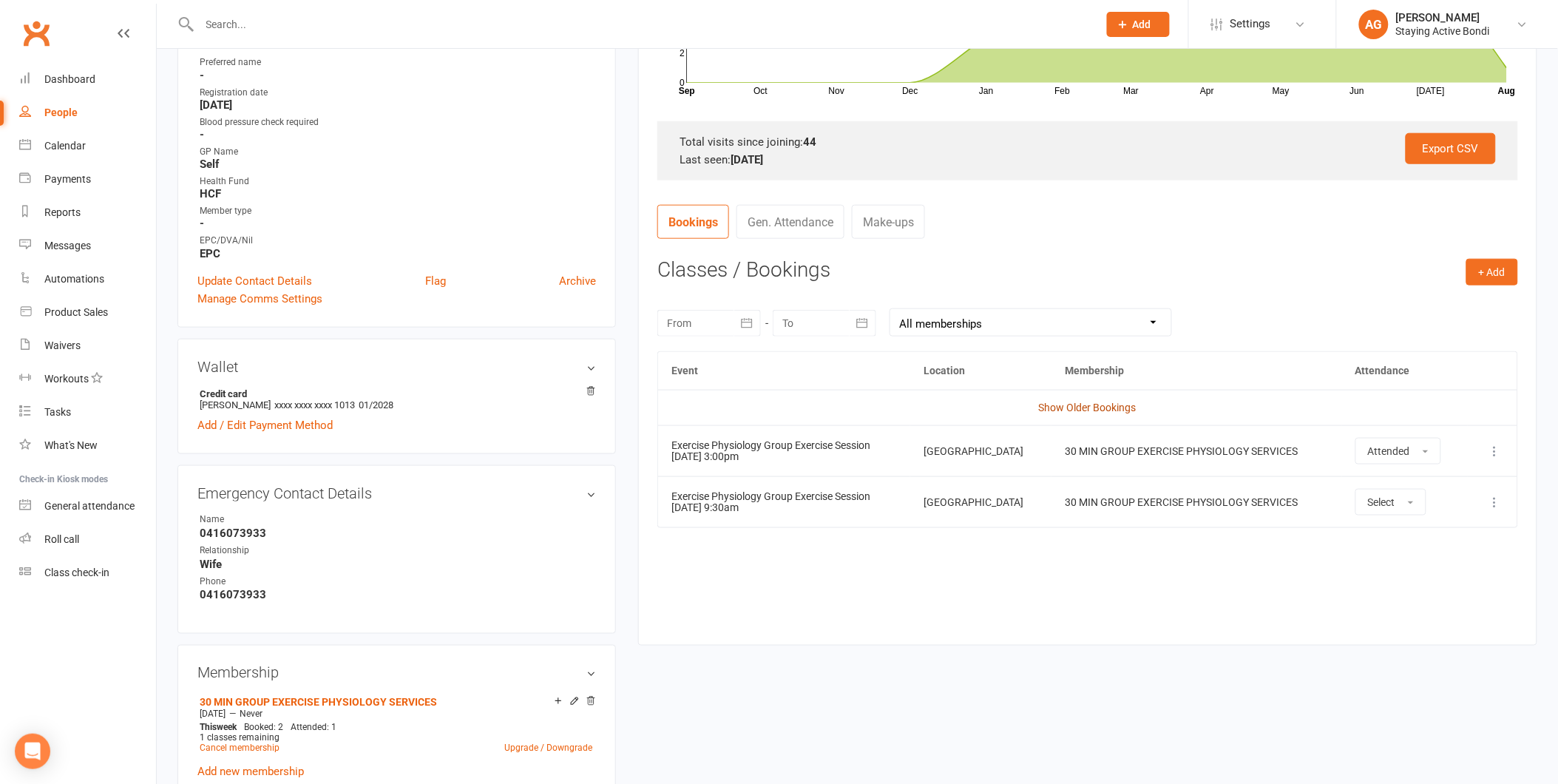
click at [1088, 403] on link "Show Older Bookings" at bounding box center [1087, 408] width 98 height 12
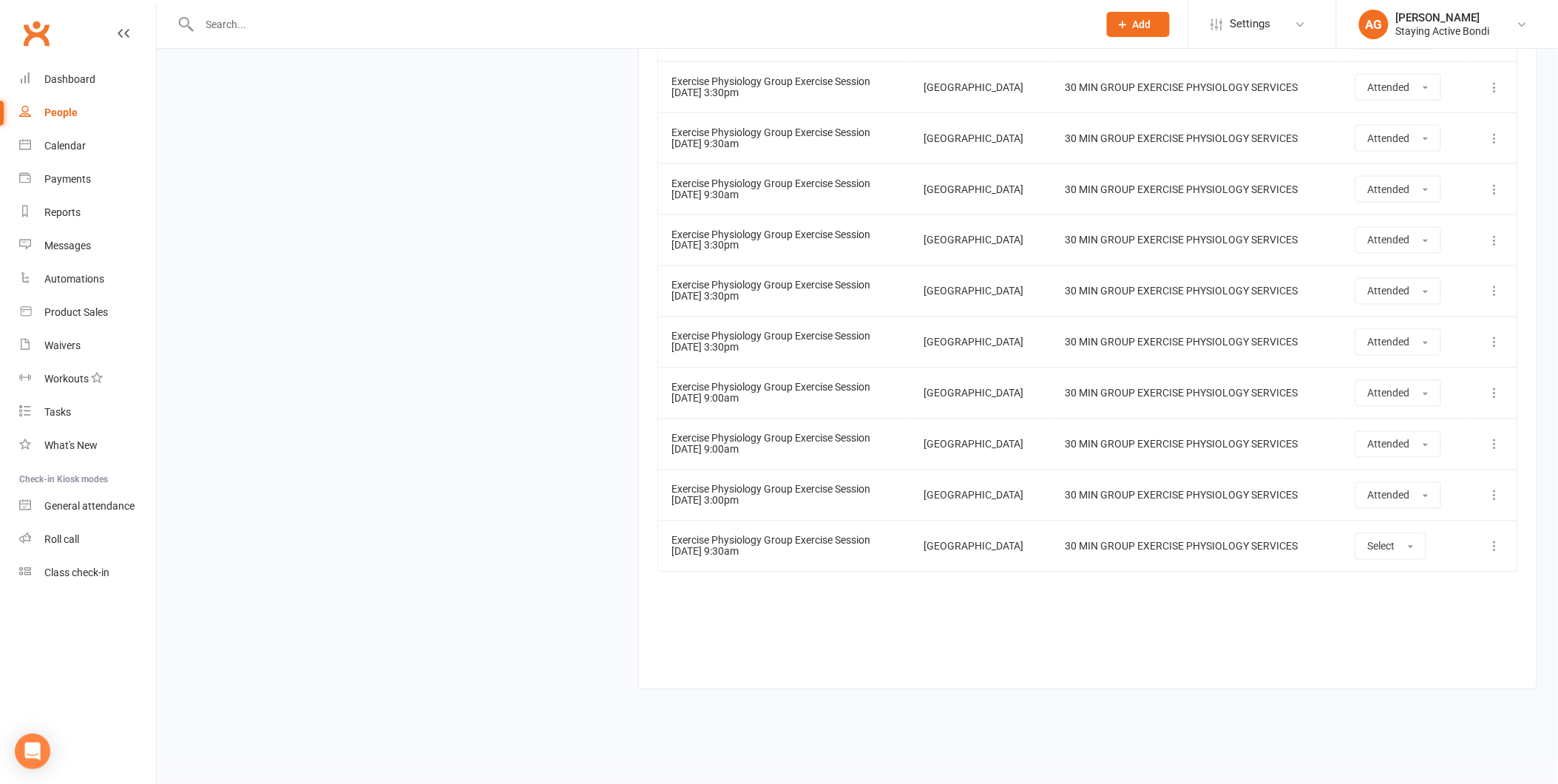
scroll to position [2767, 0]
click at [89, 535] on link "Roll call" at bounding box center [87, 539] width 137 height 33
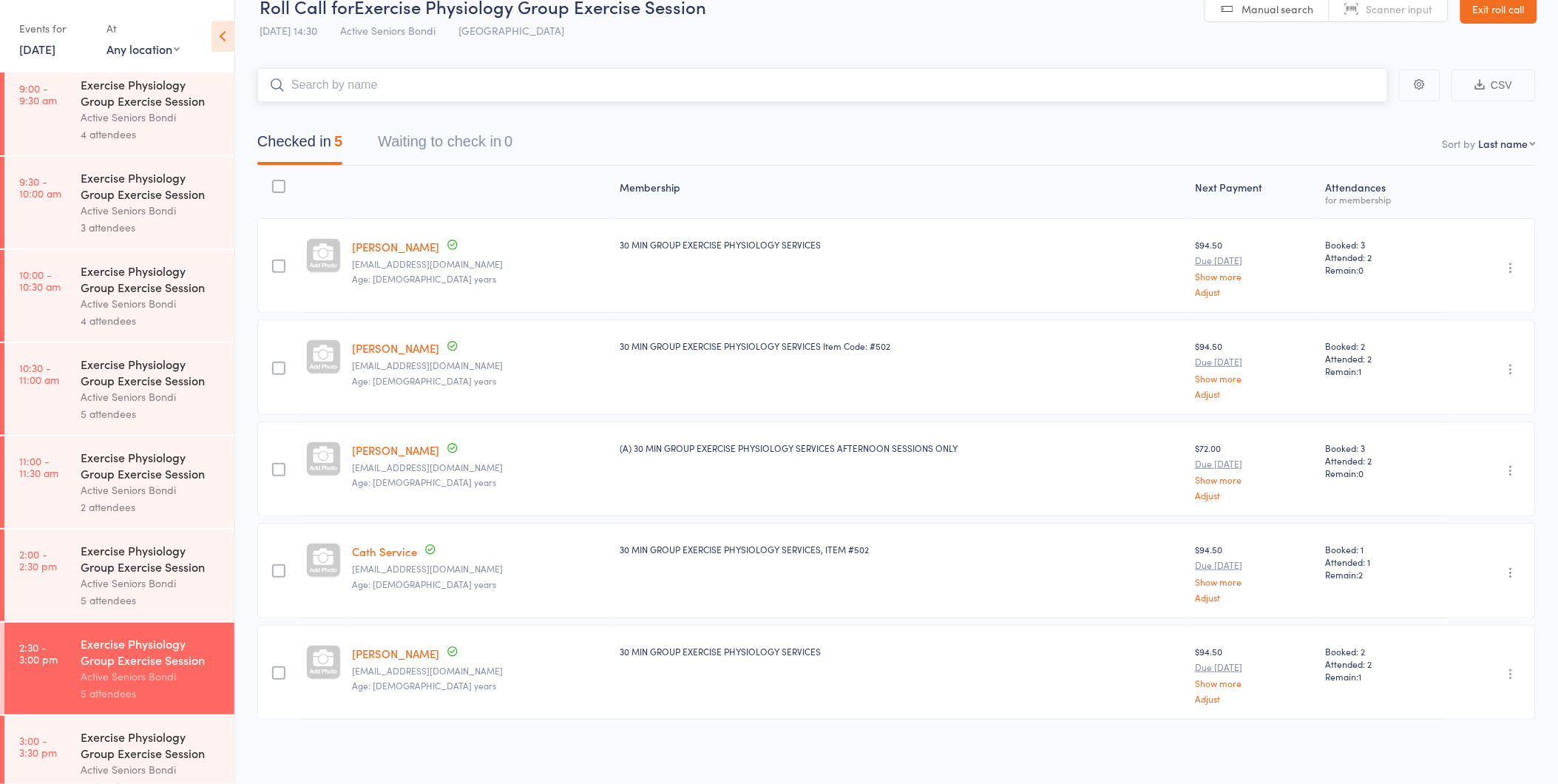
scroll to position [410, 0]
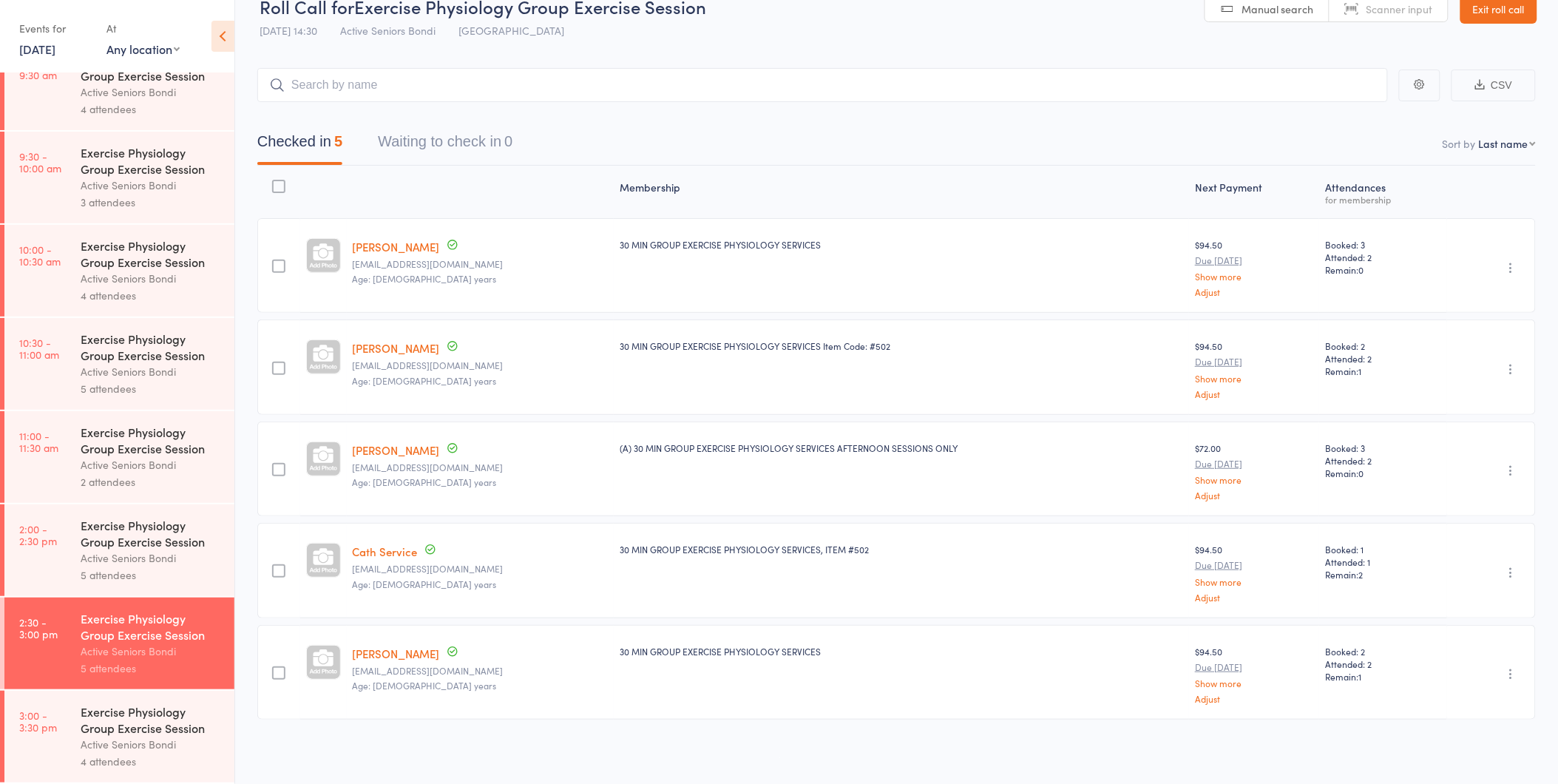
click at [126, 756] on div "4 attendees" at bounding box center [151, 762] width 141 height 17
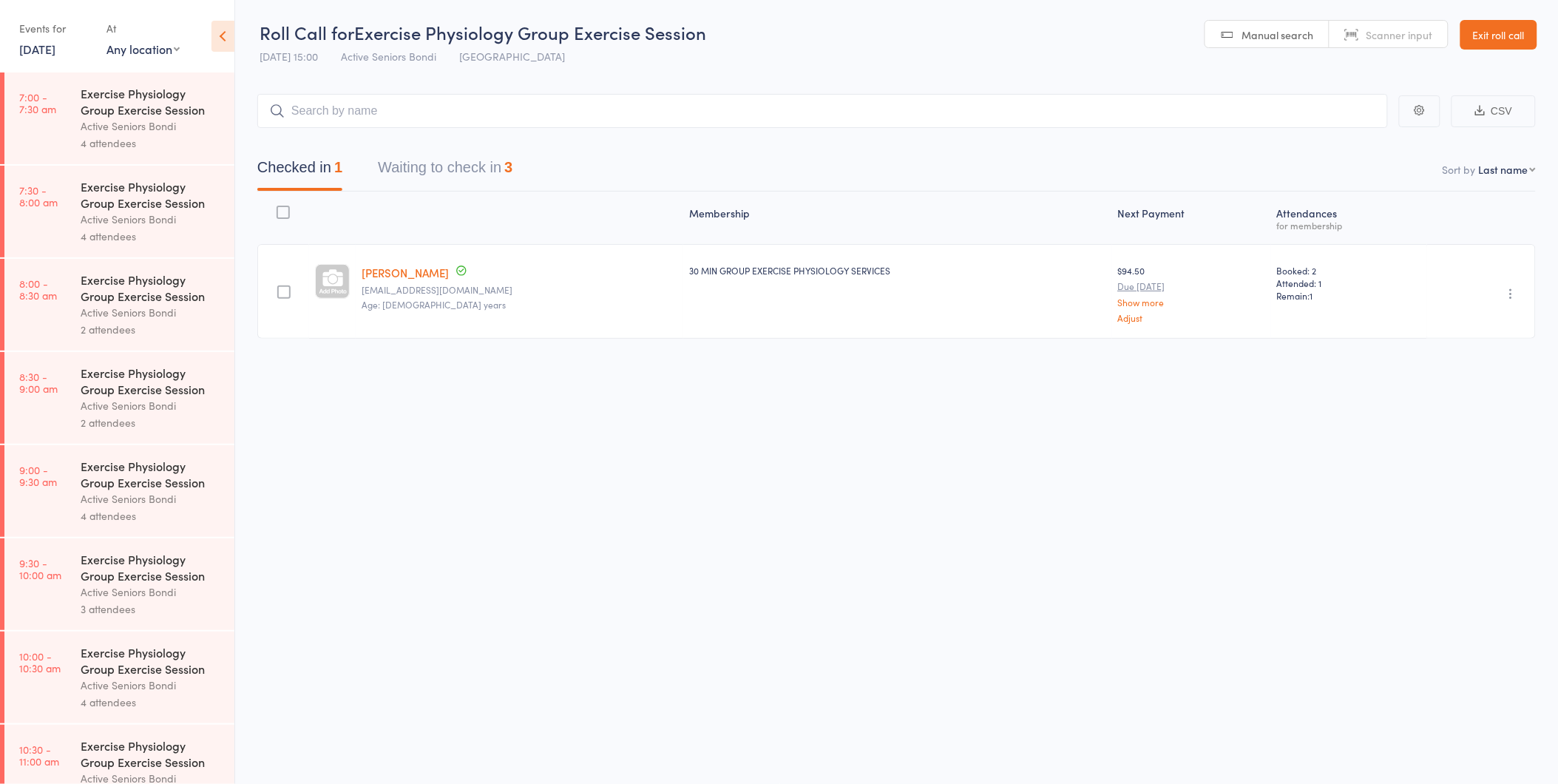
click at [503, 177] on button "Waiting to check in 3" at bounding box center [445, 170] width 134 height 39
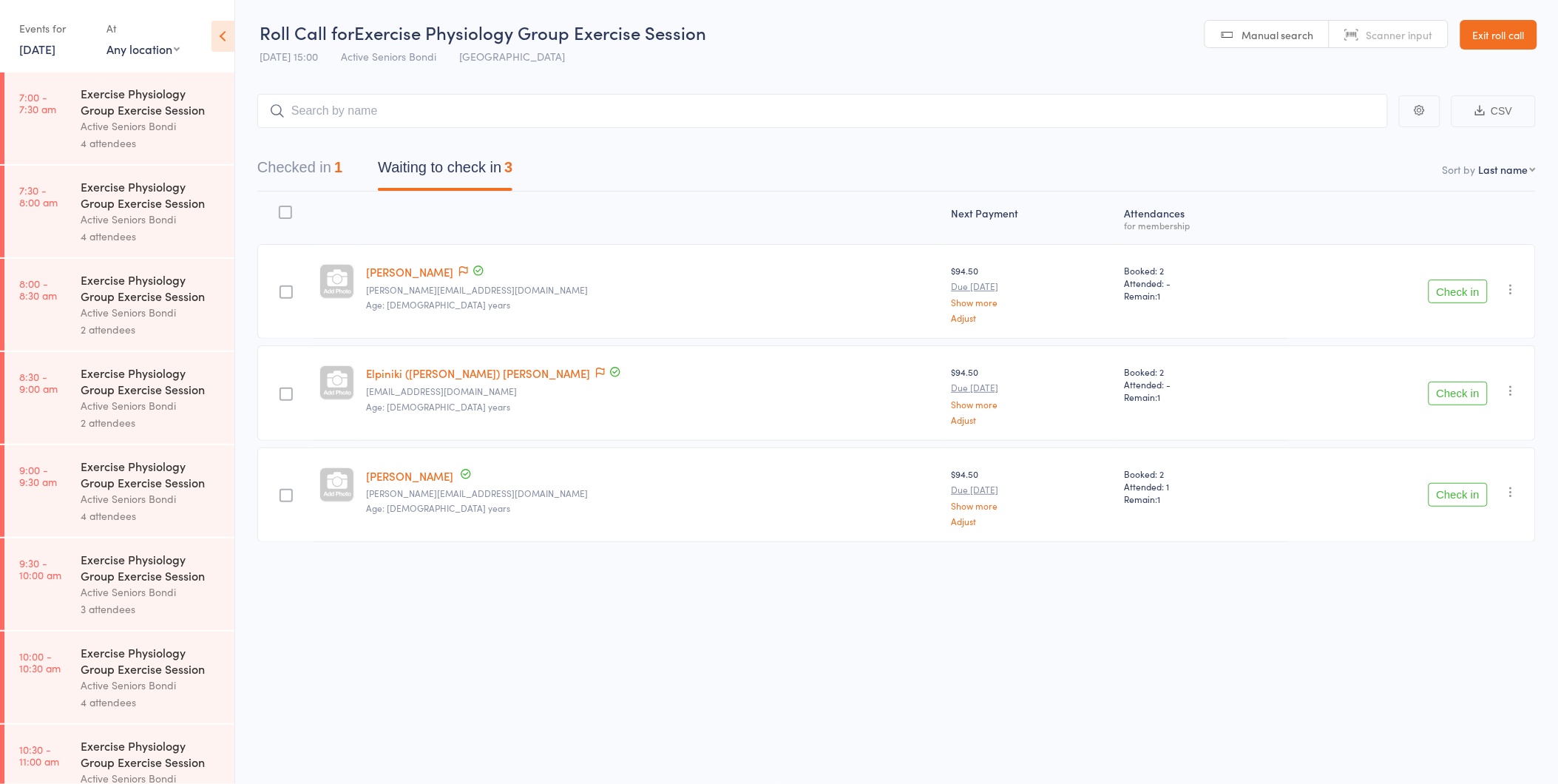
click at [1468, 286] on button "Check in" at bounding box center [1458, 291] width 59 height 23
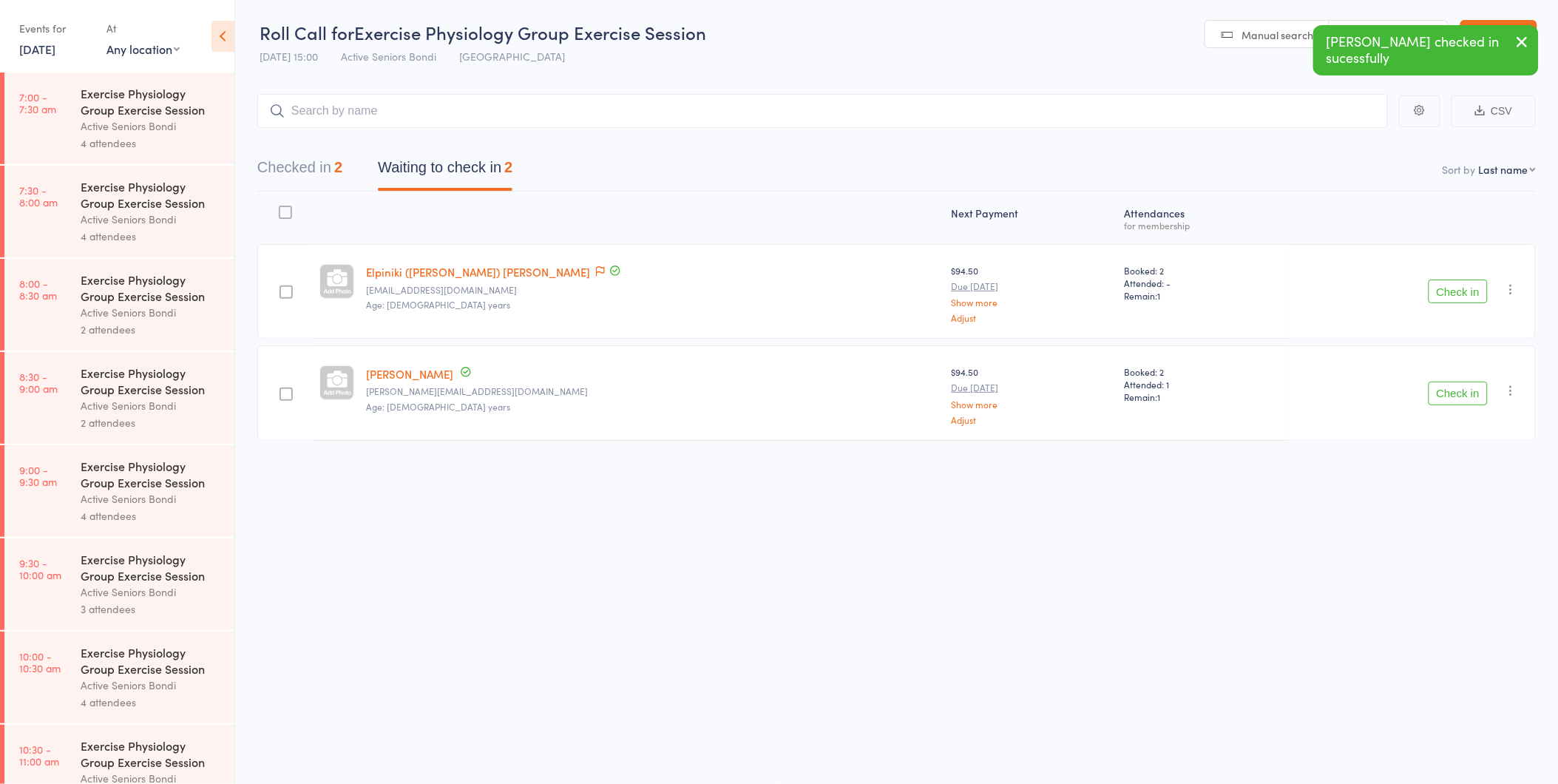
click at [333, 167] on button "Checked in 2" at bounding box center [299, 170] width 85 height 39
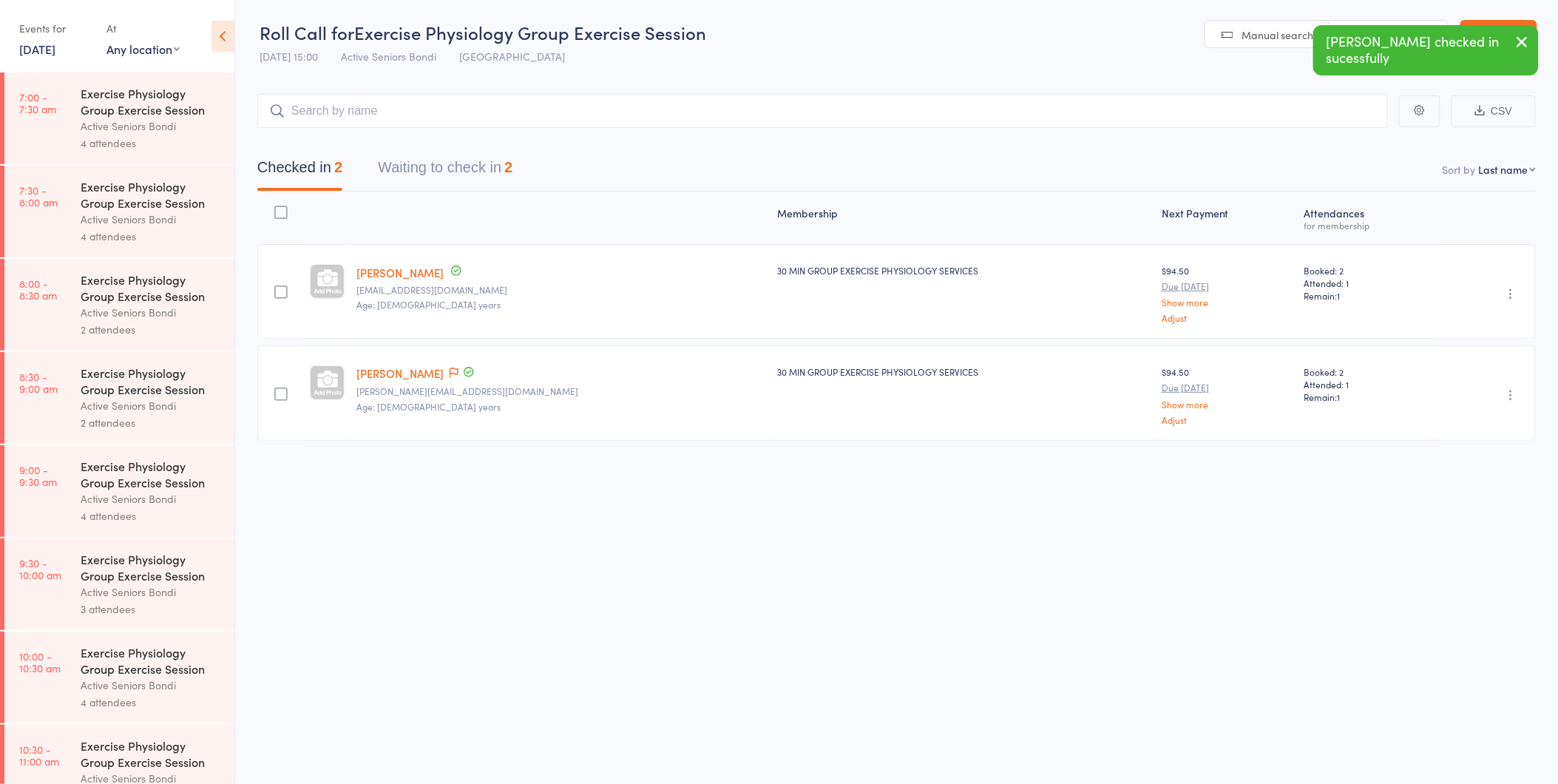
click at [386, 370] on link "Qin Li" at bounding box center [400, 373] width 87 height 16
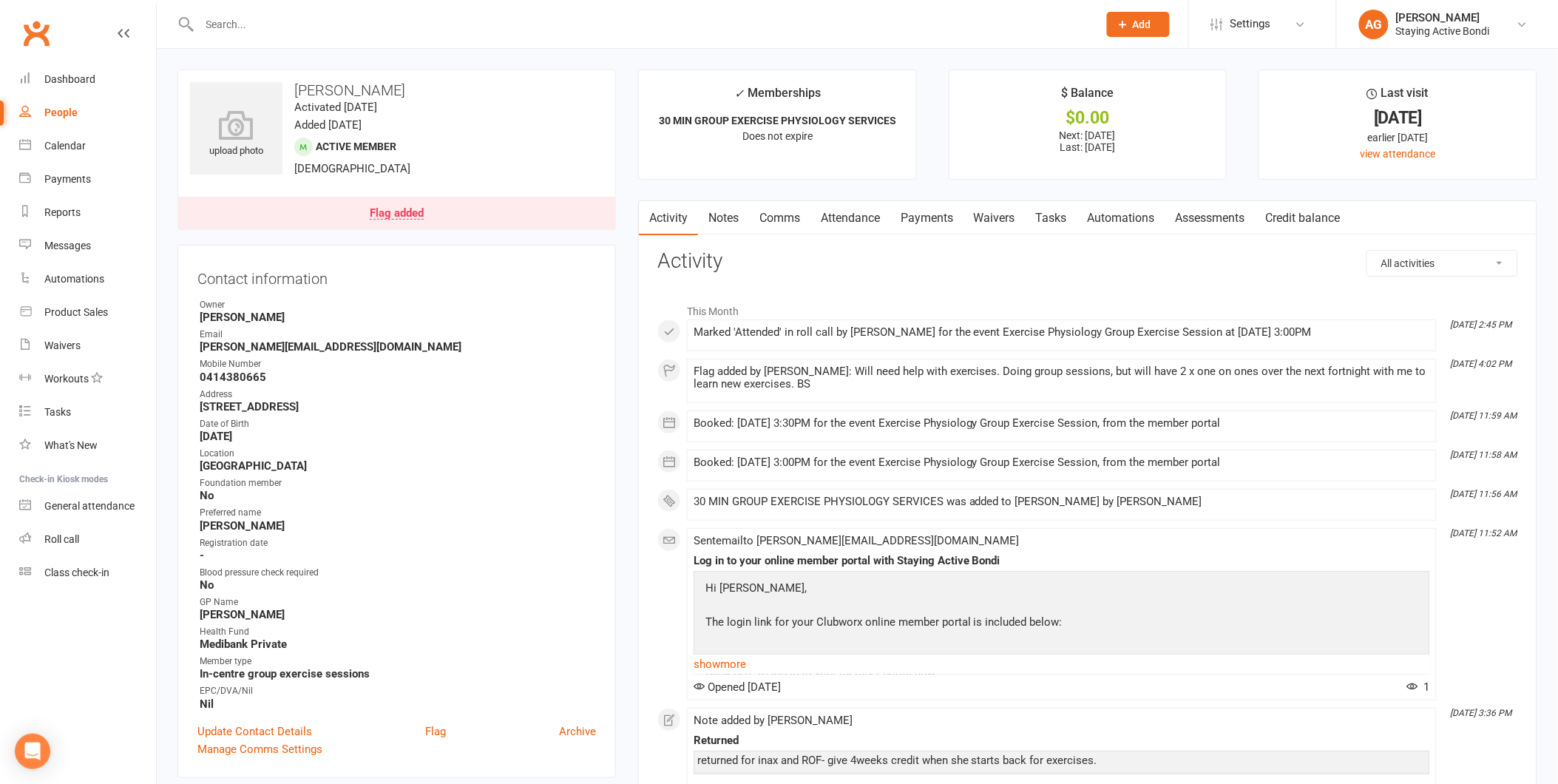
click at [878, 215] on link "Attendance" at bounding box center [850, 217] width 80 height 34
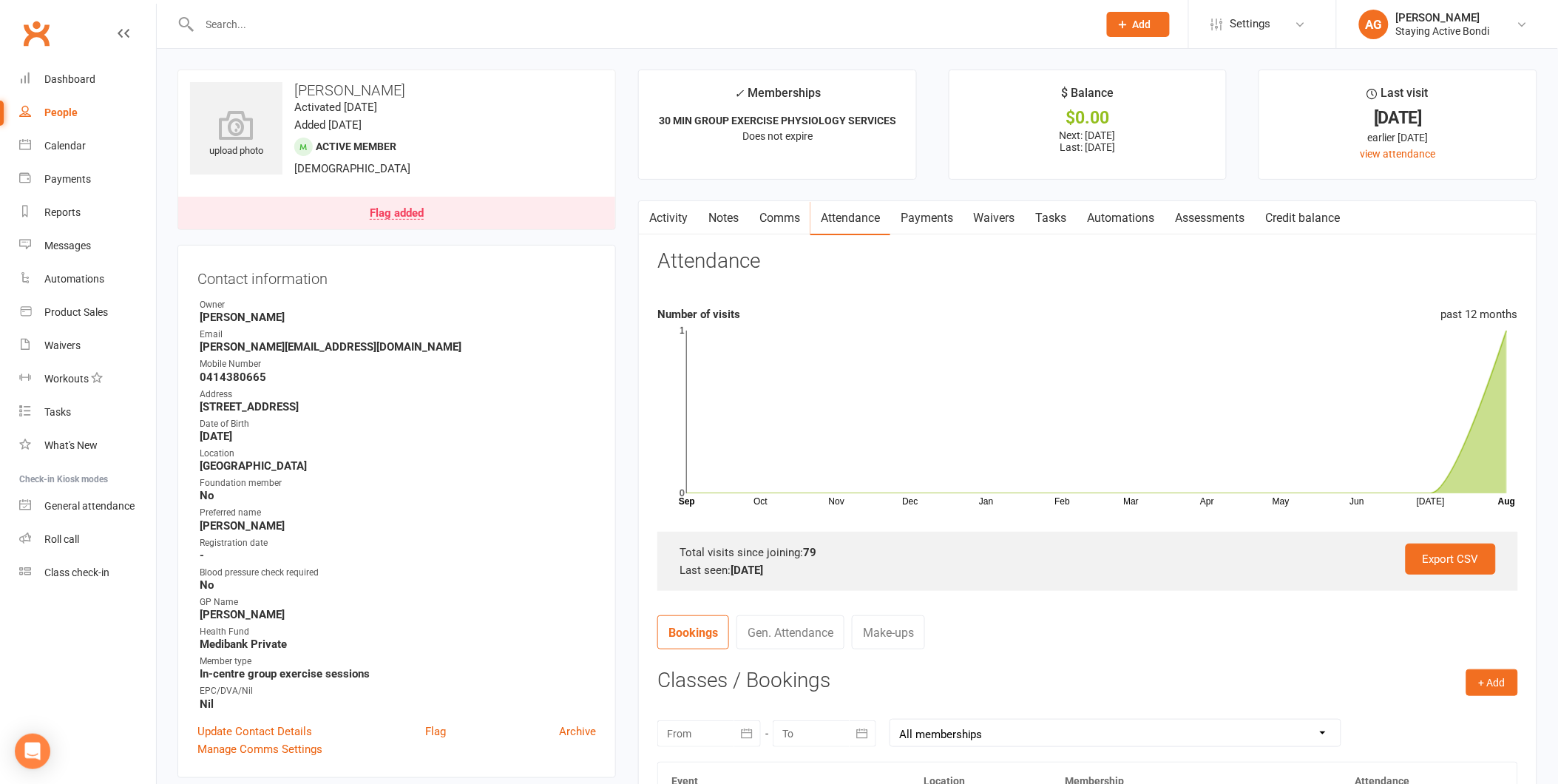
scroll to position [328, 0]
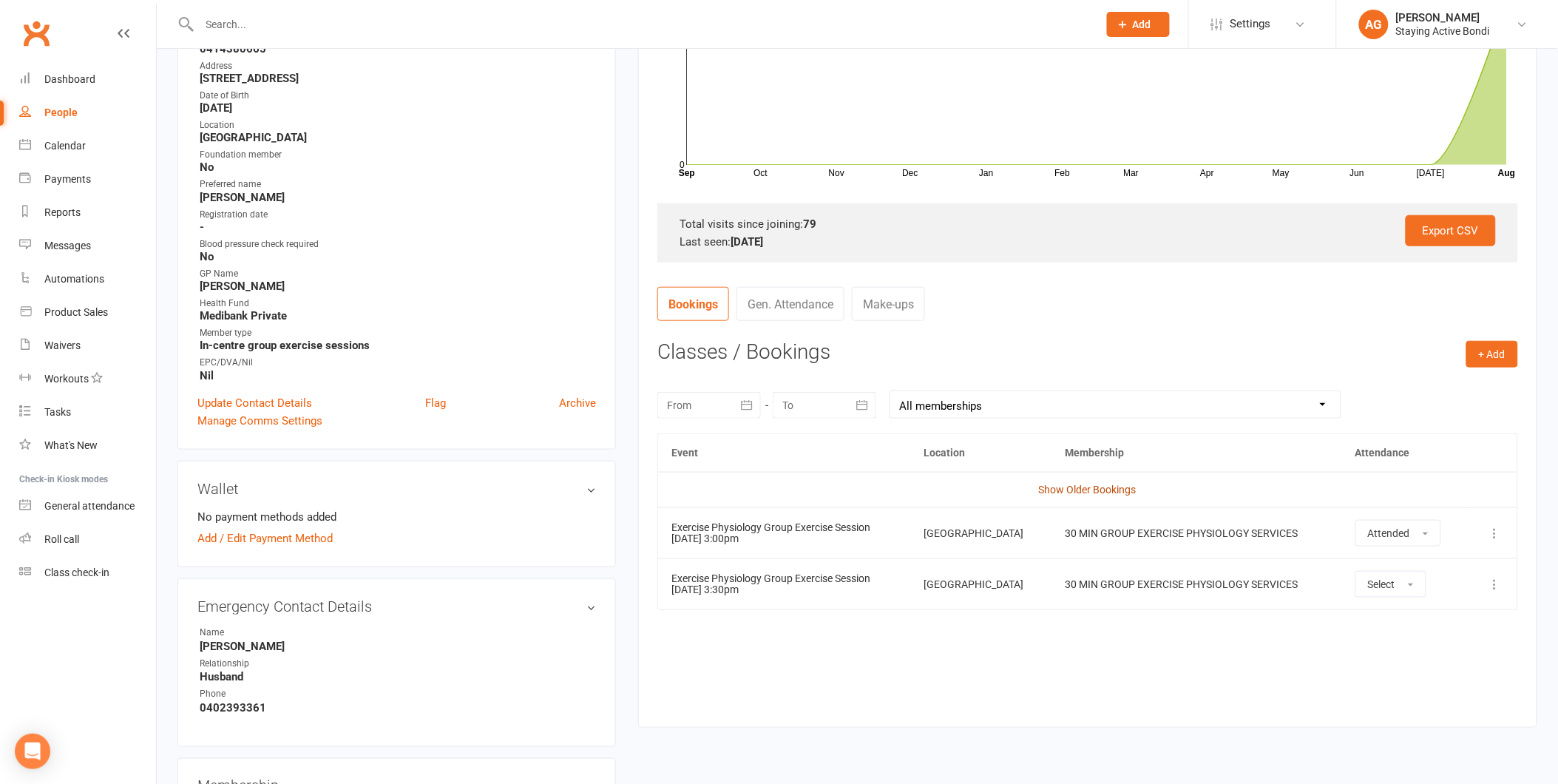
click at [1059, 488] on link "Show Older Bookings" at bounding box center [1087, 490] width 98 height 12
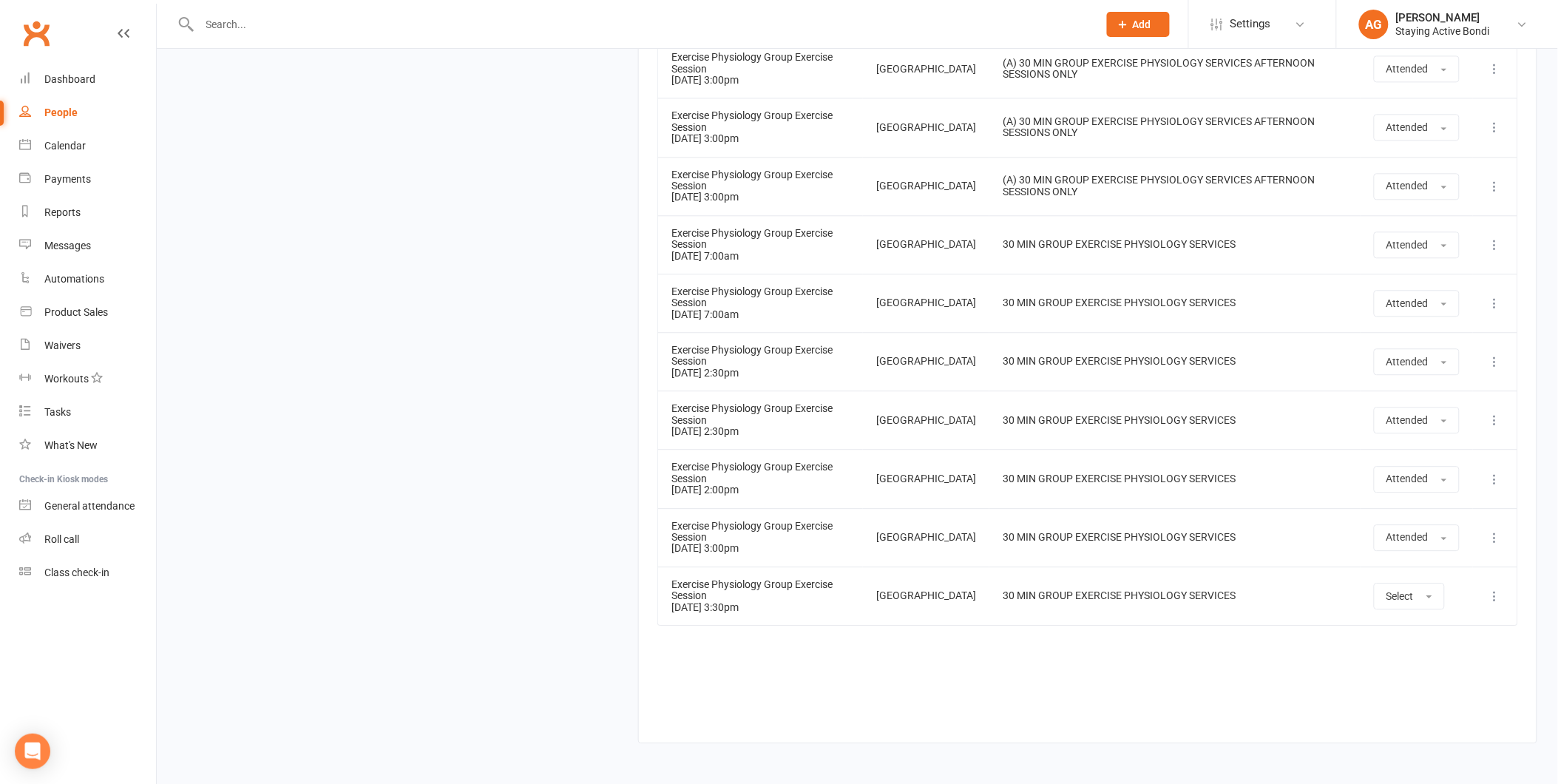
scroll to position [5244, 0]
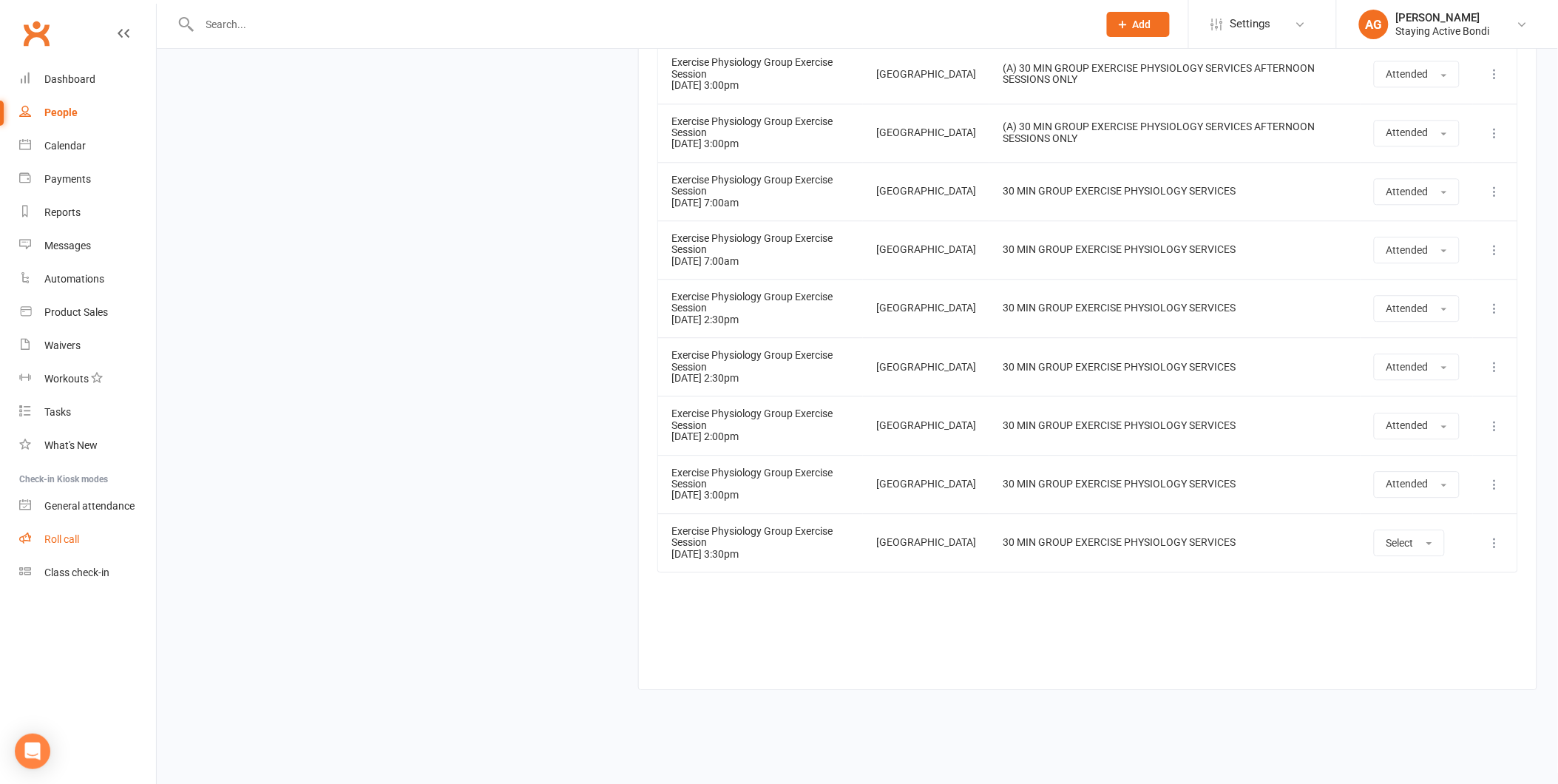
click at [79, 528] on link "Roll call" at bounding box center [87, 539] width 137 height 33
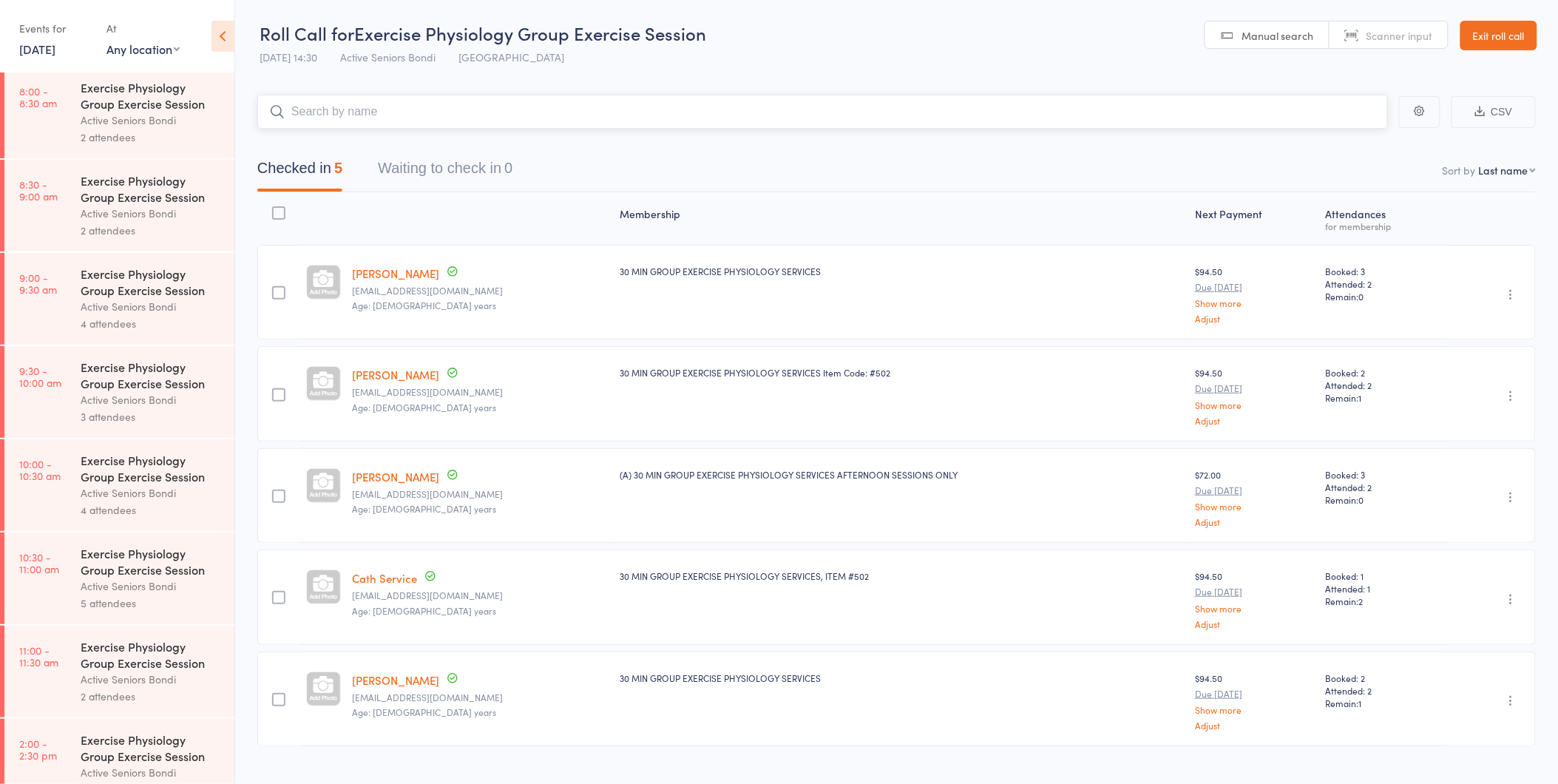
scroll to position [410, 0]
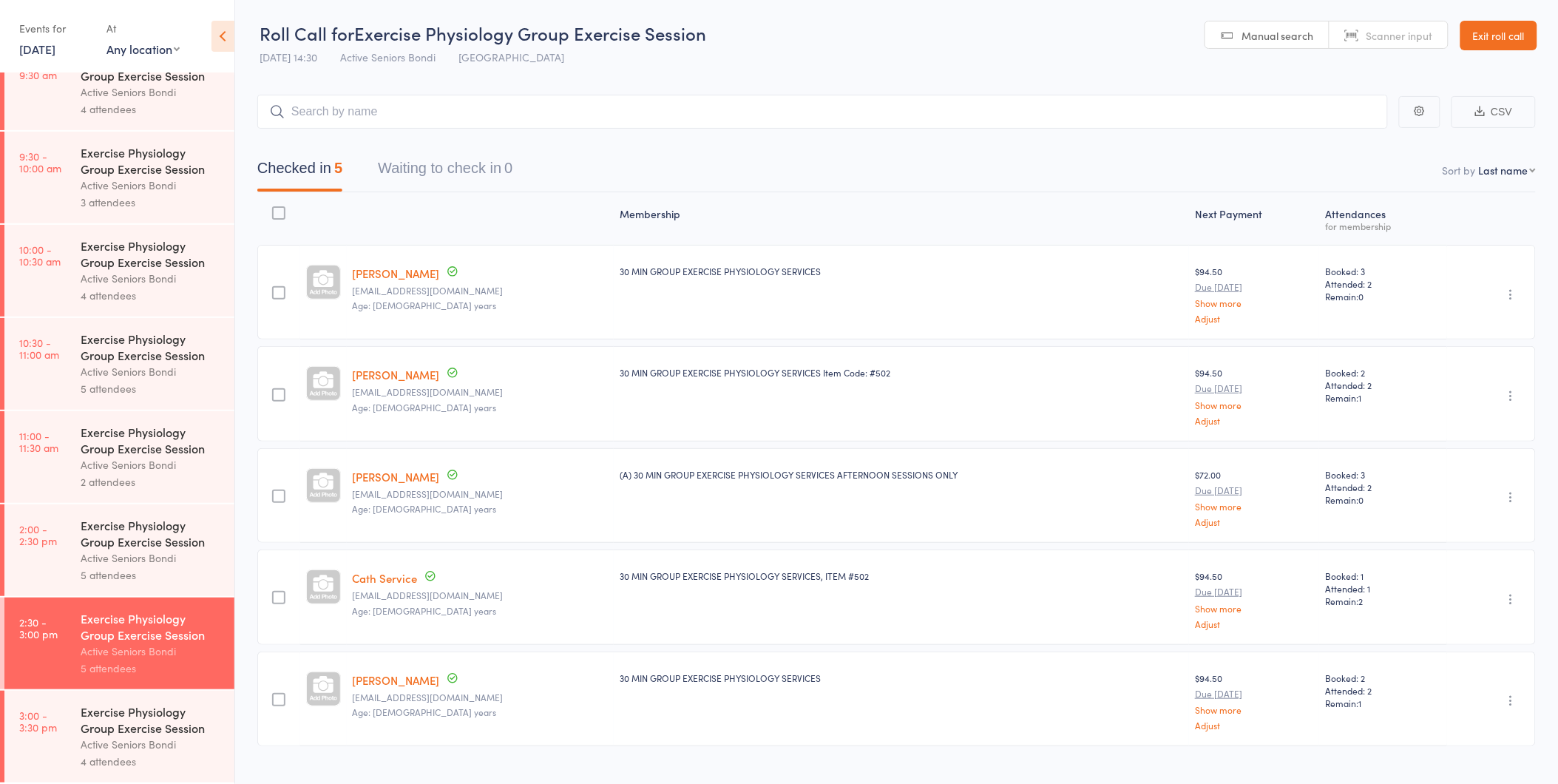
click at [189, 727] on div "Exercise Physiology Group Exercise Session" at bounding box center [151, 719] width 141 height 33
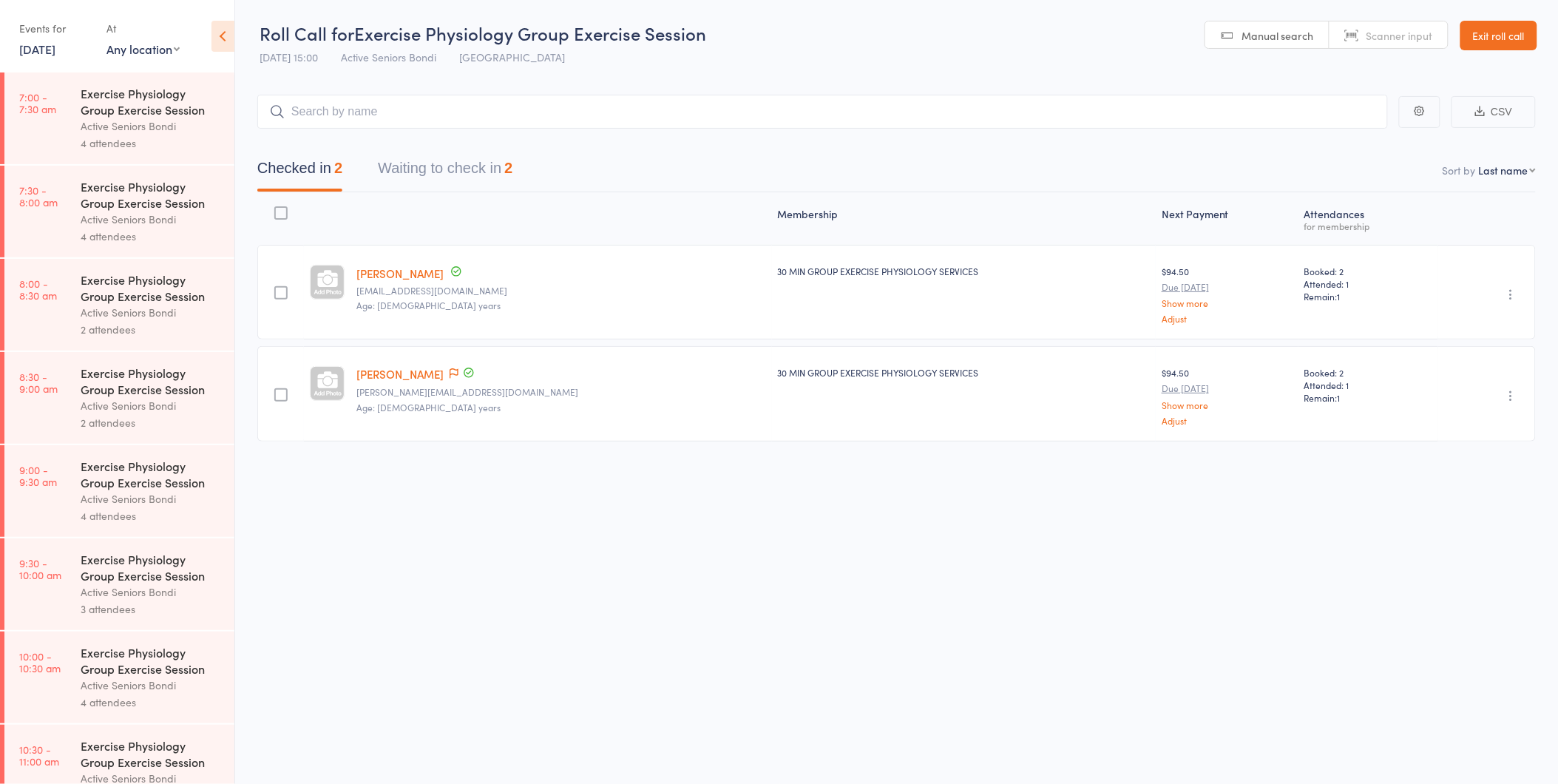
click at [436, 169] on button "Waiting to check in 2" at bounding box center [445, 171] width 134 height 39
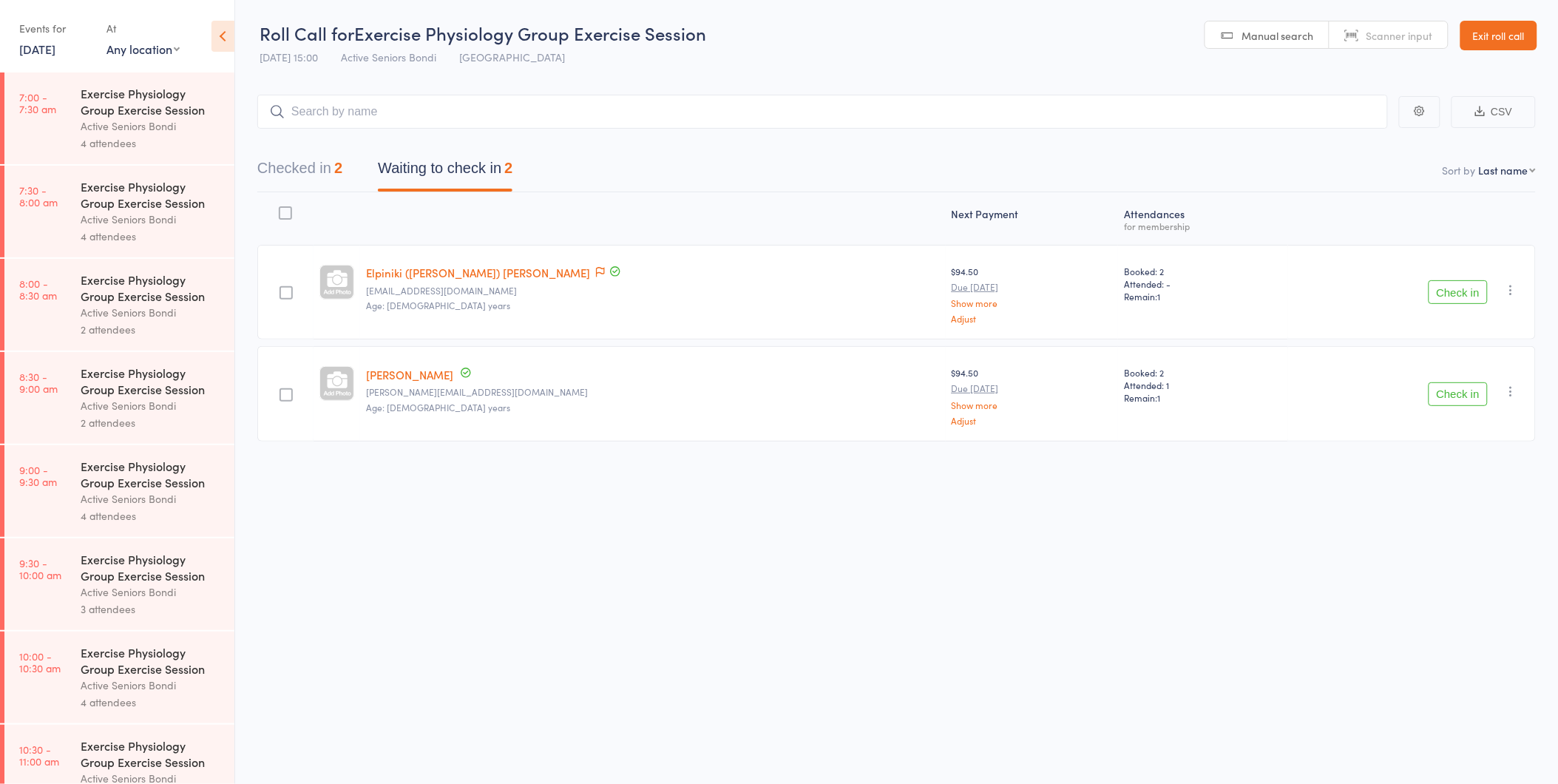
click at [330, 176] on button "Checked in 2" at bounding box center [299, 171] width 85 height 39
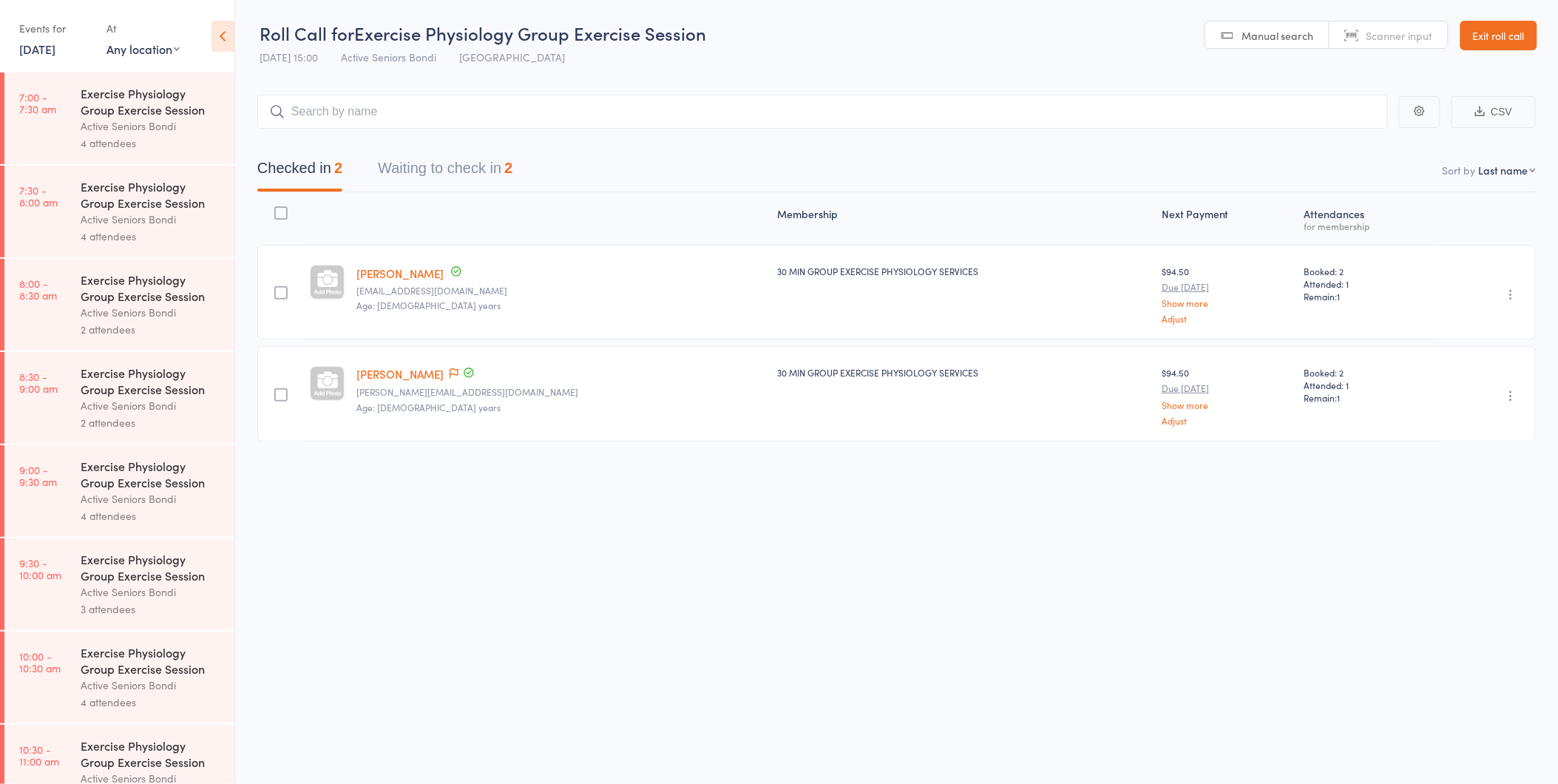
click at [388, 165] on div "Checked in 2 Waiting to check in 2" at bounding box center [385, 171] width 291 height 39
click at [390, 164] on button "Waiting to check in 2" at bounding box center [445, 171] width 134 height 39
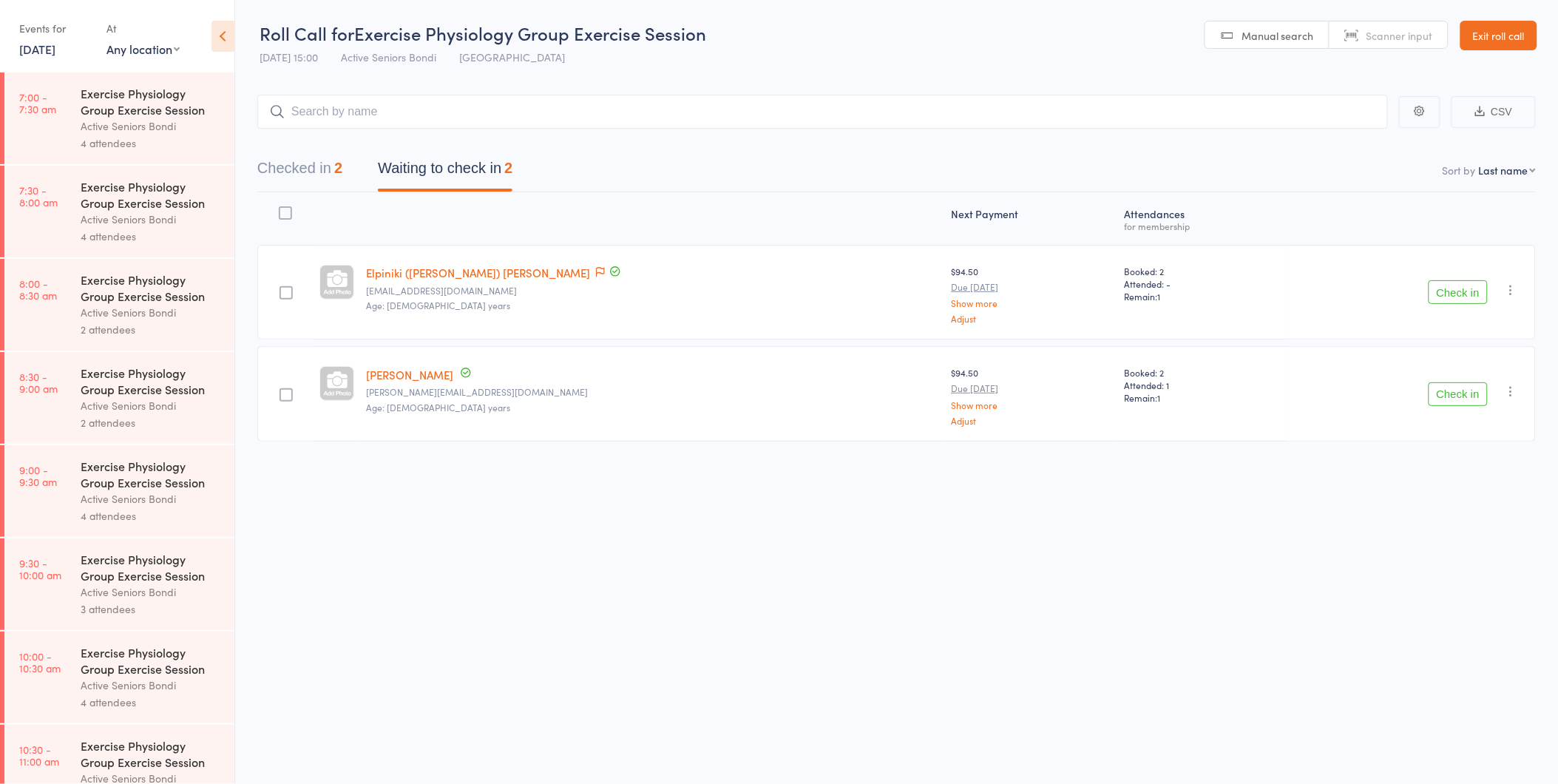
drag, startPoint x: 1430, startPoint y: 285, endPoint x: 1438, endPoint y: 286, distance: 8.1
click at [1434, 286] on button "Check in" at bounding box center [1458, 292] width 59 height 23
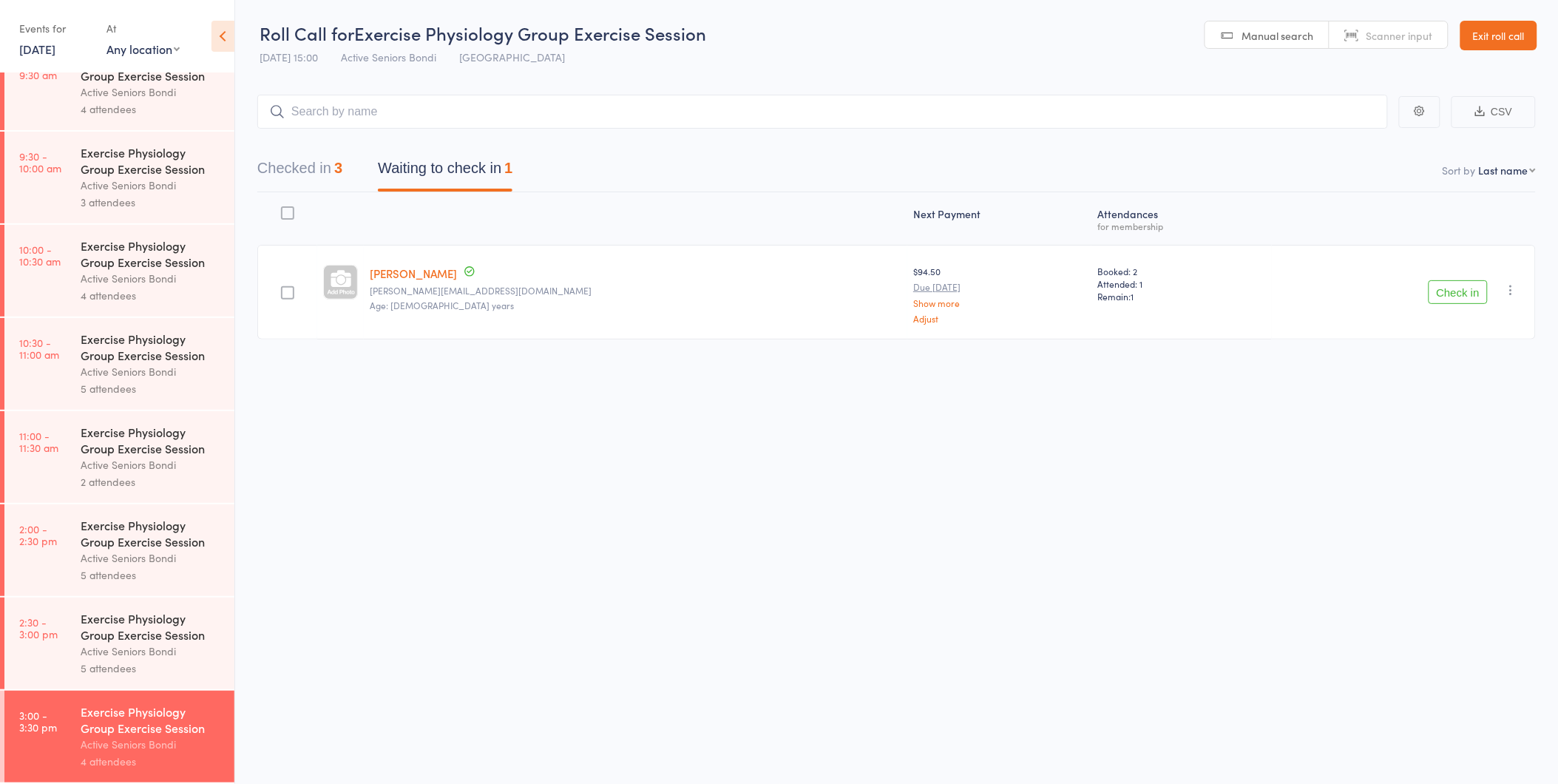
scroll to position [1, 0]
click at [86, 54] on div "Events for [DATE] [DATE] [DATE] Sun Mon Tue Wed Thu Fri Sat 31 27 28 29 30 31 0…" at bounding box center [55, 38] width 73 height 43
click at [55, 53] on link "[DATE]" at bounding box center [37, 48] width 36 height 16
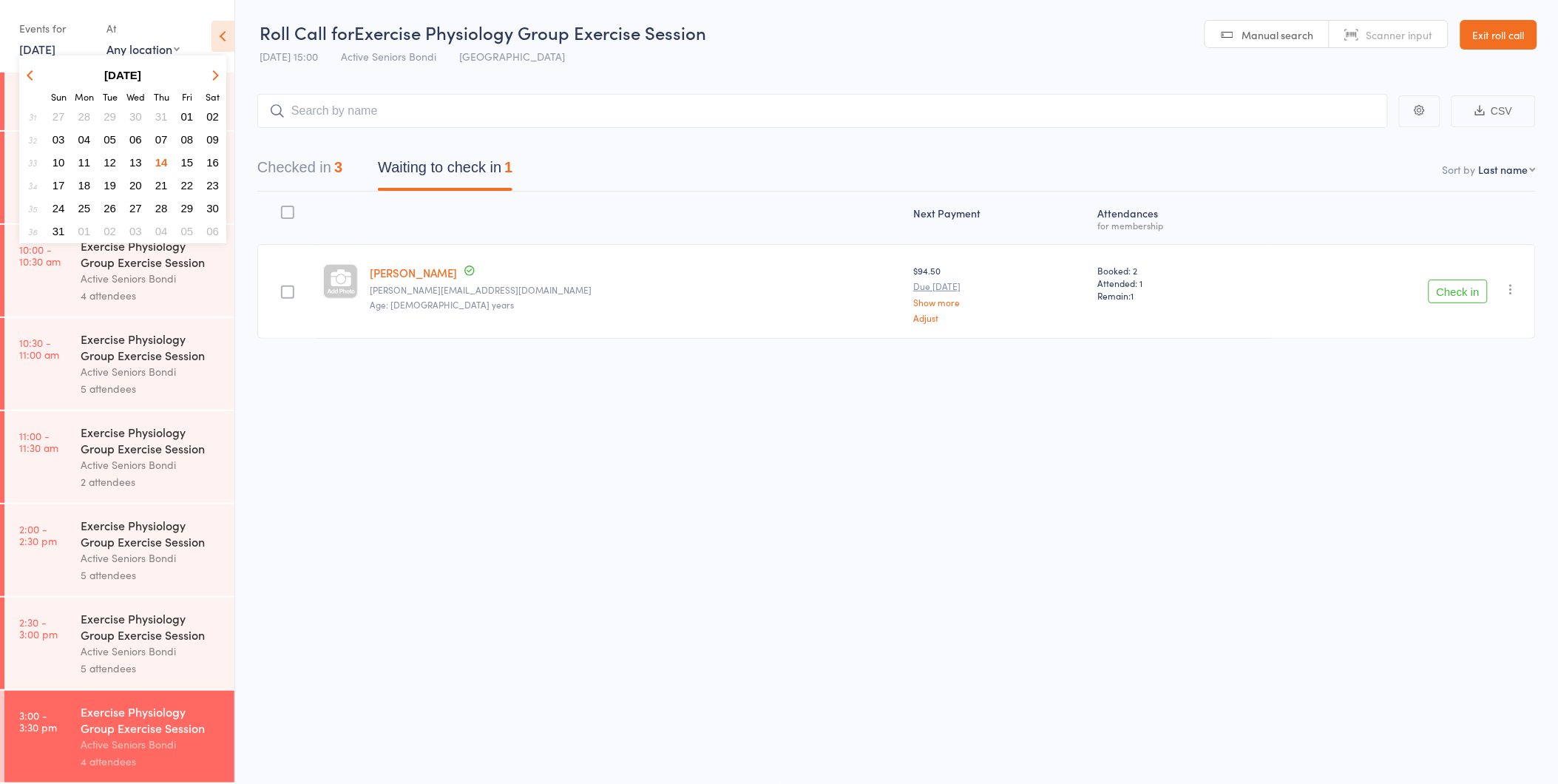
click at [209, 157] on span "16" at bounding box center [212, 162] width 13 height 13
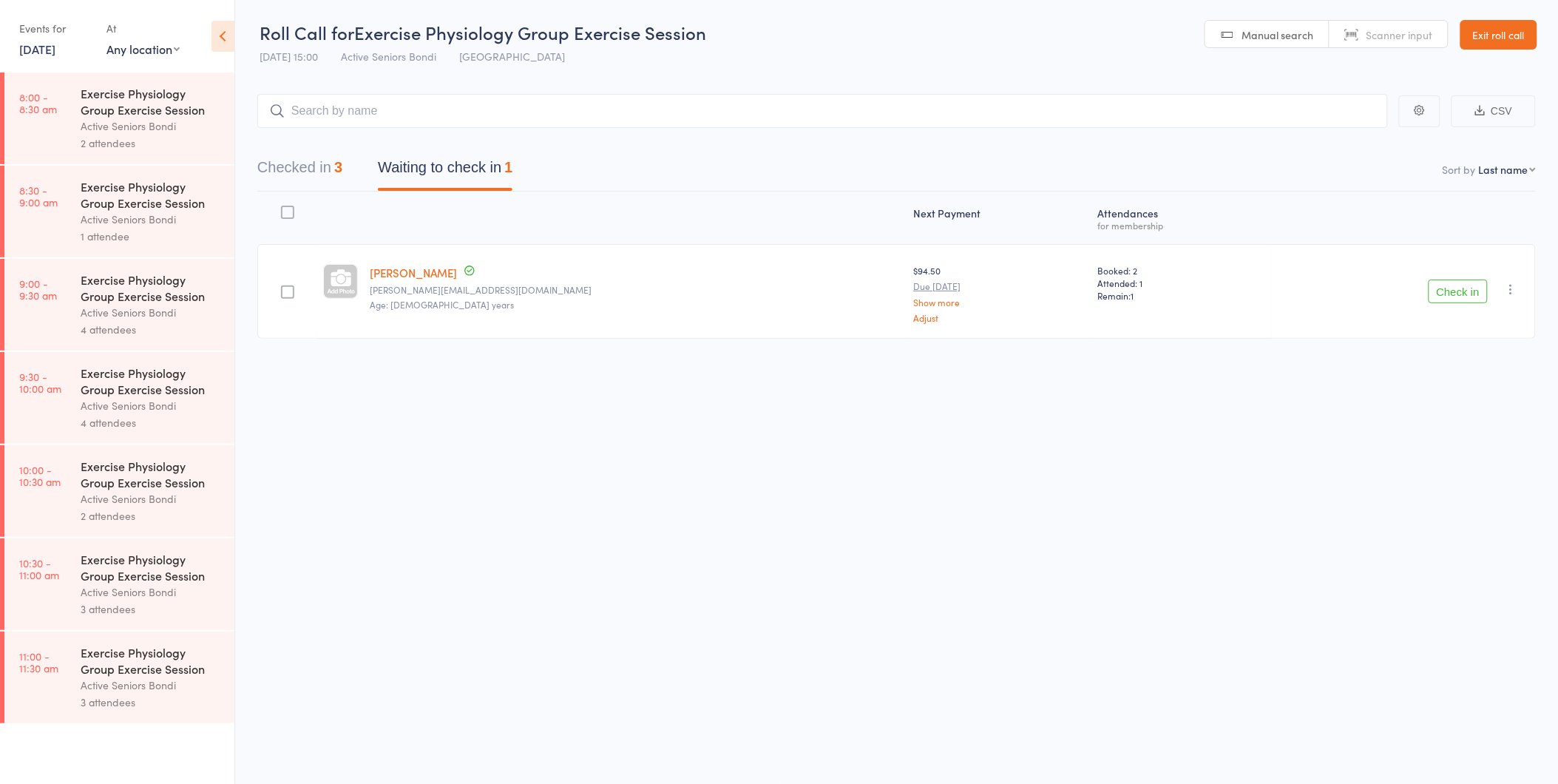
scroll to position [0, 0]
click at [142, 409] on div "Active Seniors Bondi" at bounding box center [151, 406] width 141 height 17
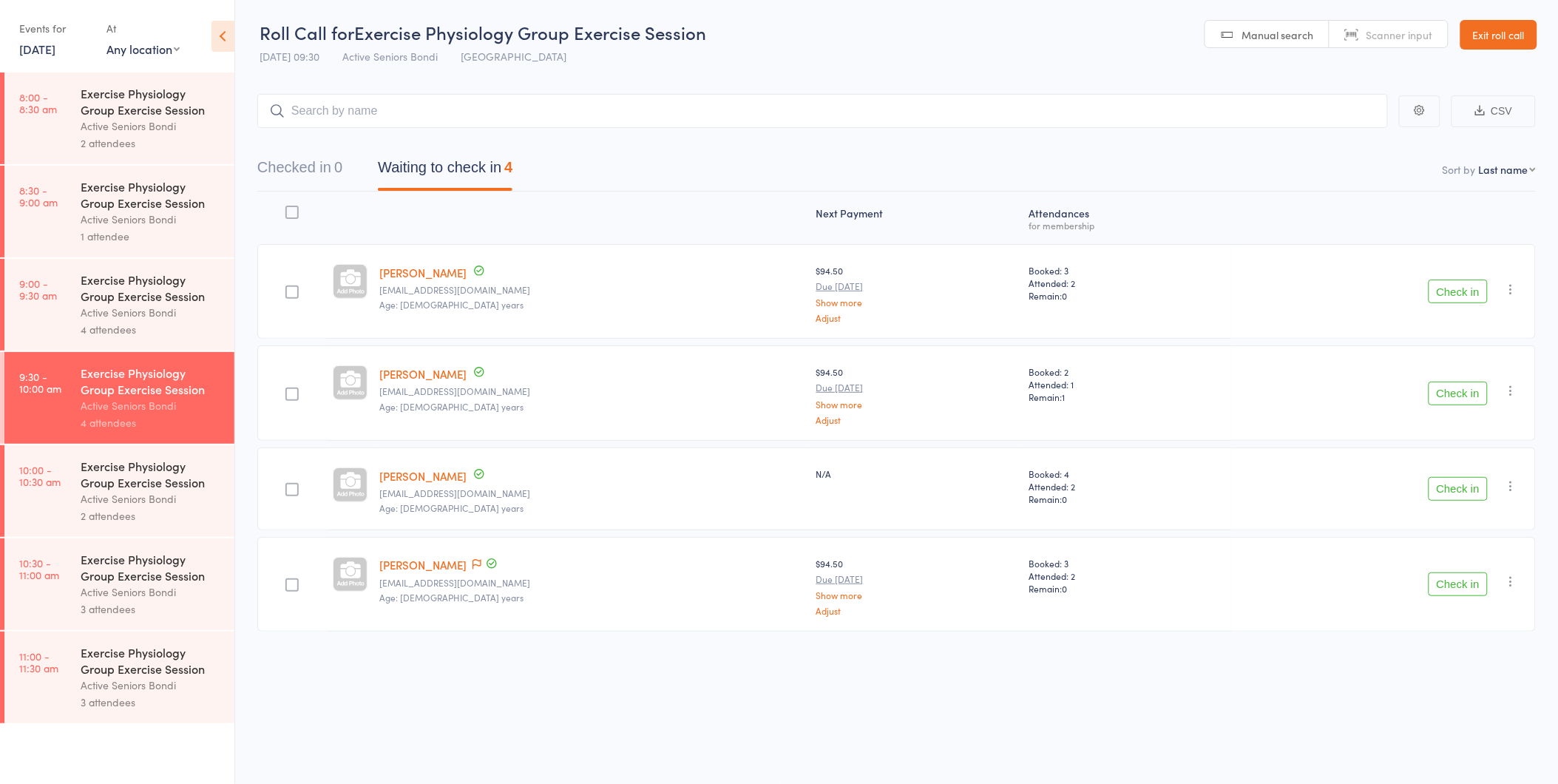
click at [1502, 296] on div "Check in Check in Send message Add Note Add Task Add Flag Remove [PERSON_NAME] …" at bounding box center [1383, 291] width 305 height 94
click at [1506, 296] on button "button" at bounding box center [1511, 289] width 18 height 18
click at [1498, 419] on li "Remove" at bounding box center [1458, 417] width 122 height 20
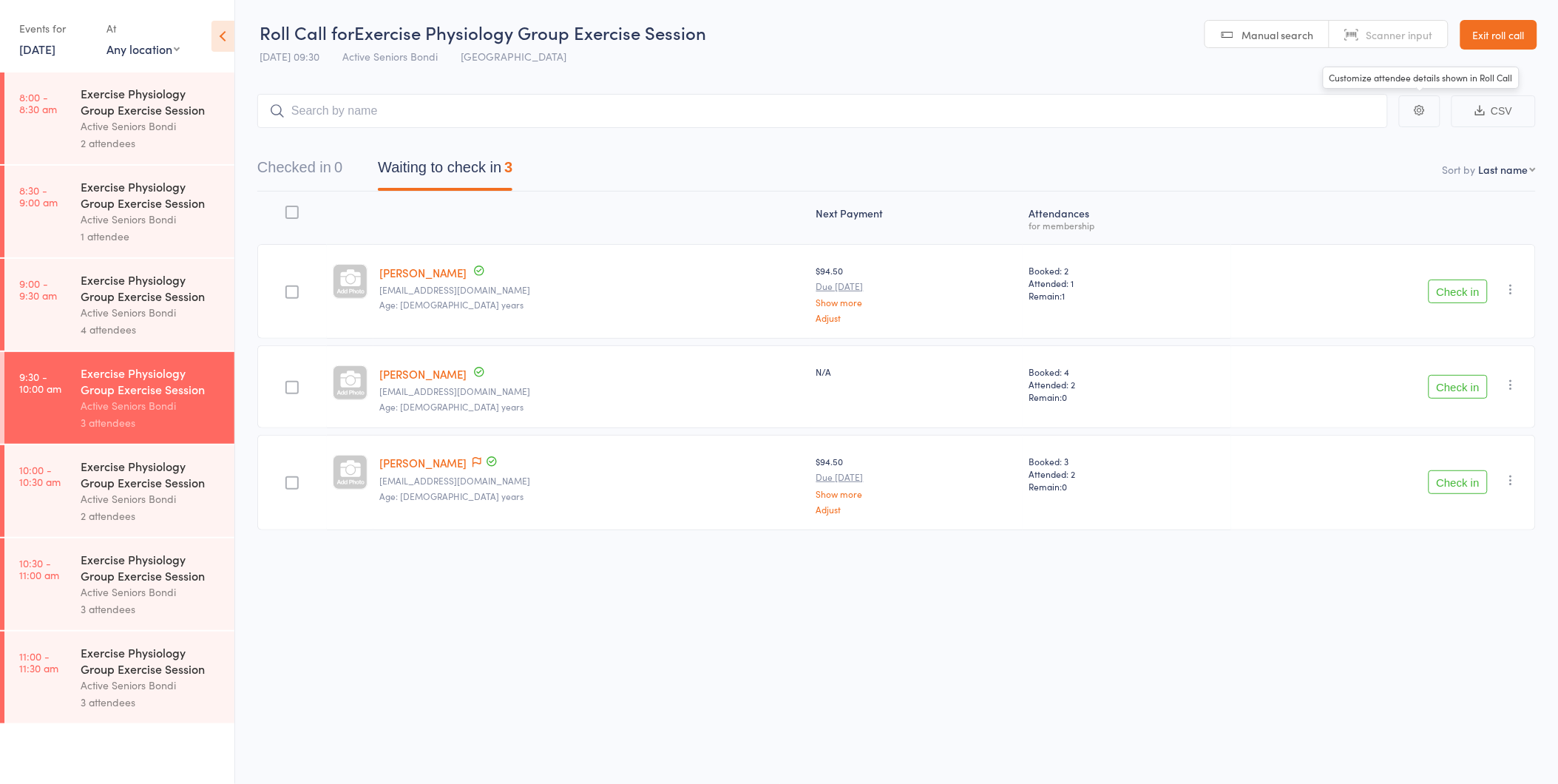
click at [1512, 27] on link "Exit roll call" at bounding box center [1498, 35] width 77 height 29
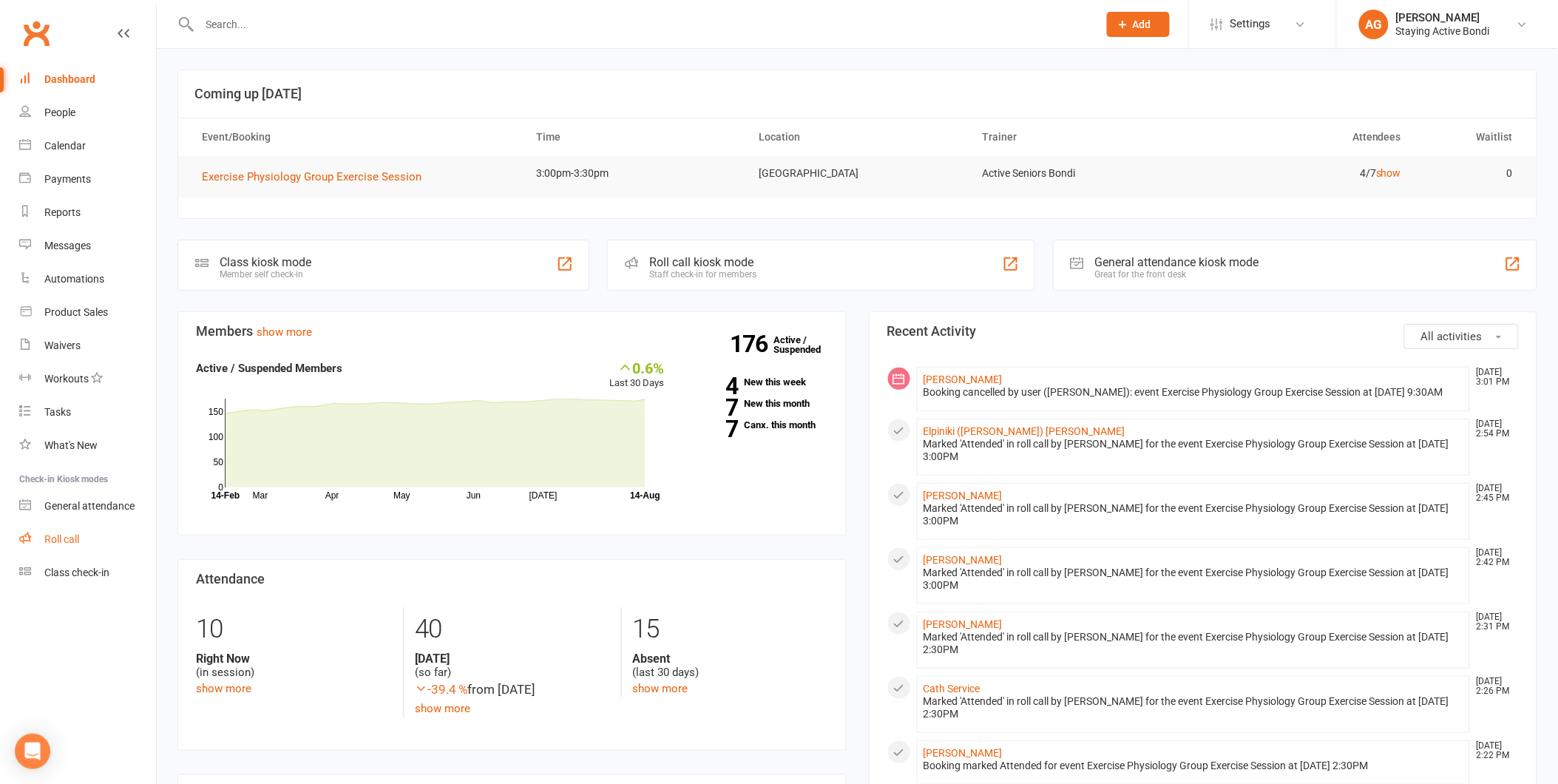
click at [100, 528] on link "Roll call" at bounding box center [87, 539] width 137 height 33
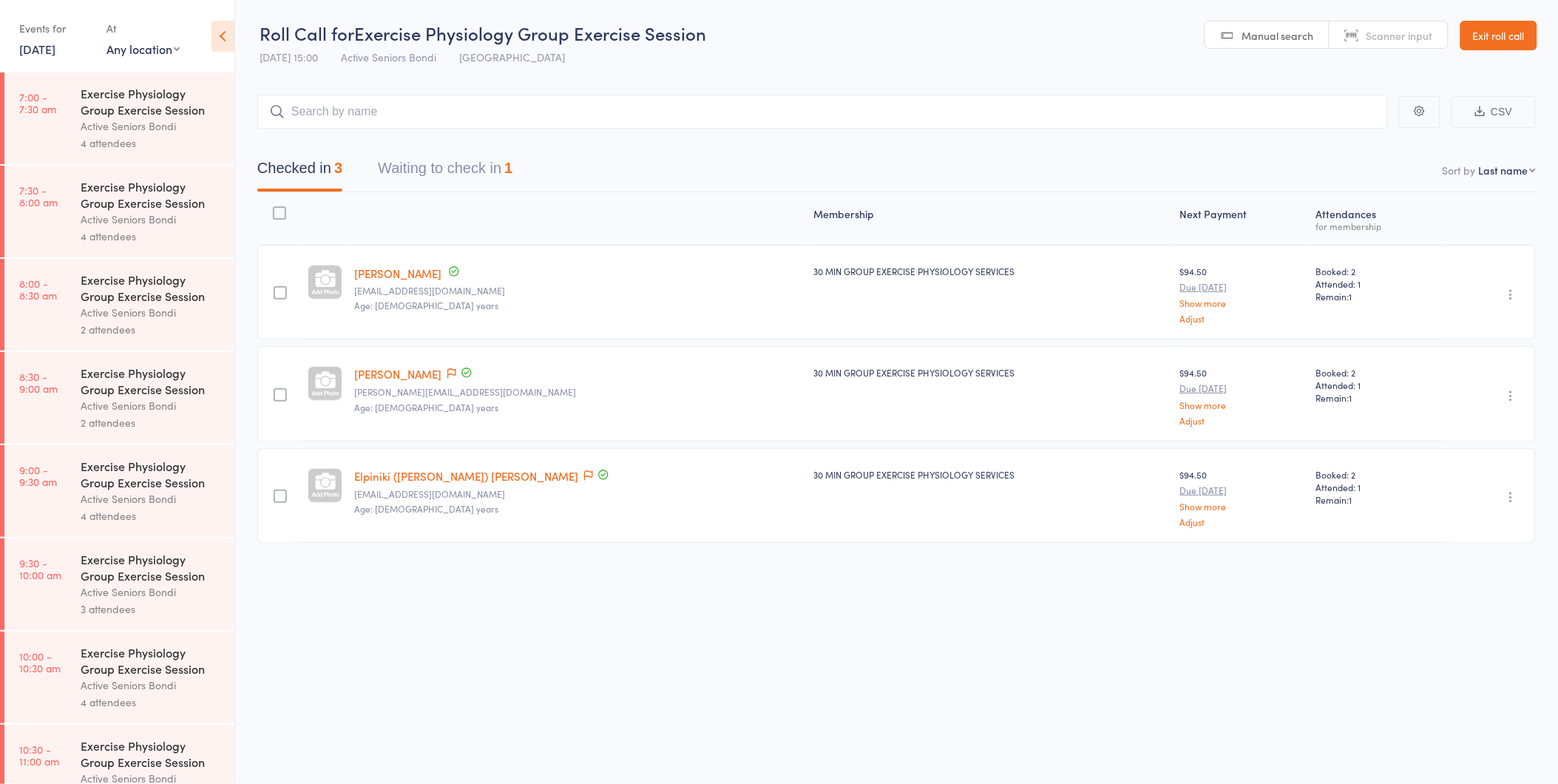
click at [499, 178] on button "Waiting to check in 1" at bounding box center [445, 171] width 134 height 39
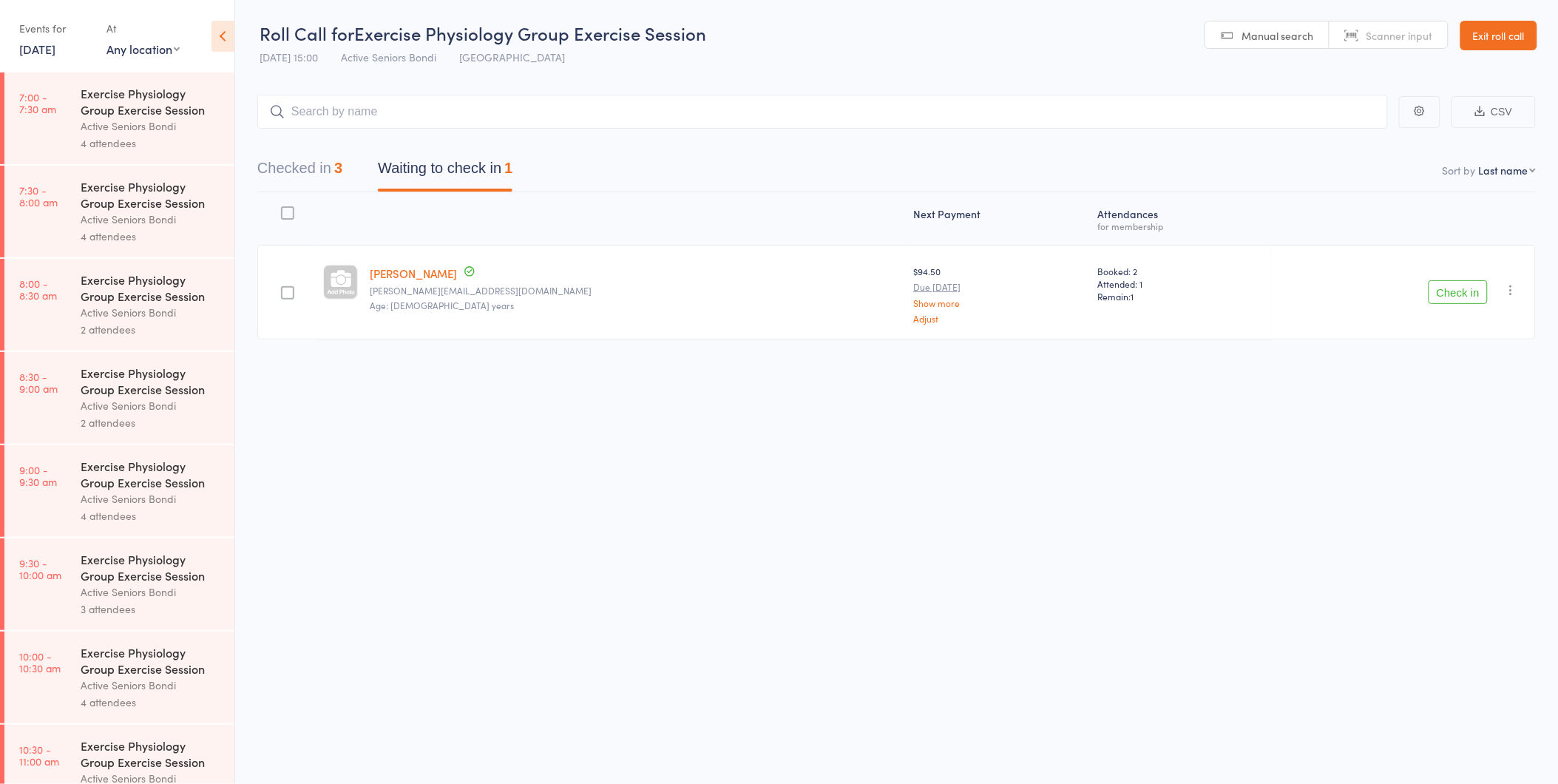
click at [1450, 288] on button "Check in" at bounding box center [1458, 292] width 59 height 23
